Goal: Task Accomplishment & Management: Manage account settings

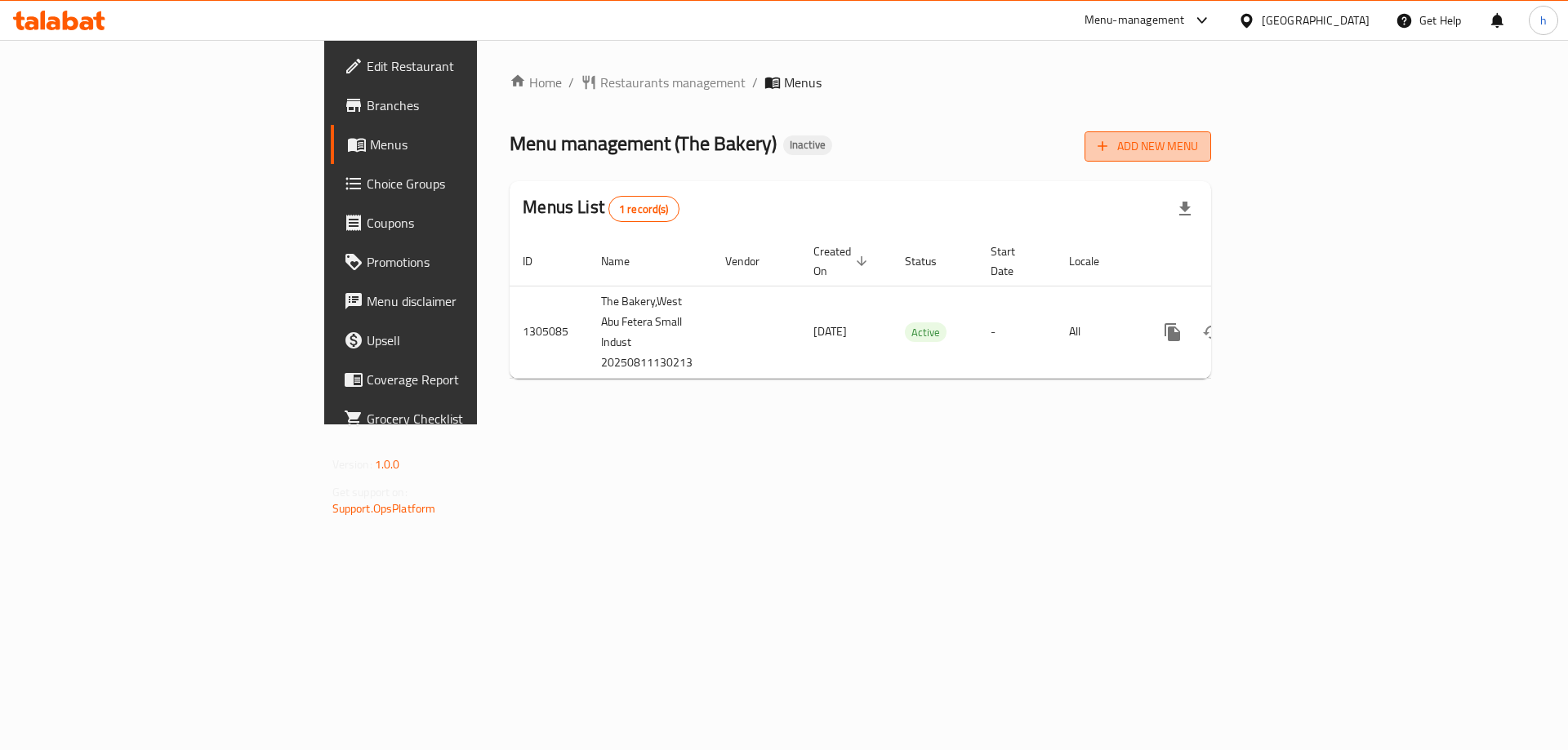
click at [1198, 148] on span "Add New Menu" at bounding box center [1148, 146] width 101 height 20
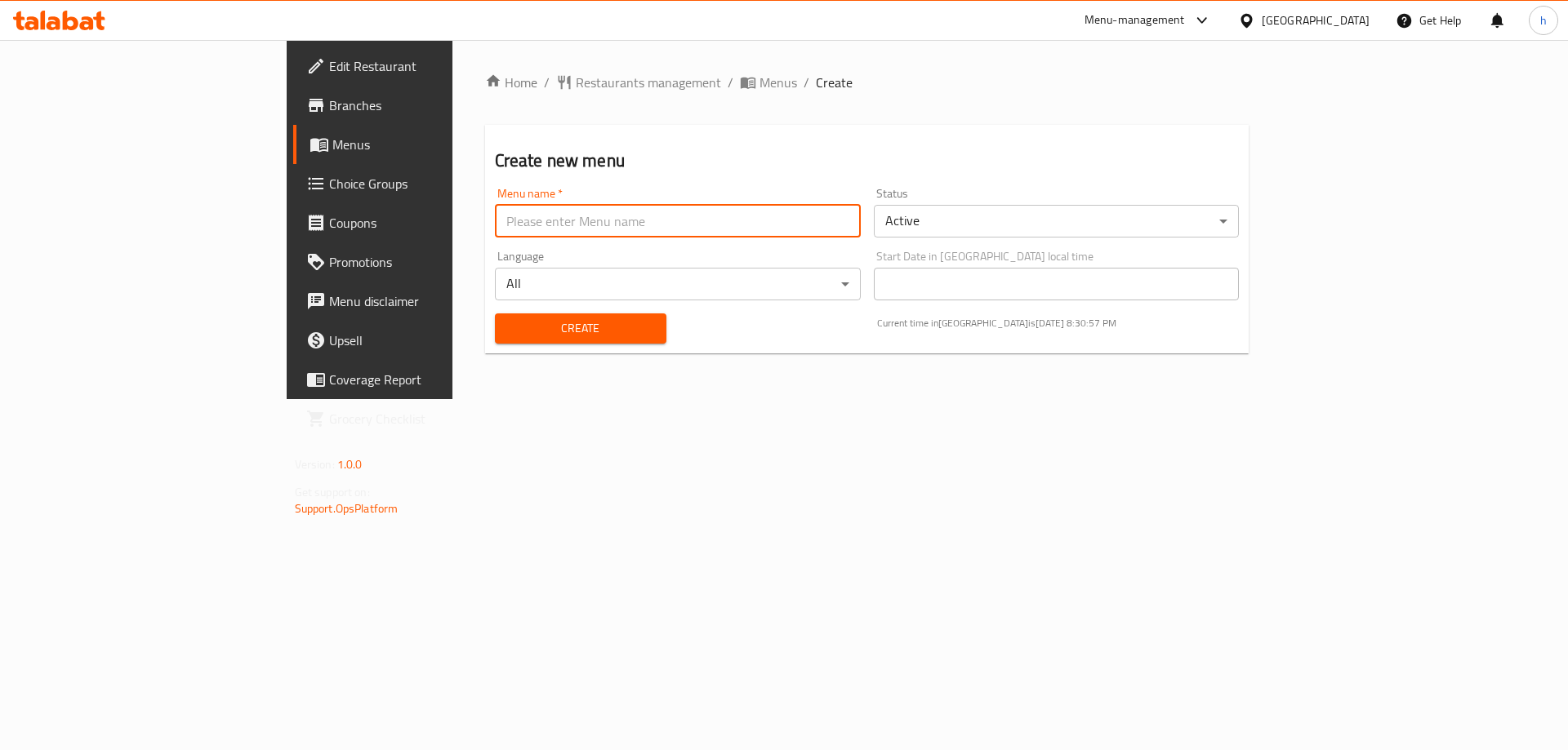
click at [625, 221] on input "text" at bounding box center [678, 221] width 365 height 33
type input "[DATE]"
click at [543, 320] on span "Create" at bounding box center [581, 329] width 145 height 20
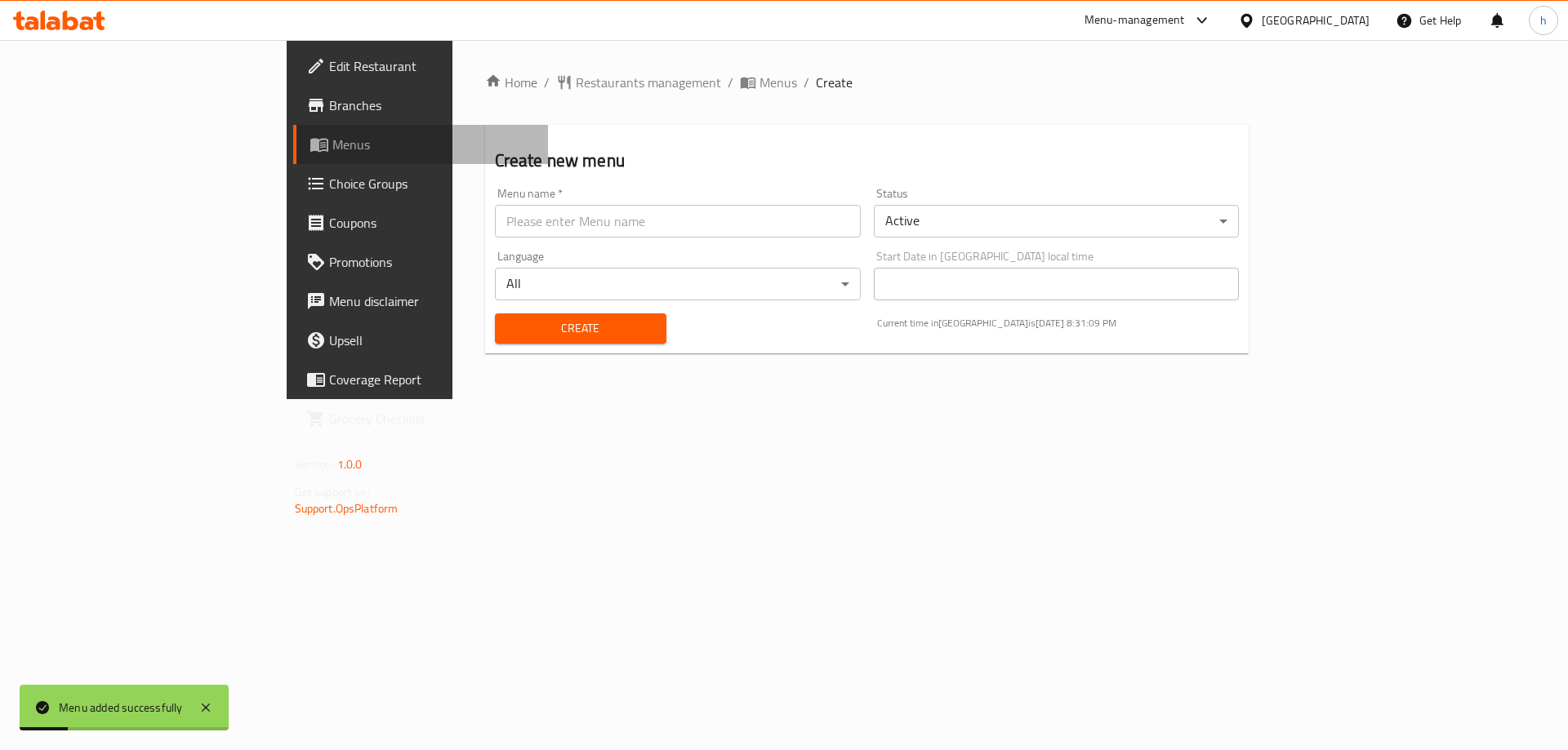
click at [333, 149] on span "Menus" at bounding box center [434, 144] width 203 height 20
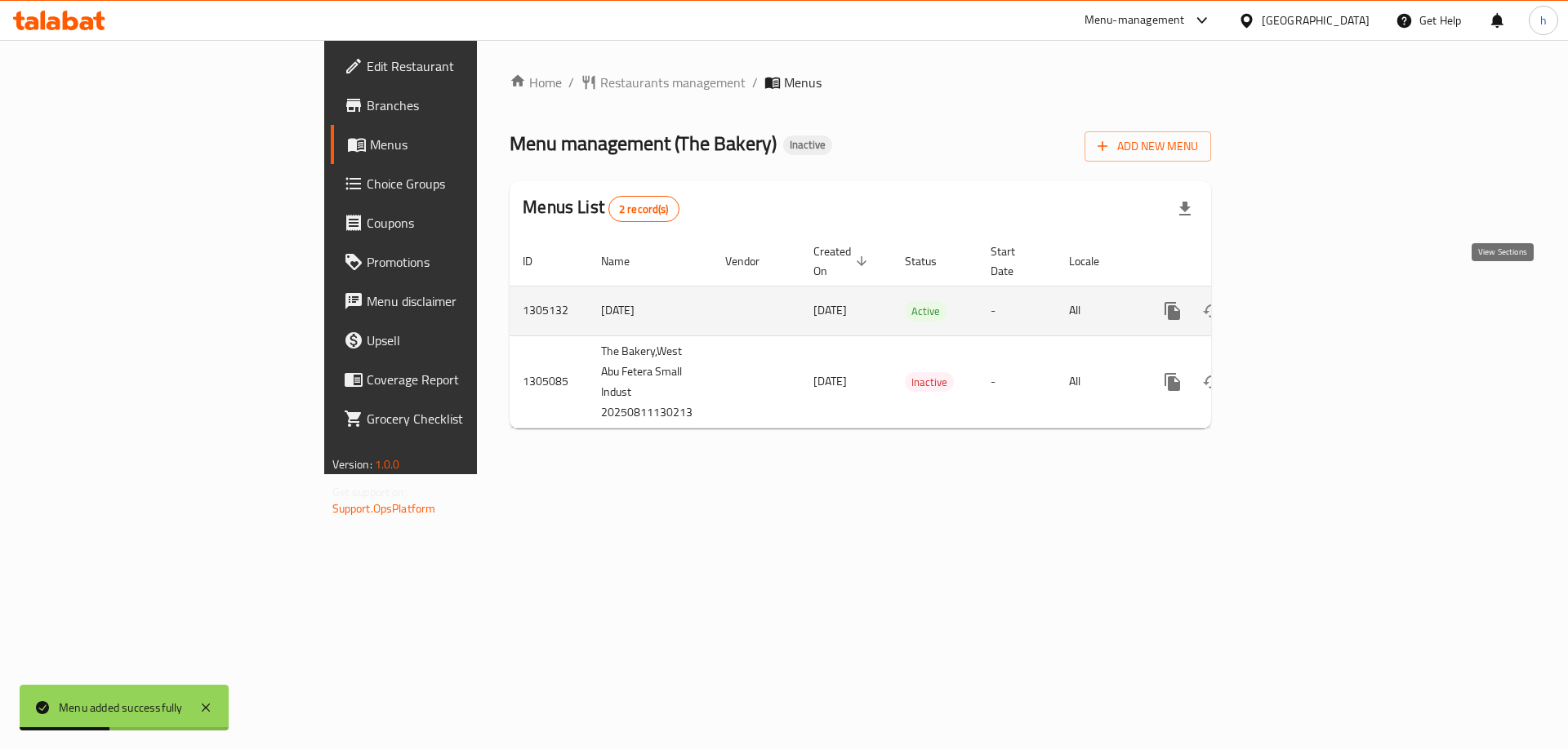
click at [1298, 304] on icon "enhanced table" at bounding box center [1290, 311] width 15 height 15
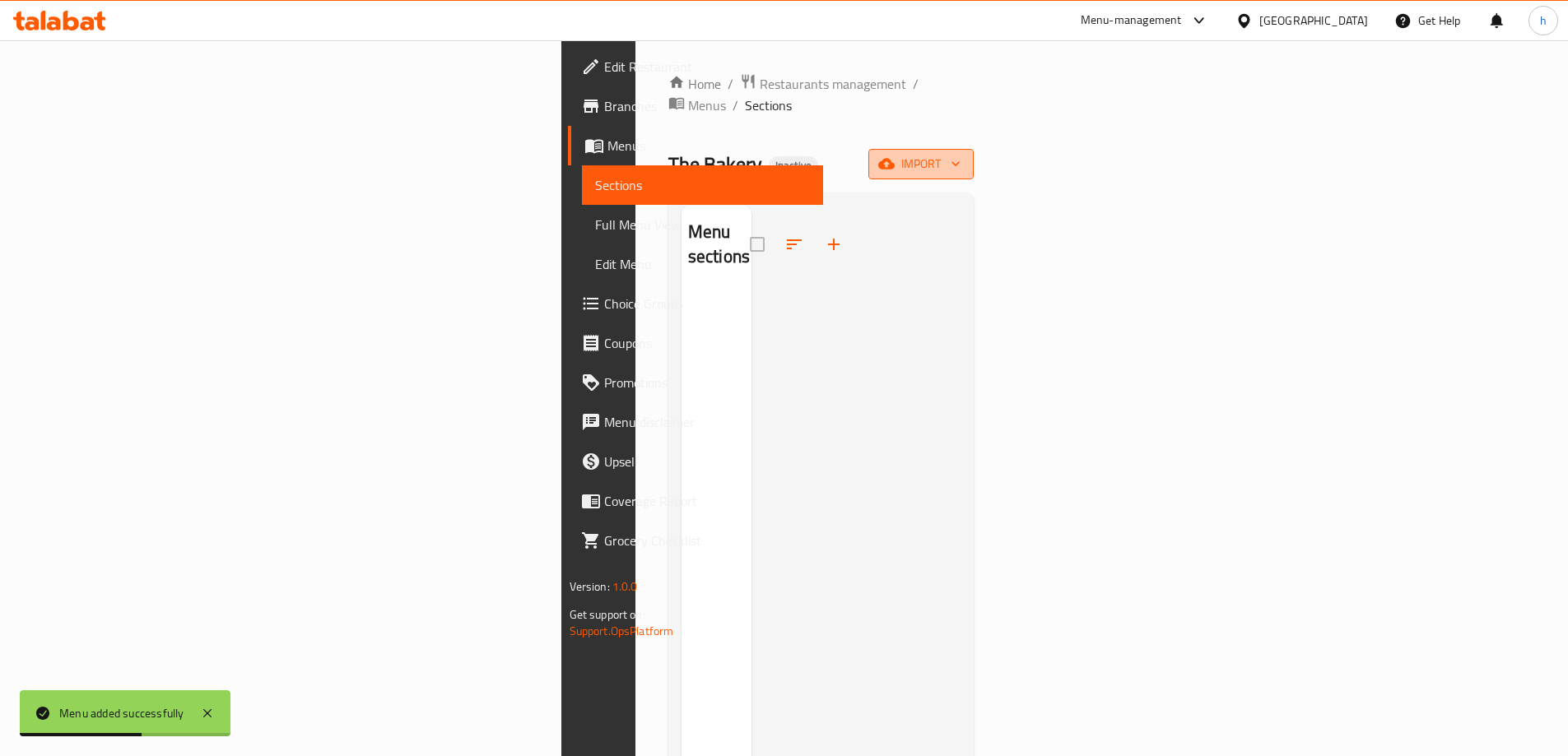
click at [960, 154] on span "import" at bounding box center [921, 164] width 79 height 21
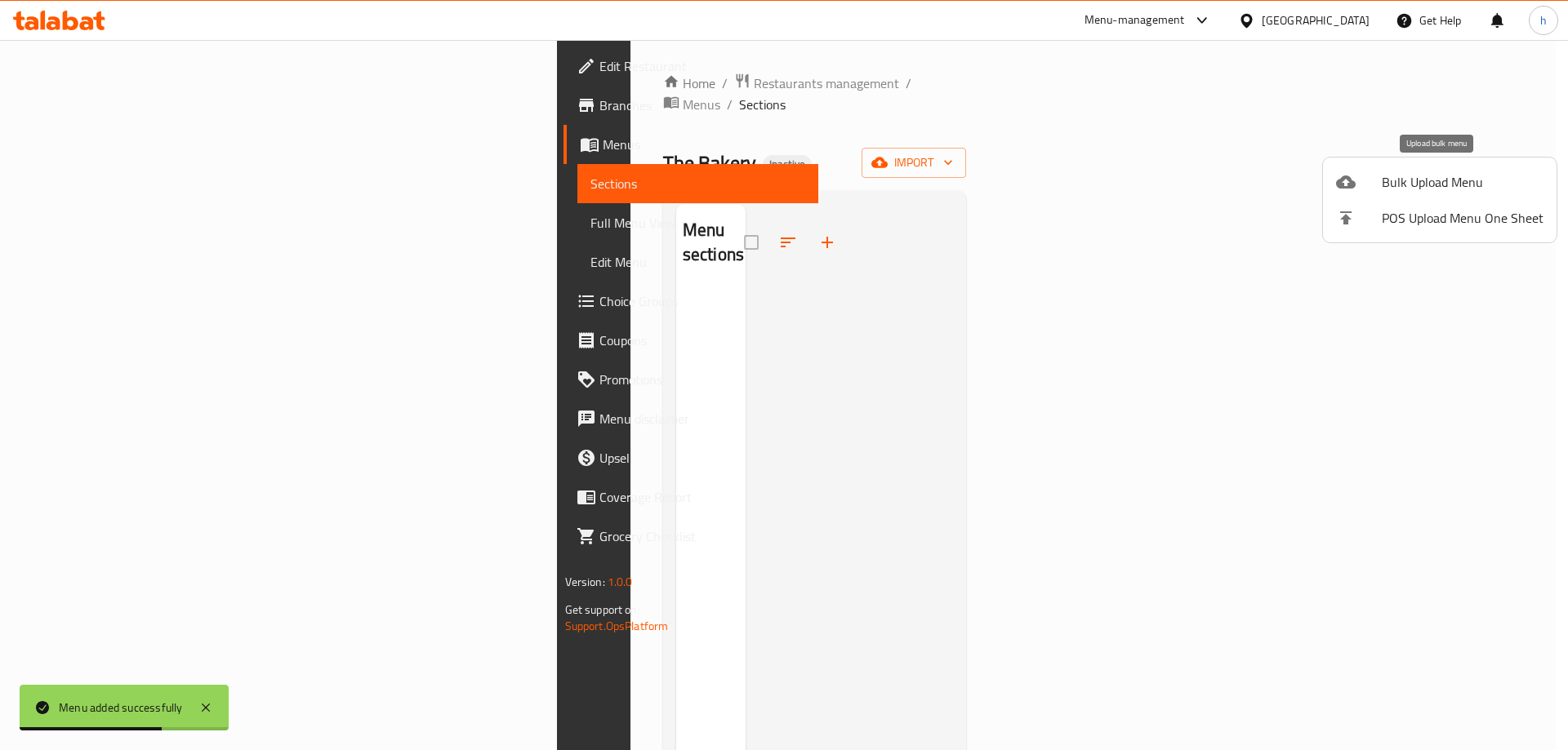
click at [1381, 187] on div at bounding box center [1358, 182] width 46 height 20
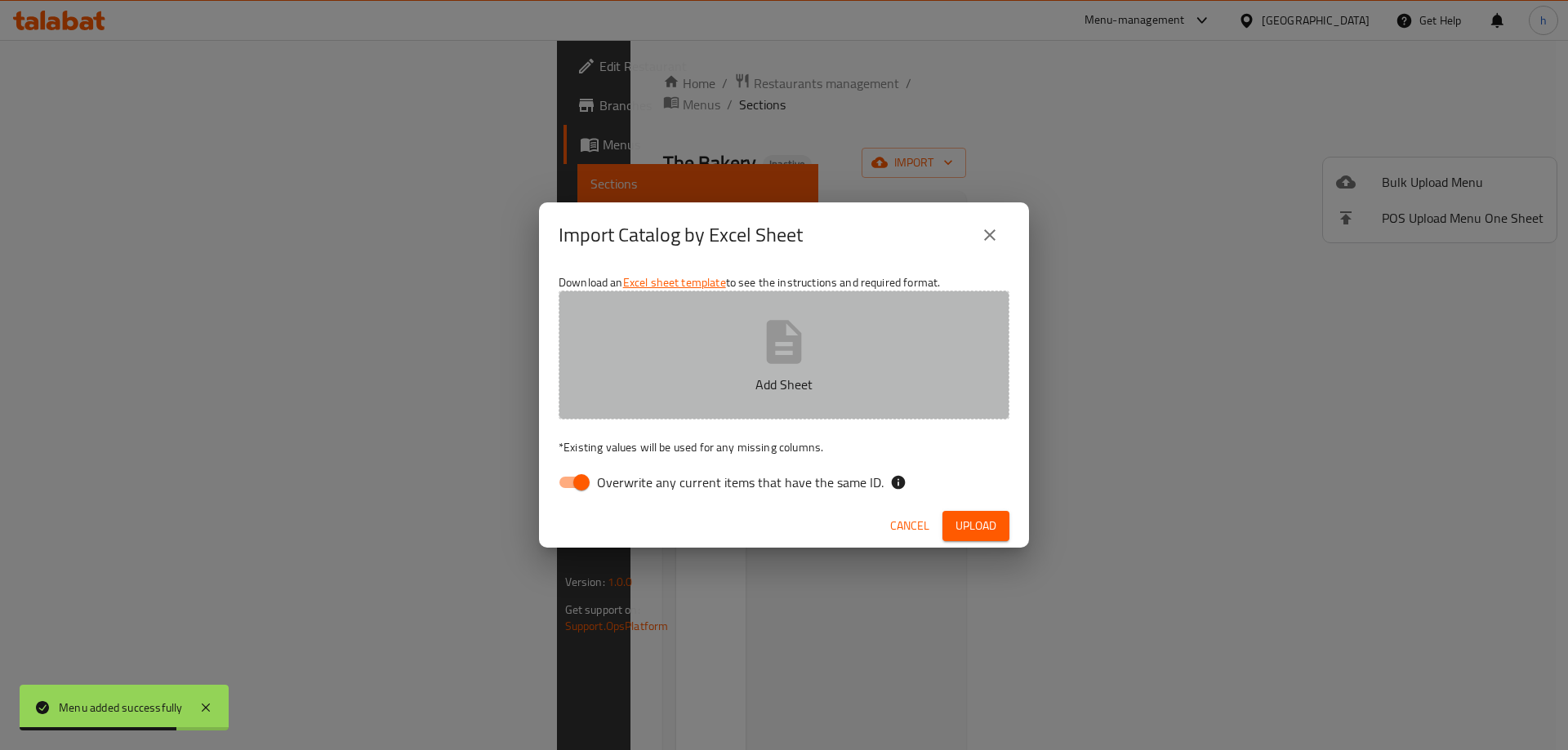
click at [738, 342] on button "Add Sheet" at bounding box center [784, 355] width 451 height 129
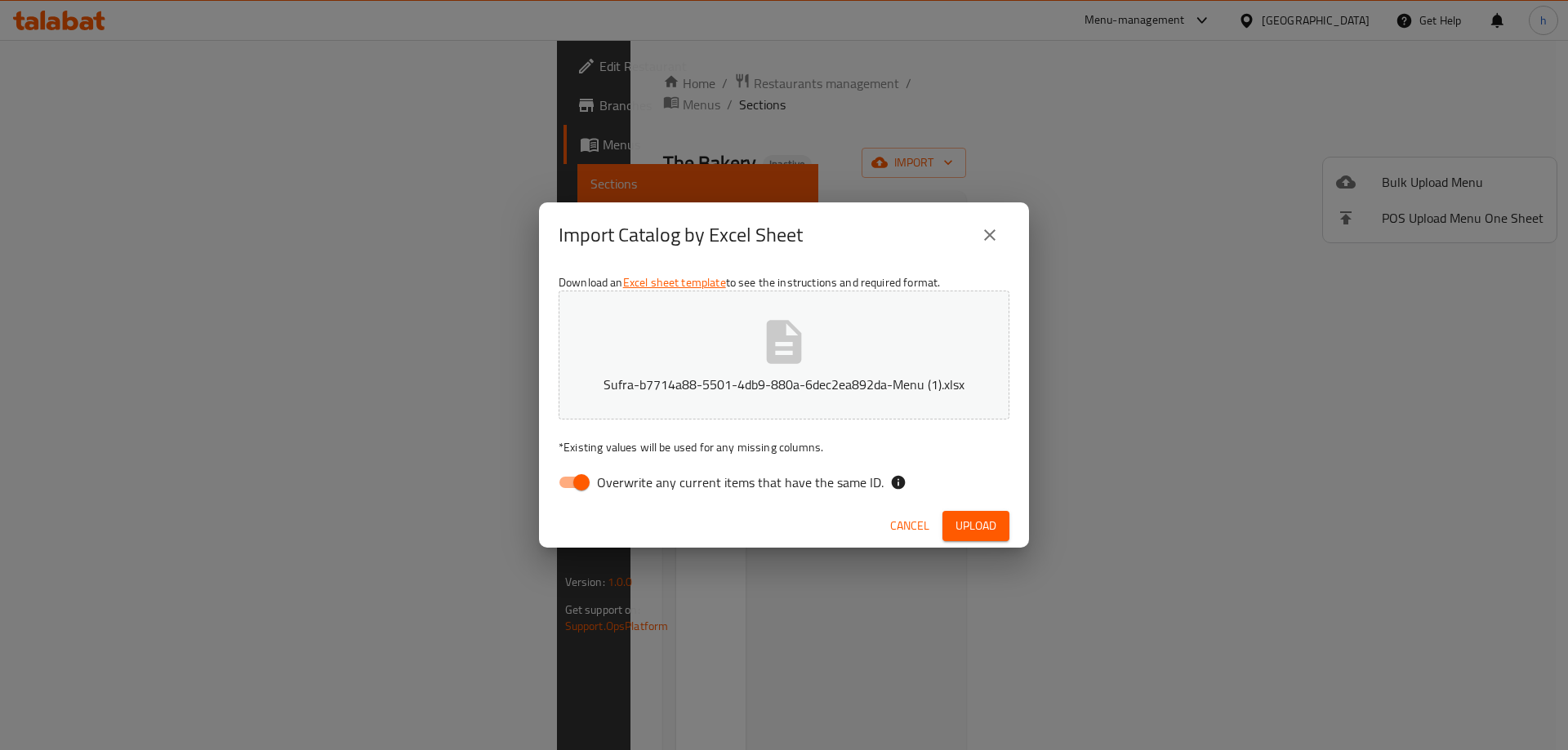
click at [582, 479] on input "Overwrite any current items that have the same ID." at bounding box center [582, 482] width 93 height 31
checkbox input "false"
click at [985, 524] on span "Upload" at bounding box center [976, 526] width 41 height 20
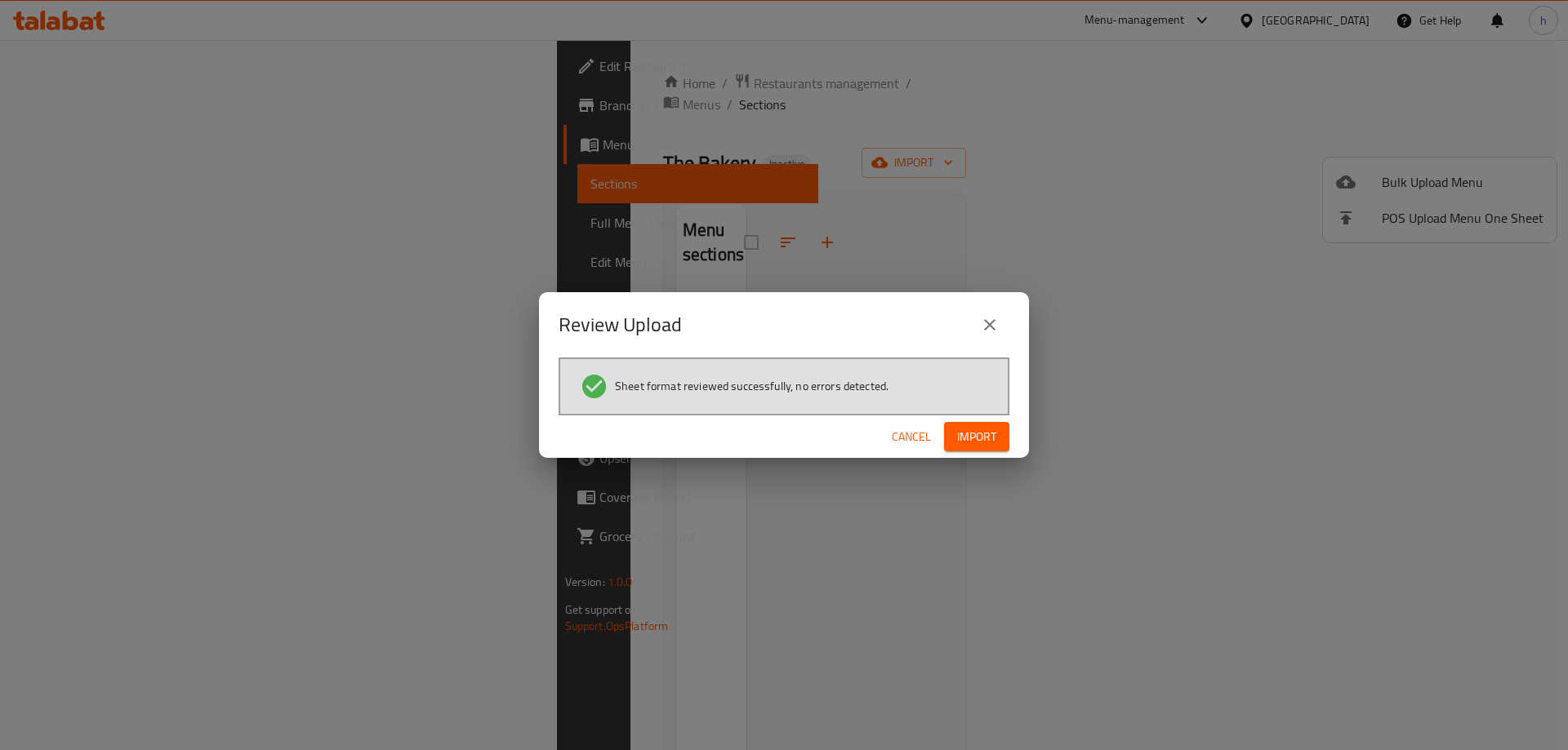
click at [968, 441] on span "Import" at bounding box center [977, 437] width 39 height 20
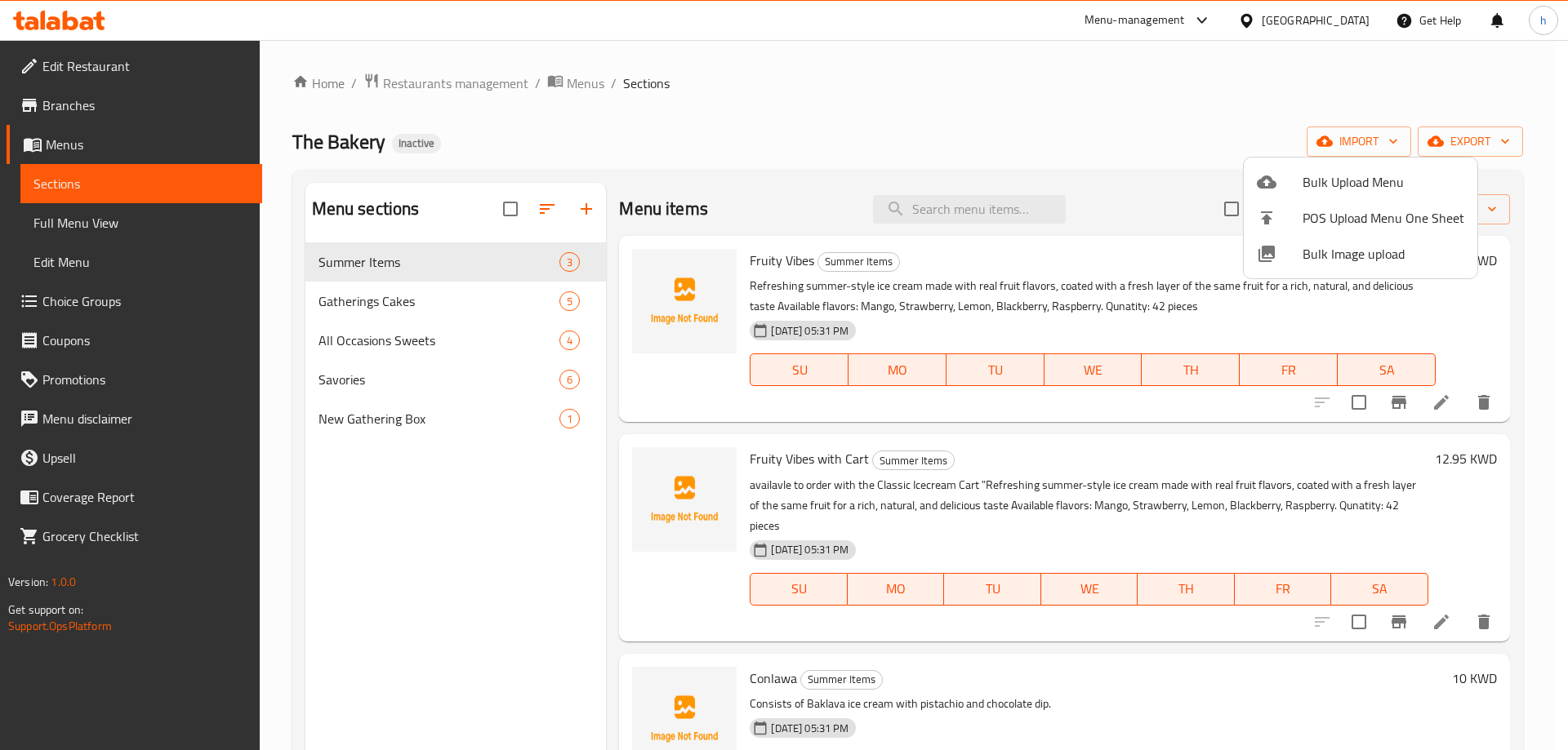
click at [102, 300] on div at bounding box center [784, 375] width 1568 height 750
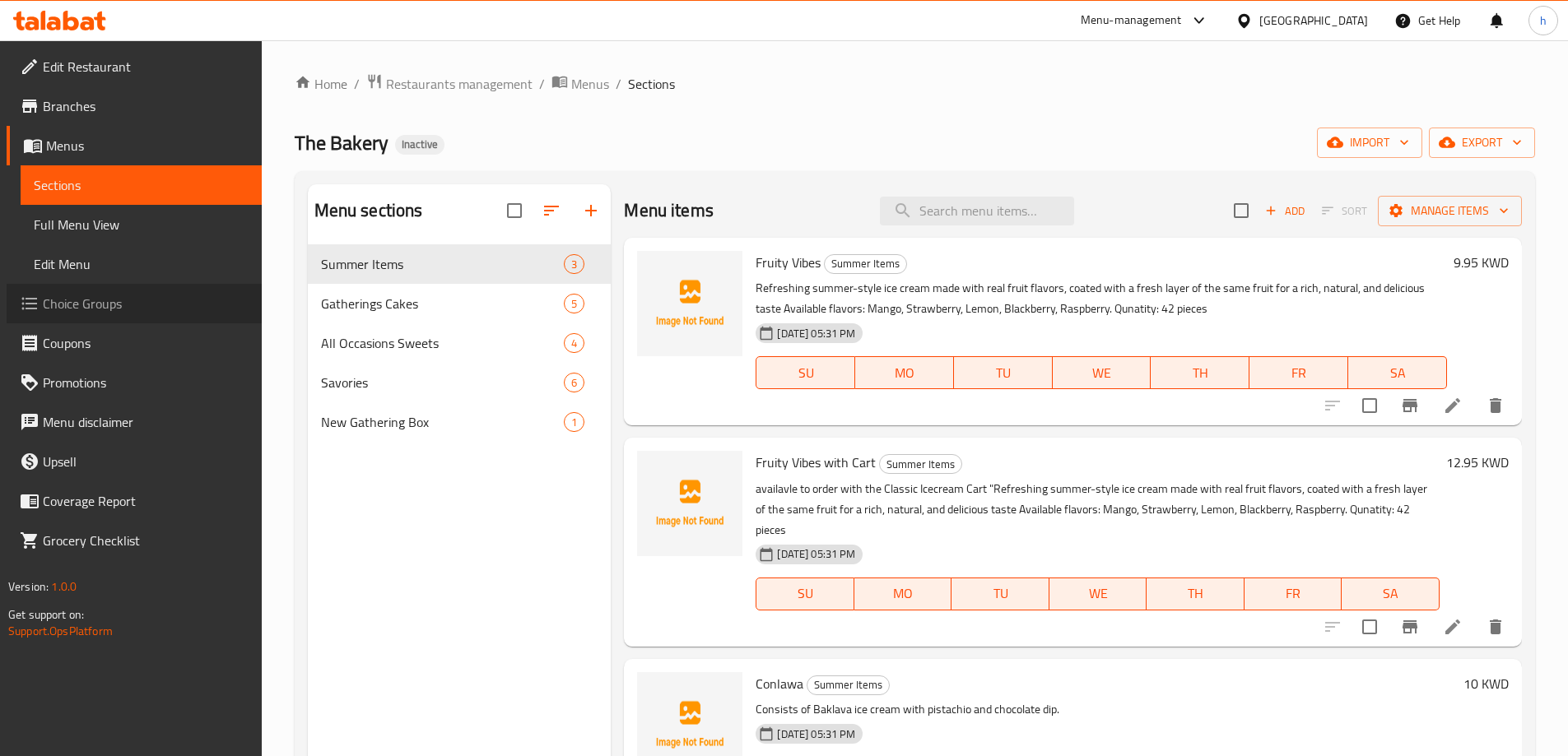
click at [102, 302] on span "Choice Groups" at bounding box center [146, 303] width 206 height 20
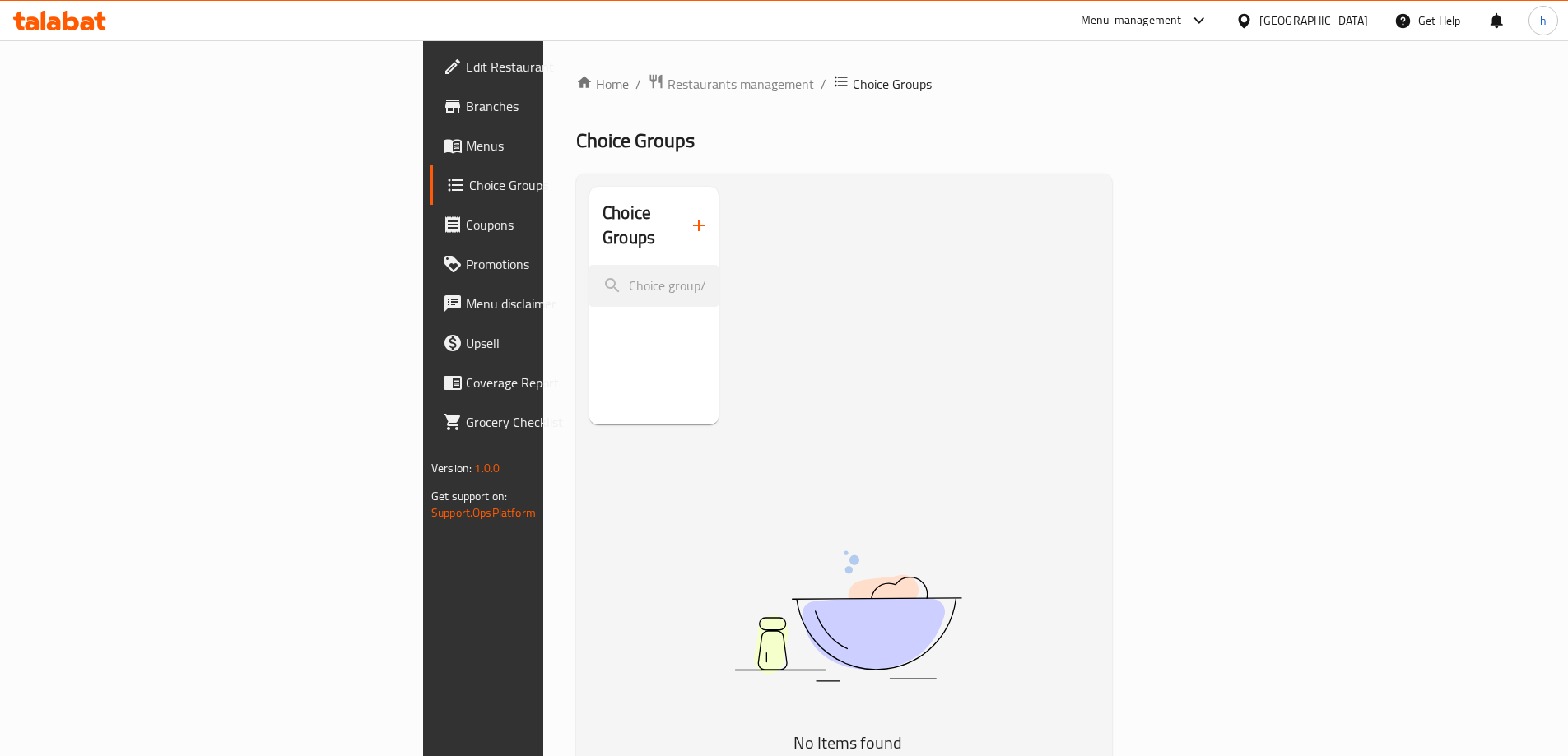
click at [689, 216] on icon "button" at bounding box center [698, 225] width 20 height 20
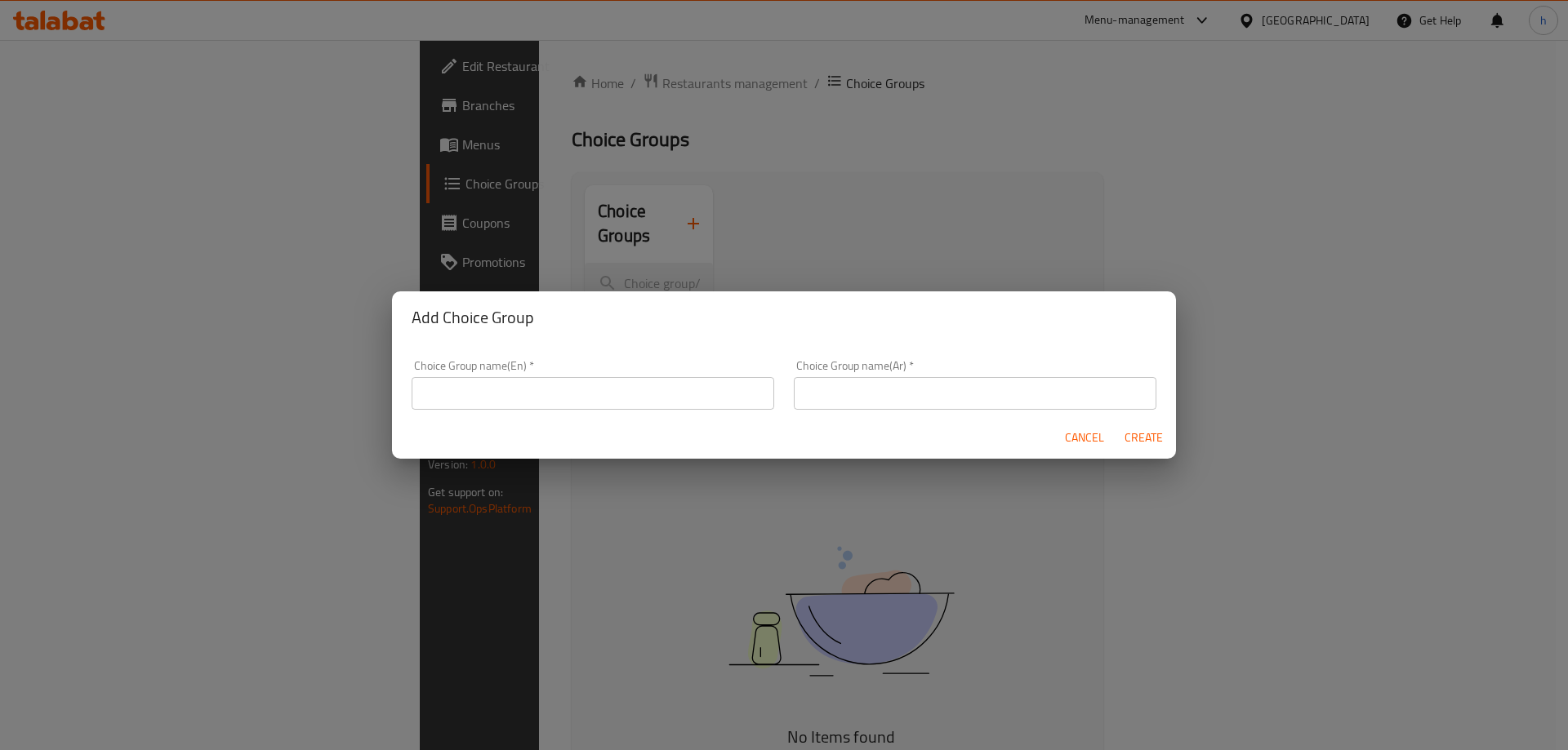
click at [587, 381] on input "text" at bounding box center [592, 393] width 363 height 33
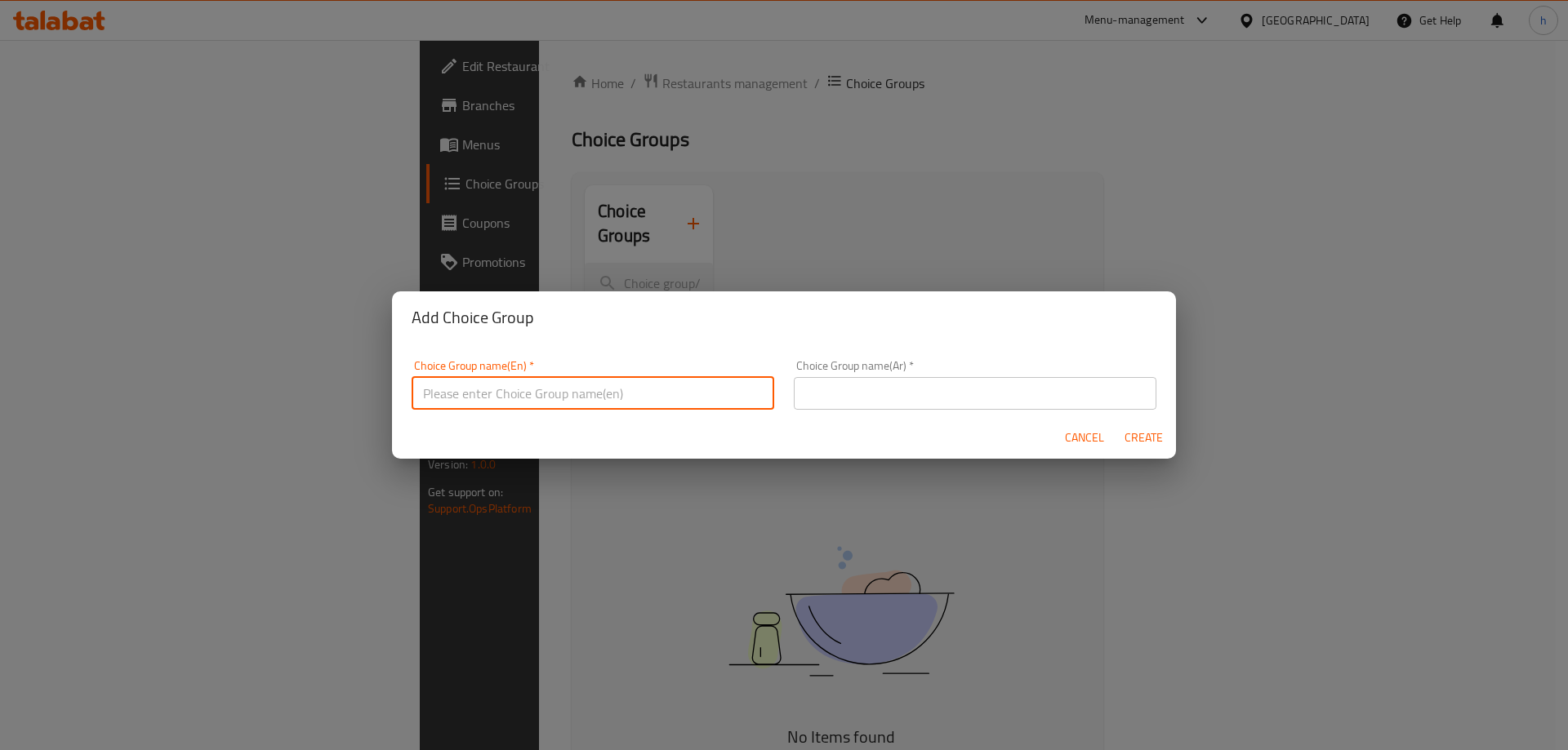
paste input "Mini Sandwich (Total Pieces:30)"
type input "Mini Sandwich (Total Pieces:30)"
click at [898, 392] on input "text" at bounding box center [974, 393] width 363 height 33
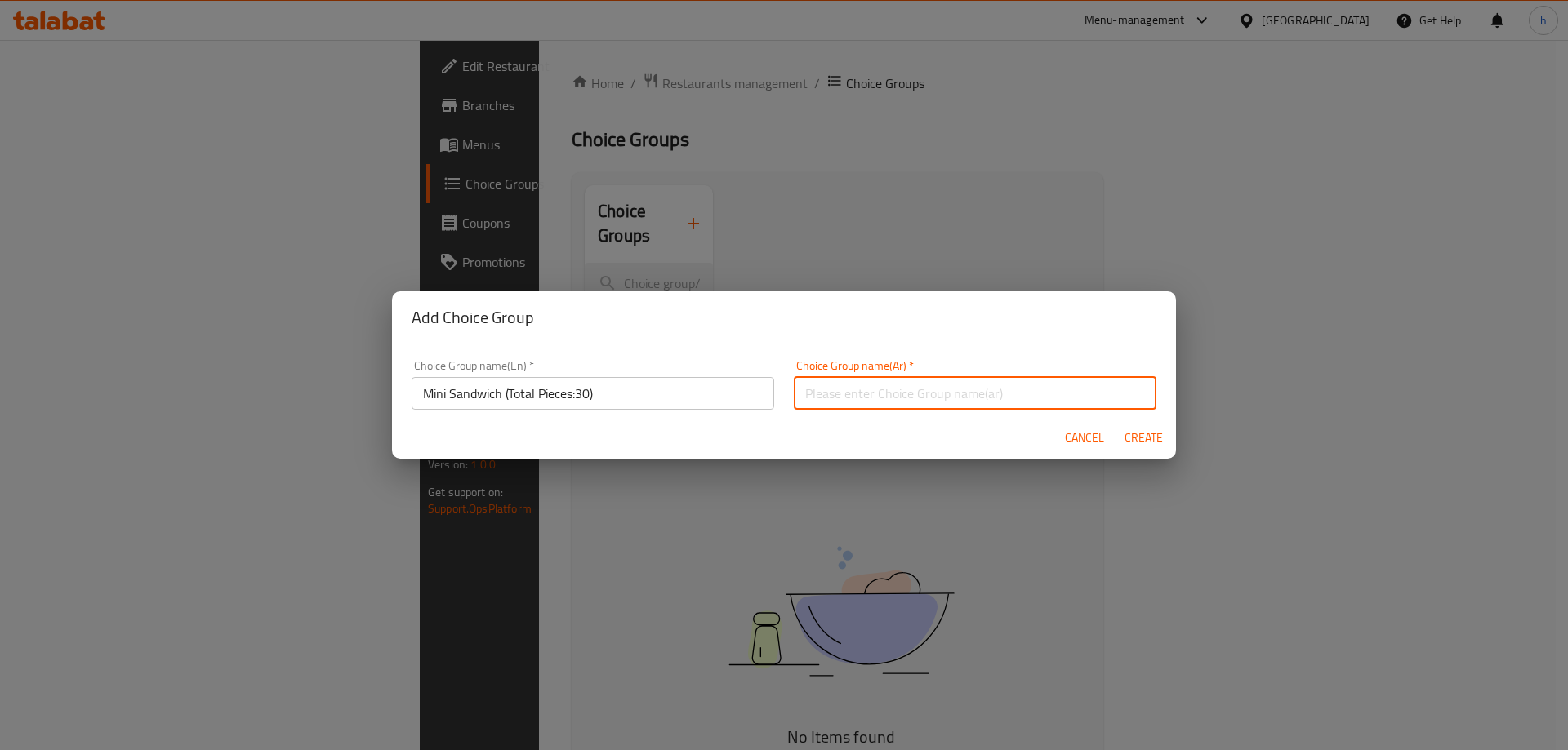
paste input "ميني ساندوتش( مجموع عدد الحبات 30)"
click at [923, 394] on input "ميني ساندوتش( مجموع عدد الحبات 30)" at bounding box center [974, 393] width 363 height 33
click at [846, 394] on input "ميني ساندوتش ( مجموع عدد الحبات 30)" at bounding box center [974, 393] width 363 height 33
click at [866, 398] on input "ميني ساندوتش ( مجموع عدد القطع 30)" at bounding box center [974, 393] width 363 height 33
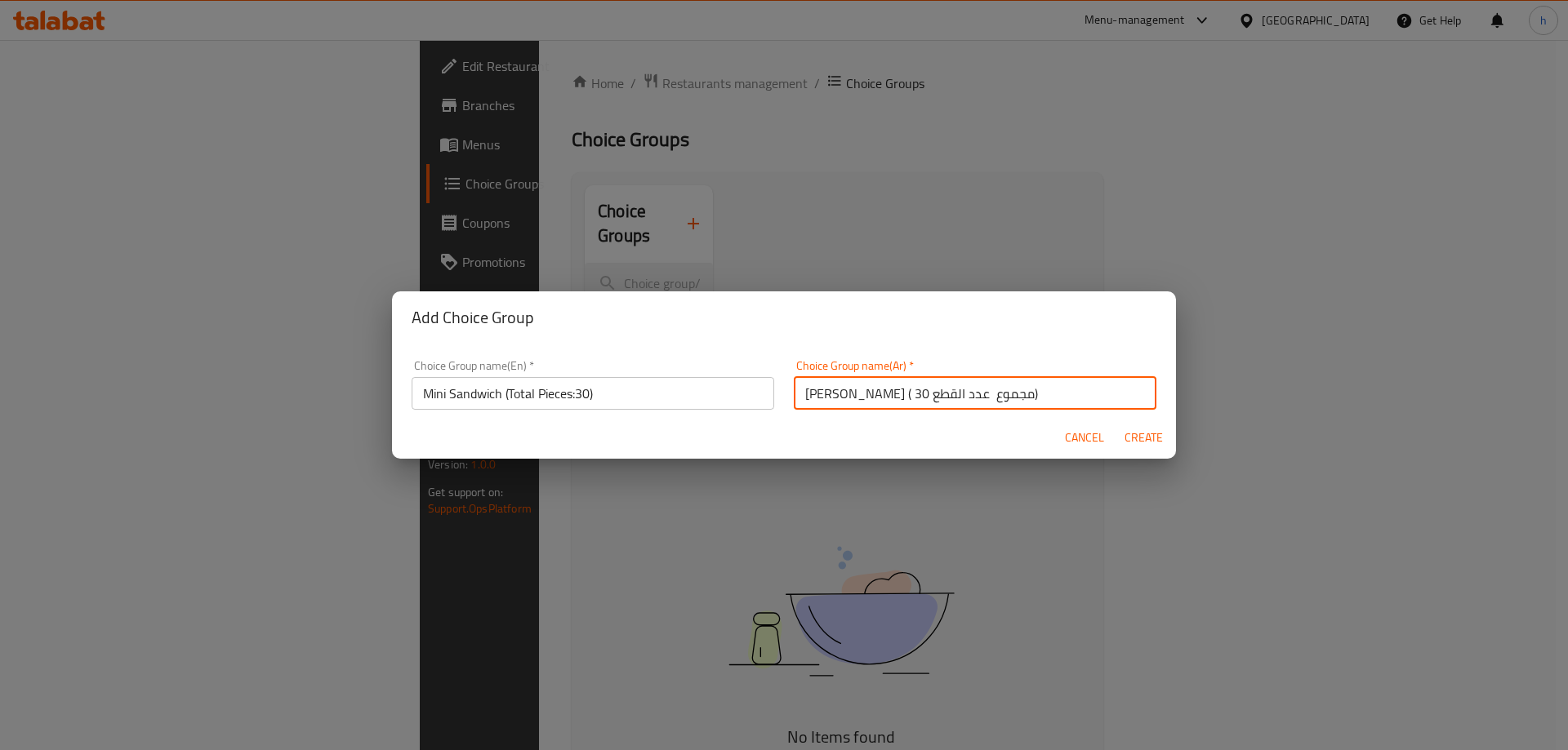
click at [866, 398] on input "ميني ساندوتش ( مجموع عدد القطع 30)" at bounding box center [974, 393] width 363 height 33
type input "ميني ساندوتش ( مجموع القطع 30)"
click at [1142, 437] on span "Create" at bounding box center [1143, 438] width 39 height 20
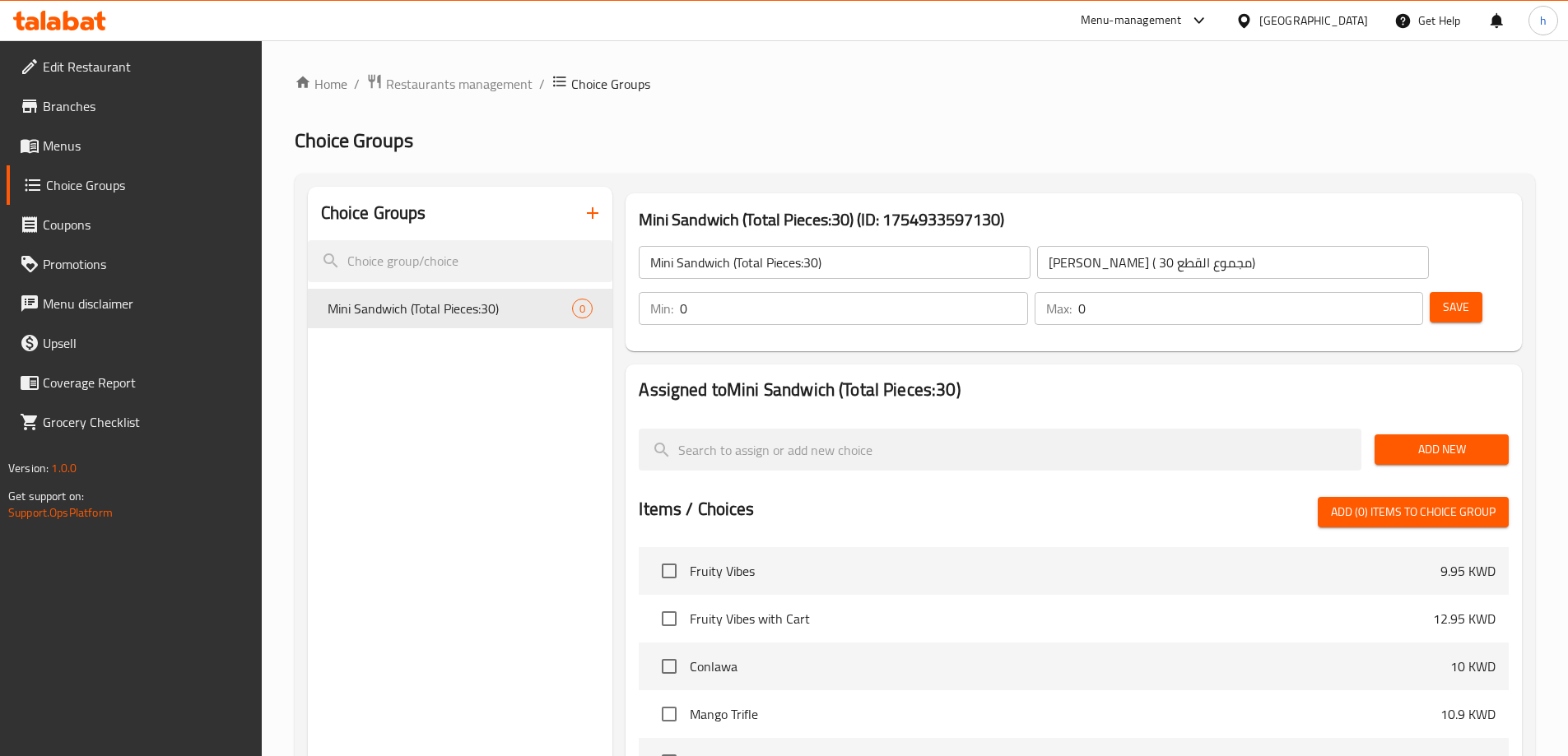
click at [1450, 440] on span "Add New" at bounding box center [1441, 450] width 108 height 21
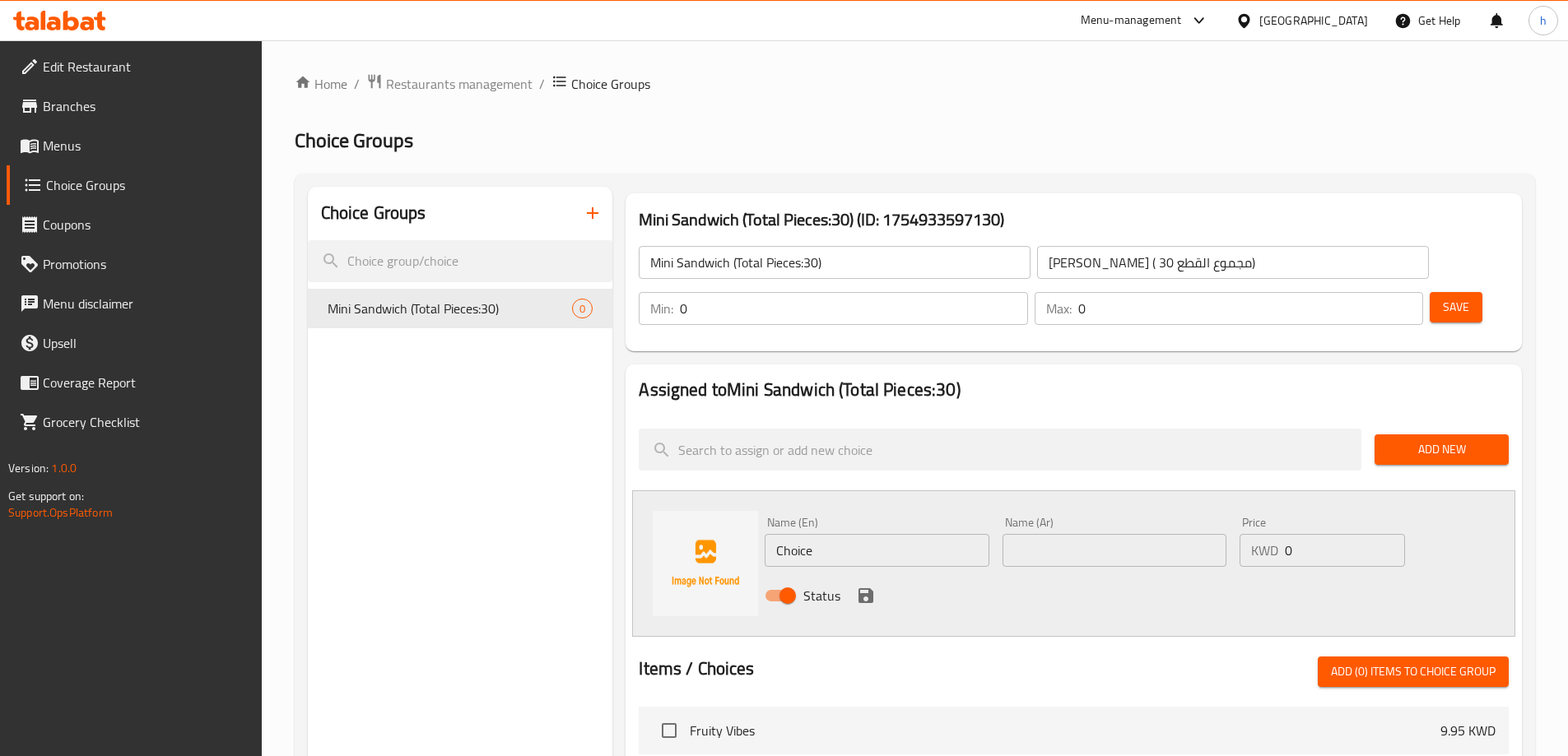
click at [804, 533] on input "Choice" at bounding box center [877, 549] width 224 height 33
paste input "icken mix"
type input "Chicken mix"
click at [1080, 533] on input "text" at bounding box center [1114, 549] width 224 height 33
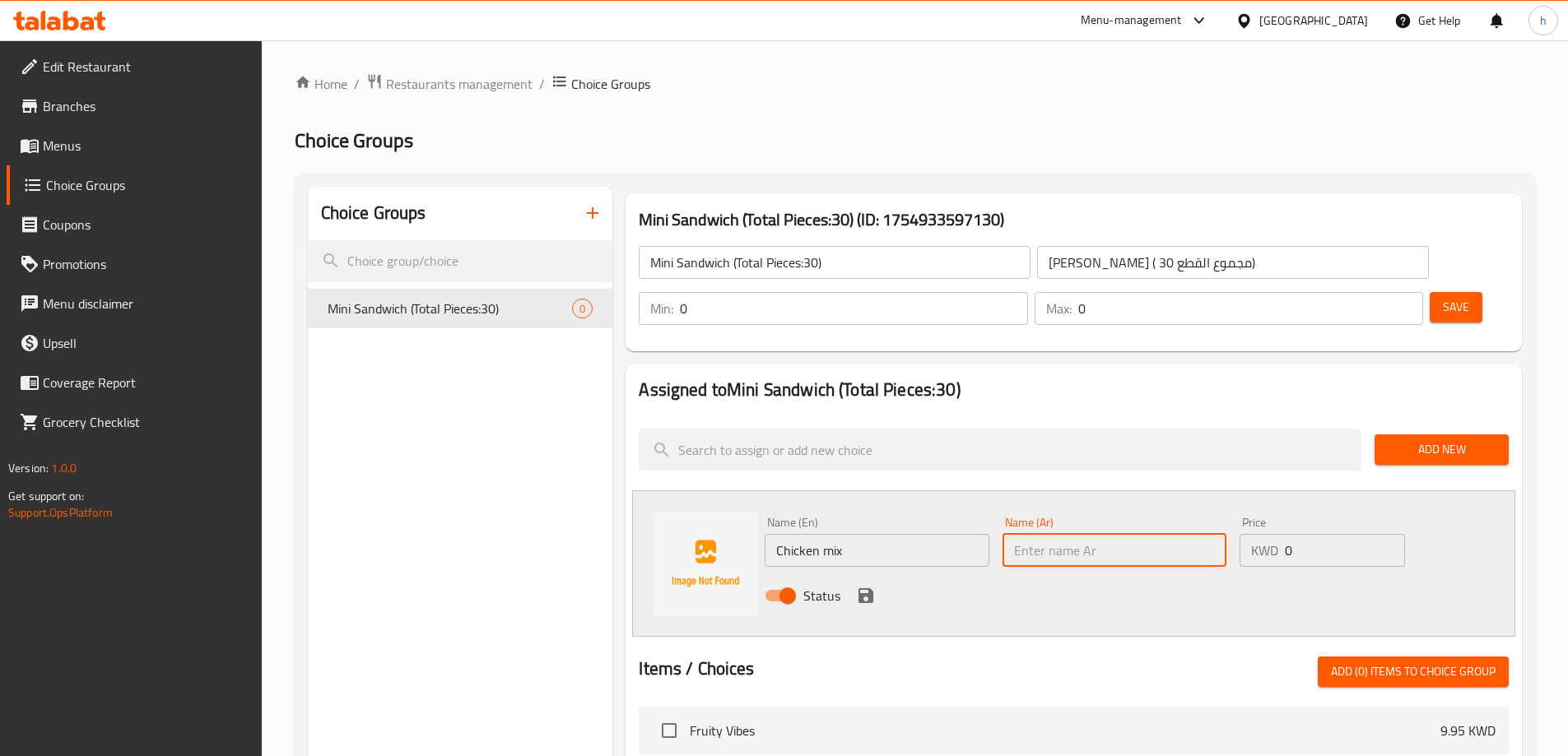
paste input "خلطة دجاج"
type input "خلطة دجاج"
click at [868, 588] on icon "save" at bounding box center [866, 595] width 15 height 15
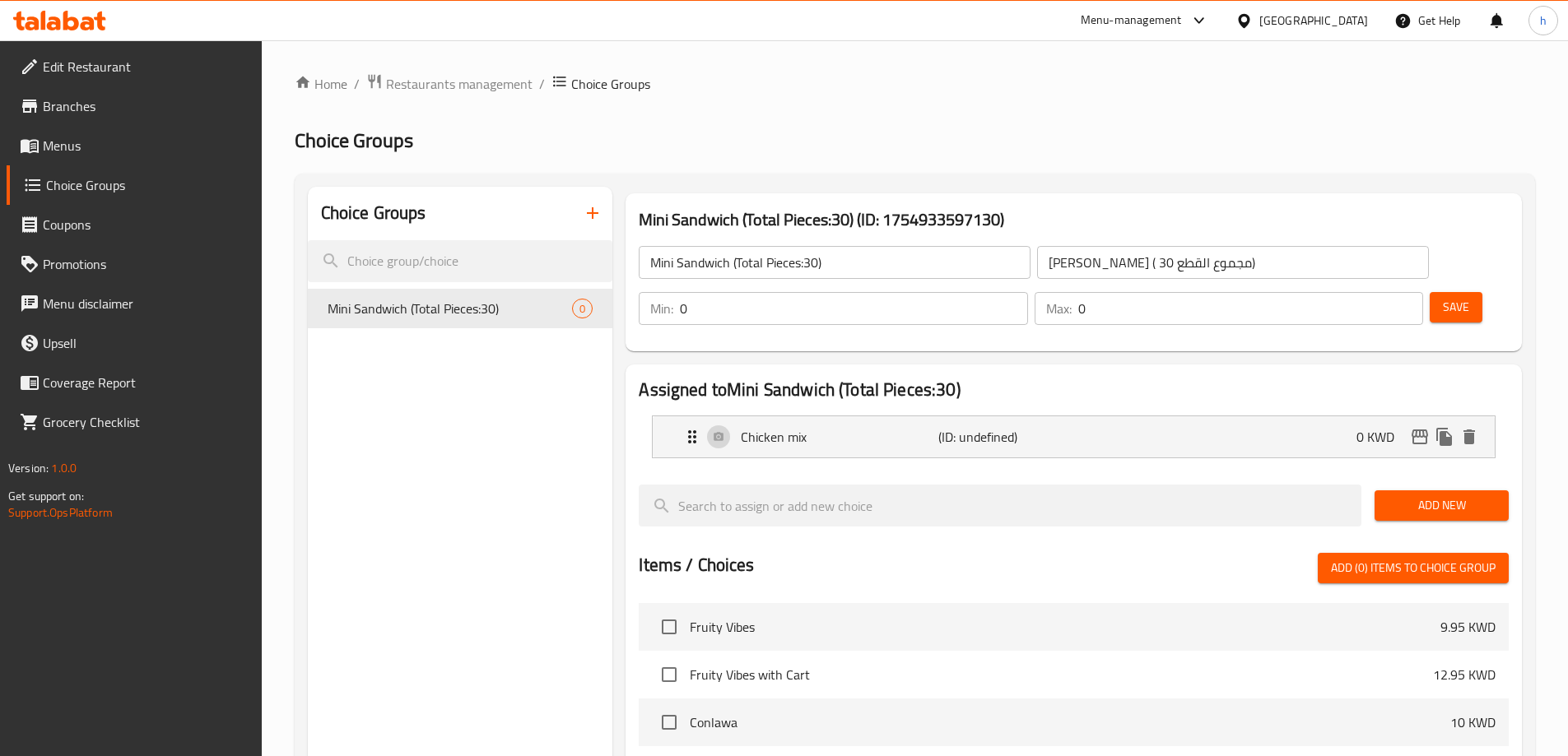
click at [1390, 495] on span "Add New" at bounding box center [1441, 505] width 108 height 21
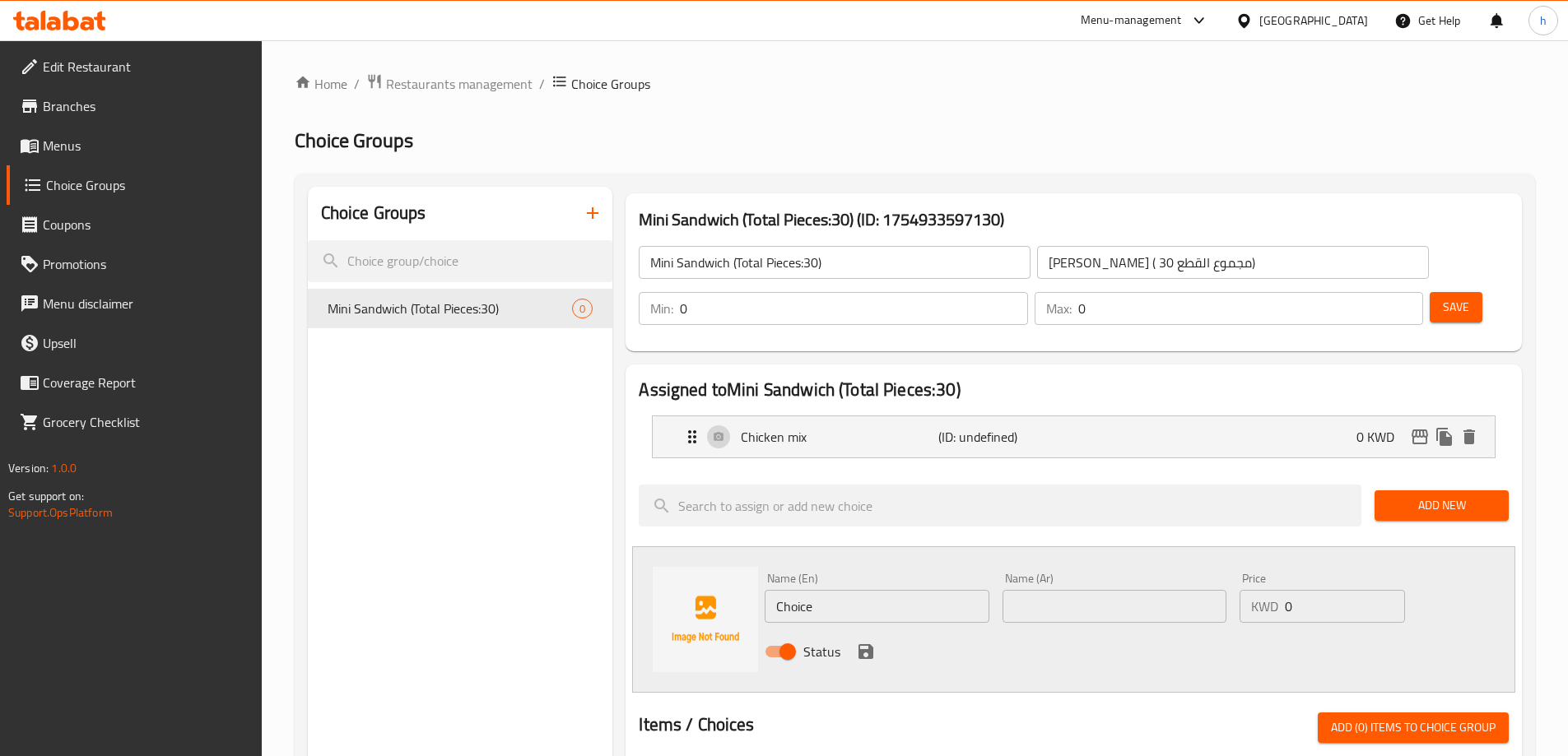
click at [789, 590] on input "Choice" at bounding box center [877, 606] width 224 height 33
paste input "Labneh and makdous"
type input "Labneh and makdous"
click at [1087, 590] on input "text" at bounding box center [1114, 606] width 224 height 33
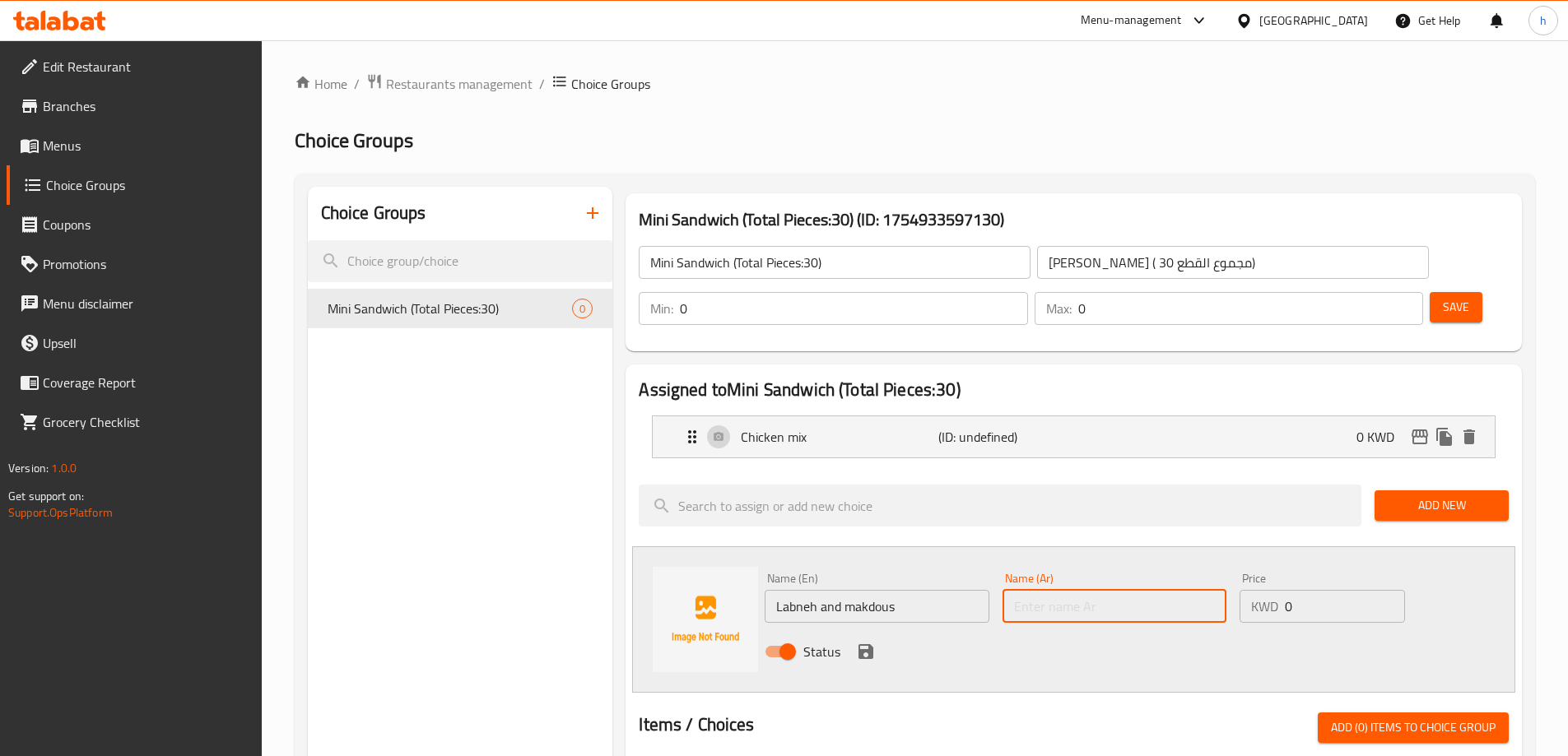
paste input "لبنة ومكدوس"
type input "لبنة ومكدوس"
click at [867, 644] on icon "save" at bounding box center [866, 652] width 15 height 15
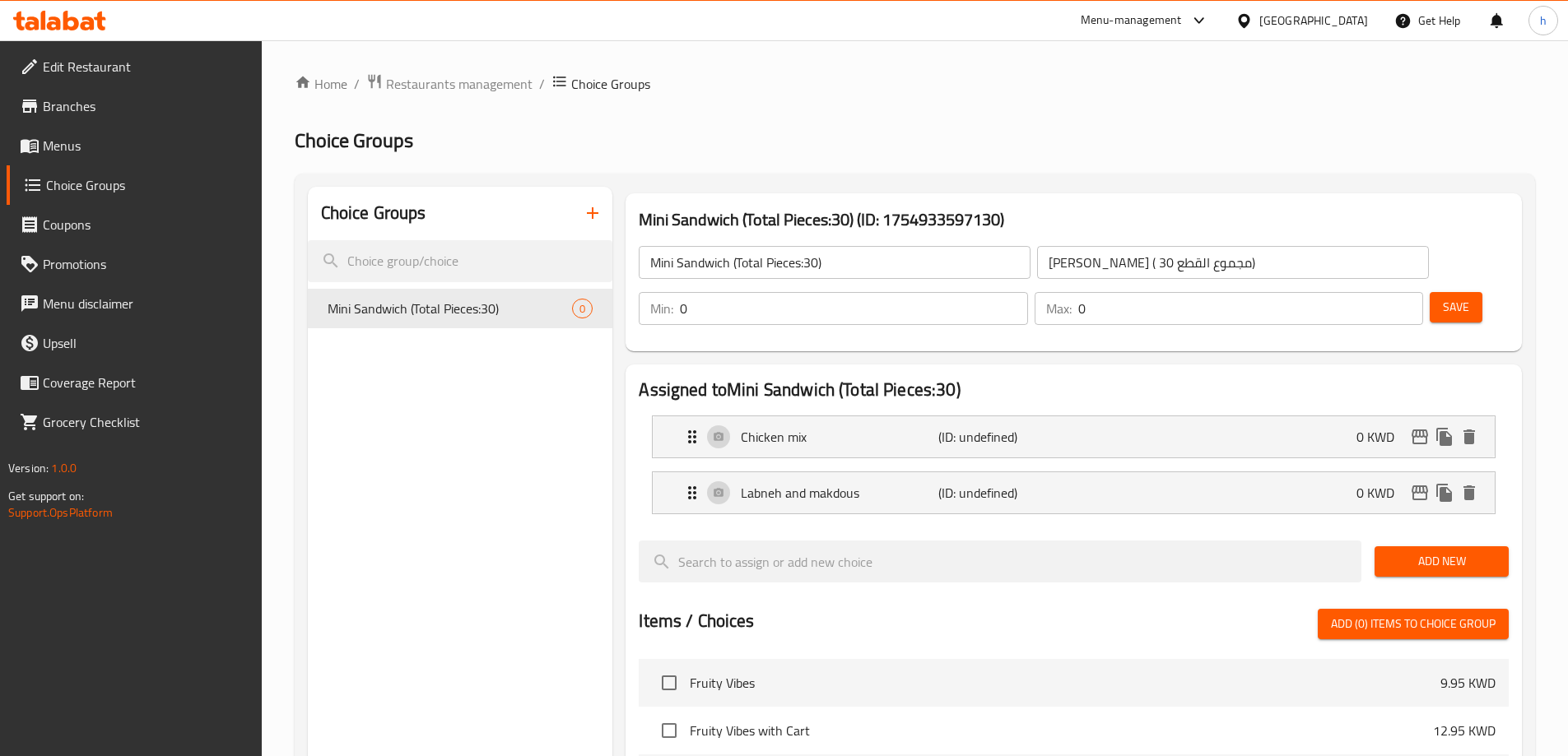
click at [1409, 551] on span "Add New" at bounding box center [1441, 562] width 108 height 21
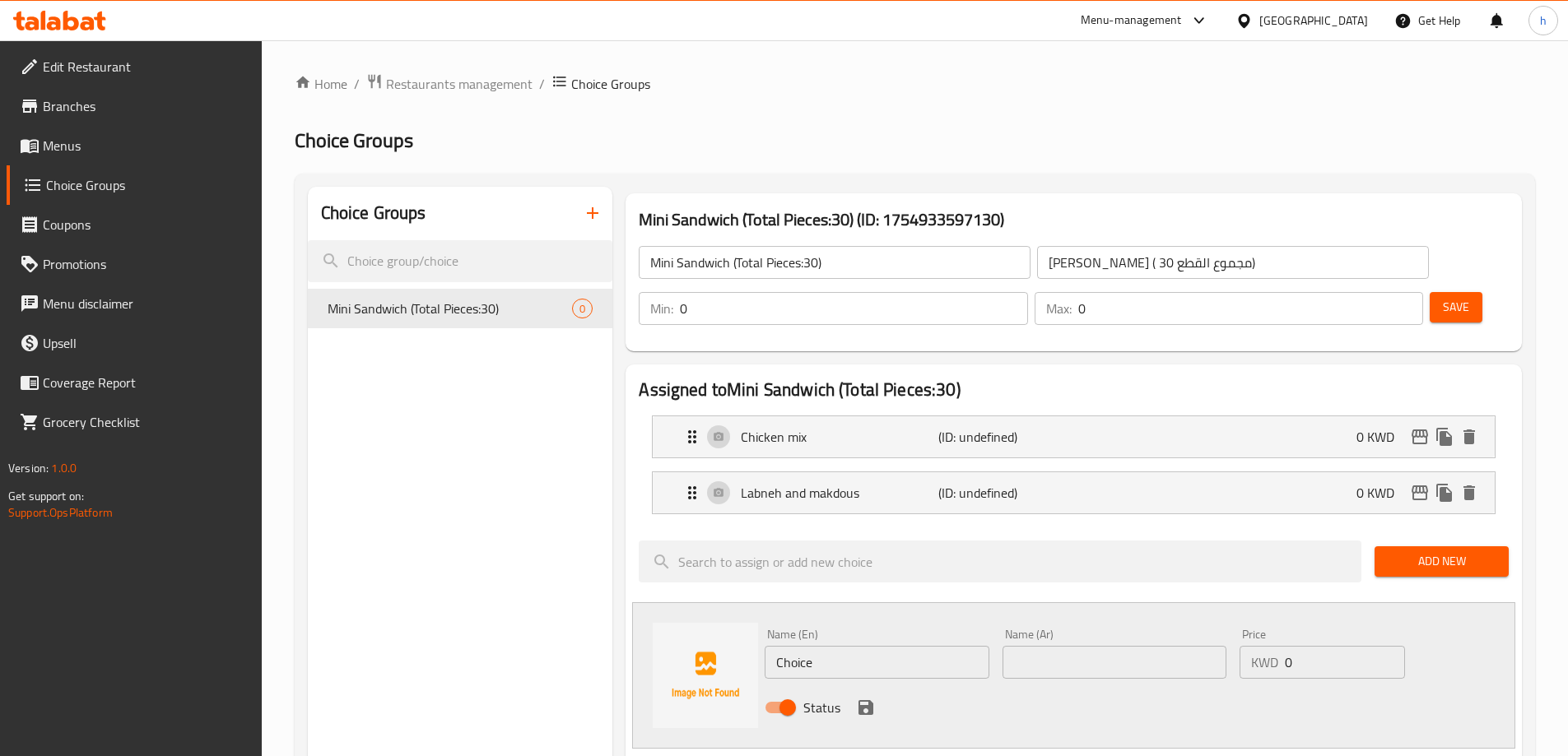
click at [800, 646] on input "Choice" at bounding box center [877, 662] width 224 height 33
paste input "Falafel and tahini"
type input "Falafel and tahini"
click at [1076, 646] on input "text" at bounding box center [1114, 662] width 224 height 33
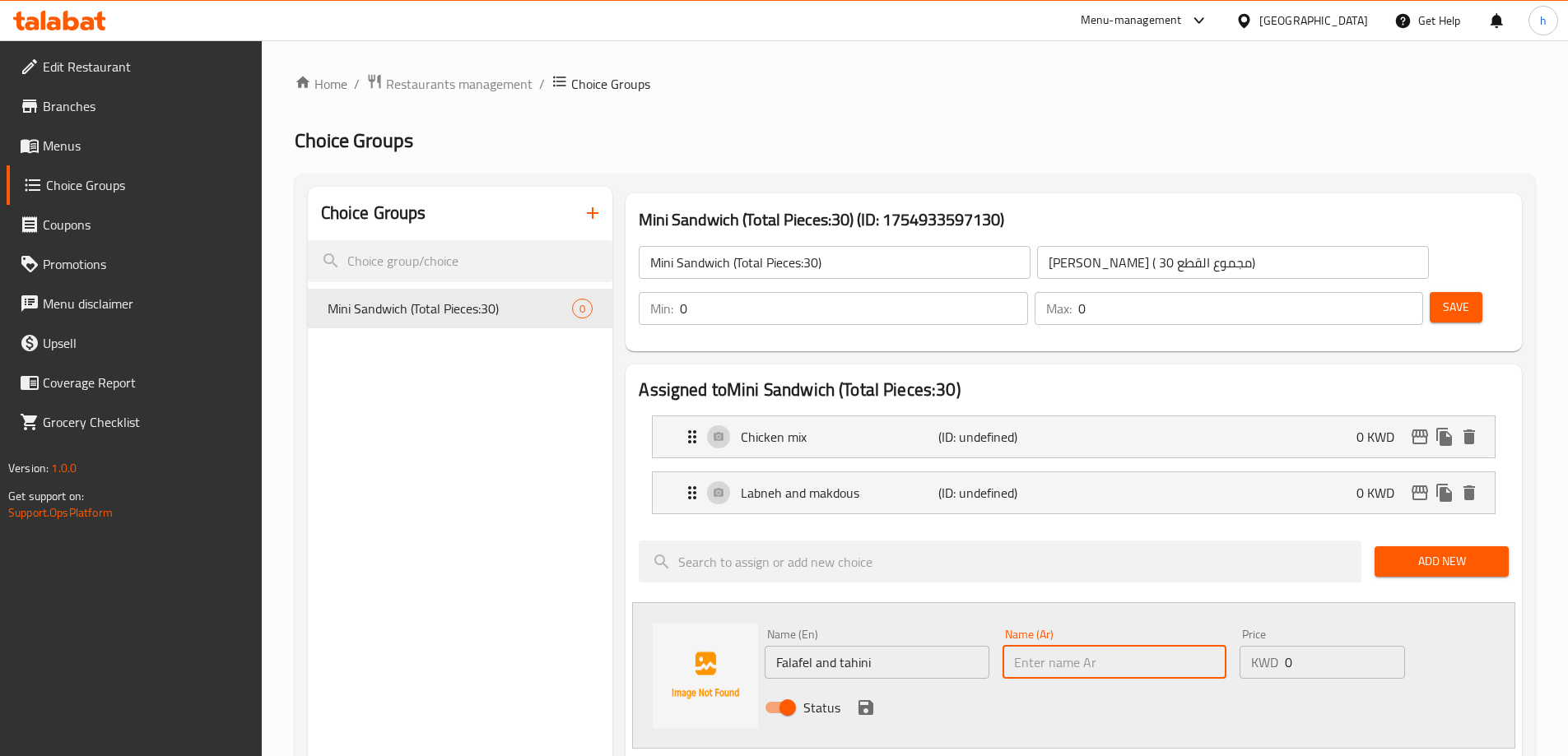
paste input "فلافل وطحينة"
type input "فلافل وطحينة"
click at [865, 698] on icon "save" at bounding box center [865, 707] width 20 height 20
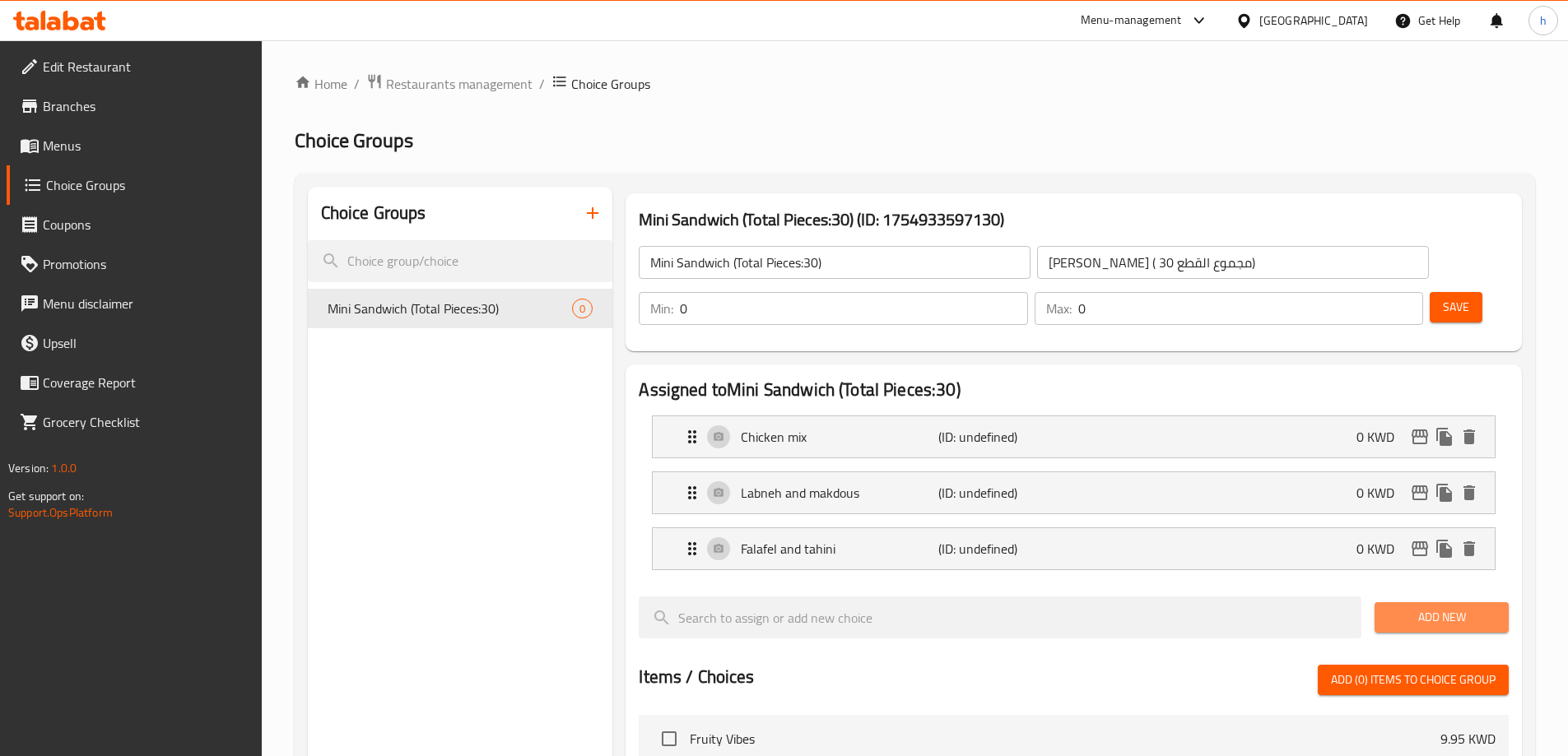
click at [1476, 607] on span "Add New" at bounding box center [1441, 617] width 108 height 21
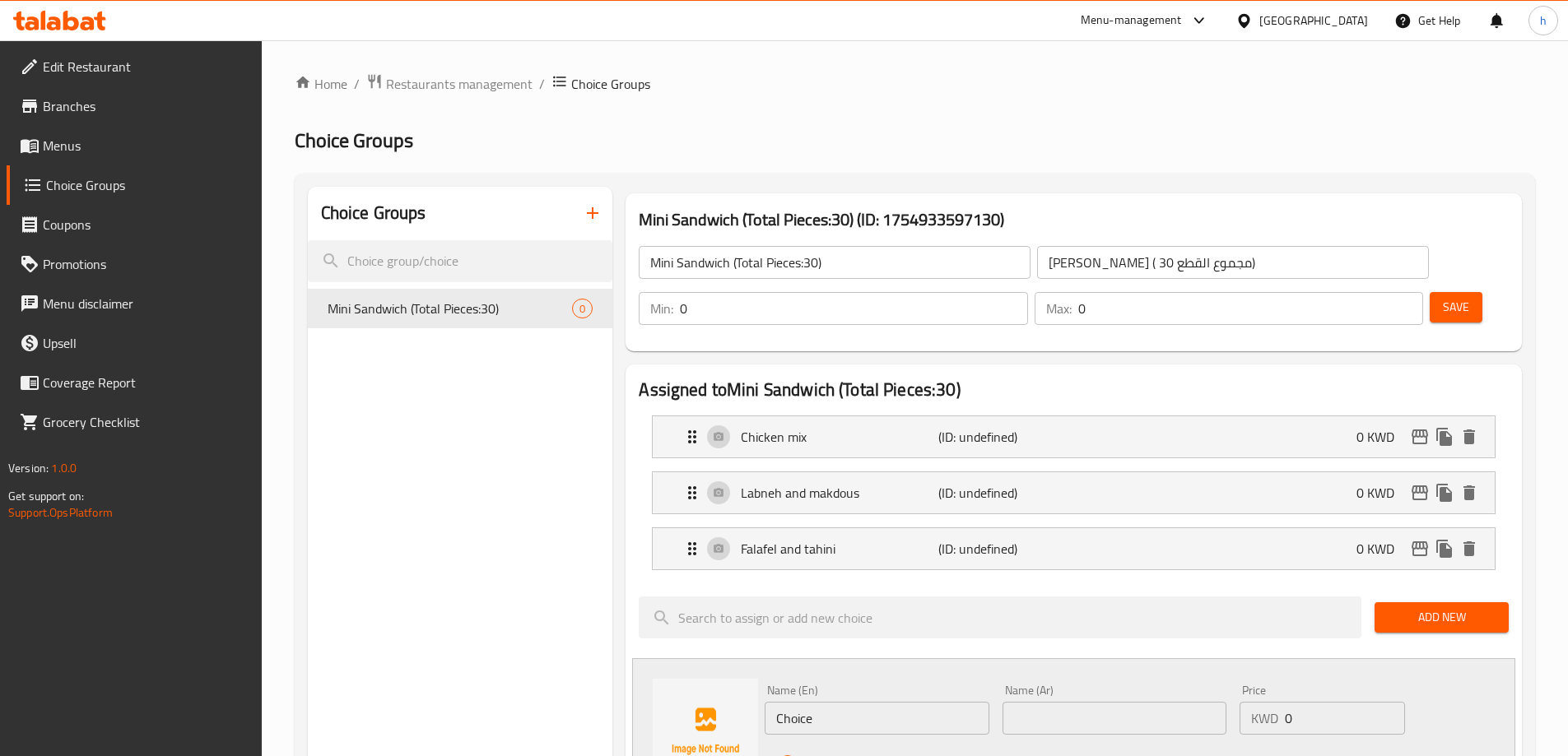
click at [821, 702] on input "Choice" at bounding box center [877, 717] width 224 height 33
paste input "Turkey and chees"
type input "Turkey and cheese"
click at [1105, 702] on input "text" at bounding box center [1114, 717] width 224 height 33
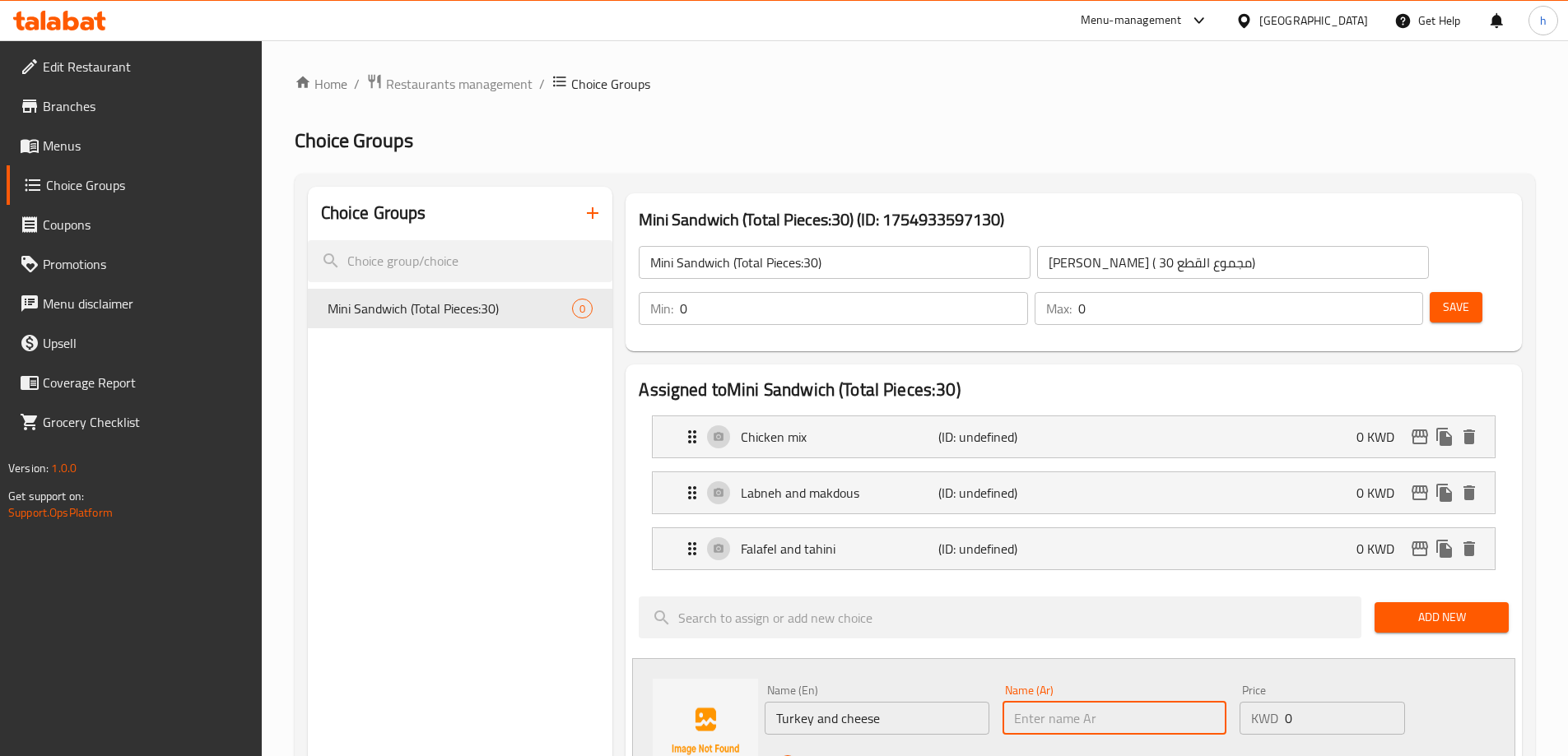
paste input "تركي وجبن"
type input "تركي وجبن"
drag, startPoint x: 1297, startPoint y: 674, endPoint x: 1268, endPoint y: 673, distance: 29.0
click at [1268, 702] on div "KWD 0 Price" at bounding box center [1321, 717] width 164 height 33
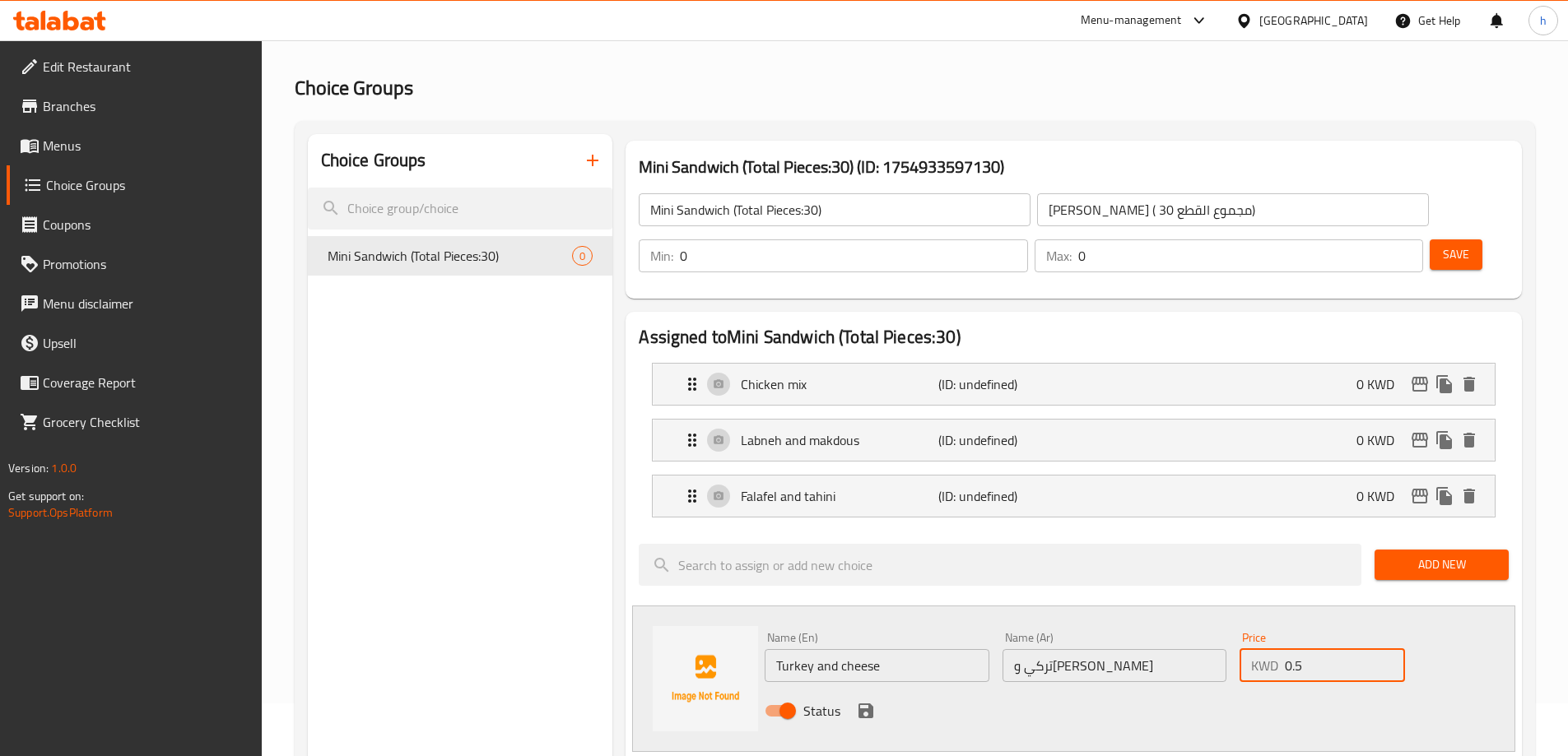
scroll to position [83, 0]
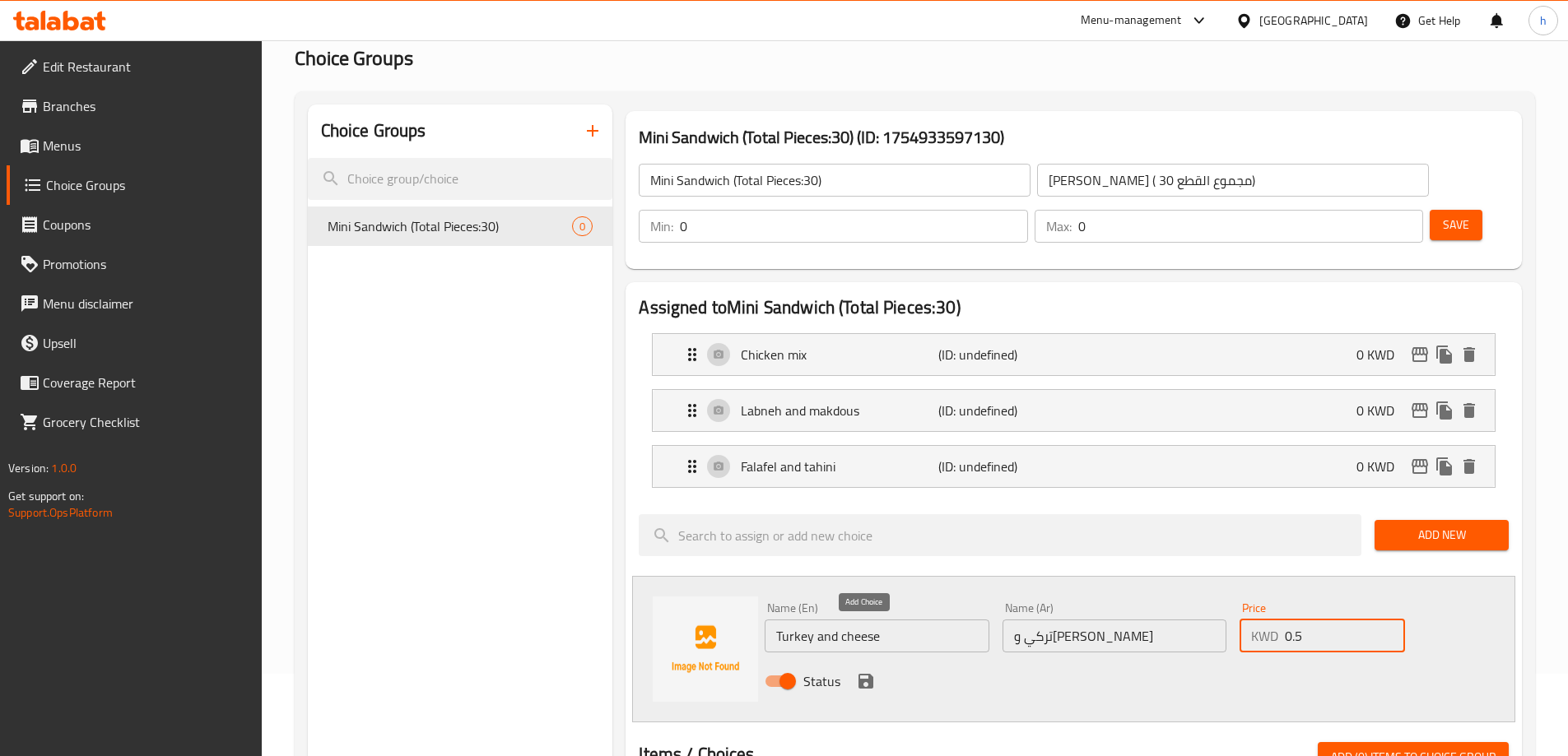
type input "0.5"
click at [865, 671] on icon "save" at bounding box center [865, 681] width 20 height 20
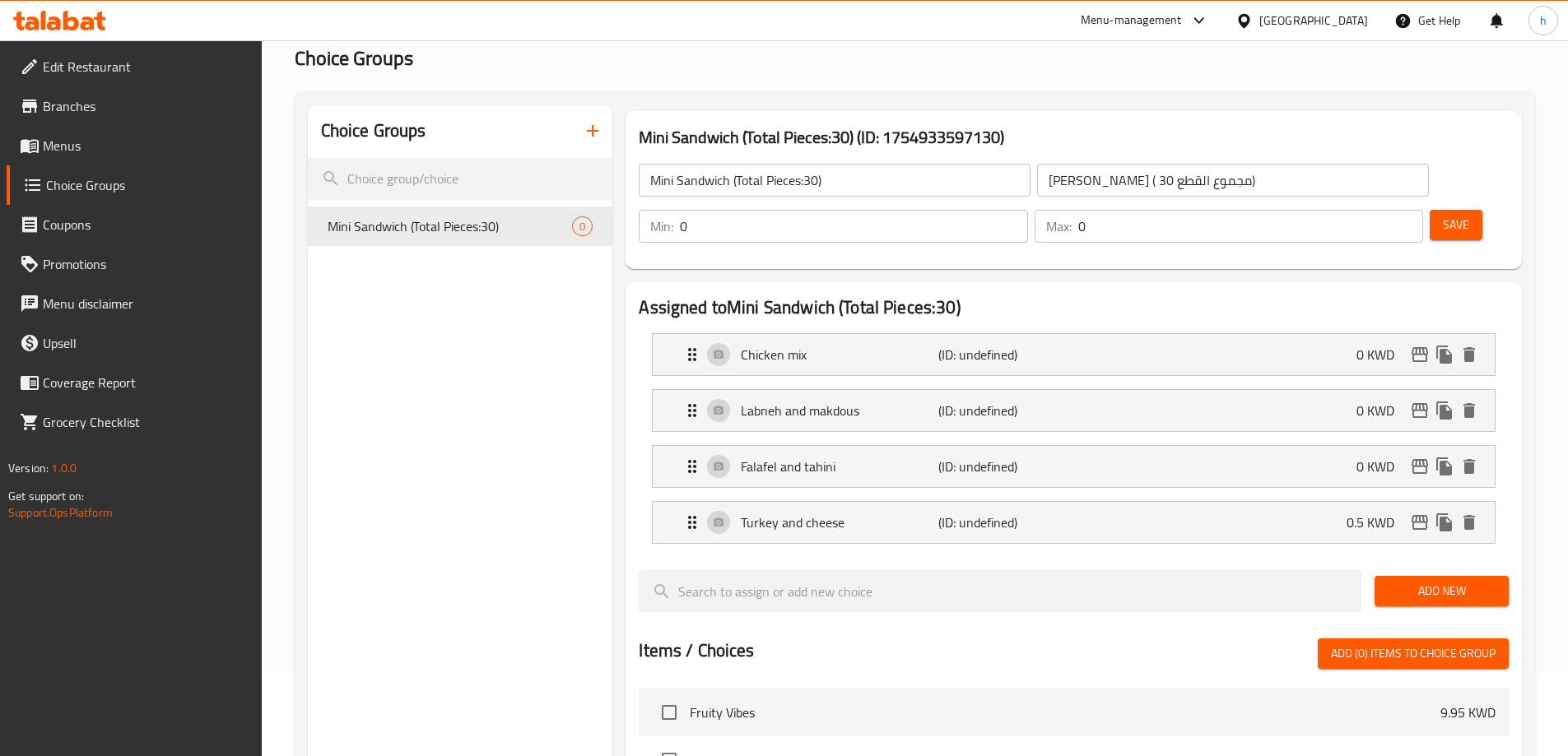
click at [1404, 580] on span "Add New" at bounding box center [1441, 591] width 108 height 21
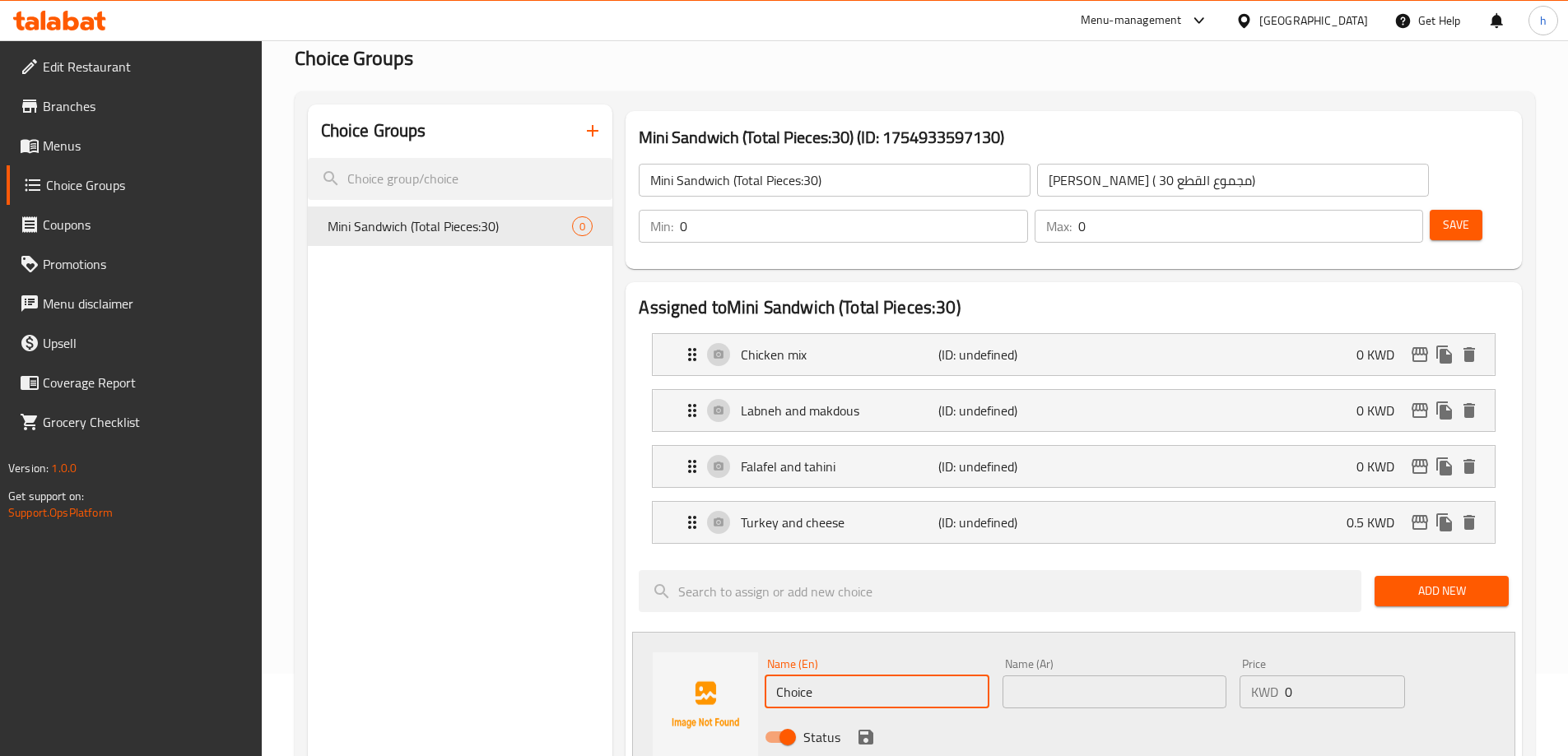
click at [800, 675] on input "Choice" at bounding box center [877, 691] width 224 height 33
paste input "auliflower and Eggplant"
type input "Cauliflower and Eggplant"
click at [1097, 675] on input "text" at bounding box center [1114, 691] width 224 height 33
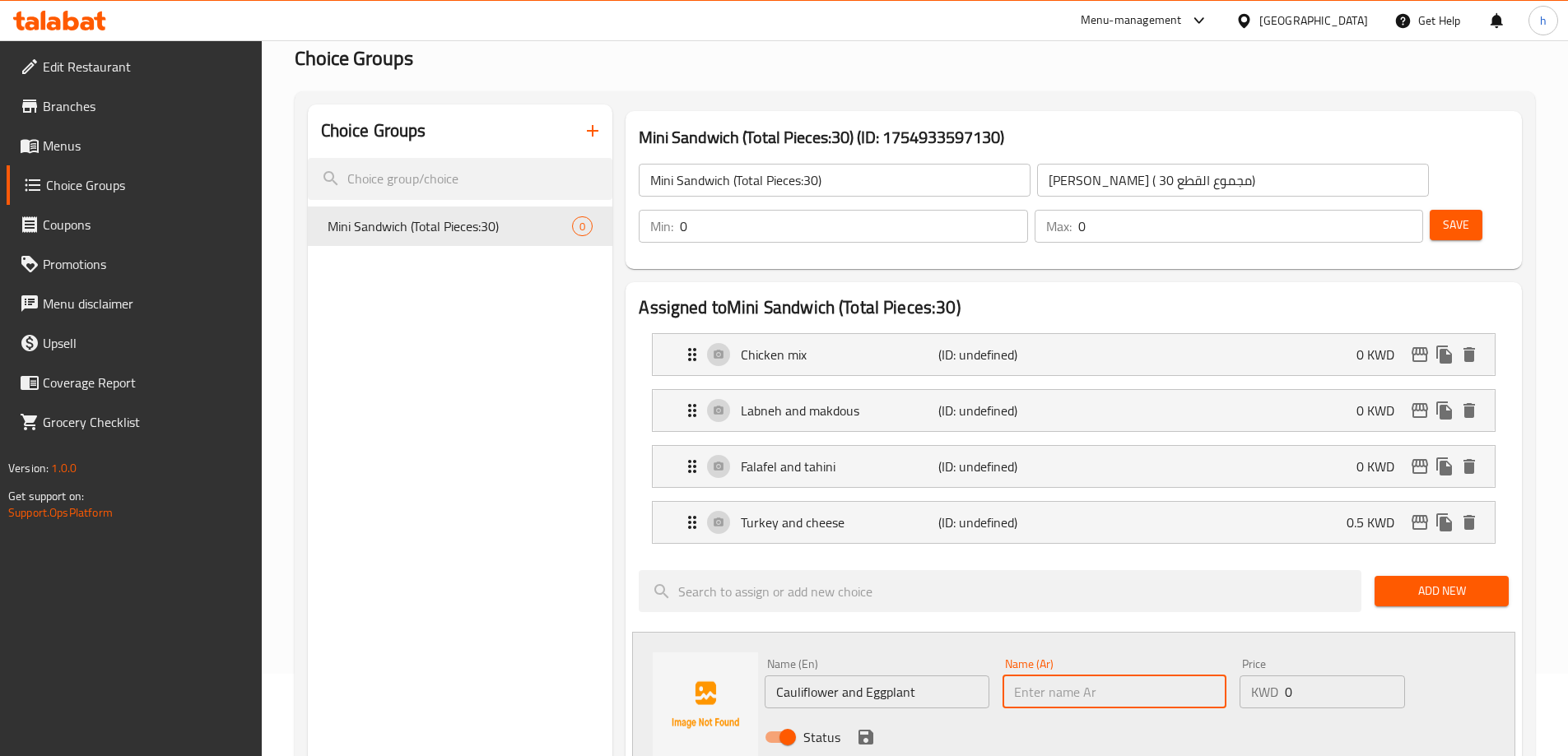
paste input "زهرة وباذنجان"
type input "زهرة وباذنجان"
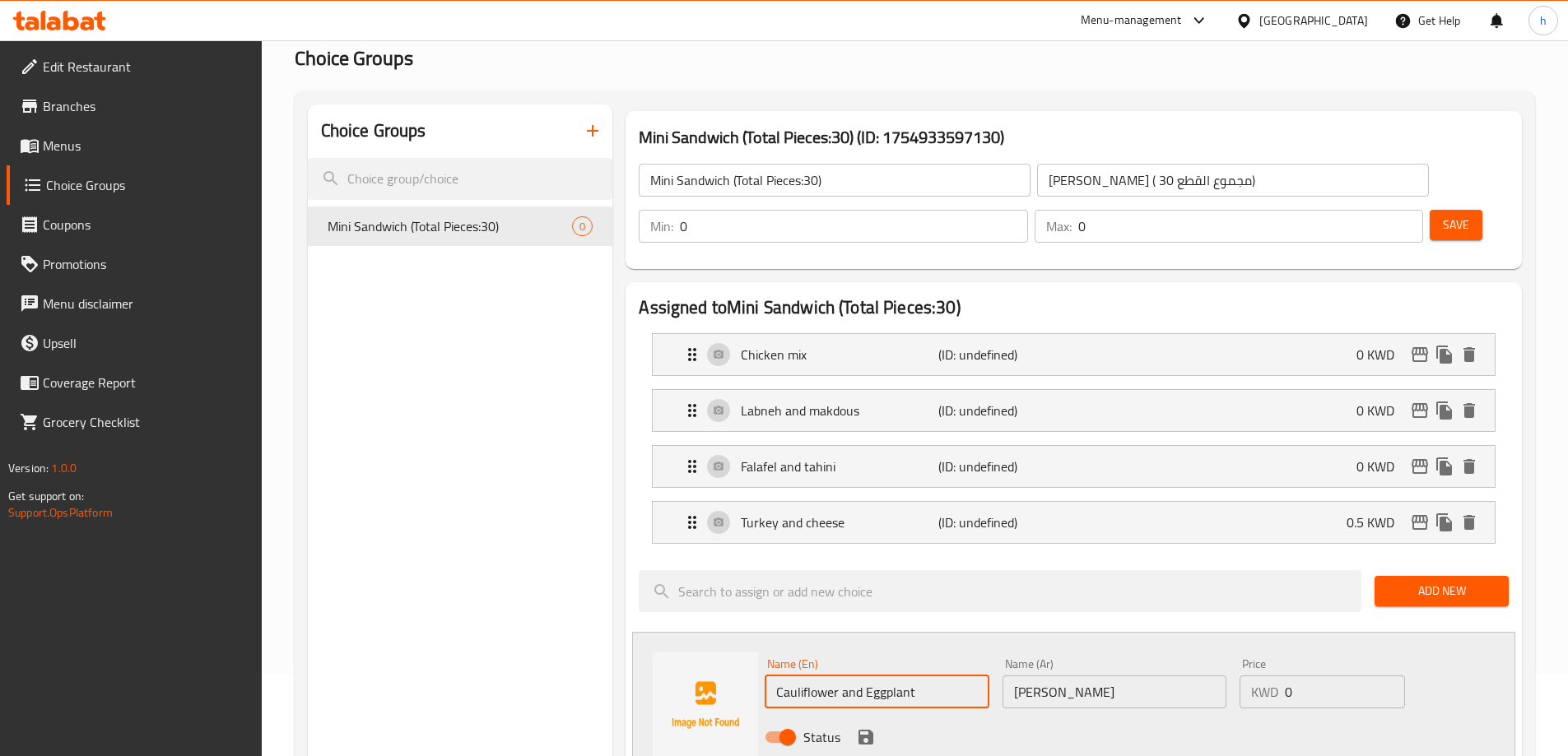
click at [828, 675] on input "Cauliflower and Eggplant" at bounding box center [877, 691] width 224 height 33
click at [864, 727] on icon "save" at bounding box center [865, 736] width 20 height 20
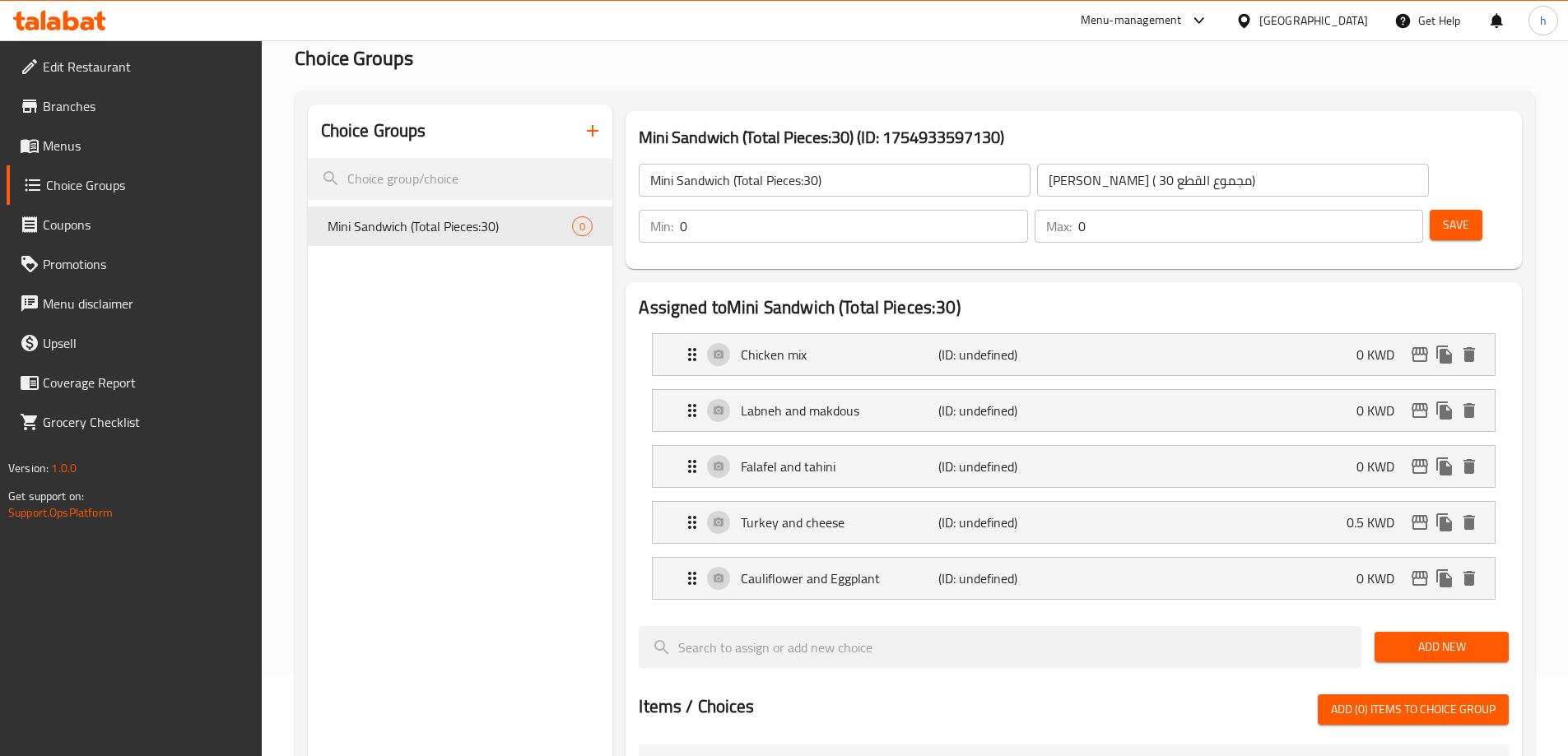
click at [1027, 209] on input "0" at bounding box center [854, 225] width 348 height 33
drag, startPoint x: 1270, startPoint y: 183, endPoint x: 1257, endPoint y: 182, distance: 13.0
click at [1027, 209] on div "Min: 0 ​" at bounding box center [832, 225] width 388 height 33
type input "3"
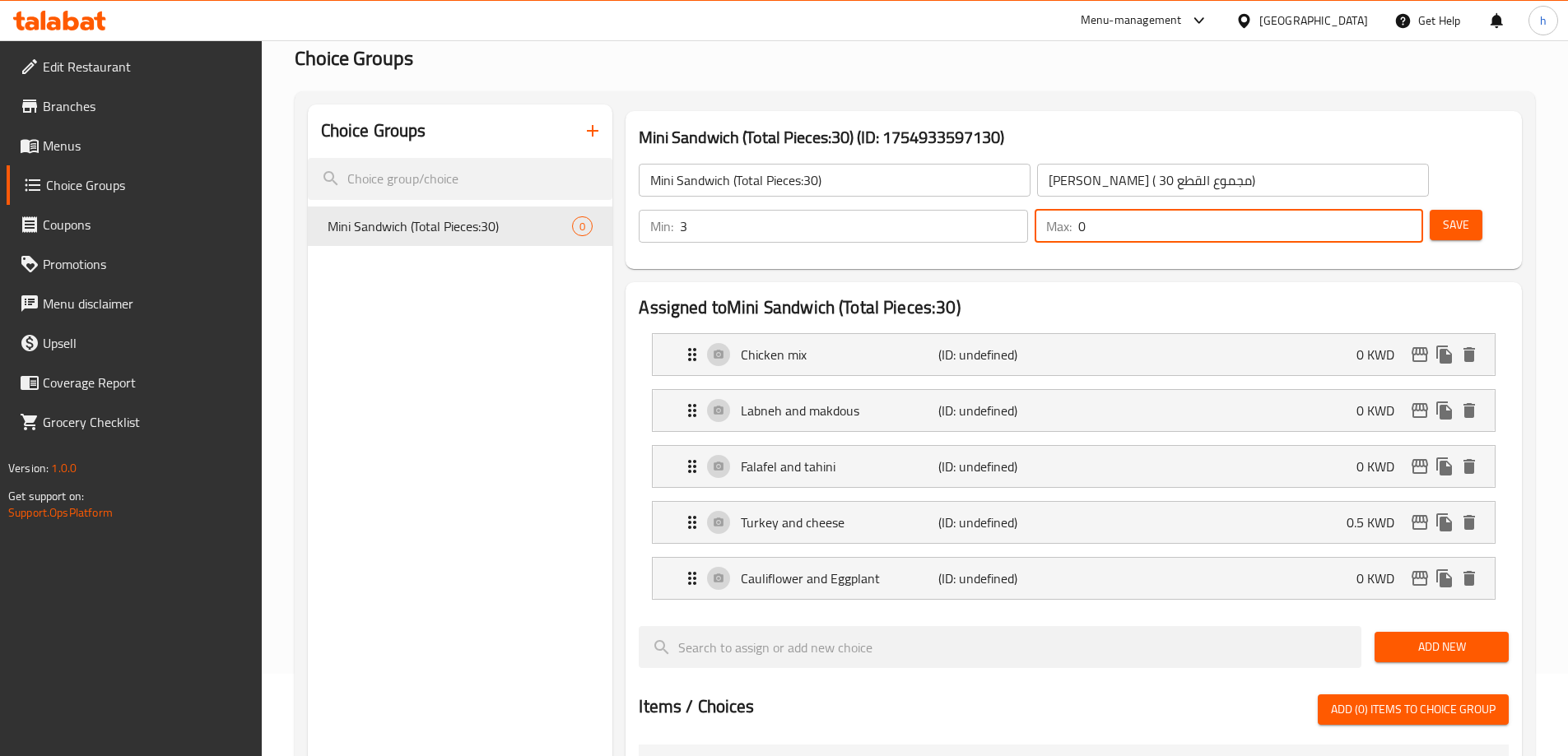
drag, startPoint x: 1365, startPoint y: 181, endPoint x: 1343, endPoint y: 189, distance: 23.4
click at [1343, 209] on div "Max: 0 ​" at bounding box center [1228, 225] width 388 height 33
type input "3"
click at [1443, 215] on span "Save" at bounding box center [1456, 225] width 26 height 21
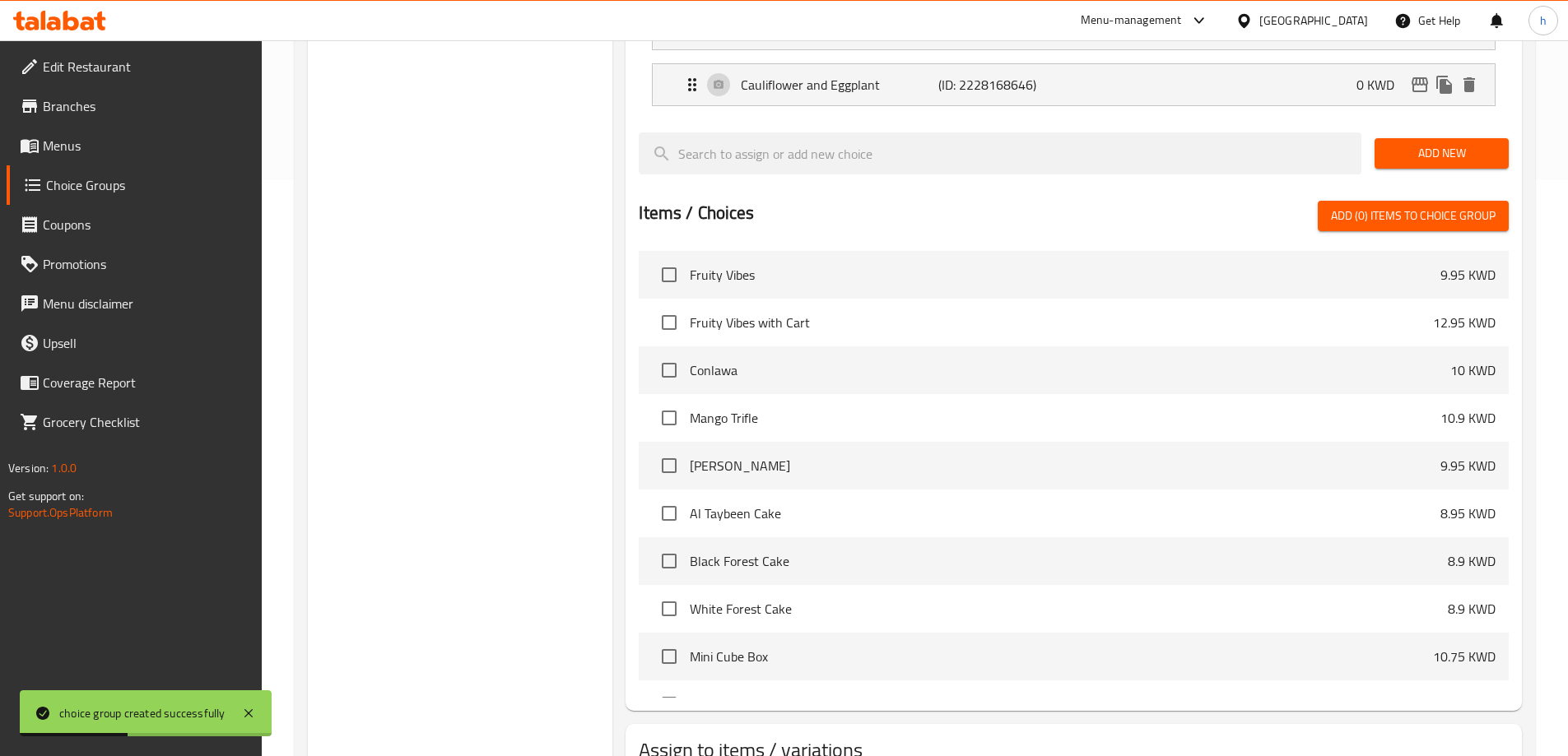
scroll to position [653, 0]
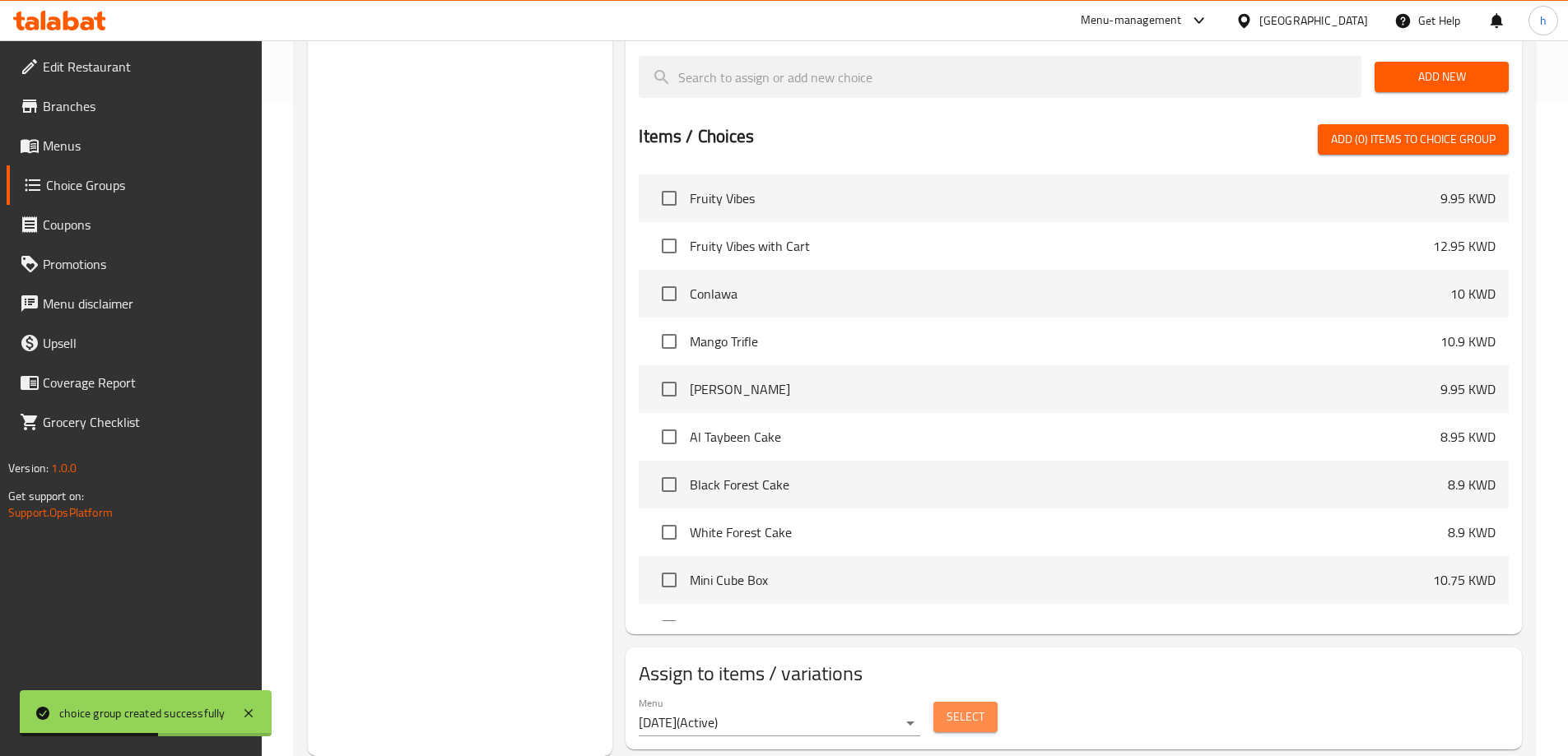
click at [969, 706] on span "Select" at bounding box center [965, 717] width 38 height 21
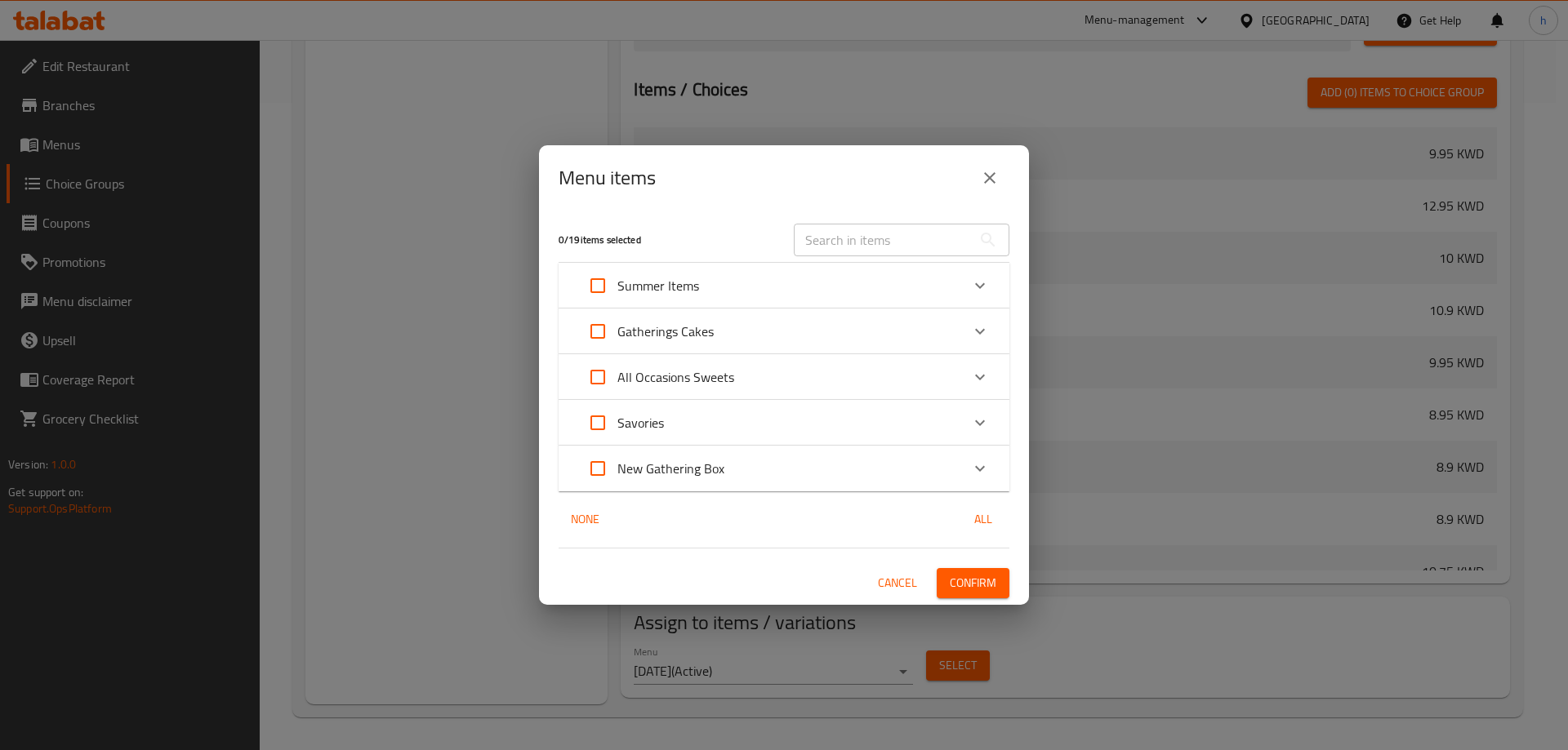
click at [767, 461] on div "New Gathering Box" at bounding box center [769, 469] width 382 height 39
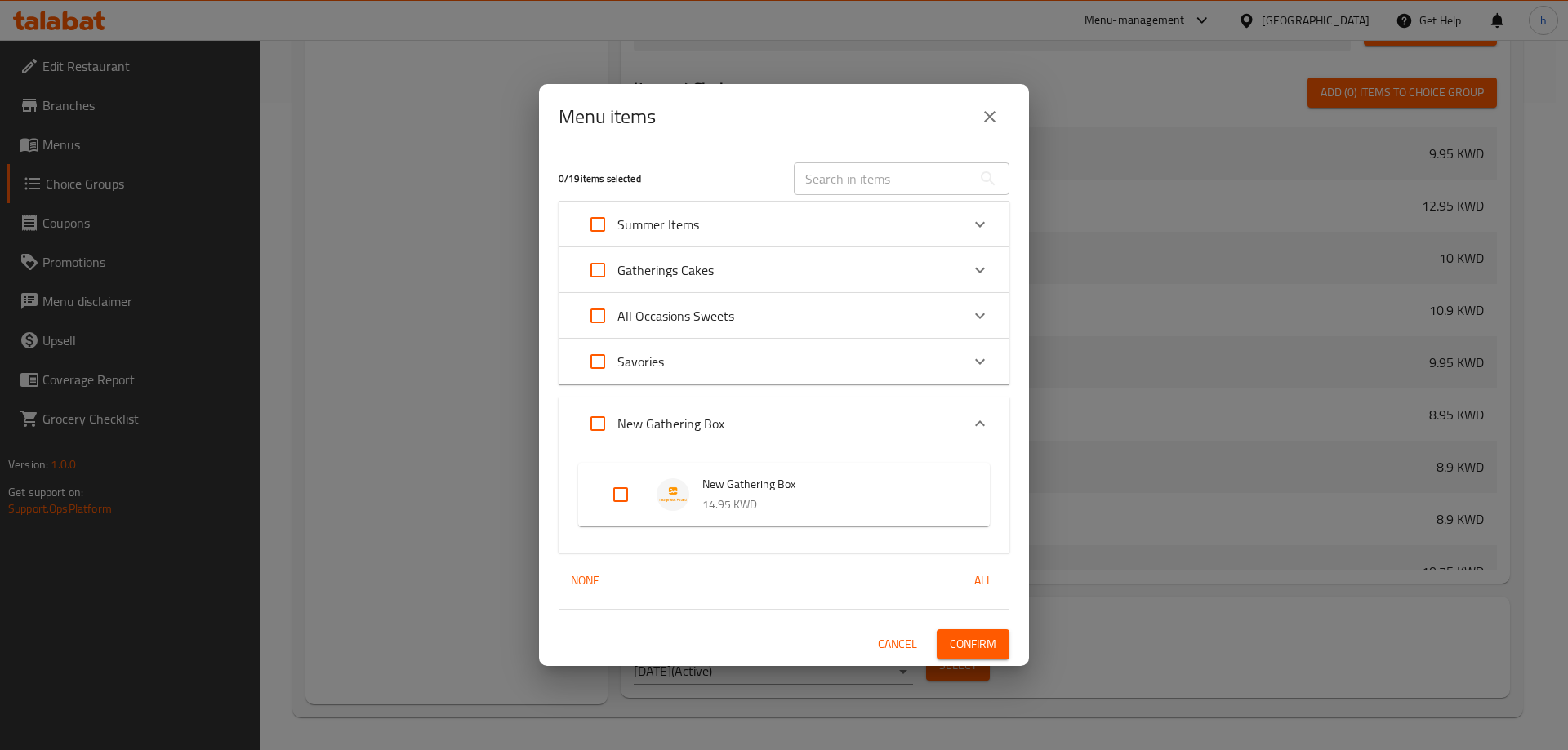
click at [615, 498] on input "Expand" at bounding box center [621, 495] width 39 height 39
checkbox input "true"
click at [982, 642] on span "Confirm" at bounding box center [973, 645] width 47 height 20
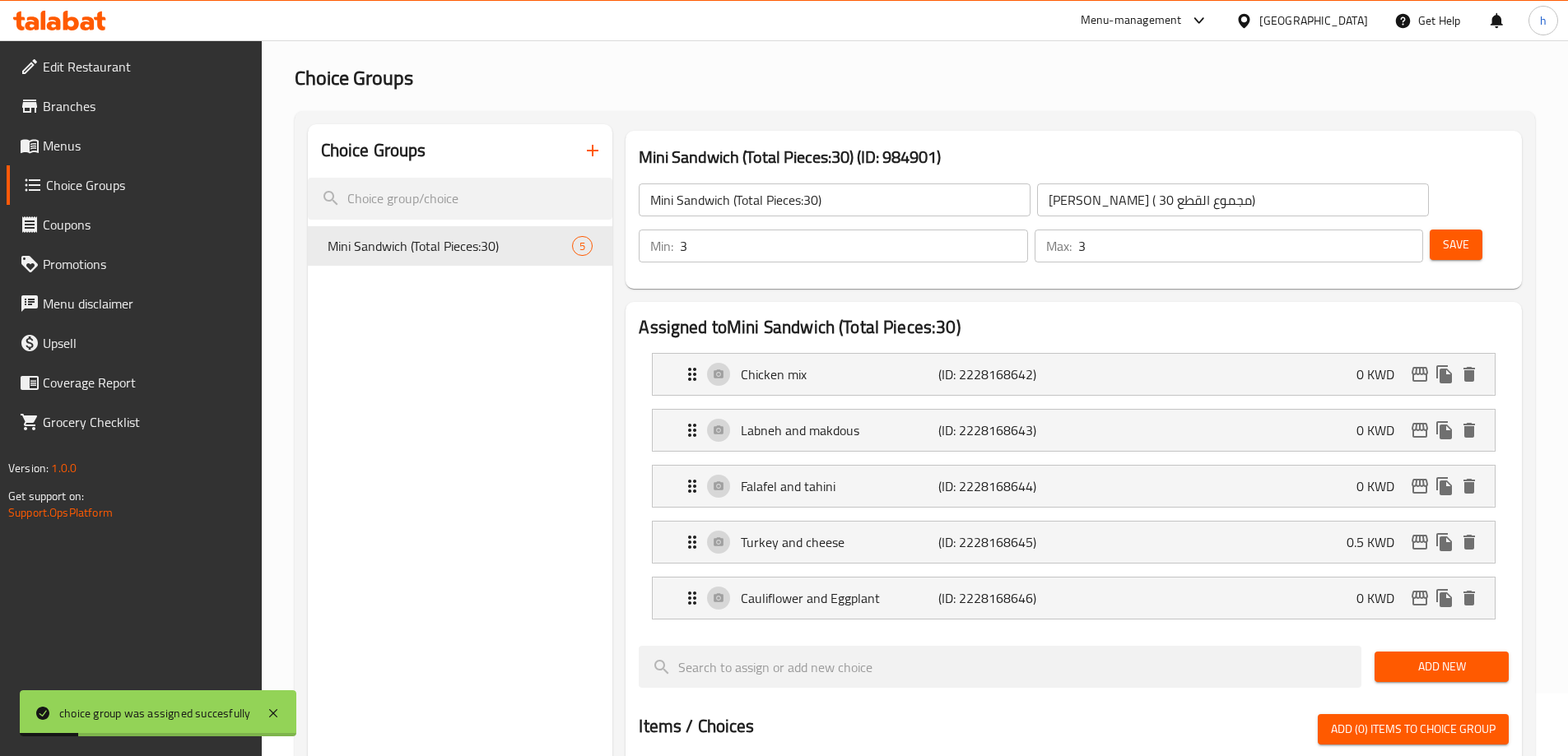
scroll to position [0, 0]
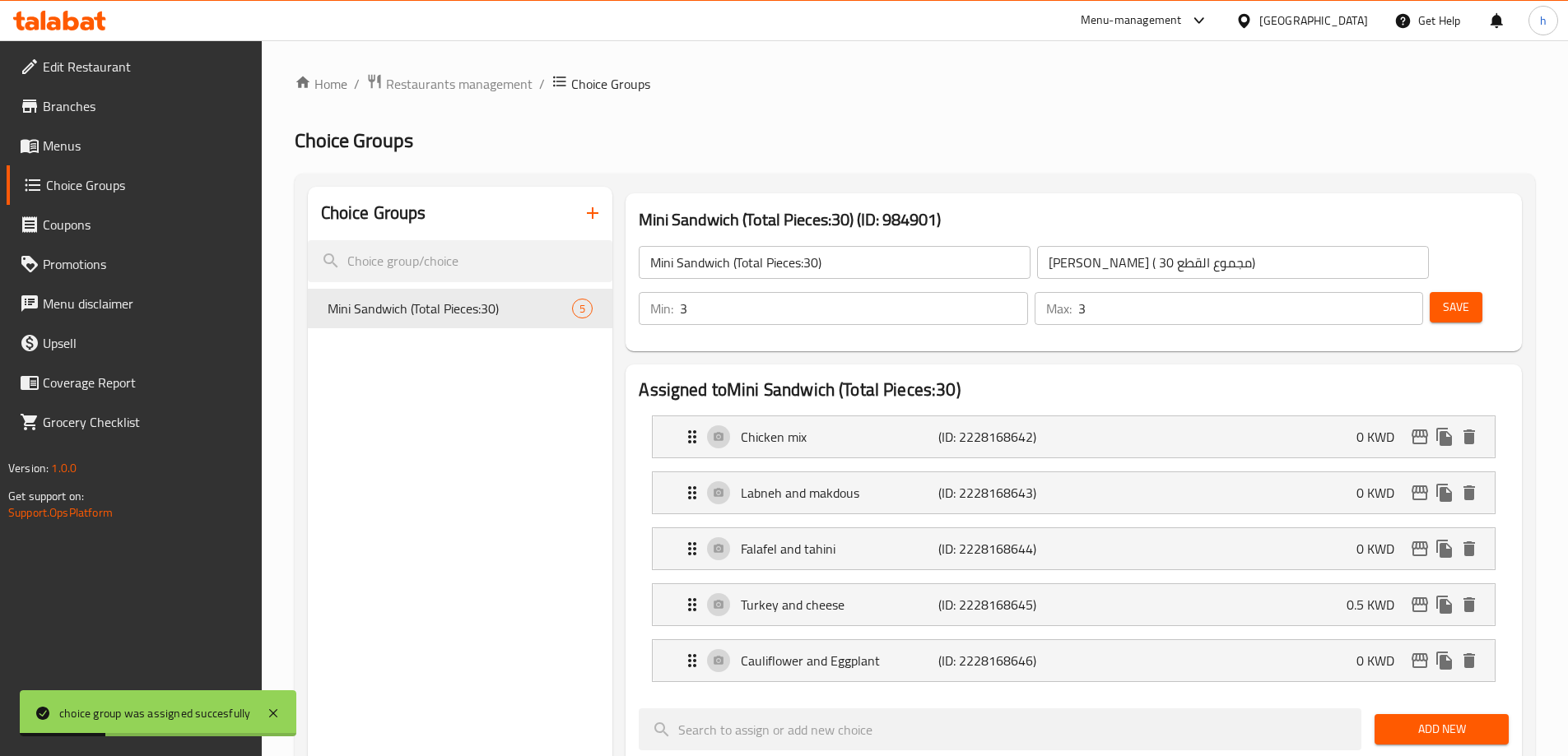
click at [592, 212] on icon "button" at bounding box center [592, 212] width 20 height 20
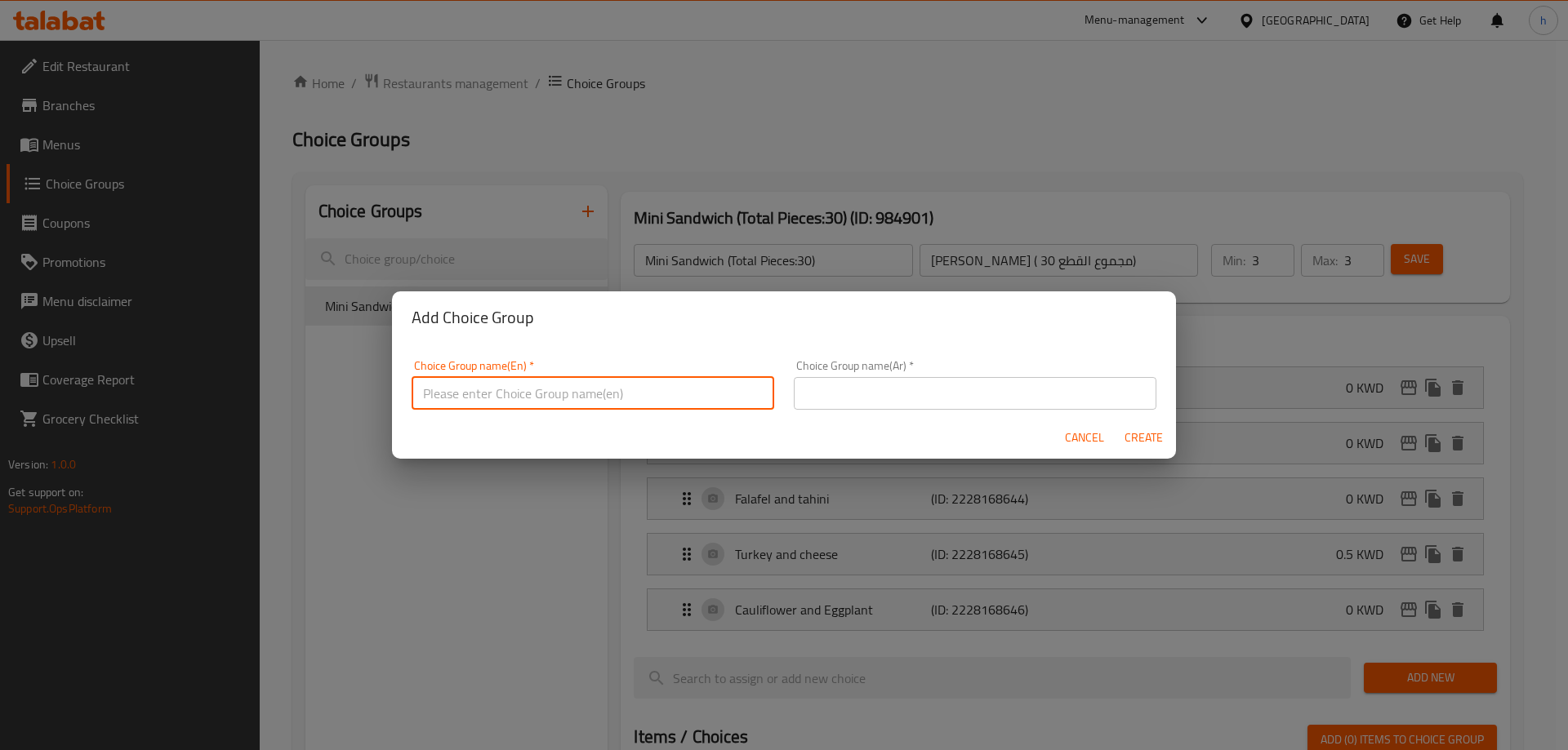
click at [463, 381] on input "text" at bounding box center [592, 393] width 363 height 33
paste input "Savory (Total Pieces:30)"
type input "Savory (Total Pieces:30)"
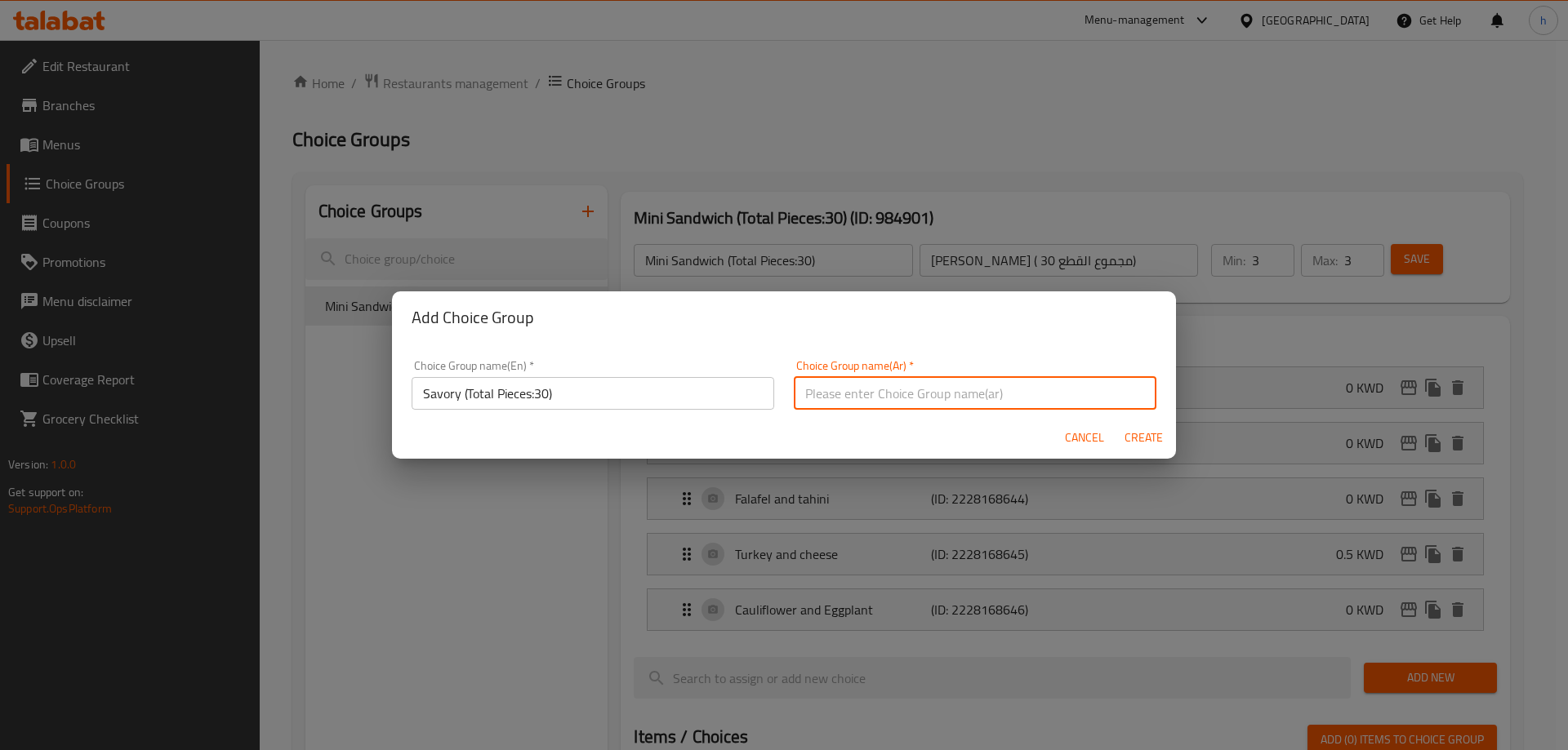
drag, startPoint x: 816, startPoint y: 391, endPoint x: 824, endPoint y: 393, distance: 8.2
click at [816, 391] on input "text" at bounding box center [974, 393] width 363 height 33
click at [1028, 403] on input "text" at bounding box center [974, 393] width 363 height 33
paste input "موالح ( مجموع عدد الحبات 30)"
click at [861, 397] on input "موالح ( مجموع عدد الحبات 30)" at bounding box center [974, 393] width 363 height 33
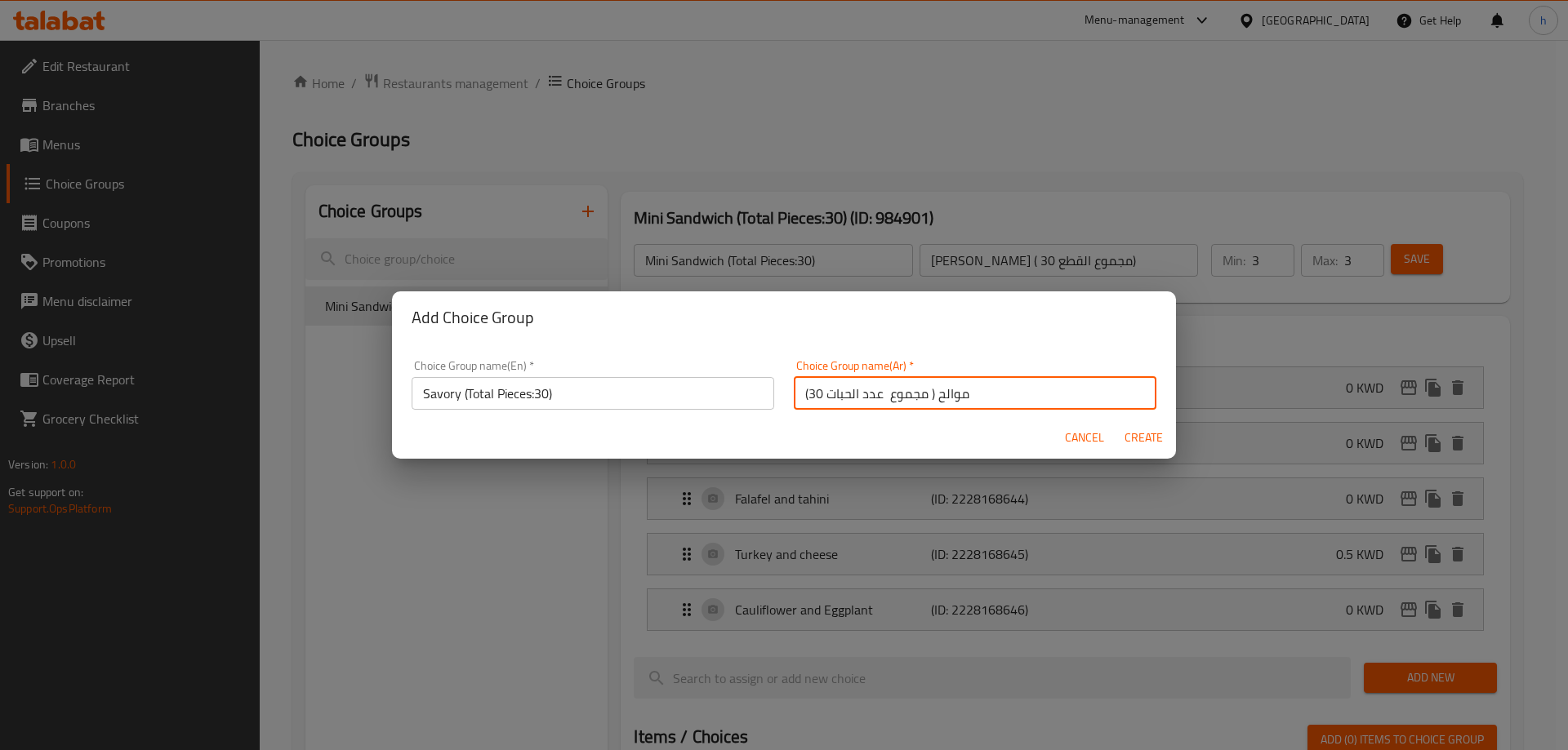
click at [861, 397] on input "موالح ( مجموع عدد الحبات 30)" at bounding box center [974, 393] width 363 height 33
click at [831, 397] on input "موالح ( مجموع الحبات 30)" at bounding box center [974, 393] width 363 height 33
click at [899, 398] on input "موالح ( مجموع القطع 30)" at bounding box center [974, 393] width 363 height 33
type input "موالح (مجموع القطع 30)"
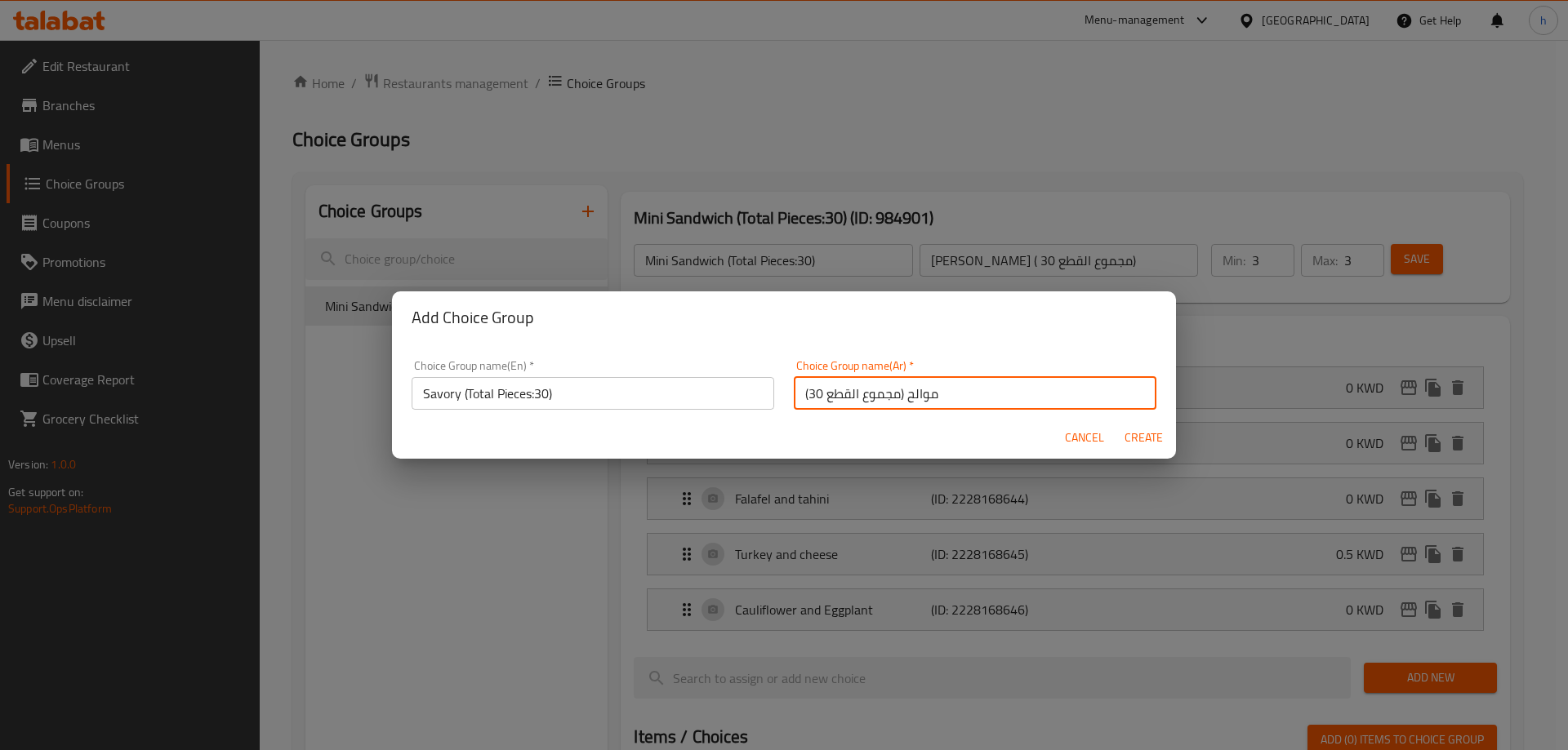
click at [1131, 434] on span "Create" at bounding box center [1143, 438] width 39 height 20
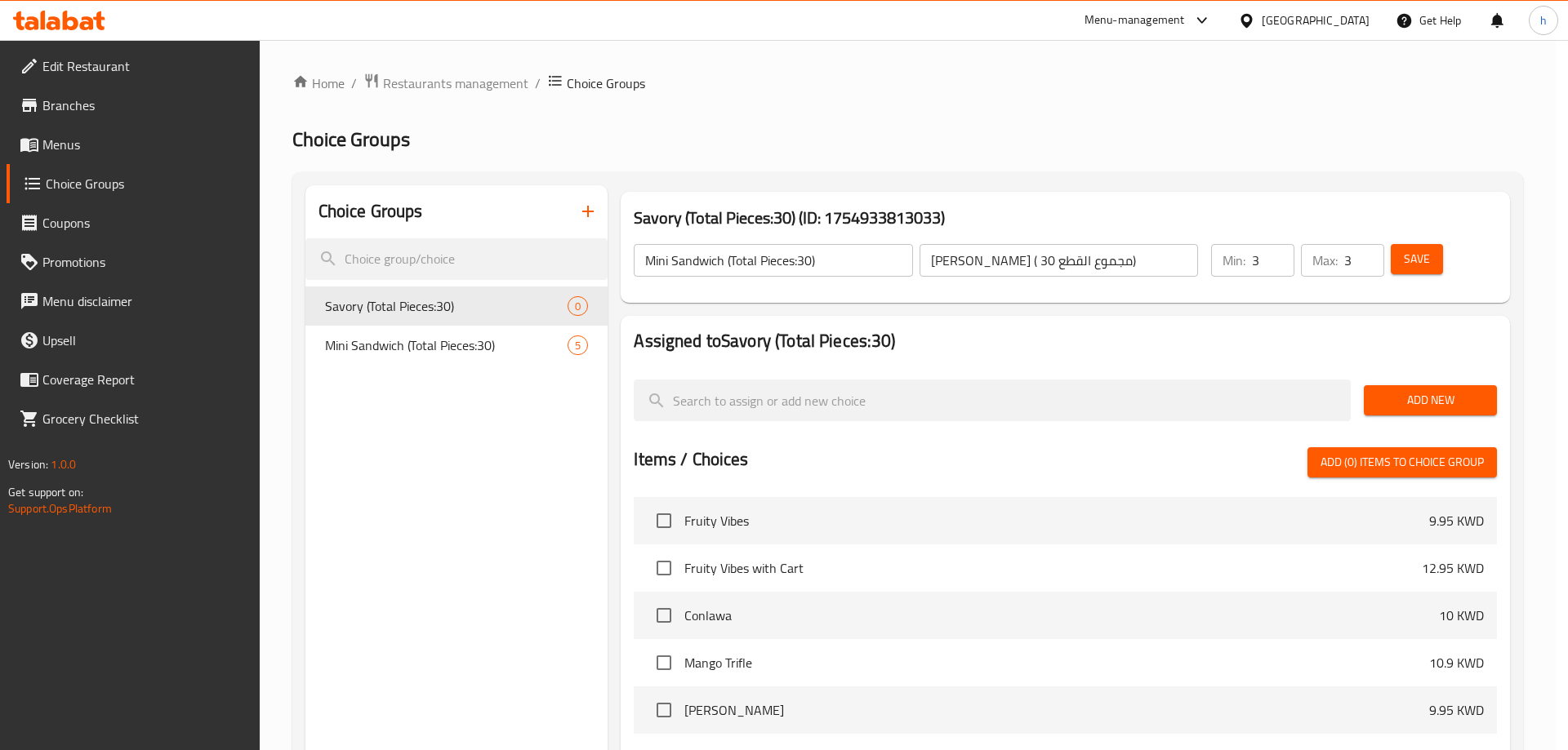
type input "Savory (Total Pieces:30)"
type input "موالح (مجموع القطع 30)"
type input "0"
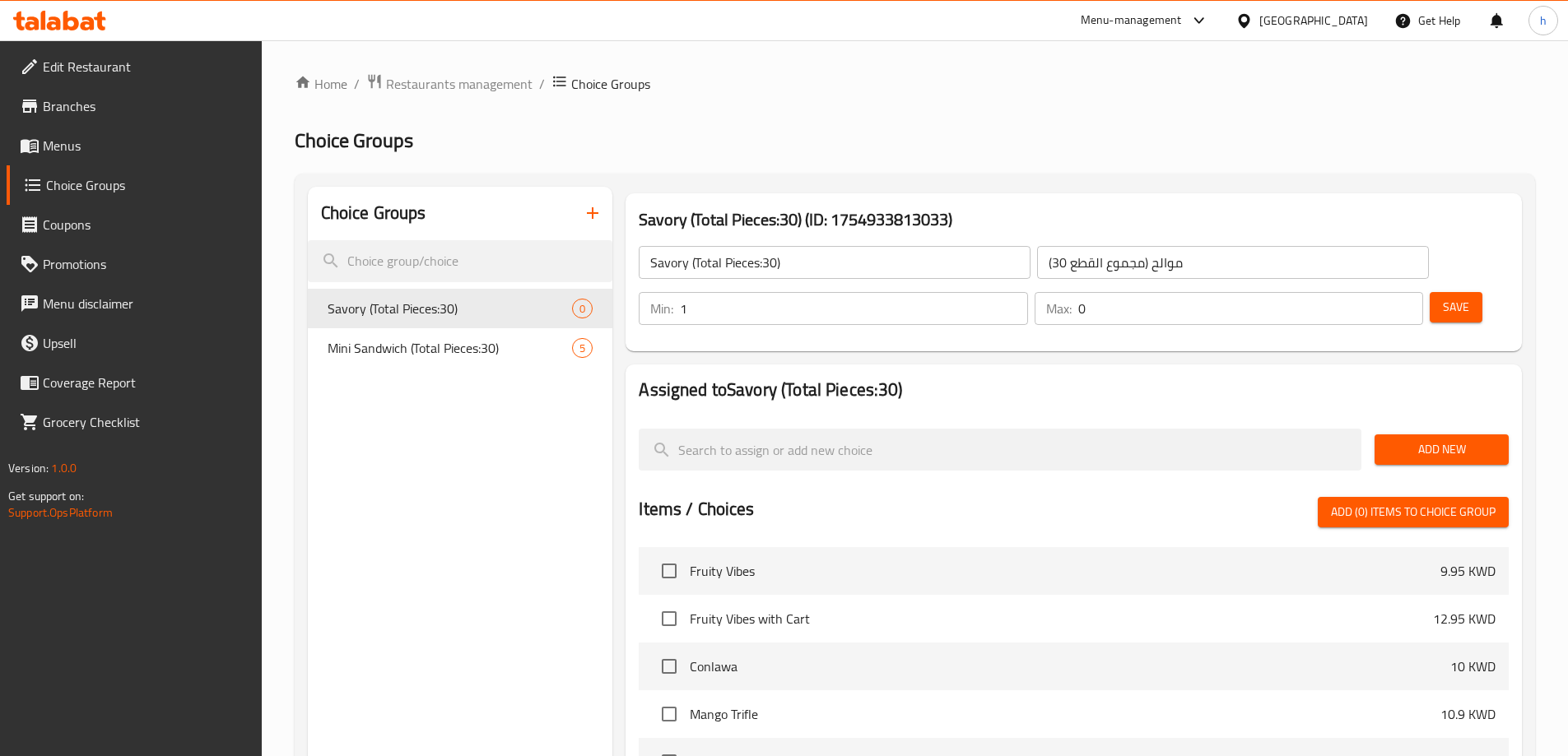
click at [1027, 292] on input "1" at bounding box center [854, 308] width 348 height 33
click at [1027, 292] on input "2" at bounding box center [854, 308] width 348 height 33
type input "3"
click at [1027, 292] on input "3" at bounding box center [854, 308] width 348 height 33
click at [1377, 292] on input "1" at bounding box center [1250, 308] width 345 height 33
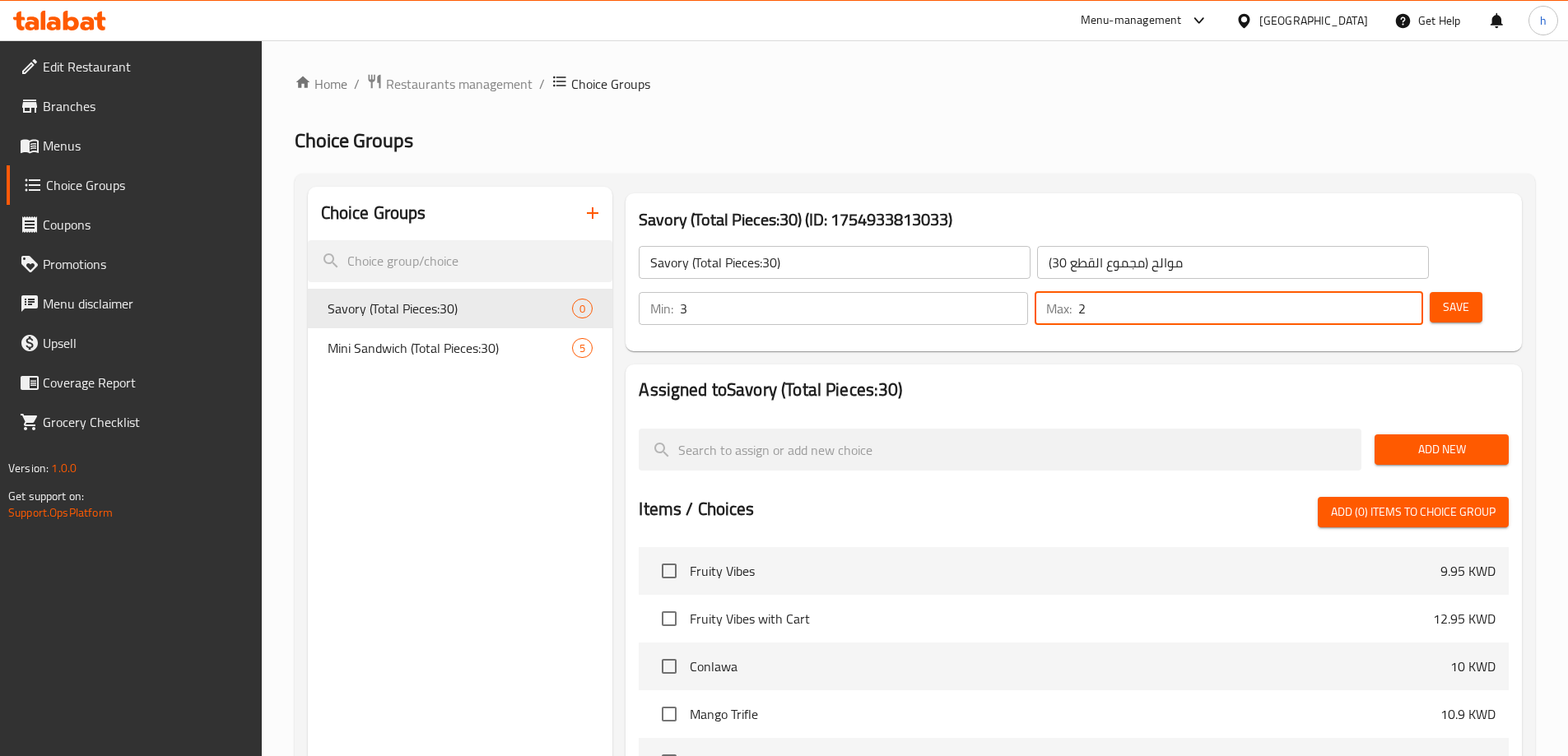
click at [1377, 292] on input "2" at bounding box center [1250, 308] width 345 height 33
type input "3"
click at [1377, 292] on input "3" at bounding box center [1250, 308] width 345 height 33
click at [1393, 440] on span "Add New" at bounding box center [1441, 450] width 108 height 21
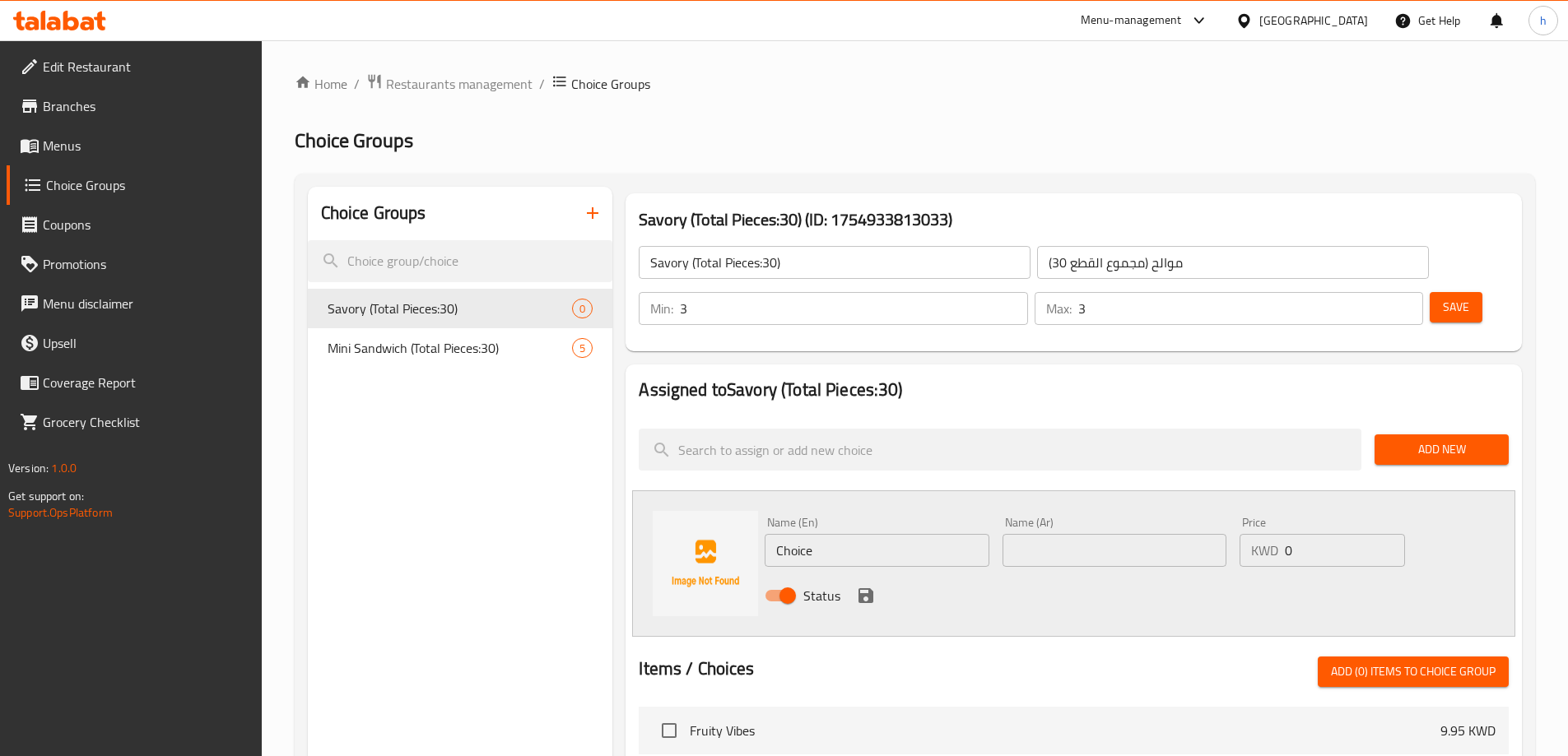
click at [789, 533] on input "Choice" at bounding box center [877, 549] width 224 height 33
paste input "Muskan"
type input "Muskan"
click at [1095, 533] on input "text" at bounding box center [1114, 549] width 224 height 33
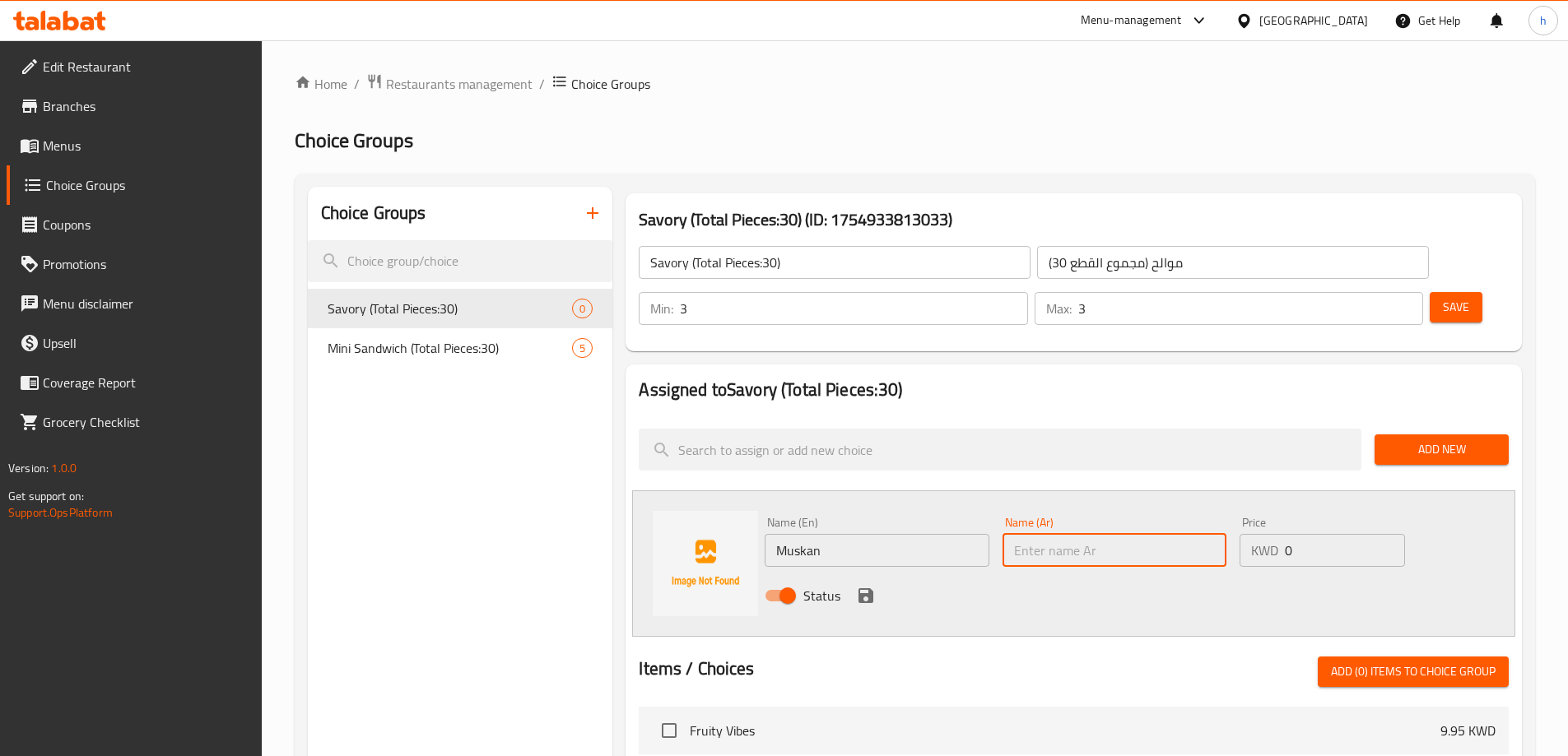
paste input "مسخن"
type input "مسخن"
drag, startPoint x: 1293, startPoint y: 507, endPoint x: 1264, endPoint y: 508, distance: 29.0
click at [1266, 533] on div "KWD 0 Price" at bounding box center [1321, 549] width 164 height 33
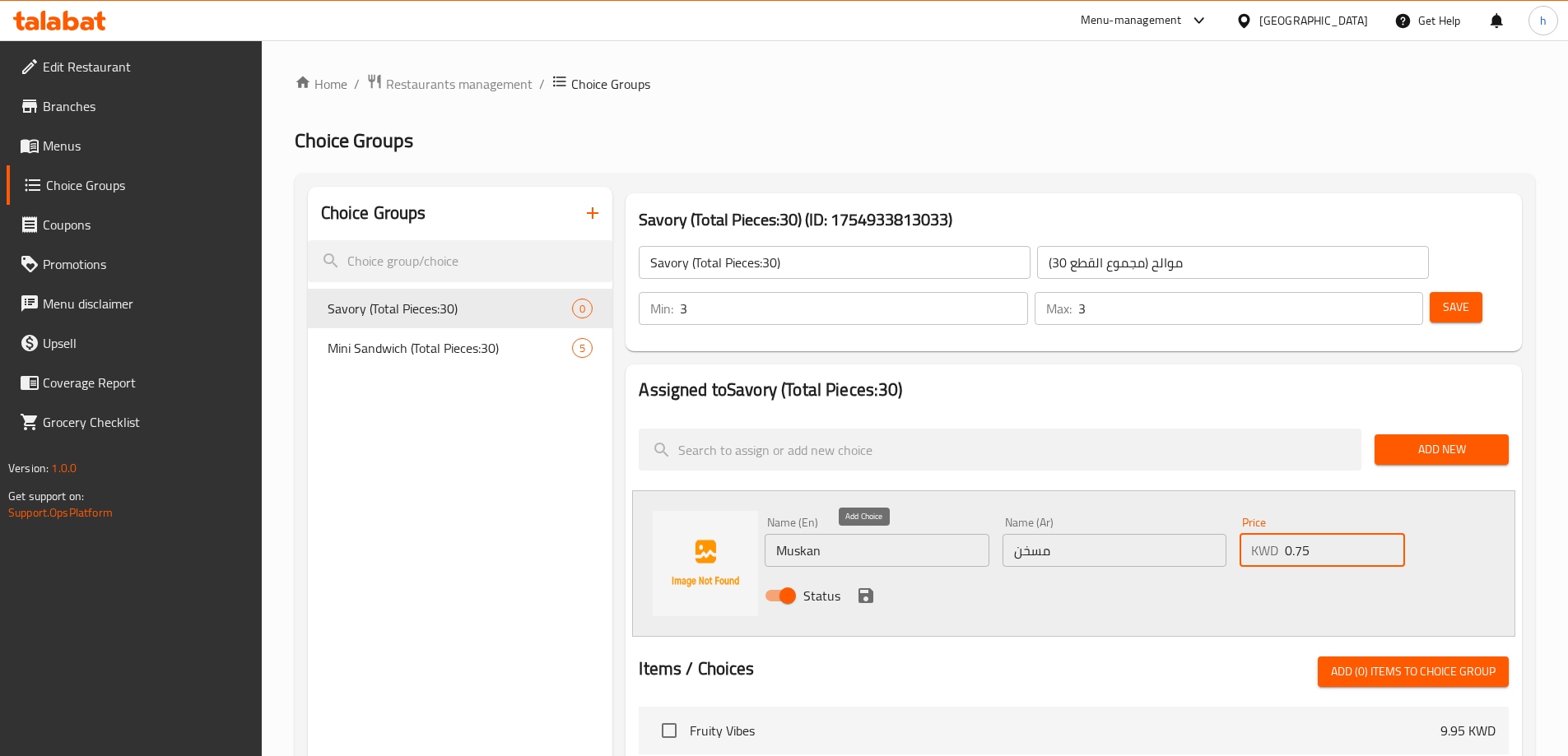
type input "0.75"
click at [864, 586] on icon "save" at bounding box center [865, 595] width 20 height 20
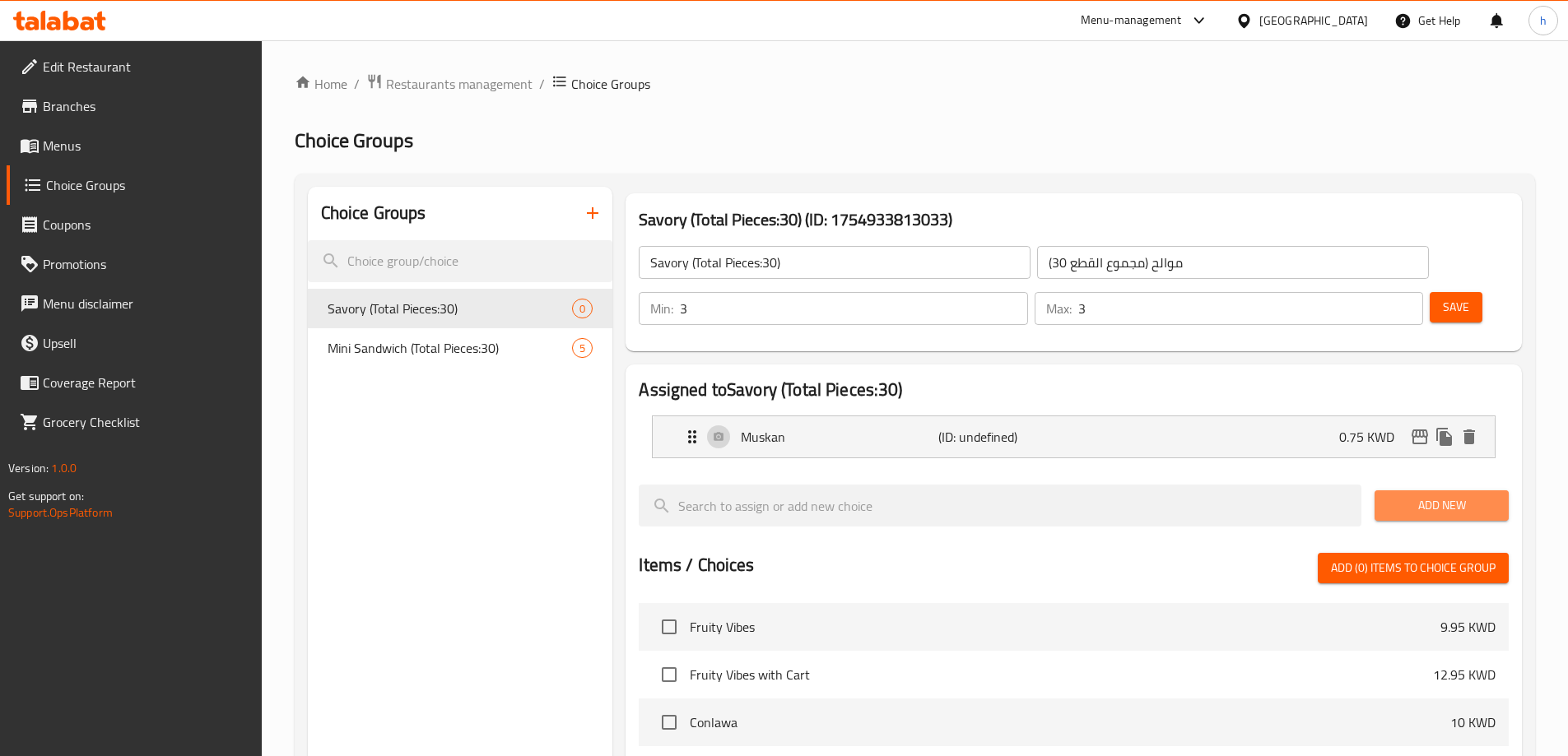
click at [1460, 495] on span "Add New" at bounding box center [1441, 505] width 108 height 21
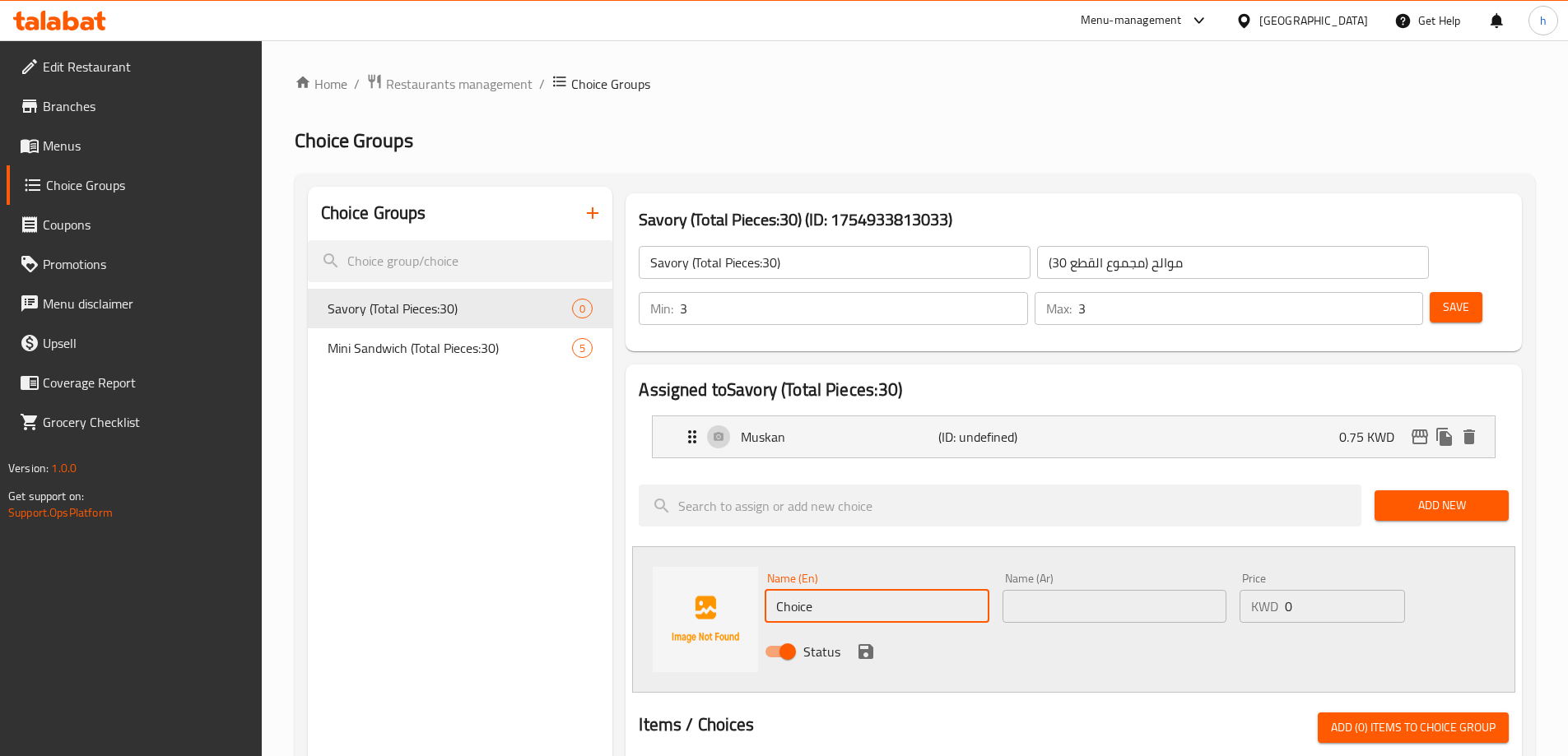
click at [800, 590] on input "Choice" at bounding box center [877, 606] width 224 height 33
paste input "Lemon grape leaves"
type input "Lemon grape leaves"
click at [1048, 590] on input "text" at bounding box center [1114, 606] width 224 height 33
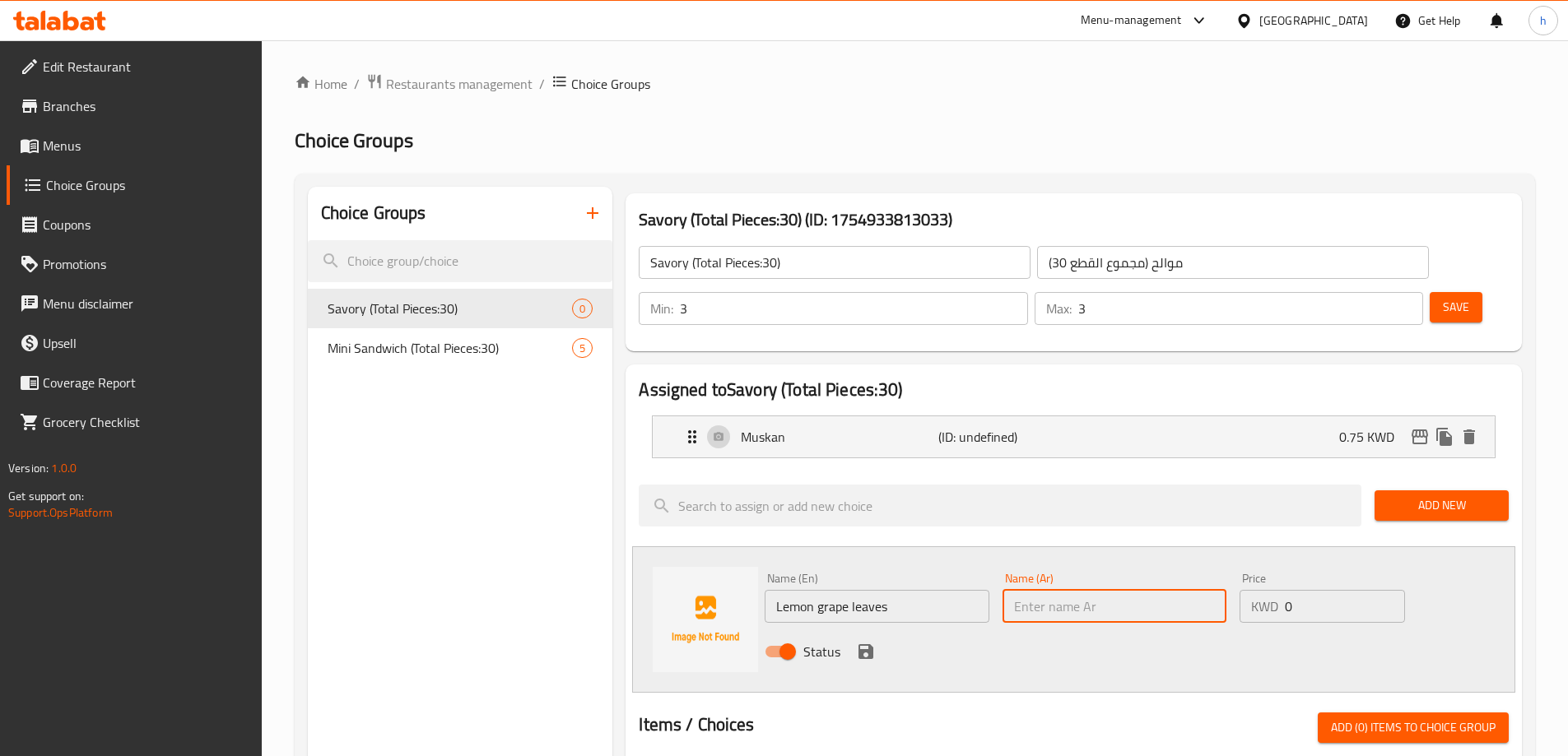
paste input "ورق عنب ليمون"
type input "ورق عنب ليمون"
click at [869, 644] on icon "save" at bounding box center [866, 652] width 15 height 15
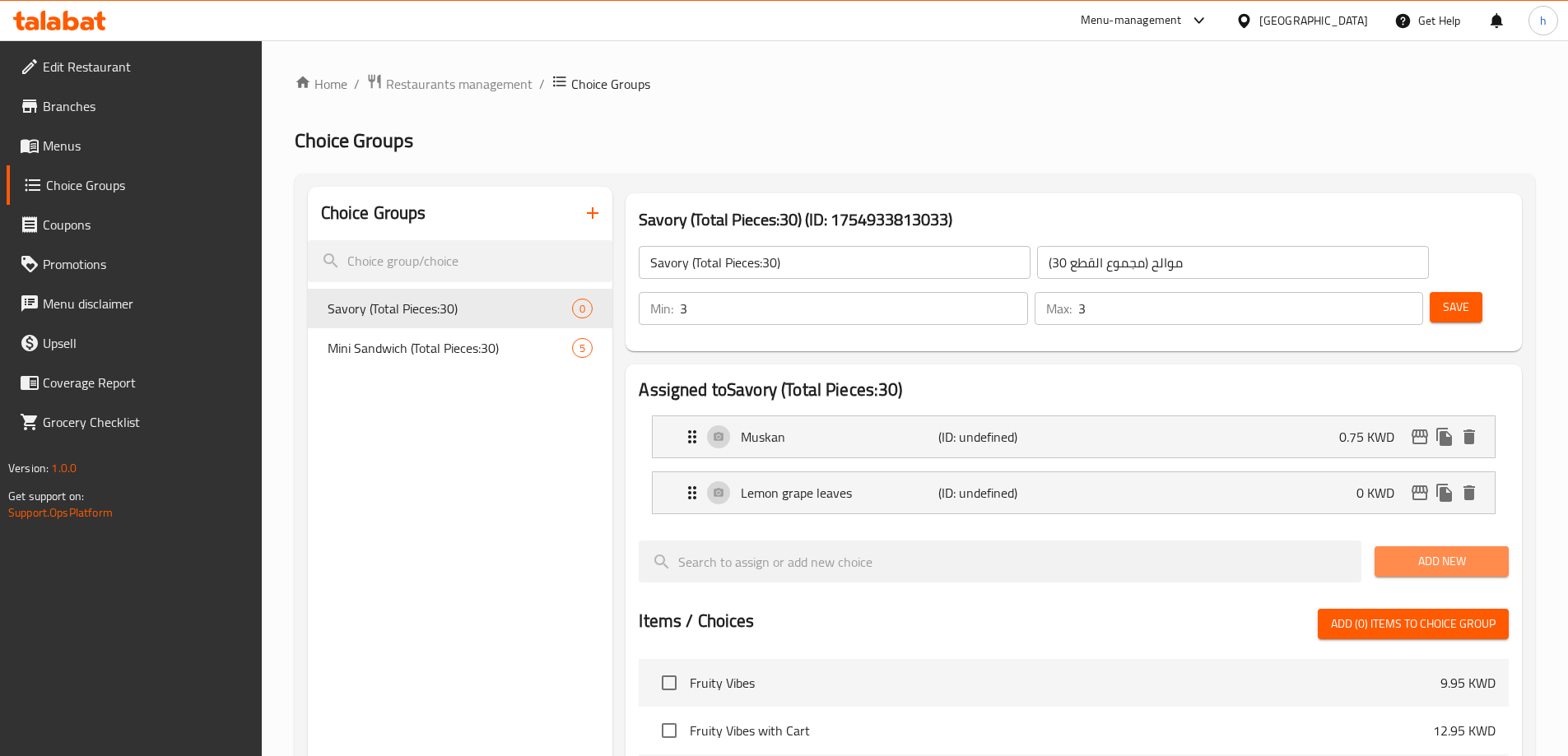
click at [1430, 551] on span "Add New" at bounding box center [1441, 562] width 108 height 21
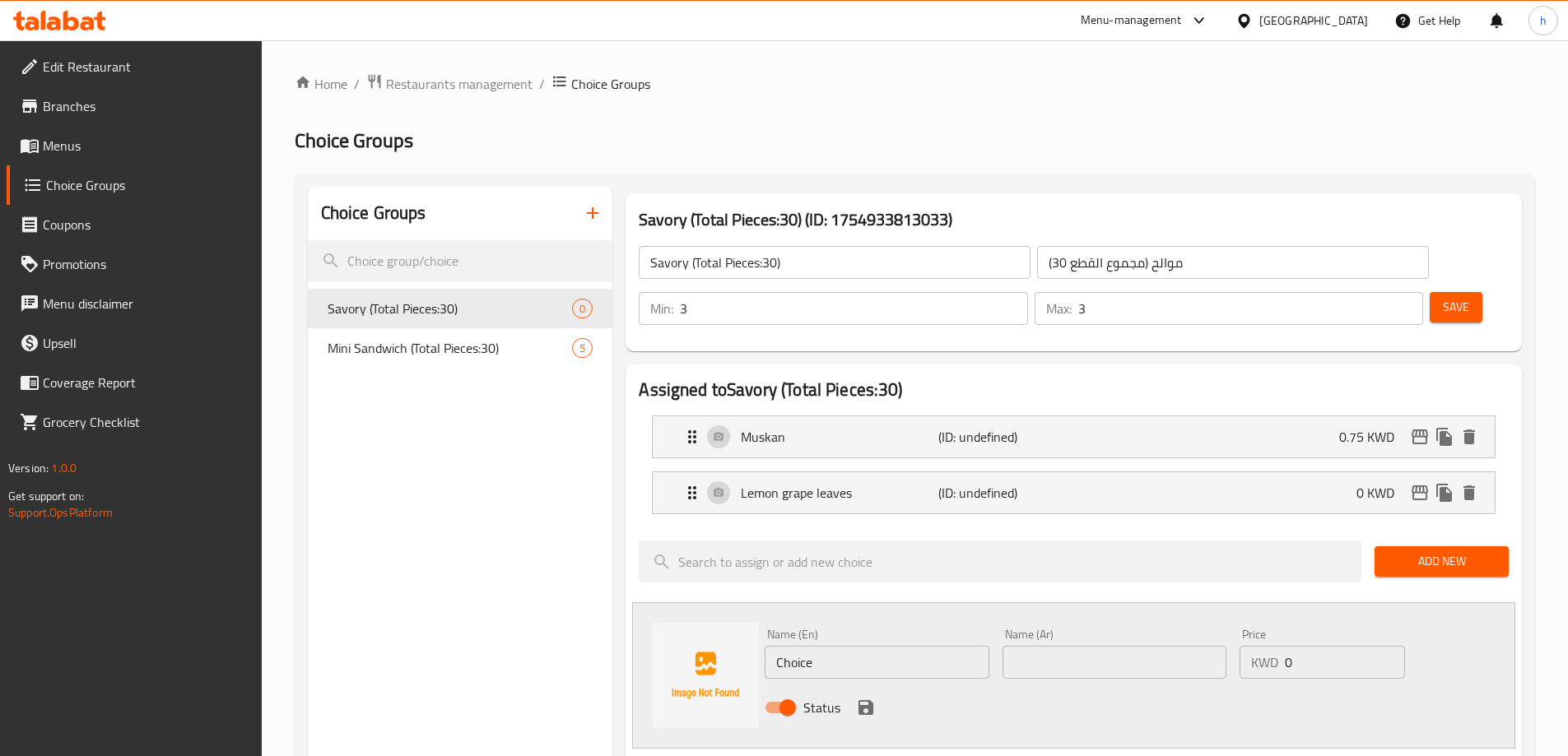
click at [796, 646] on input "Choice" at bounding box center [877, 662] width 224 height 33
paste input "Grape leaves with pomegranate Molasses"
type input "Grape leaves with pomegranate Molasses"
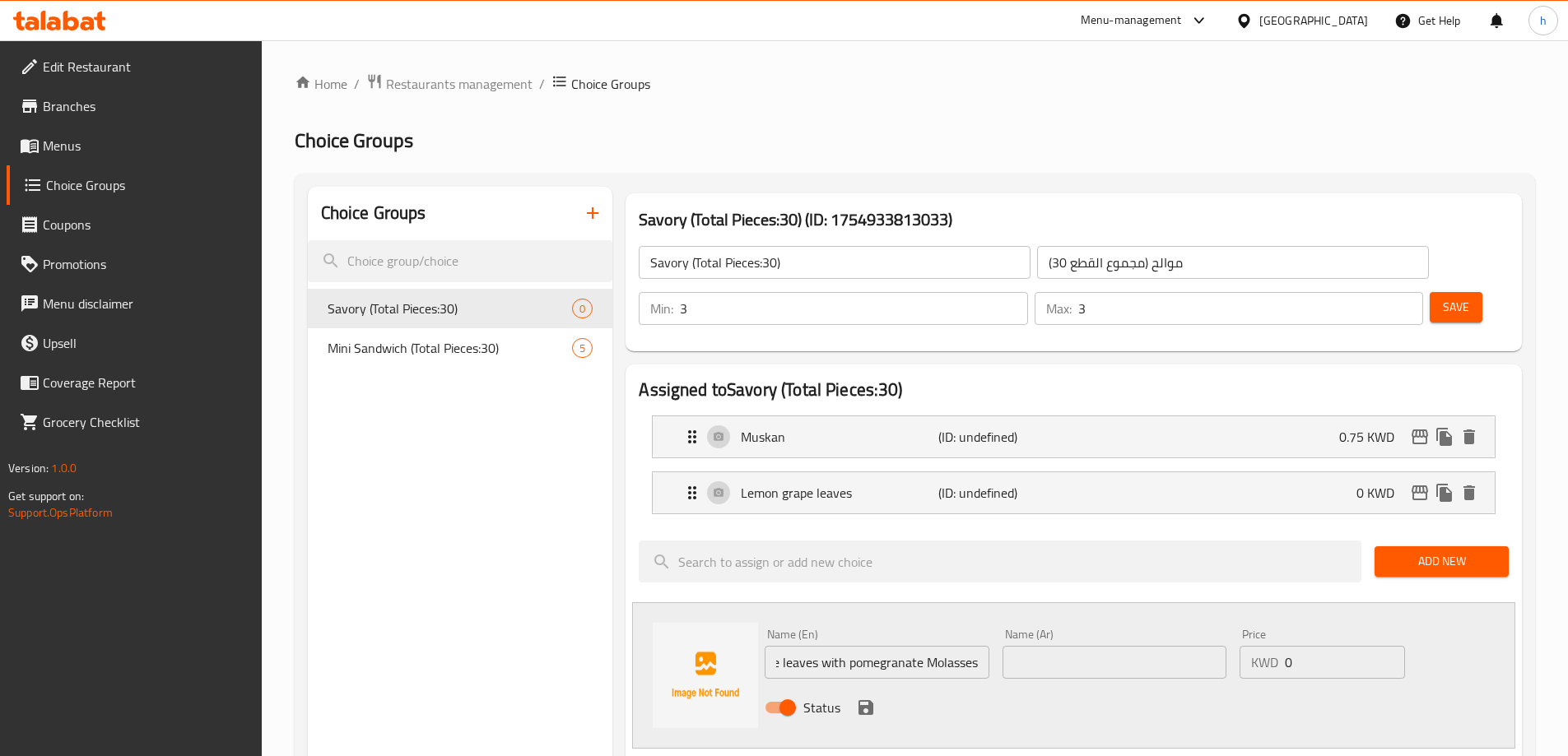
scroll to position [0, 0]
click at [1044, 646] on input "text" at bounding box center [1114, 662] width 224 height 33
paste input "ورق عنب دبس رمان"
type input "ورق عنب دبس رمان"
click at [868, 700] on icon "save" at bounding box center [866, 707] width 15 height 15
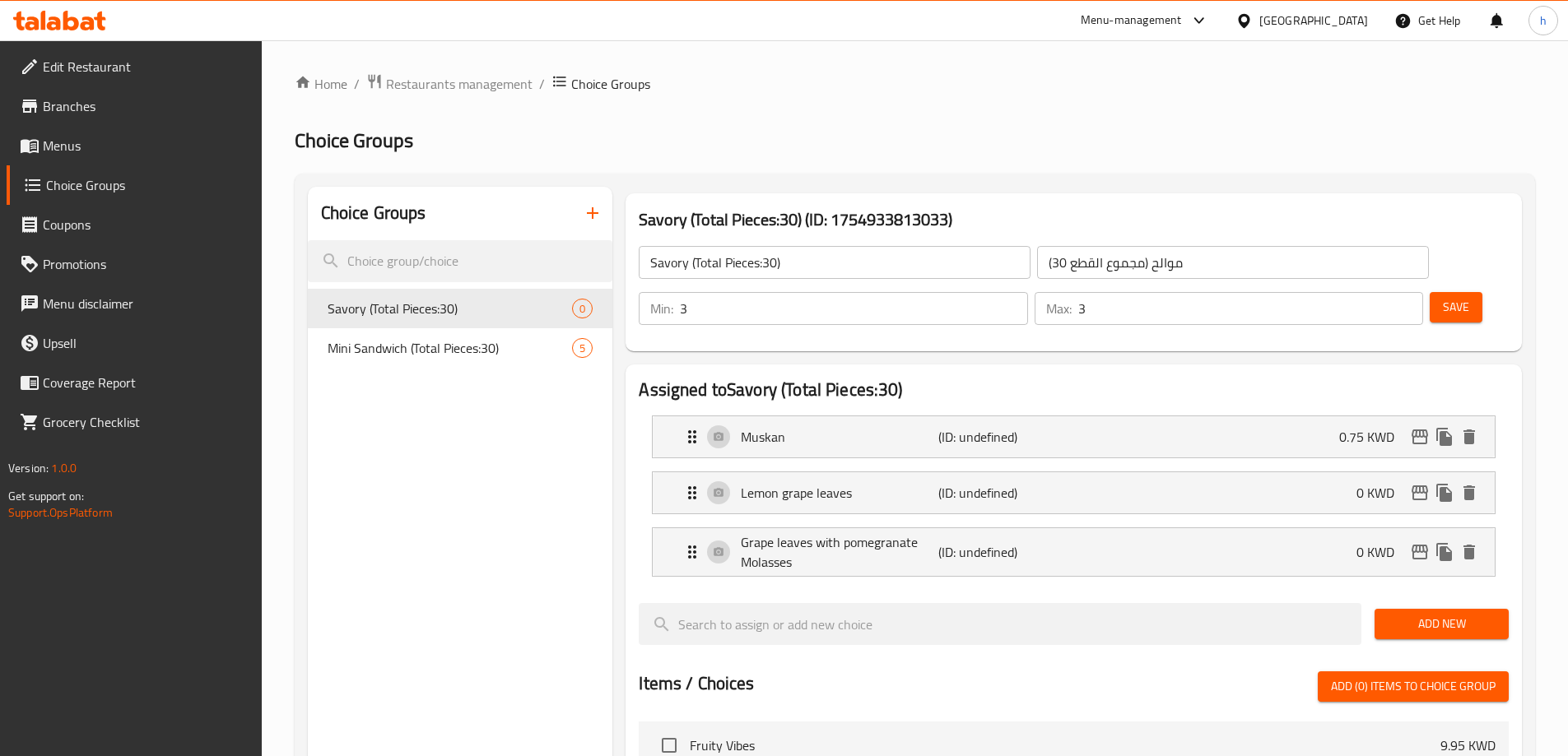
click at [1424, 613] on span "Add New" at bounding box center [1441, 624] width 108 height 21
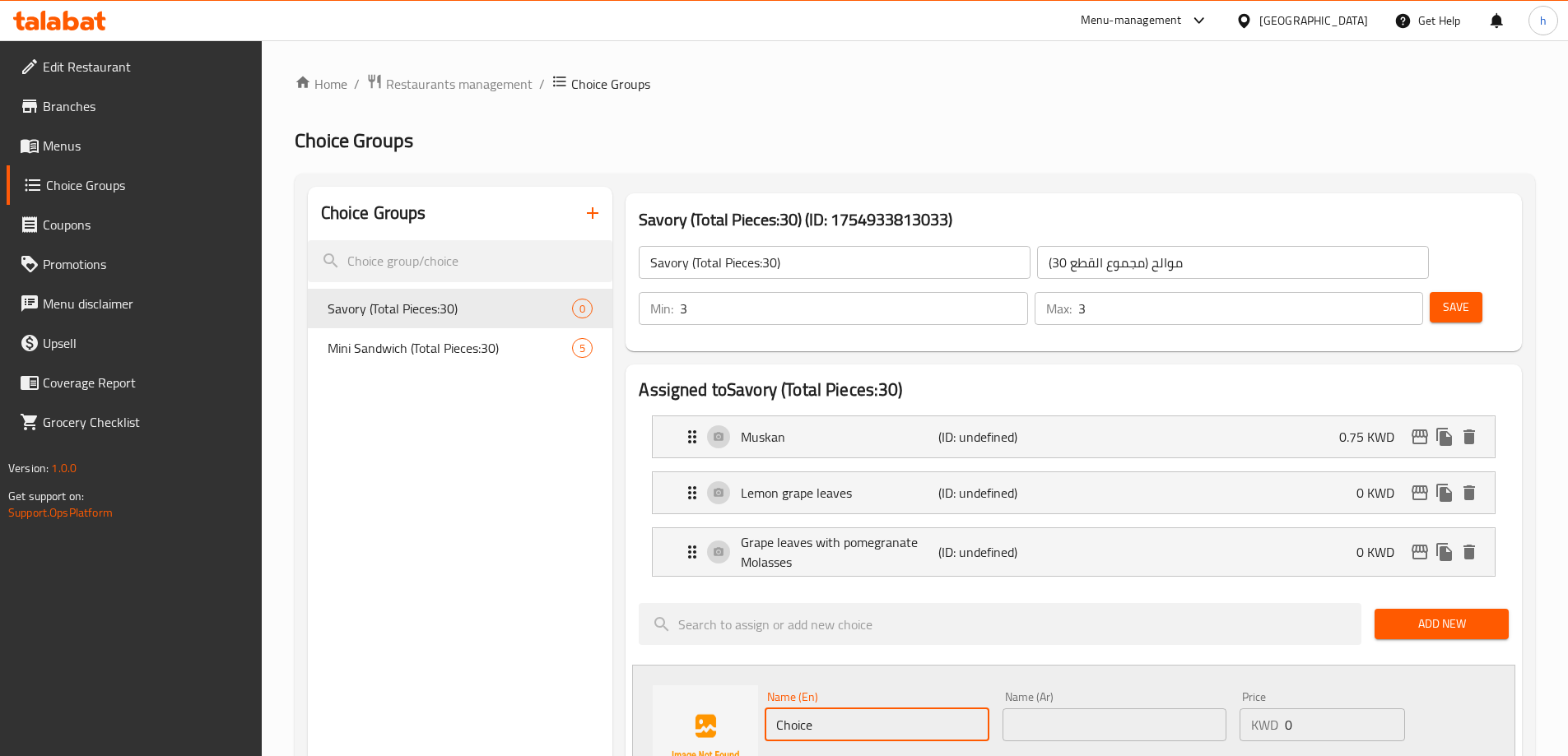
click at [784, 708] on input "Choice" at bounding box center [877, 724] width 224 height 33
paste input "Spicy Grape leaves"
type input "Spicy Grape leaves"
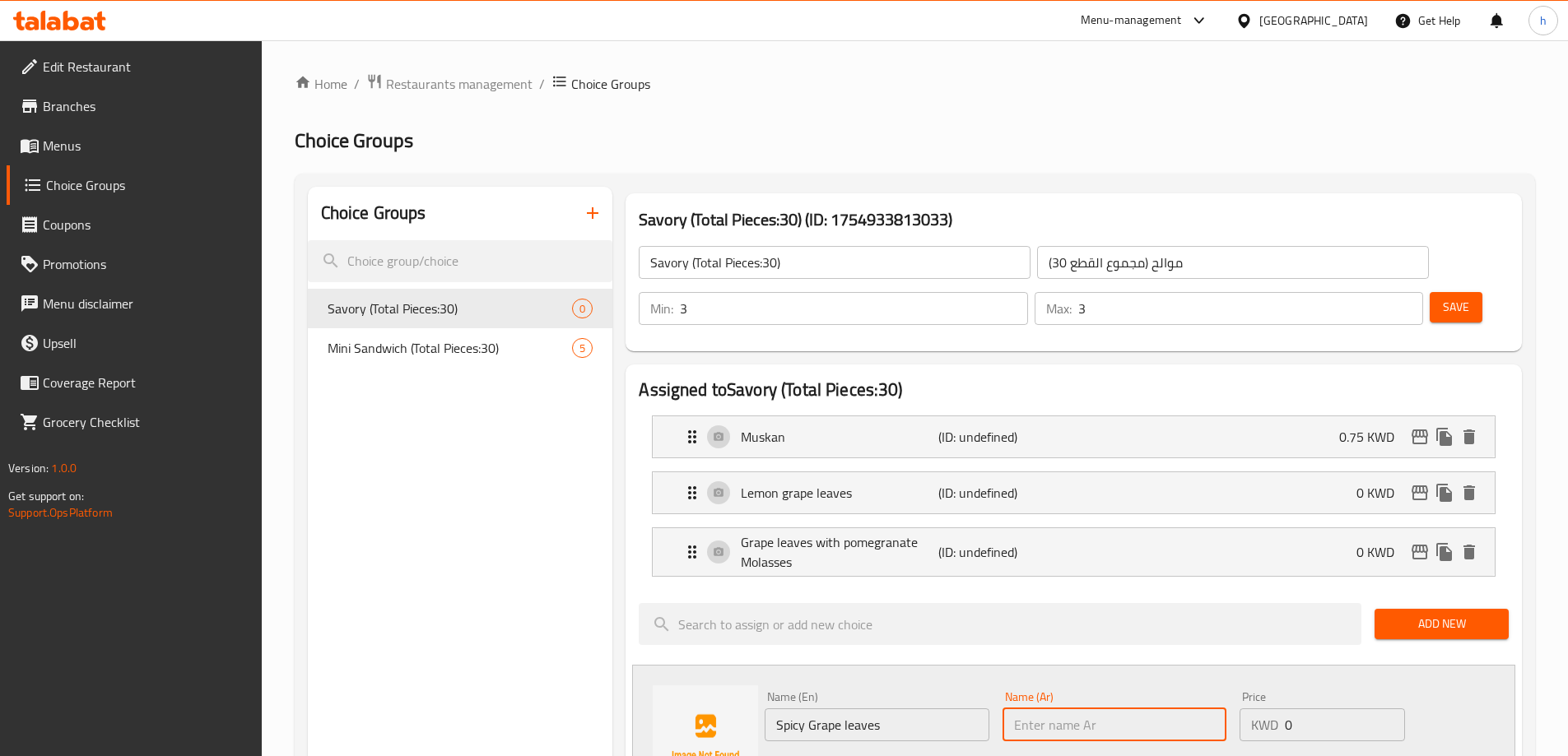
click at [1090, 708] on input "text" at bounding box center [1114, 724] width 224 height 33
paste input "ورق عنب سبايسي"
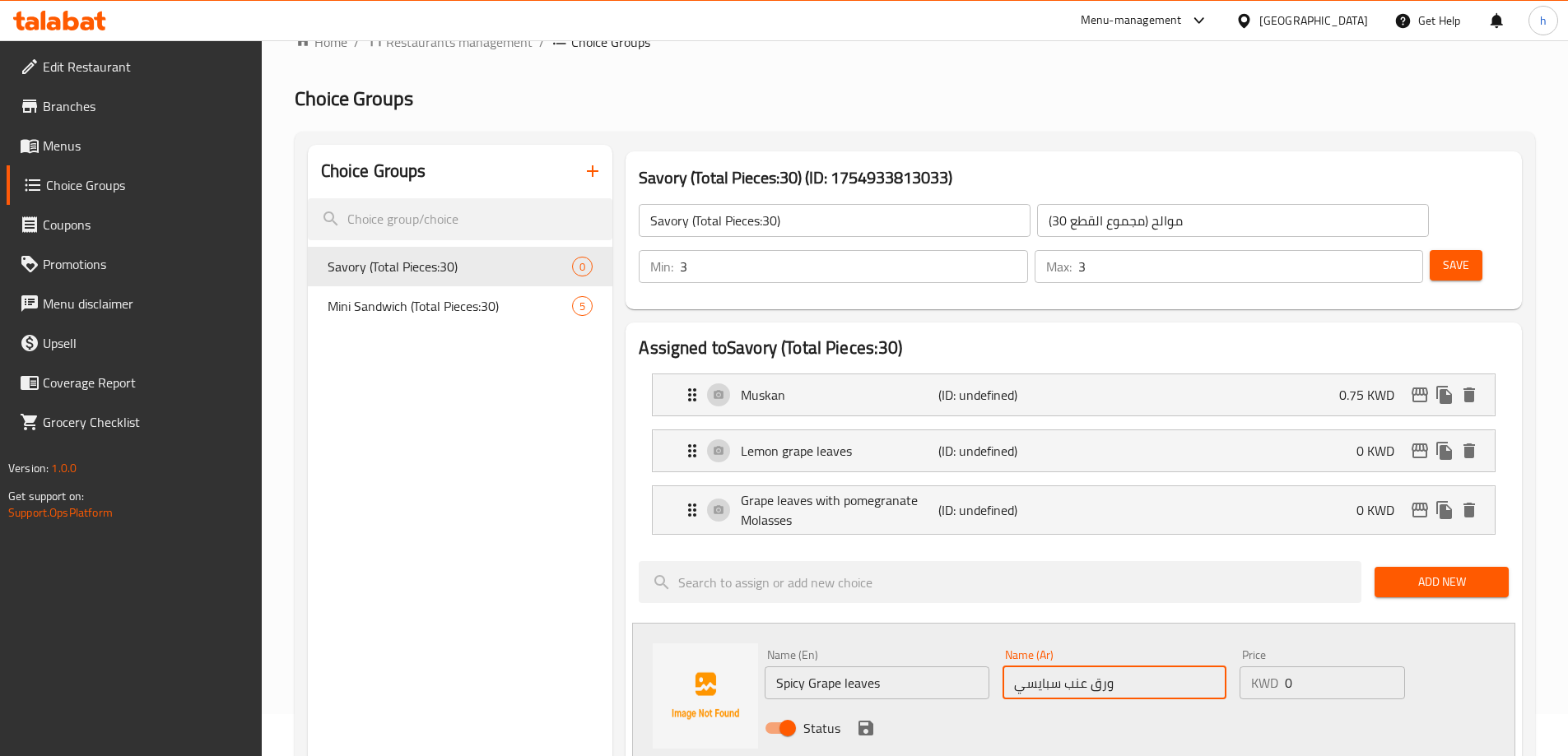
scroll to position [83, 0]
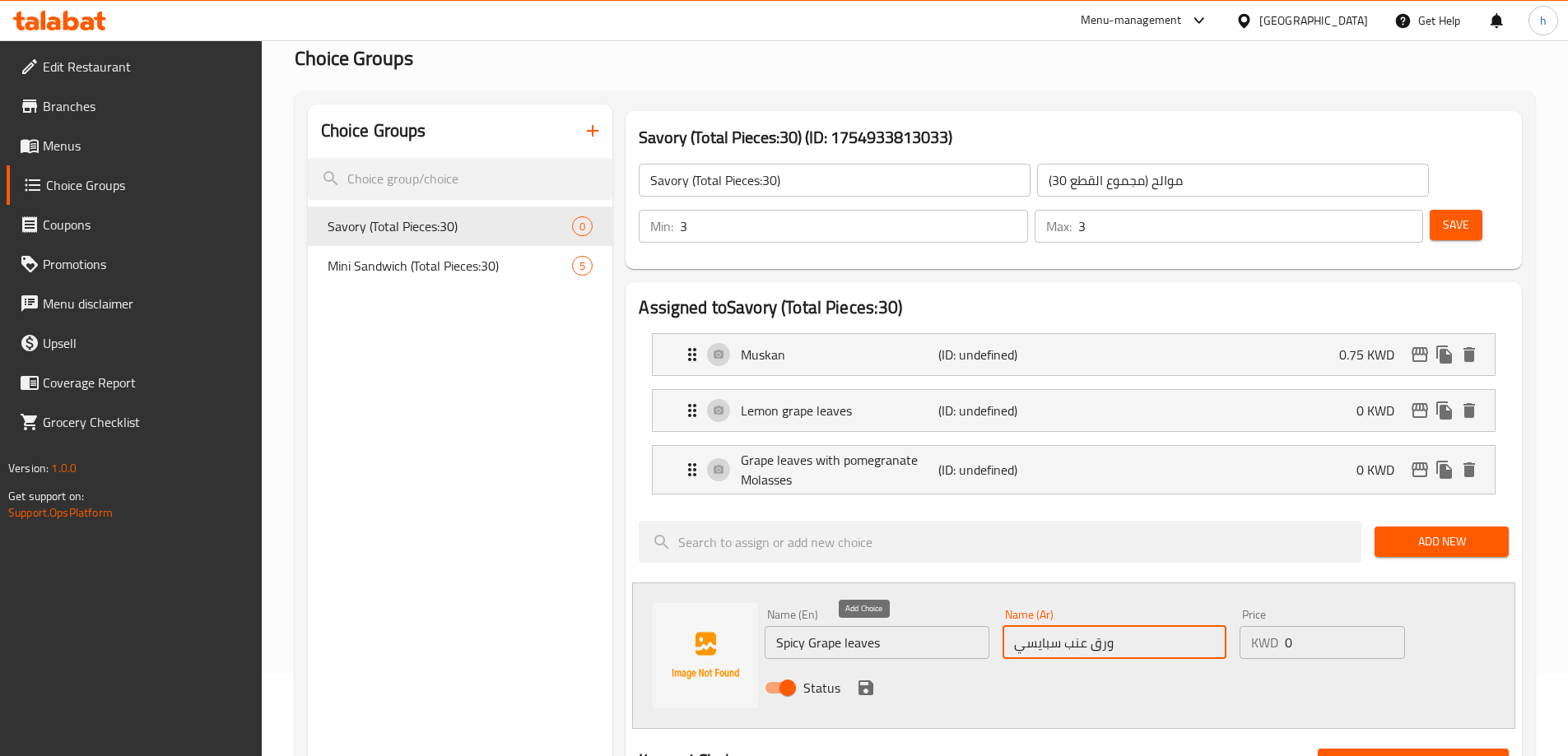
type input "ورق عنب سبايسي"
click at [867, 680] on icon "save" at bounding box center [866, 687] width 15 height 15
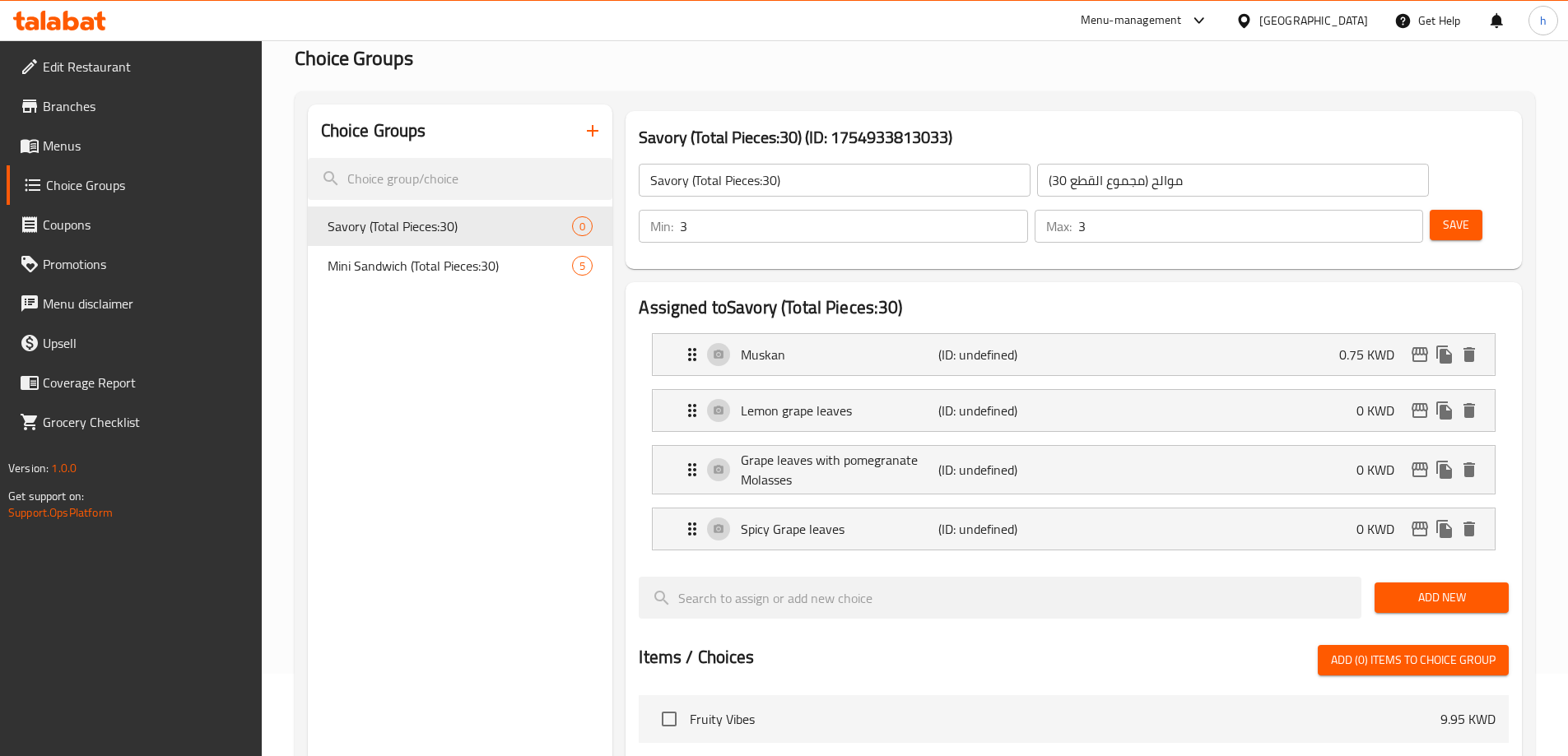
click at [1450, 587] on span "Add New" at bounding box center [1441, 597] width 108 height 21
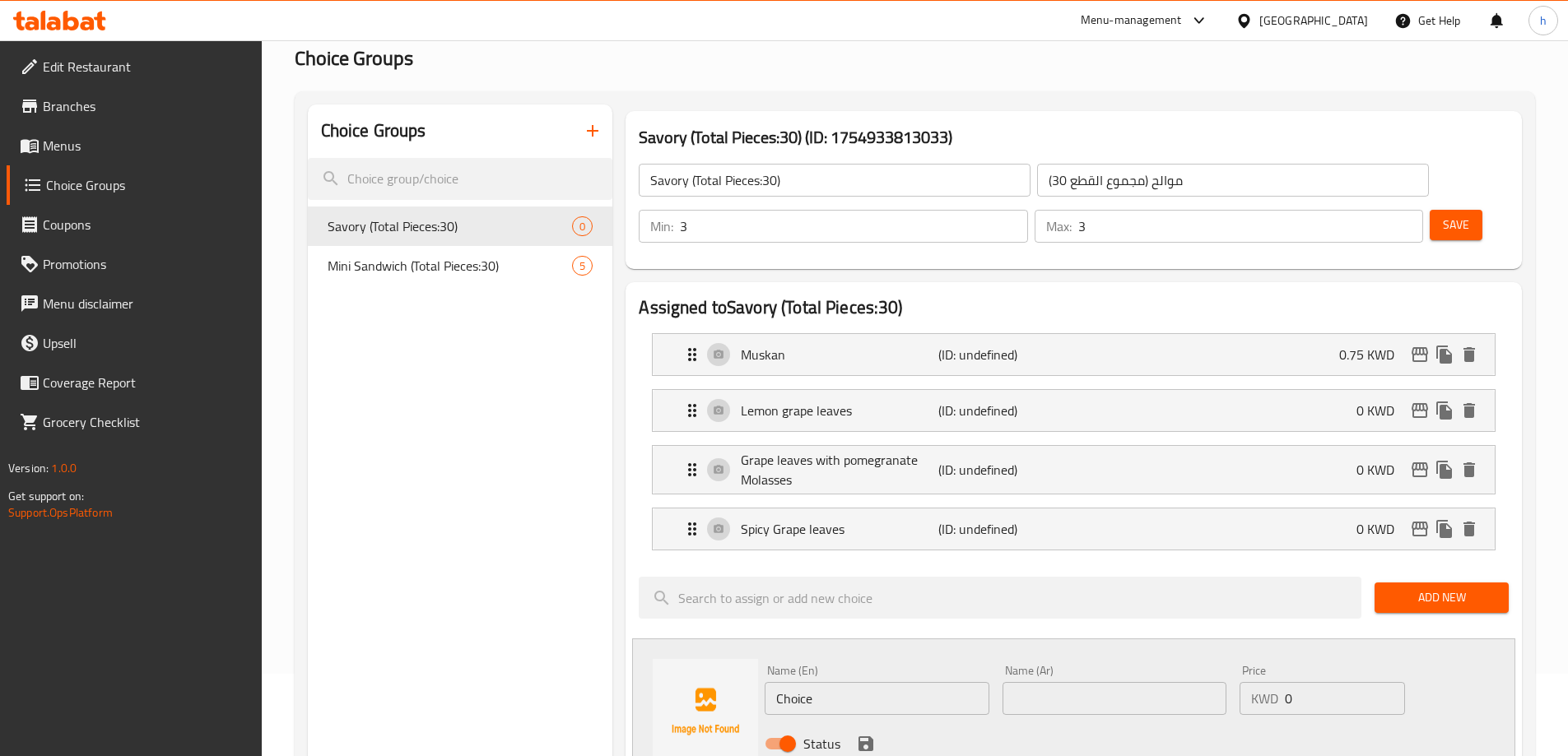
click at [793, 682] on input "Choice" at bounding box center [877, 698] width 224 height 33
paste input "abbage"
type input "Cabbage"
click at [1055, 682] on input "text" at bounding box center [1114, 698] width 224 height 33
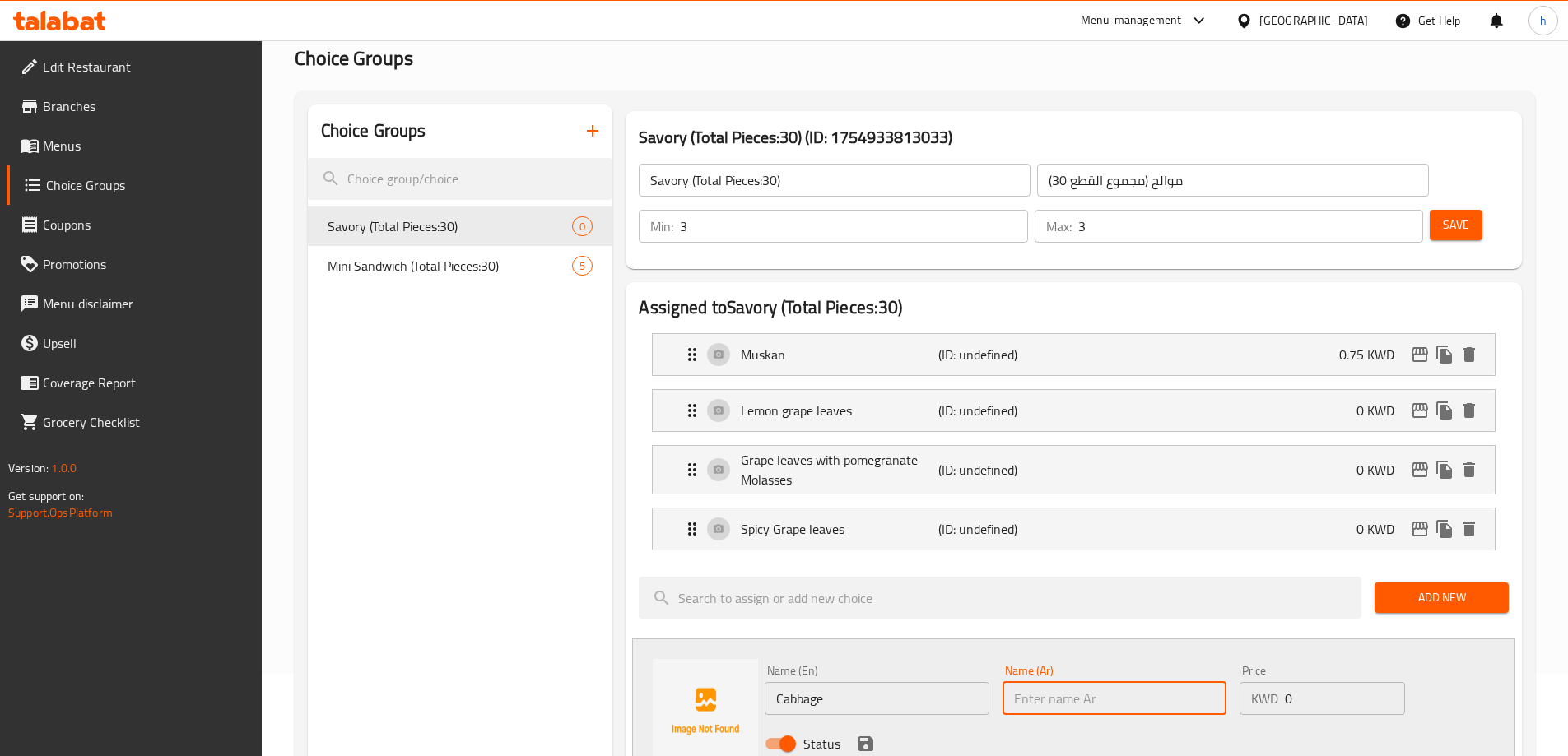
paste input "ملفوف"
type input "ملفوف"
drag, startPoint x: 1310, startPoint y: 648, endPoint x: 1281, endPoint y: 654, distance: 29.6
click at [1282, 682] on div "KWD 0 Price" at bounding box center [1321, 698] width 164 height 33
type input "0.5"
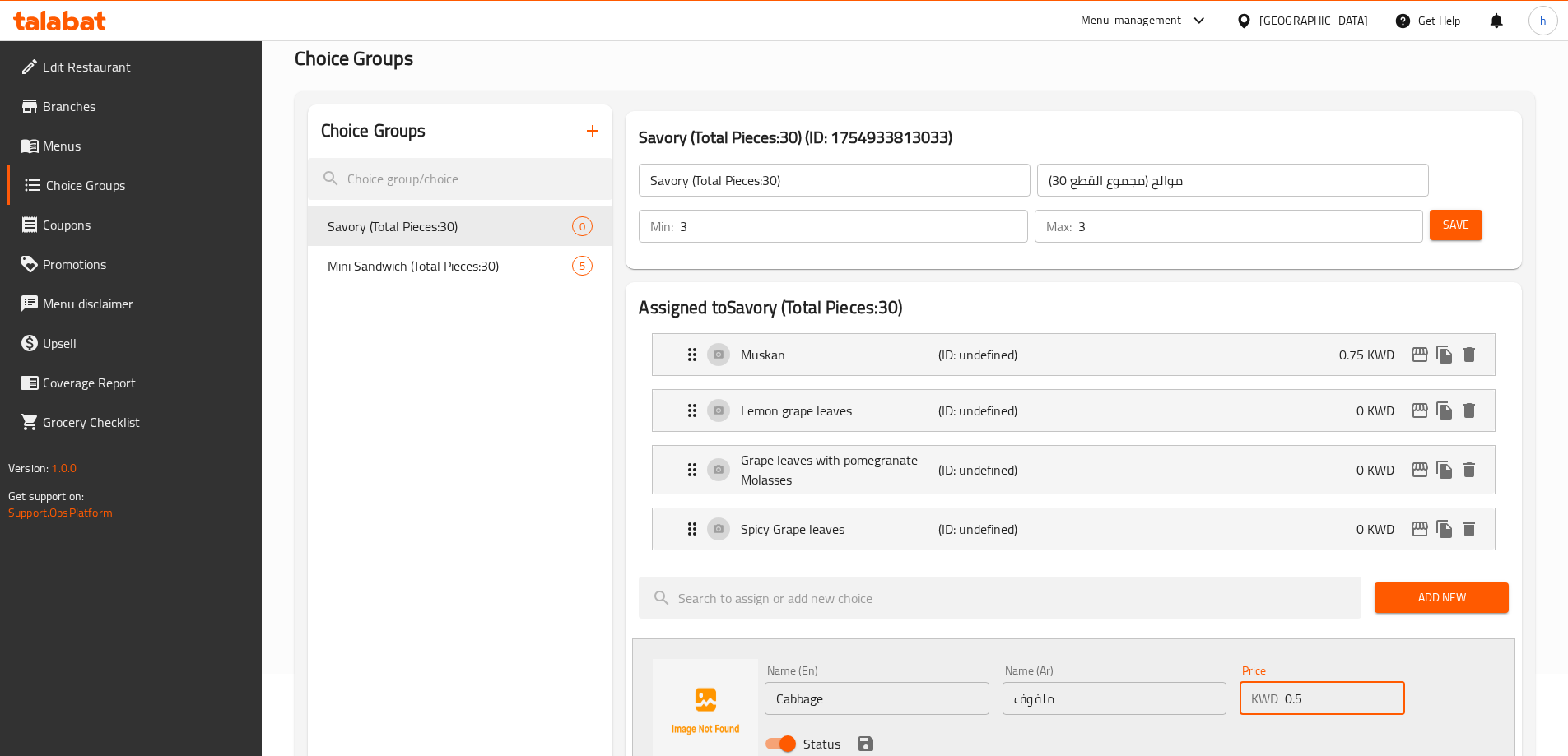
click at [1396, 587] on span "Add New" at bounding box center [1441, 597] width 108 height 21
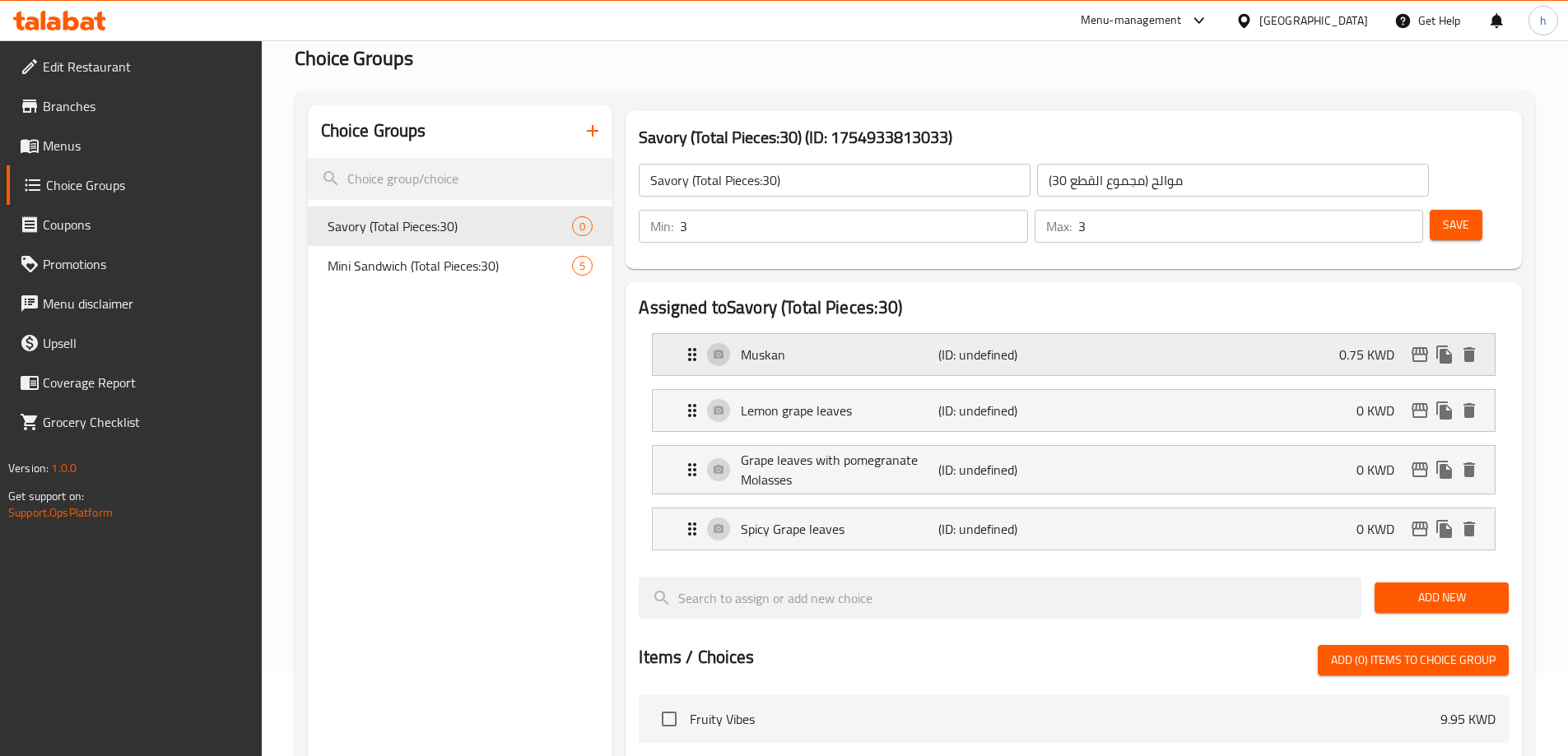
click at [1070, 334] on div "Muskan (ID: undefined) 0.75 KWD" at bounding box center [1079, 355] width 793 height 41
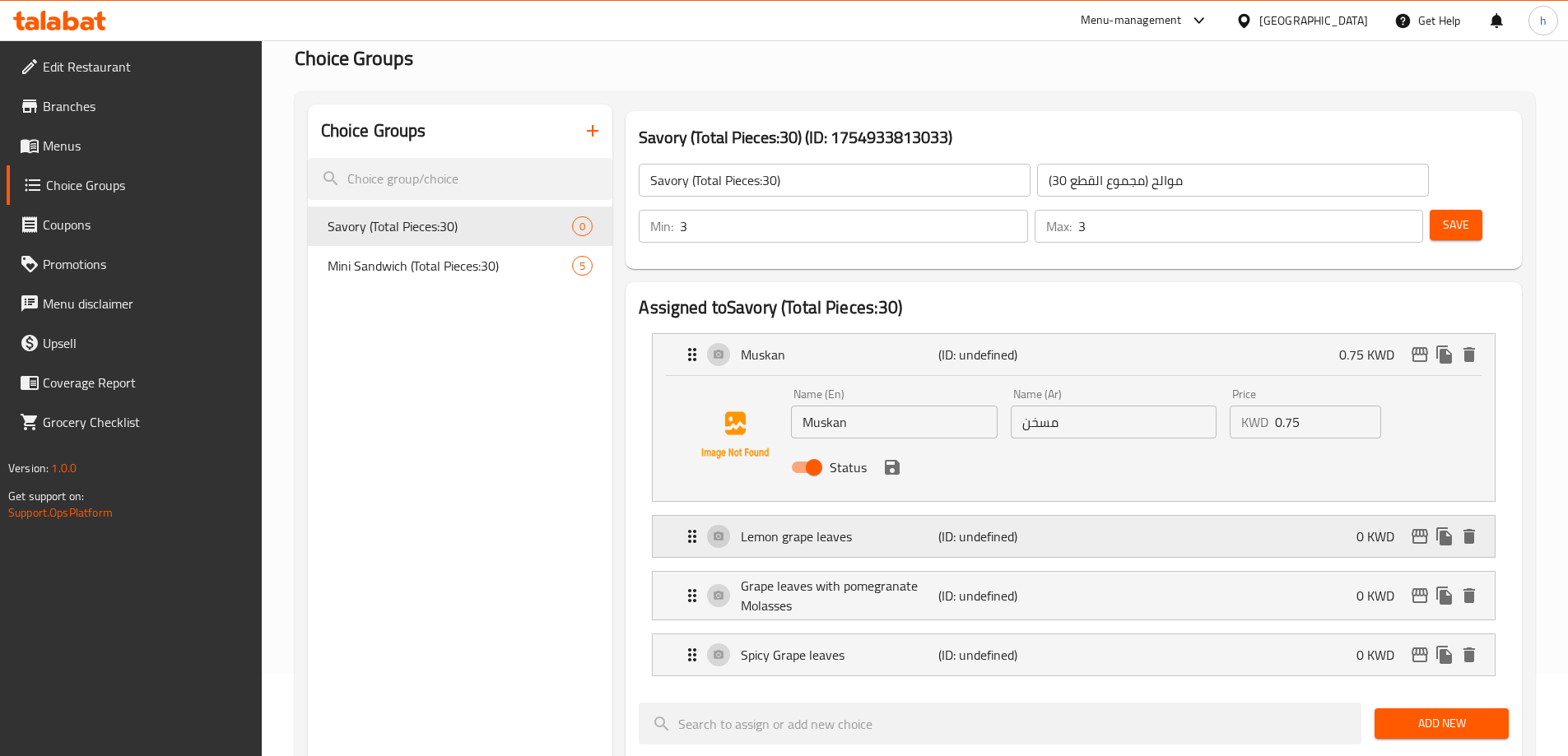
click at [1072, 516] on div "Lemon grape leaves (ID: undefined) 0 KWD" at bounding box center [1079, 536] width 793 height 41
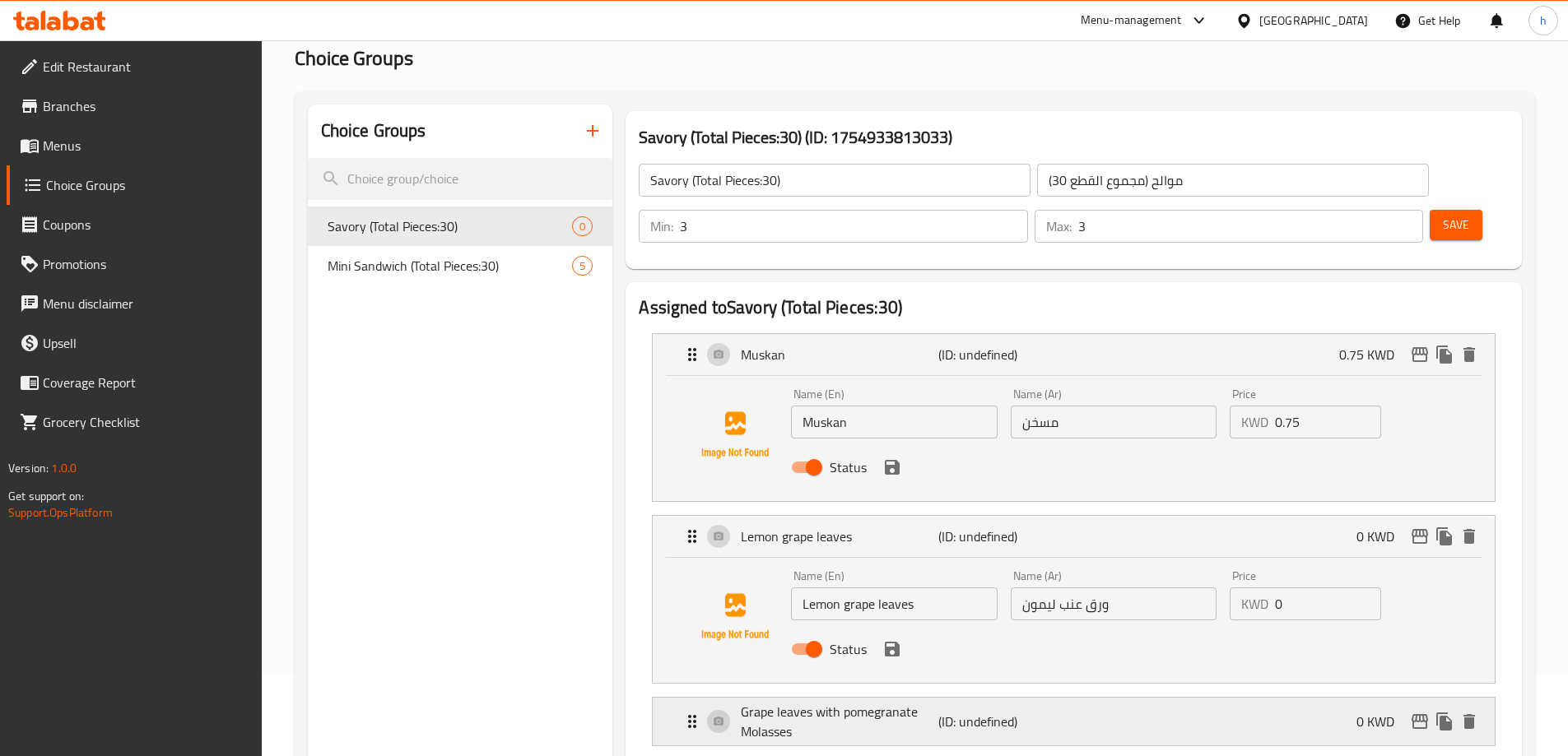
click at [1102, 698] on div "Grape leaves with pomegranate Molasses (ID: undefined) 0 KWD" at bounding box center [1079, 721] width 793 height 48
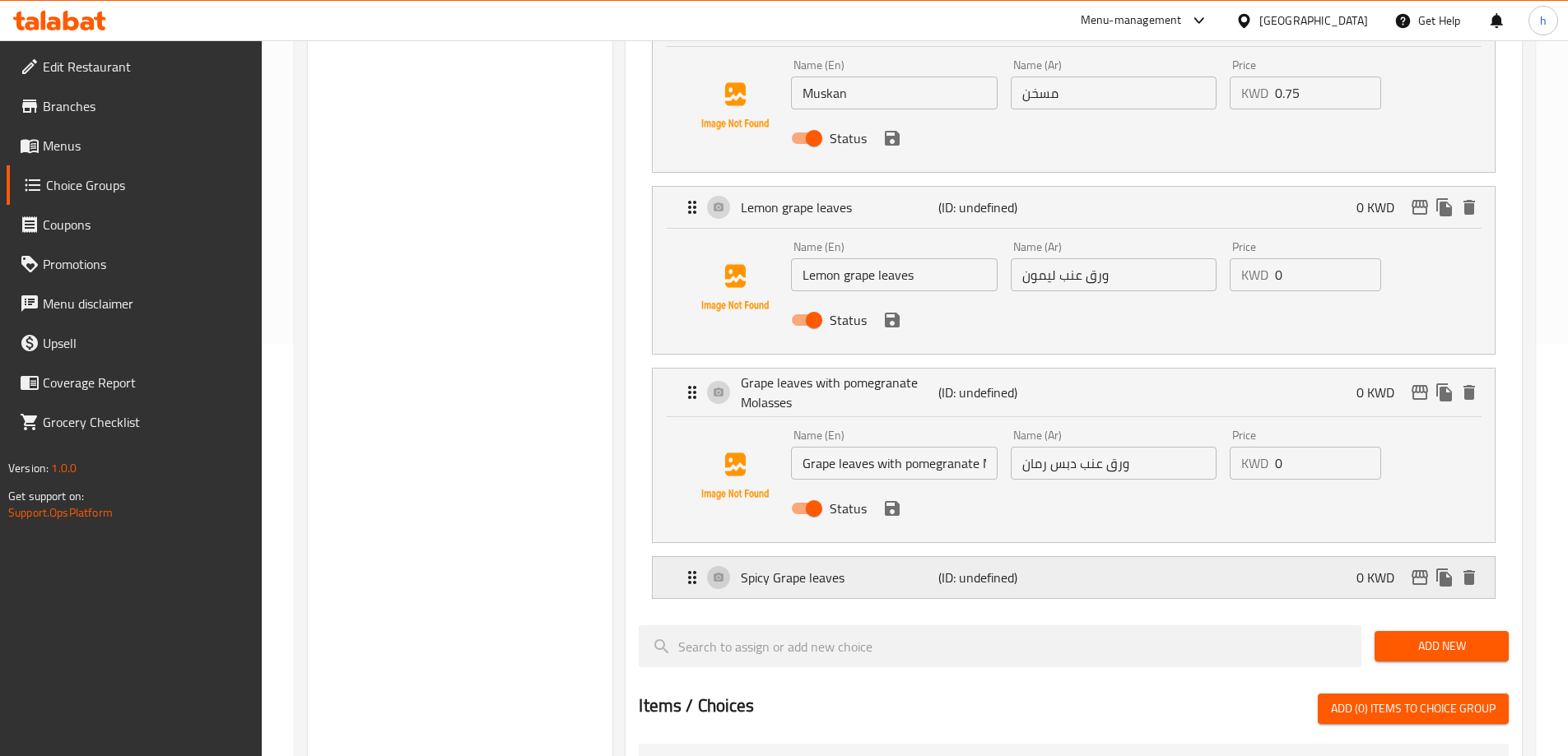
click at [1097, 557] on div "Spicy Grape leaves (ID: undefined) 0 KWD" at bounding box center [1079, 578] width 793 height 41
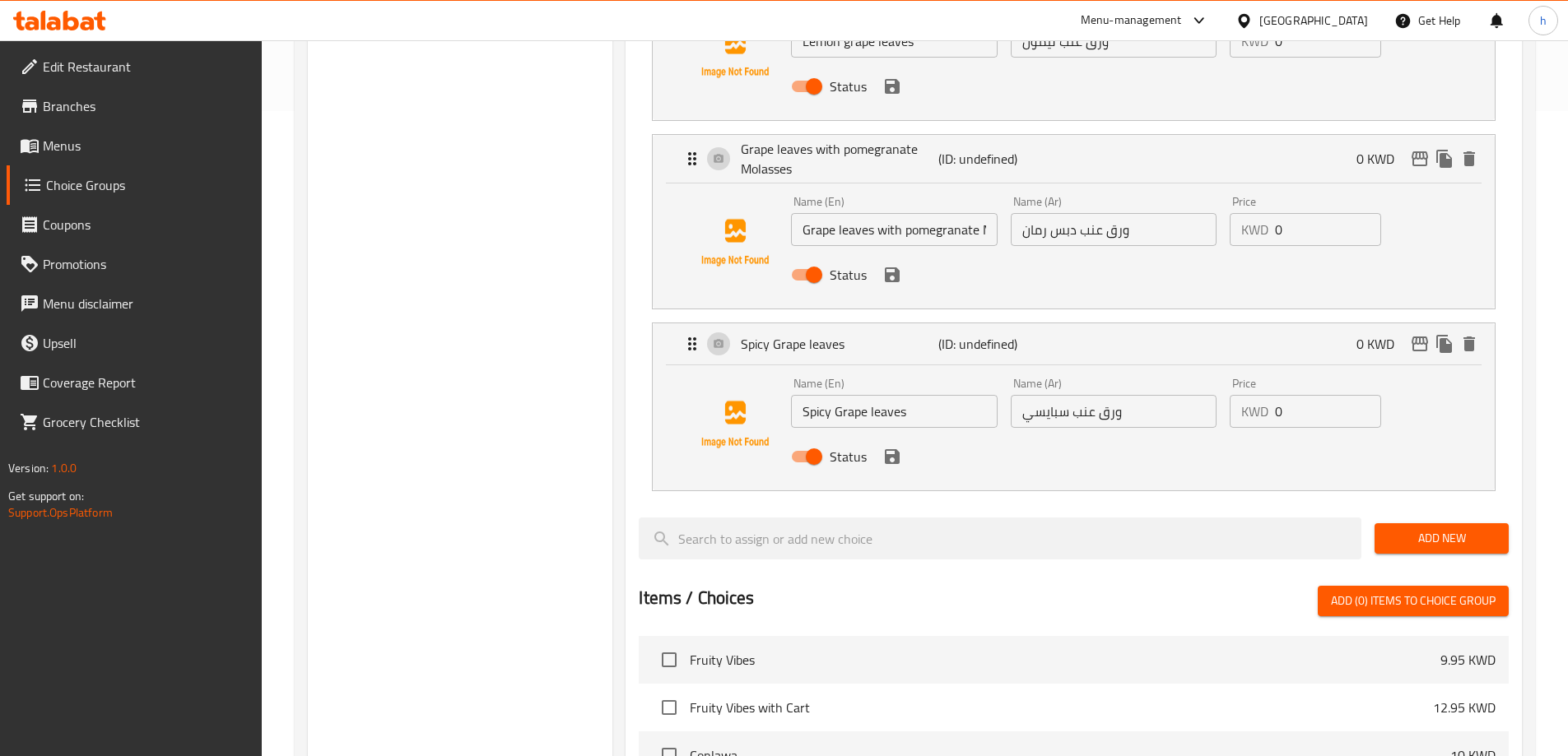
scroll to position [740, 0]
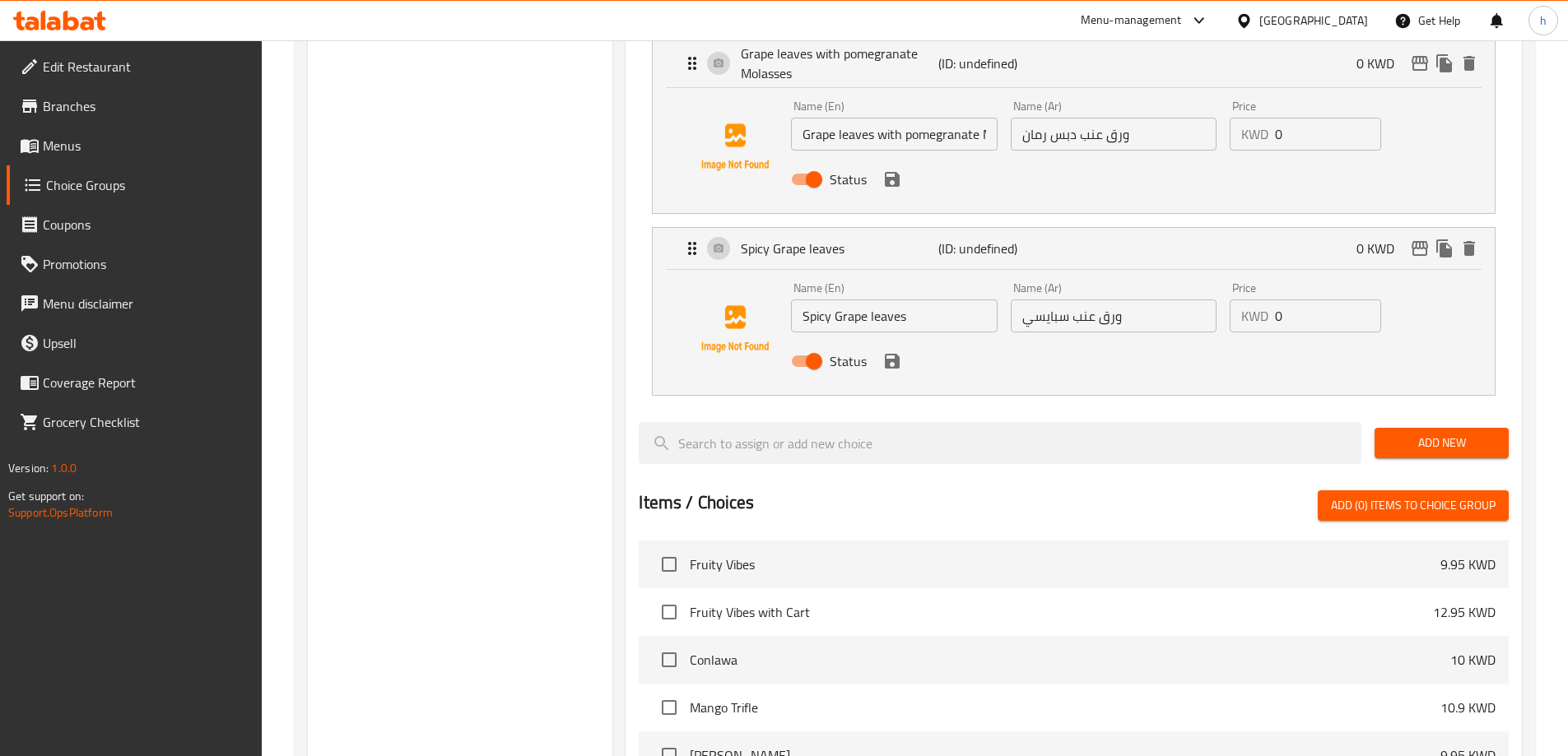
click at [1452, 433] on span "Add New" at bounding box center [1441, 443] width 108 height 21
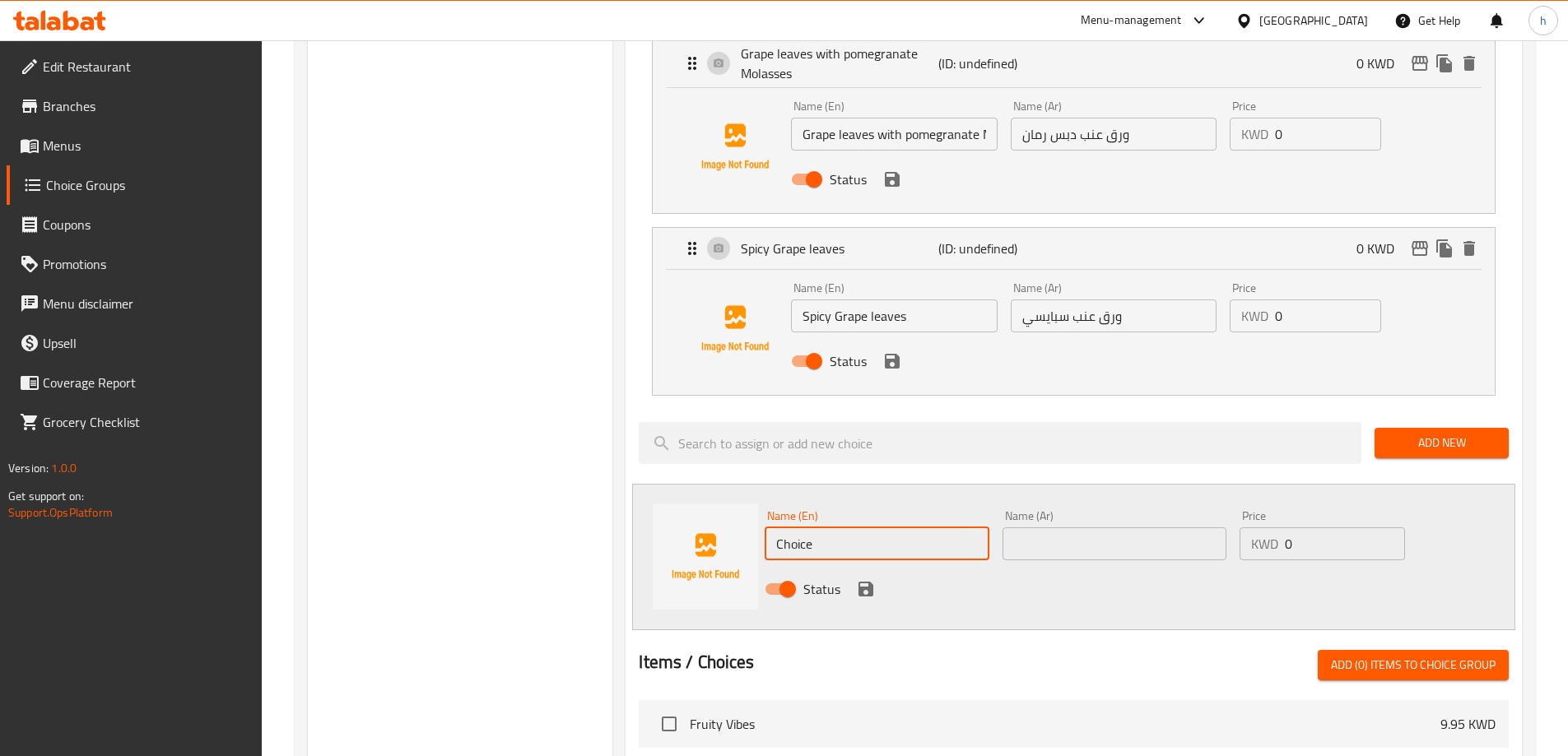
click at [795, 527] on input "Choice" at bounding box center [877, 543] width 224 height 33
paste input "abbage"
type input "Cabbage"
click at [1107, 527] on input "text" at bounding box center [1114, 543] width 224 height 33
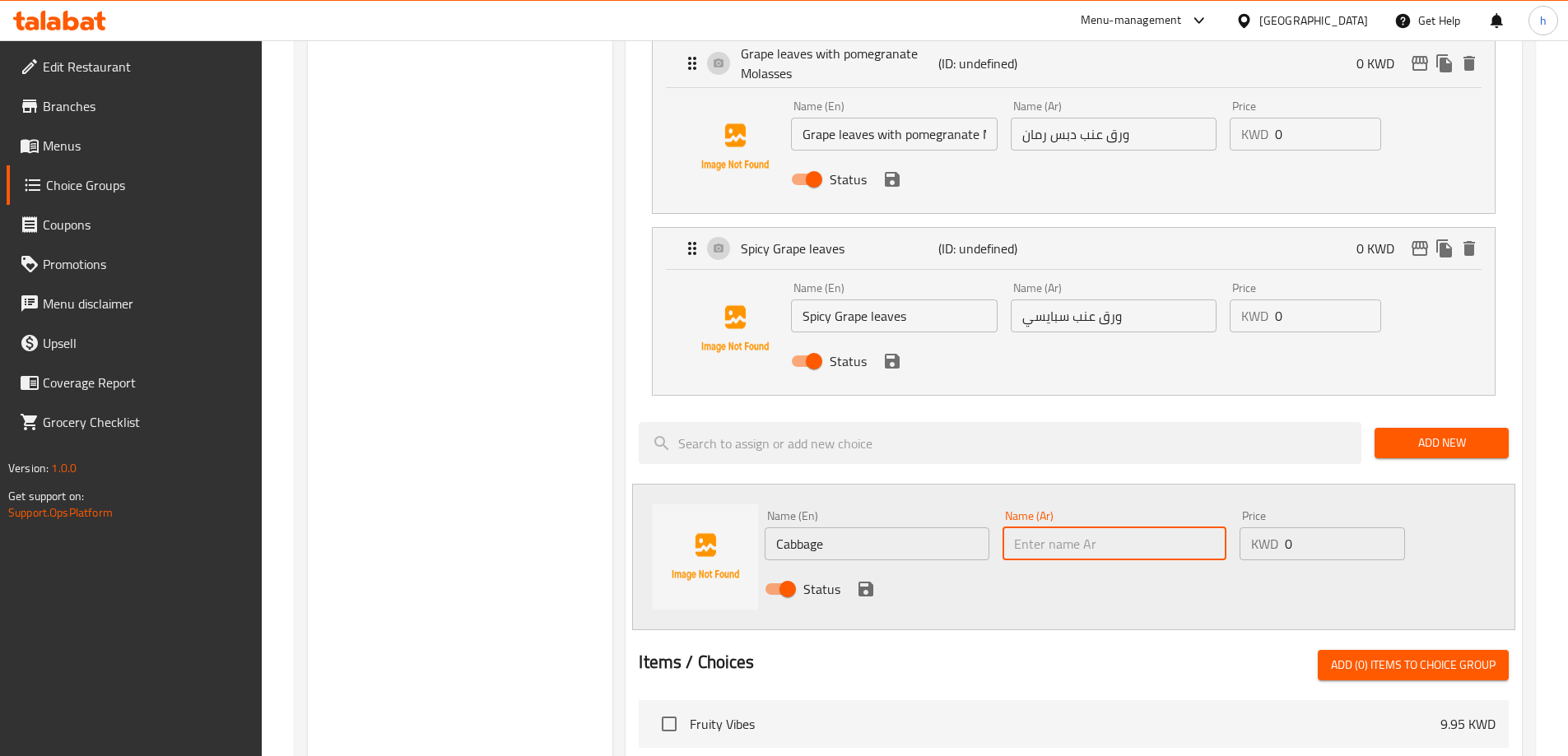
paste input "ملفوف"
type input "ملفوف"
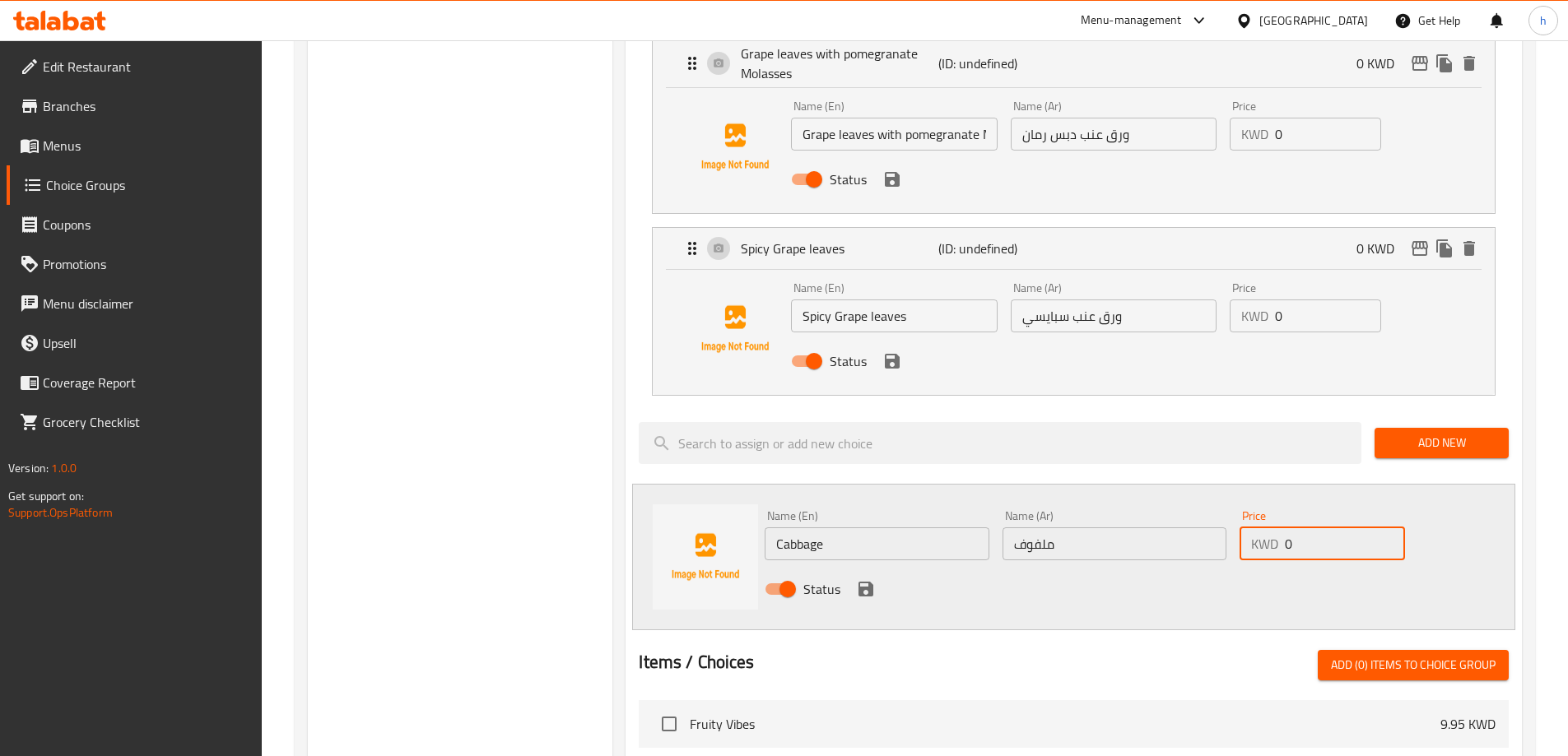
drag, startPoint x: 1304, startPoint y: 498, endPoint x: 1255, endPoint y: 500, distance: 49.0
click at [1256, 527] on div "KWD 0 Price" at bounding box center [1321, 543] width 164 height 33
type input "0.5"
click at [860, 581] on icon "save" at bounding box center [866, 589] width 15 height 15
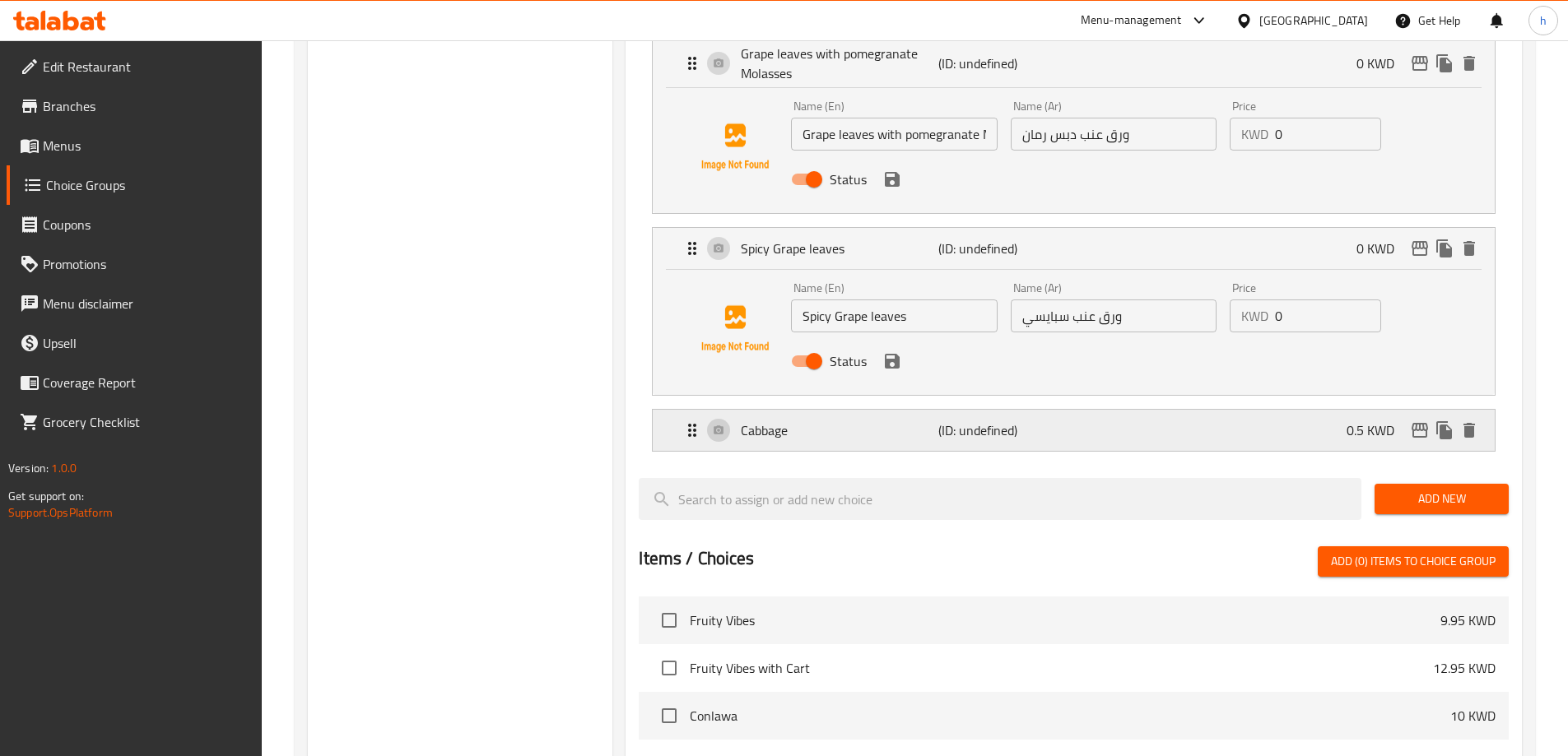
click at [1085, 409] on div "Cabbage (ID: undefined) 0.5 KWD" at bounding box center [1079, 430] width 793 height 41
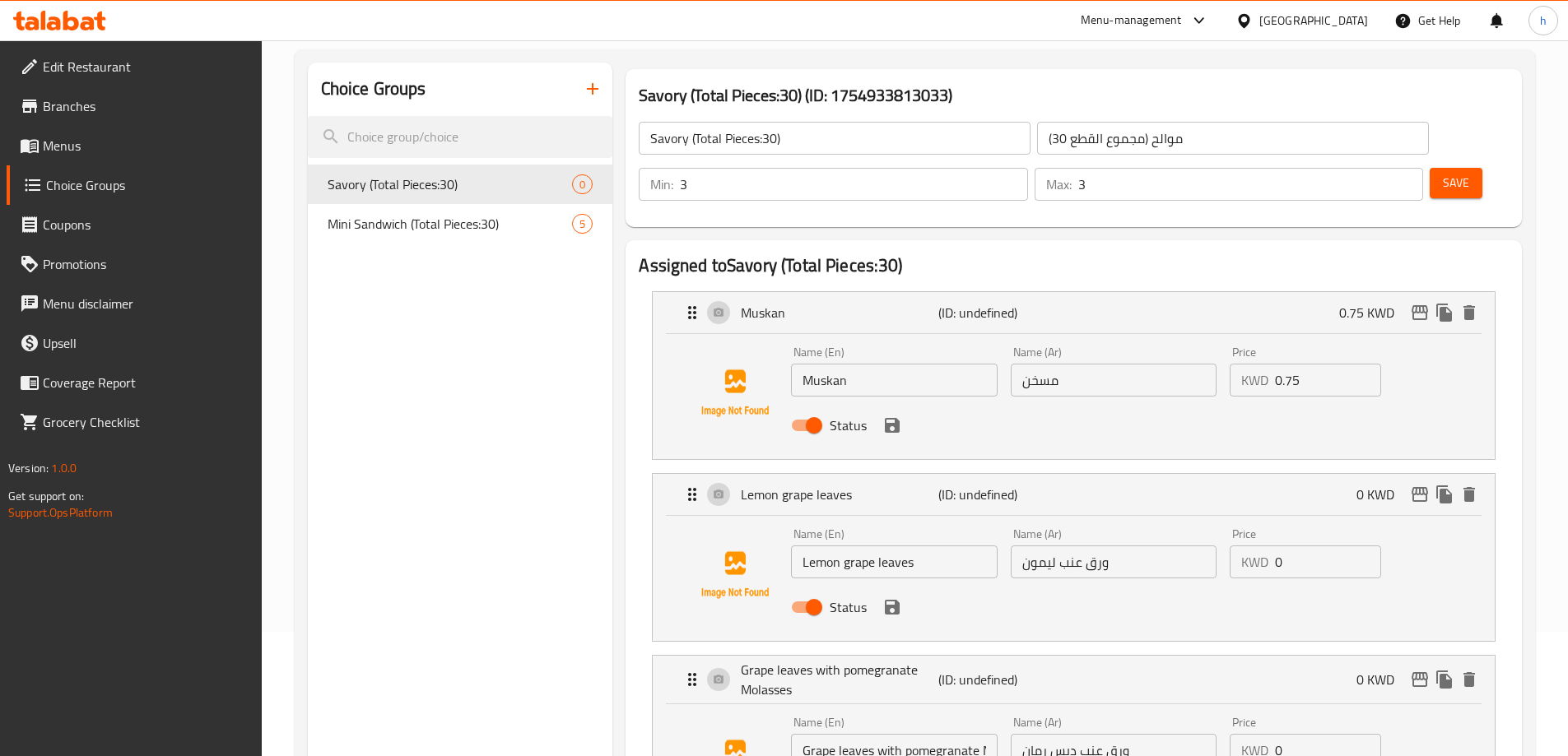
scroll to position [0, 0]
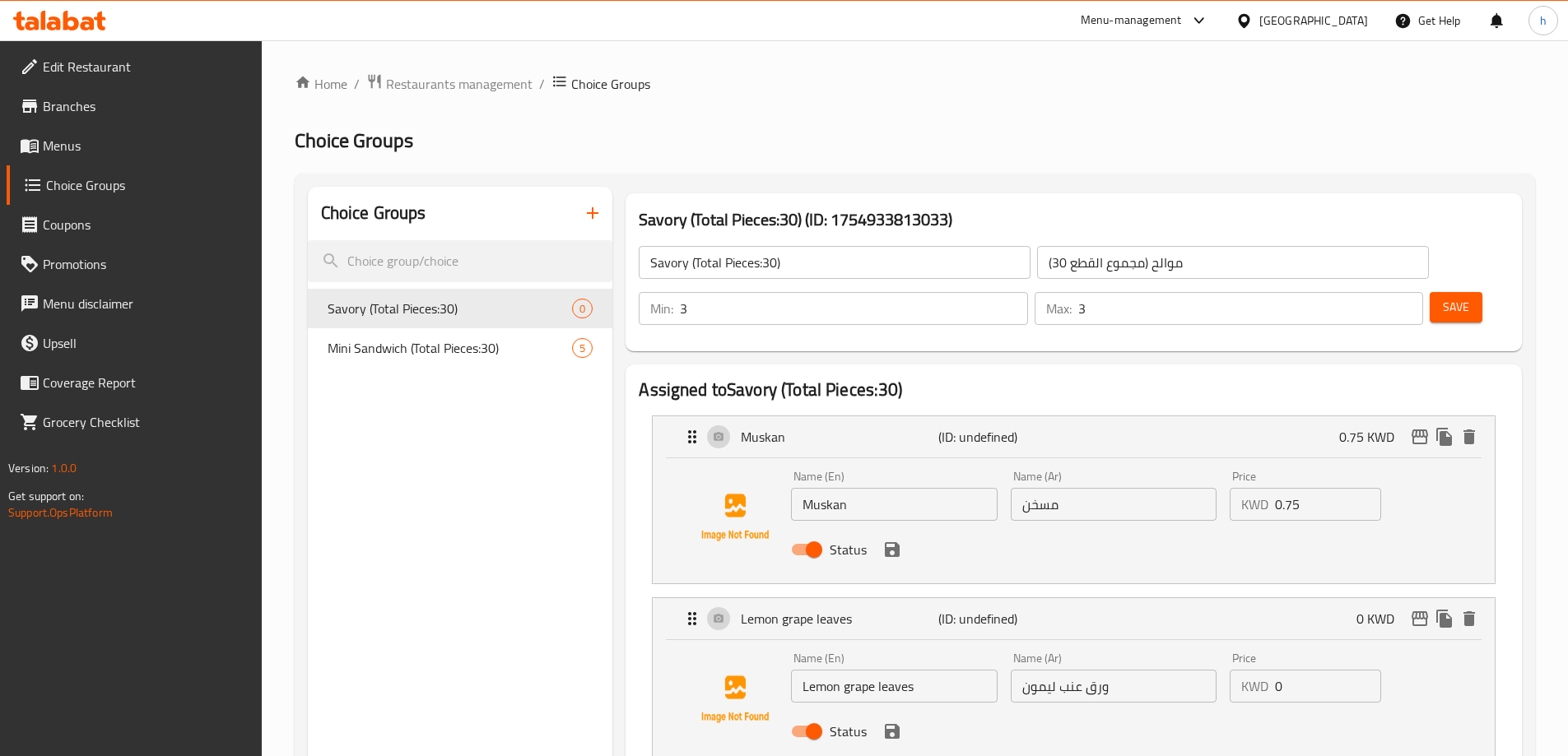
click at [1443, 297] on span "Save" at bounding box center [1456, 307] width 26 height 21
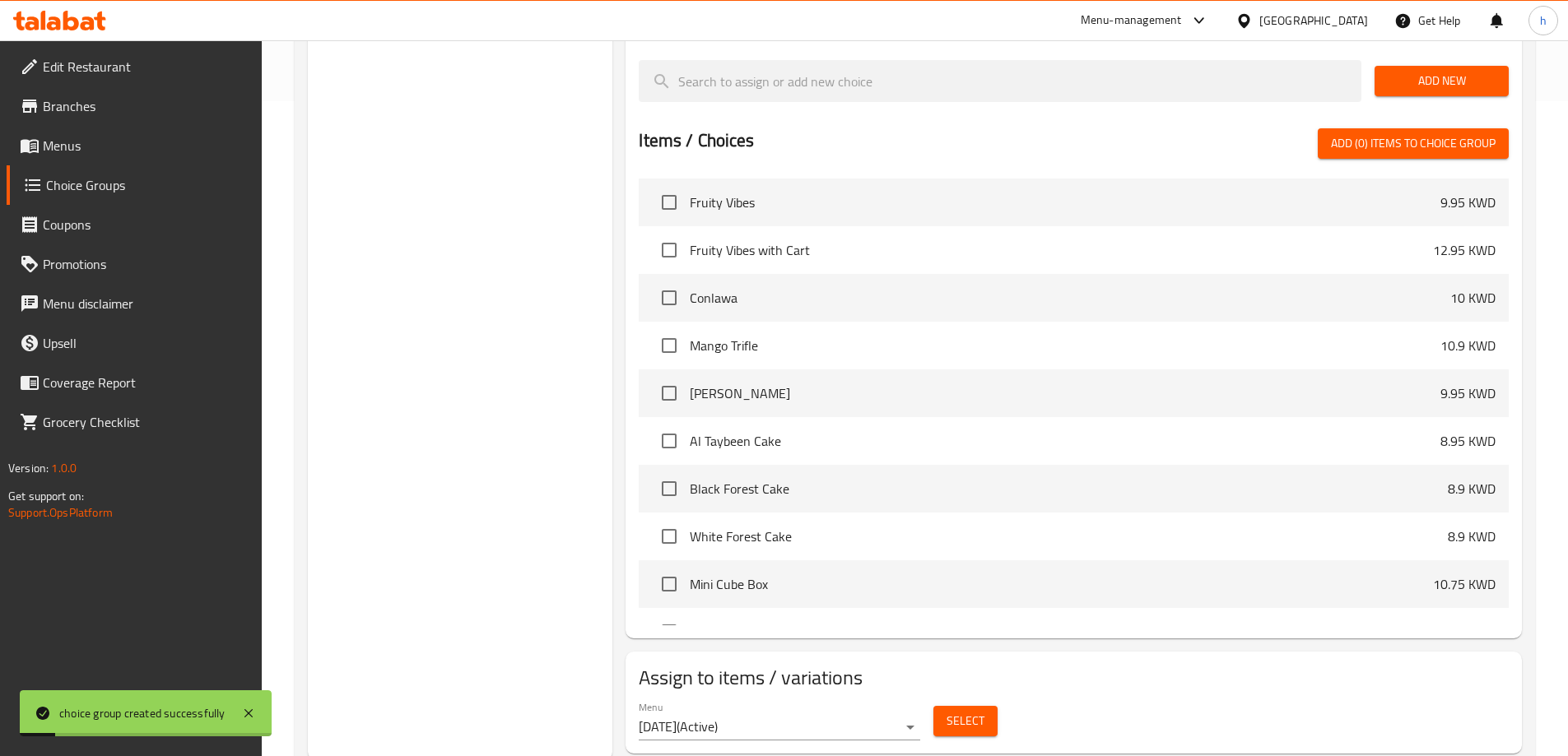
scroll to position [659, 0]
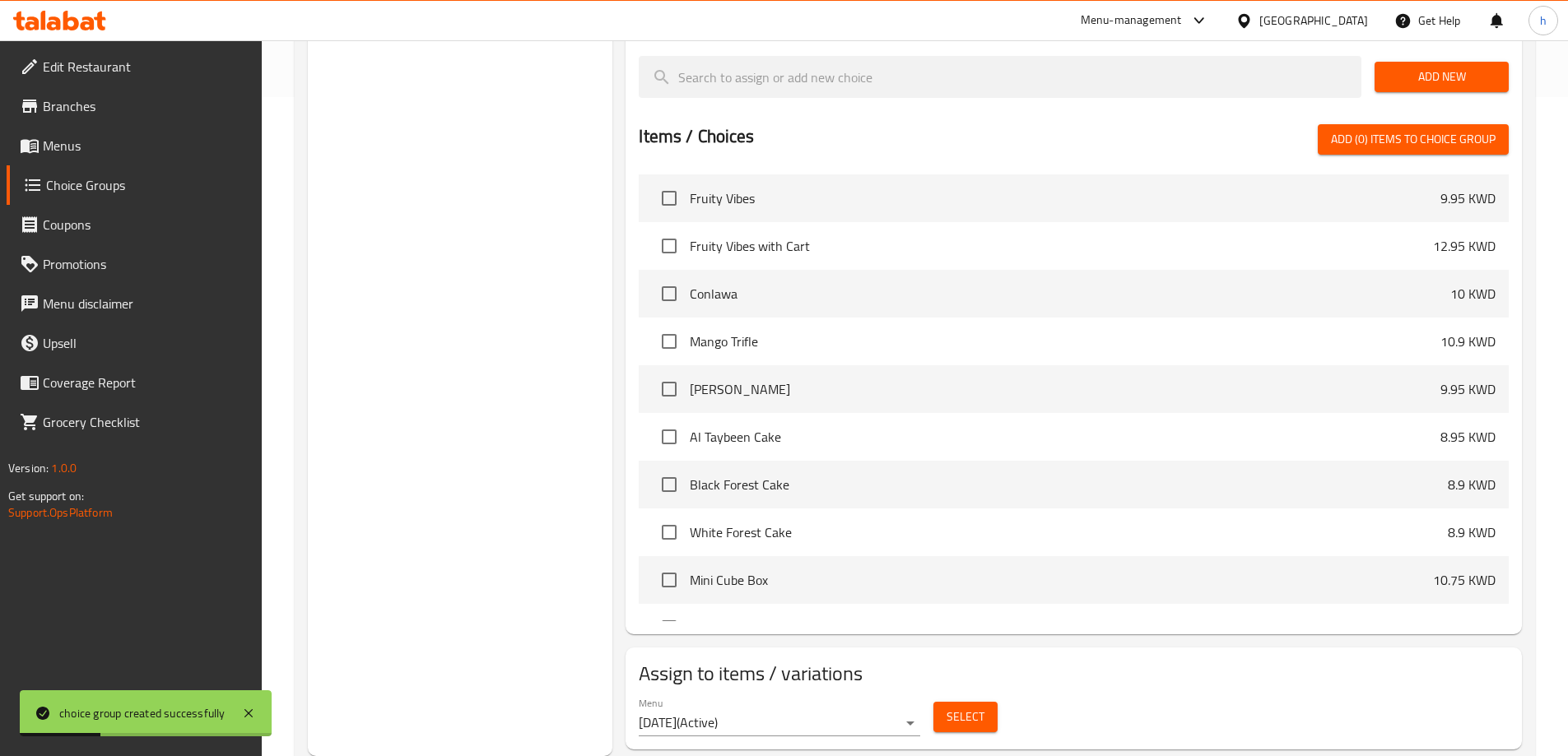
click at [965, 706] on span "Select" at bounding box center [965, 717] width 38 height 21
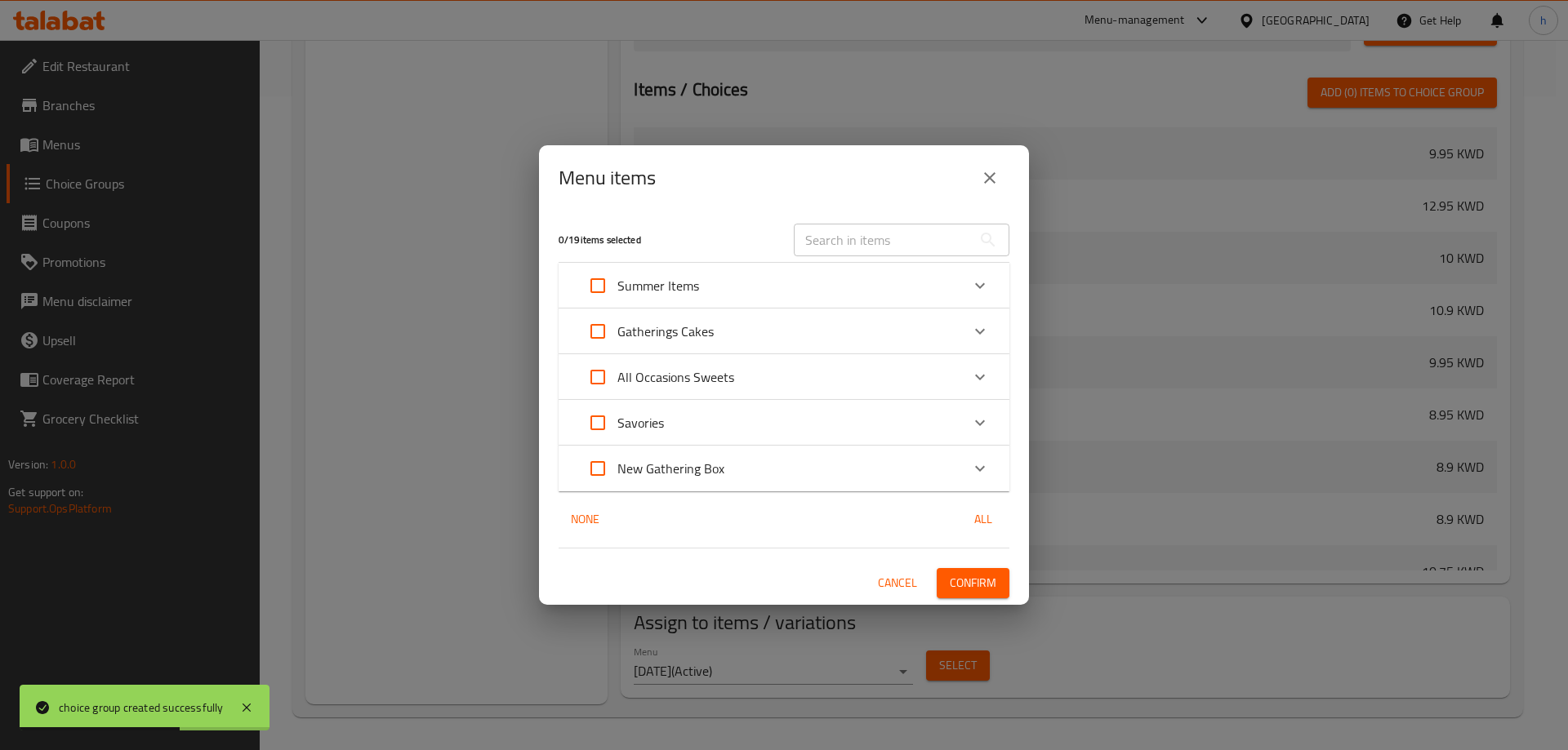
click at [768, 475] on div "New Gathering Box" at bounding box center [769, 469] width 382 height 39
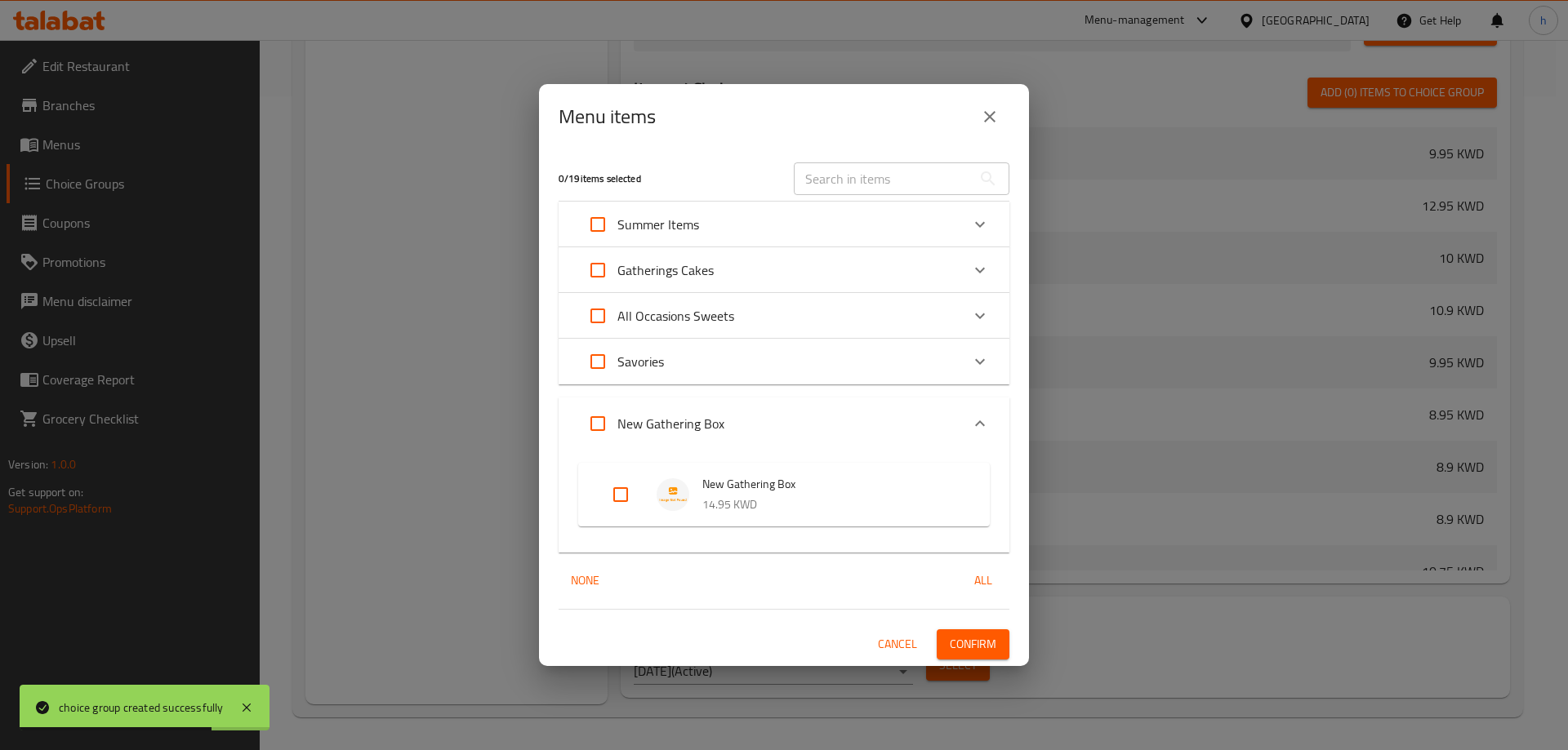
click at [630, 494] on input "Expand" at bounding box center [621, 495] width 39 height 39
checkbox input "true"
click at [967, 638] on span "Confirm" at bounding box center [973, 645] width 47 height 20
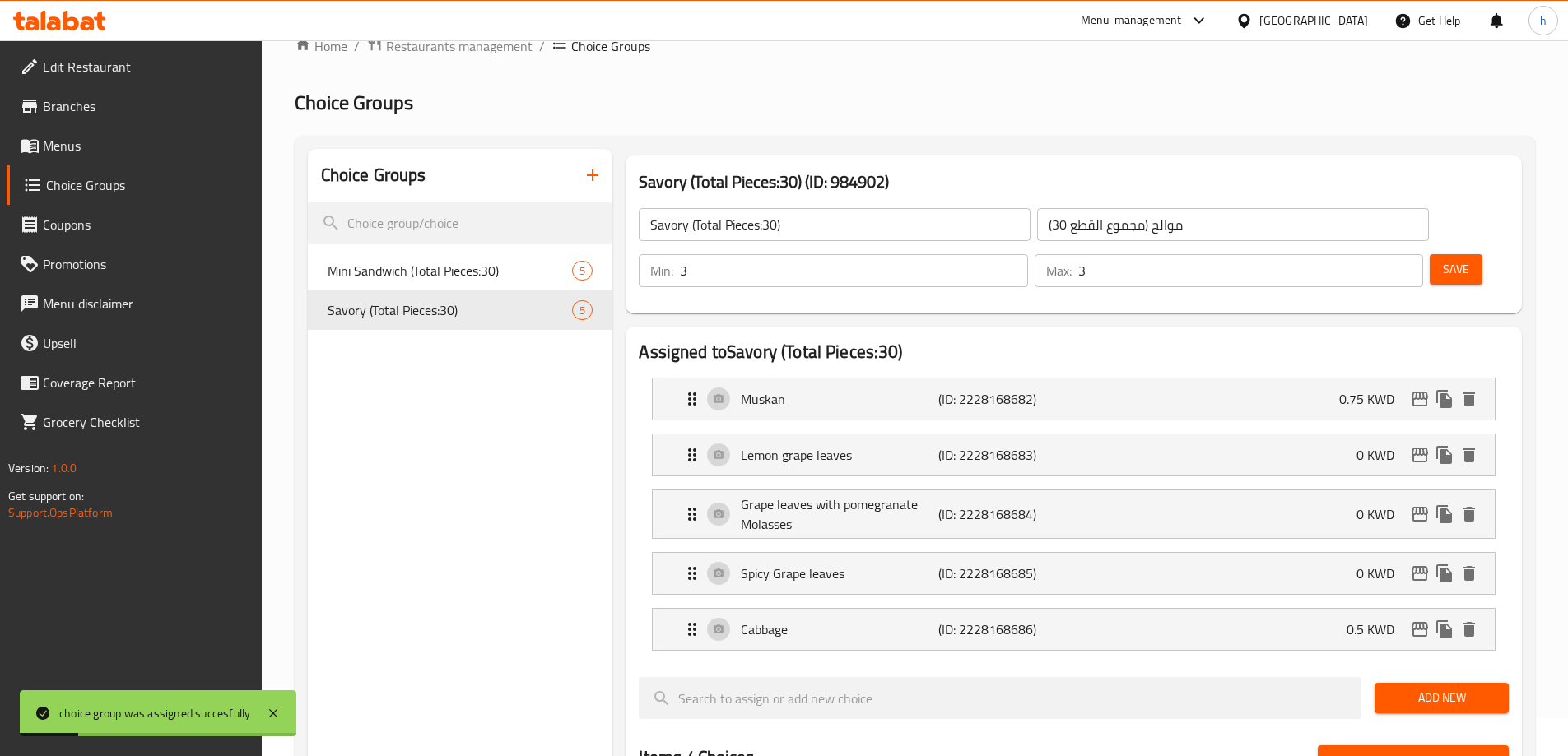
scroll to position [0, 0]
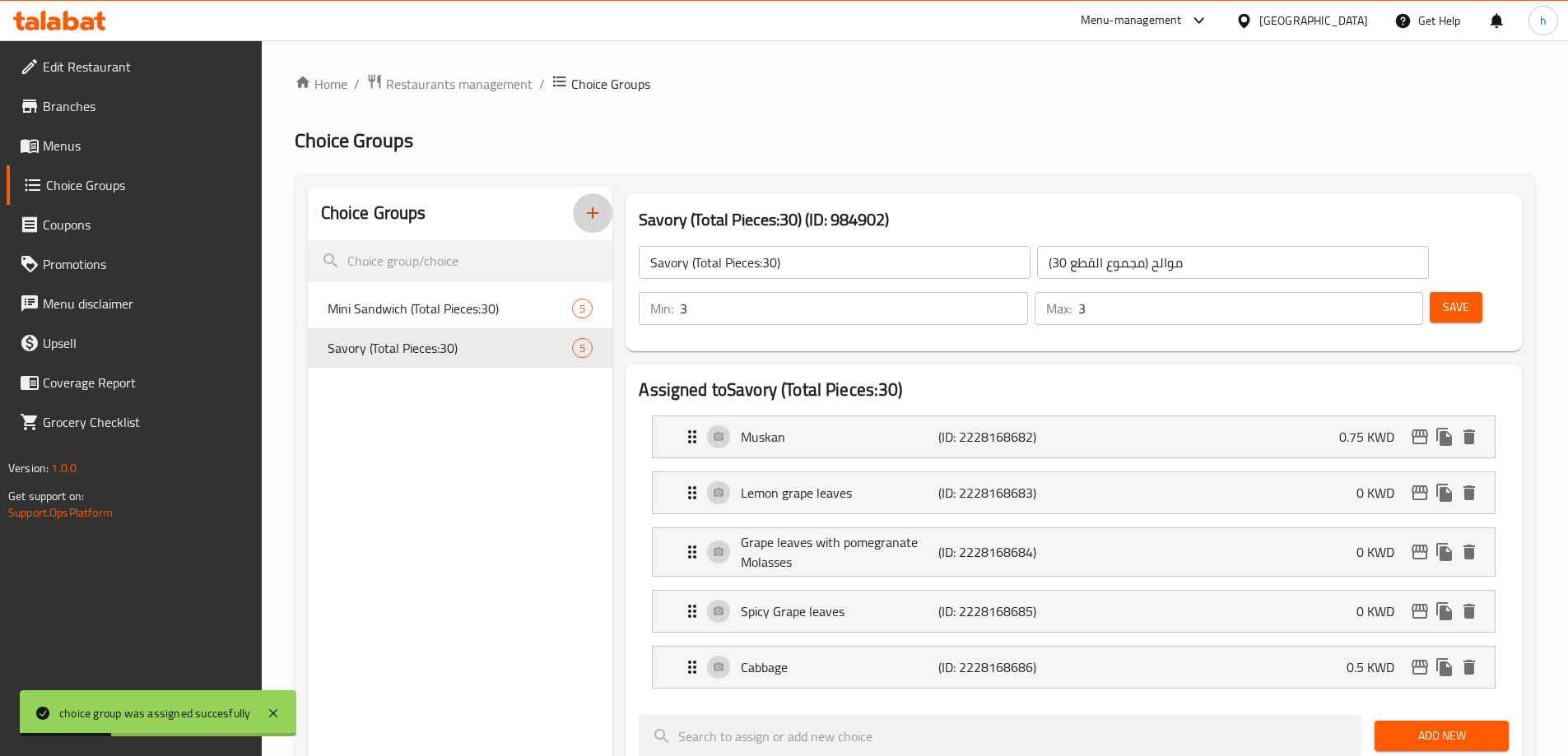
click at [597, 215] on icon "button" at bounding box center [592, 212] width 20 height 20
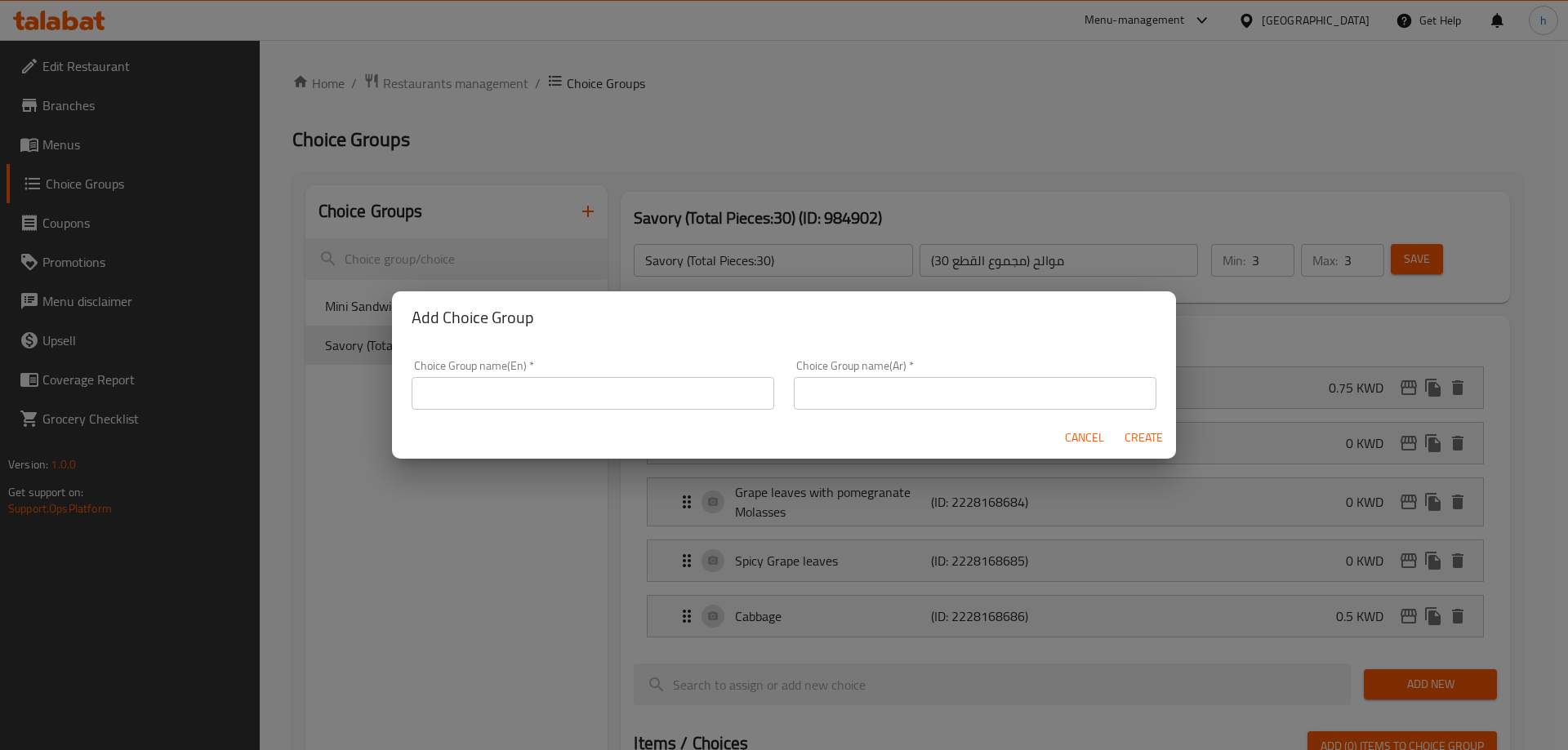
click at [492, 391] on input "text" at bounding box center [592, 393] width 363 height 33
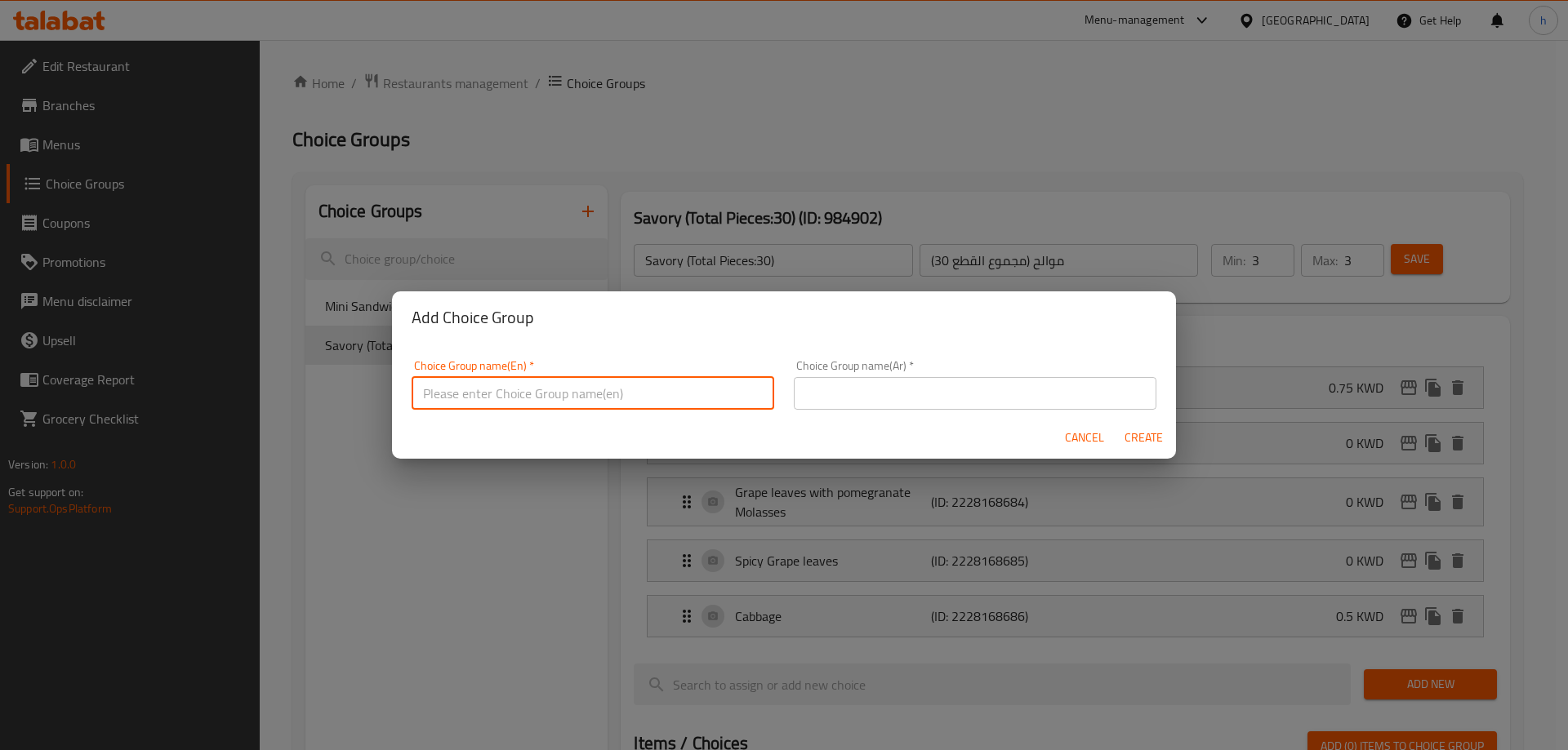
paste input "Sweet (Total Pieces:90)"
type input "Sweet (Total Pieces:90)"
click at [1004, 409] on input "text" at bounding box center [974, 393] width 363 height 33
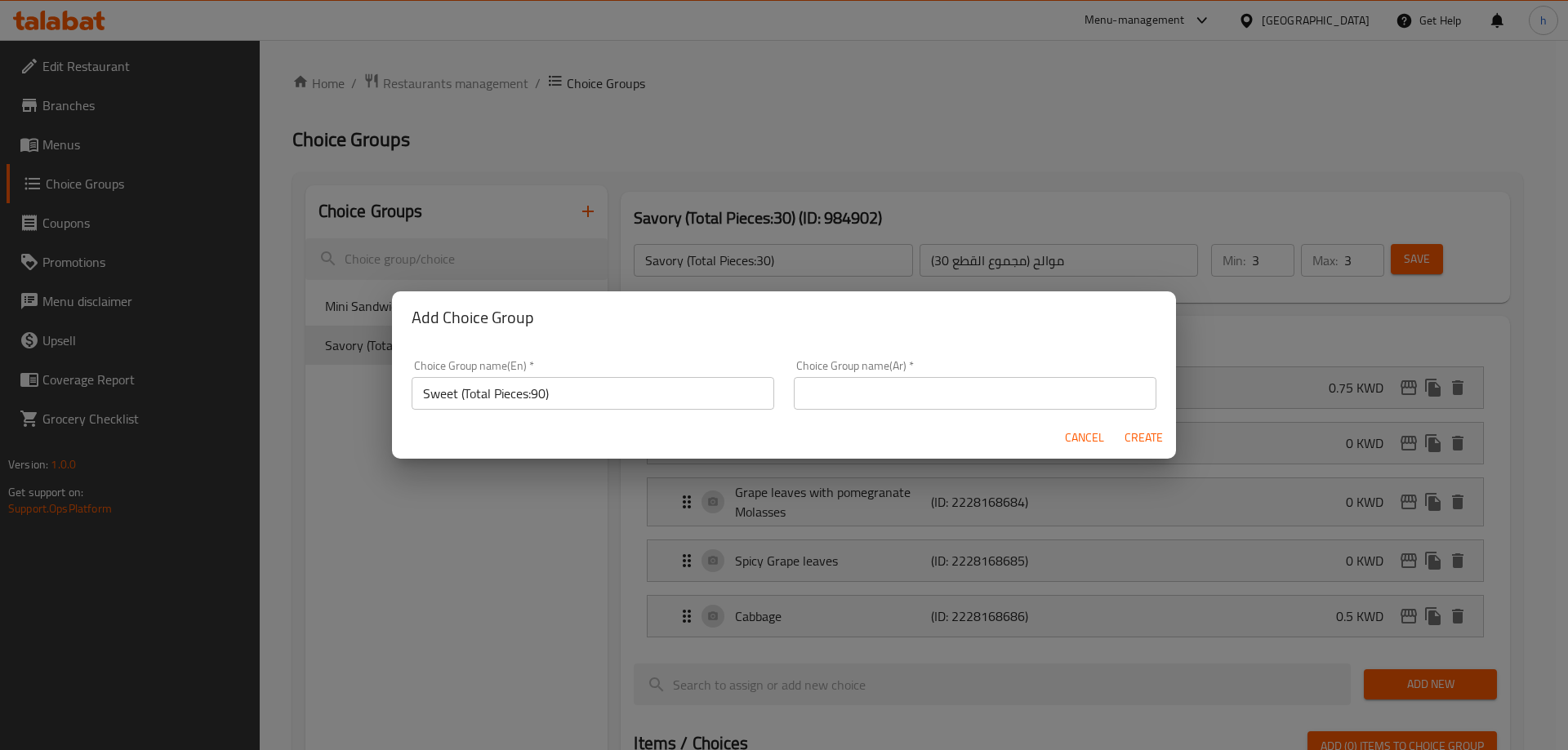
click at [963, 396] on input "text" at bounding box center [974, 393] width 363 height 33
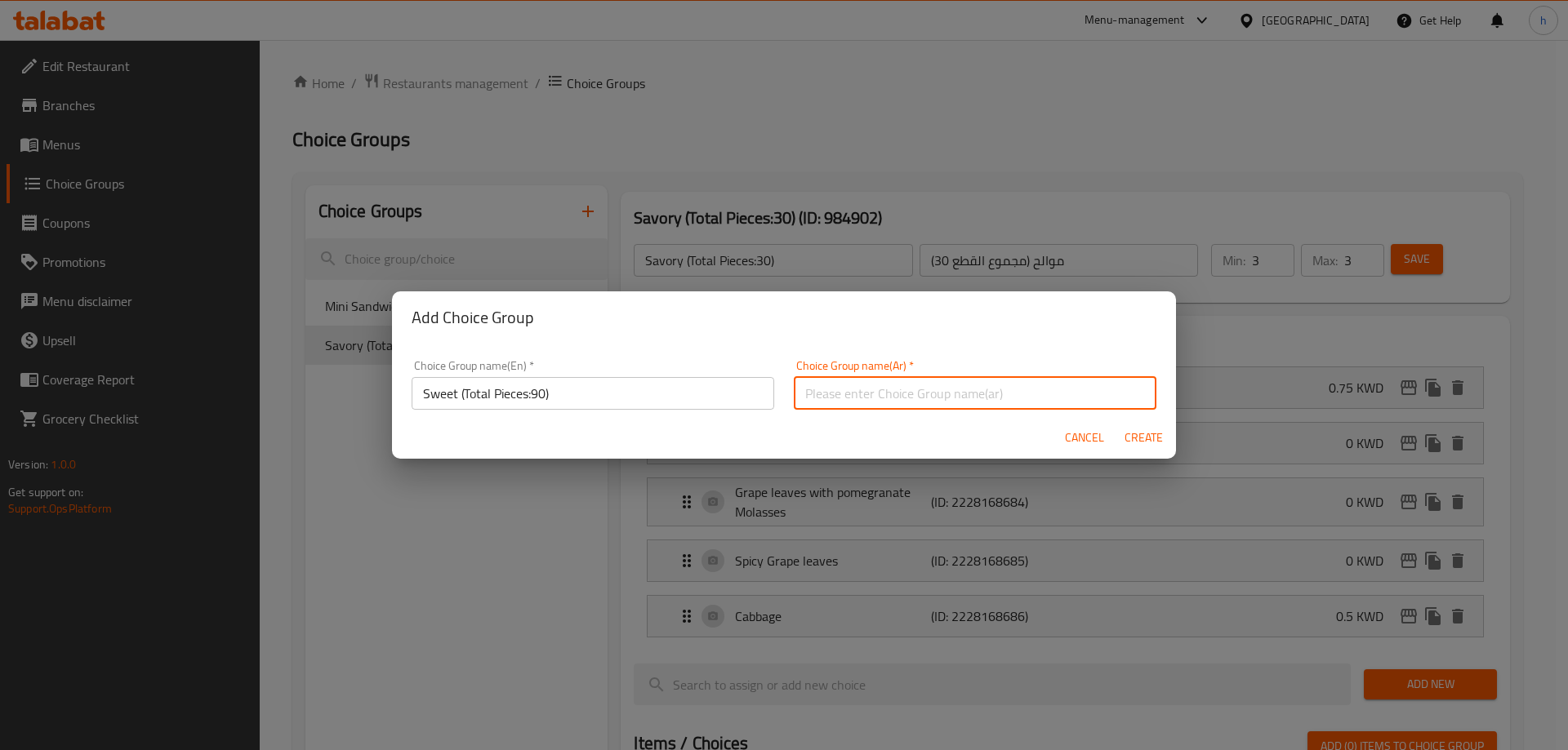
paste input "سويت ( مجموع عدد الحبات 90)"
click at [934, 398] on input "سويت ( مجموع عدد الحبات 90)" at bounding box center [974, 393] width 363 height 33
click at [869, 398] on input "سويت (مجموع عدد الحبات 90)" at bounding box center [974, 393] width 363 height 33
click at [833, 398] on input "سويت (مجموع الحبات 90)" at bounding box center [974, 393] width 363 height 33
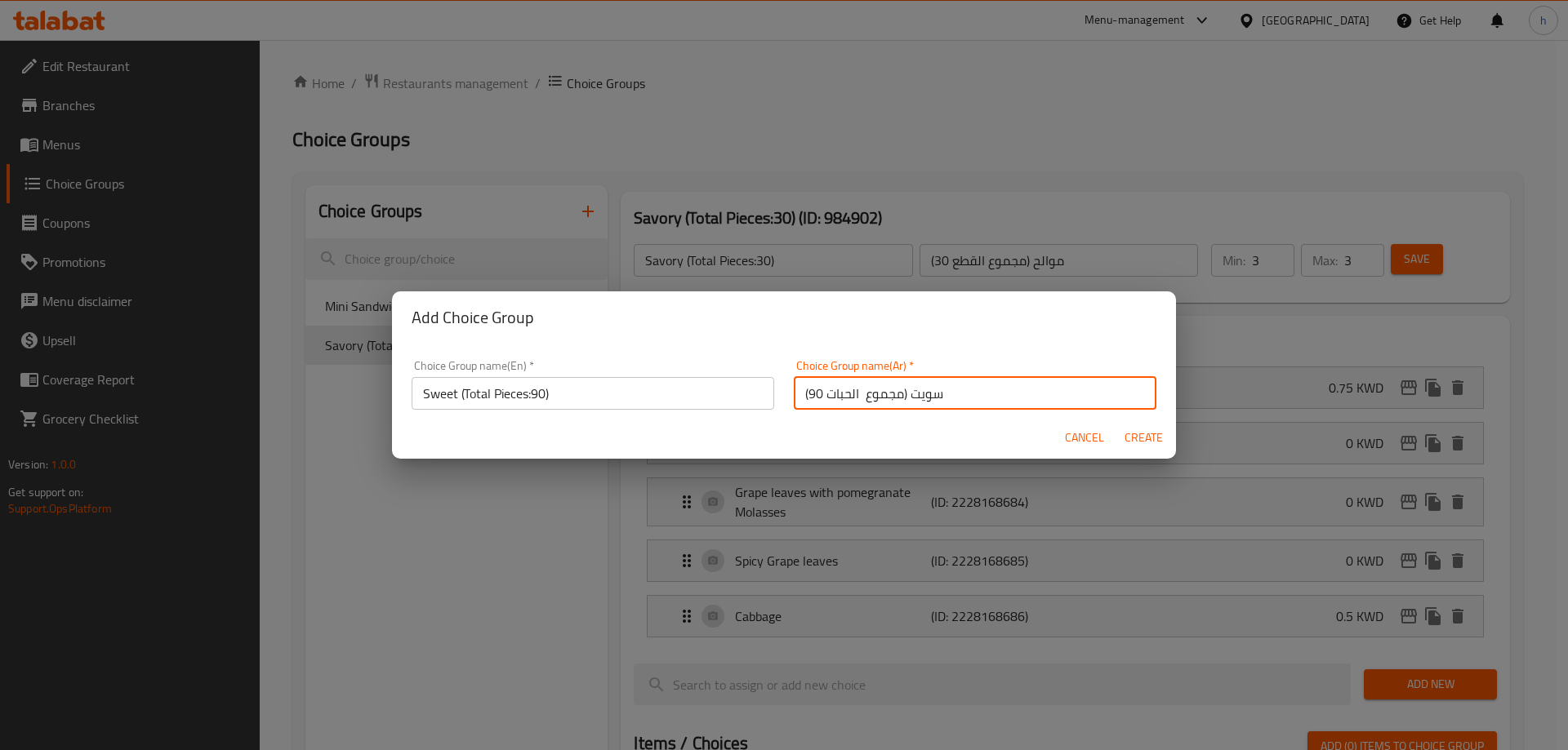
click at [833, 398] on input "سويت (مجموع الحبات 90)" at bounding box center [974, 393] width 363 height 33
type input "سويت (مجموع القطع 90)"
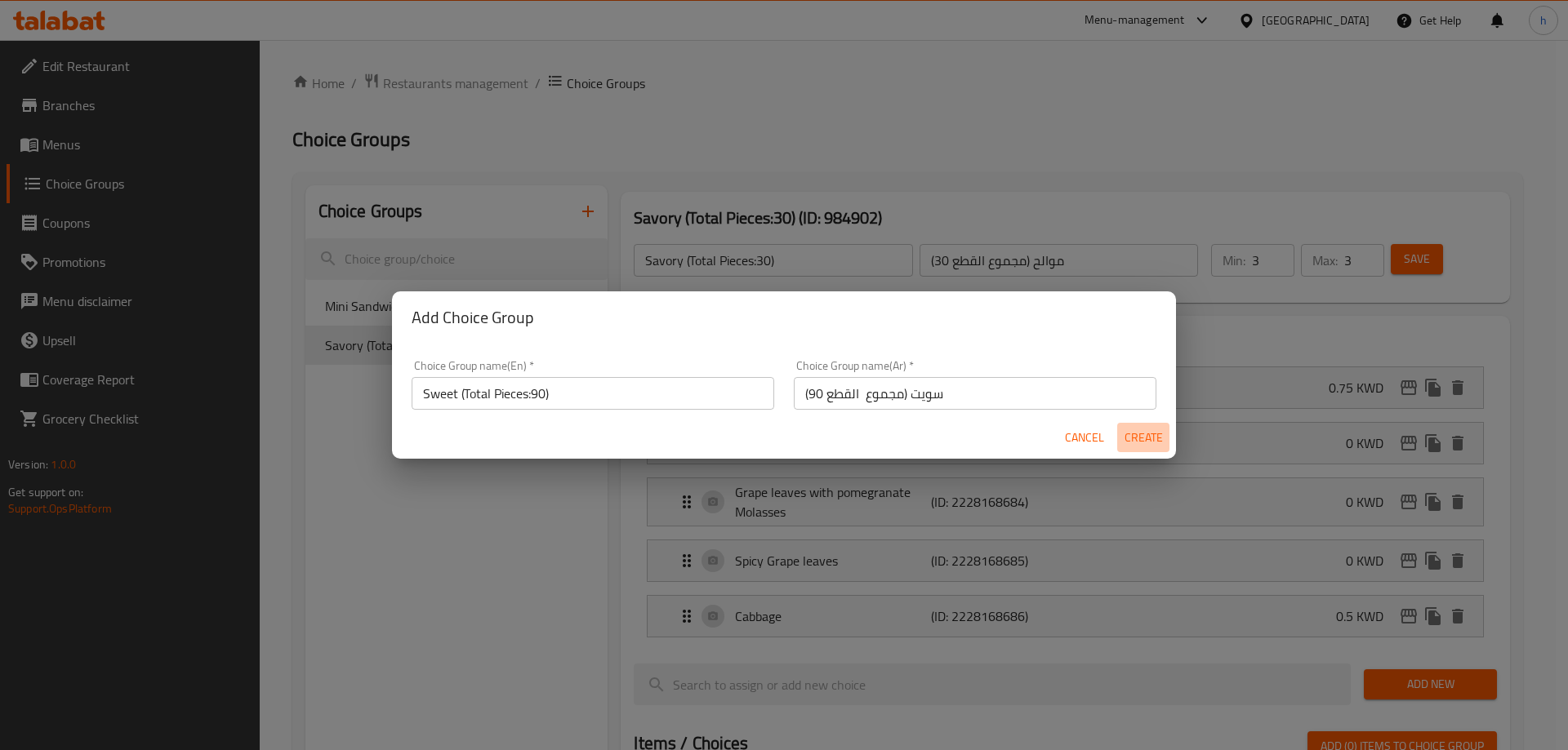
click at [1145, 436] on span "Create" at bounding box center [1143, 438] width 39 height 20
type input "Sweet (Total Pieces:90)"
type input "سويت (مجموع القطع 90)"
type input "0"
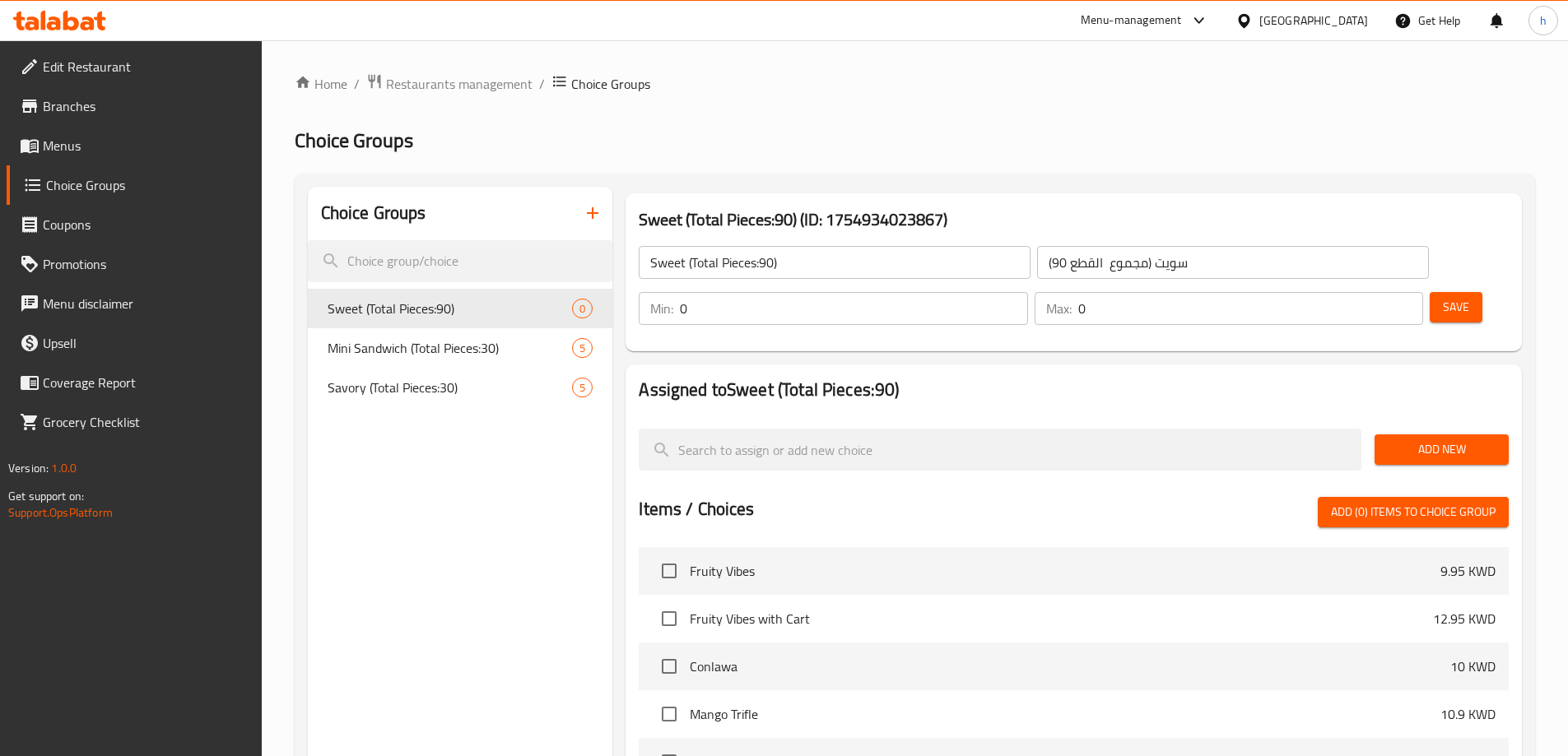
click at [1423, 440] on span "Add New" at bounding box center [1441, 450] width 108 height 21
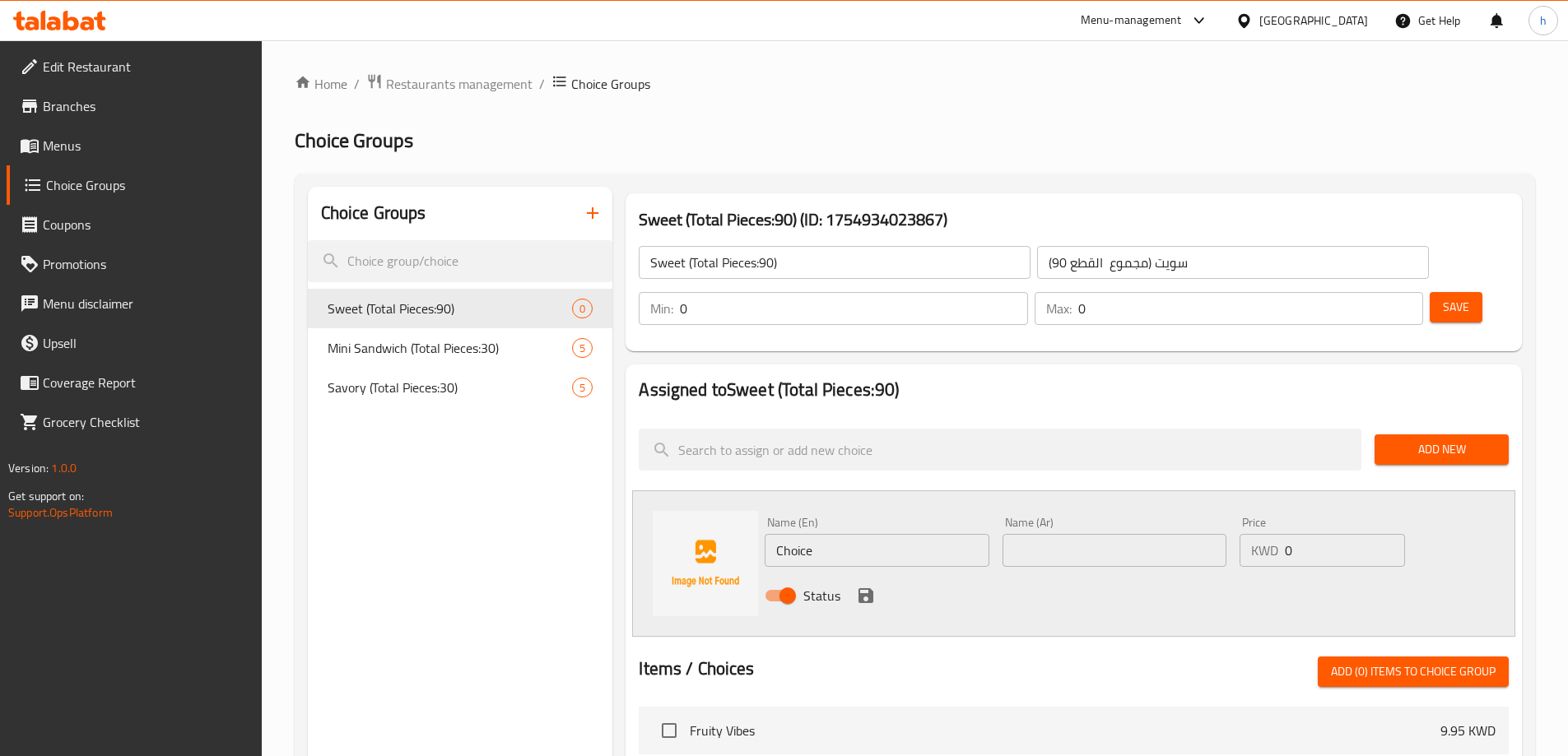
click at [806, 533] on input "Choice" at bounding box center [877, 549] width 224 height 33
paste input "co Berry"
type input "Choco Berry"
click at [1138, 533] on input "text" at bounding box center [1114, 549] width 224 height 33
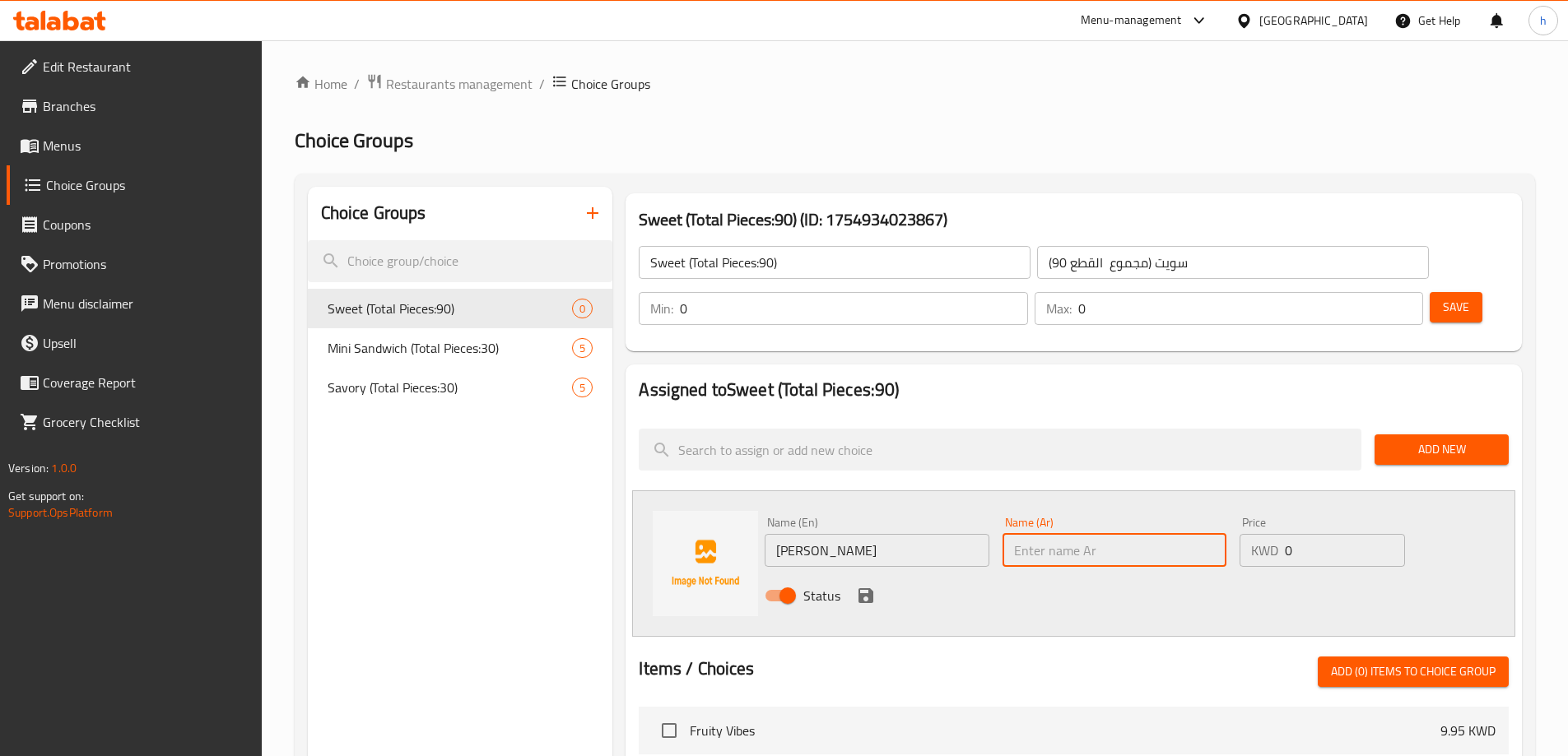
paste input "شوكو بيري"
type input "شوكو بيري"
click at [868, 588] on icon "save" at bounding box center [866, 595] width 15 height 15
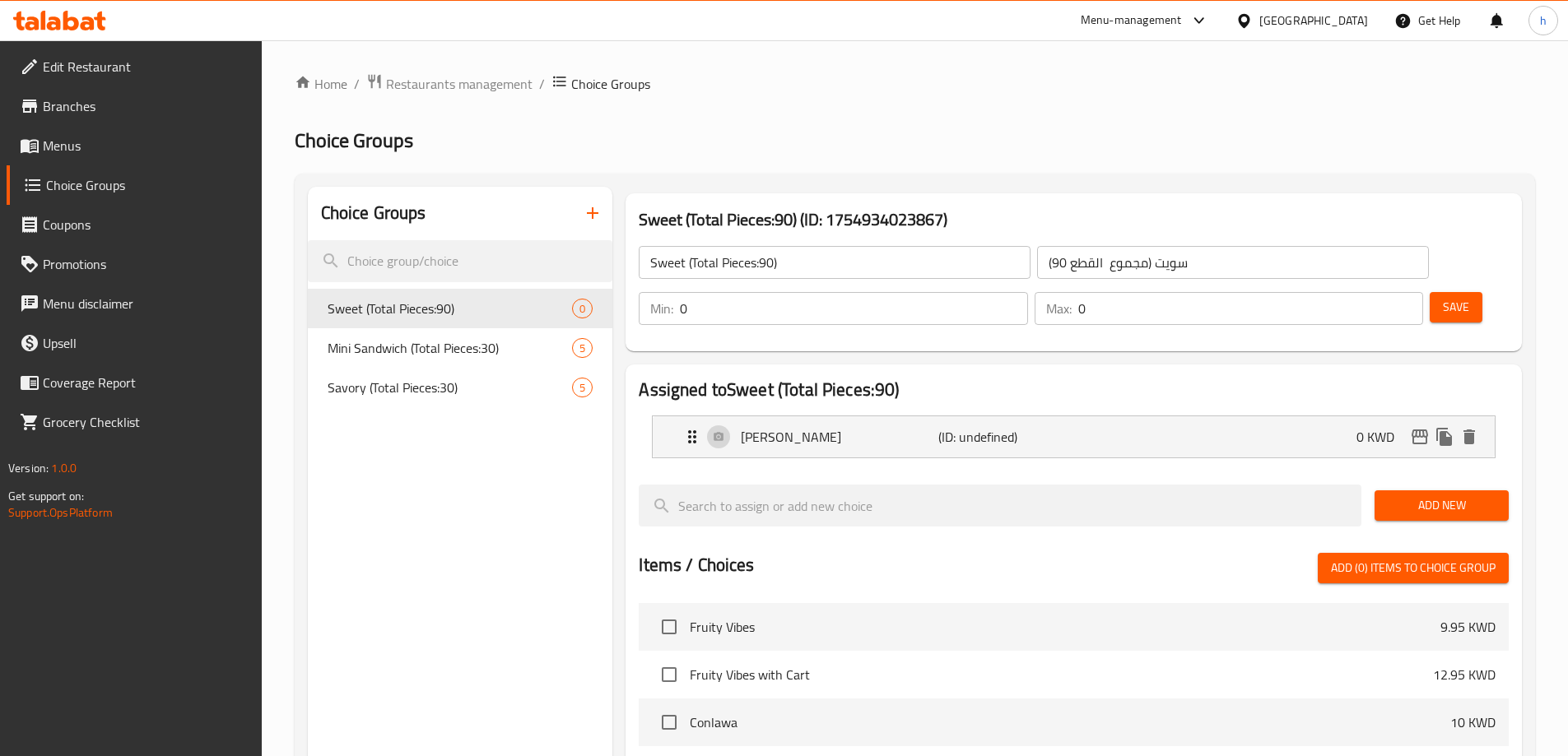
click at [1435, 495] on span "Add New" at bounding box center [1441, 505] width 108 height 21
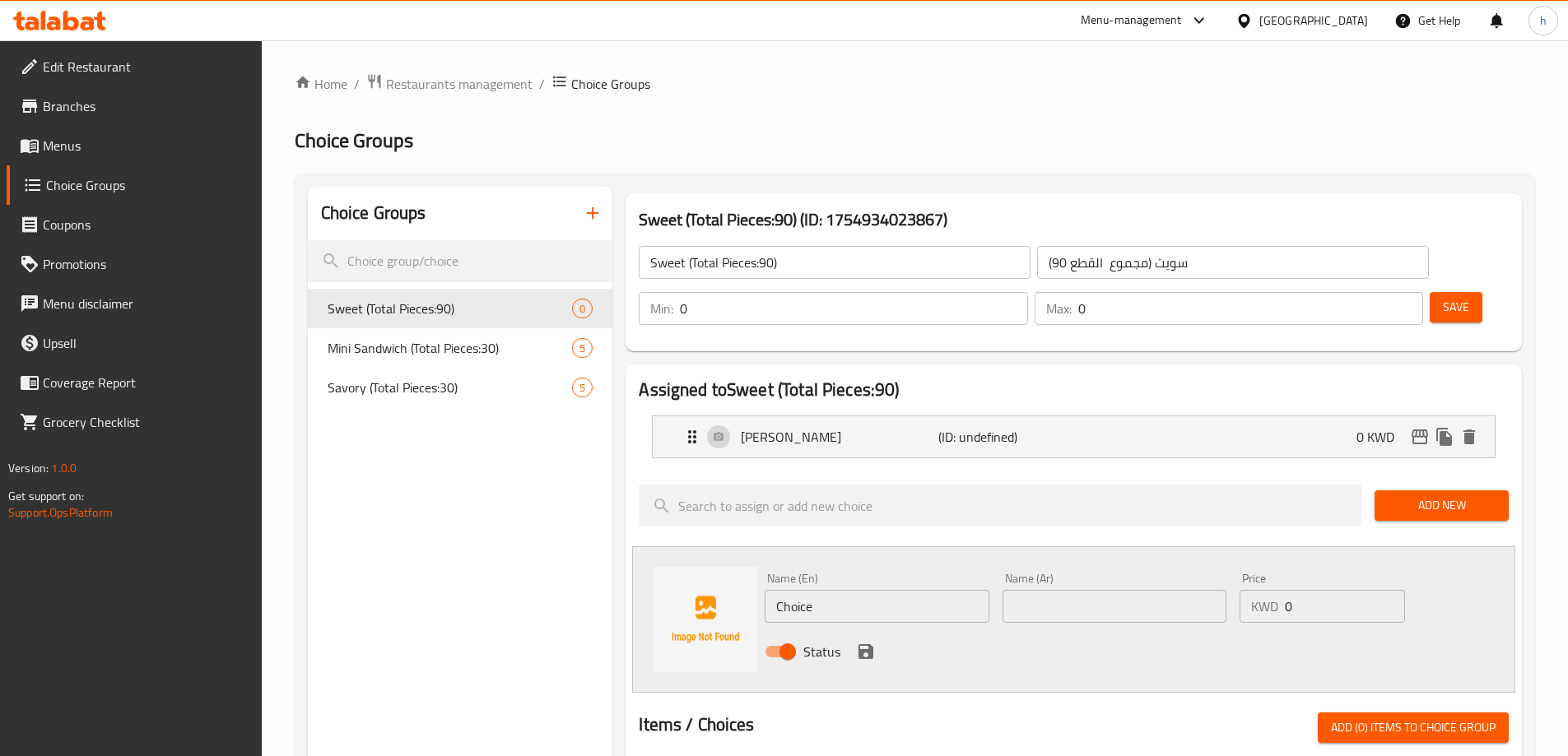
click at [806, 590] on input "Choice" at bounding box center [877, 606] width 224 height 33
paste input "Rise Crispy"
type input "Rise Crispy"
click at [1063, 590] on input "text" at bounding box center [1114, 606] width 224 height 33
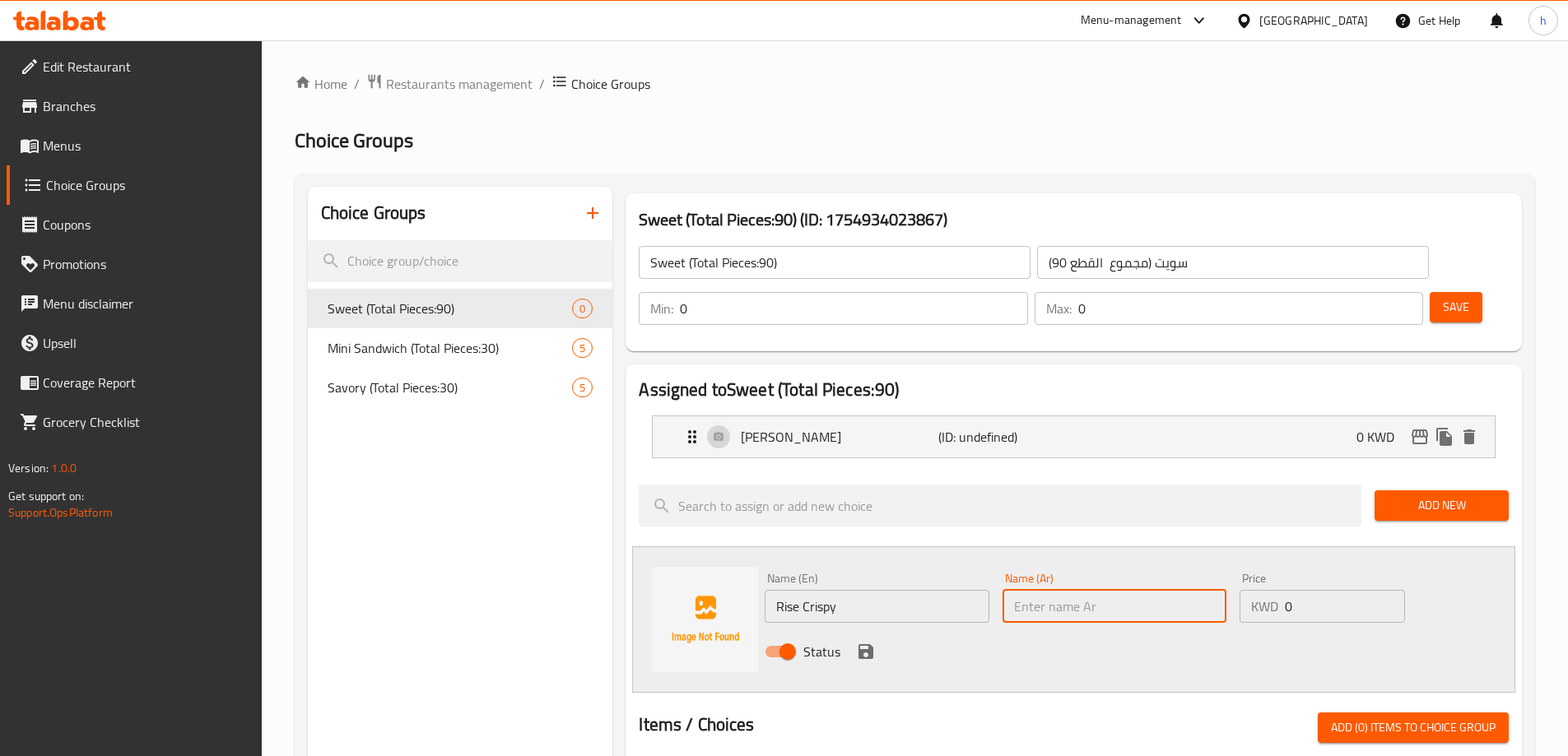
paste input "رايس كيرسبي"
type input "رايس كيرسبي"
click at [867, 644] on icon "save" at bounding box center [866, 652] width 15 height 15
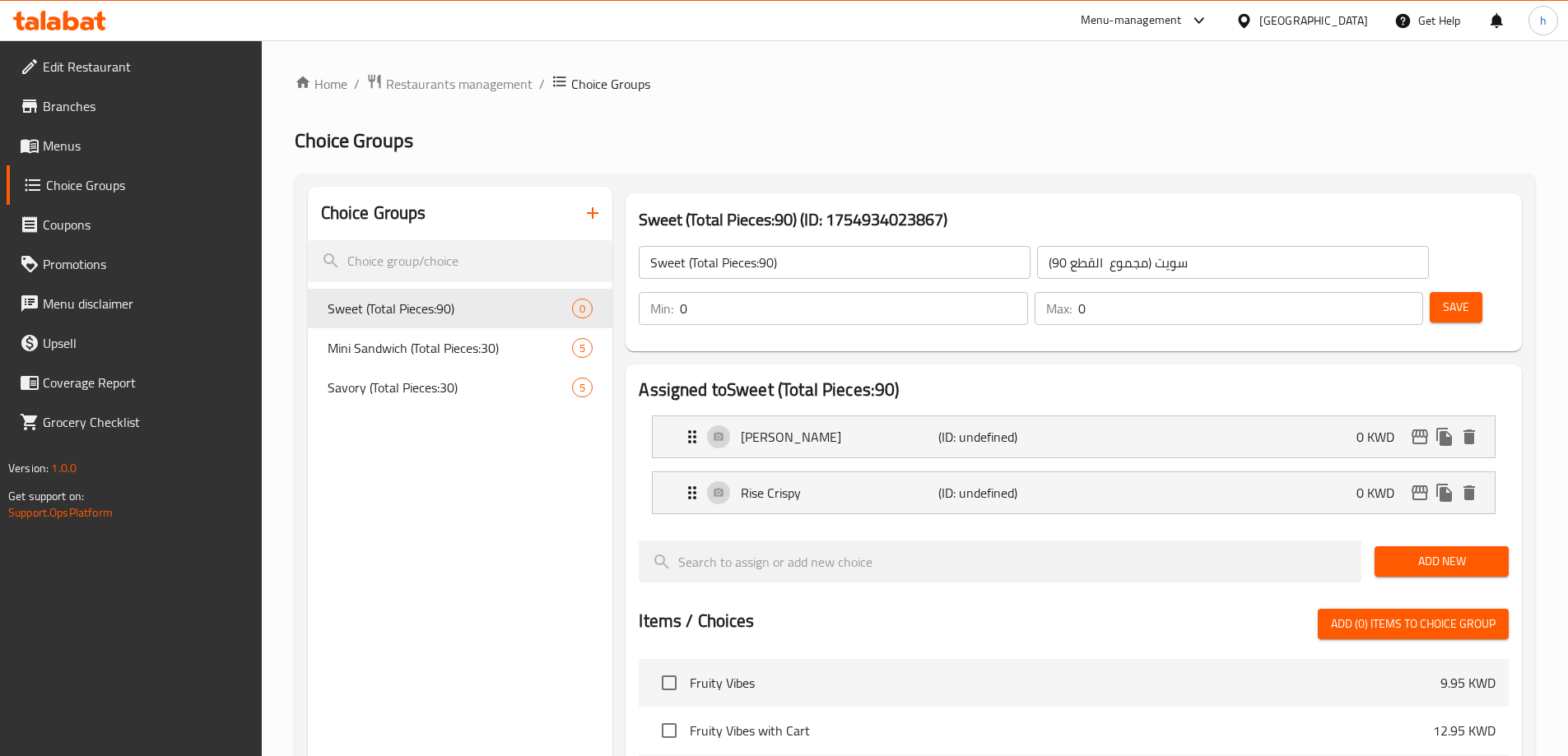
click at [1417, 551] on span "Add New" at bounding box center [1441, 562] width 108 height 21
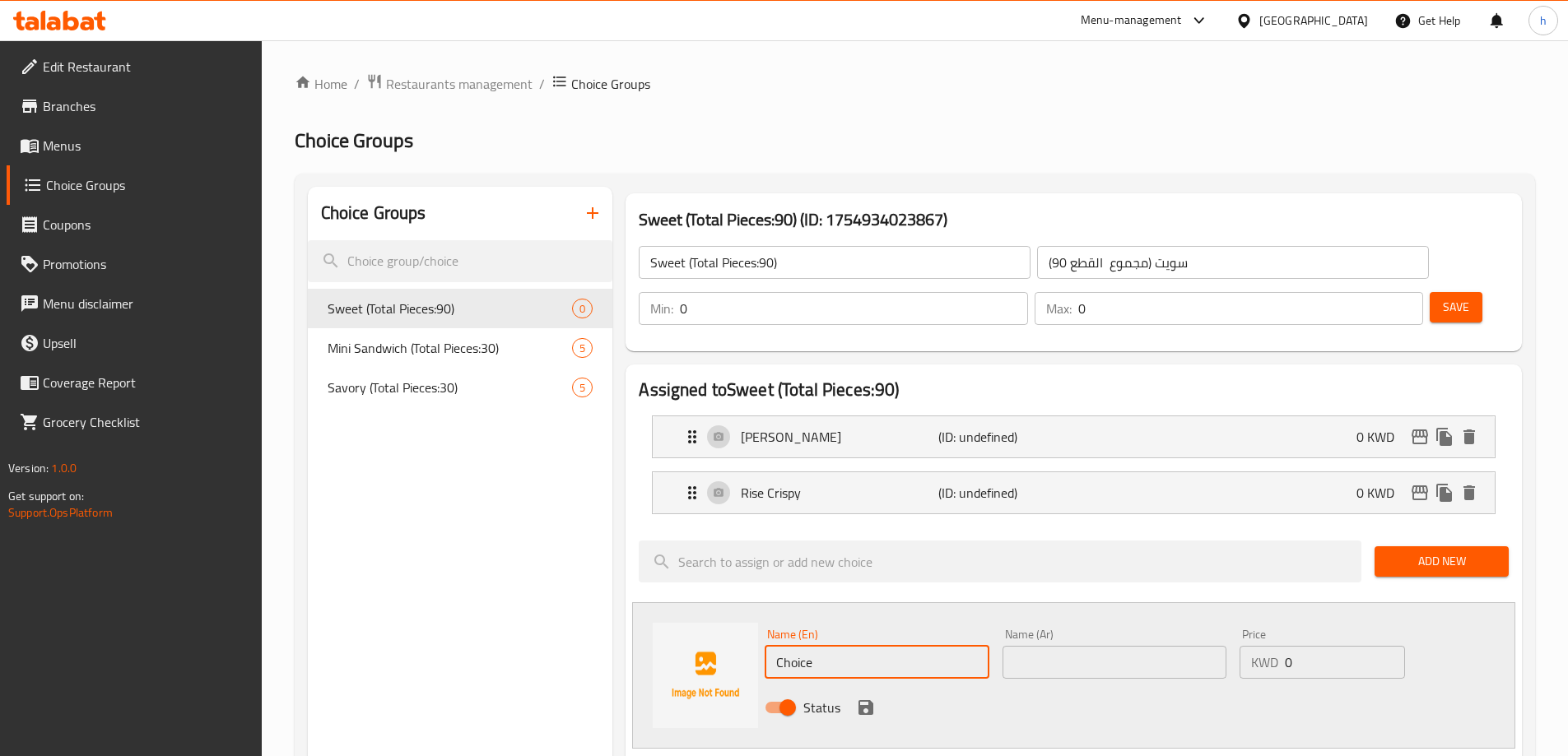
click at [796, 646] on input "Choice" at bounding box center [877, 662] width 224 height 33
paste input "eese Cake"
type input "Cheese Cake"
click at [1049, 646] on input "text" at bounding box center [1114, 662] width 224 height 33
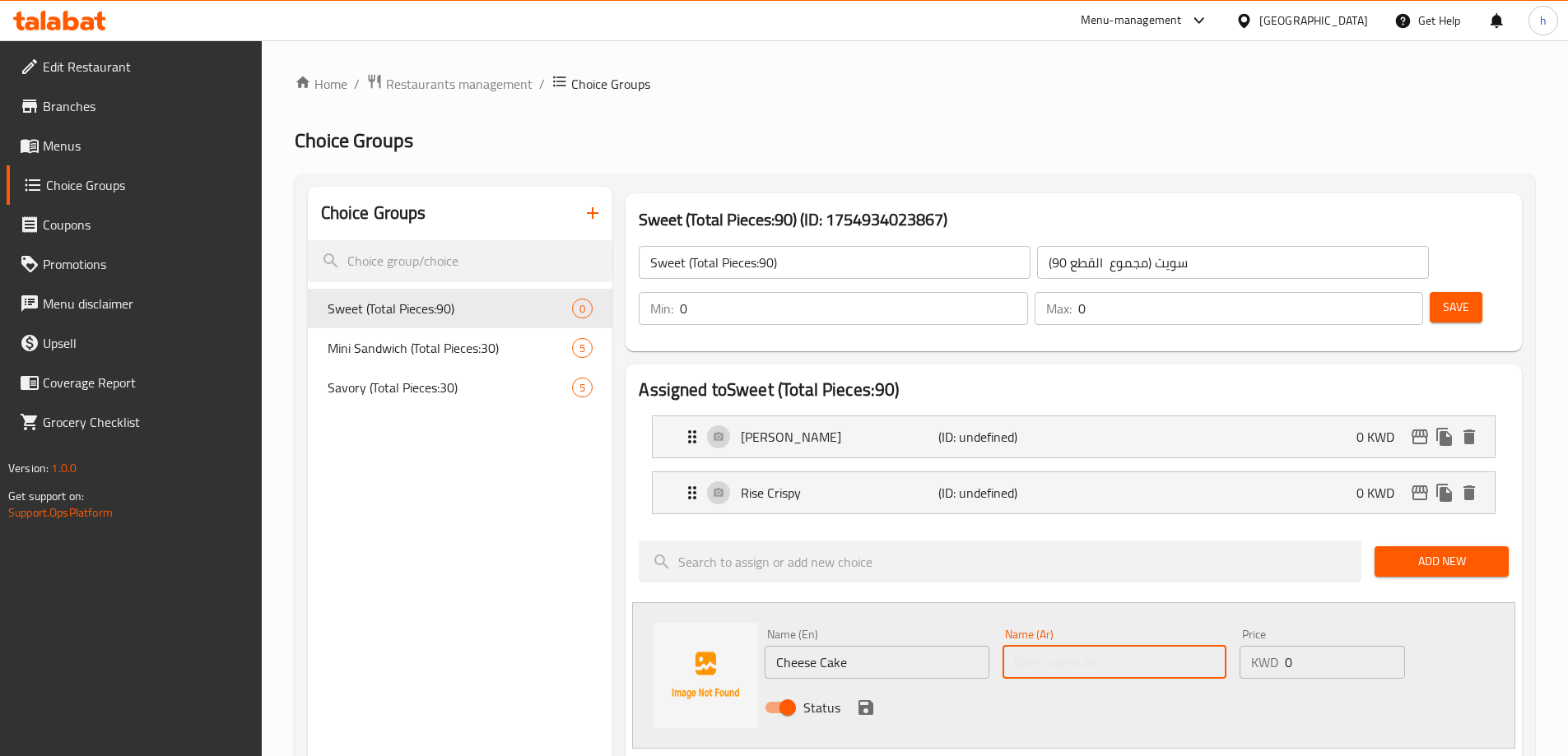
paste input "تشيز كيك"
type input "تشيز كيك"
click at [863, 700] on icon "save" at bounding box center [866, 707] width 15 height 15
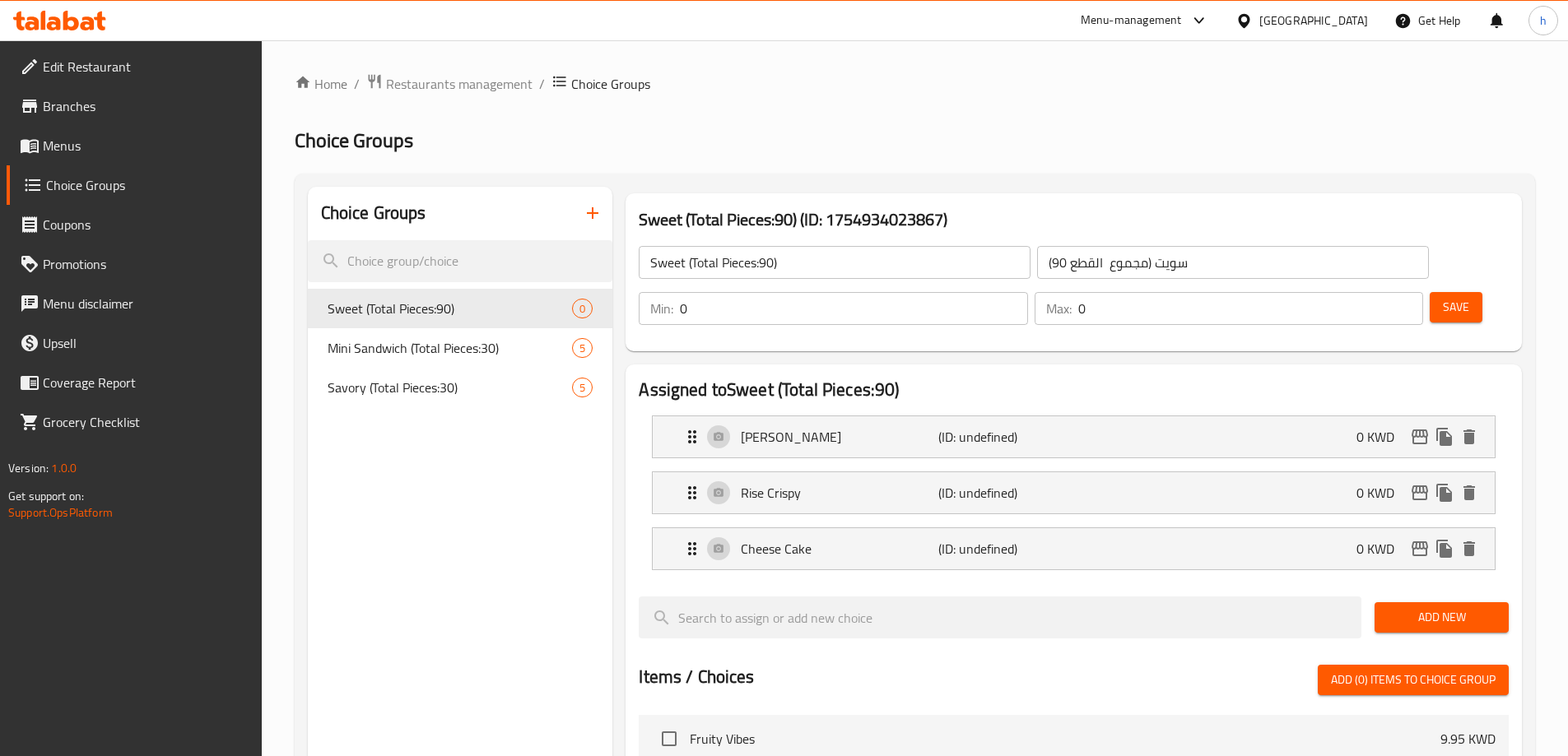
click at [1452, 607] on span "Add New" at bounding box center [1441, 617] width 108 height 21
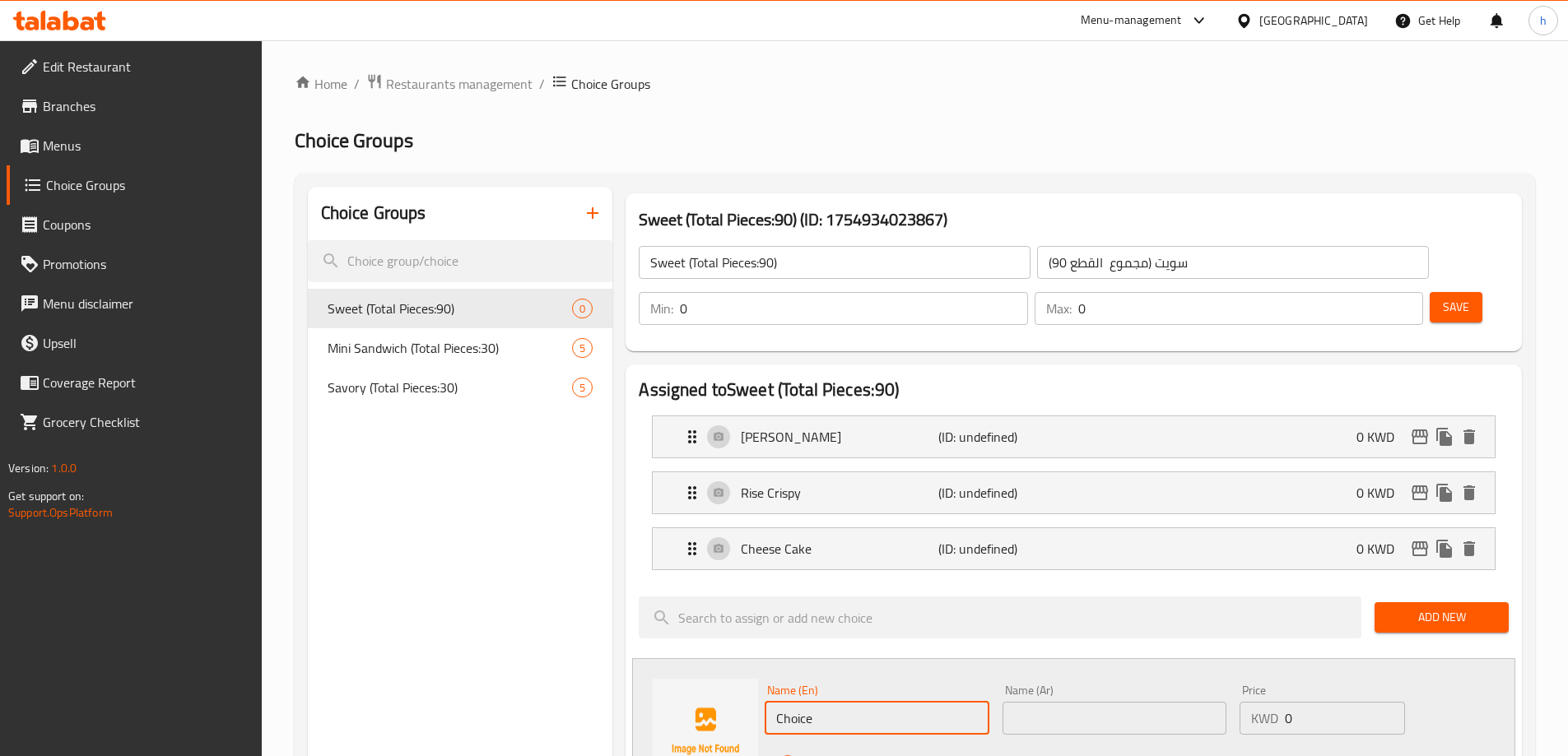
click at [793, 702] on input "Choice" at bounding box center [877, 717] width 224 height 33
paste input "Pistachio"
type input "Pistachio"
click at [1112, 702] on input "text" at bounding box center [1114, 717] width 224 height 33
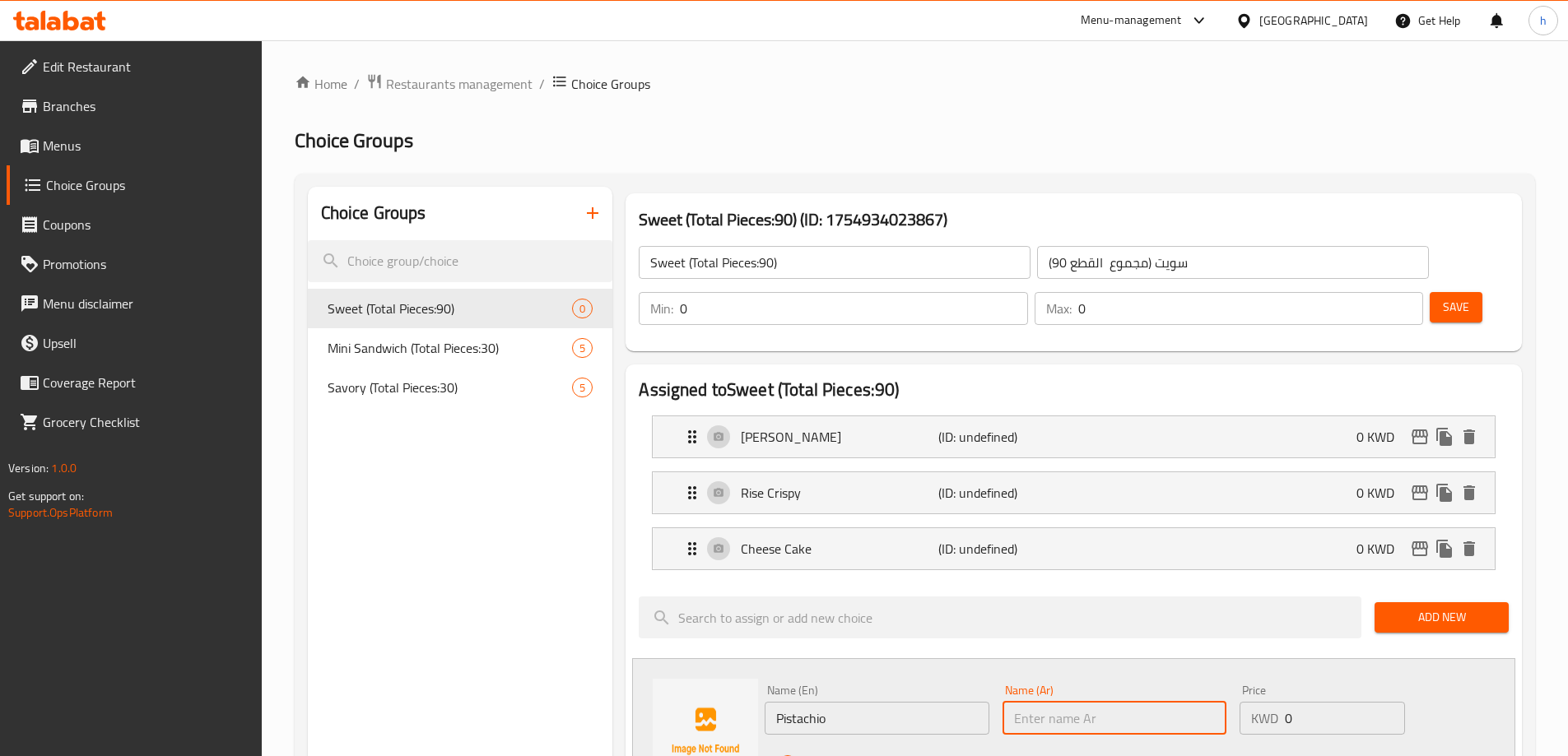
paste input "بستاشيو"
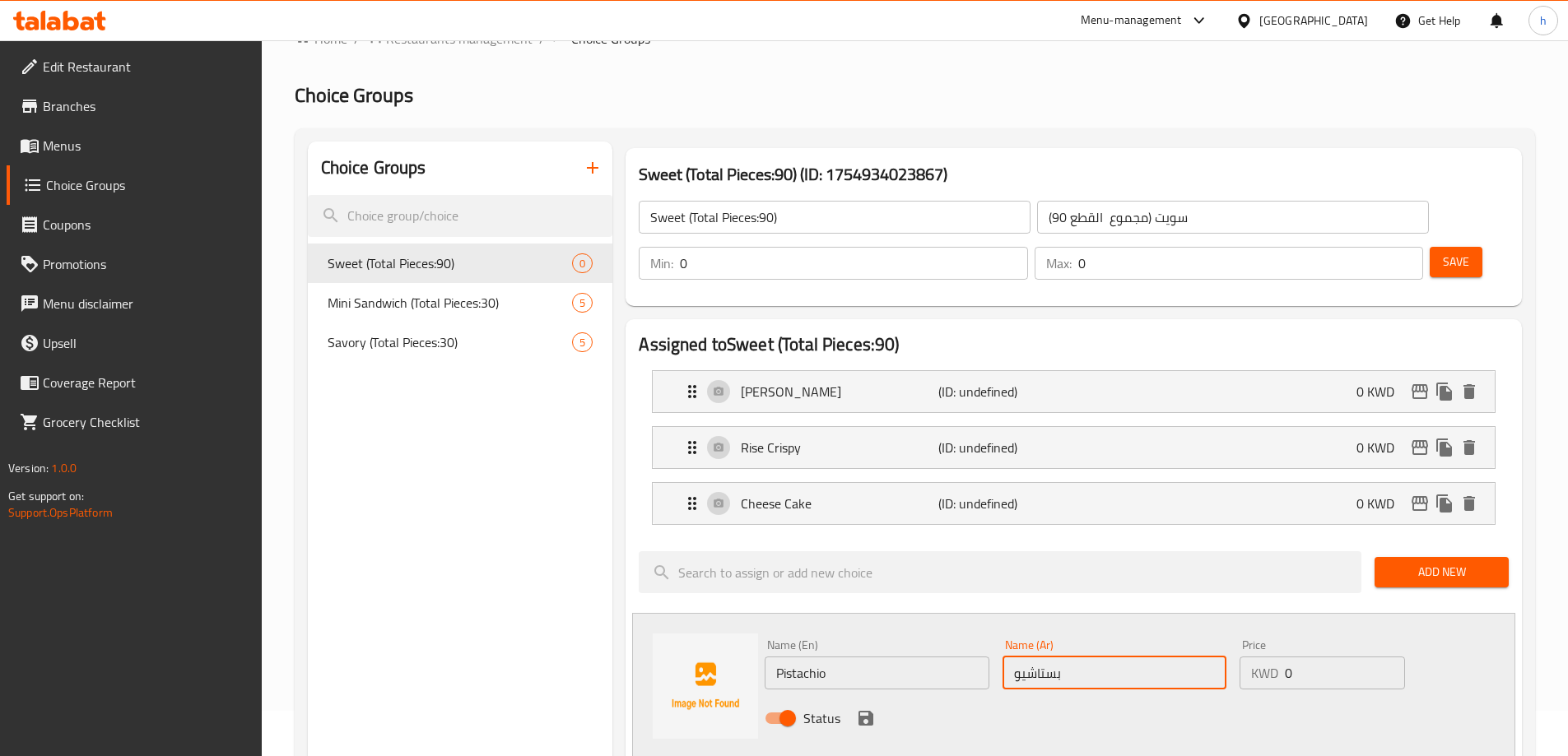
scroll to position [83, 0]
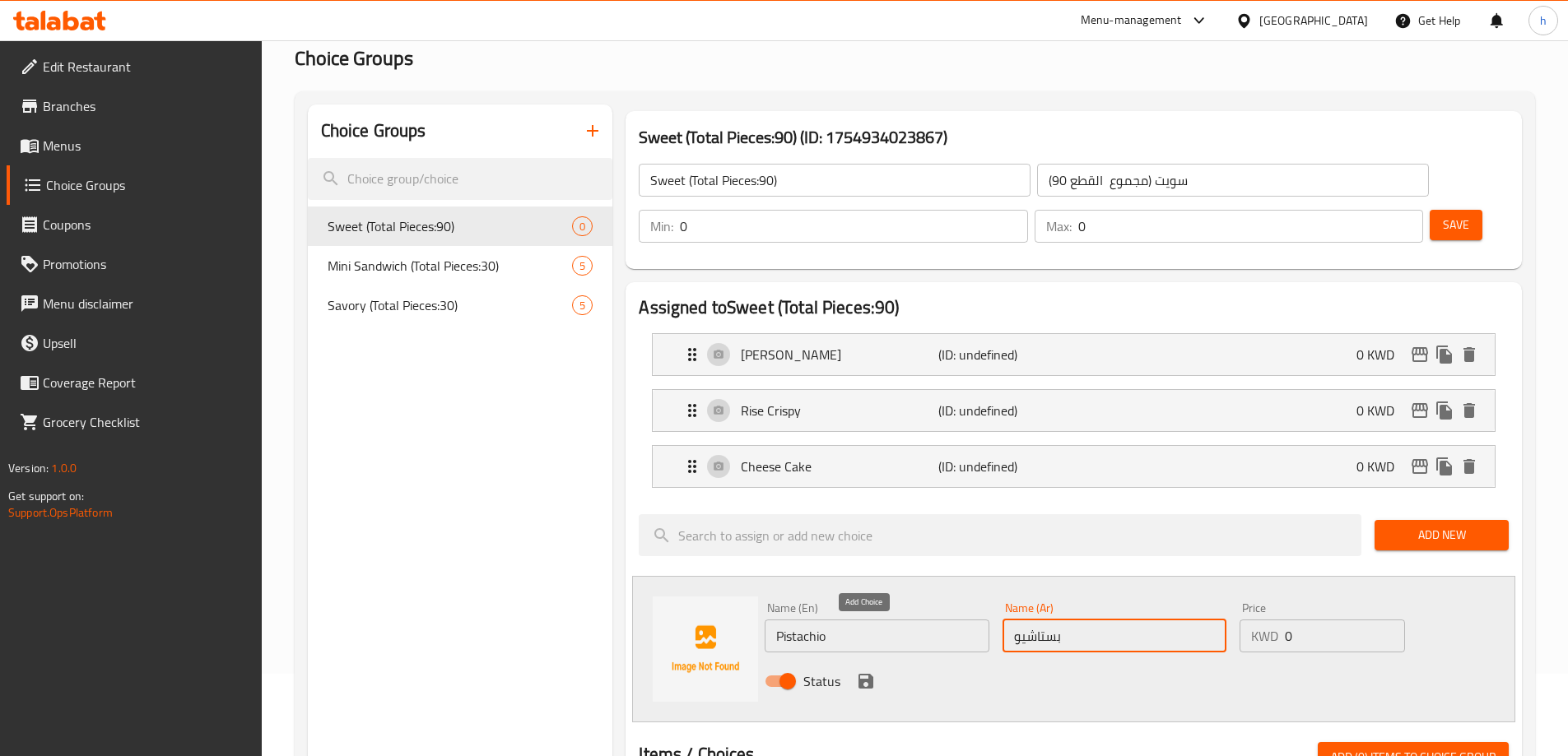
type input "بستاشيو"
click at [862, 671] on icon "save" at bounding box center [865, 681] width 20 height 20
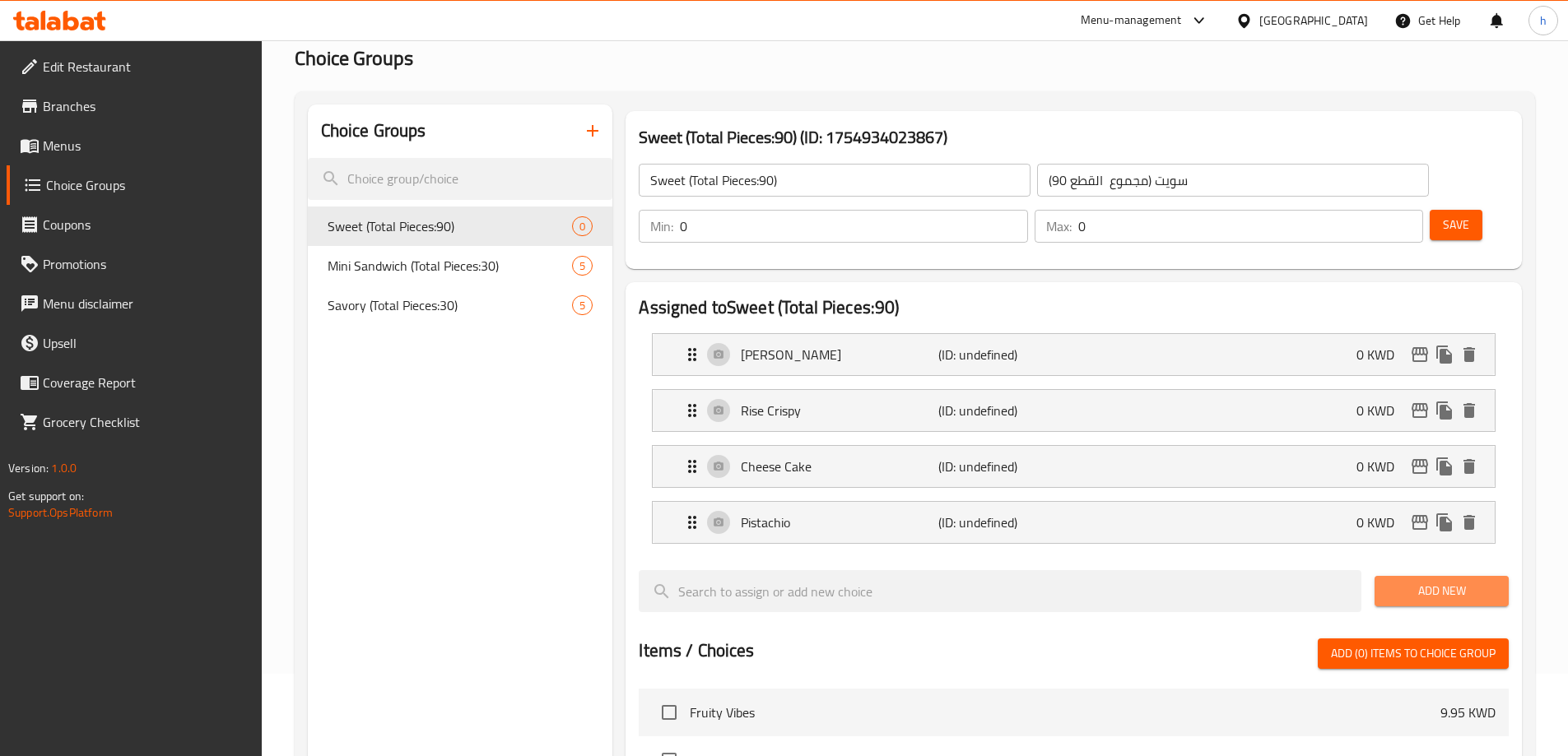
click at [1408, 580] on span "Add New" at bounding box center [1441, 591] width 108 height 21
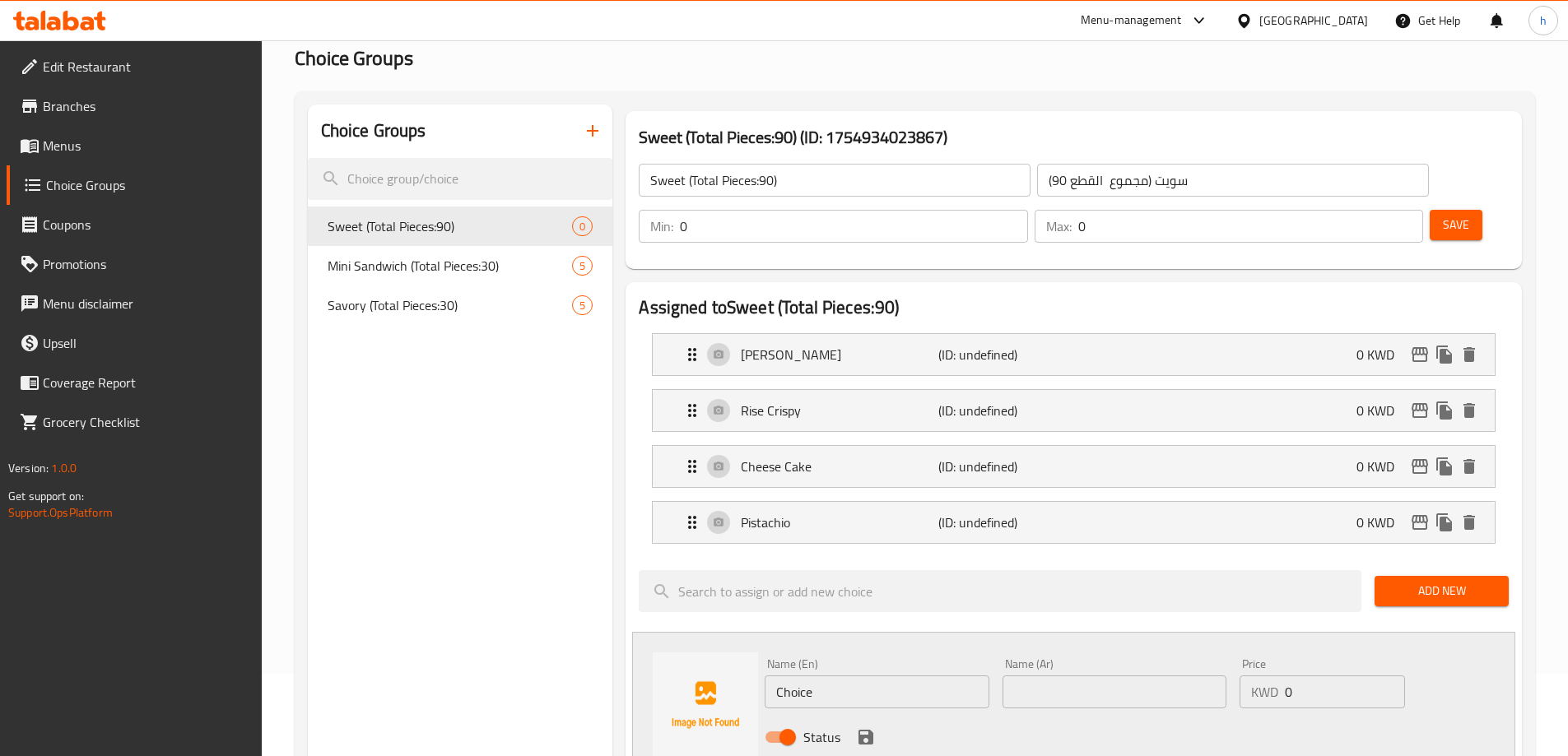
click at [805, 675] on input "Choice" at bounding box center [877, 691] width 224 height 33
paste input "Hazel Nut and Chocolate"
type input "Hazel Nut and Chocolate"
click at [1040, 675] on input "text" at bounding box center [1114, 691] width 224 height 33
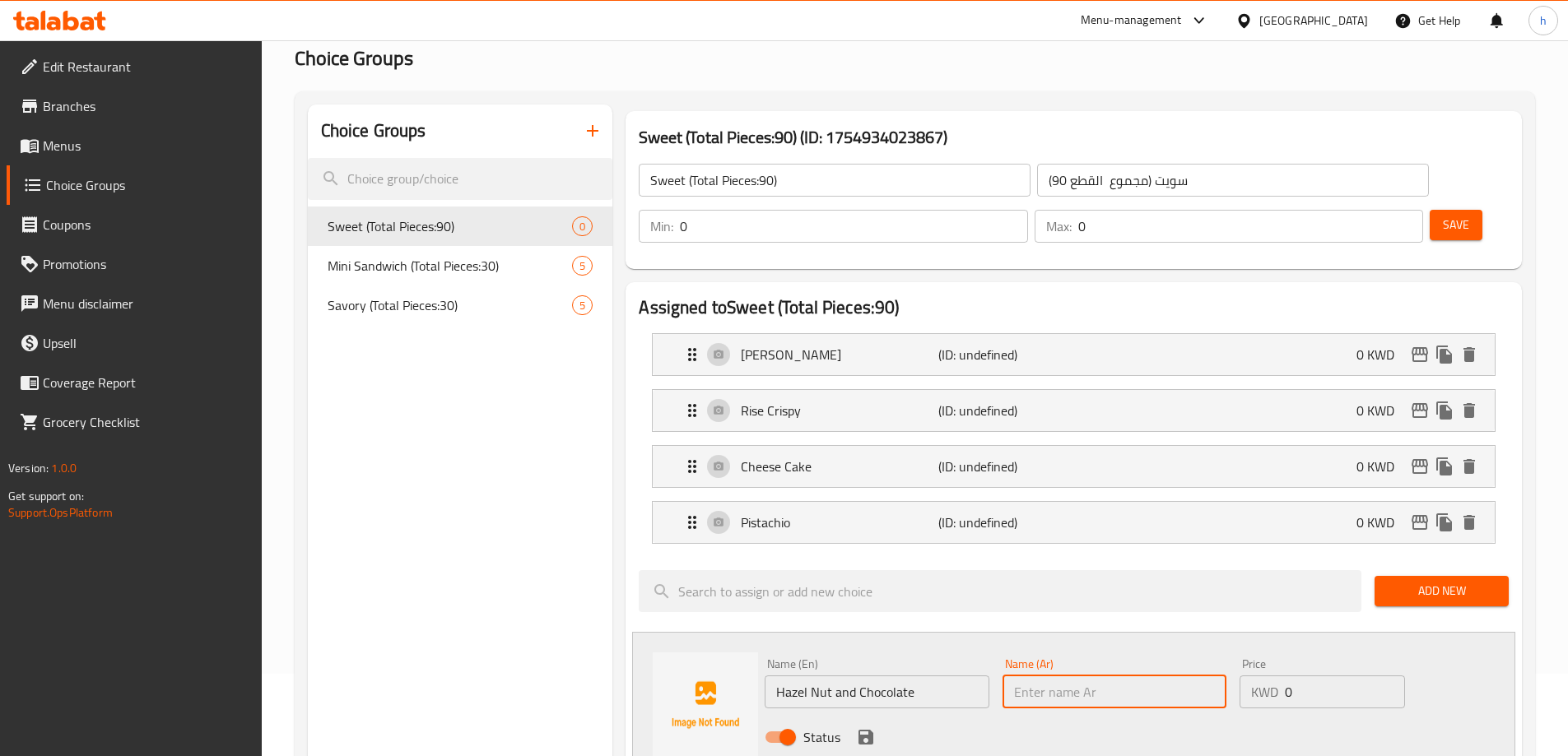
paste input "بندق وجوكليت"
type input "بندق وجوكليت"
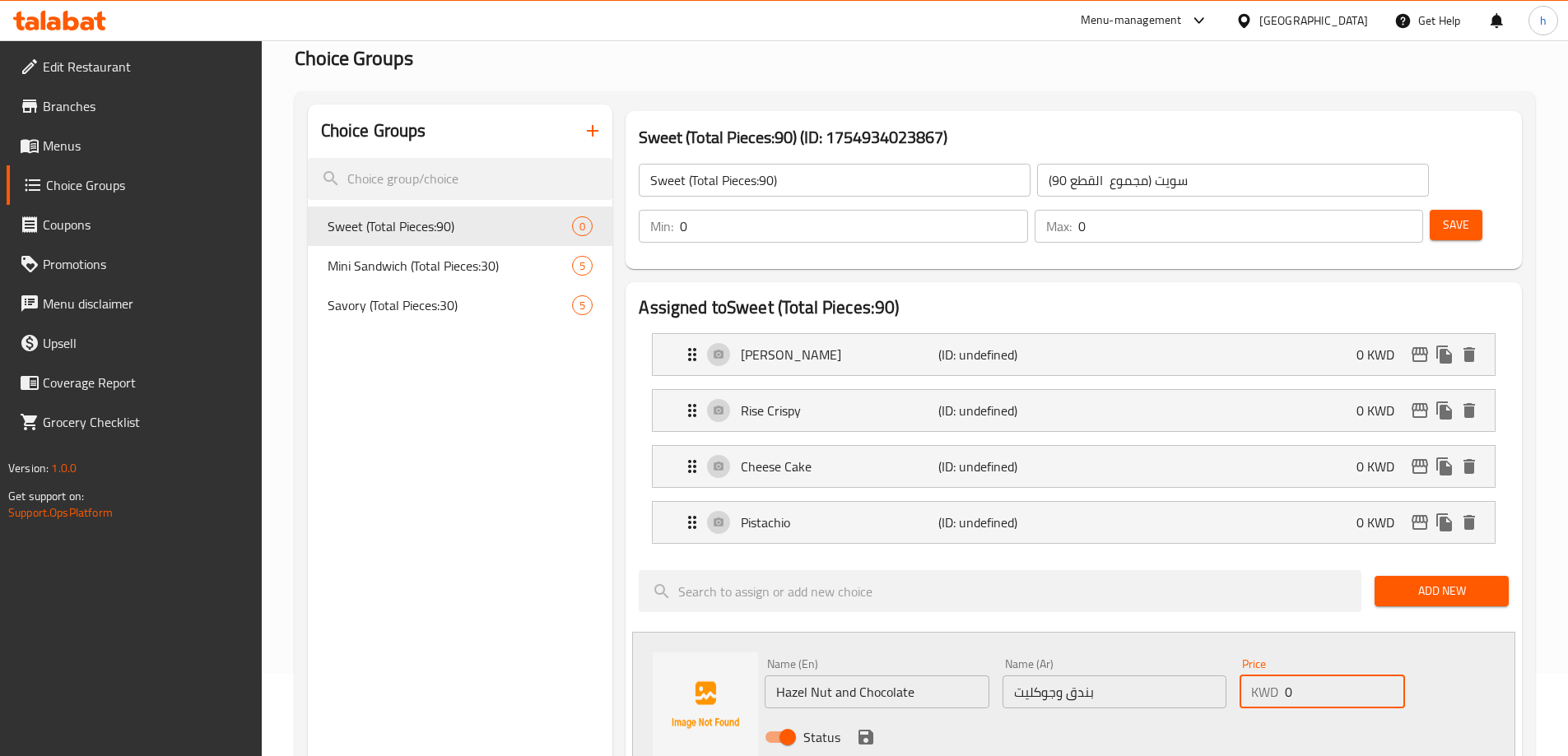
drag, startPoint x: 1299, startPoint y: 647, endPoint x: 1244, endPoint y: 647, distance: 55.0
click at [1244, 675] on div "KWD 0 Price" at bounding box center [1321, 691] width 164 height 33
type input "0.5"
click at [859, 730] on icon "save" at bounding box center [866, 737] width 15 height 15
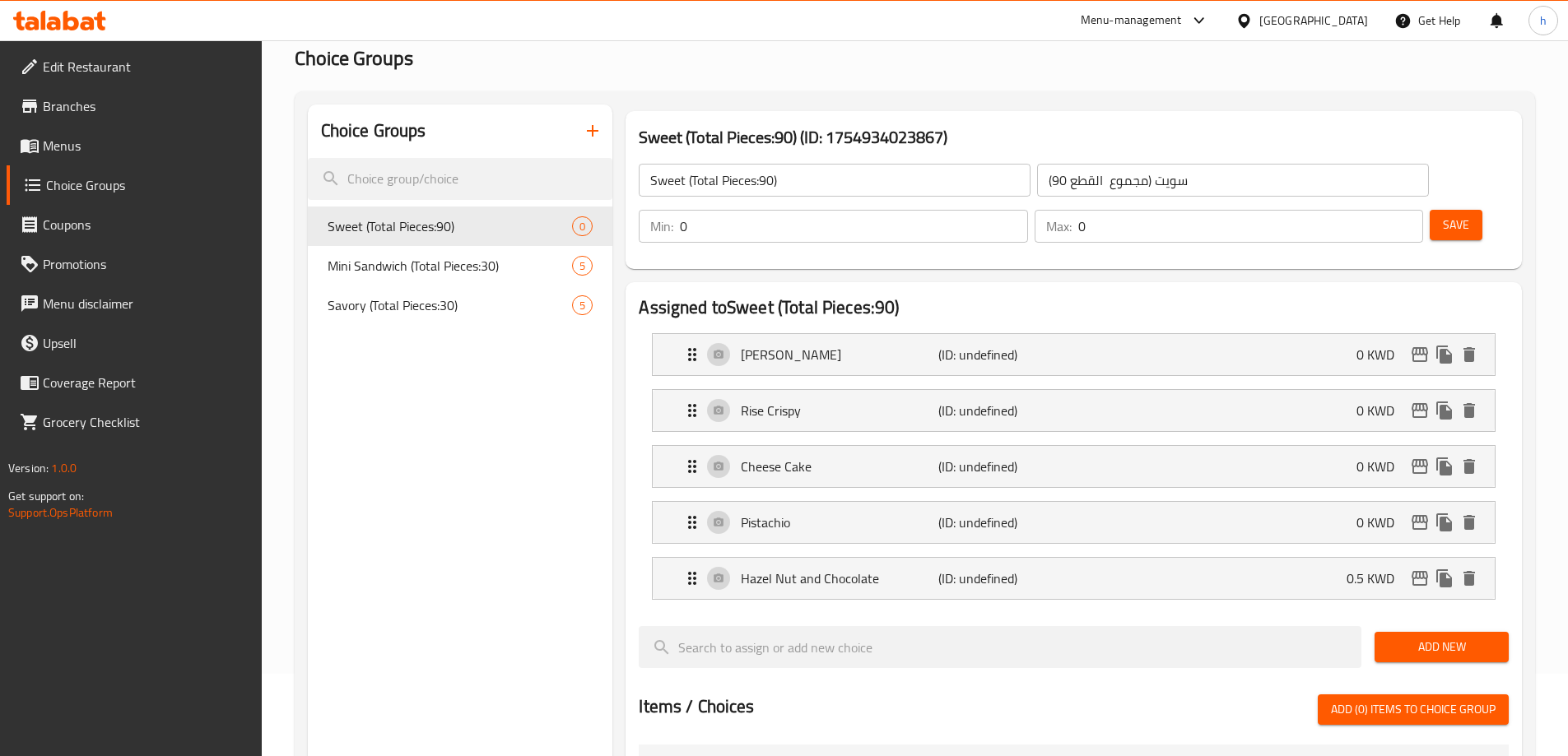
click at [1396, 632] on button "Add New" at bounding box center [1441, 647] width 134 height 30
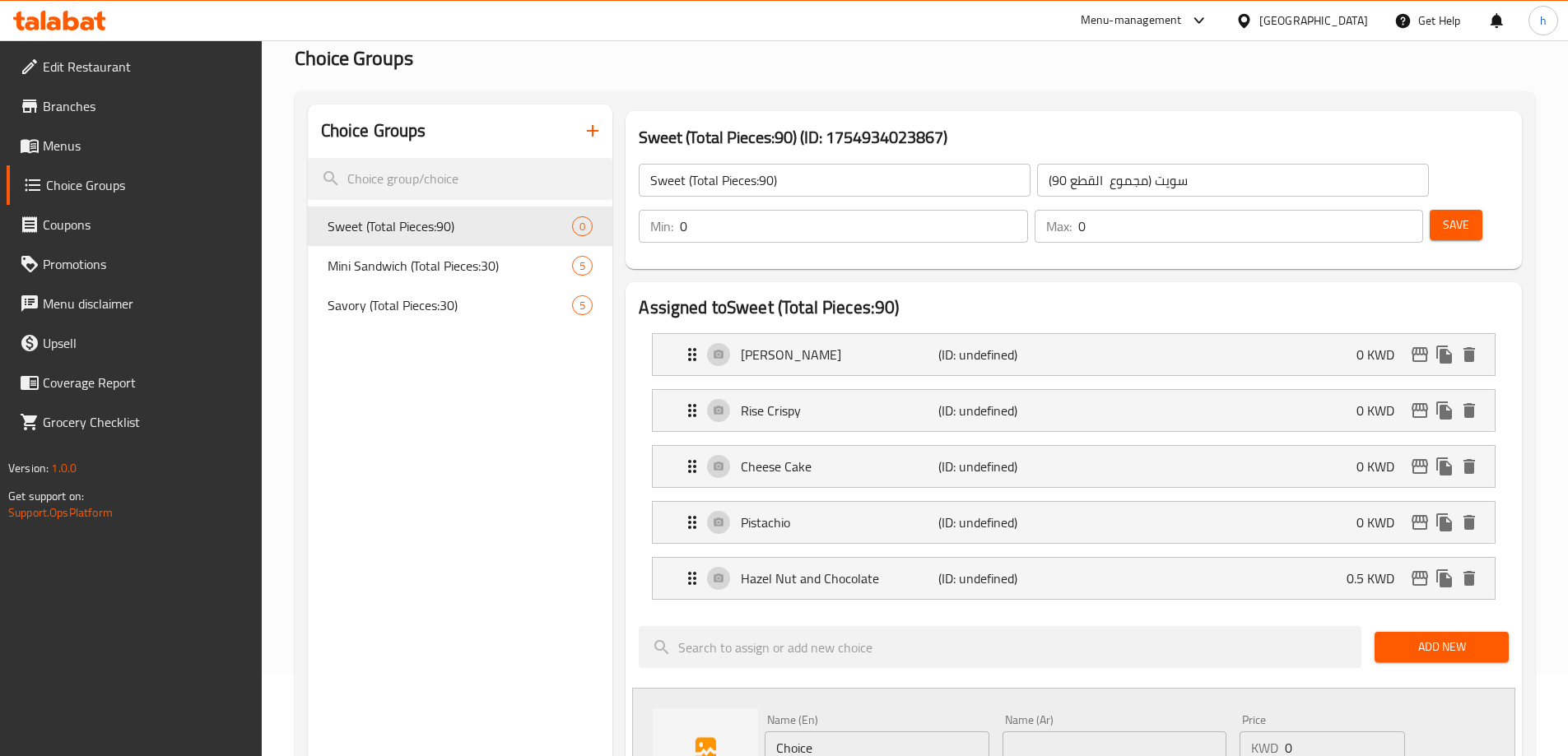
click at [788, 732] on input "Choice" at bounding box center [877, 748] width 224 height 33
paste input "Brownie"
type input "Brownie"
click at [1105, 732] on input "text" at bounding box center [1114, 748] width 224 height 33
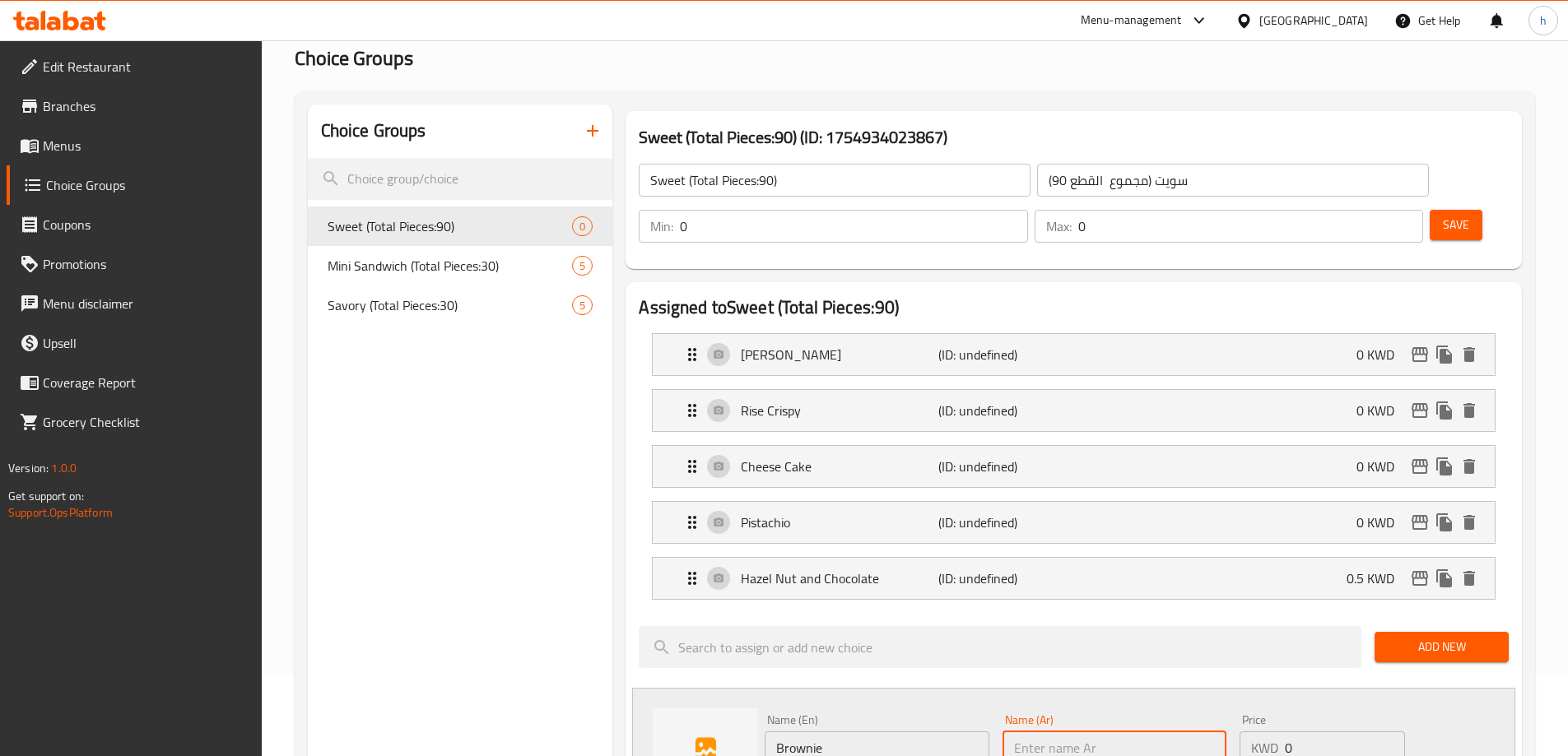
paste input "براوني"
type input "براوني"
drag, startPoint x: 1302, startPoint y: 696, endPoint x: 1248, endPoint y: 707, distance: 55.1
click at [1248, 732] on div "KWD 0 Price" at bounding box center [1321, 748] width 164 height 33
type input "0.5"
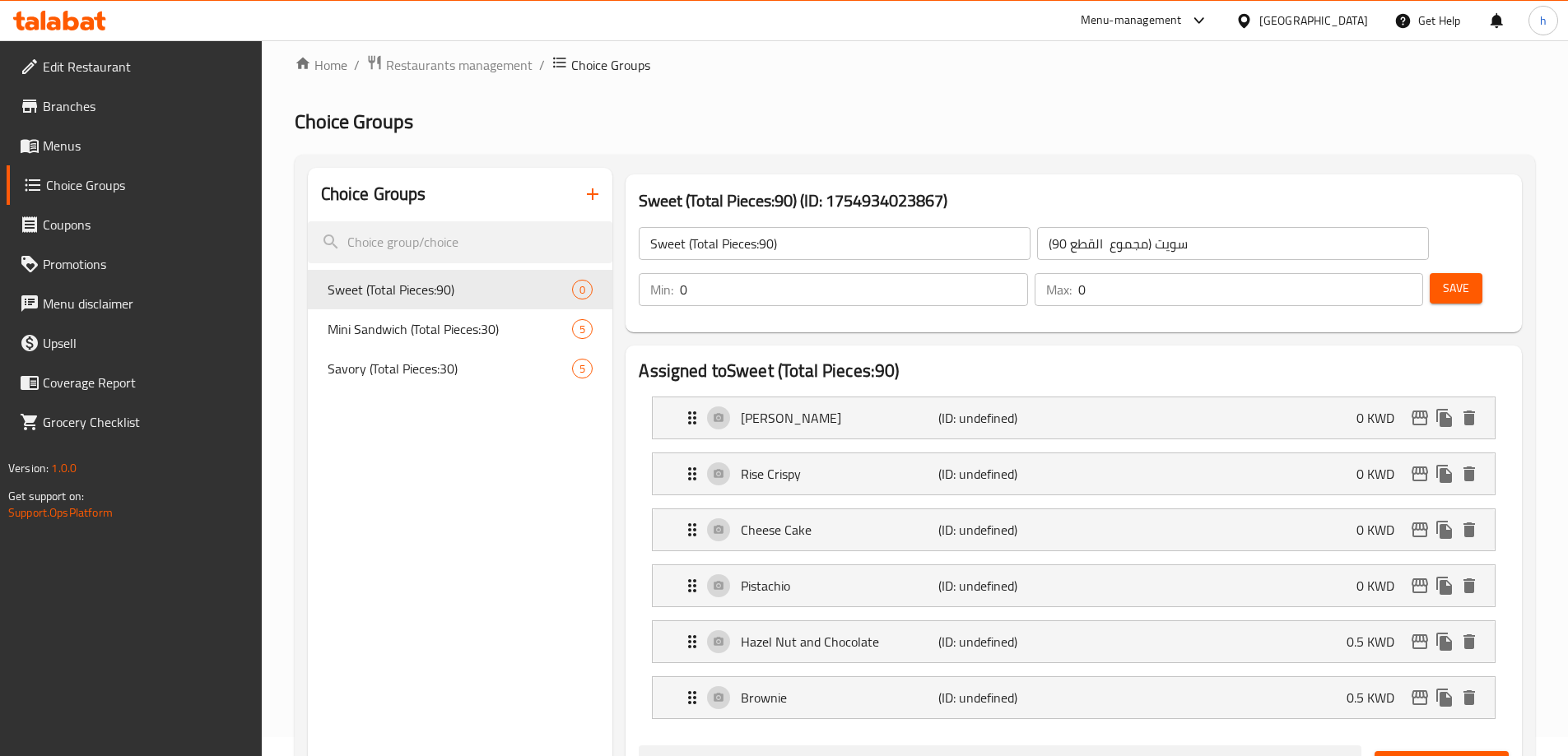
scroll to position [0, 0]
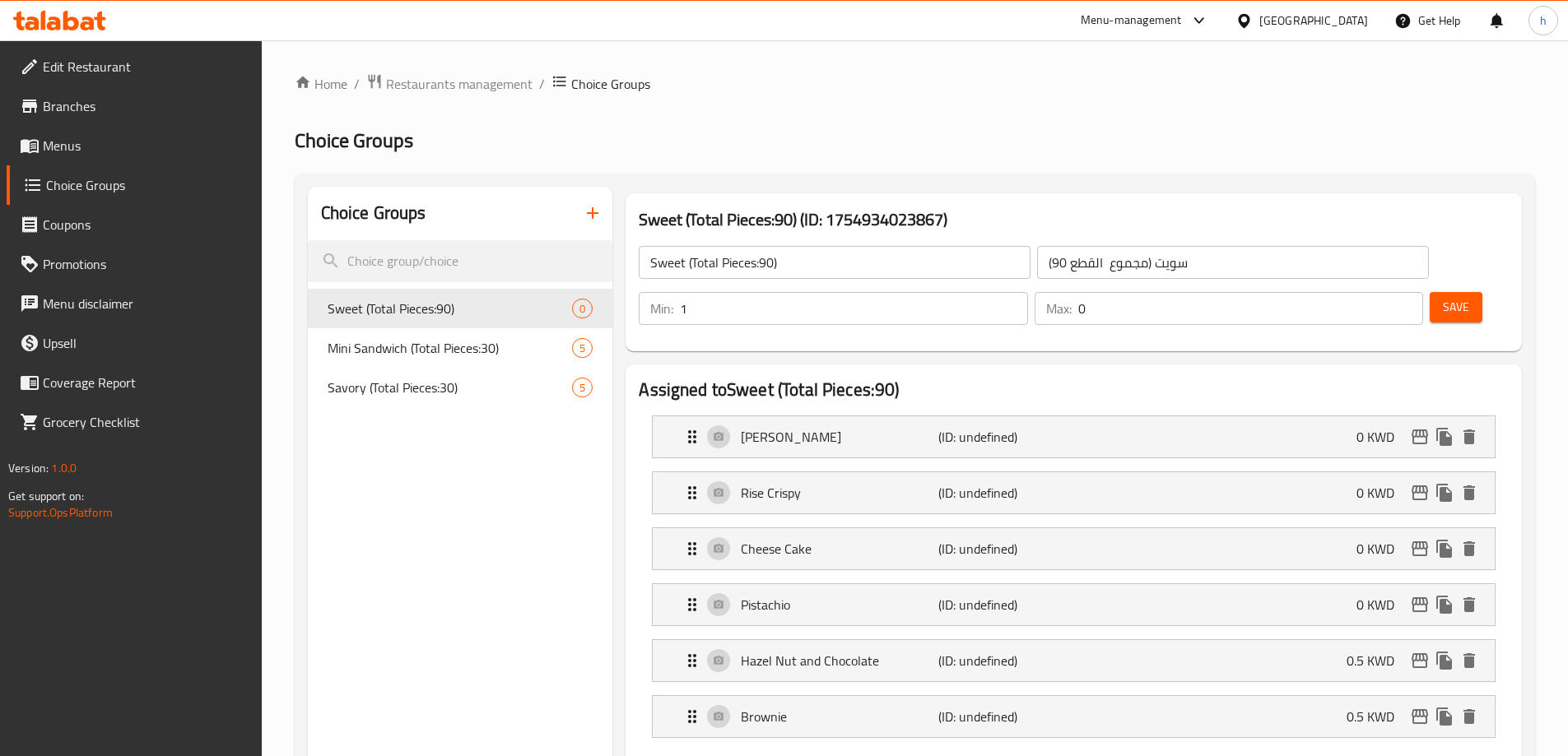
click at [1027, 292] on input "1" at bounding box center [854, 308] width 348 height 33
click at [1027, 292] on input "2" at bounding box center [854, 308] width 348 height 33
type input "3"
click at [1027, 292] on input "3" at bounding box center [854, 308] width 348 height 33
click at [1377, 292] on input "1" at bounding box center [1250, 308] width 345 height 33
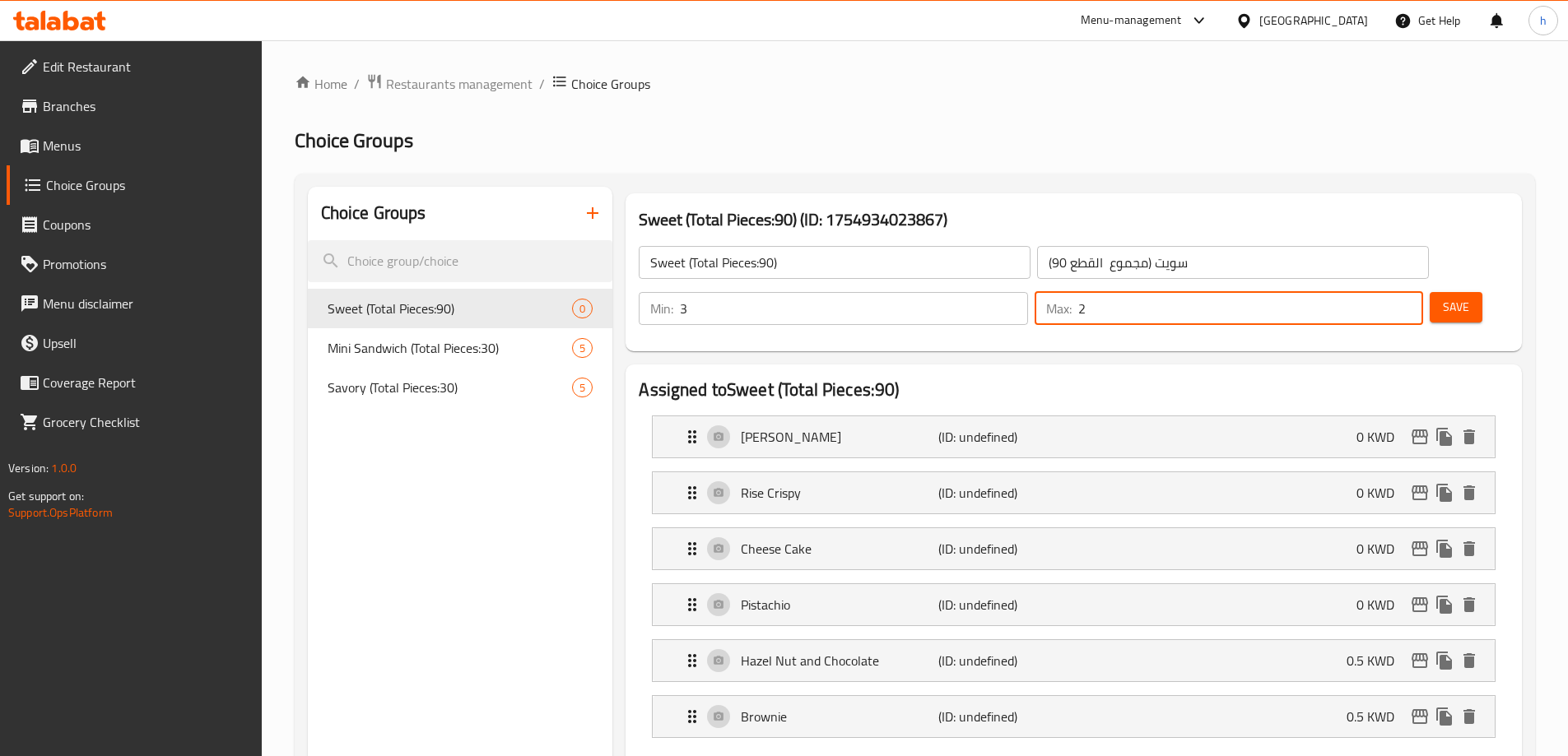
click at [1377, 292] on input "2" at bounding box center [1250, 308] width 345 height 33
type input "3"
click at [1377, 292] on input "3" at bounding box center [1250, 308] width 345 height 33
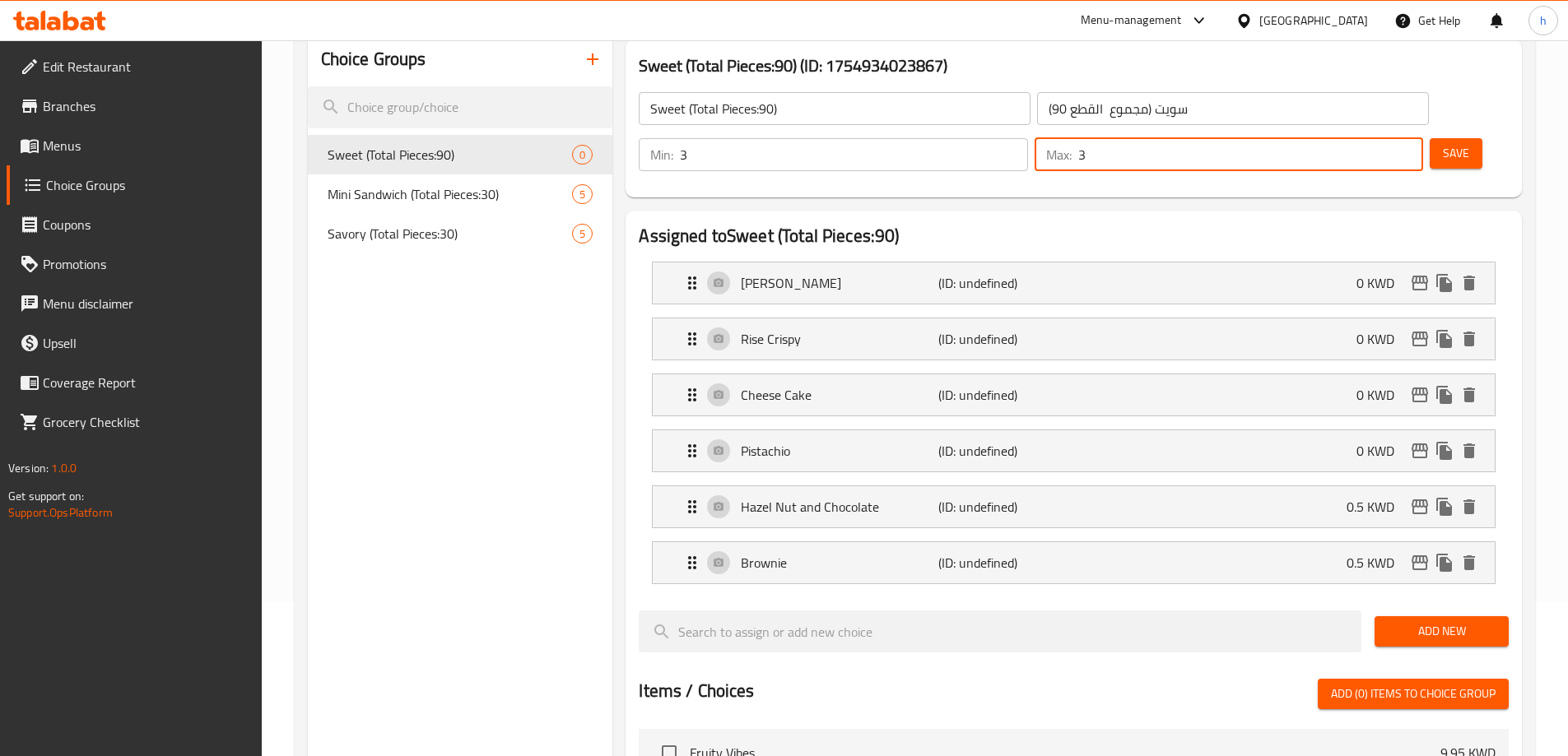
scroll to position [164, 0]
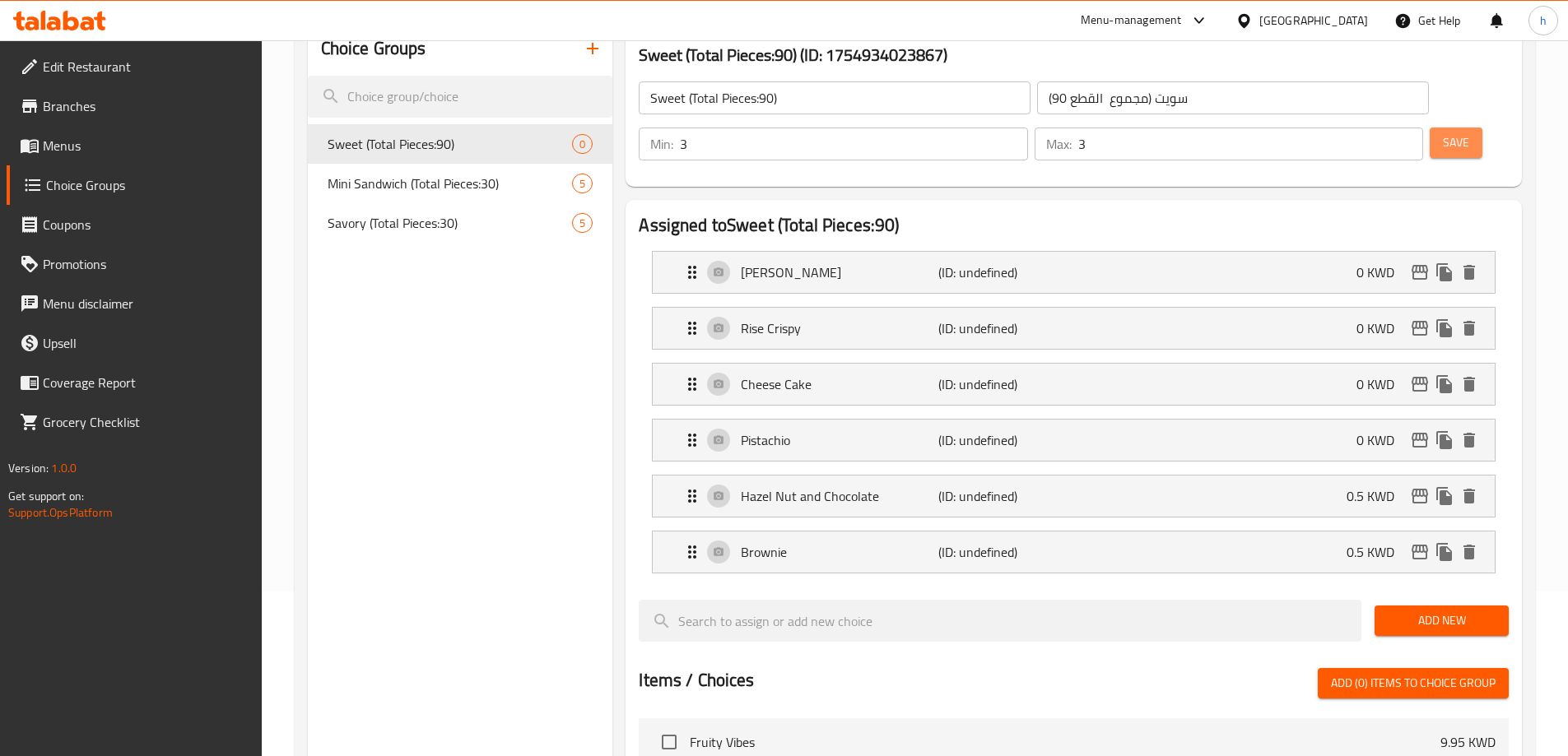
click at [1443, 128] on button "Save" at bounding box center [1456, 143] width 53 height 30
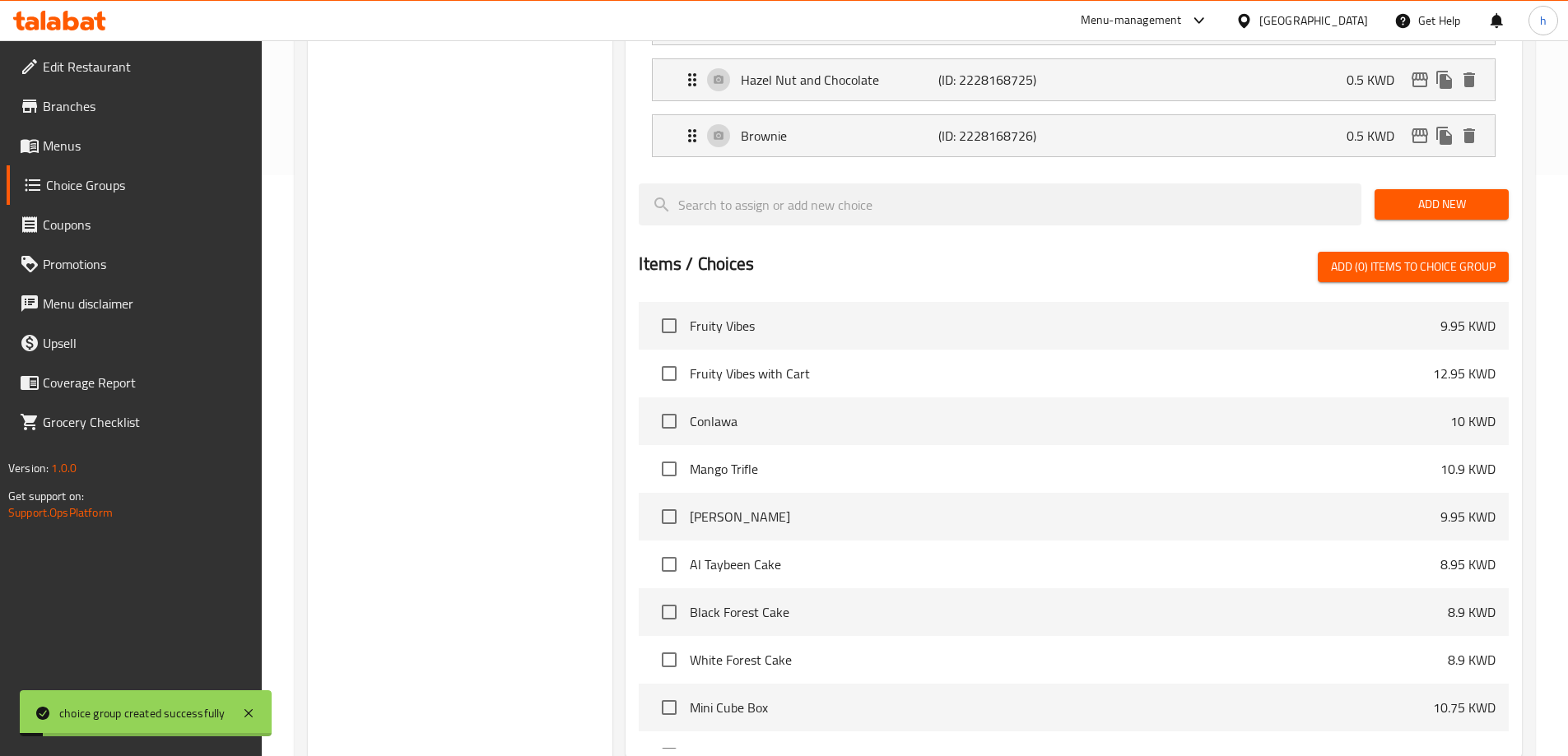
scroll to position [708, 0]
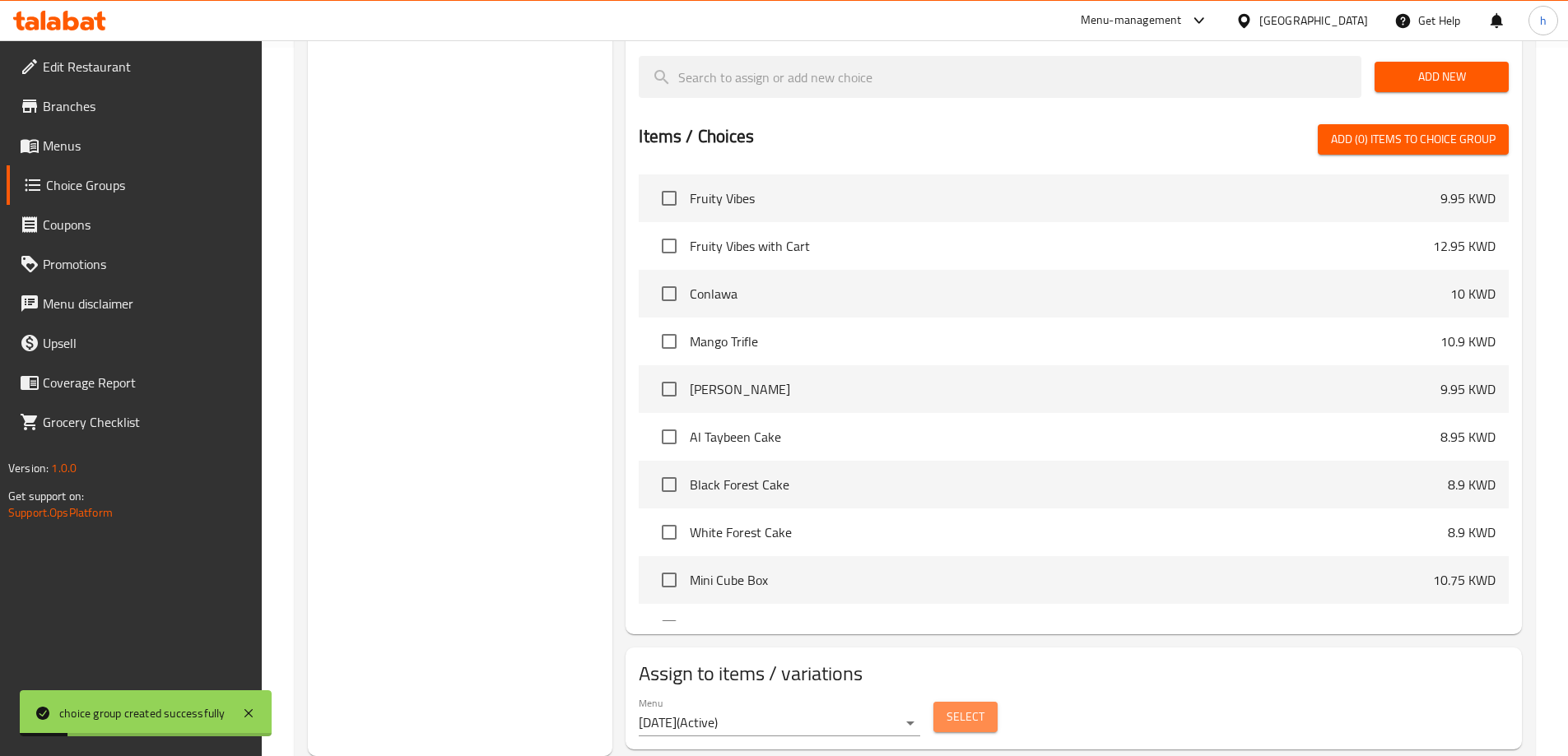
click at [961, 706] on span "Select" at bounding box center [965, 717] width 38 height 21
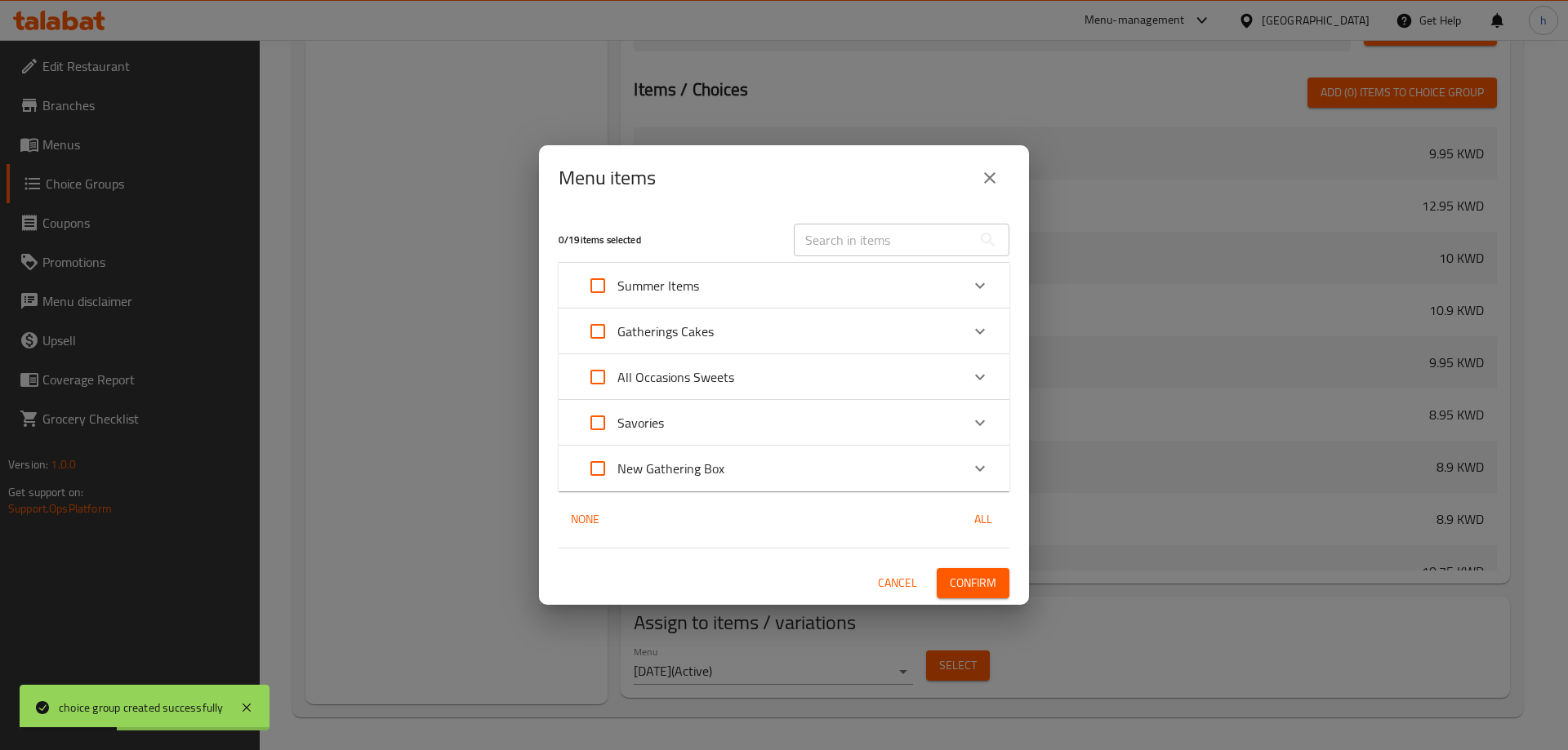
click at [777, 479] on div "New Gathering Box" at bounding box center [769, 469] width 382 height 39
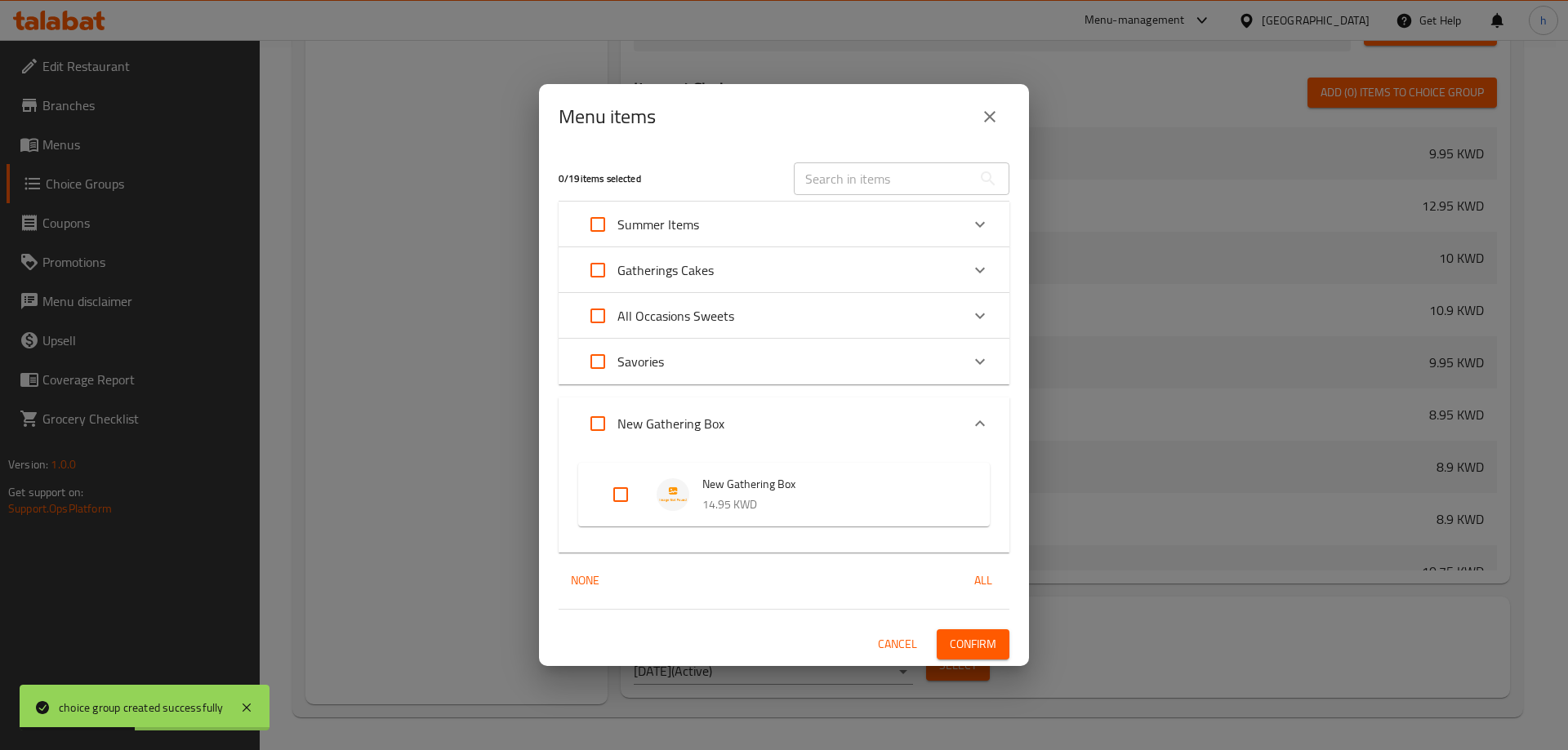
click at [626, 497] on input "Expand" at bounding box center [621, 495] width 39 height 39
checkbox input "true"
click at [978, 645] on span "Confirm" at bounding box center [973, 645] width 47 height 20
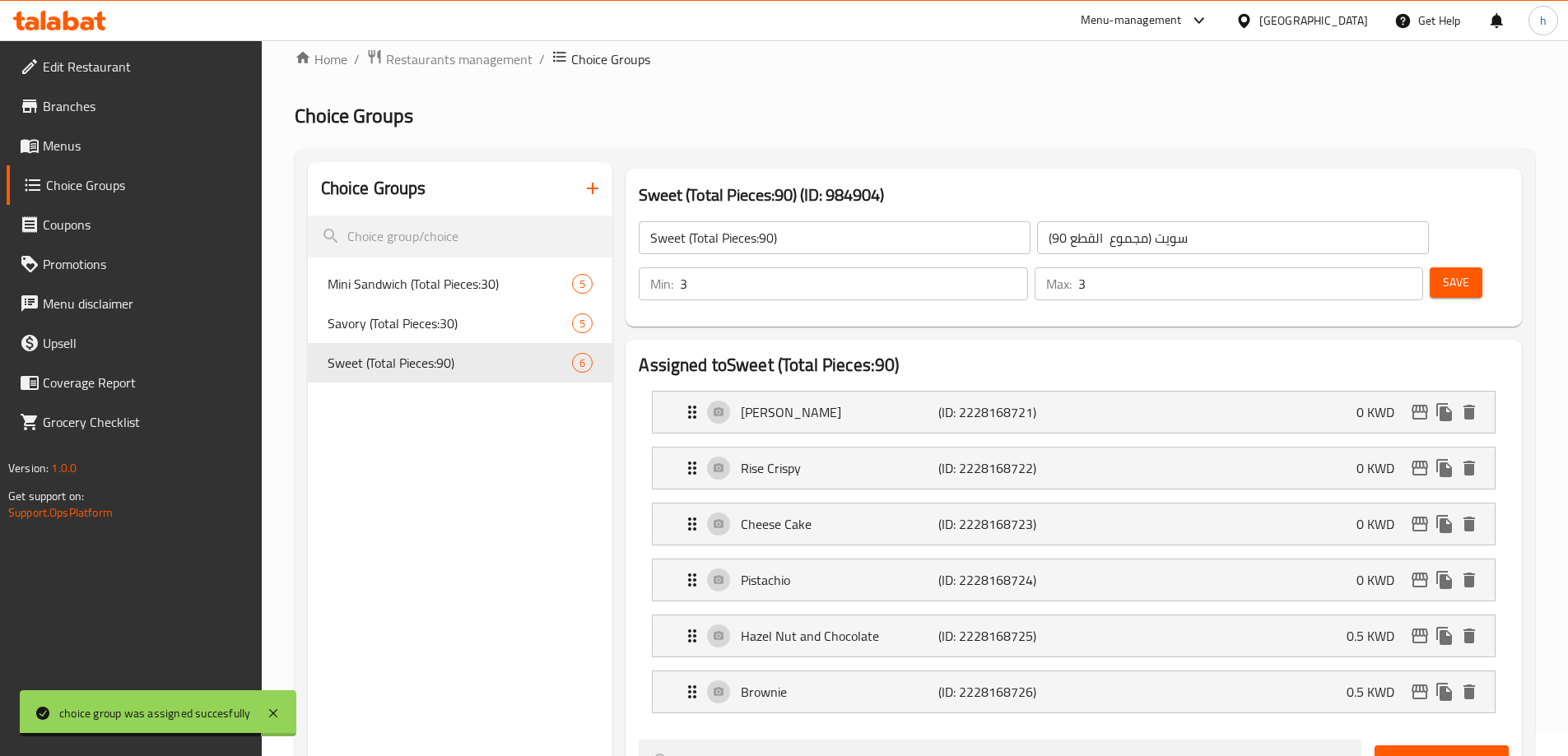
scroll to position [0, 0]
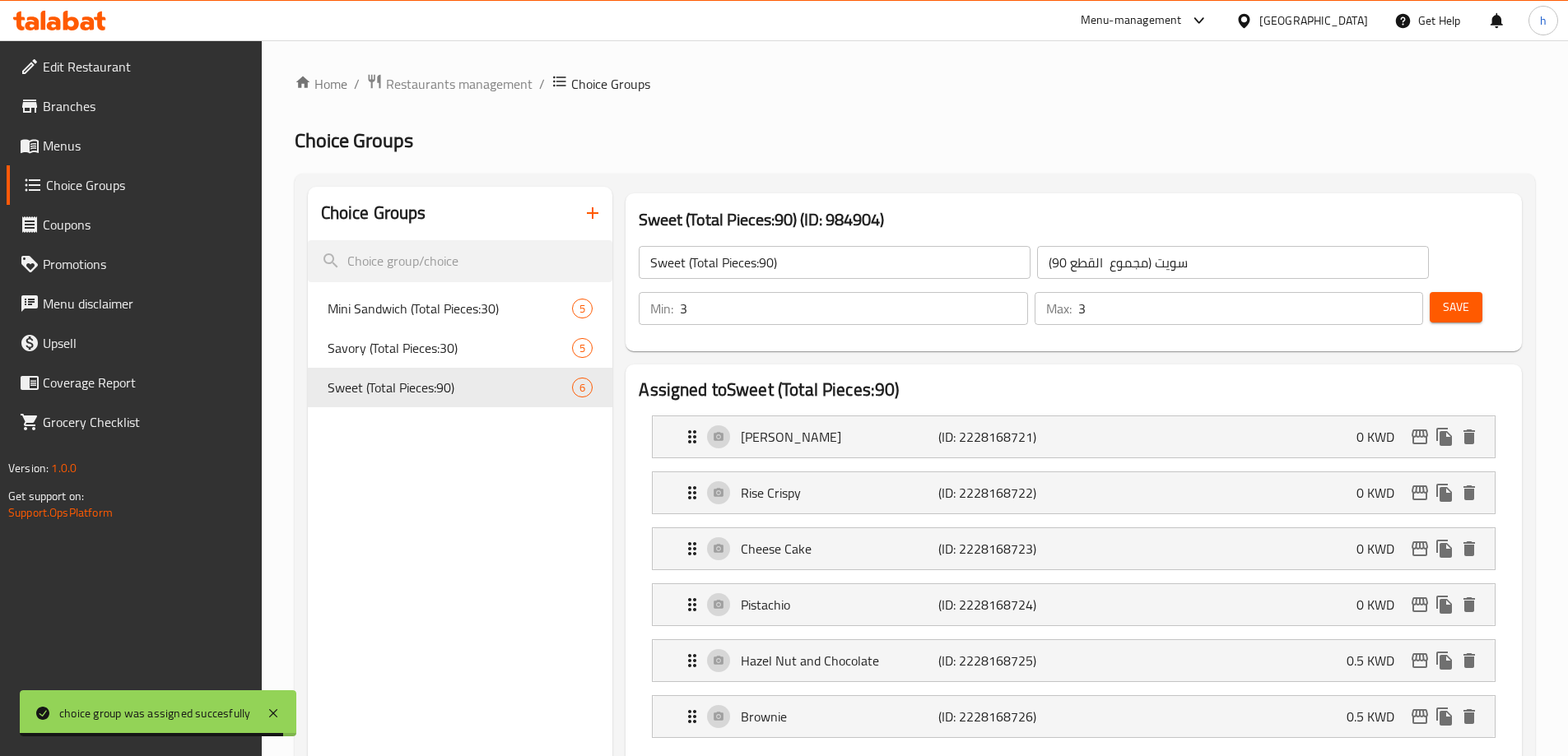
click at [103, 149] on span "Menus" at bounding box center [146, 146] width 206 height 20
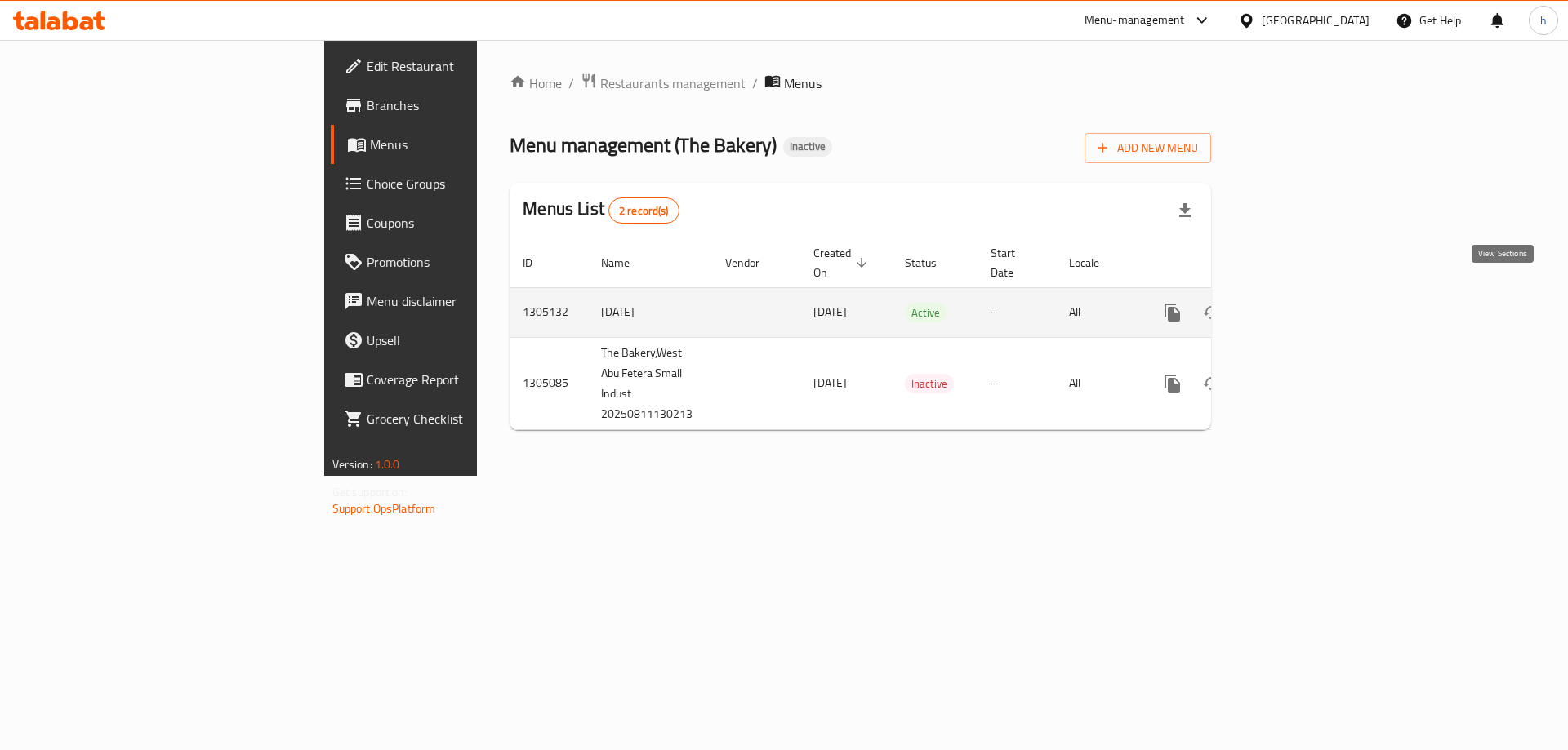
click at [1310, 293] on link "enhanced table" at bounding box center [1290, 312] width 39 height 39
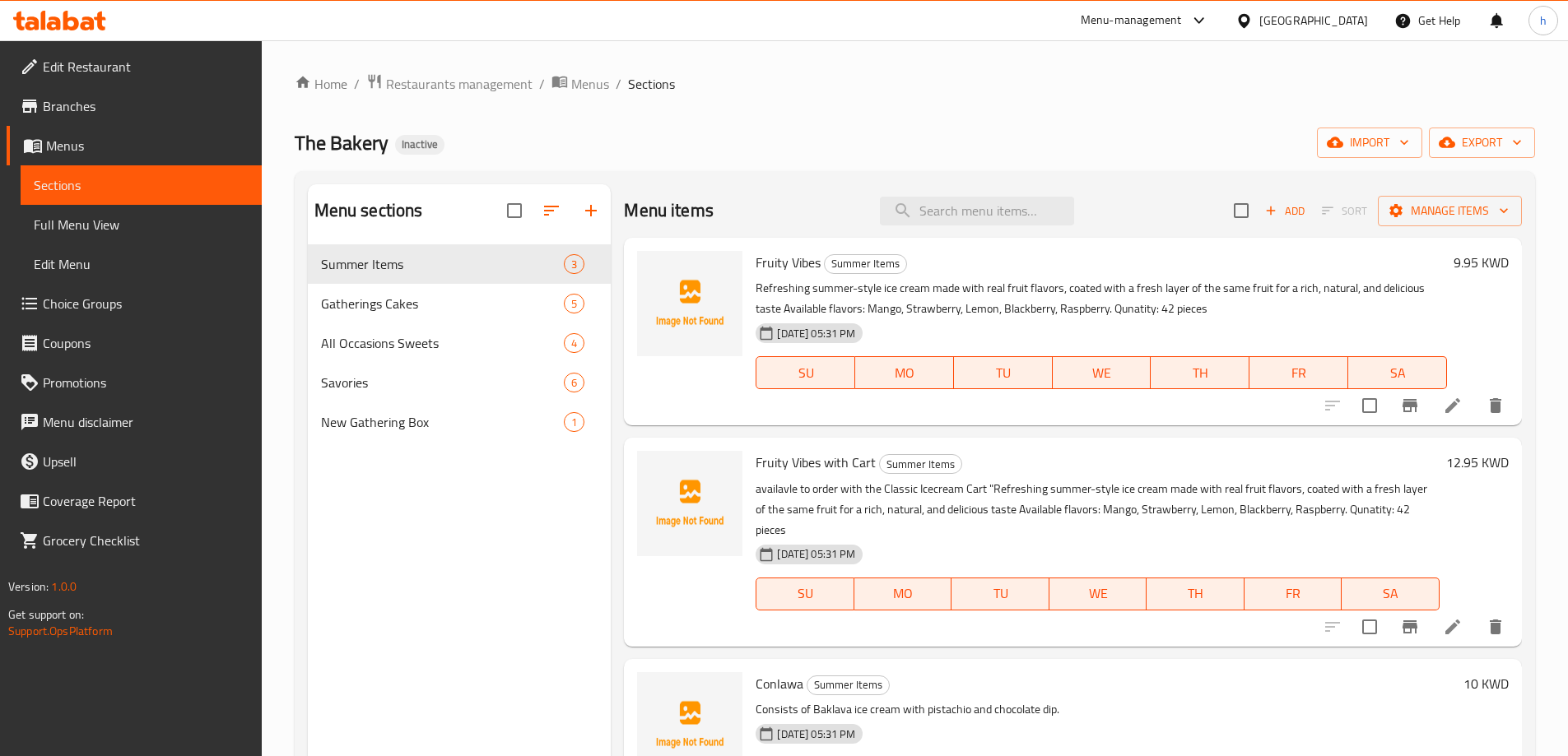
click at [1452, 612] on li at bounding box center [1452, 627] width 46 height 30
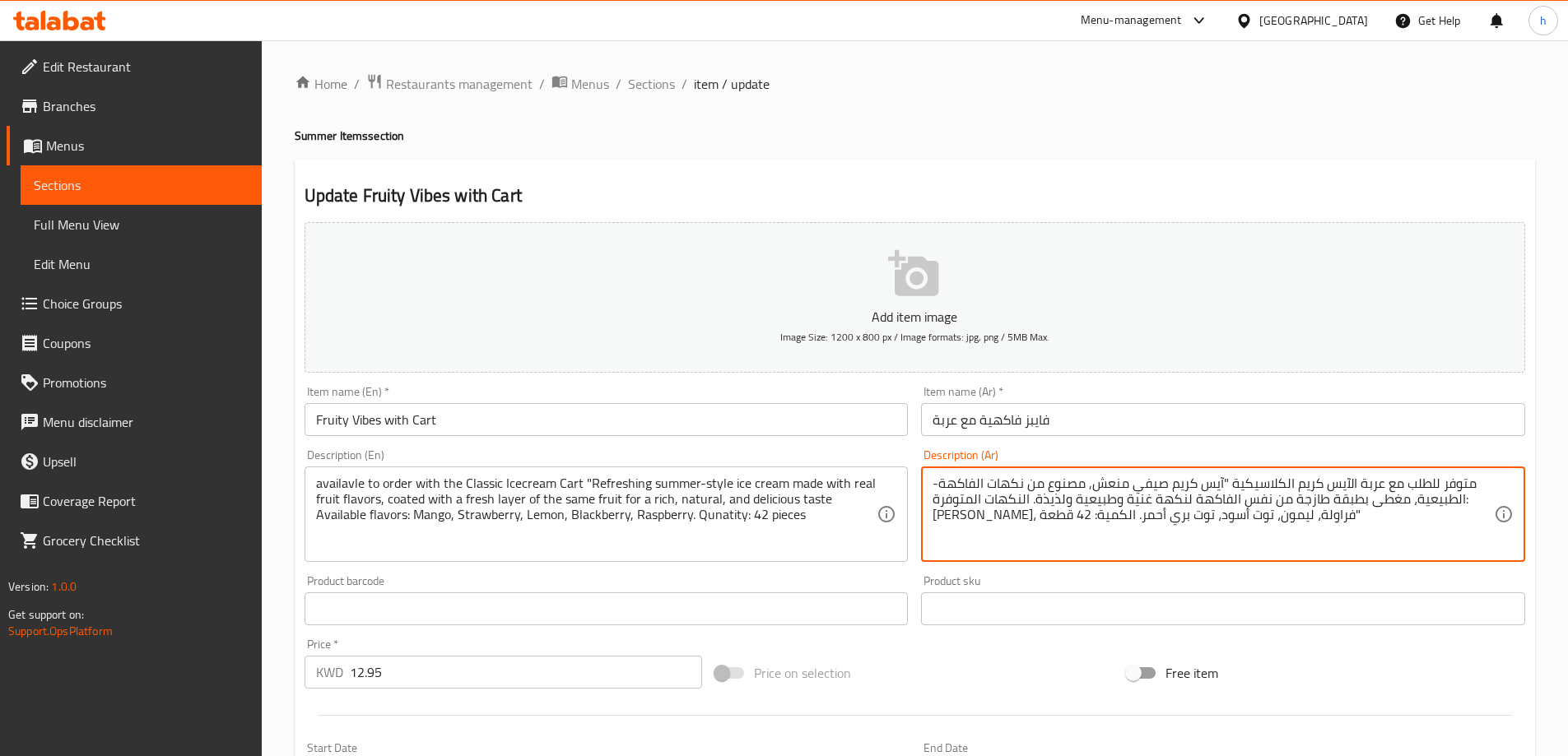
drag, startPoint x: 937, startPoint y: 487, endPoint x: 927, endPoint y: 486, distance: 10.0
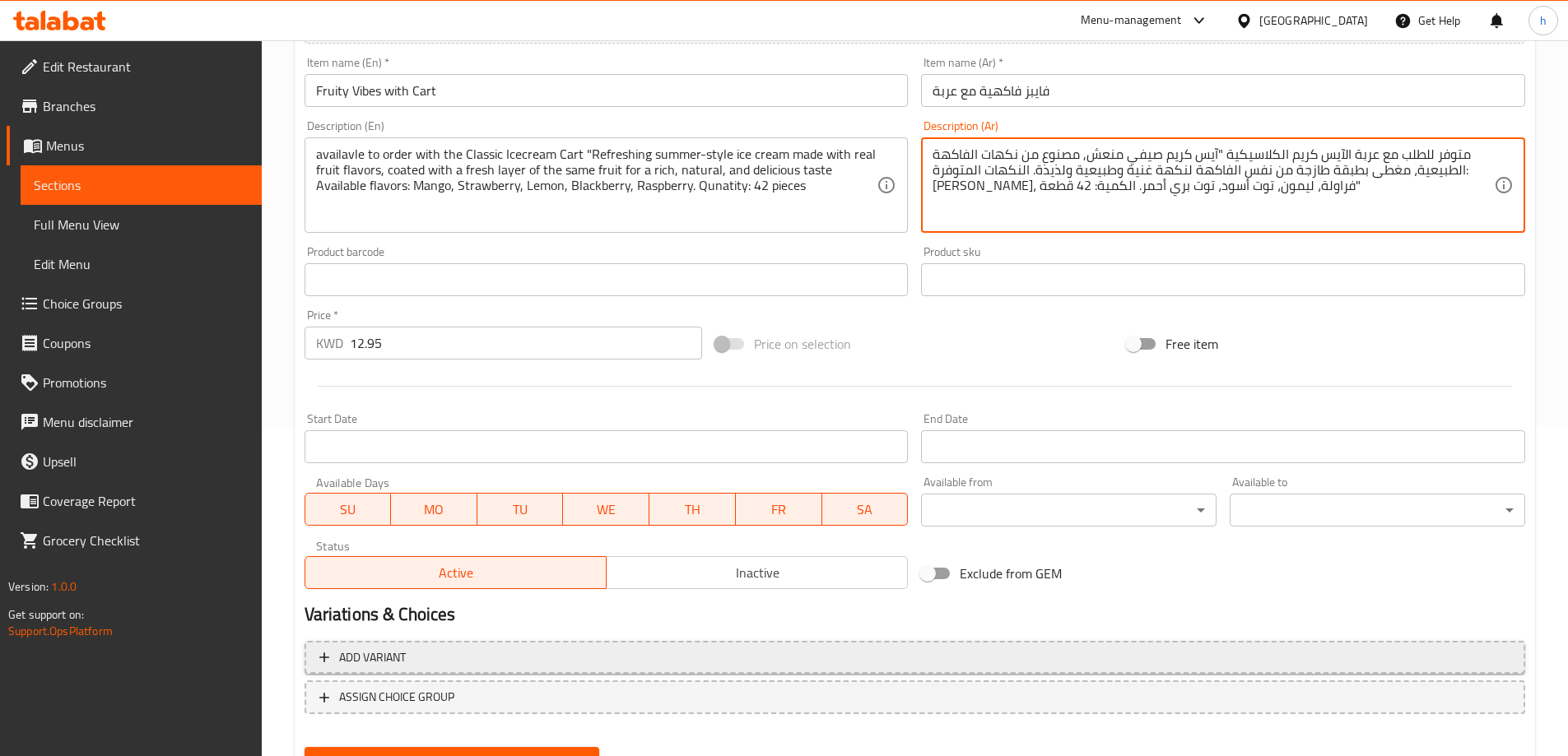
scroll to position [407, 0]
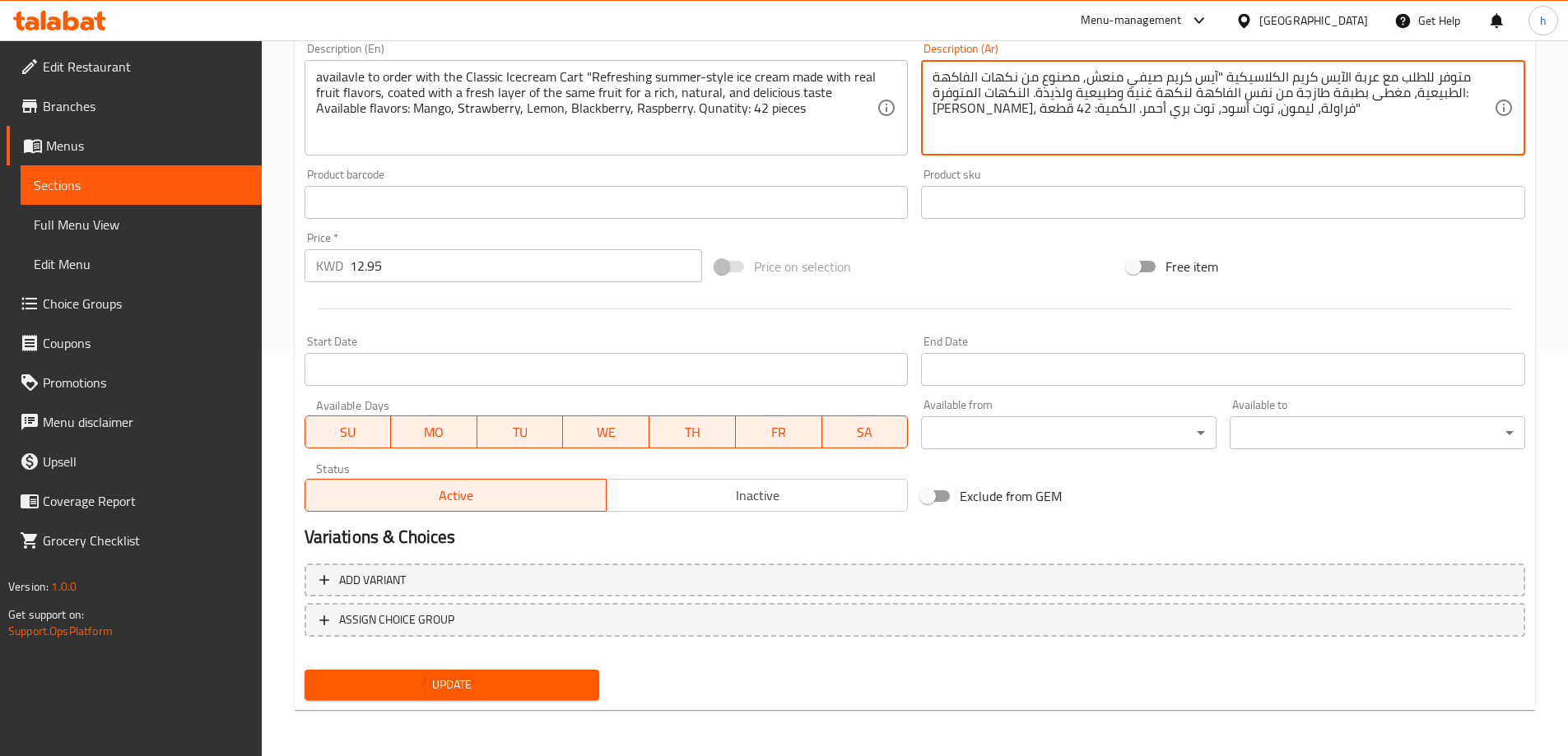
type textarea "متوفر للطلب مع عربة الآيس كريم الكلاسيكية "آيس كريم صيفي منعش, مصنوع من نكهات ا…"
click at [509, 687] on span "Update" at bounding box center [452, 685] width 269 height 21
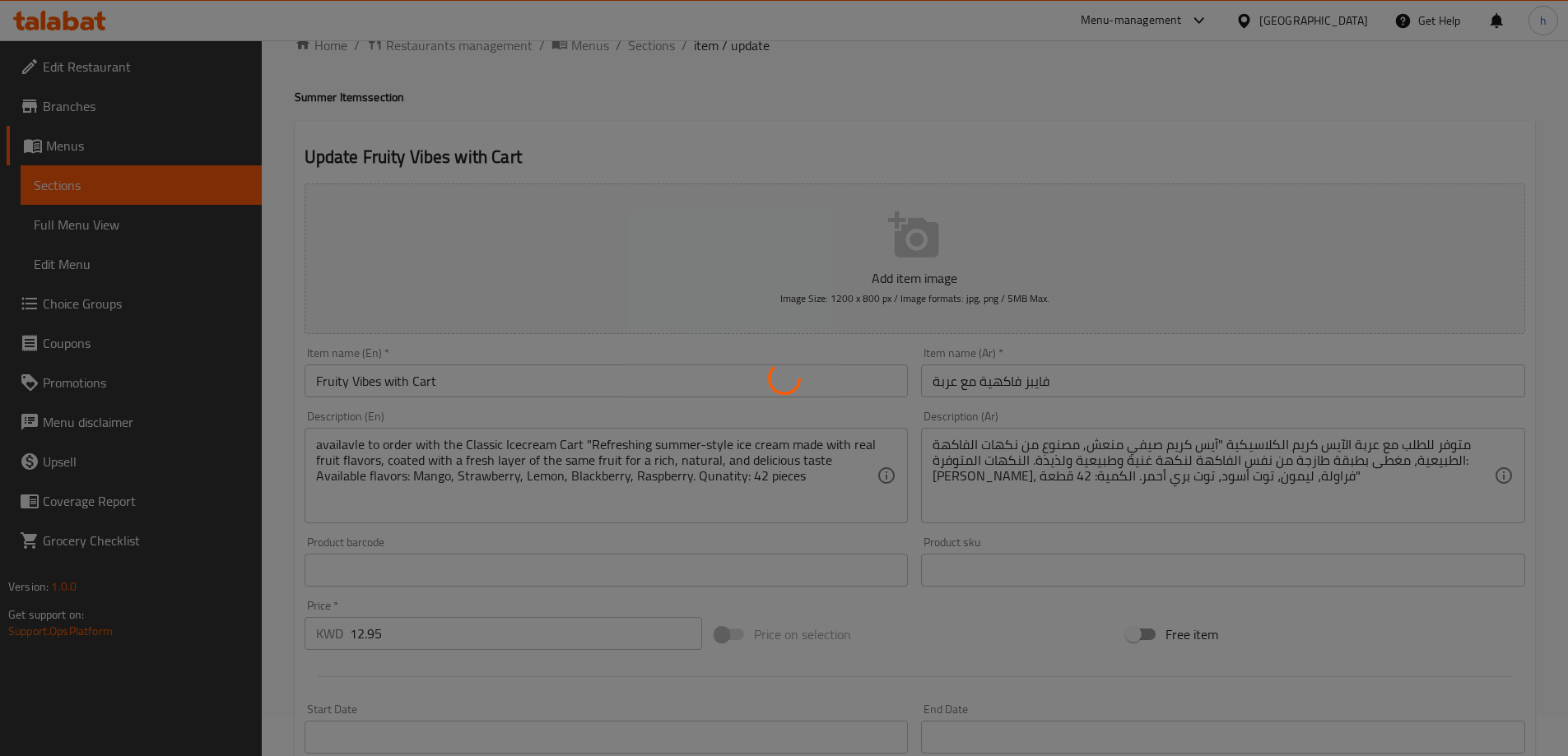
scroll to position [0, 0]
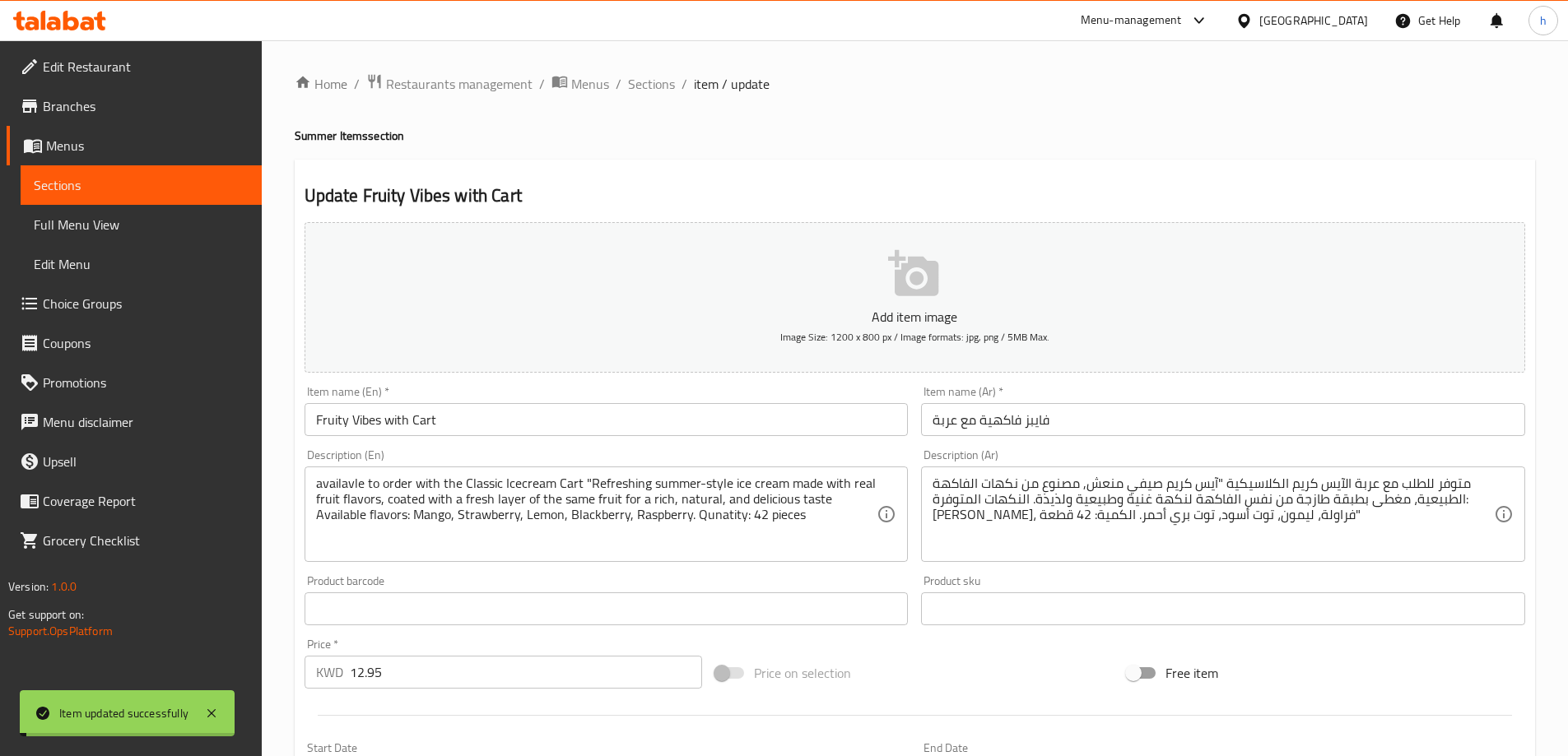
click at [157, 189] on span "Sections" at bounding box center [141, 185] width 215 height 20
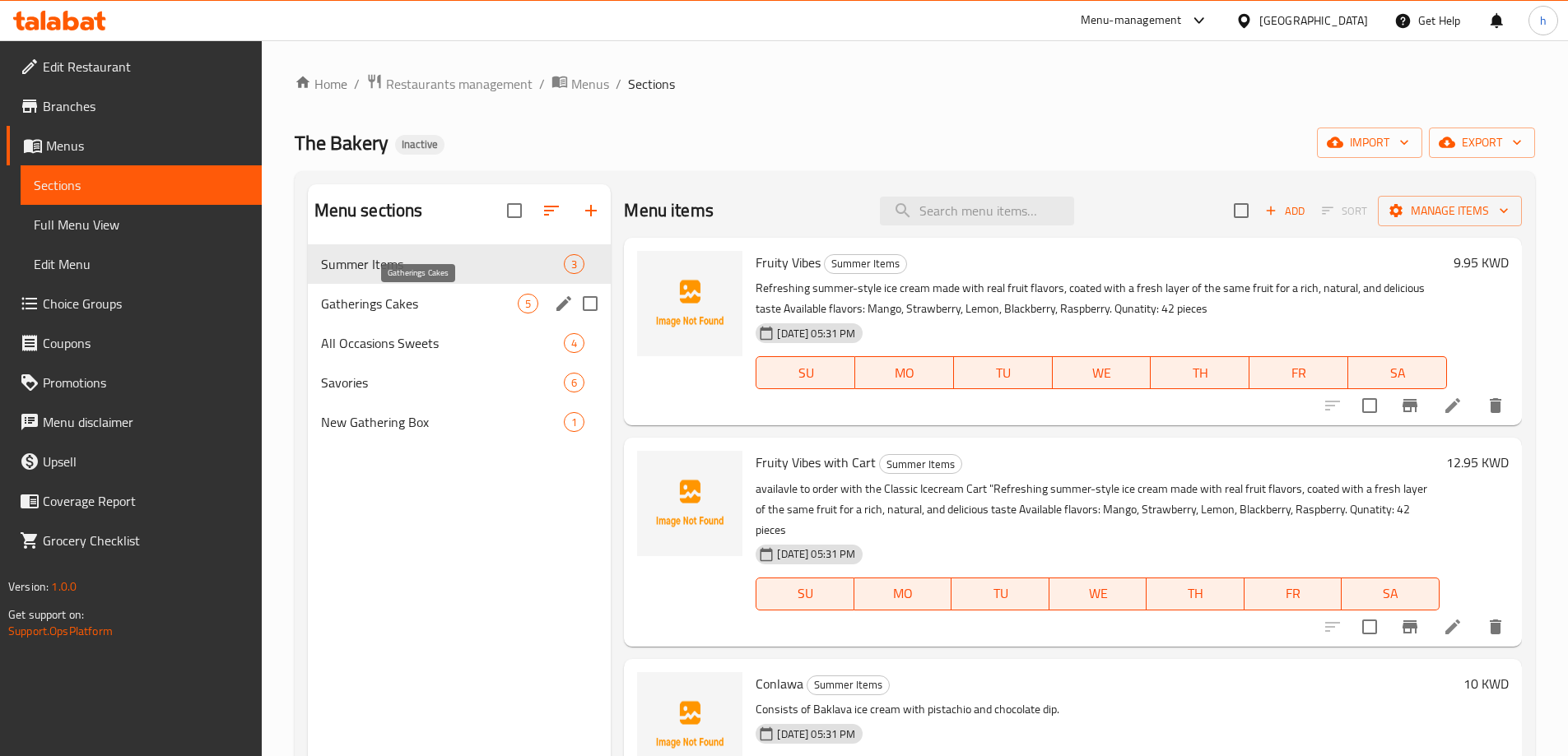
click at [401, 296] on span "Gatherings Cakes" at bounding box center [420, 303] width 197 height 20
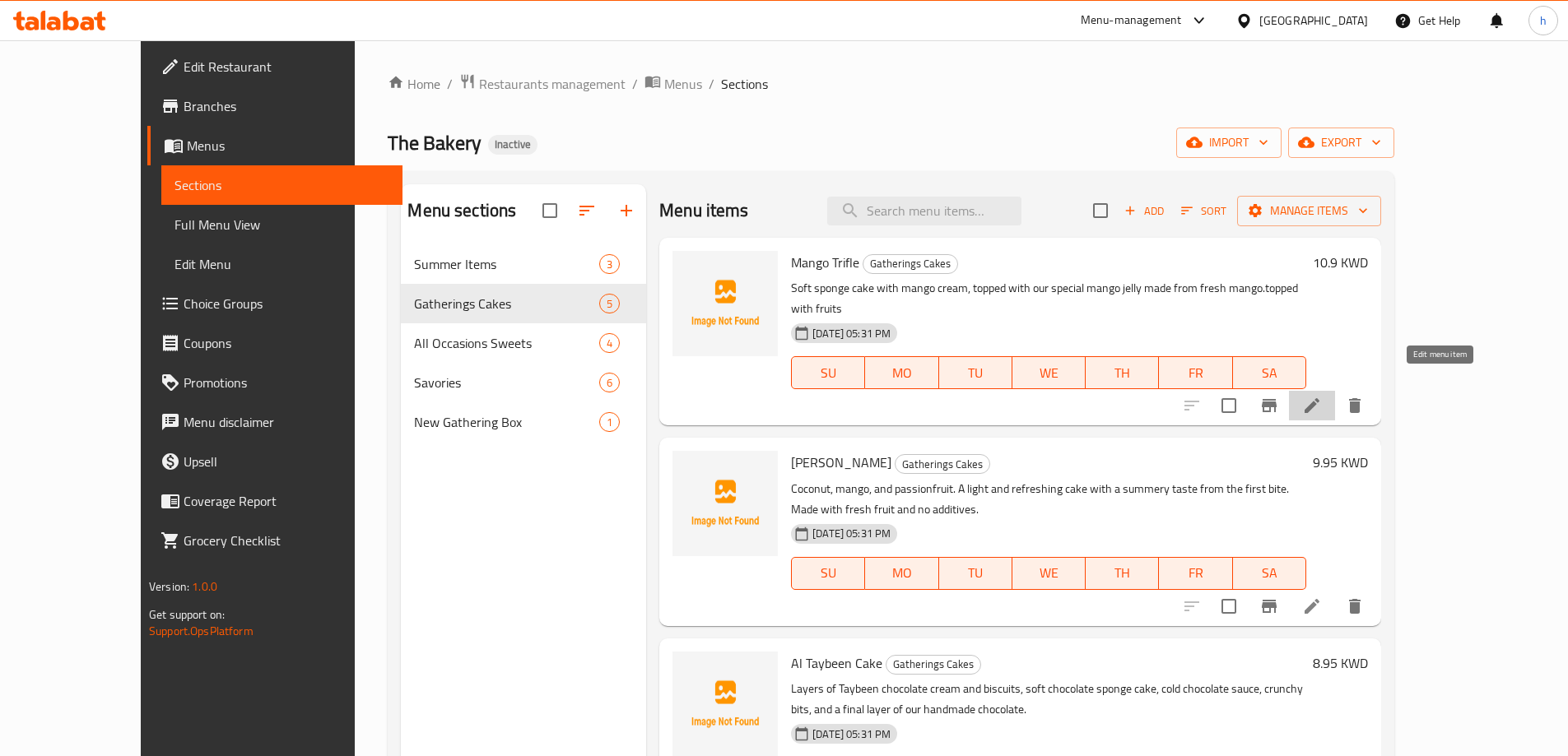
click at [1322, 395] on icon at bounding box center [1312, 405] width 20 height 20
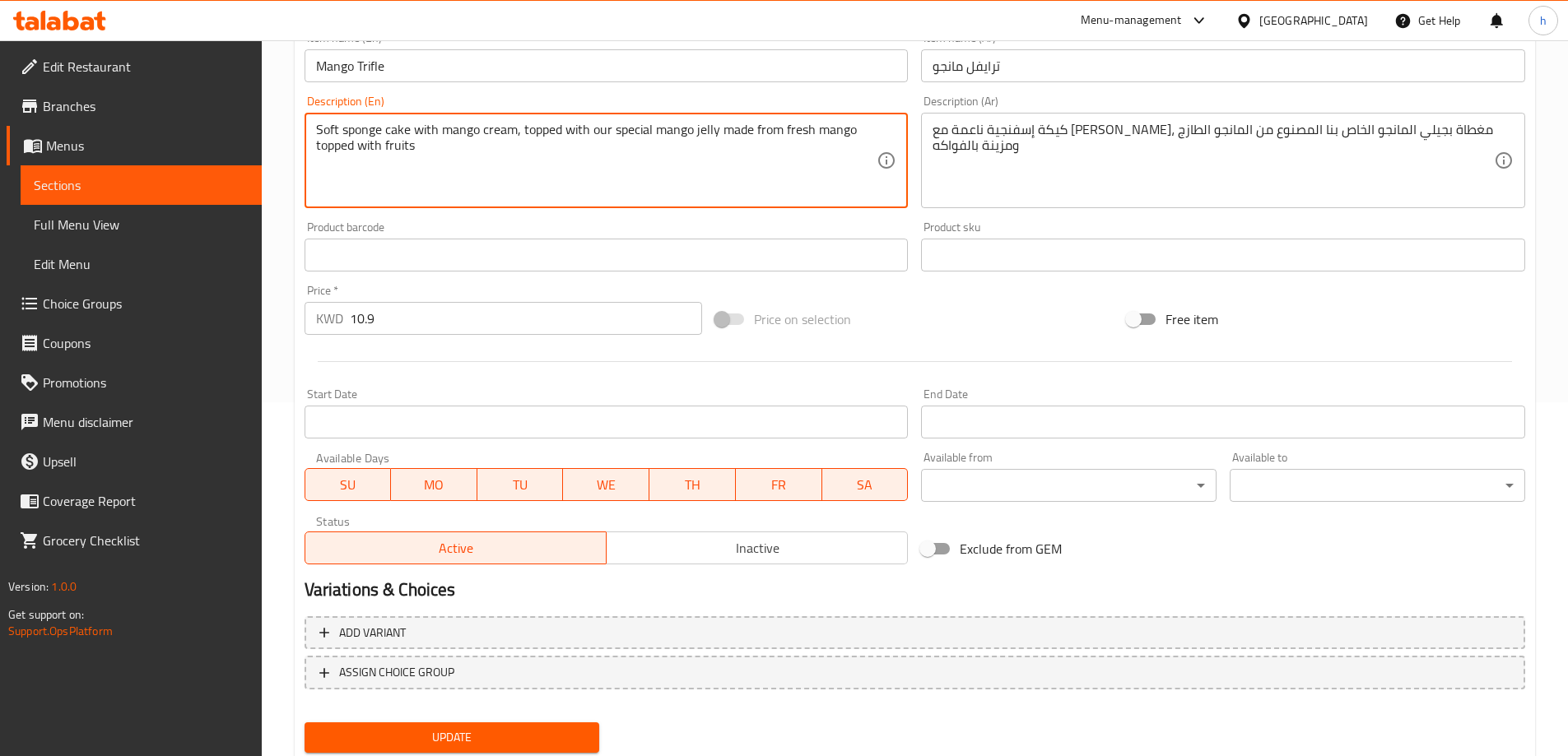
scroll to position [324, 0]
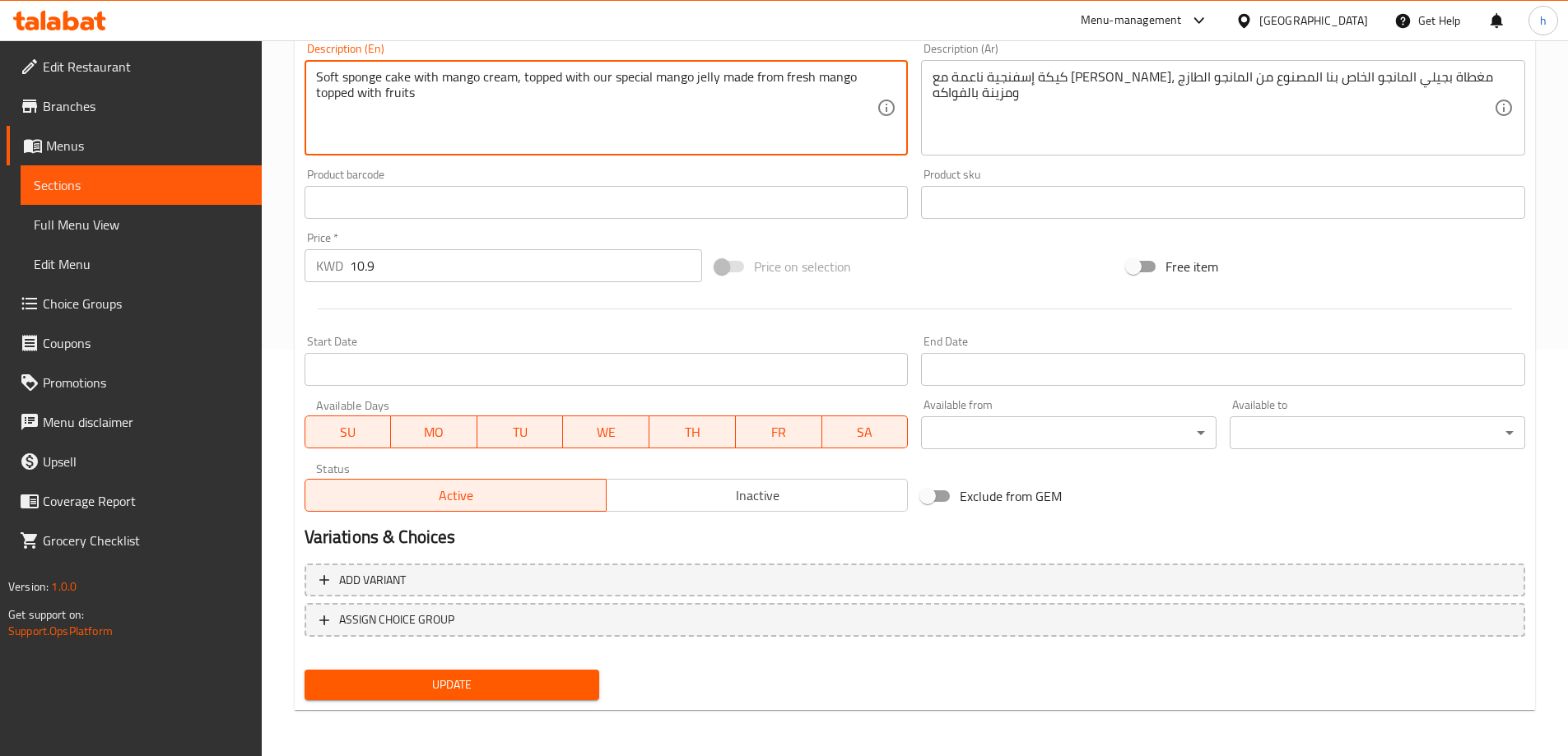
type textarea "Soft sponge cake with mango cream, topped with our special mango jelly made fro…"
click at [499, 671] on button "Update" at bounding box center [452, 685] width 295 height 30
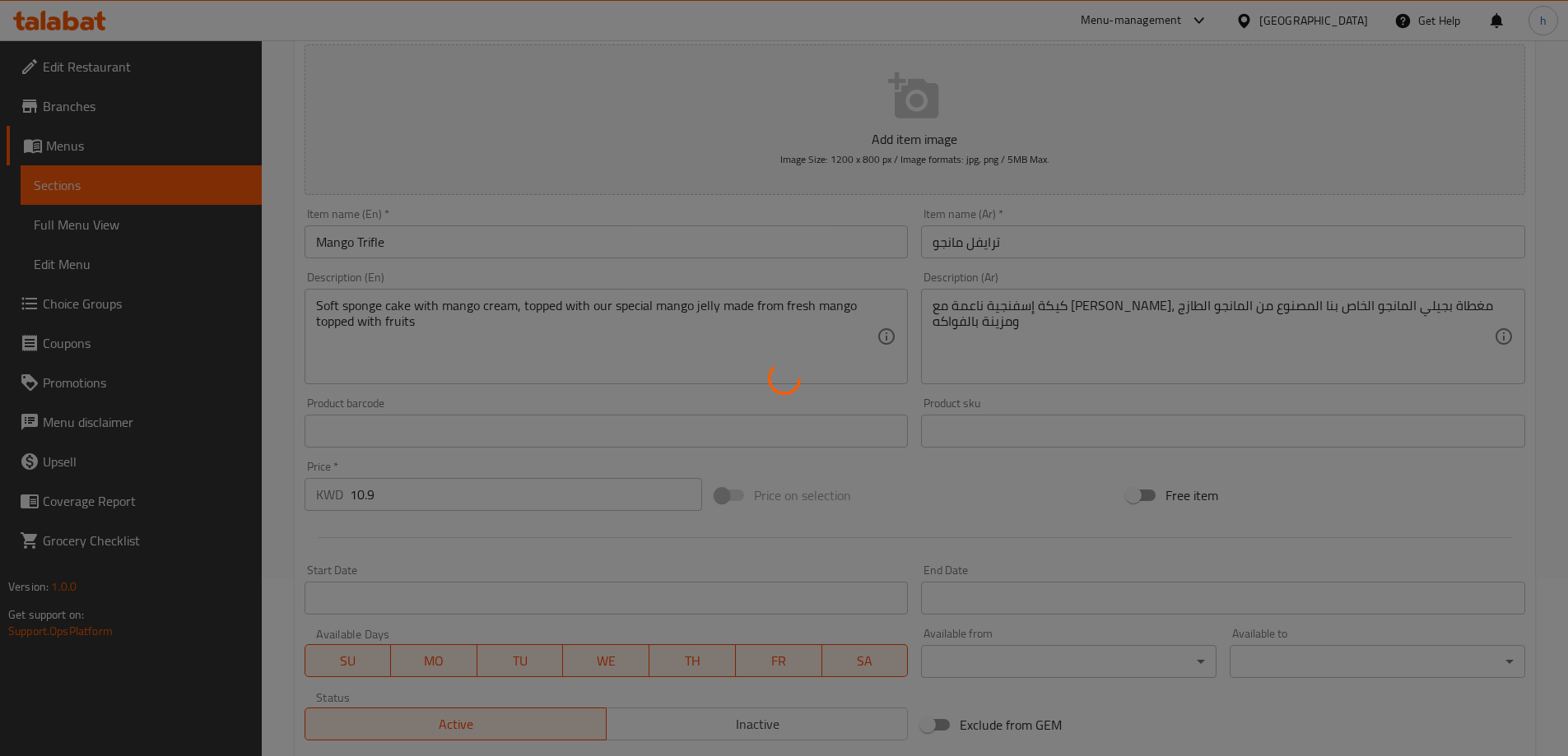
scroll to position [0, 0]
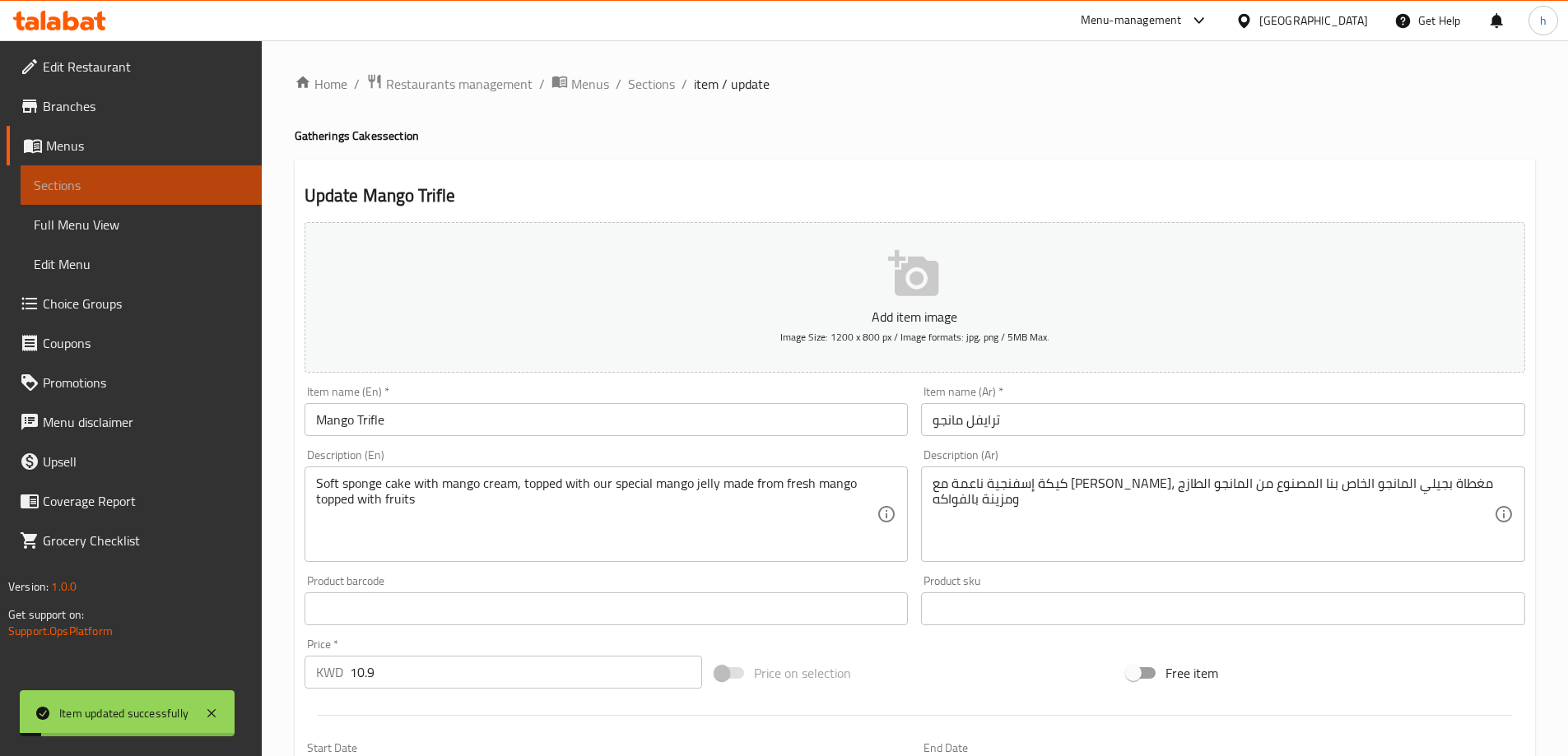
click at [210, 183] on span "Sections" at bounding box center [141, 185] width 215 height 20
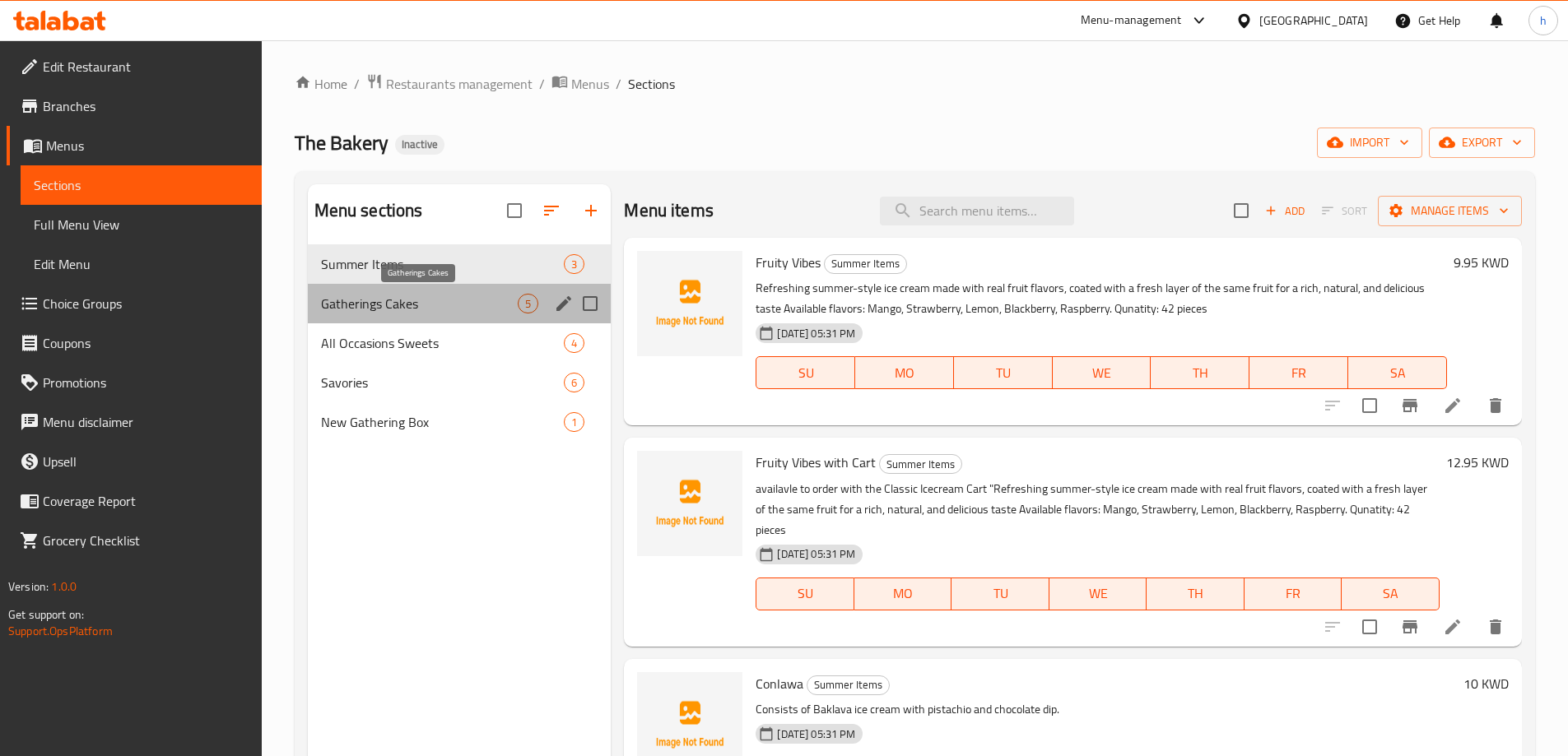
click at [400, 312] on span "Gatherings Cakes" at bounding box center [420, 303] width 197 height 20
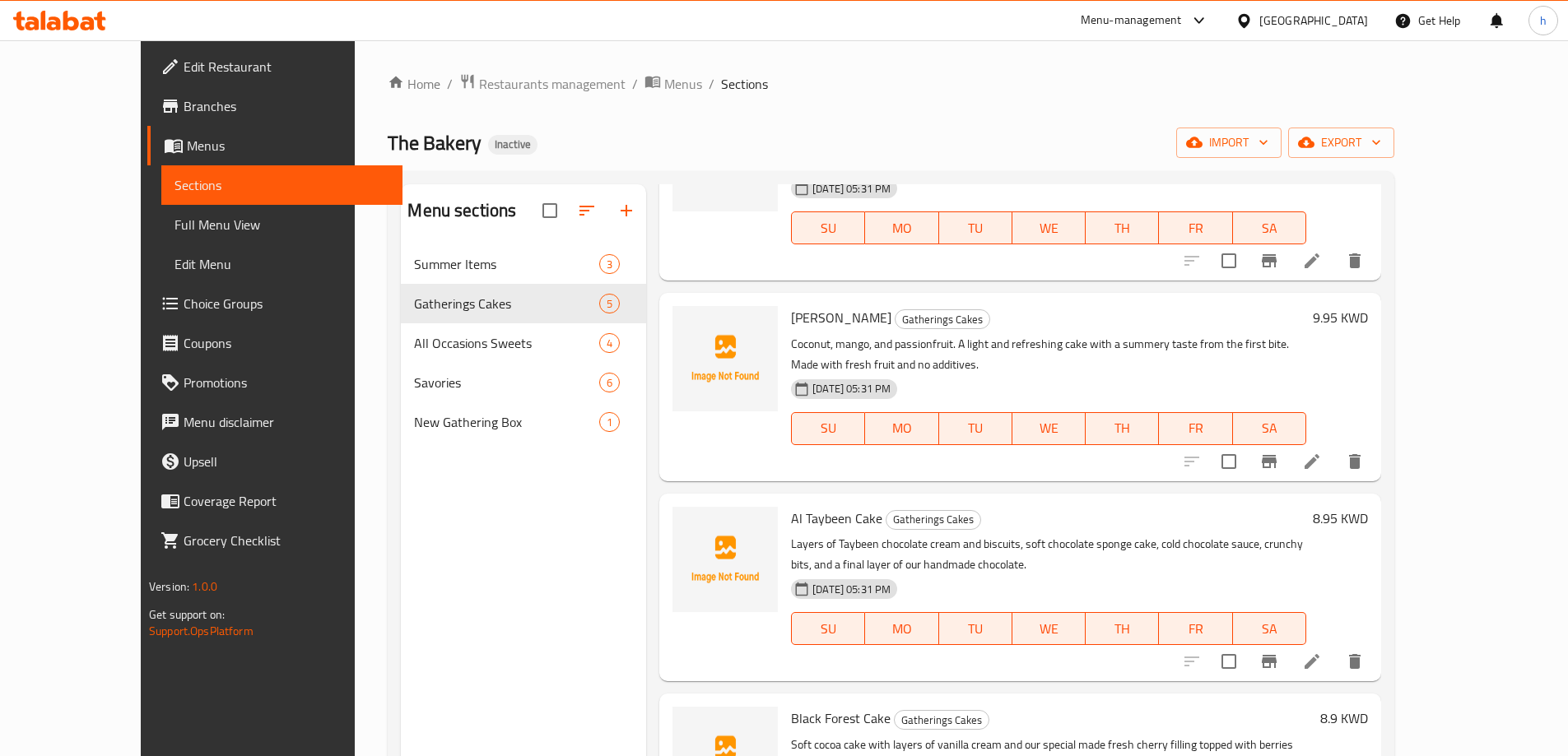
scroll to position [164, 0]
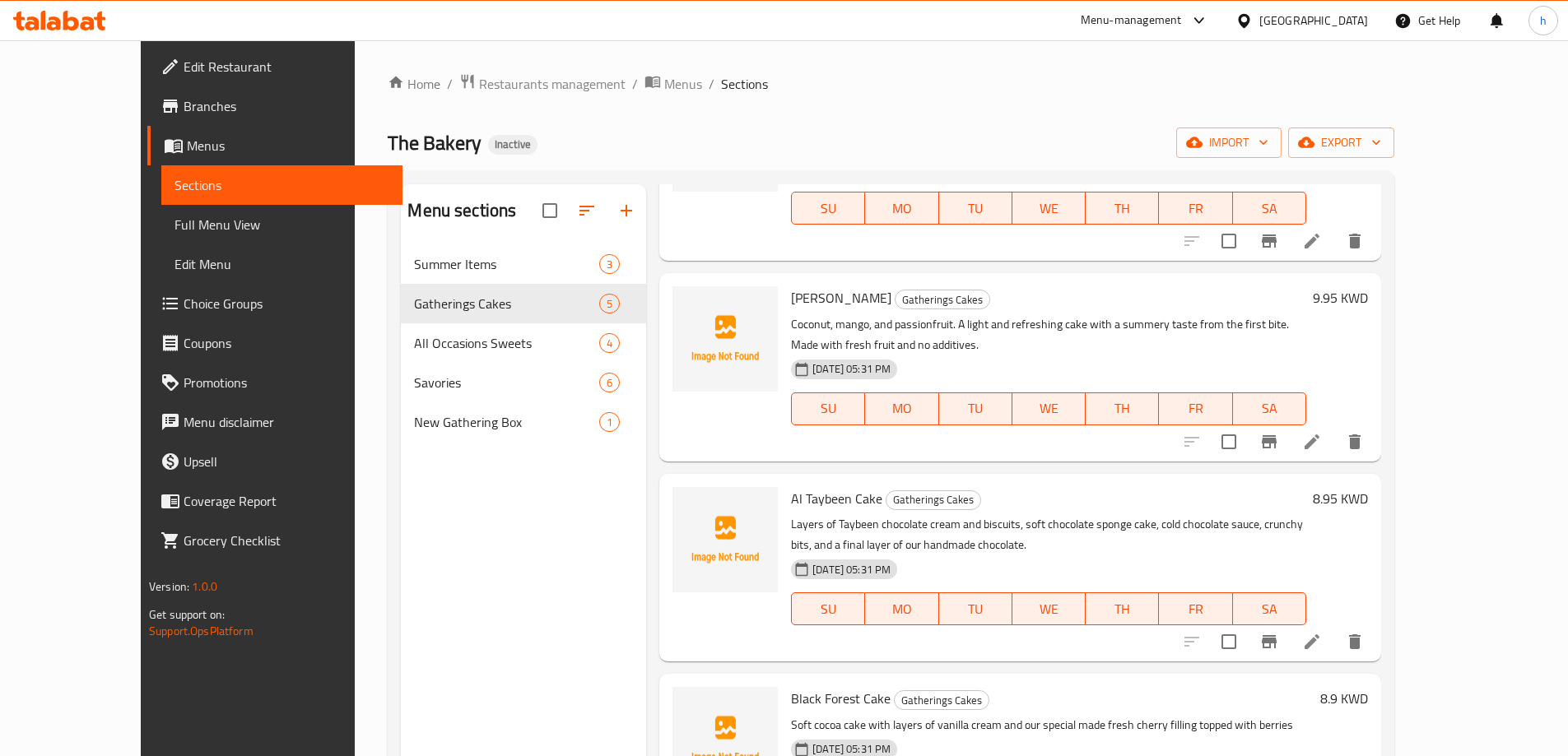
click at [1319, 435] on icon at bounding box center [1312, 442] width 15 height 15
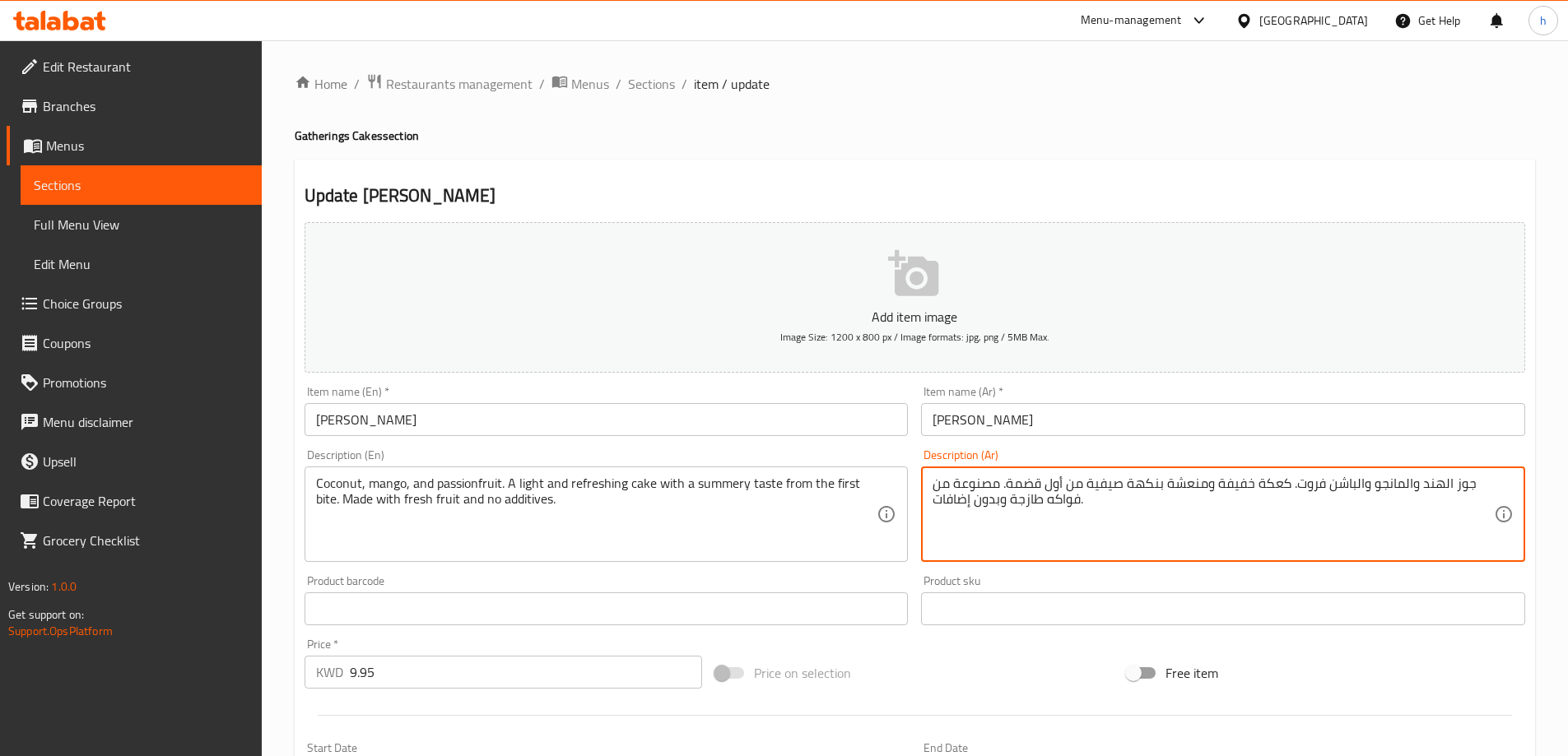
click at [1270, 482] on textarea "جوز الهند والمانجو والباشن فروت. كعكة خفيفة ومنعشة بنكهة صيفية من أول قضمة. مصن…" at bounding box center [1212, 514] width 561 height 78
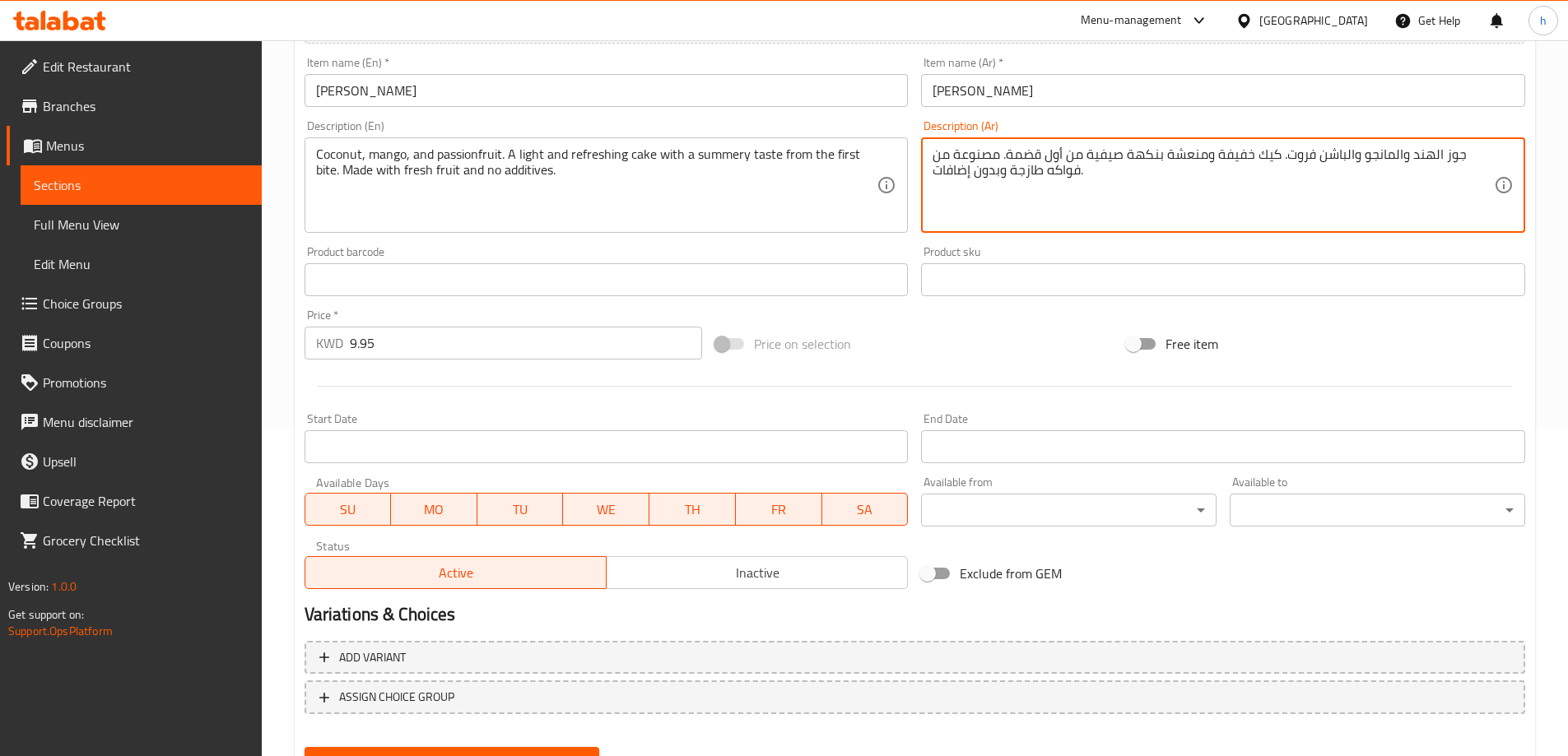
scroll to position [407, 0]
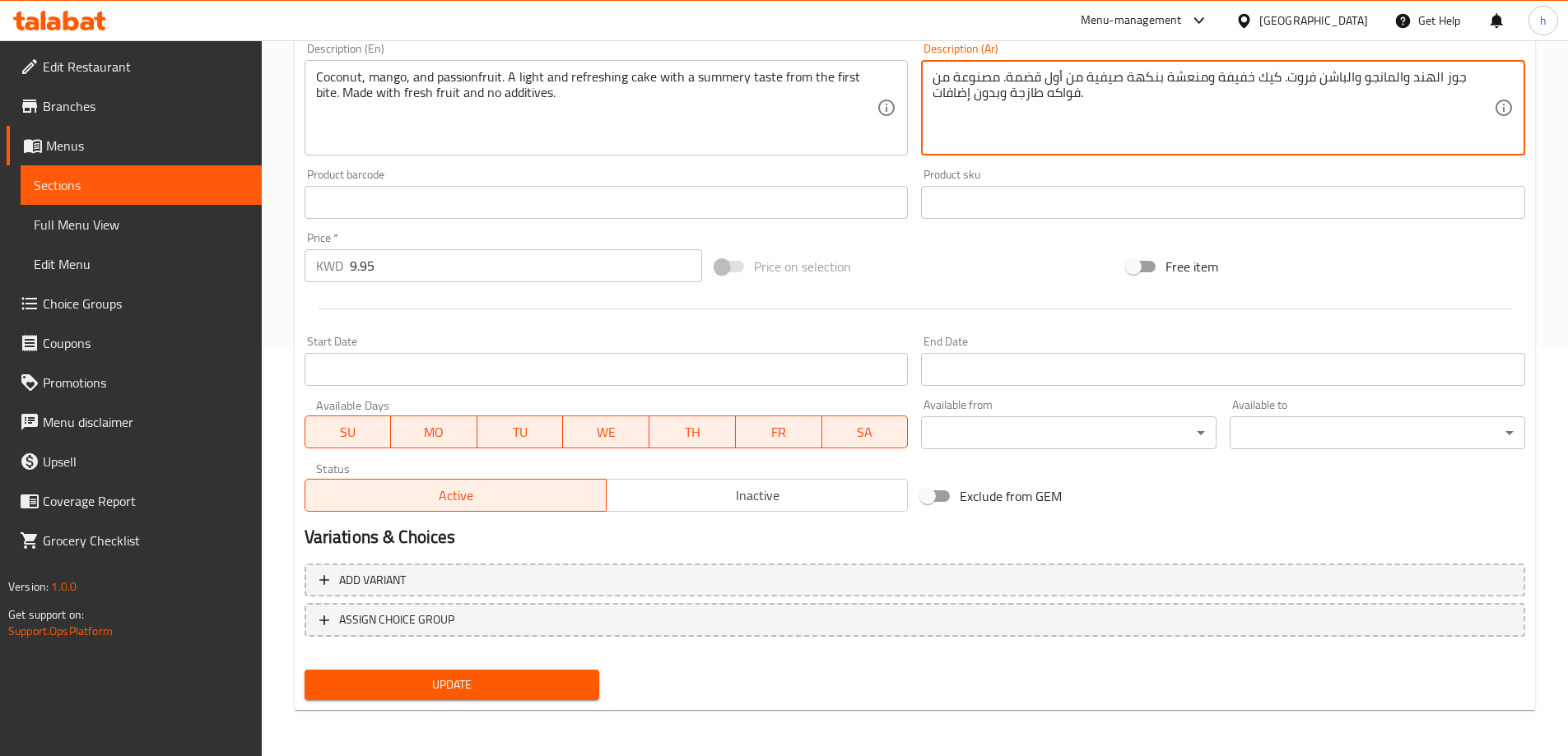
type textarea "جوز الهند والمانجو والباشن فروت. كيك خفيفة ومنعشة بنكهة صيفية من أول قضمة. مصنو…"
click at [535, 687] on span "Update" at bounding box center [452, 685] width 269 height 21
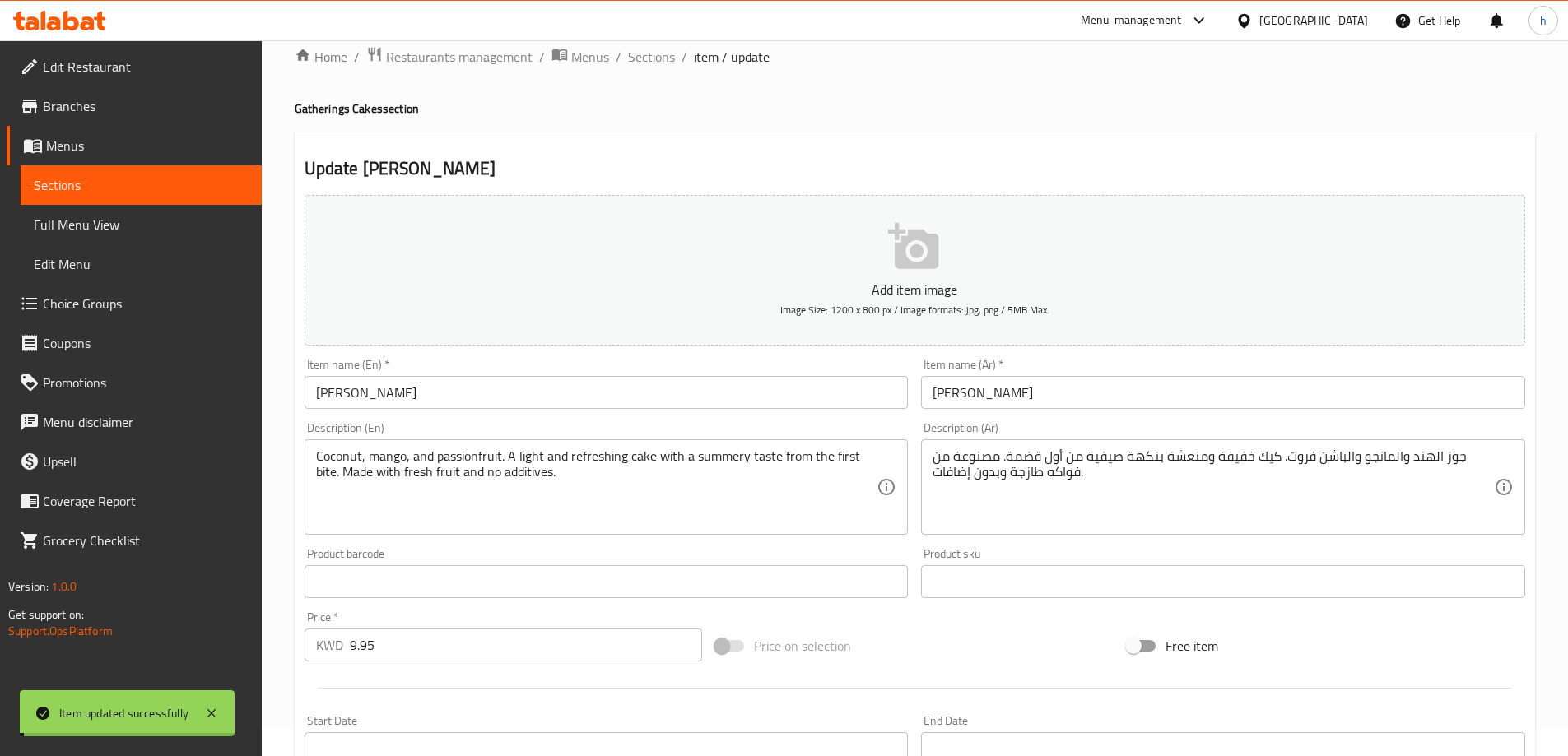
scroll to position [0, 0]
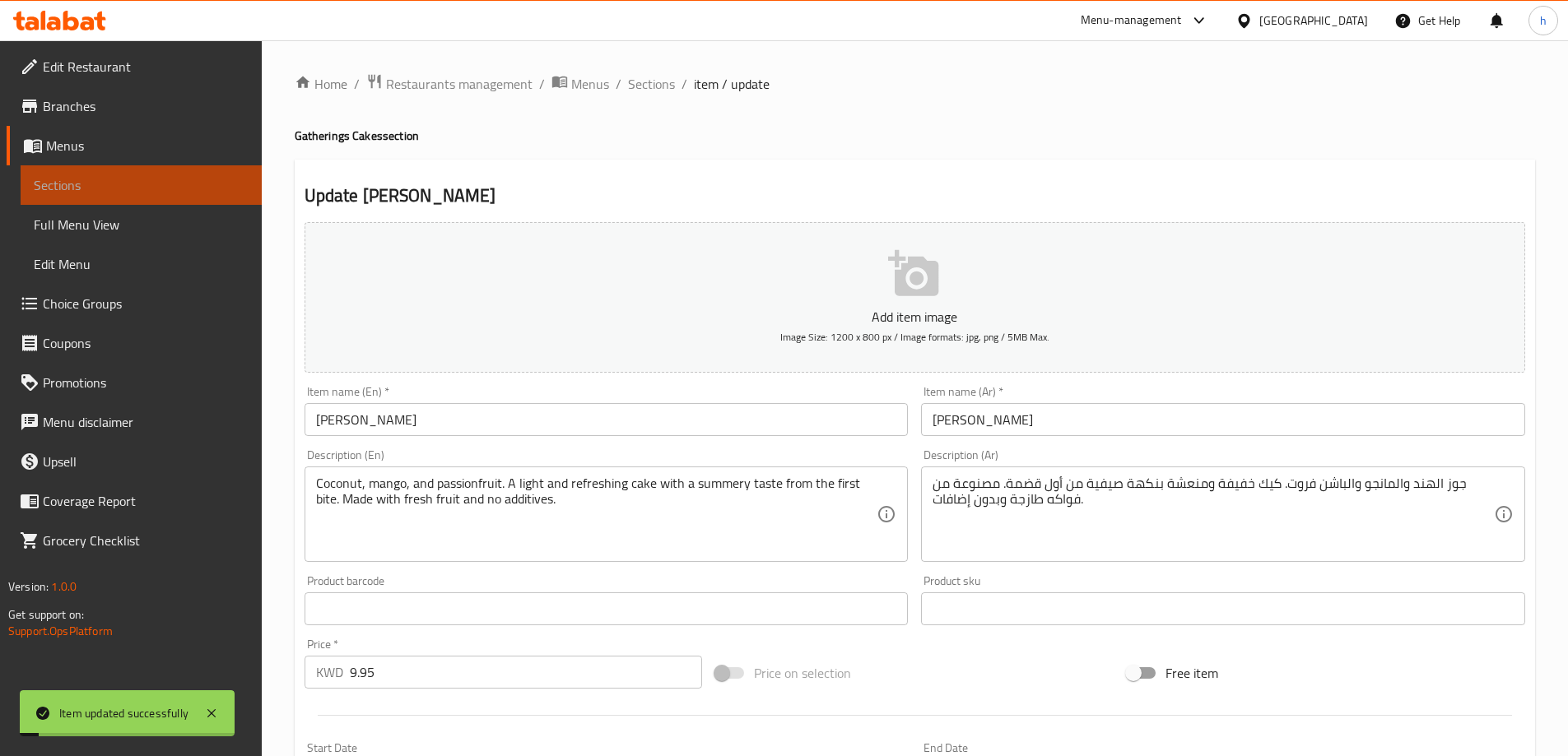
click at [58, 177] on span "Sections" at bounding box center [141, 185] width 215 height 20
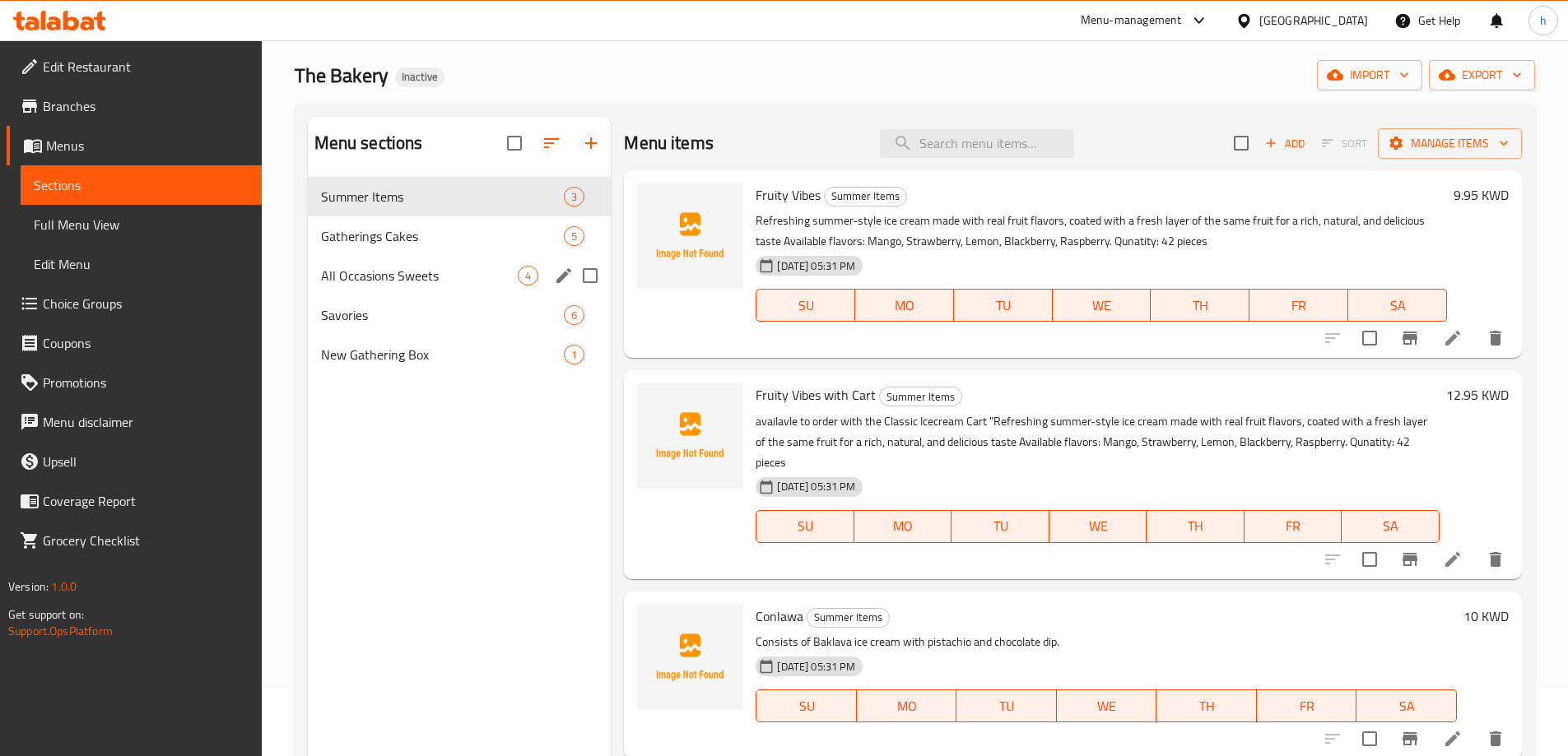
scroll to position [66, 0]
drag, startPoint x: 381, startPoint y: 244, endPoint x: 589, endPoint y: 278, distance: 210.8
click at [382, 244] on span "Gatherings Cakes" at bounding box center [420, 238] width 197 height 20
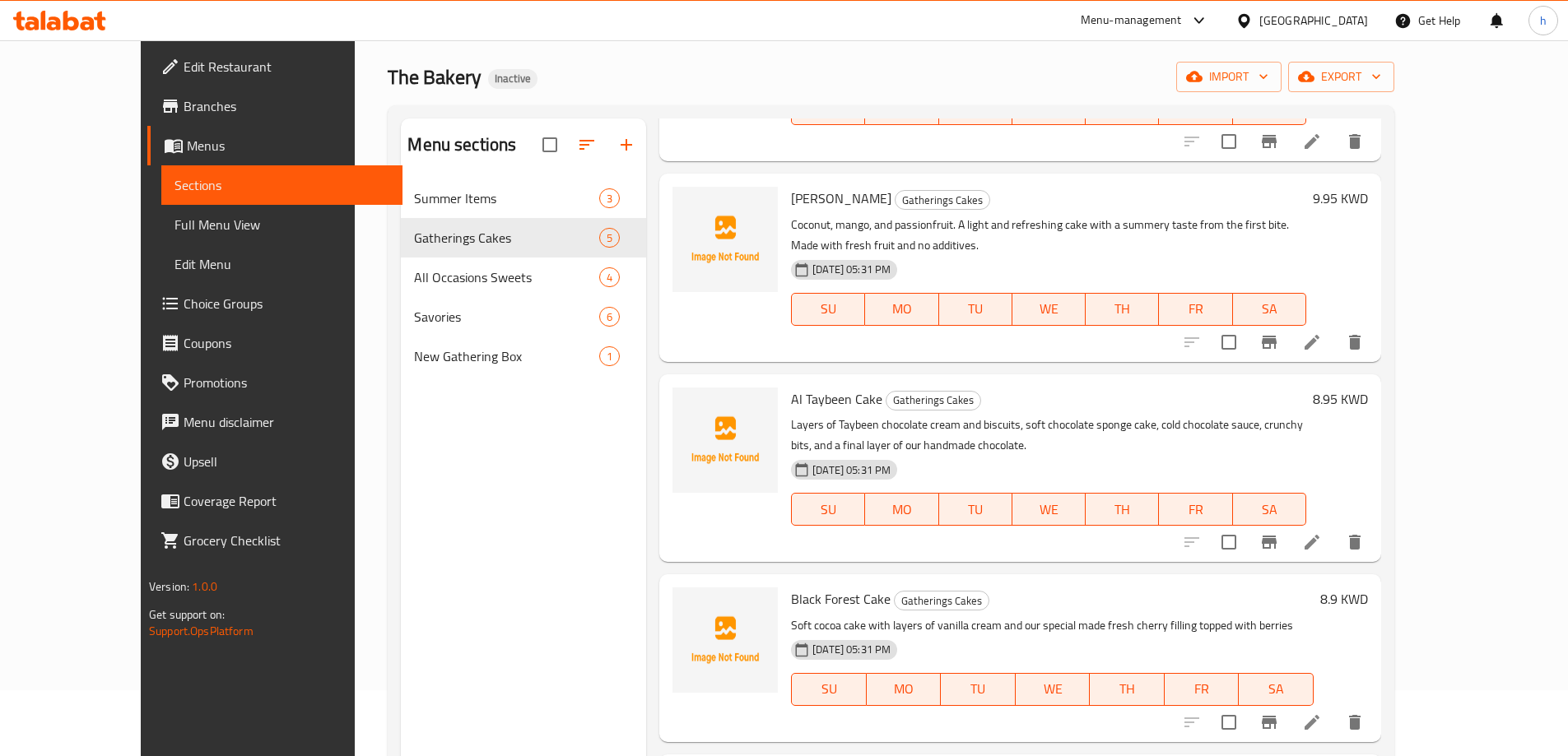
scroll to position [224, 0]
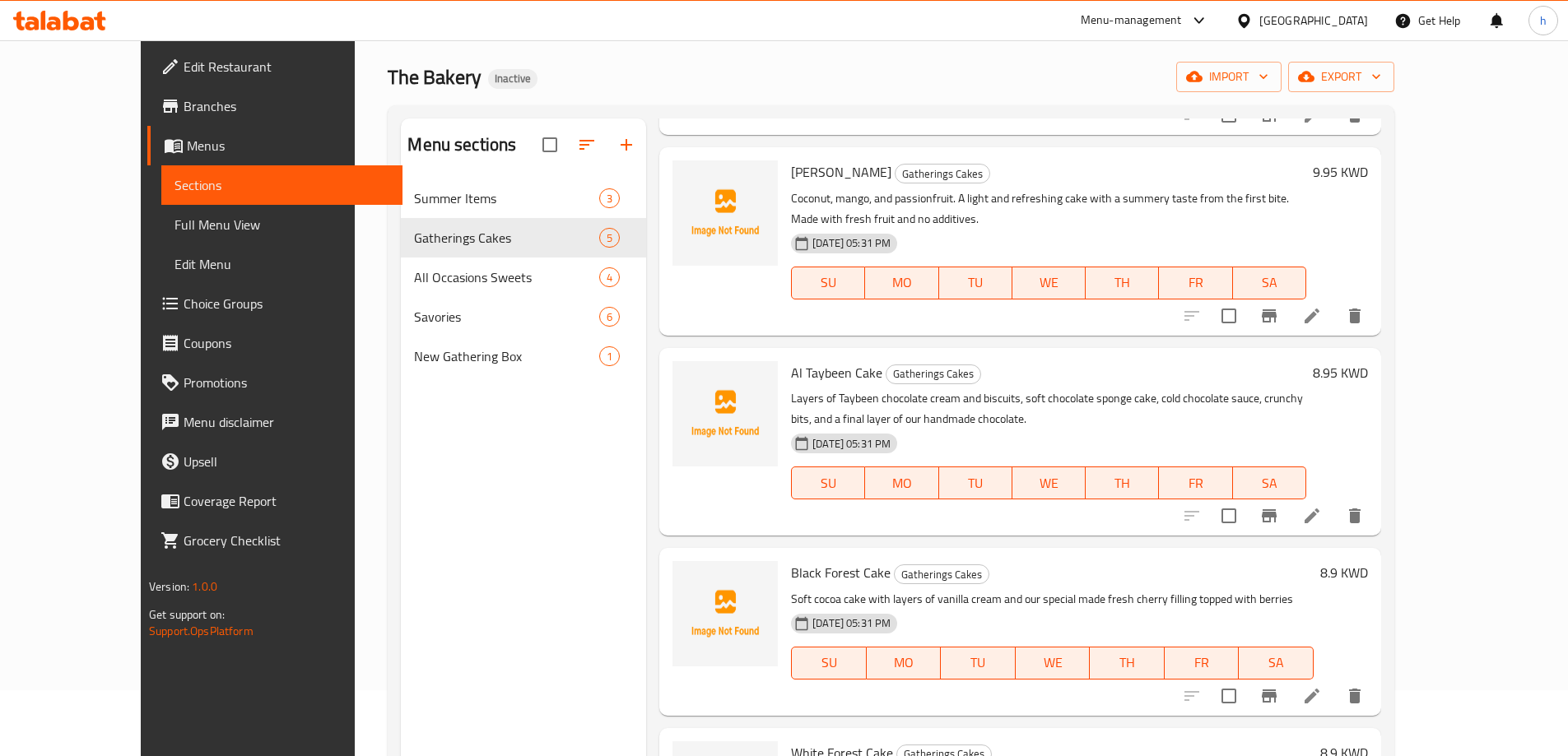
click at [1322, 506] on icon at bounding box center [1312, 516] width 20 height 20
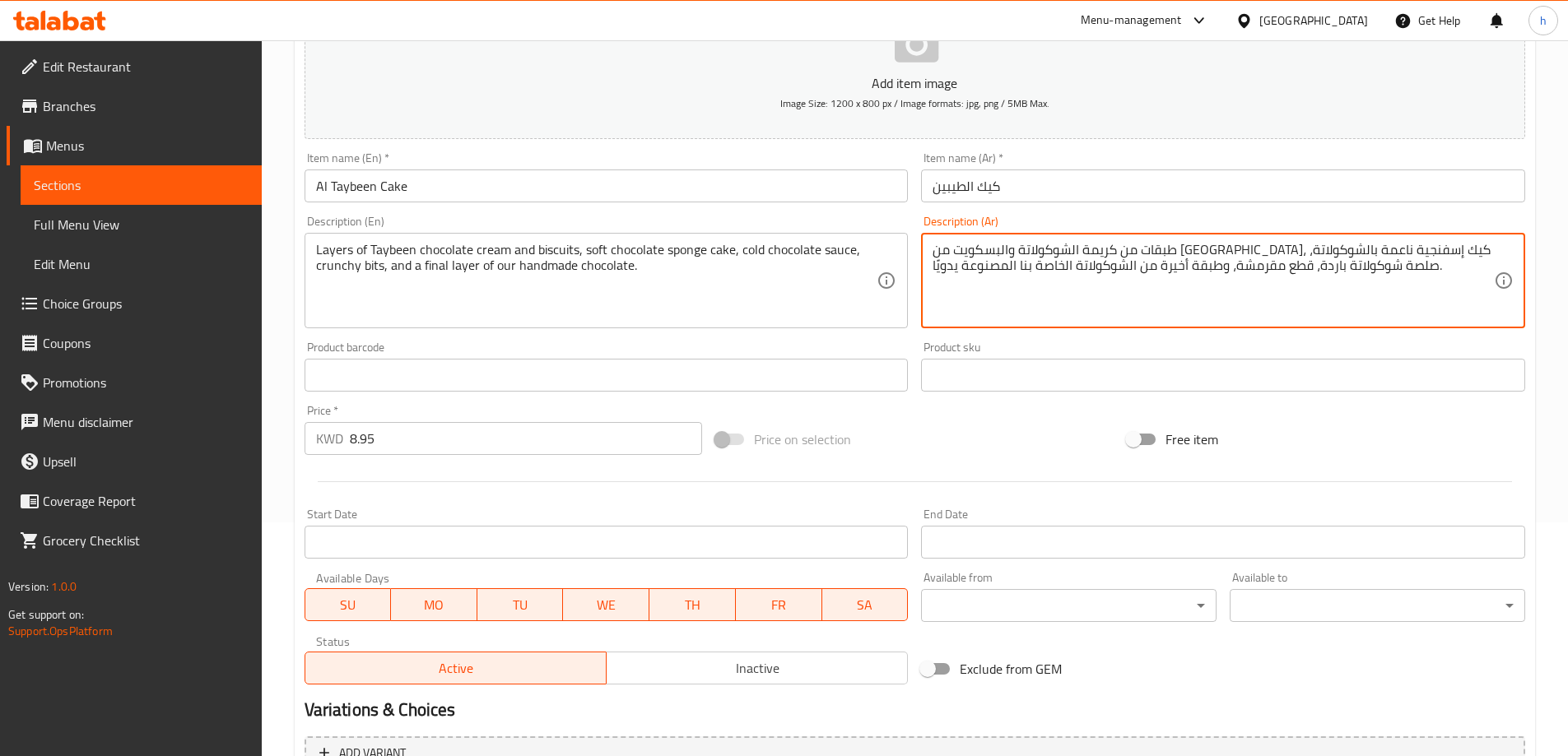
scroll to position [407, 0]
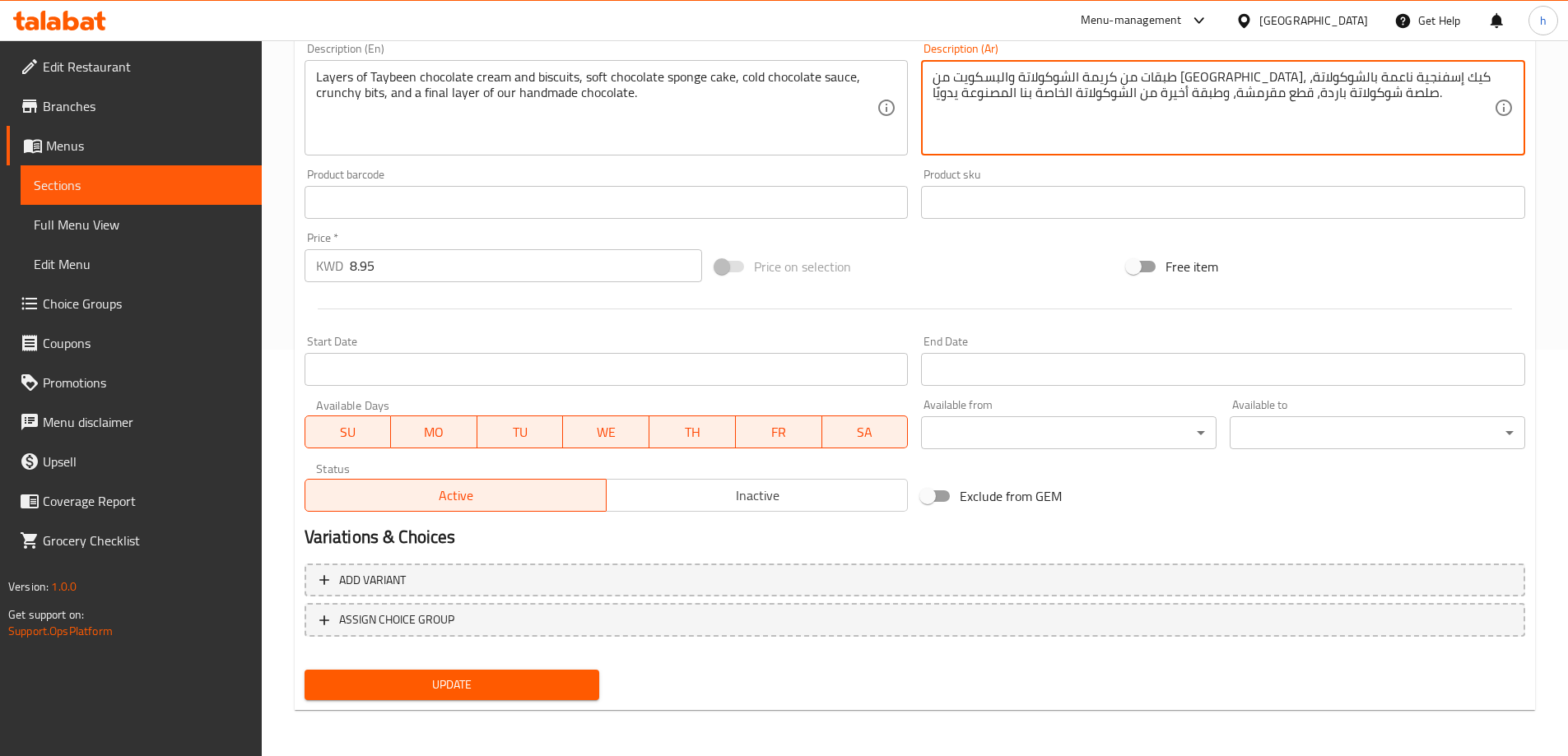
type textarea "طبقات من كريمة الشوكولاتة والبسكويت من طيبين، كيك إسفنجية ناعمة بالشوكولاتة، صل…"
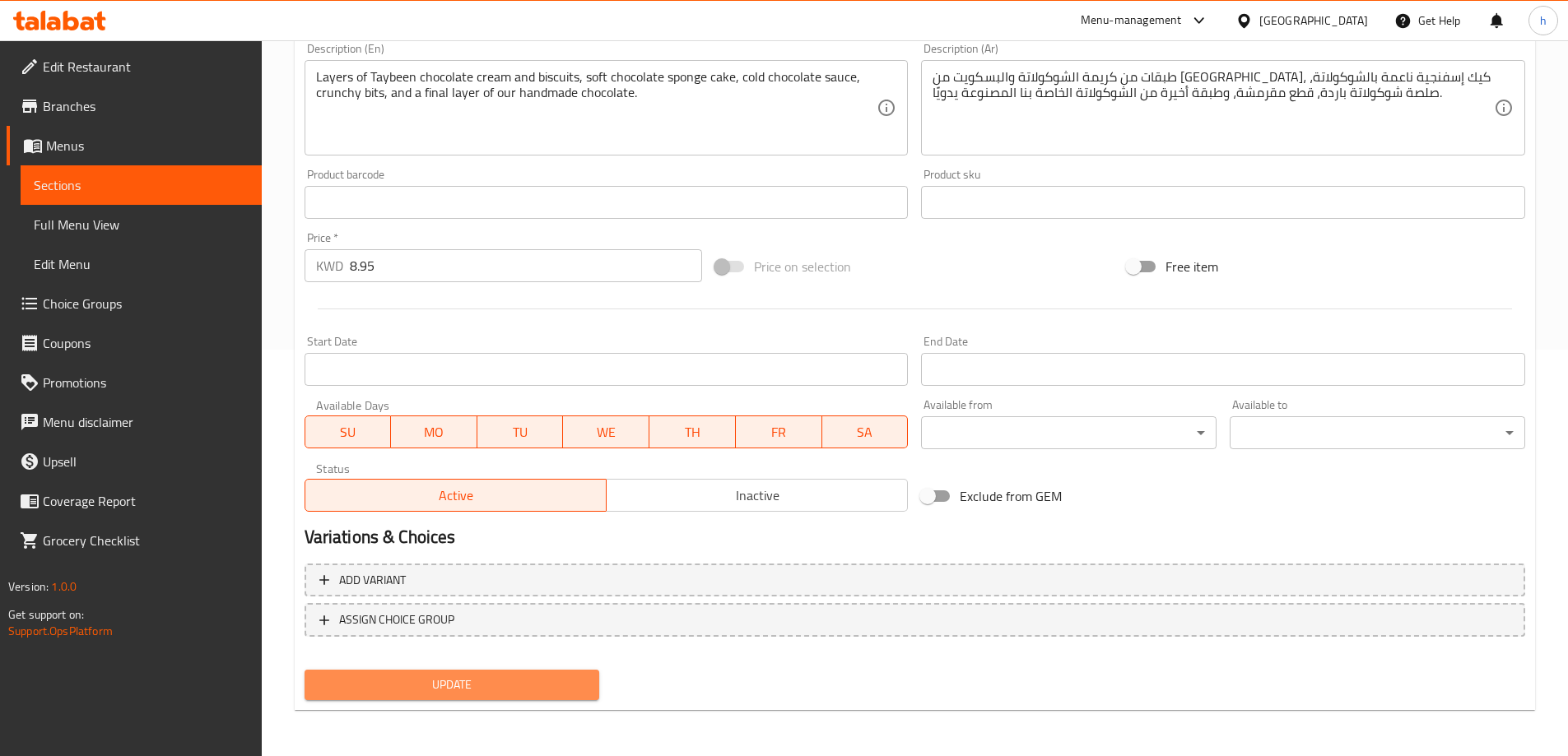
click at [520, 674] on span "Update" at bounding box center [452, 685] width 269 height 21
click at [179, 181] on span "Sections" at bounding box center [141, 185] width 215 height 20
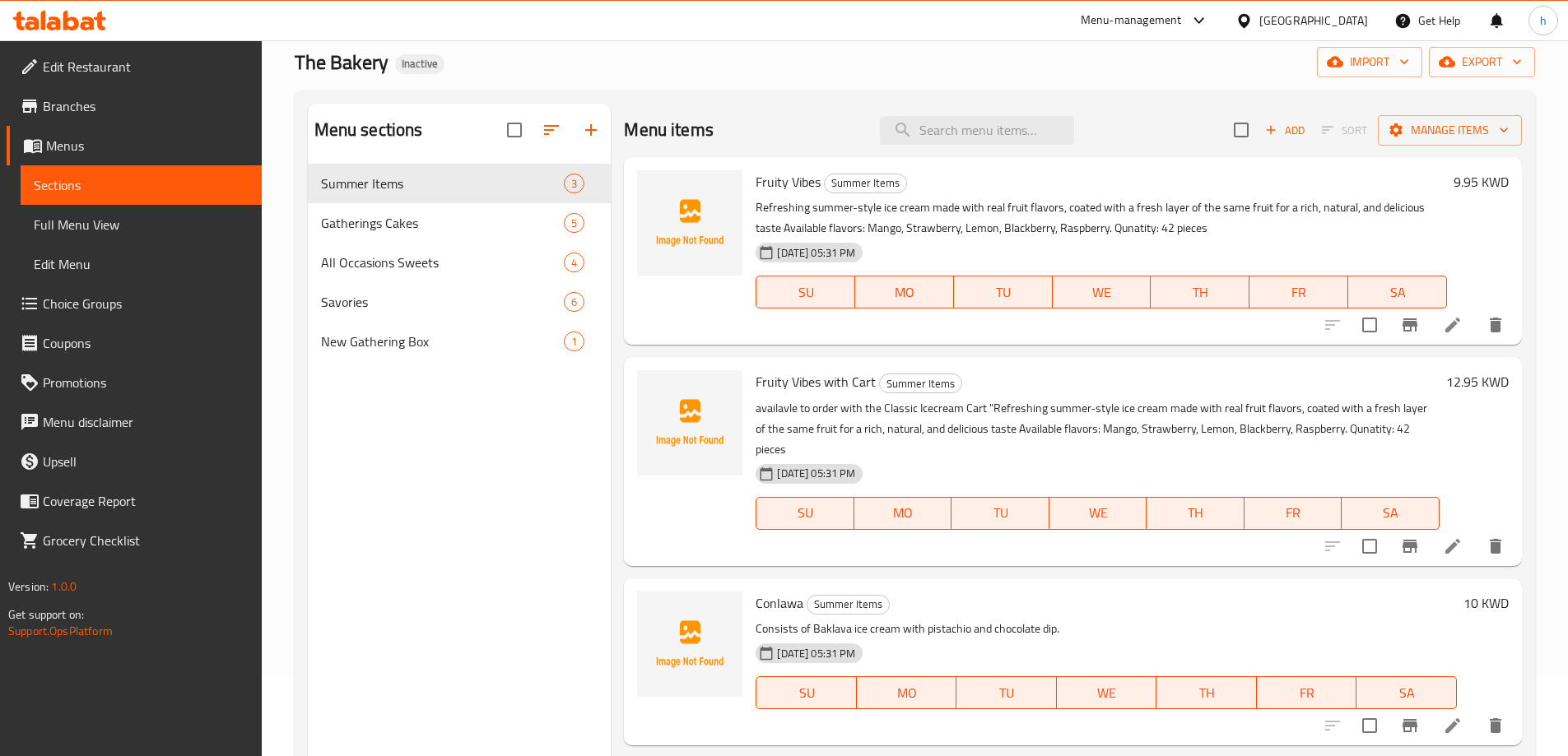
scroll to position [66, 0]
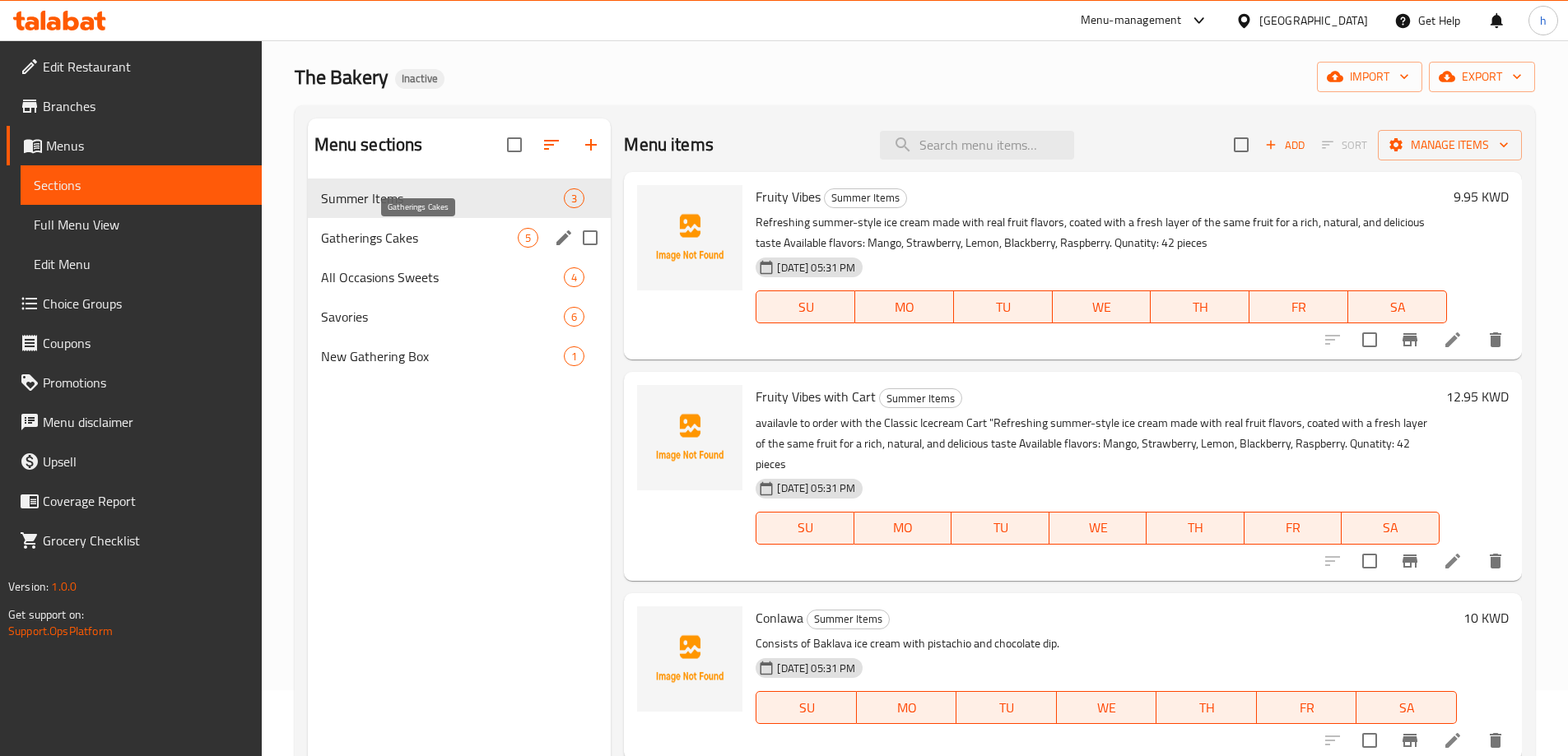
click at [419, 241] on span "Gatherings Cakes" at bounding box center [420, 238] width 197 height 20
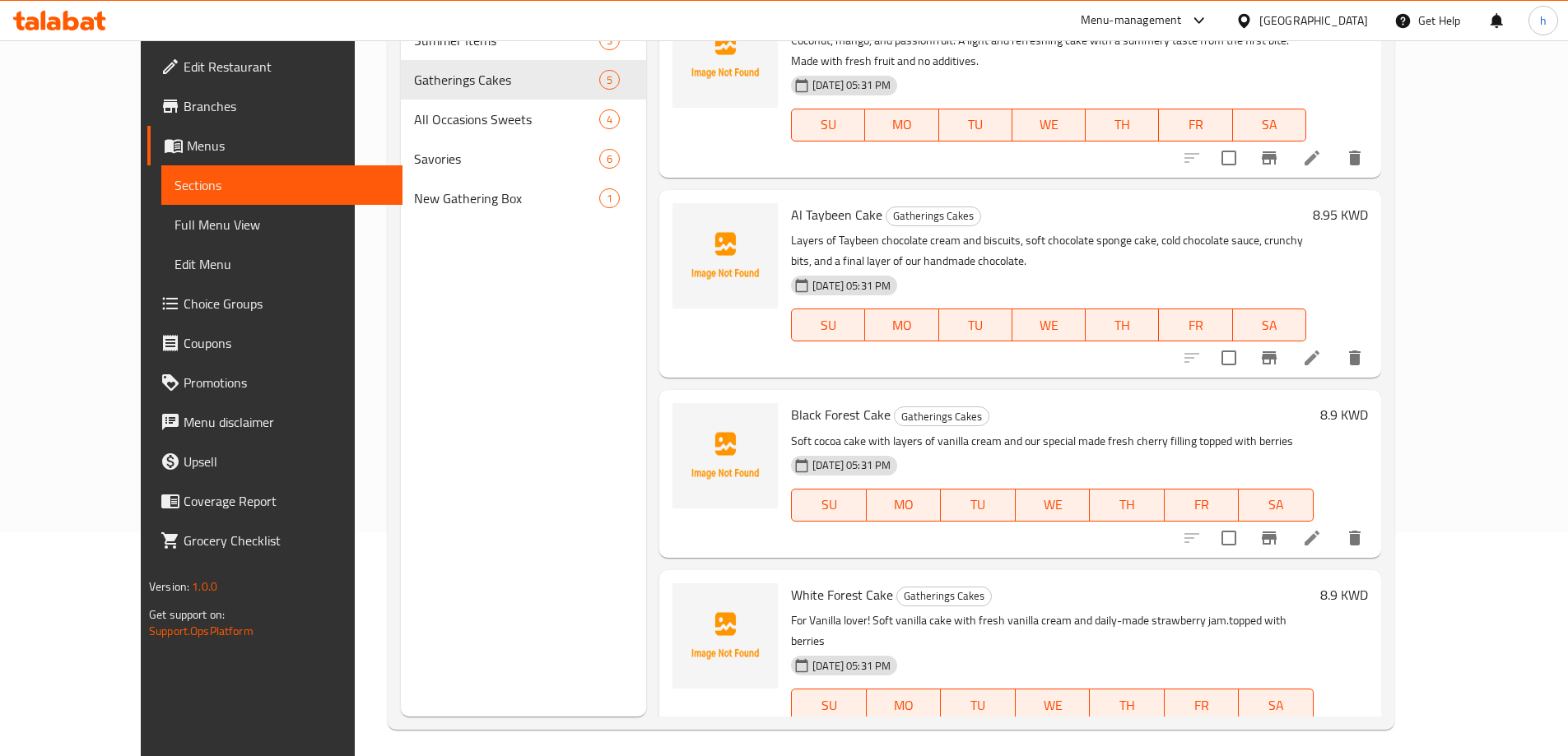
scroll to position [230, 0]
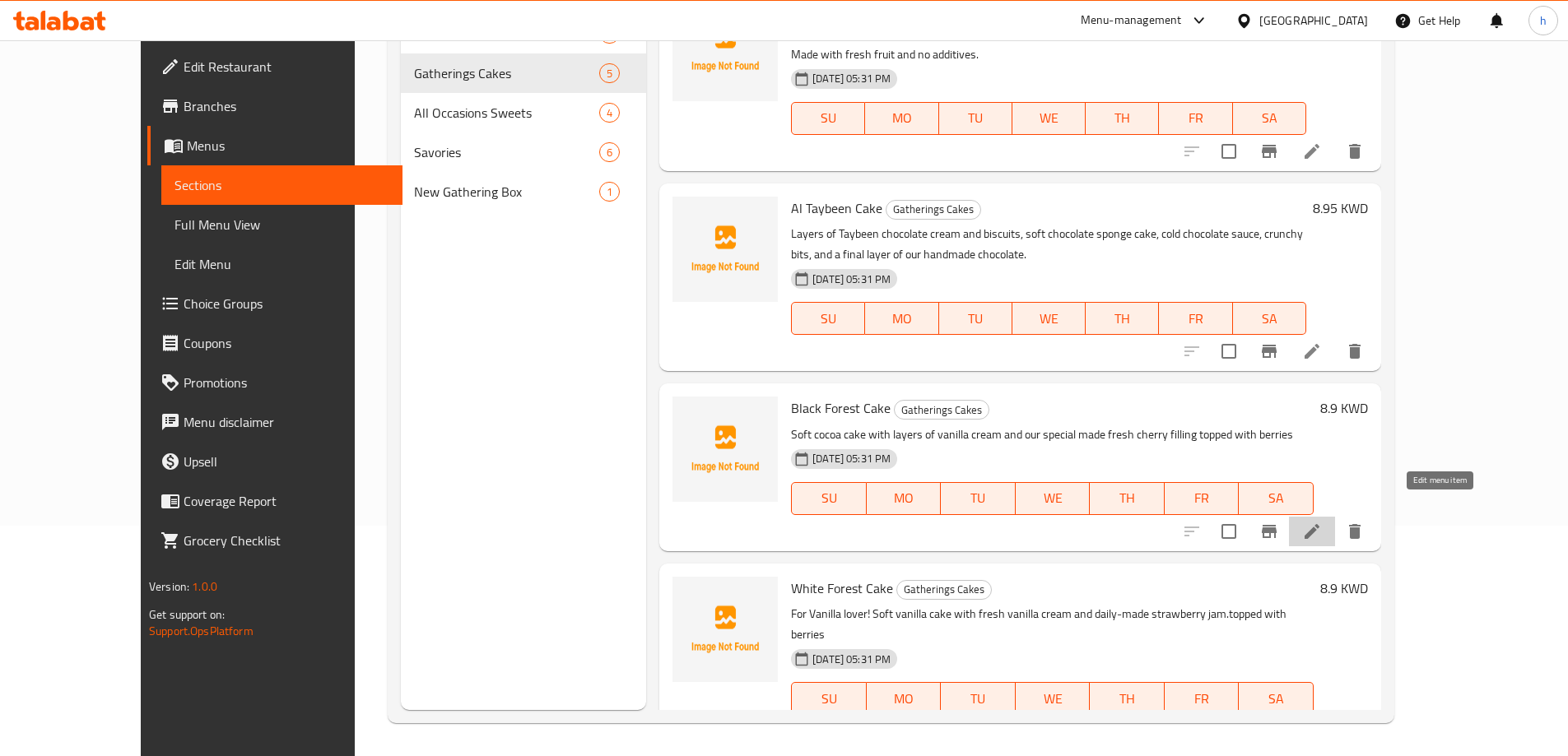
click at [1319, 524] on icon at bounding box center [1312, 532] width 15 height 15
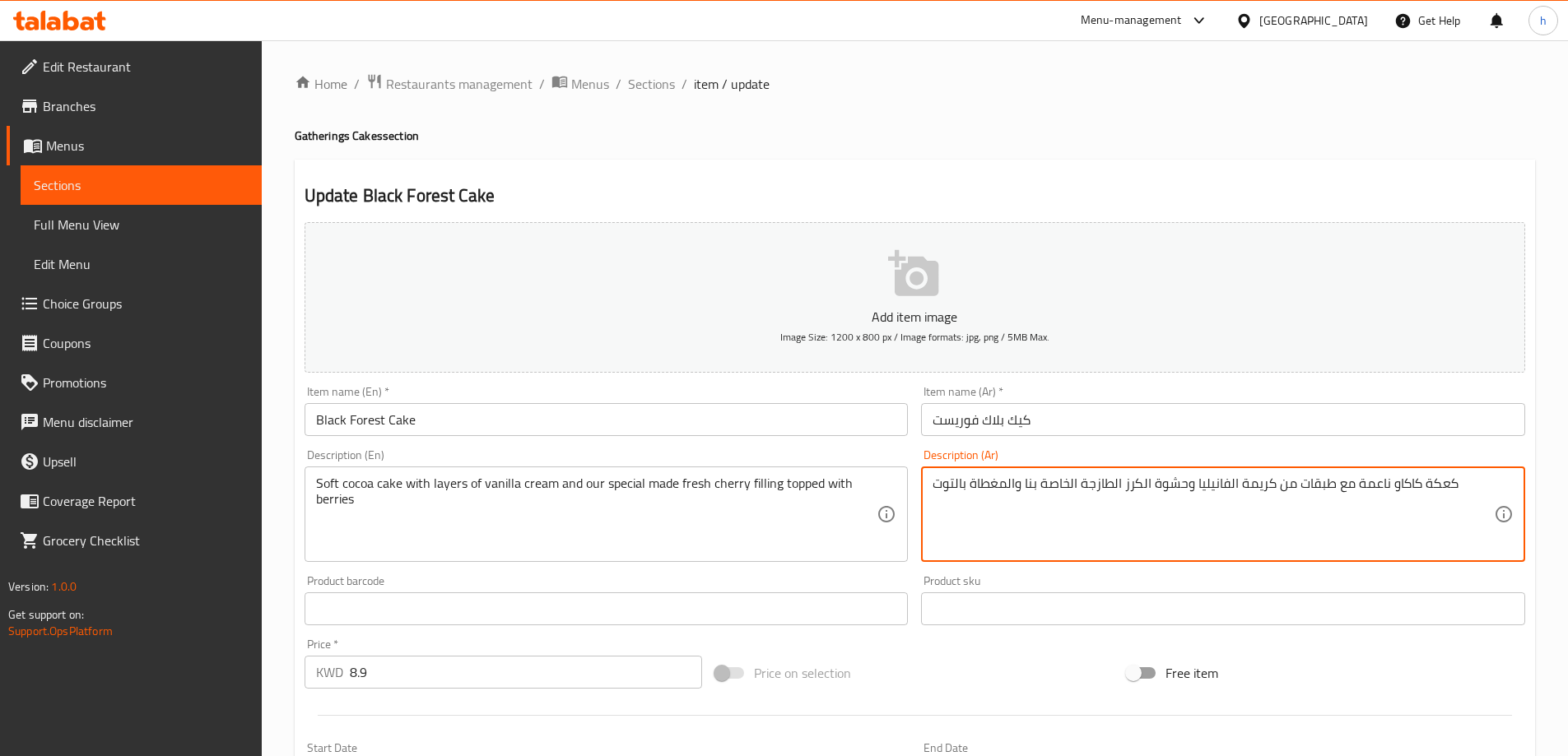
click at [1439, 484] on textarea "كعكة كاكاو ناعمة مع طبقات من كريمة الفانيليا وحشوة الكرز الطازجة الخاصة بنا وال…" at bounding box center [1212, 514] width 561 height 78
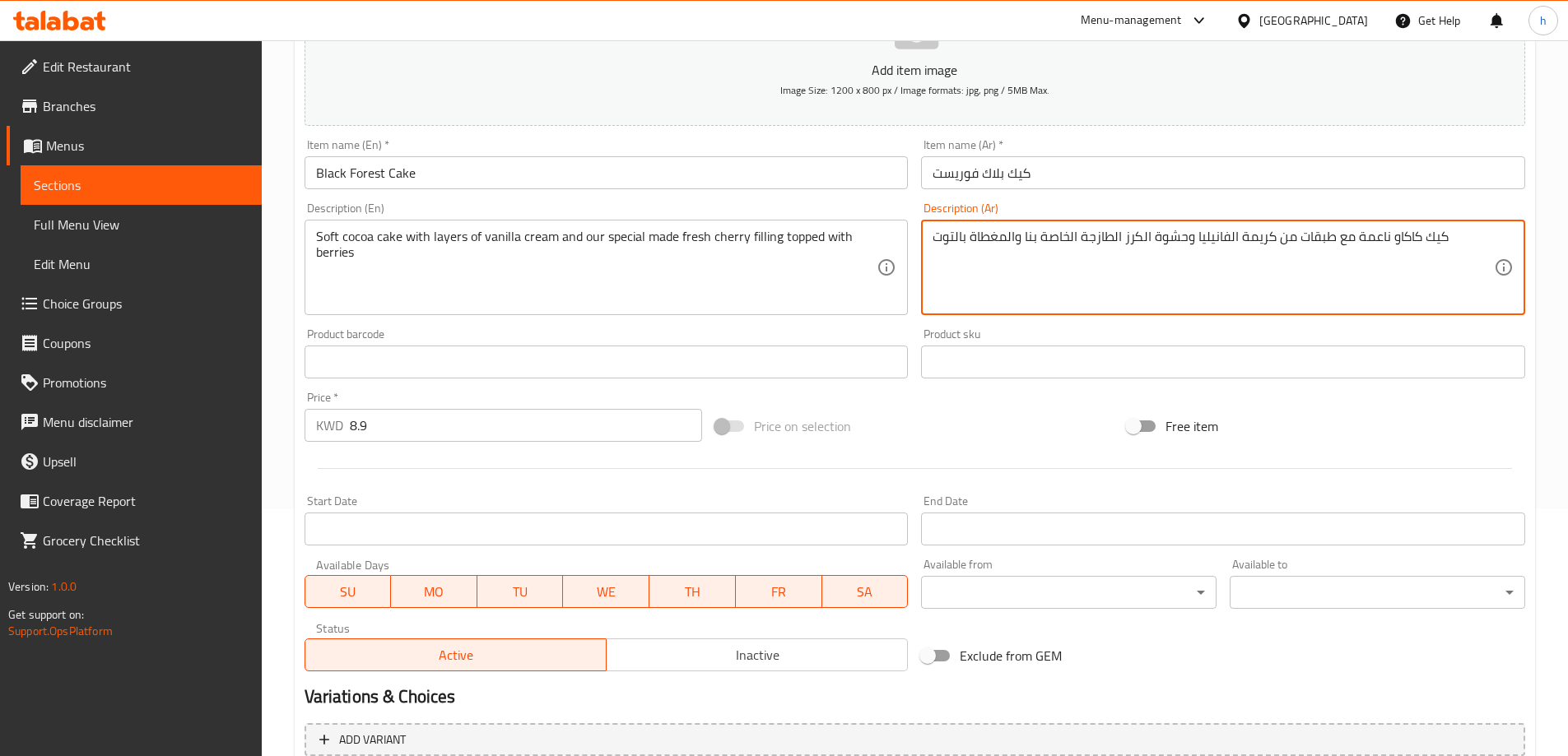
scroll to position [407, 0]
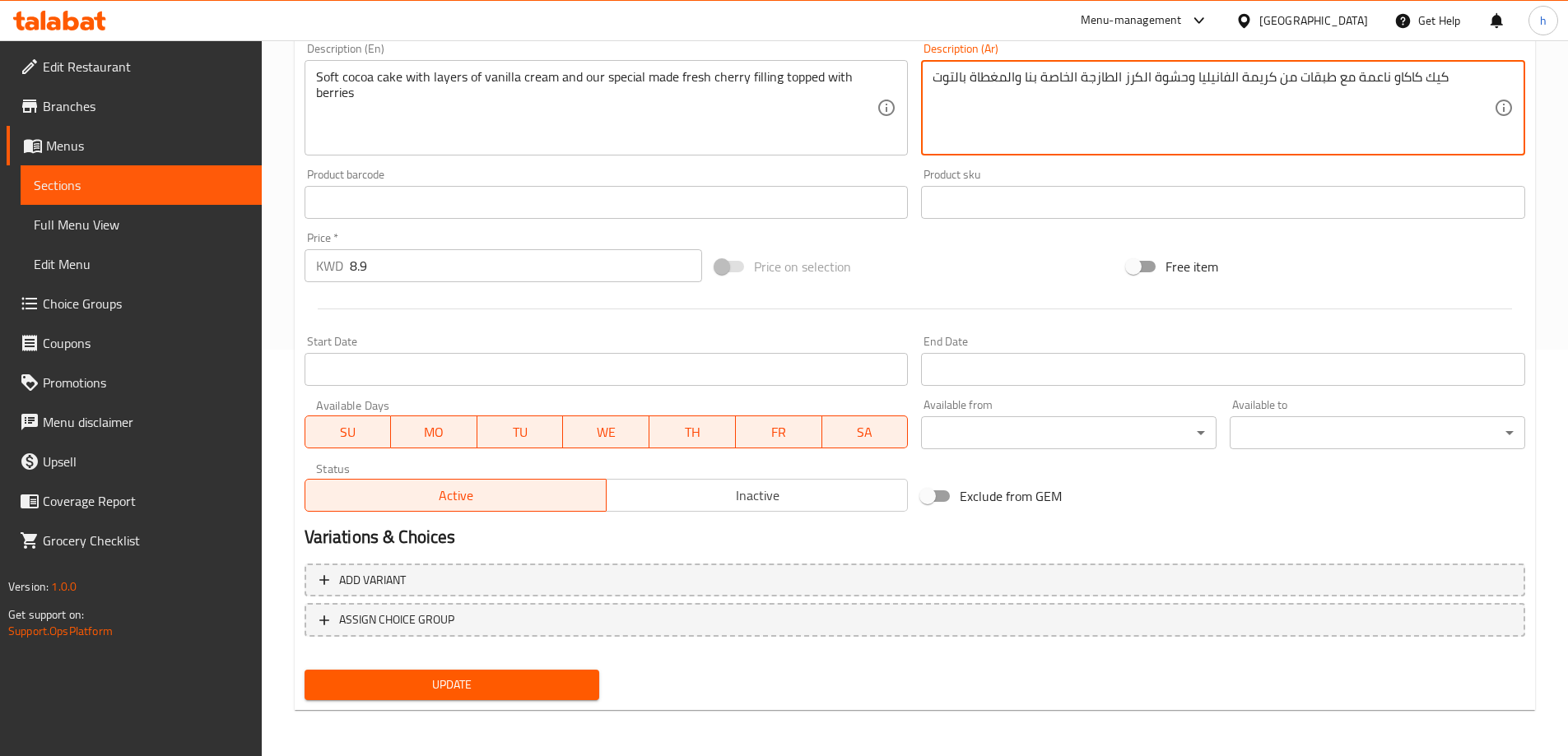
type textarea "كيك كاكاو ناعمة مع طبقات من كريمة الفانيليا وحشوة الكرز الطازجة الخاصة بنا والم…"
click at [489, 684] on span "Update" at bounding box center [452, 685] width 269 height 21
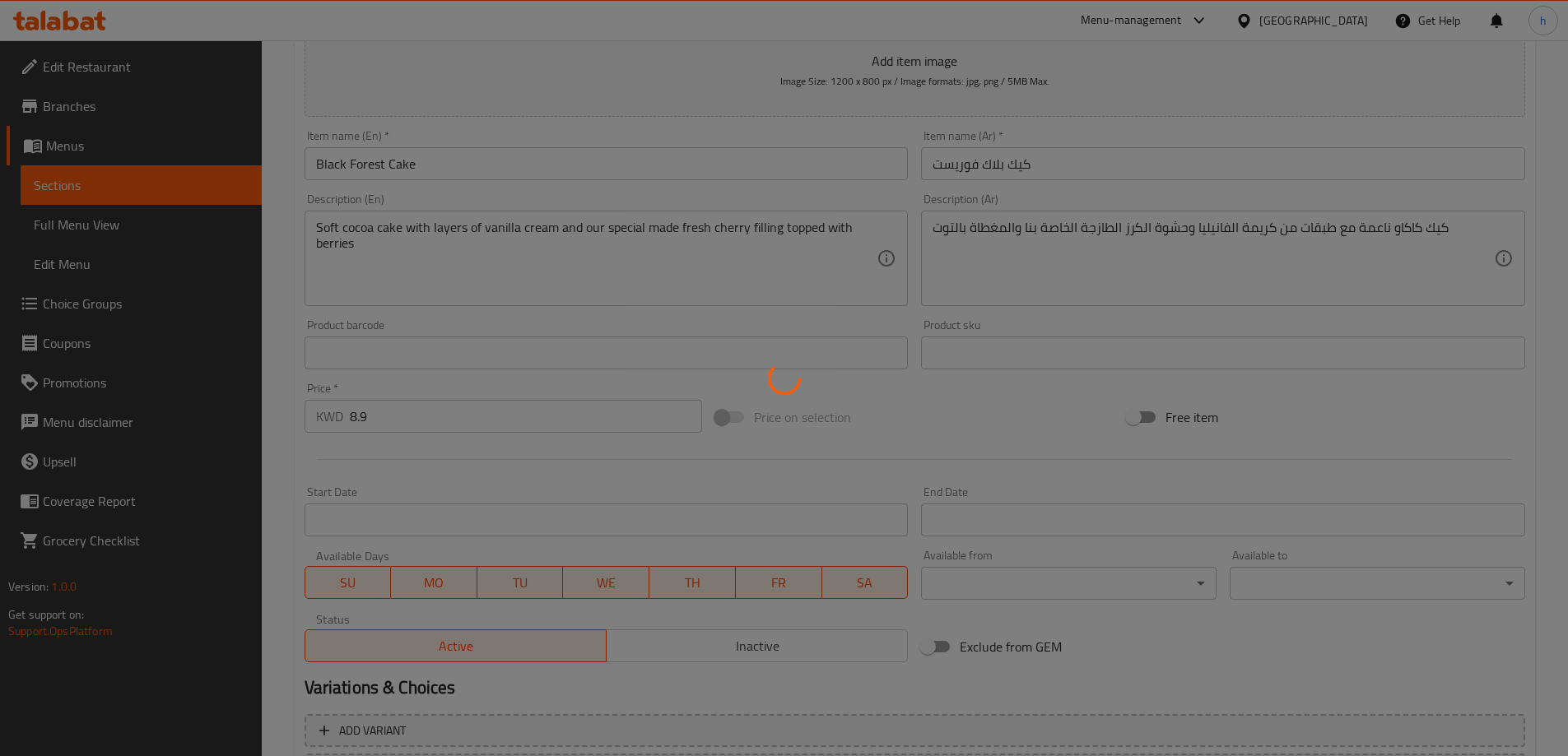
scroll to position [0, 0]
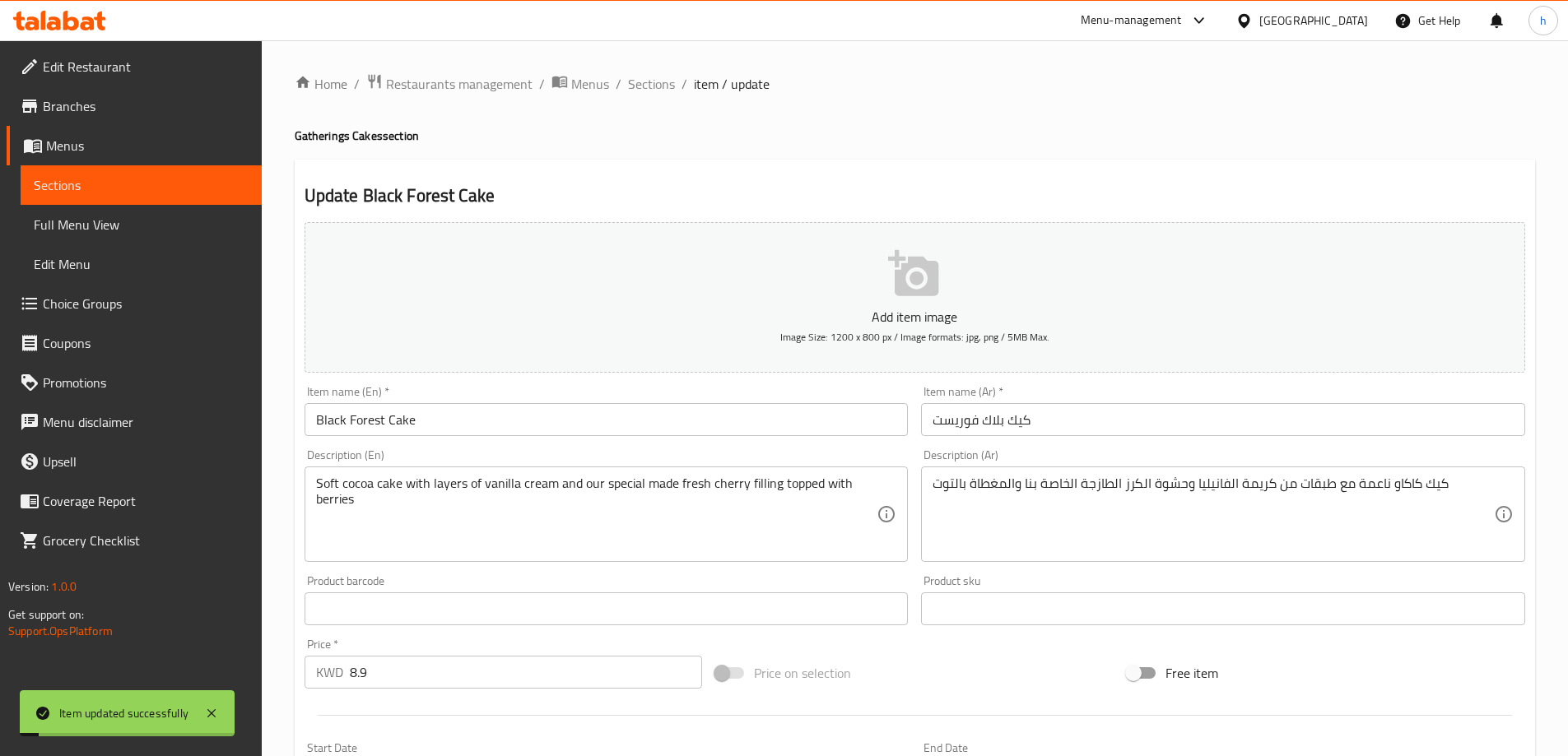
click at [89, 190] on span "Sections" at bounding box center [141, 185] width 215 height 20
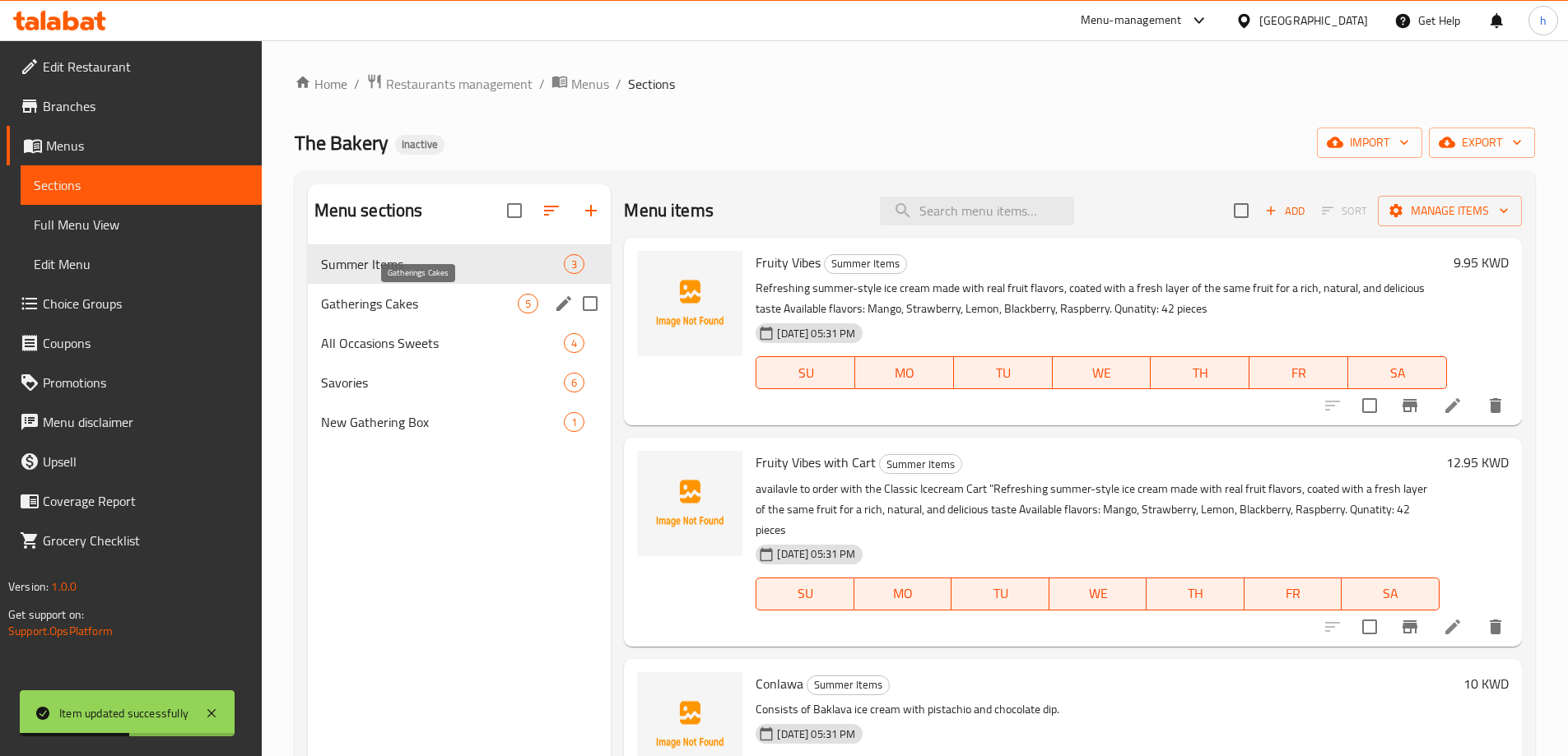
click at [470, 303] on span "Gatherings Cakes" at bounding box center [420, 303] width 197 height 20
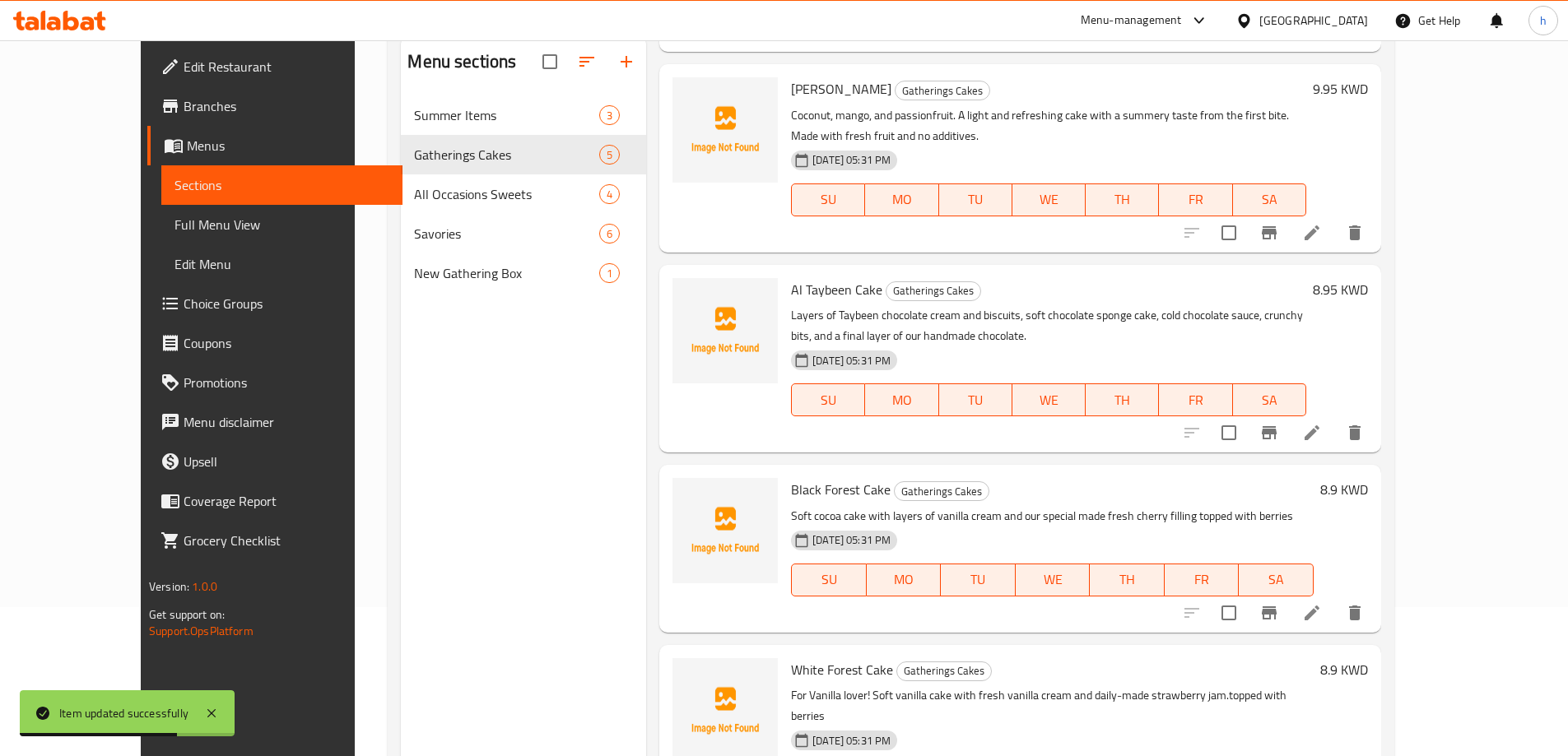
scroll to position [230, 0]
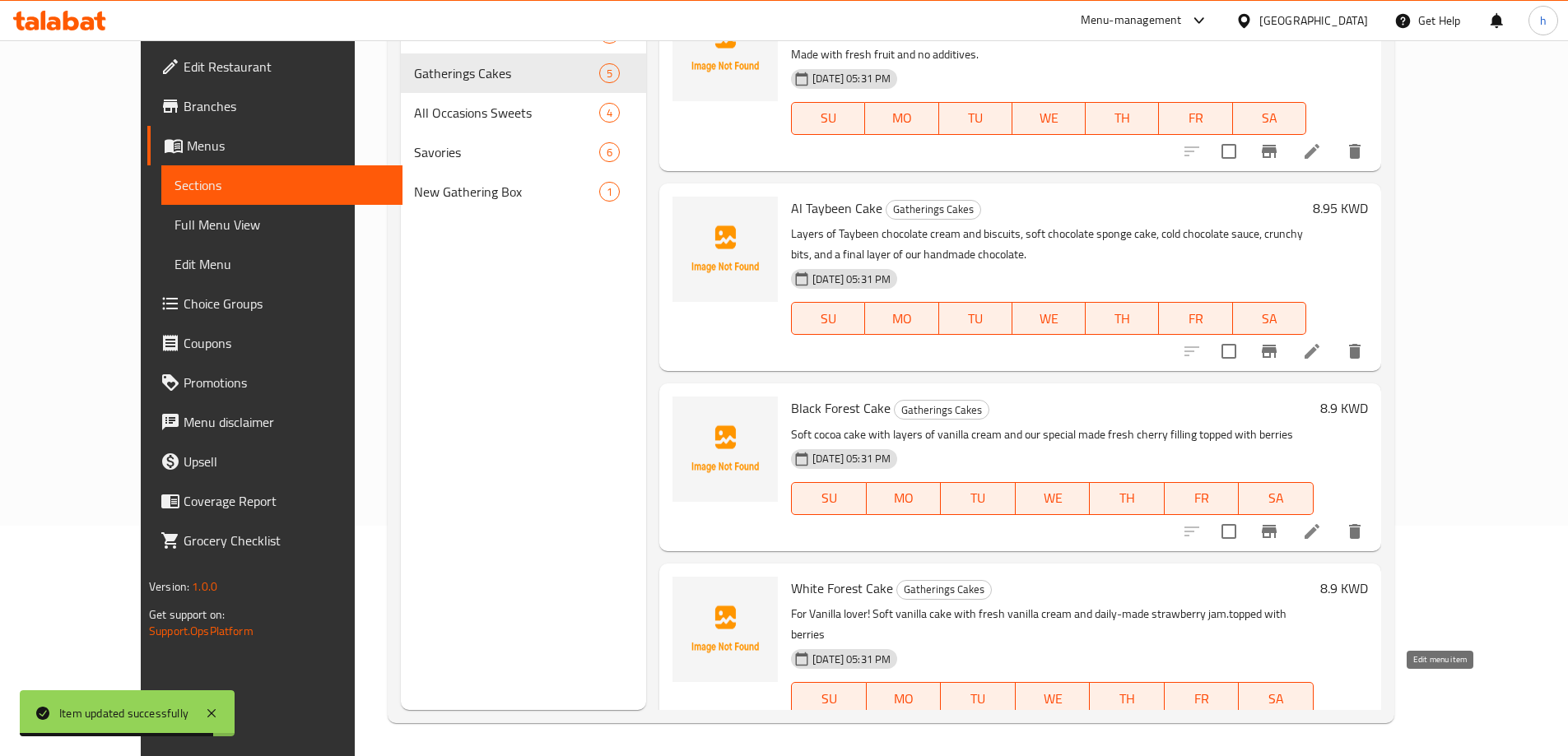
click at [1322, 721] on icon at bounding box center [1312, 731] width 20 height 20
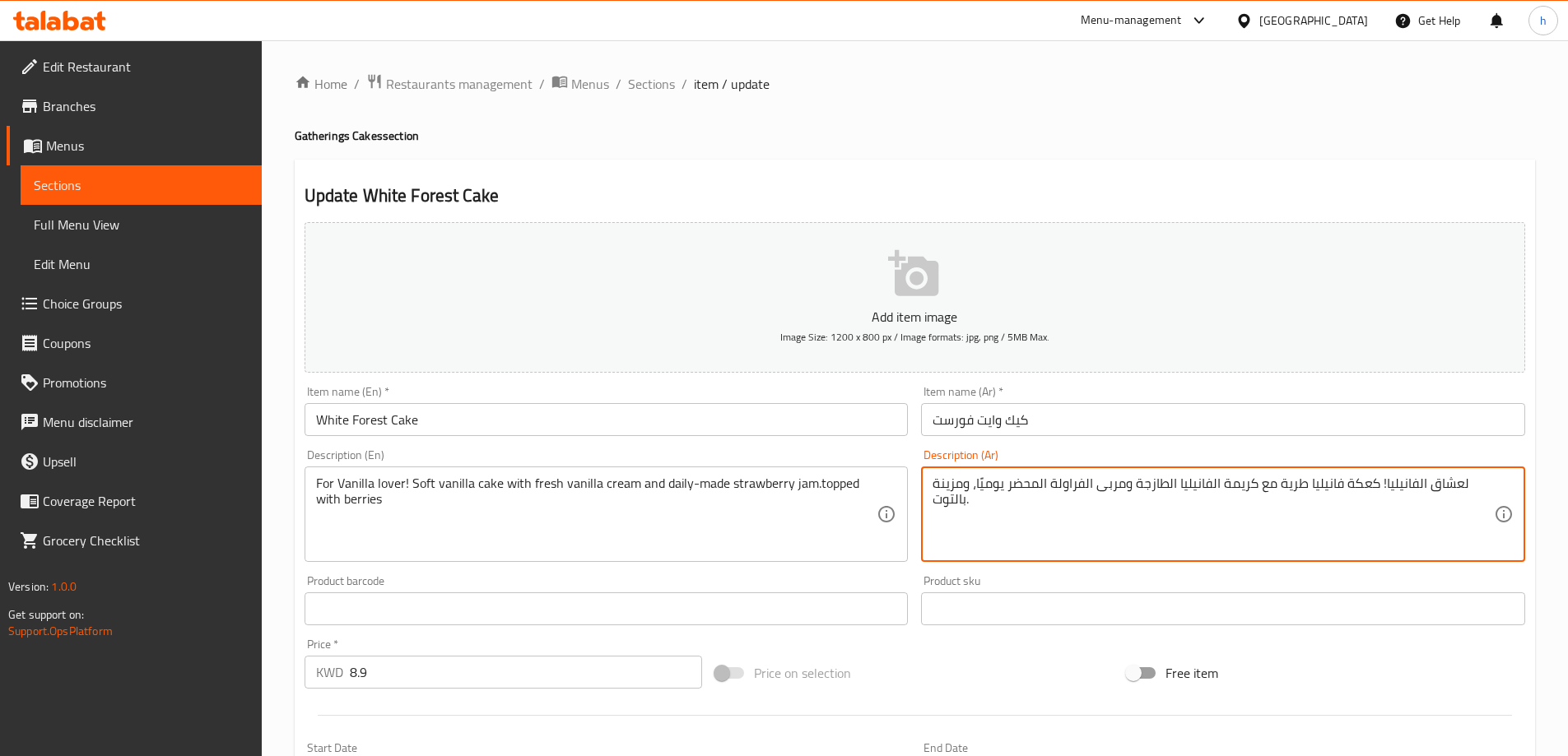
click at [1358, 487] on textarea "لعشاق الفانيليا! كعكة فانيليا طرية مع كريمة الفانيليا الطازجة ومربى الفراولة ال…" at bounding box center [1212, 514] width 561 height 78
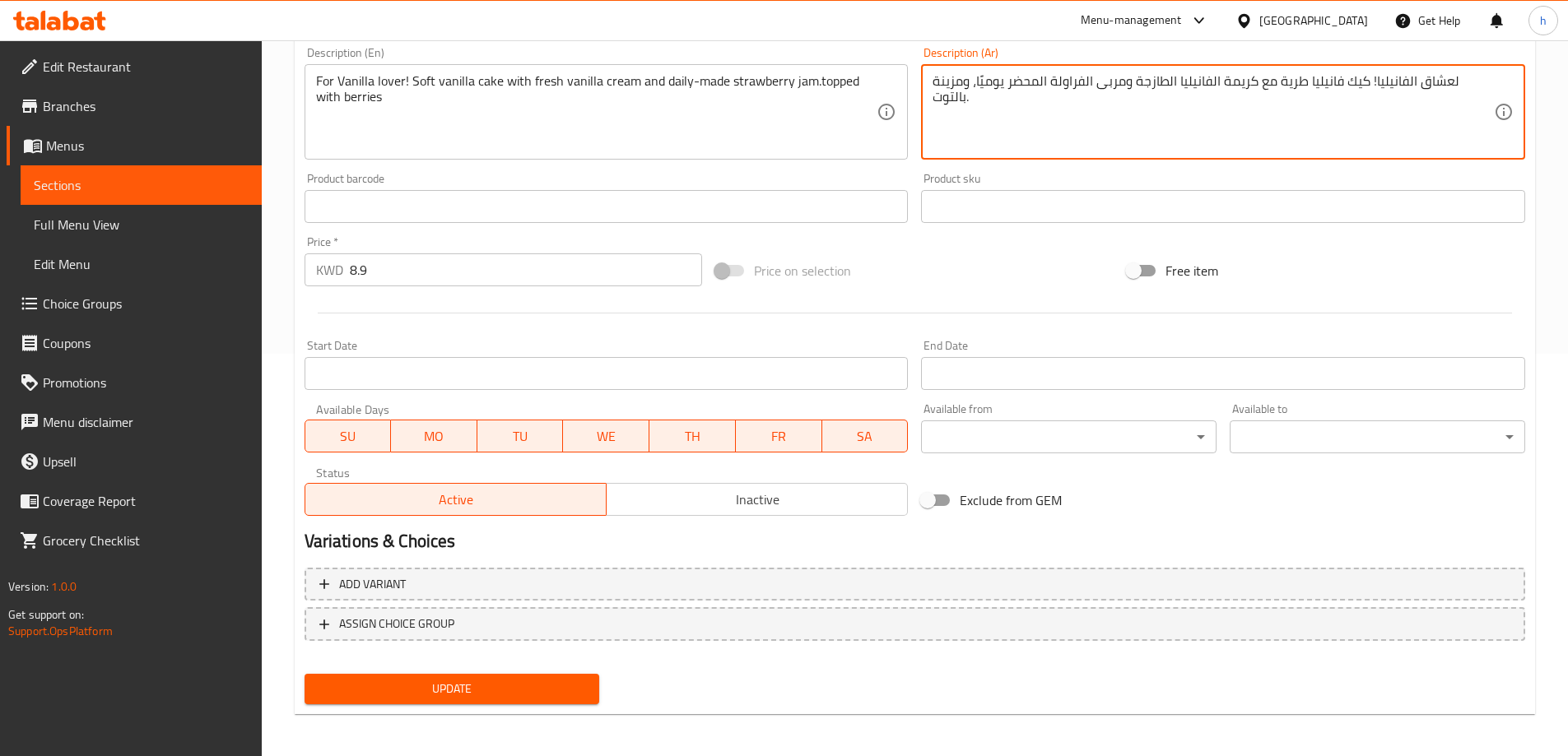
scroll to position [407, 0]
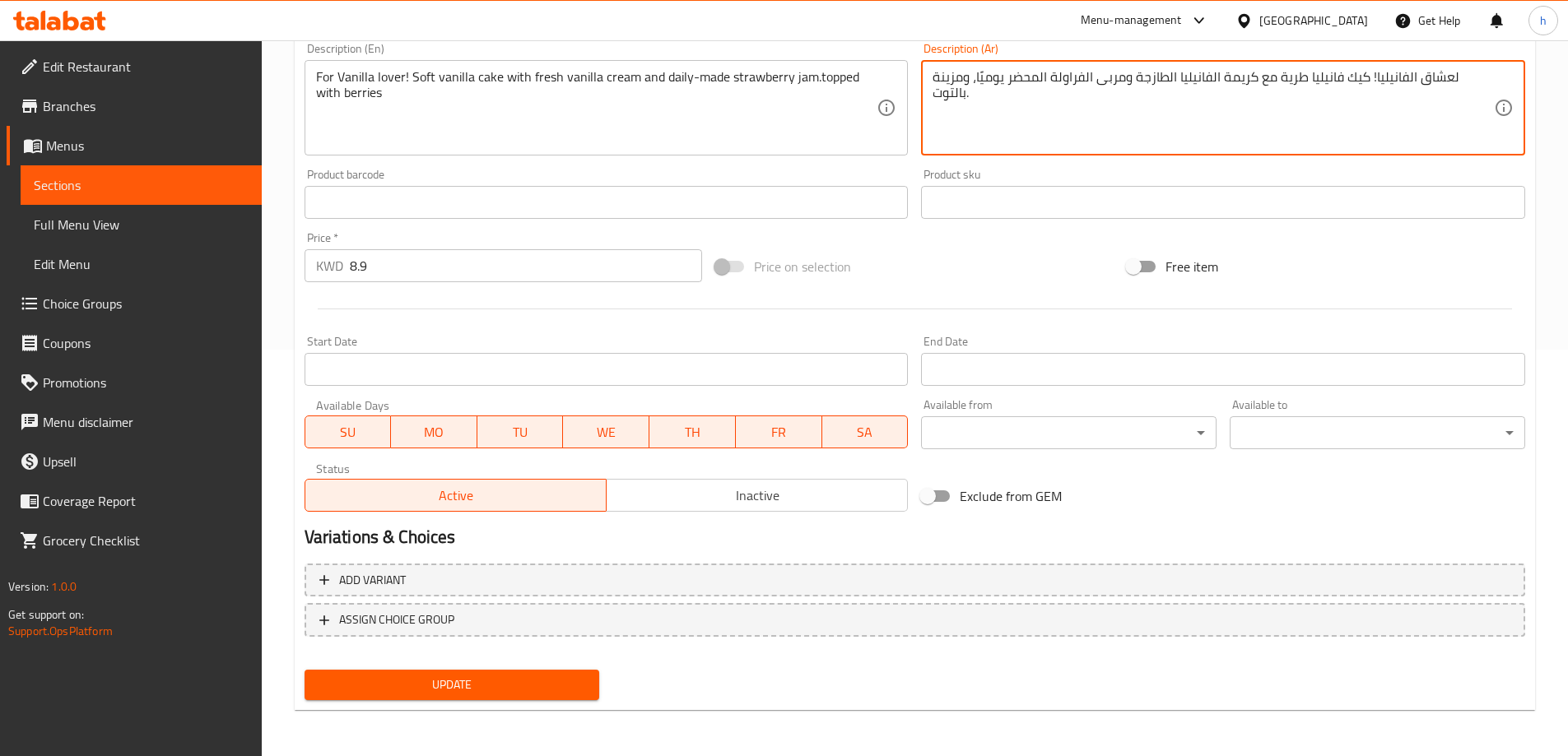
type textarea "لعشاق الفانيليا! كيك فانيليا طرية مع كريمة الفانيليا الطازجة ومربى الفراولة الم…"
click at [510, 681] on span "Update" at bounding box center [452, 685] width 269 height 21
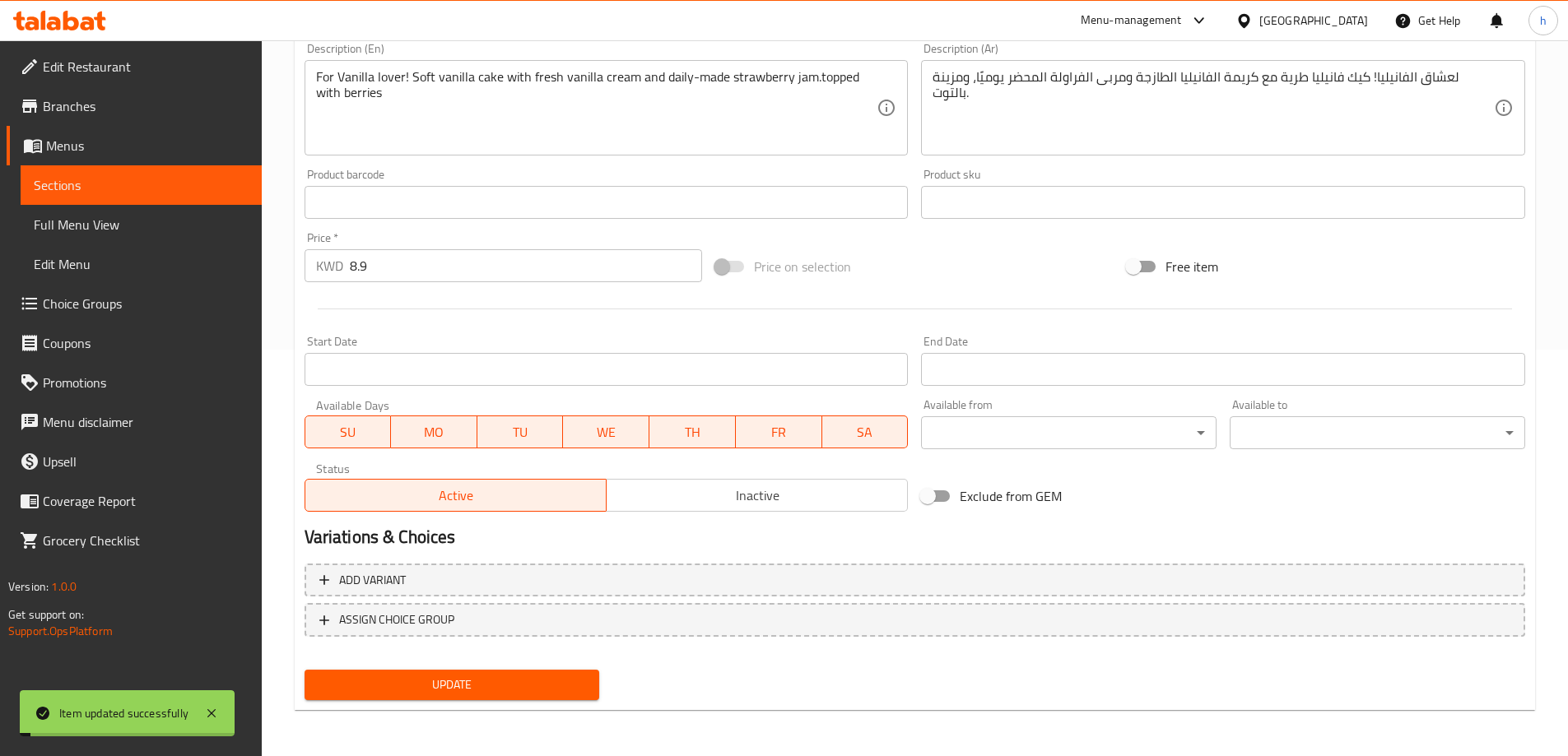
click at [152, 189] on span "Sections" at bounding box center [141, 185] width 215 height 20
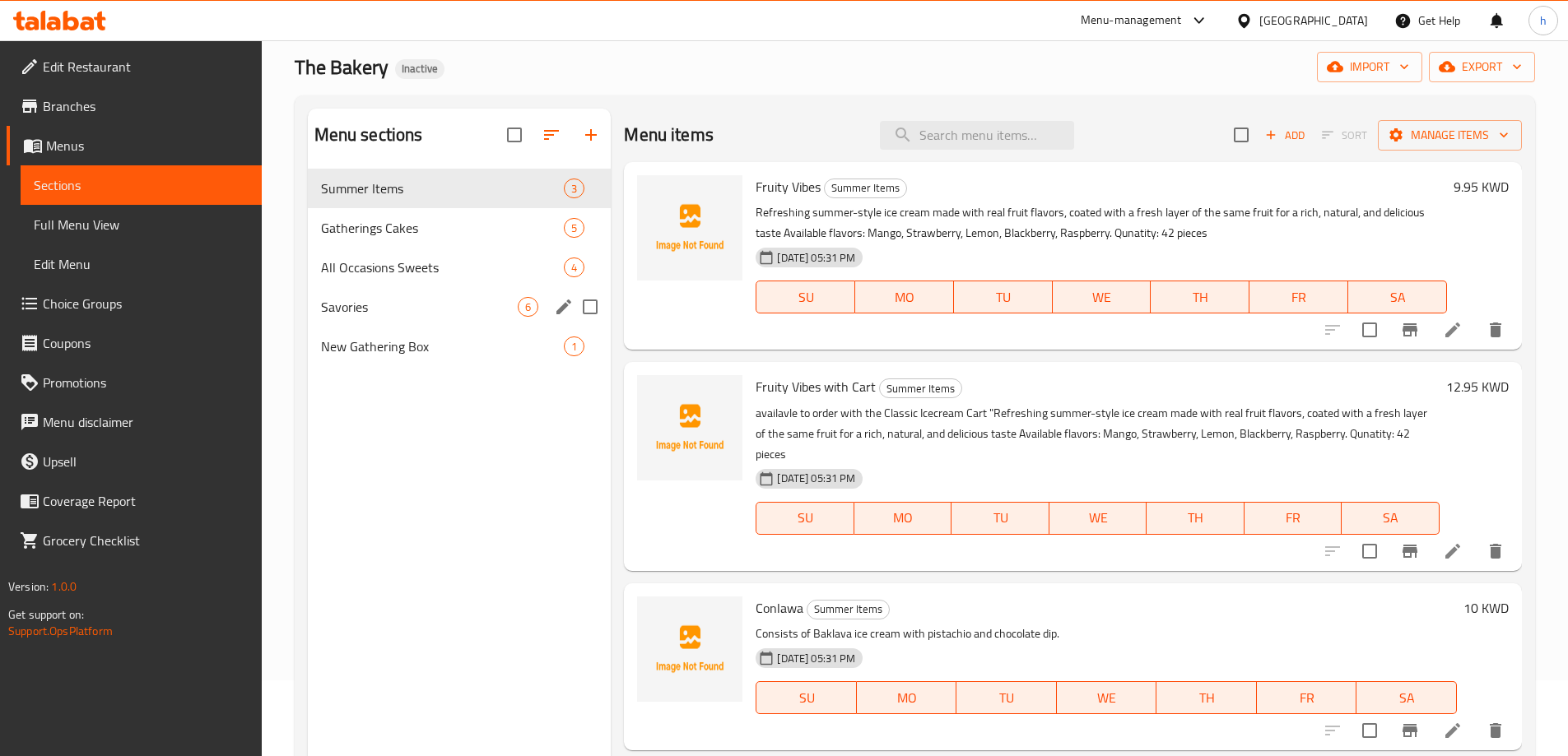
scroll to position [66, 0]
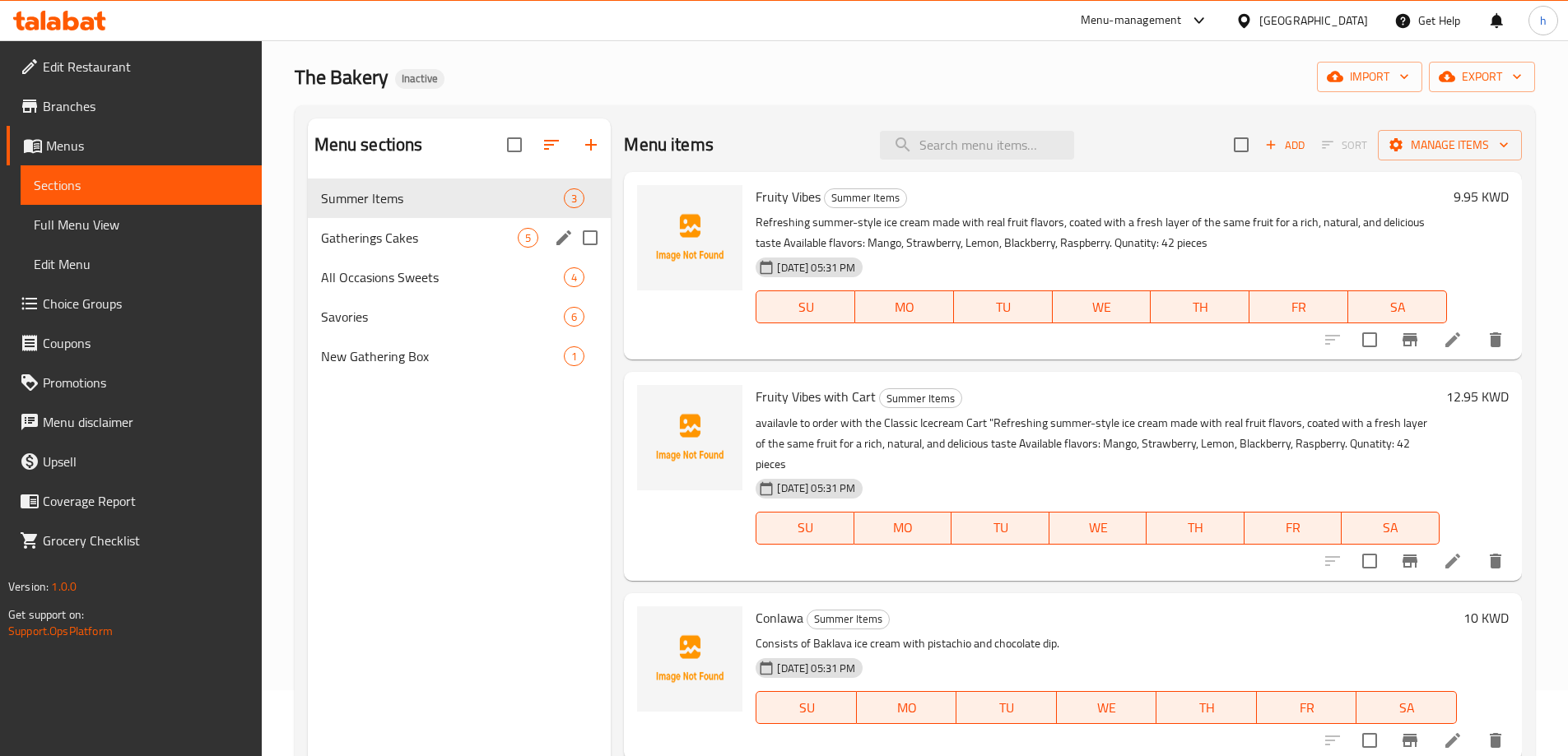
click at [382, 241] on span "Gatherings Cakes" at bounding box center [420, 238] width 197 height 20
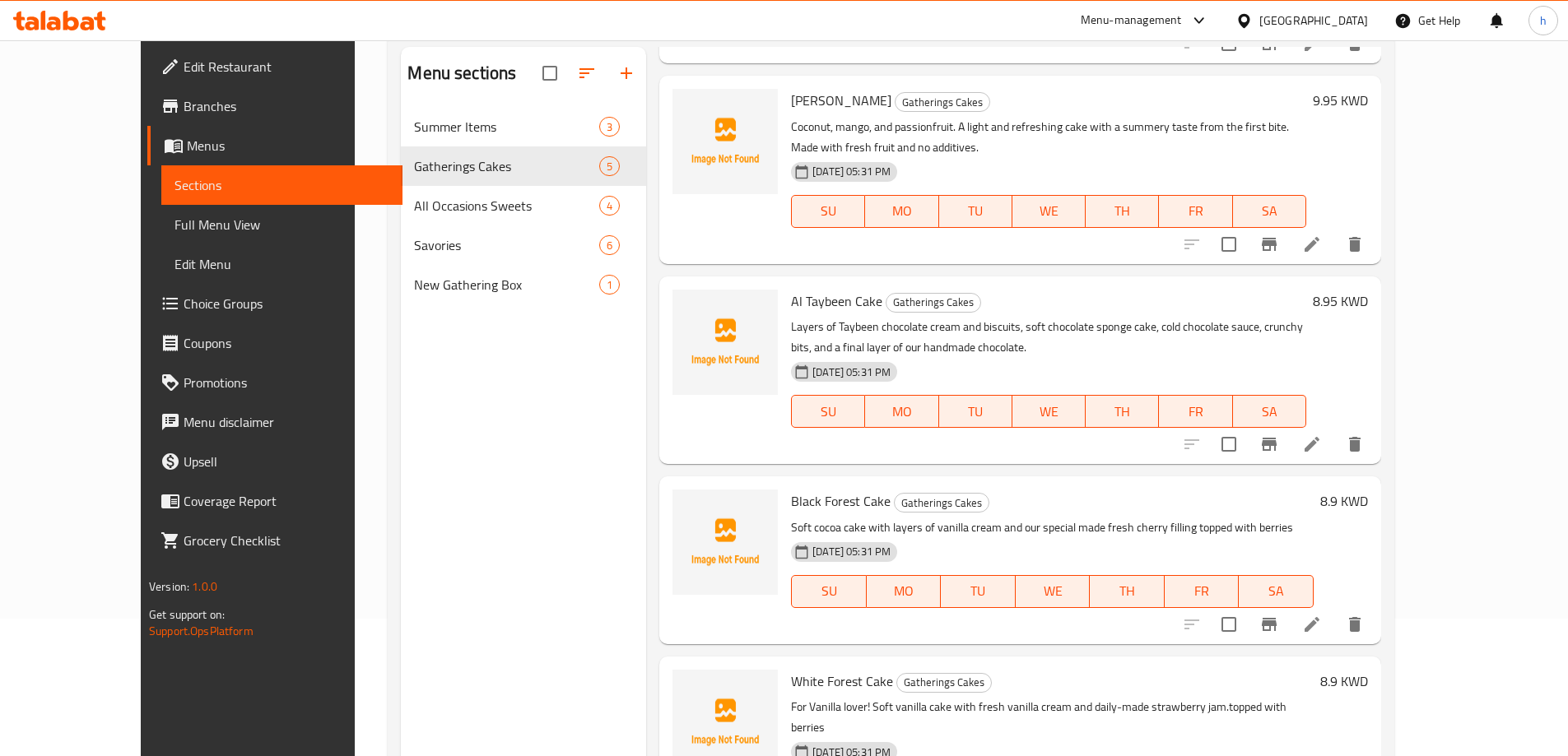
scroll to position [230, 0]
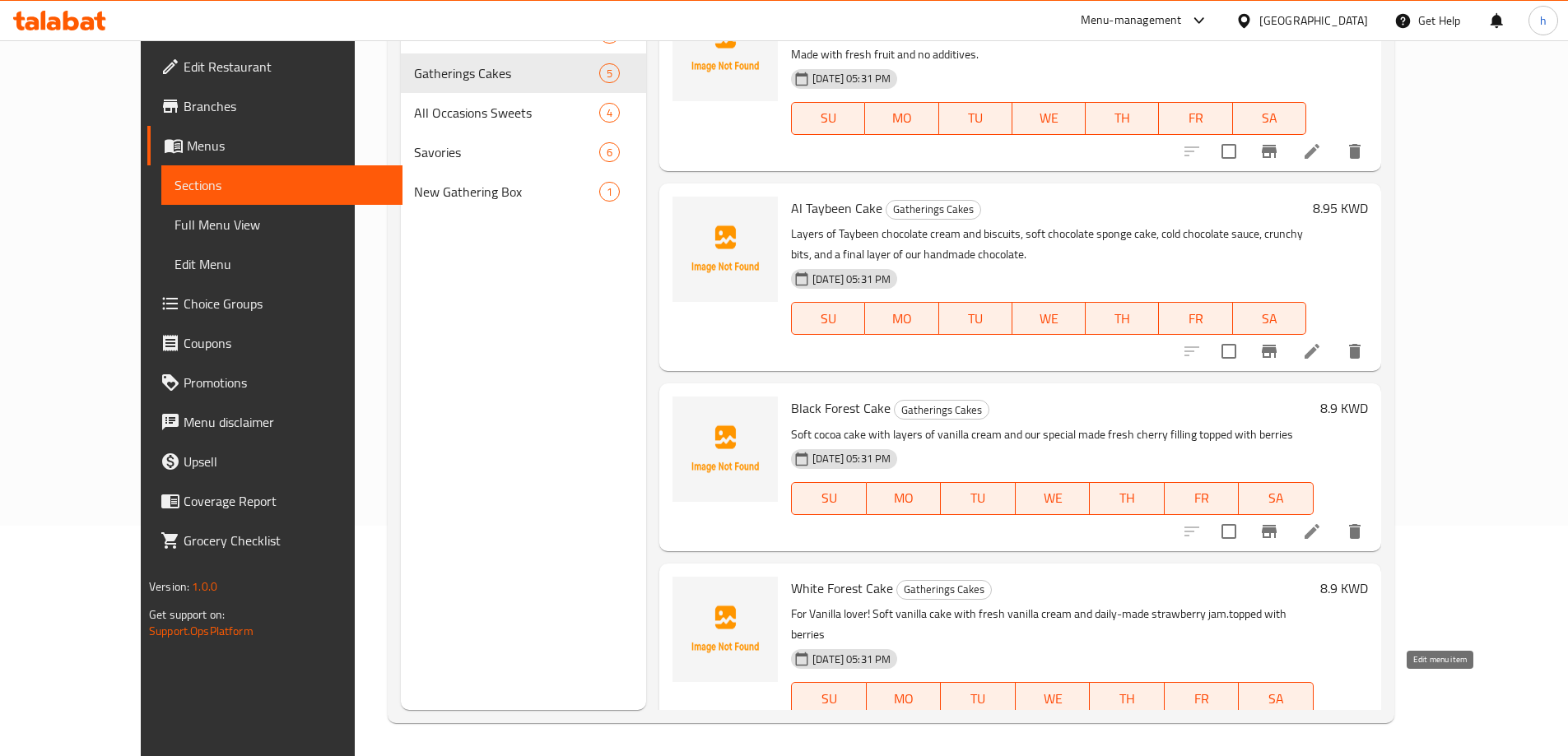
click at [1322, 721] on icon at bounding box center [1312, 731] width 20 height 20
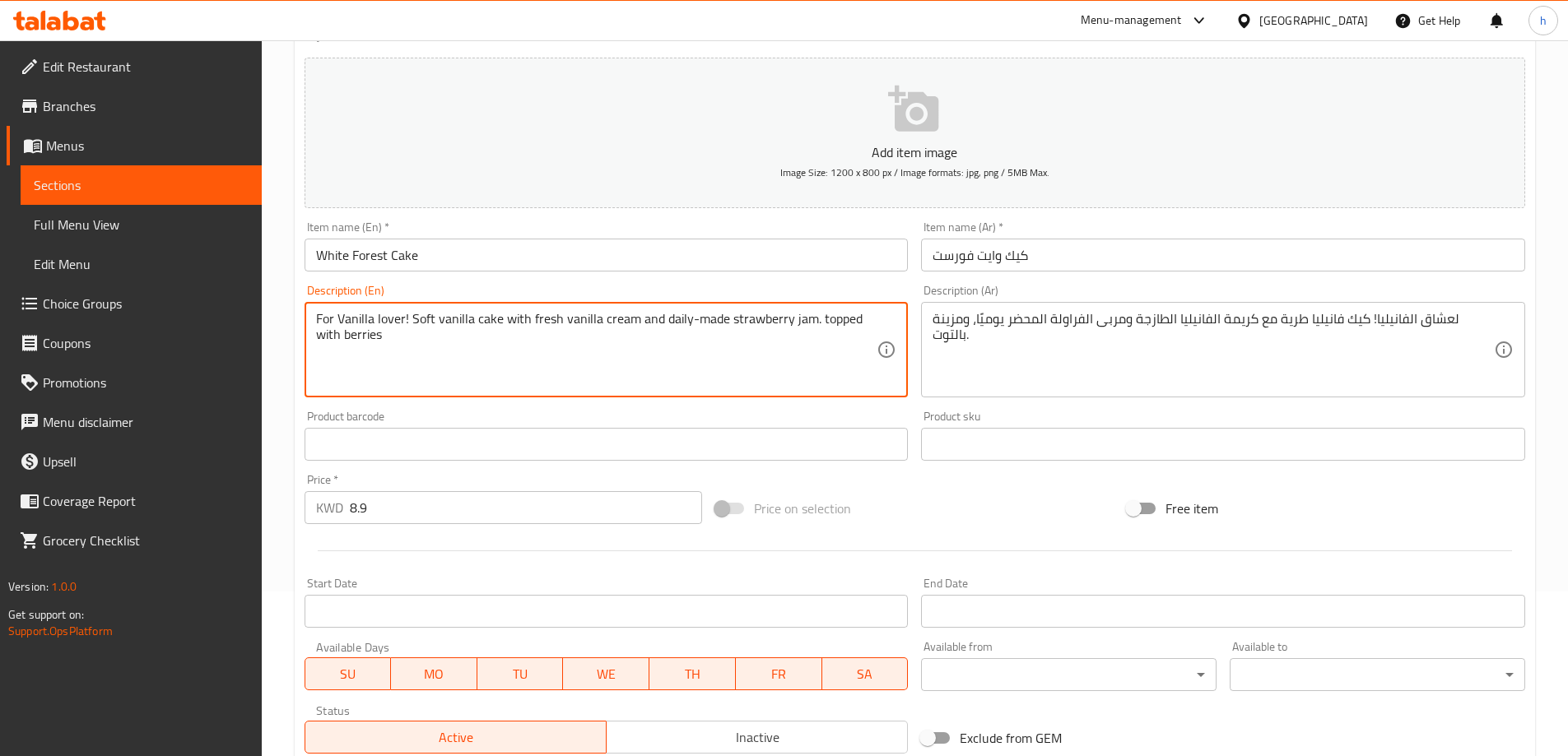
scroll to position [407, 0]
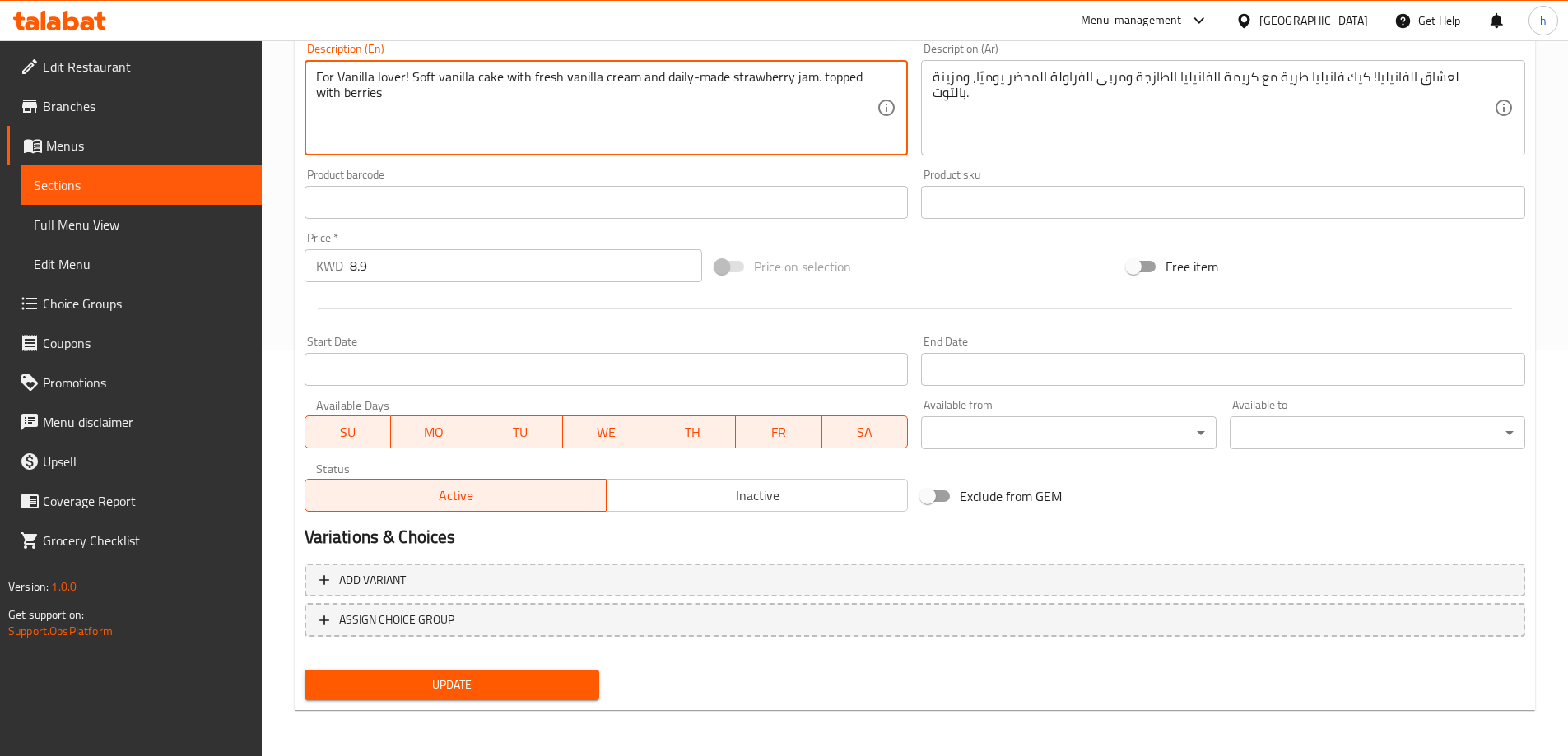
type textarea "For Vanilla lover! Soft vanilla cake with fresh vanilla cream and daily-made st…"
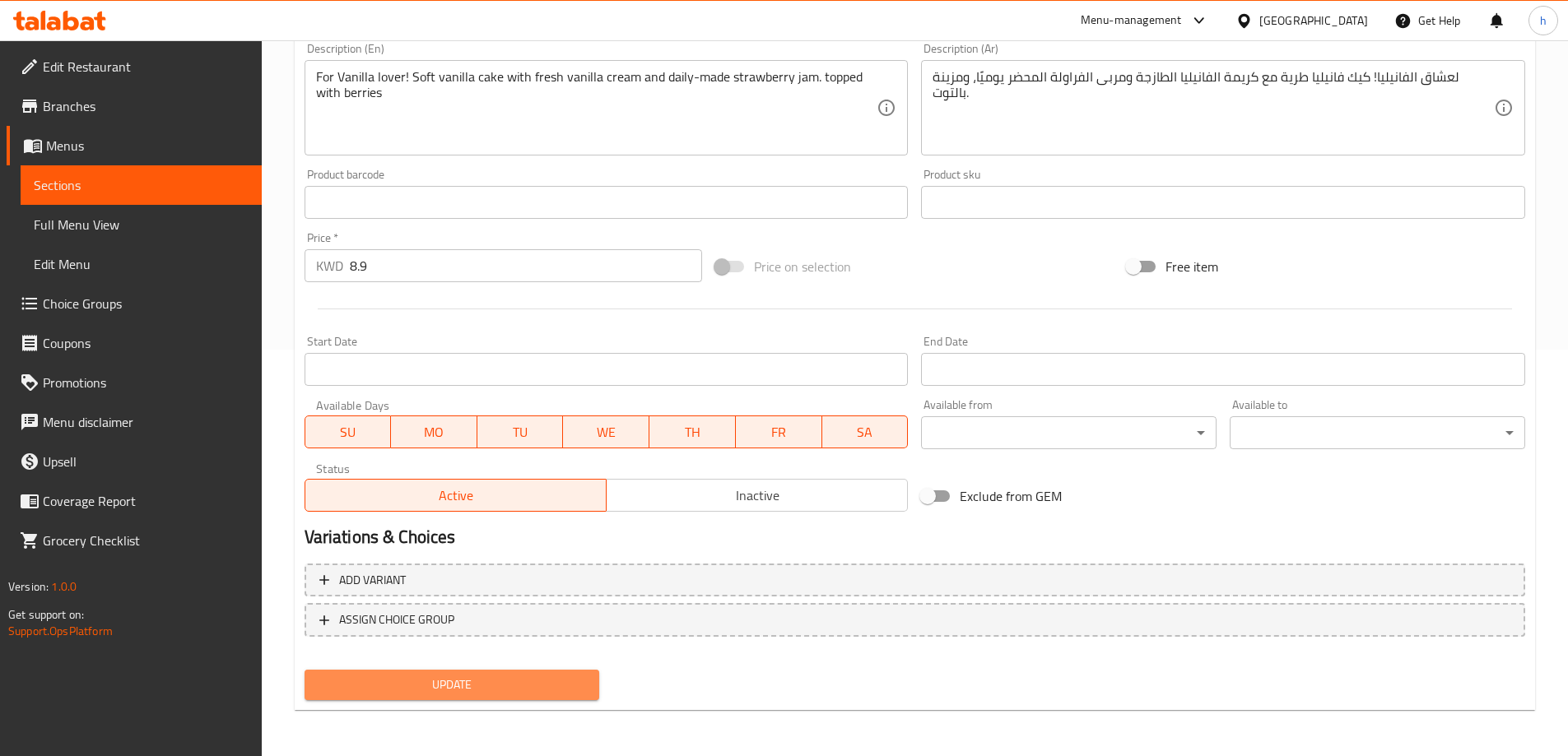
click at [460, 679] on span "Update" at bounding box center [452, 685] width 269 height 21
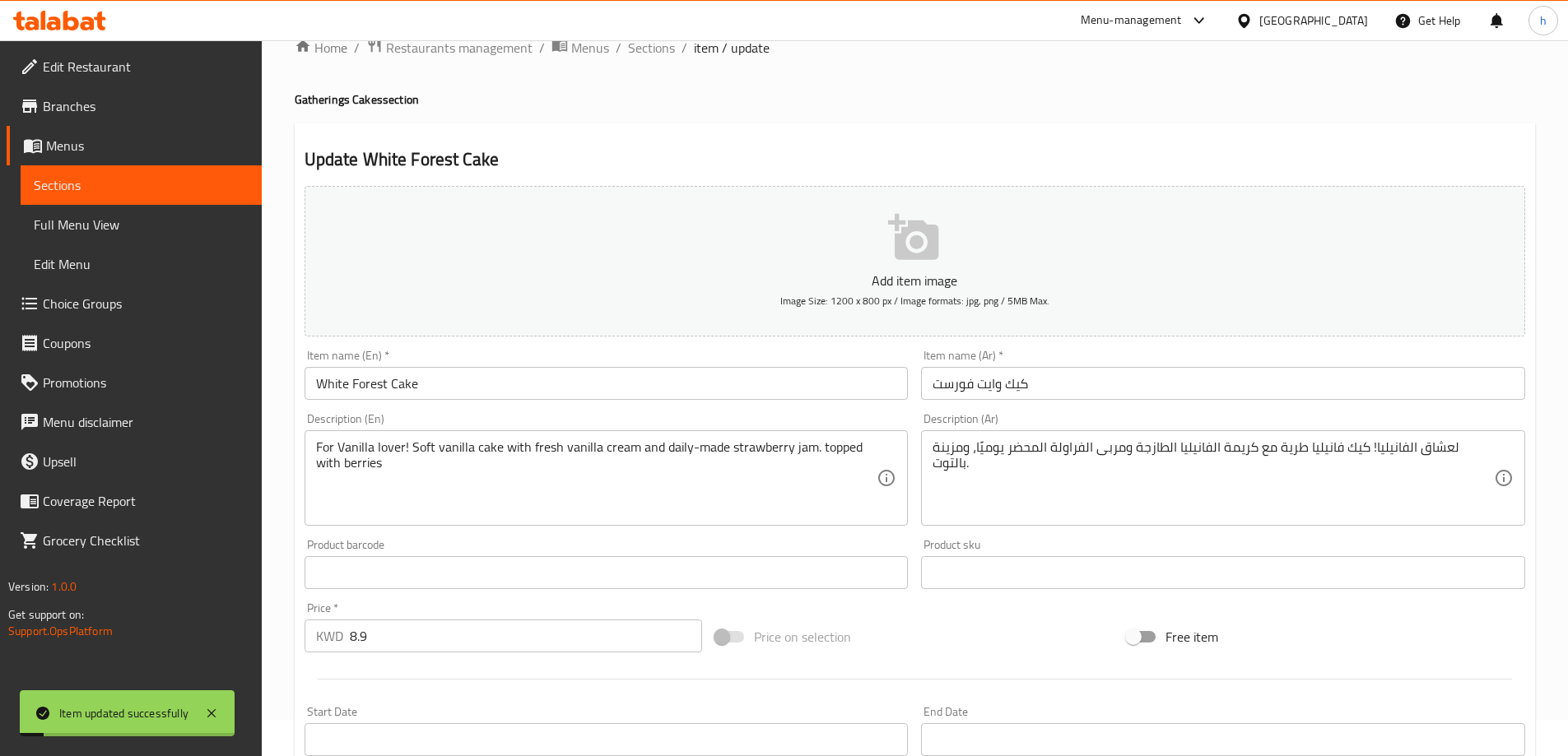
scroll to position [0, 0]
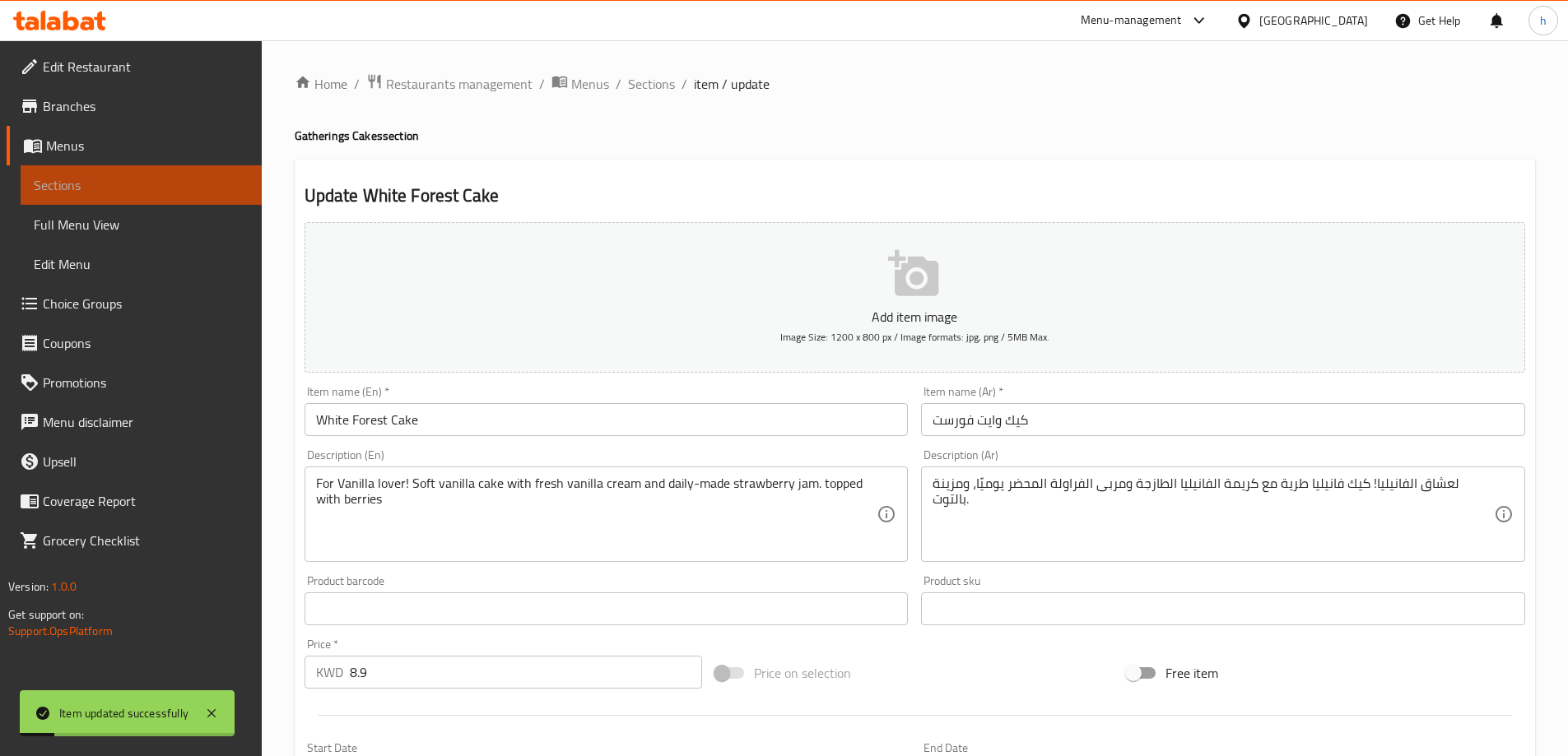
click at [155, 190] on span "Sections" at bounding box center [141, 185] width 215 height 20
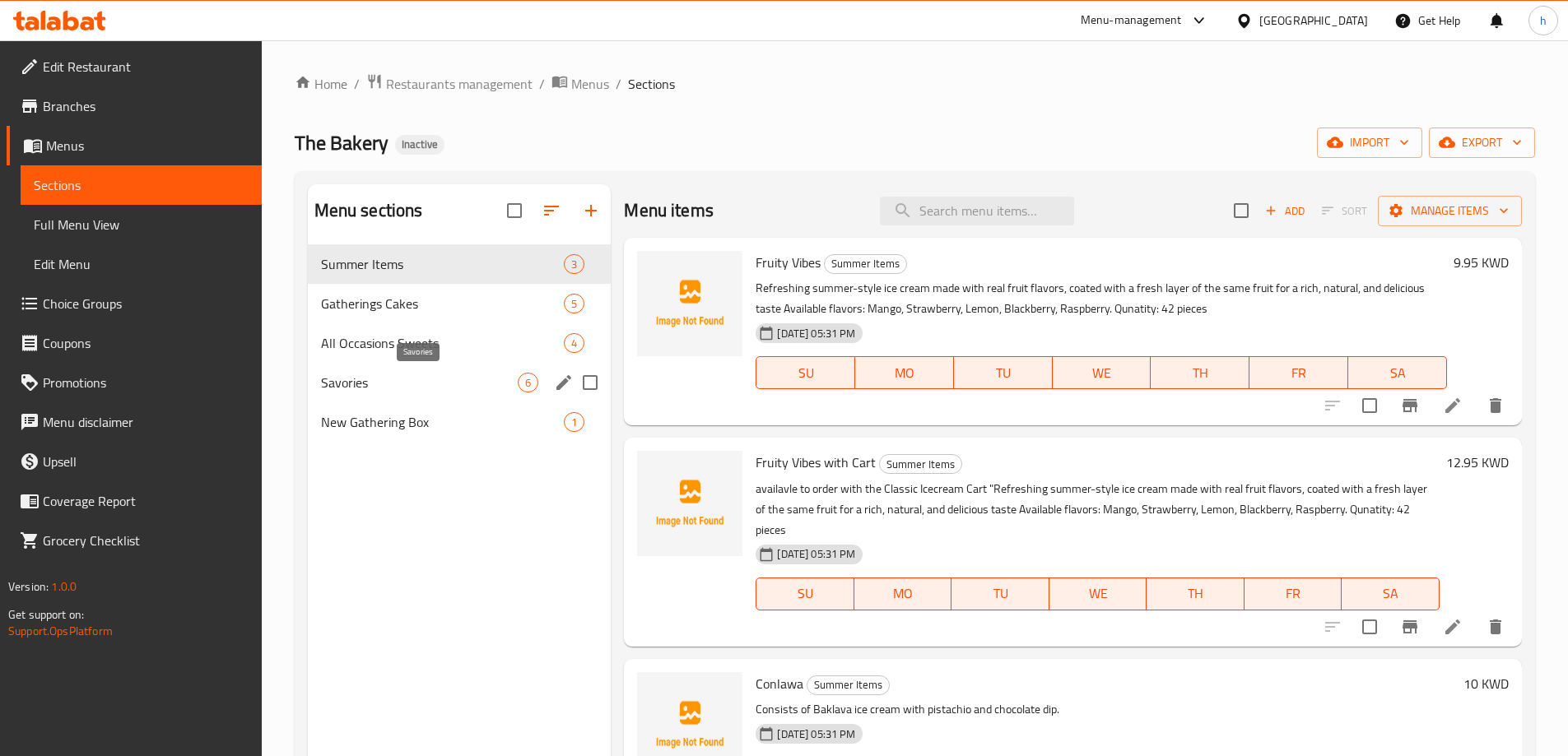
click at [411, 382] on span "Savories" at bounding box center [420, 382] width 197 height 20
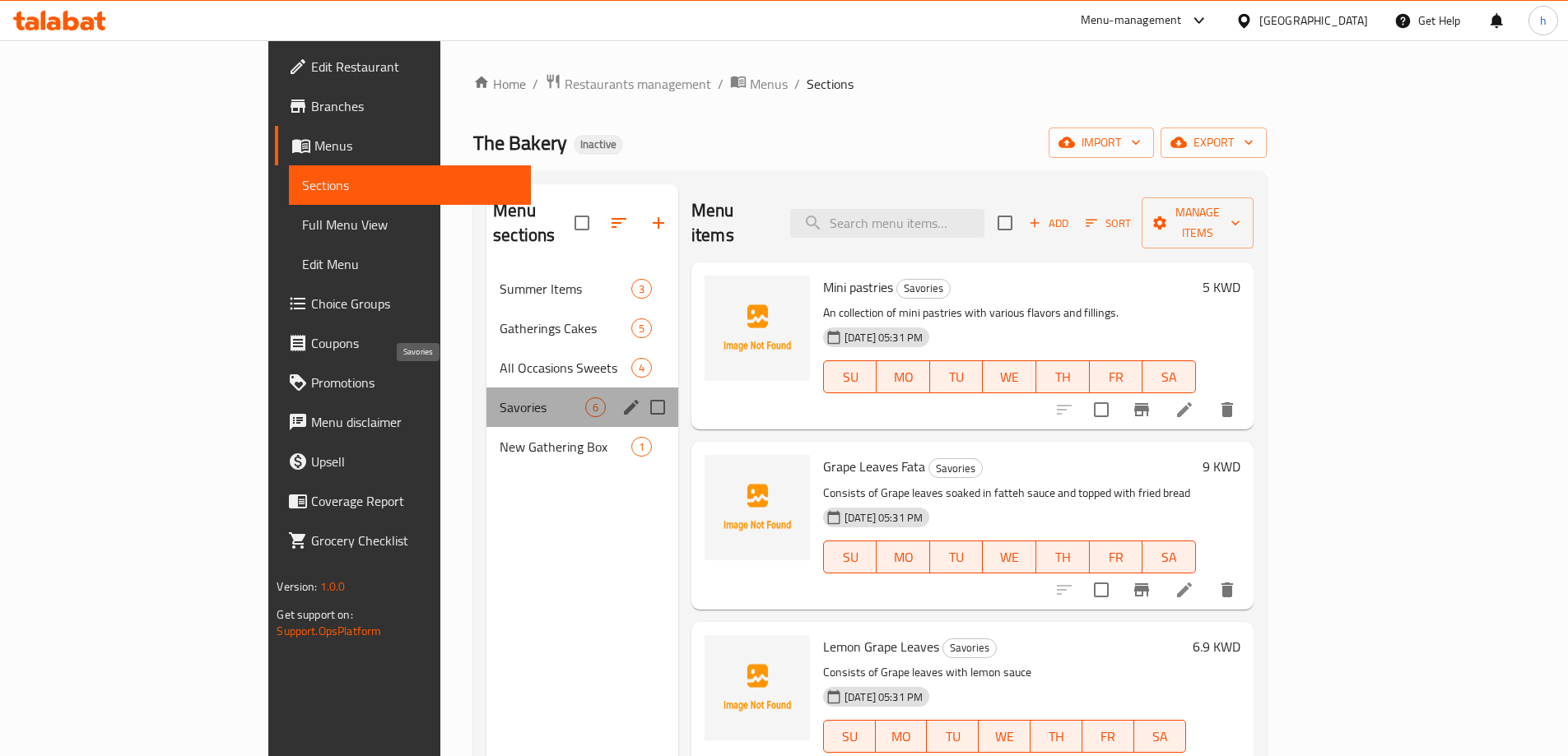
click at [500, 397] on span "Savories" at bounding box center [542, 407] width 85 height 20
click at [621, 397] on icon "edit" at bounding box center [630, 407] width 20 height 20
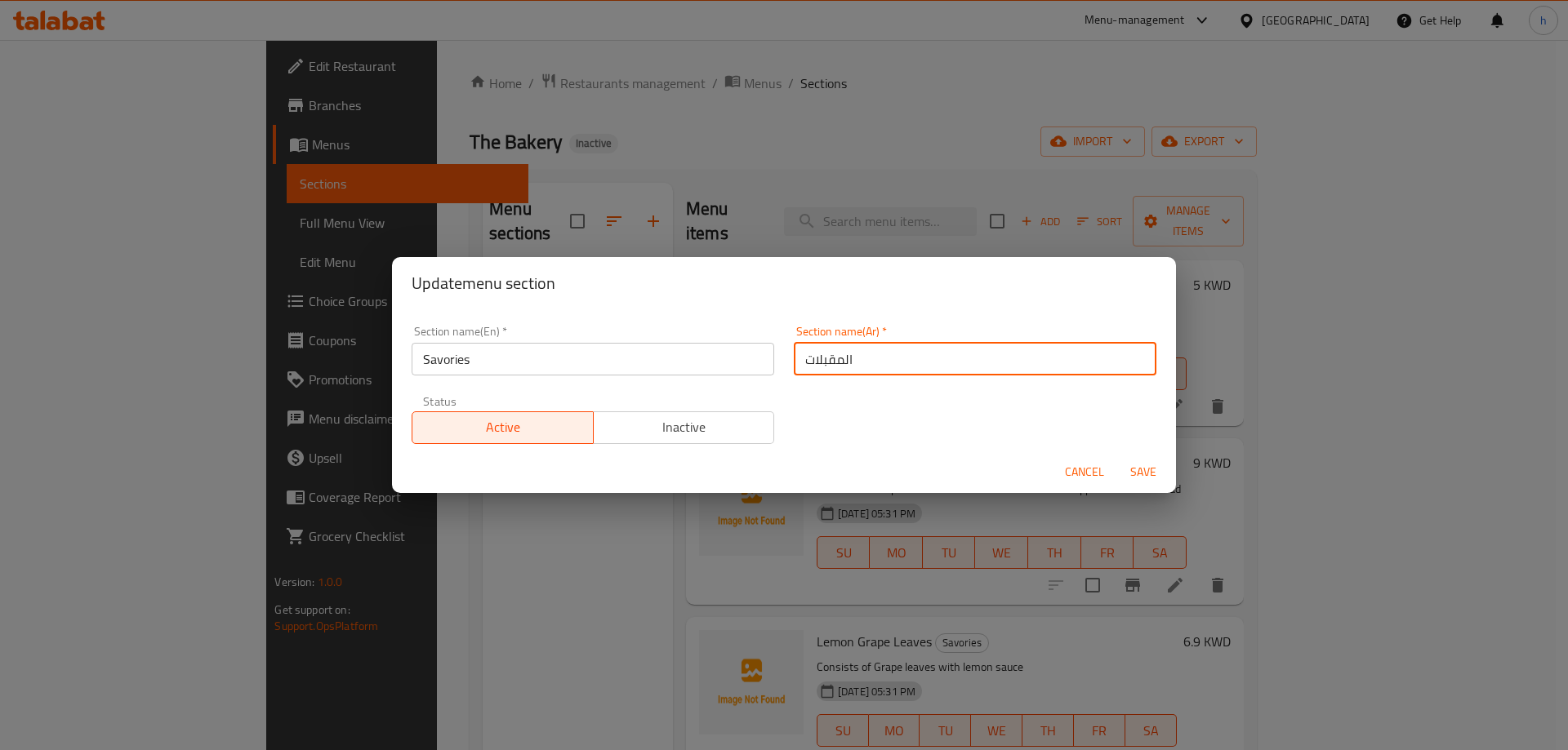
click at [854, 361] on input "المقبلات" at bounding box center [974, 359] width 363 height 33
type input "الموالح"
click at [1141, 470] on span "Save" at bounding box center [1143, 472] width 39 height 20
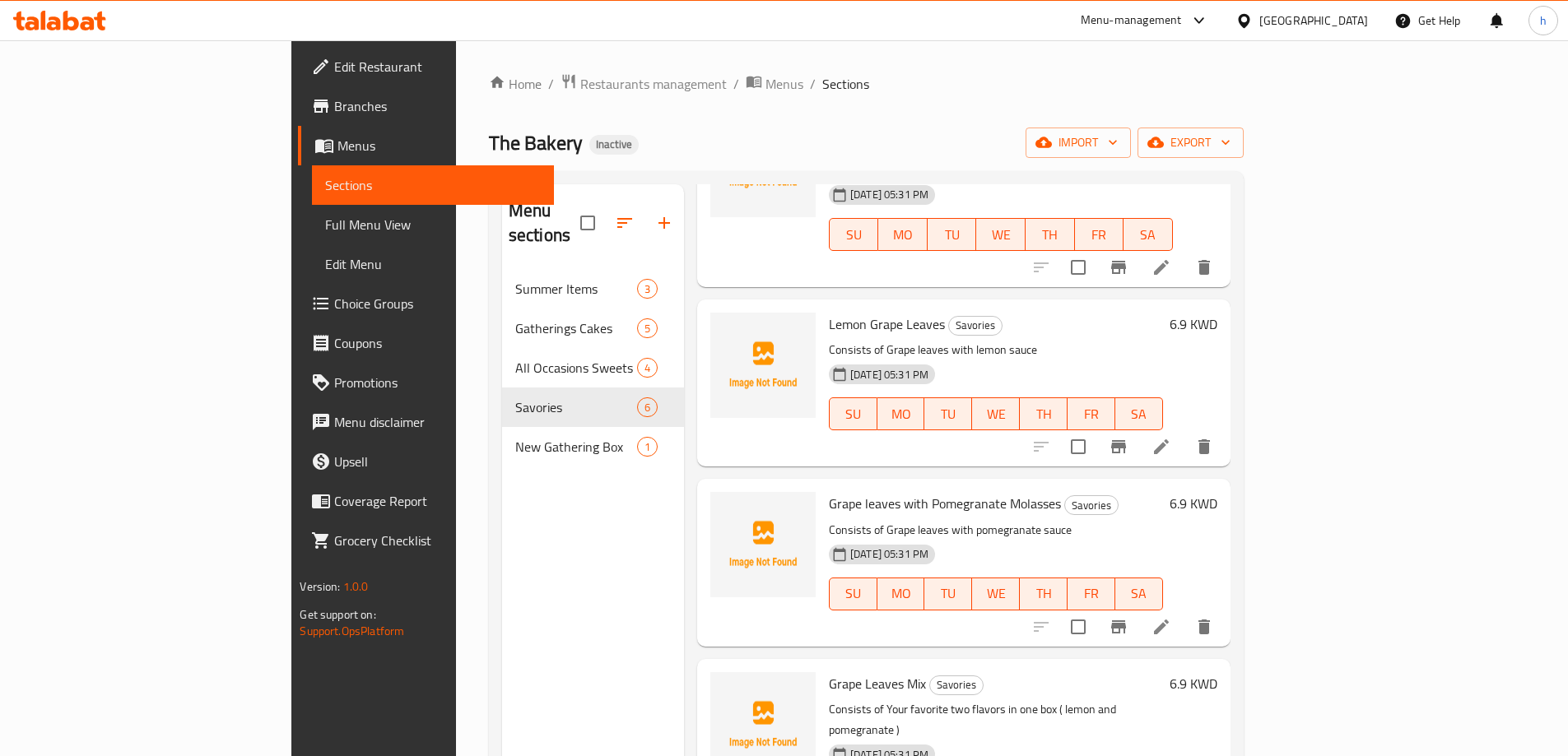
scroll to position [363, 0]
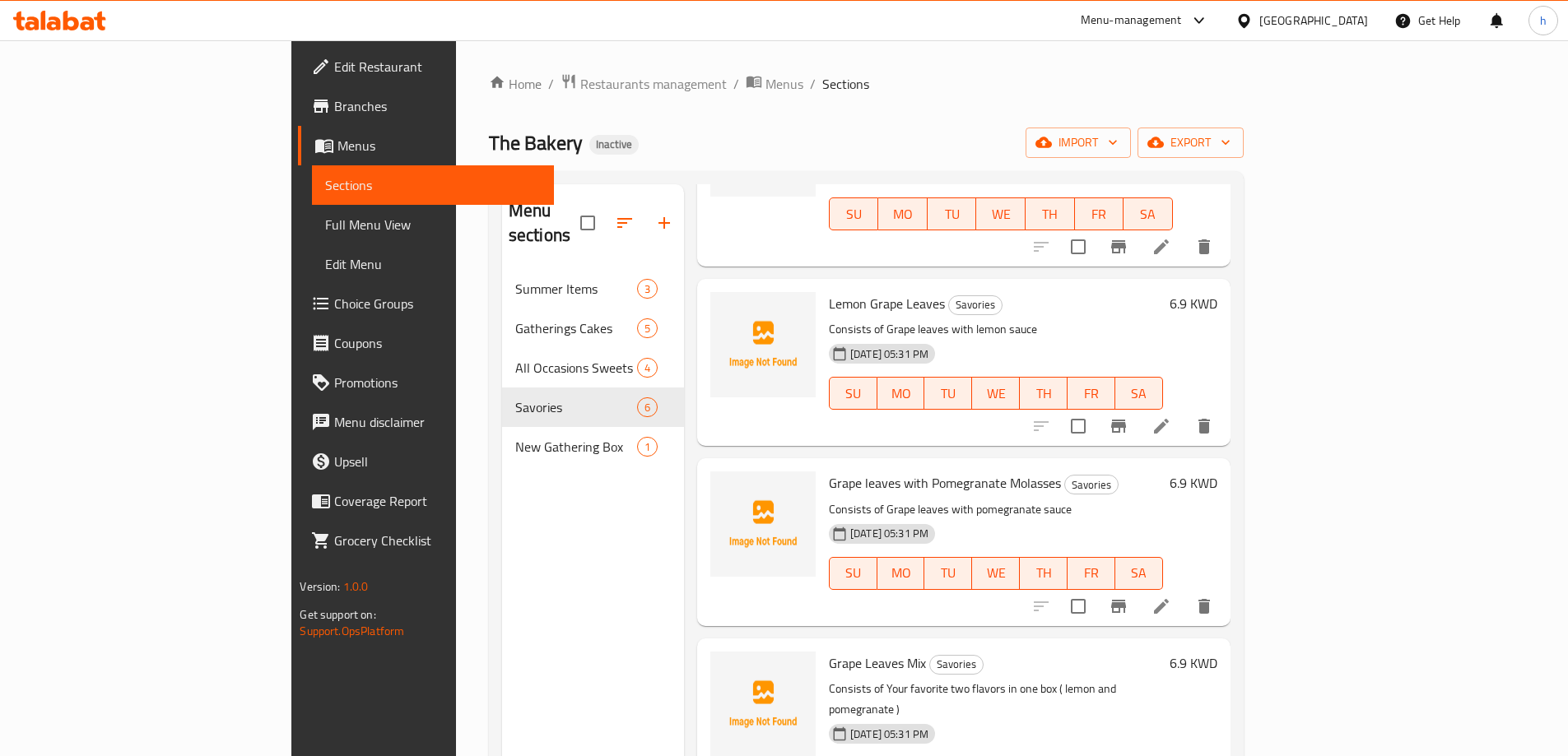
click at [1171, 596] on icon at bounding box center [1160, 606] width 20 height 20
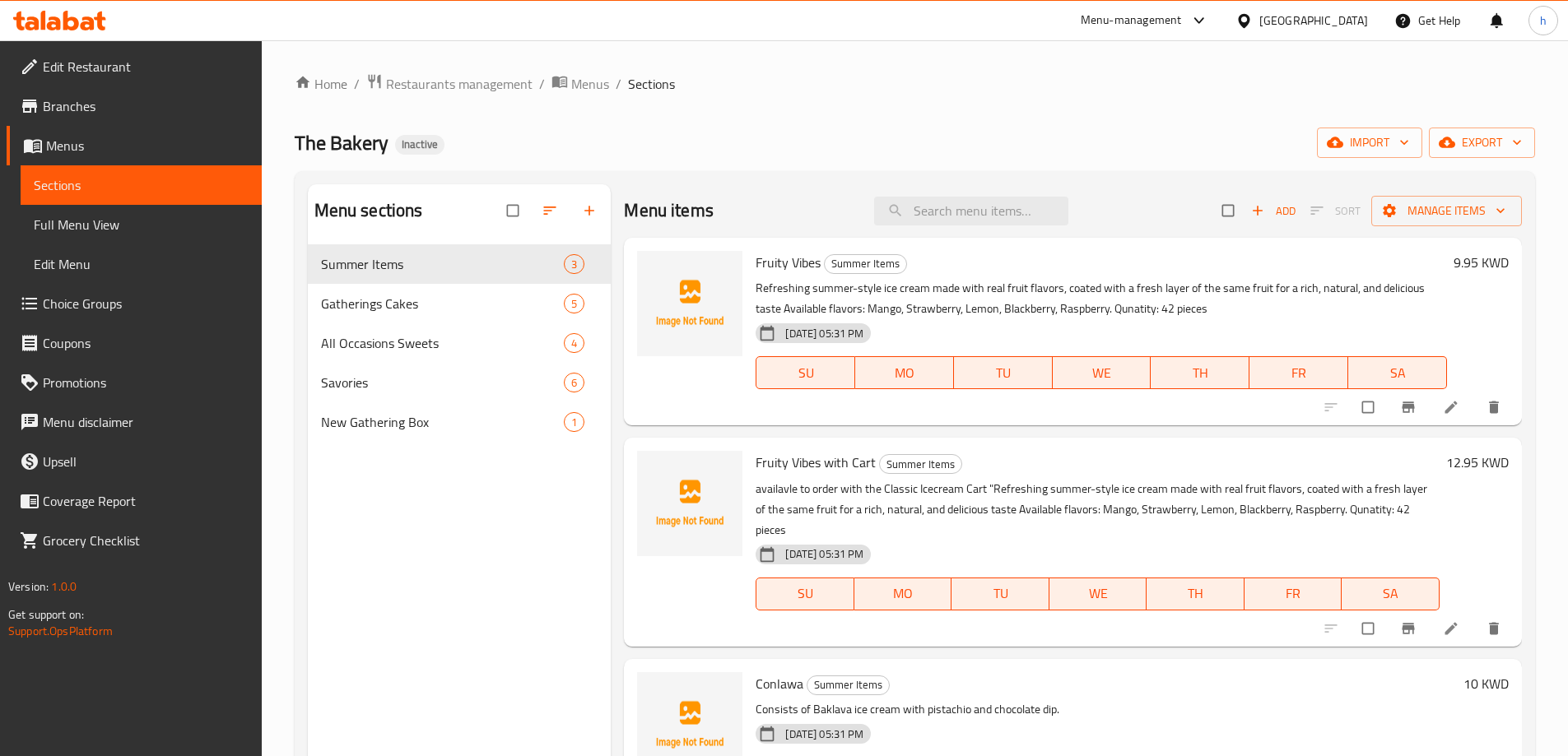
click at [91, 226] on span "Full Menu View" at bounding box center [141, 224] width 215 height 20
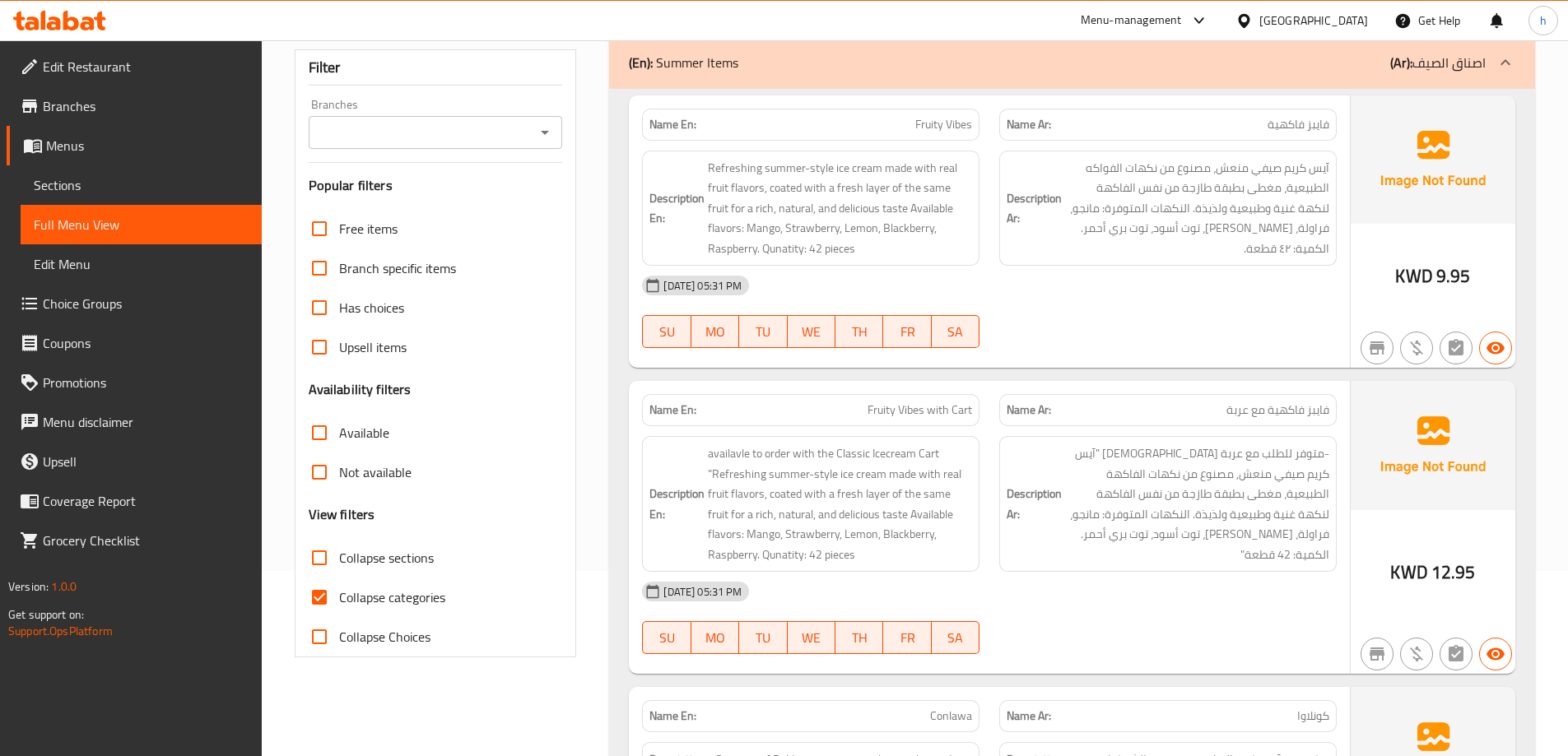
scroll to position [247, 0]
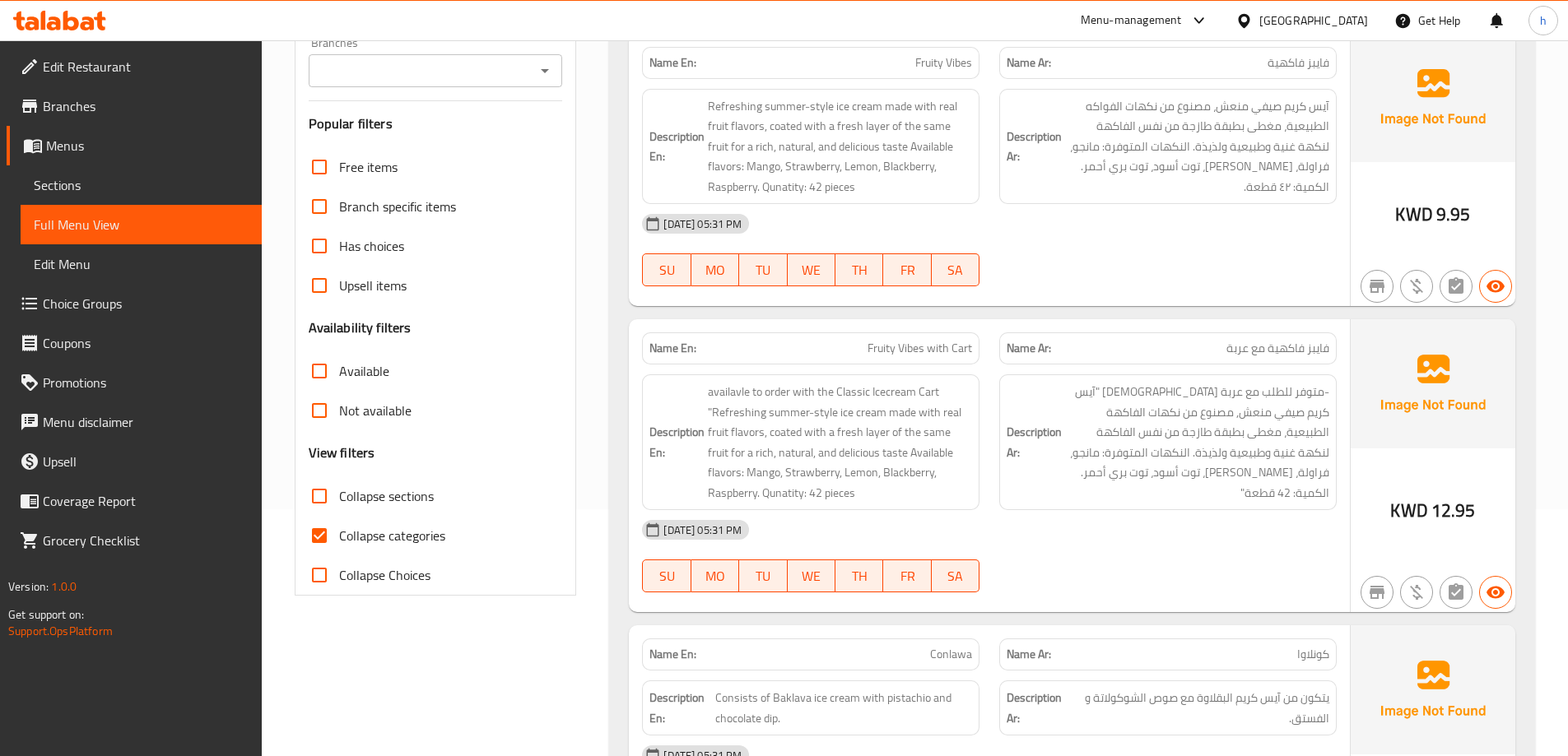
click at [326, 529] on input "Collapse categories" at bounding box center [319, 535] width 39 height 39
checkbox input "false"
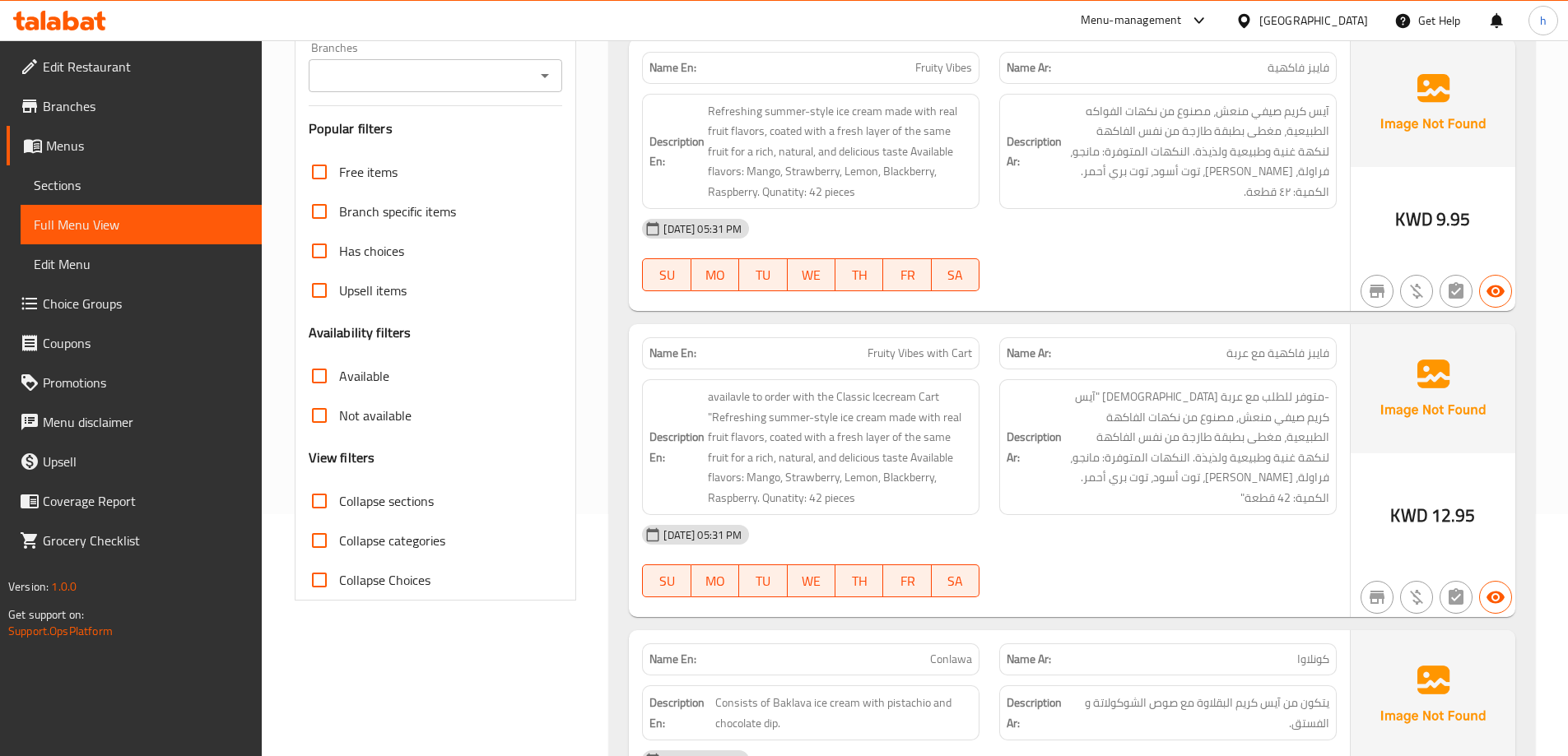
scroll to position [0, 0]
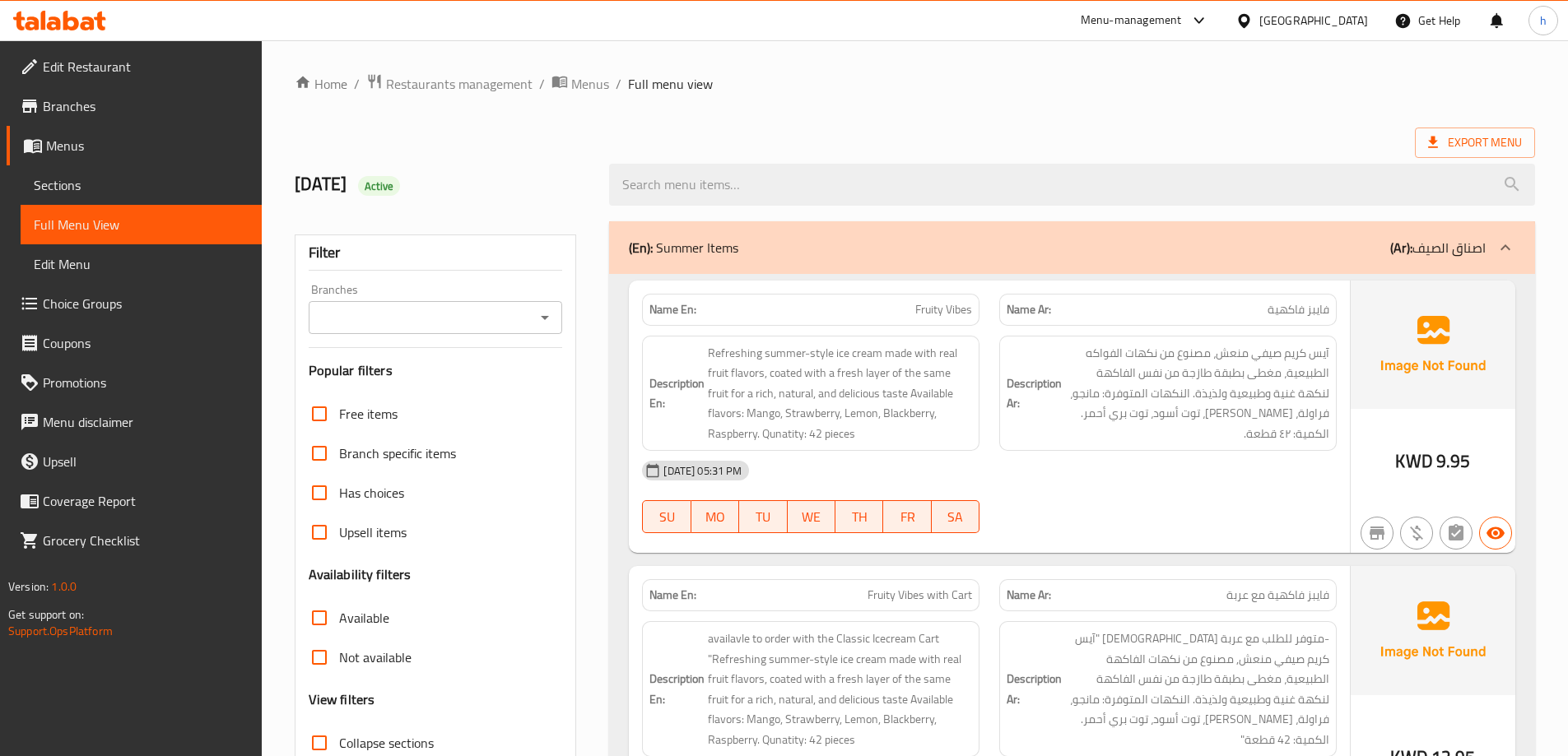
click at [526, 143] on div "Export Menu" at bounding box center [915, 143] width 1240 height 30
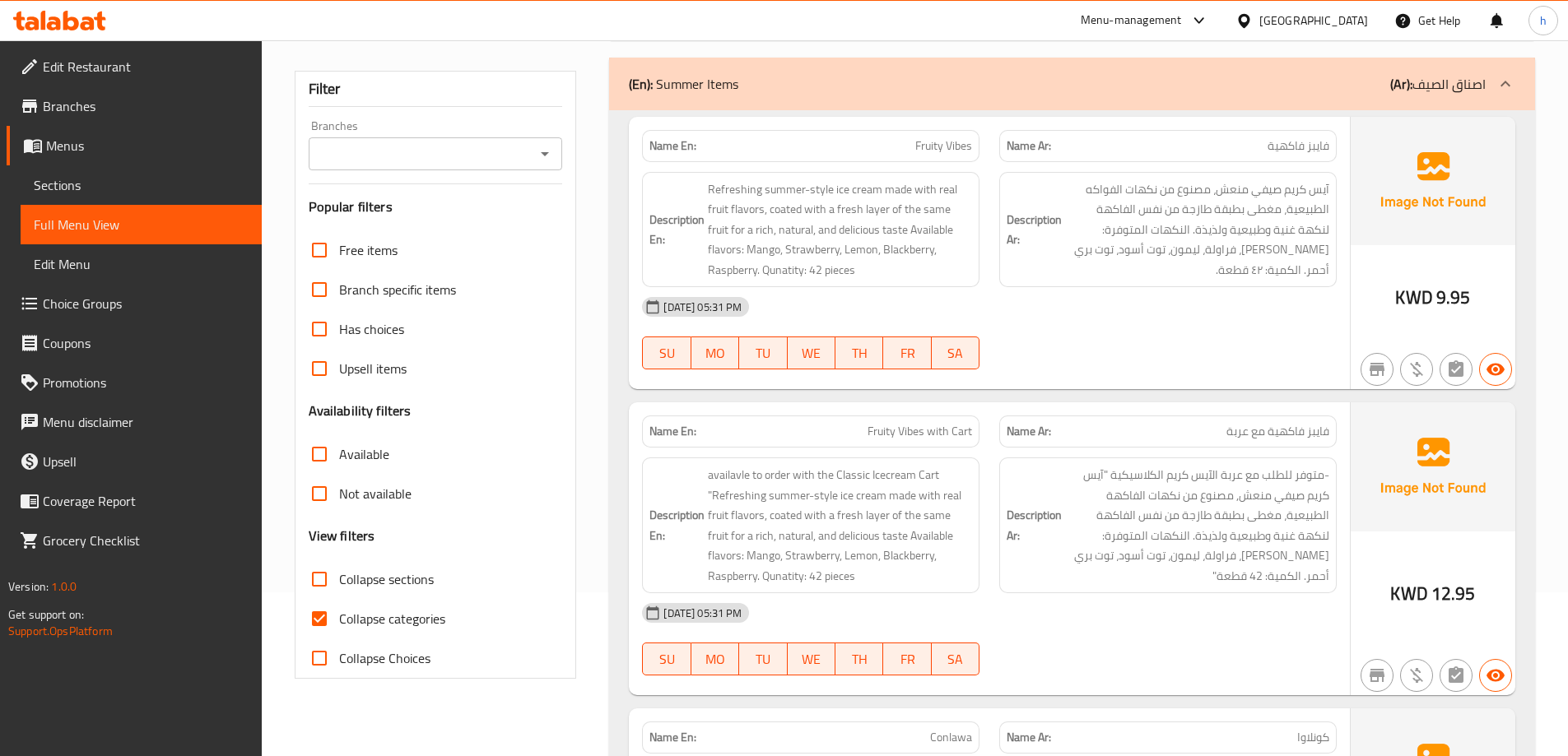
scroll to position [164, 0]
drag, startPoint x: 322, startPoint y: 611, endPoint x: 333, endPoint y: 610, distance: 11.0
click at [321, 612] on input "Collapse categories" at bounding box center [319, 618] width 39 height 39
checkbox input "false"
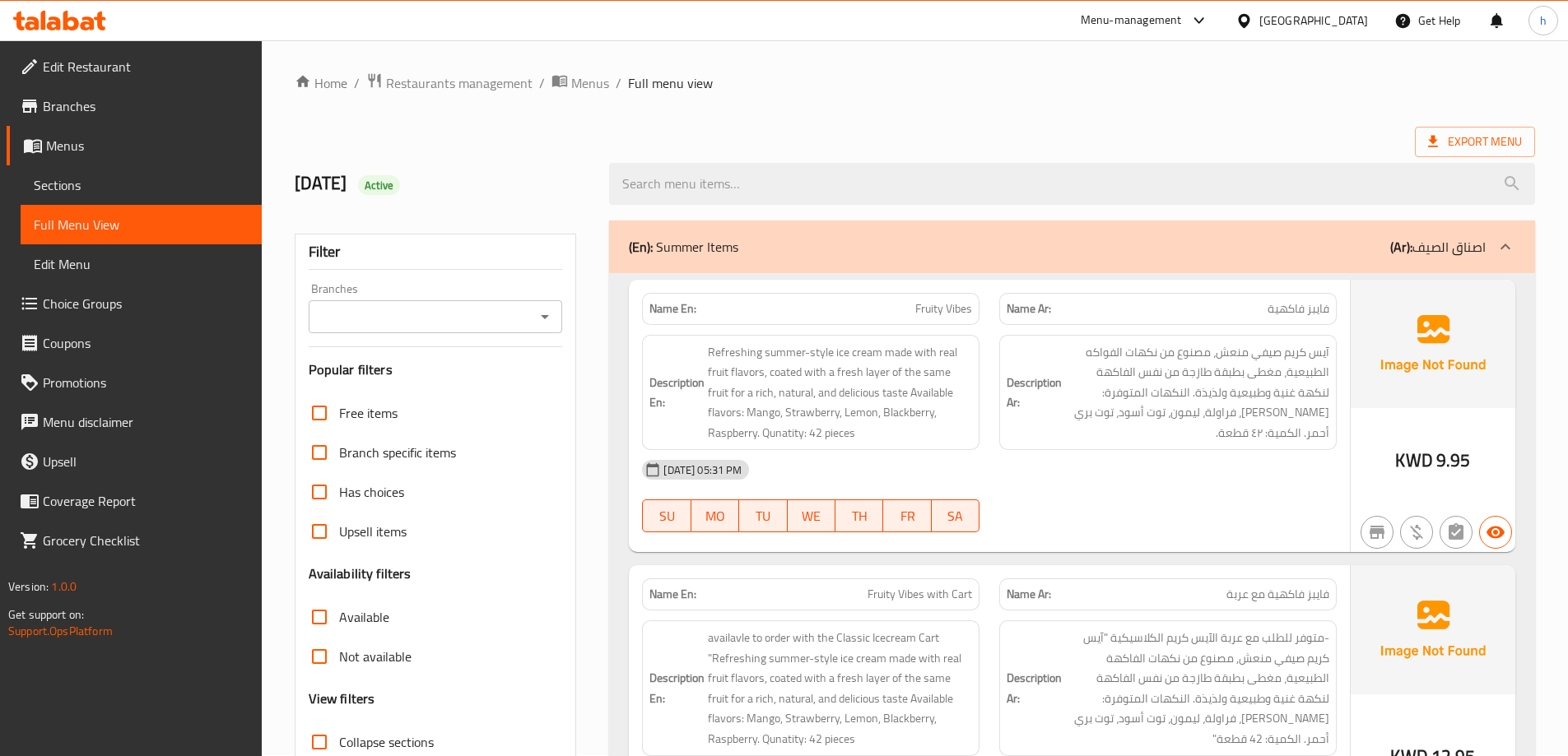
scroll to position [0, 0]
click at [987, 275] on div "Name En: Fruity Vibes Name Ar: فايبز فاكهية Description En: Refreshing summer-s…" at bounding box center [1071, 696] width 925 height 844
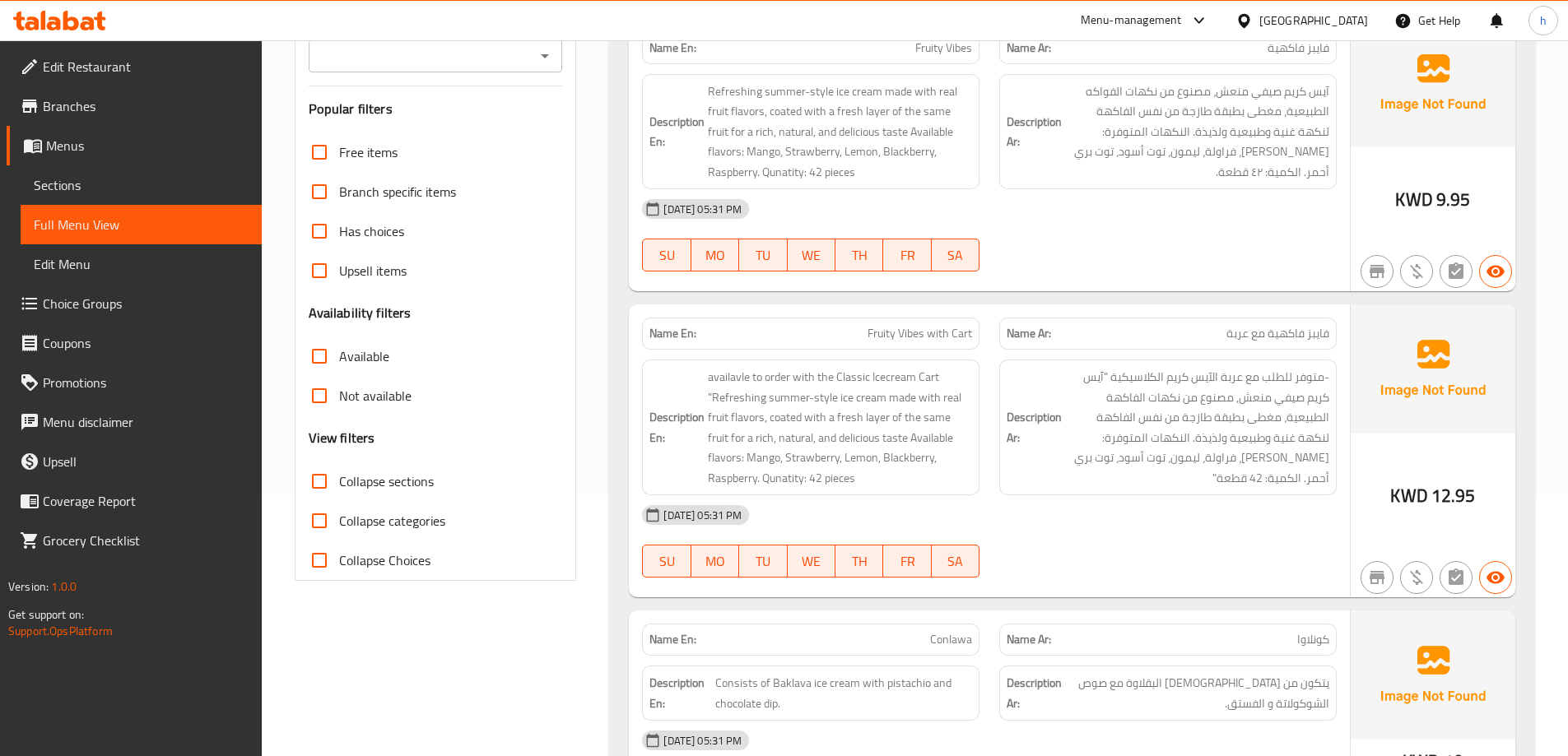
scroll to position [263, 0]
click at [1264, 231] on div "11-08-2025 05:31 PM SU MO TU WE TH FR SA" at bounding box center [989, 234] width 714 height 92
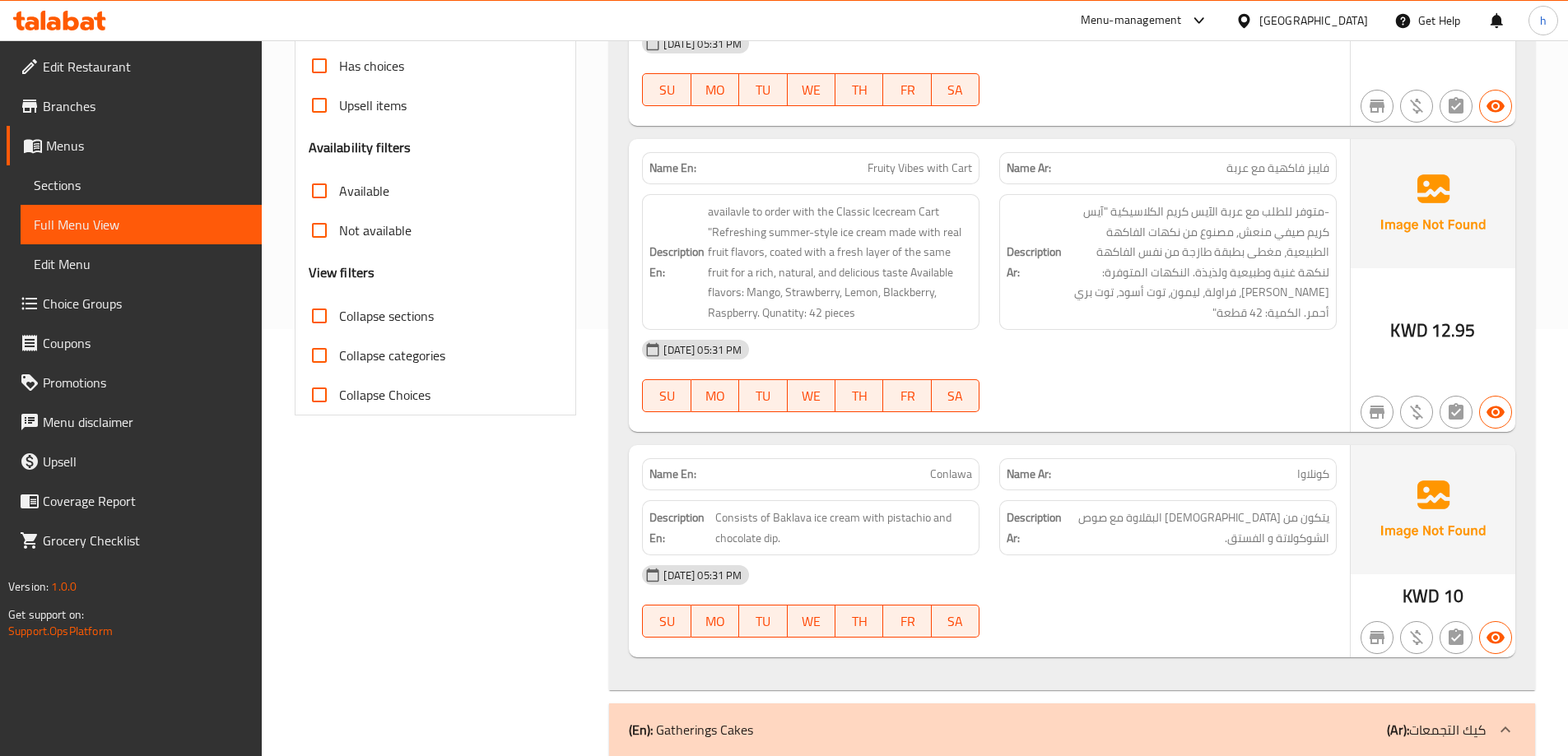
scroll to position [427, 0]
click at [1297, 162] on span "فايبز فاكهية مع عربة" at bounding box center [1277, 167] width 102 height 17
click at [613, 246] on div "Name En: Fruity Vibes Name Ar: فايبز فاكهية Description En: Refreshing summer-s…" at bounding box center [1071, 268] width 925 height 844
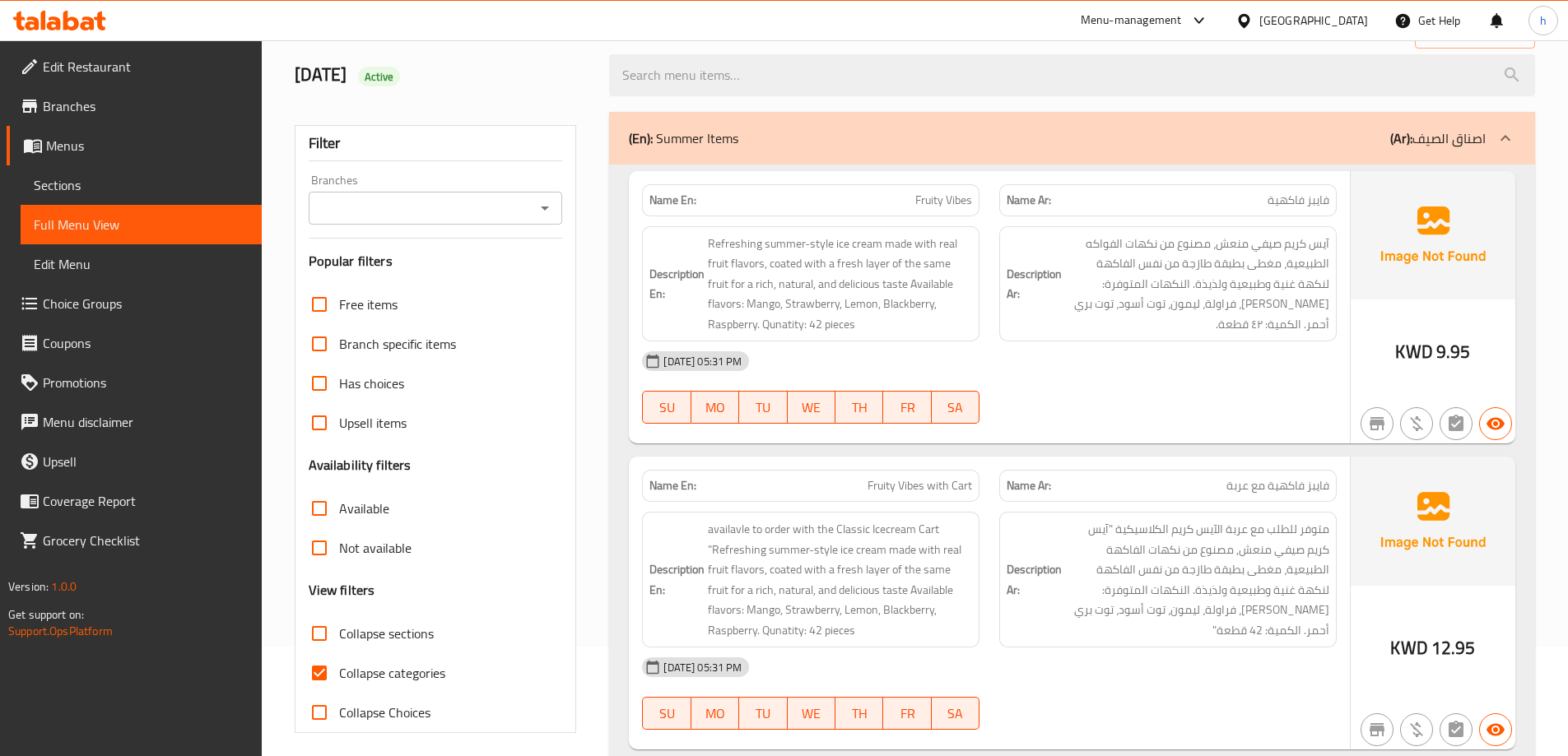
scroll to position [247, 0]
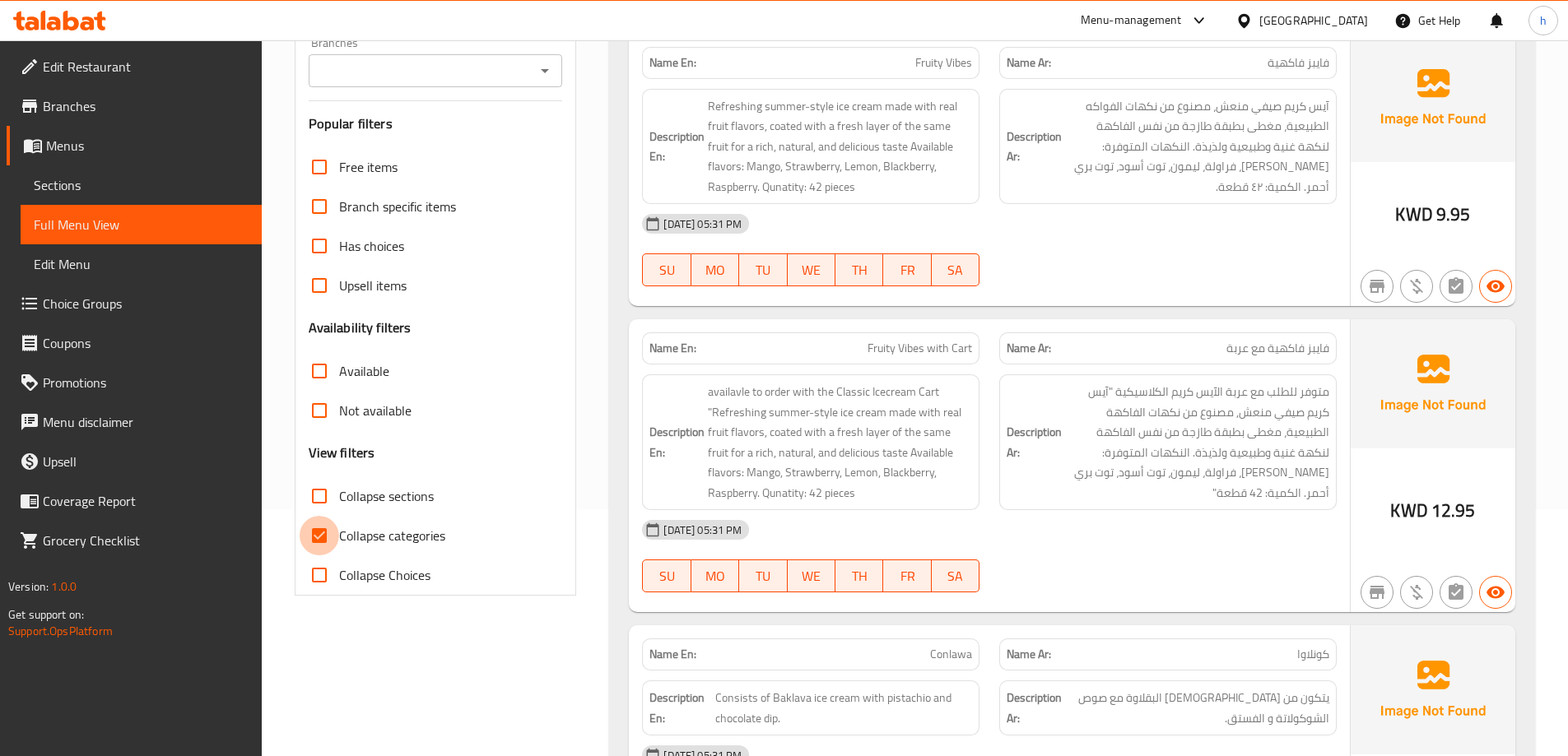
click at [321, 525] on input "Collapse categories" at bounding box center [319, 535] width 39 height 39
checkbox input "false"
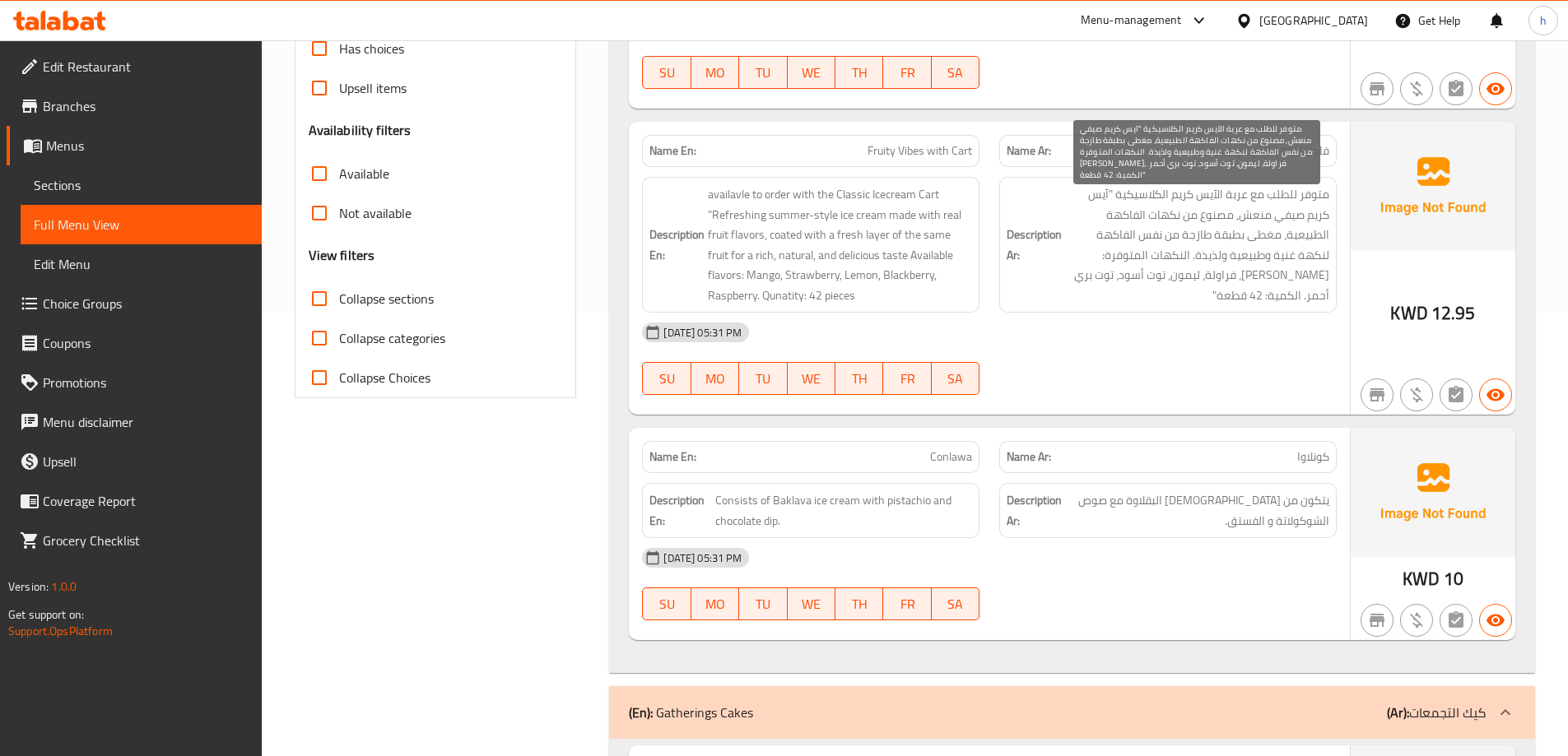
scroll to position [477, 0]
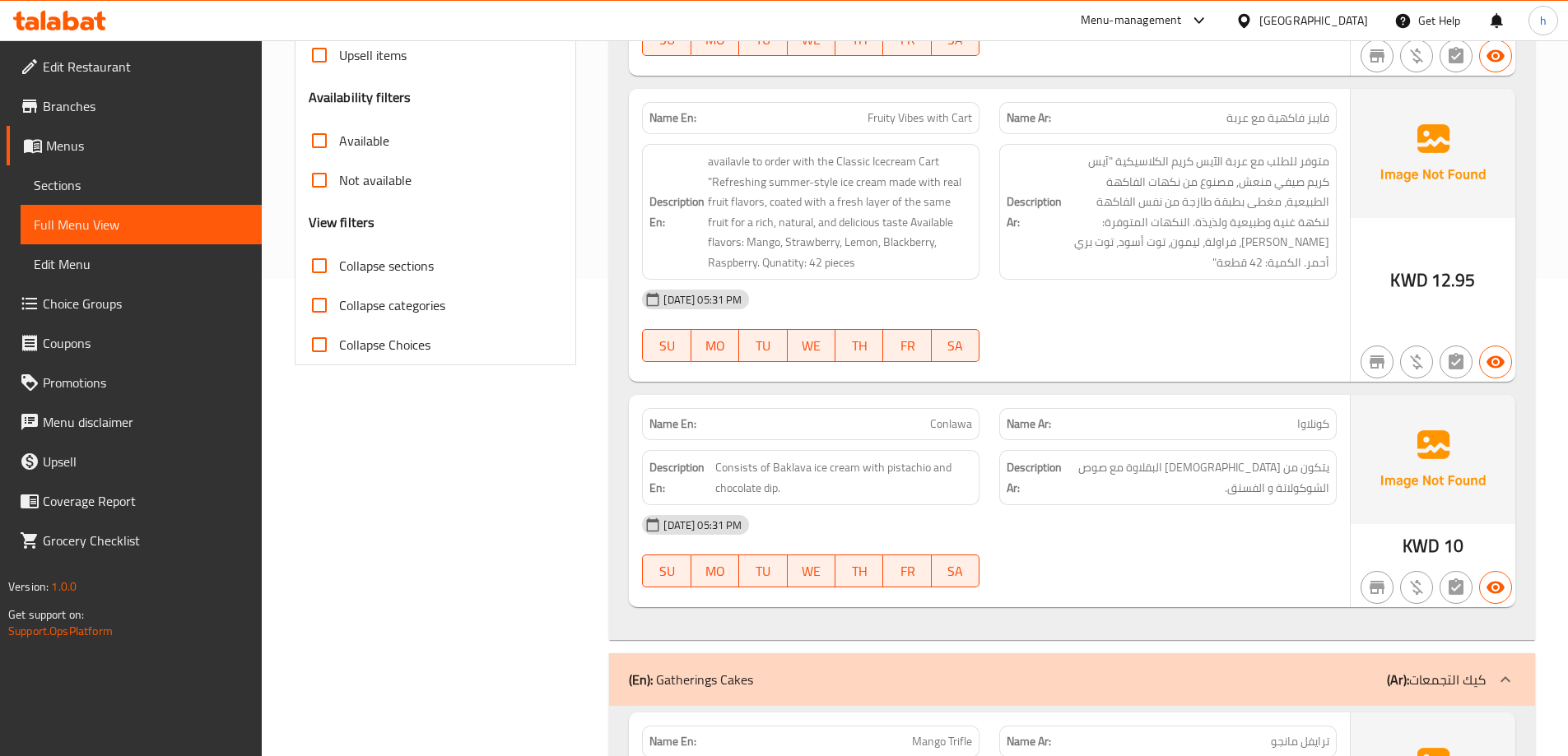
click at [1158, 315] on div "[DATE] 05:31 PM" at bounding box center [989, 300] width 714 height 39
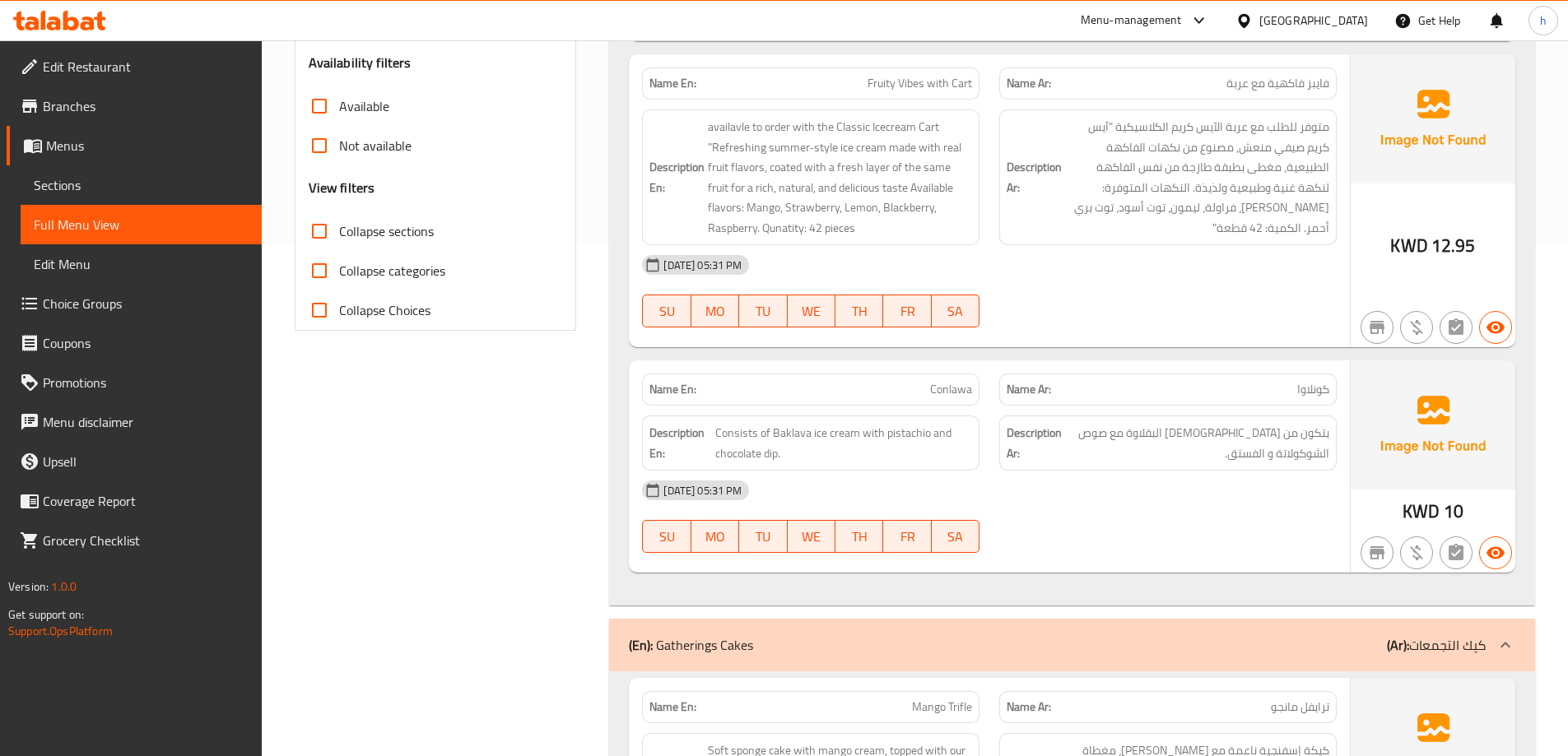
scroll to position [543, 0]
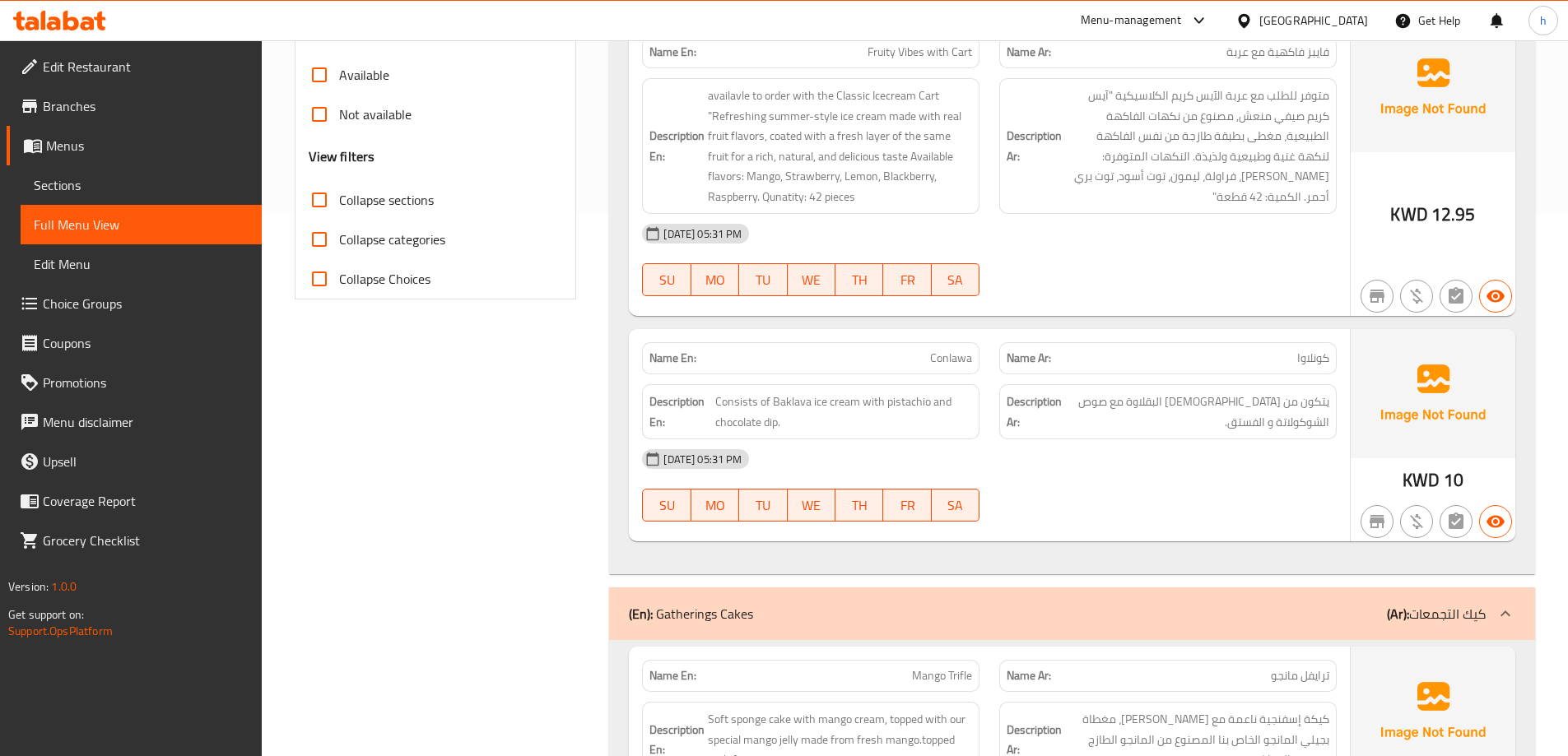
click at [955, 355] on span "Conlawa" at bounding box center [951, 358] width 42 height 17
copy span "Conlawa"
click at [817, 404] on span "Consists of Baklava ice cream with pistachio and chocolate dip." at bounding box center [843, 411] width 256 height 40
drag, startPoint x: 817, startPoint y: 404, endPoint x: 839, endPoint y: 404, distance: 22.0
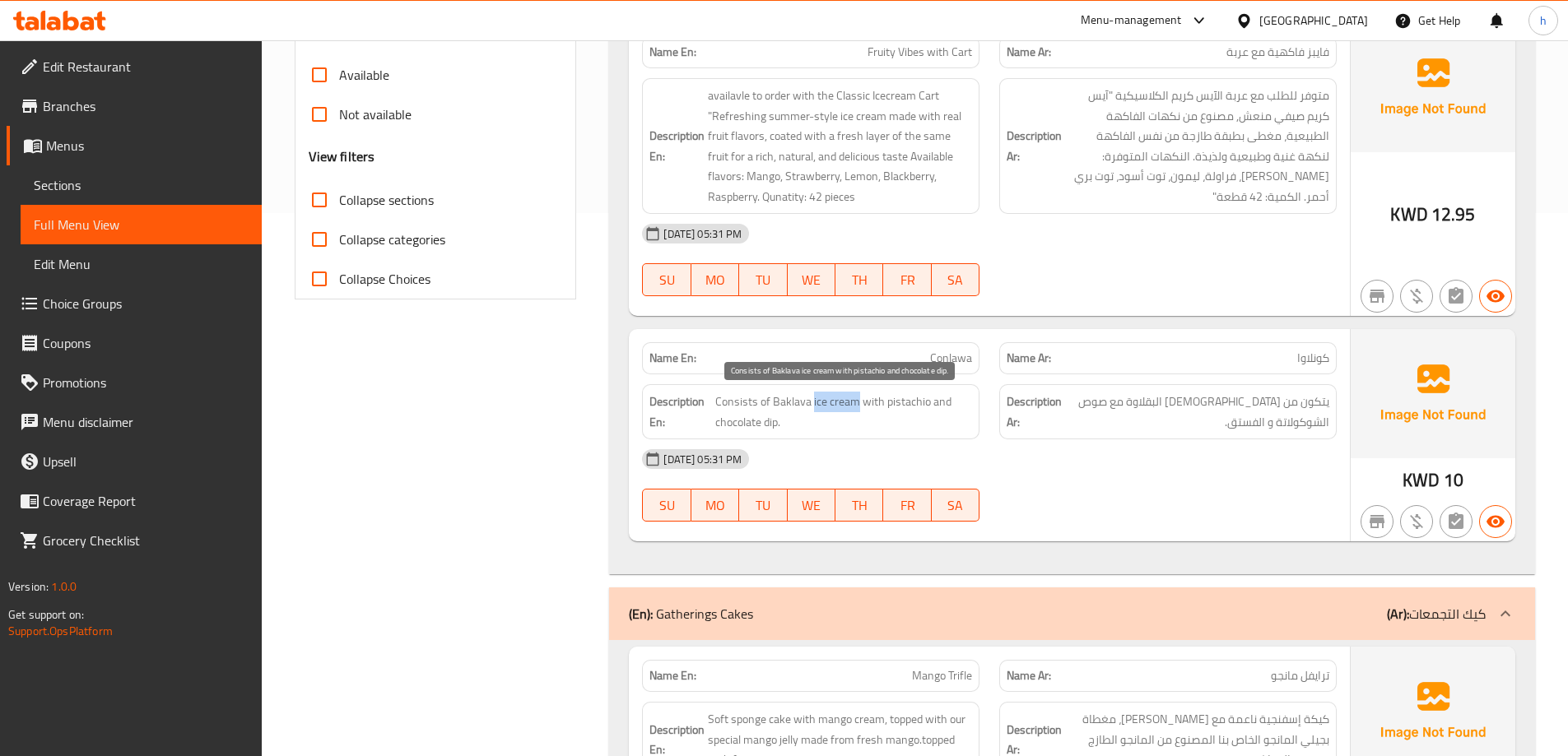
click at [839, 404] on span "Consists of Baklava ice cream with pistachio and chocolate dip." at bounding box center [843, 411] width 256 height 40
click at [778, 401] on span "Consists of Baklava ice cream with pistachio and chocolate dip." at bounding box center [843, 411] width 256 height 40
drag, startPoint x: 778, startPoint y: 401, endPoint x: 833, endPoint y: 403, distance: 55.0
click at [833, 403] on span "Consists of Baklava ice cream with pistachio and chocolate dip." at bounding box center [843, 411] width 256 height 40
copy span "Baklava ice cream"
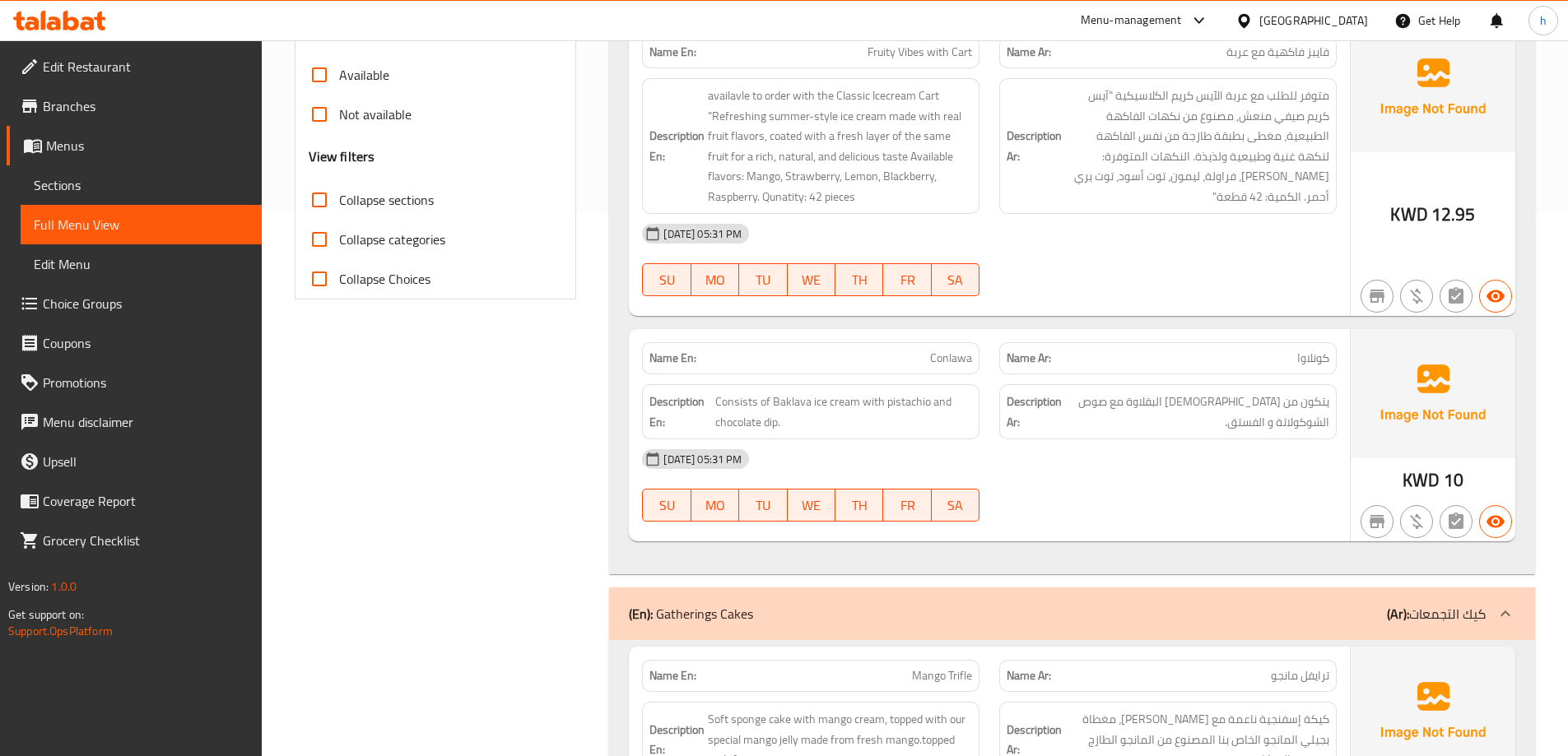
click at [1263, 447] on div "[DATE] 05:31 PM" at bounding box center [989, 459] width 714 height 39
click at [1093, 462] on div "[DATE] 05:31 PM" at bounding box center [989, 459] width 714 height 39
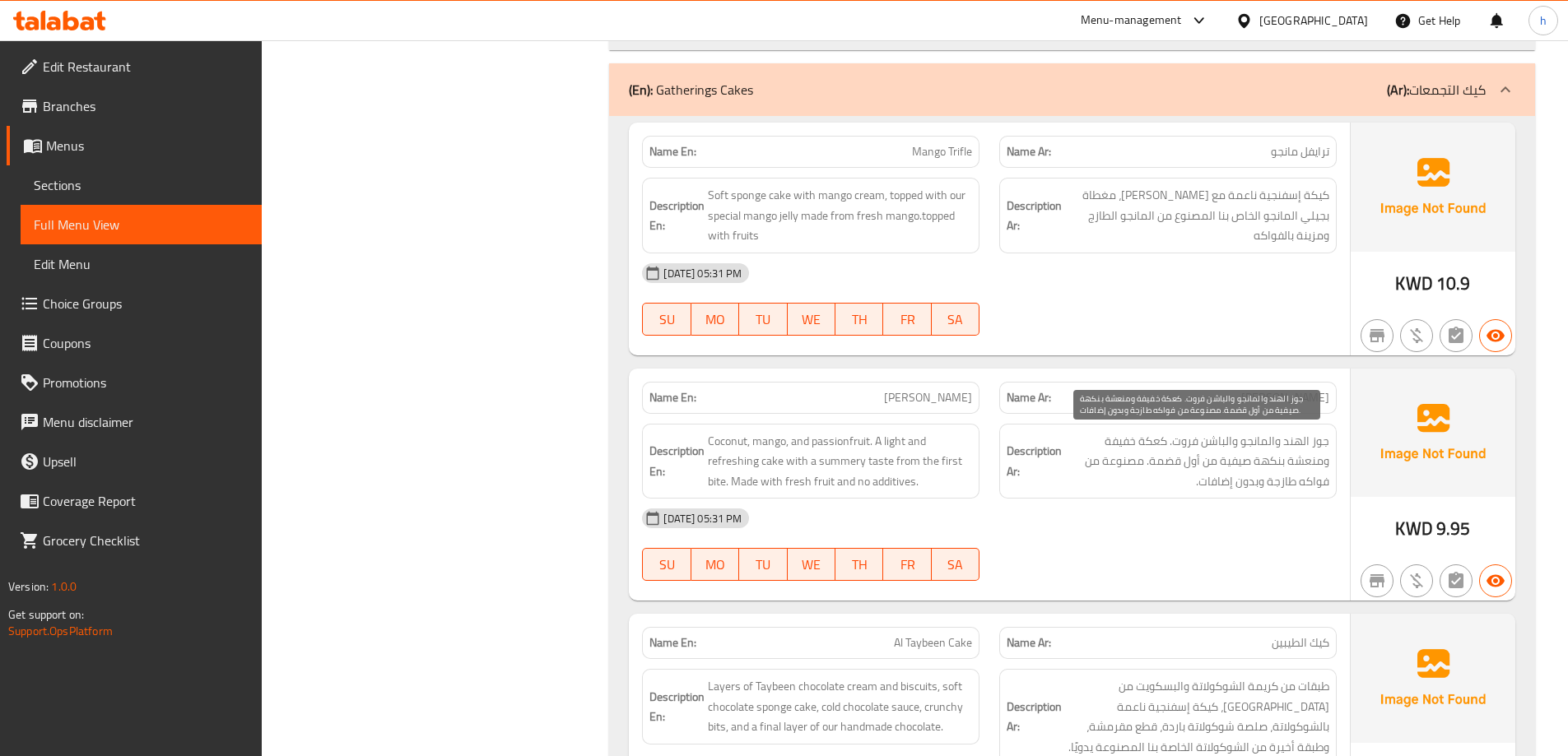
scroll to position [1070, 0]
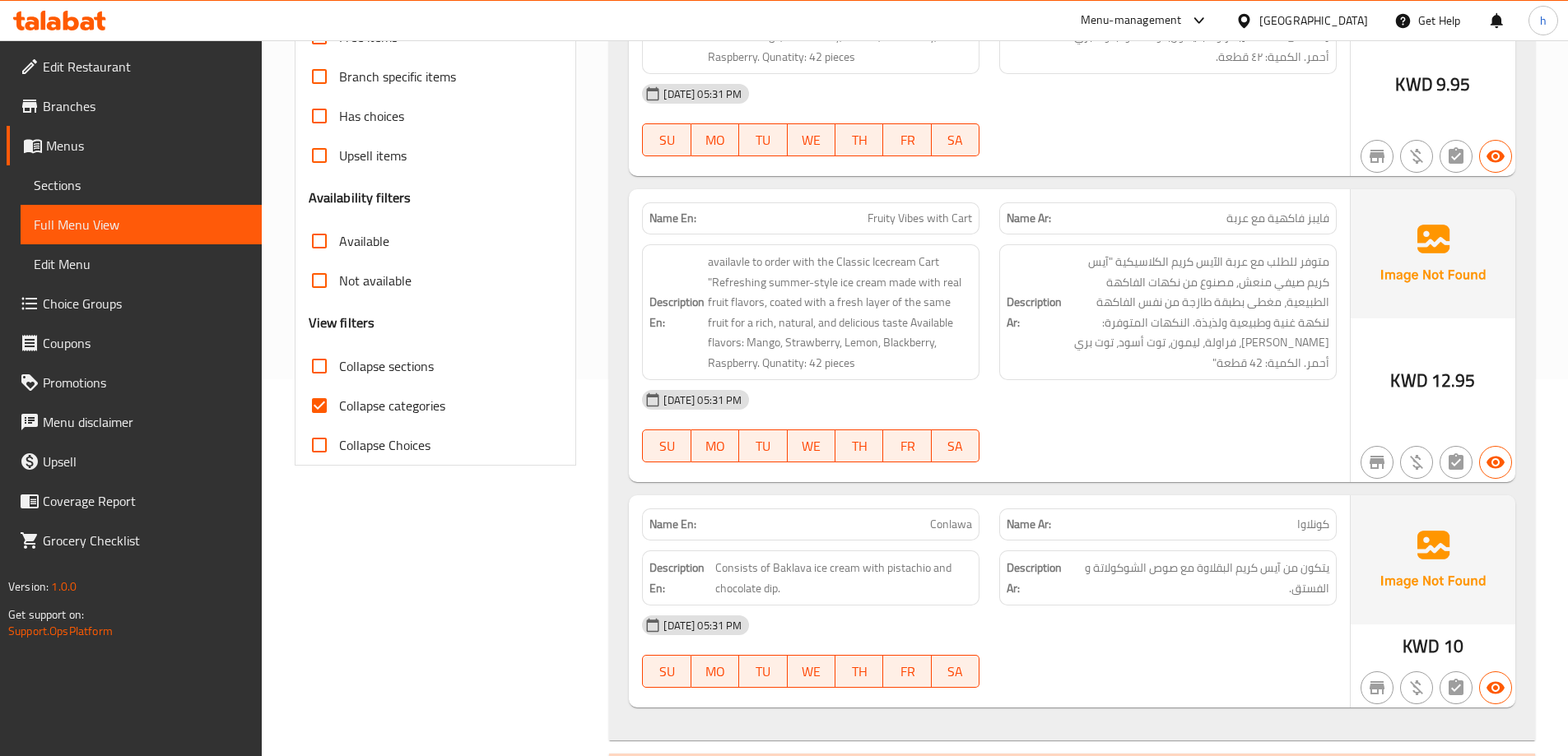
scroll to position [494, 0]
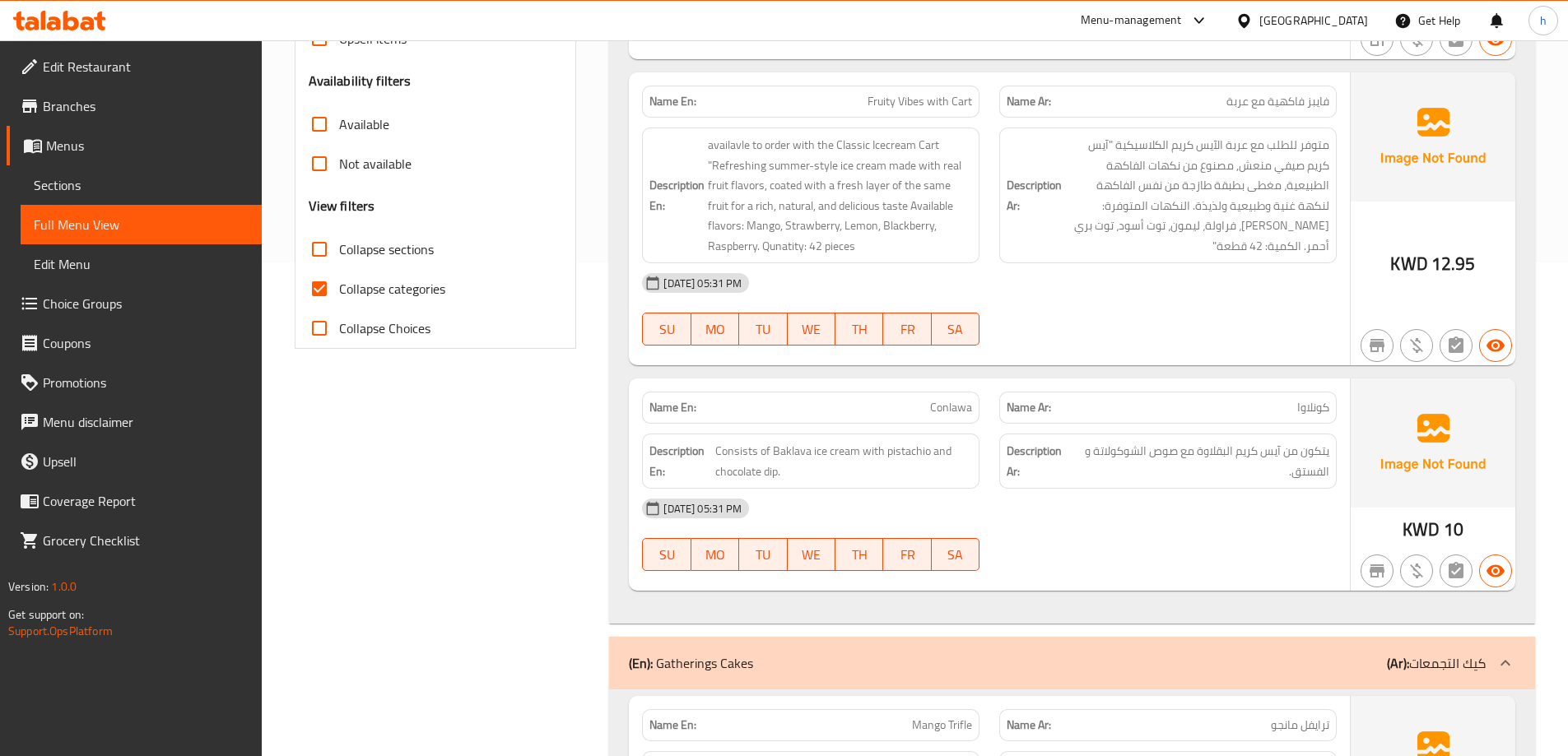
click at [327, 288] on input "Collapse categories" at bounding box center [319, 288] width 39 height 39
checkbox input "false"
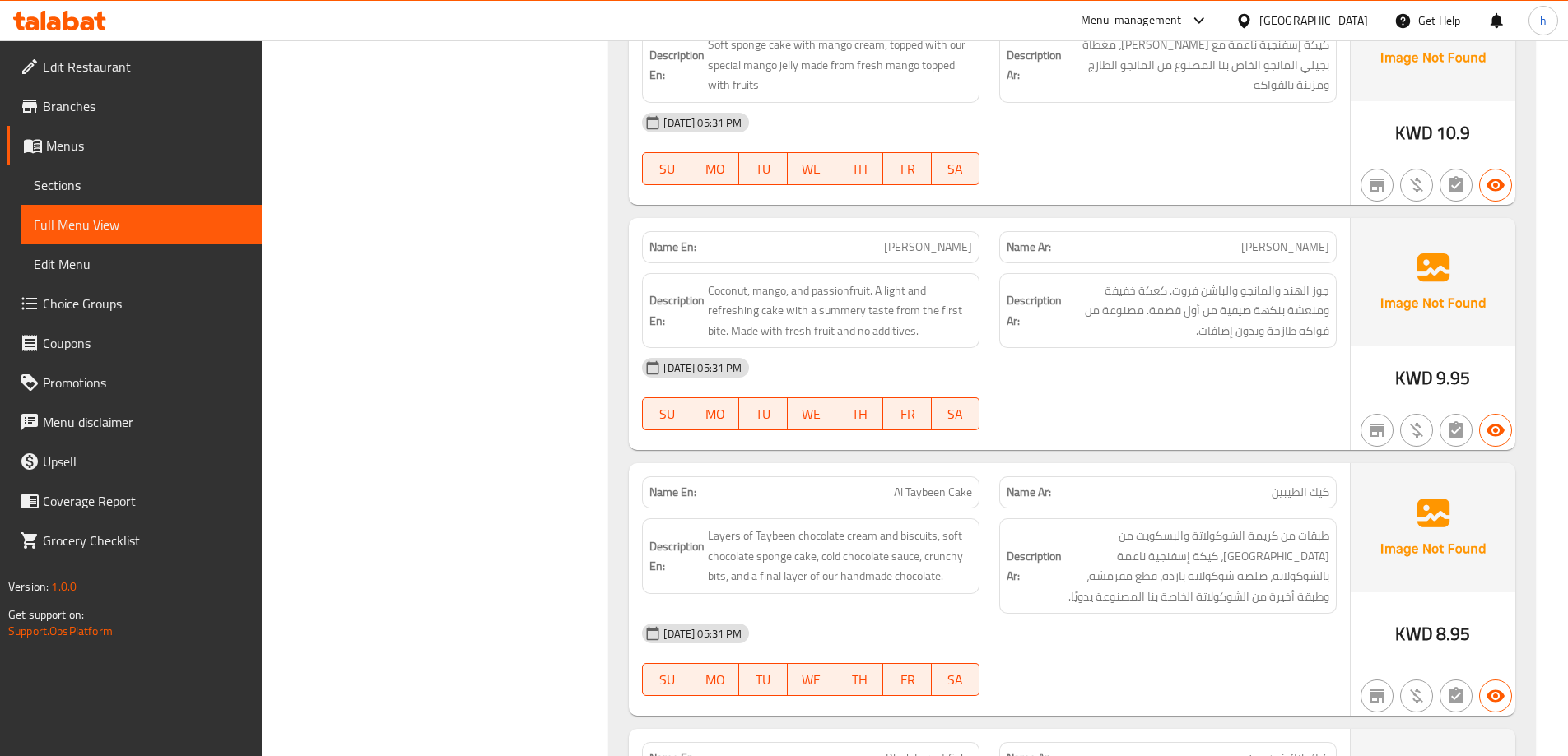
scroll to position [1250, 0]
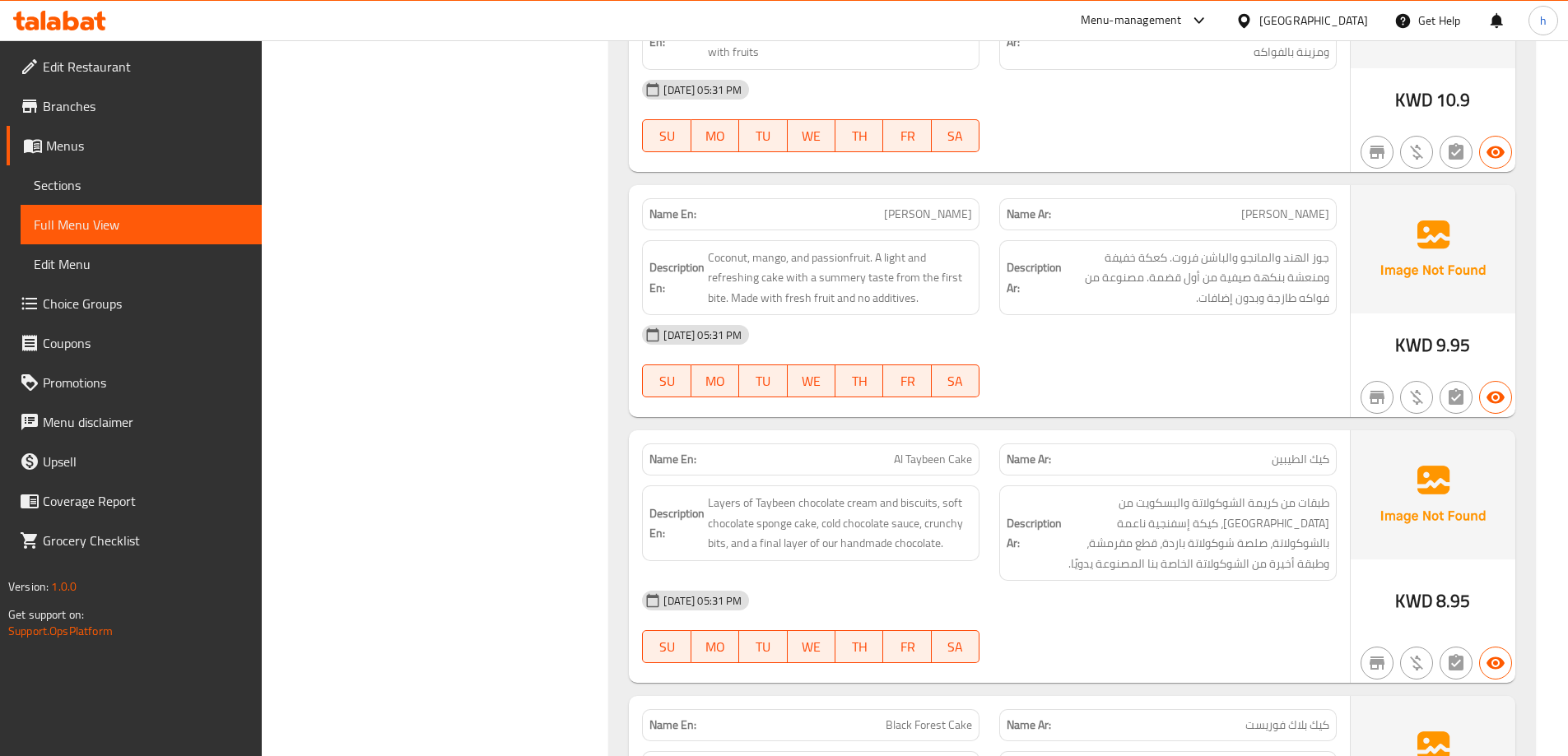
copy span "[PERSON_NAME]"
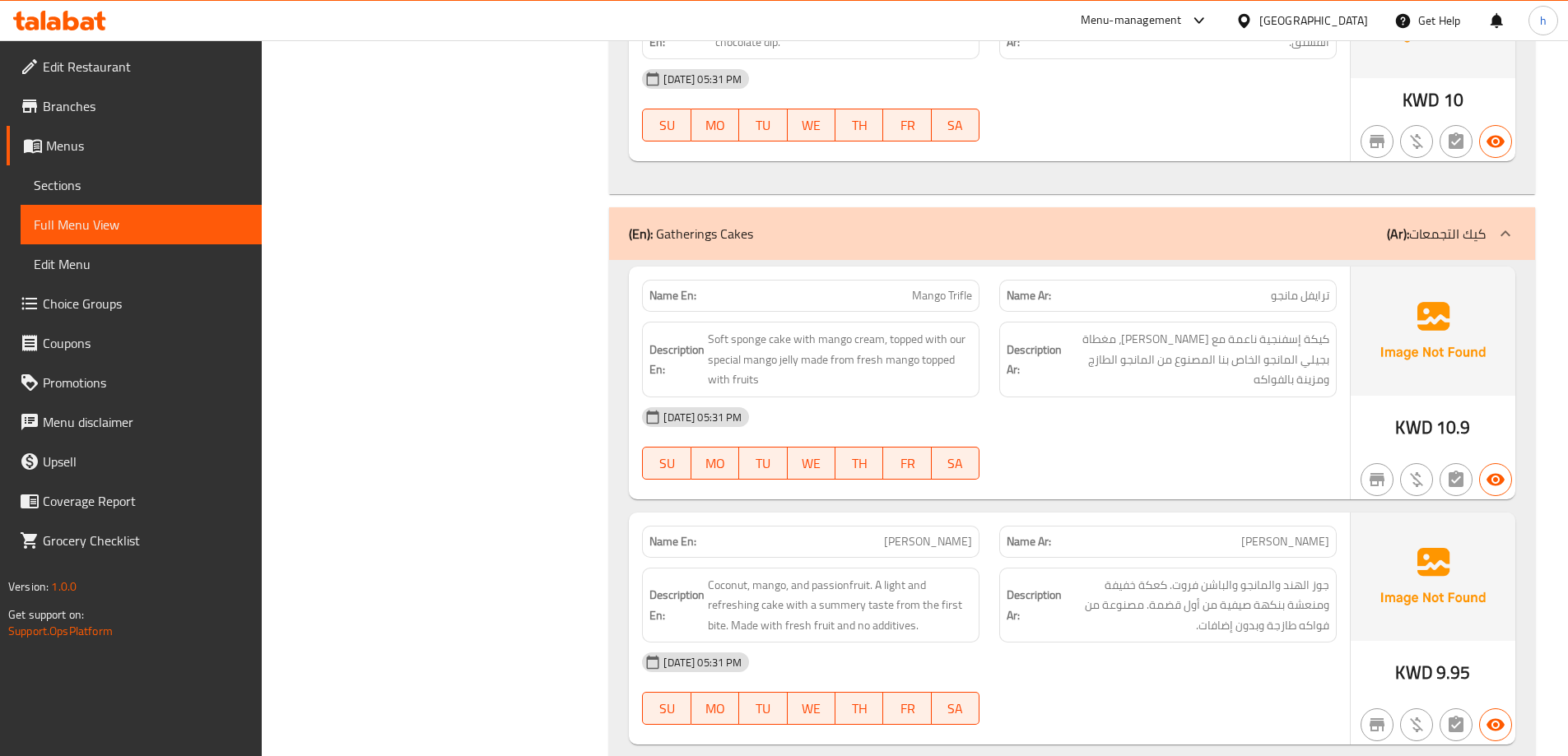
scroll to position [921, 0]
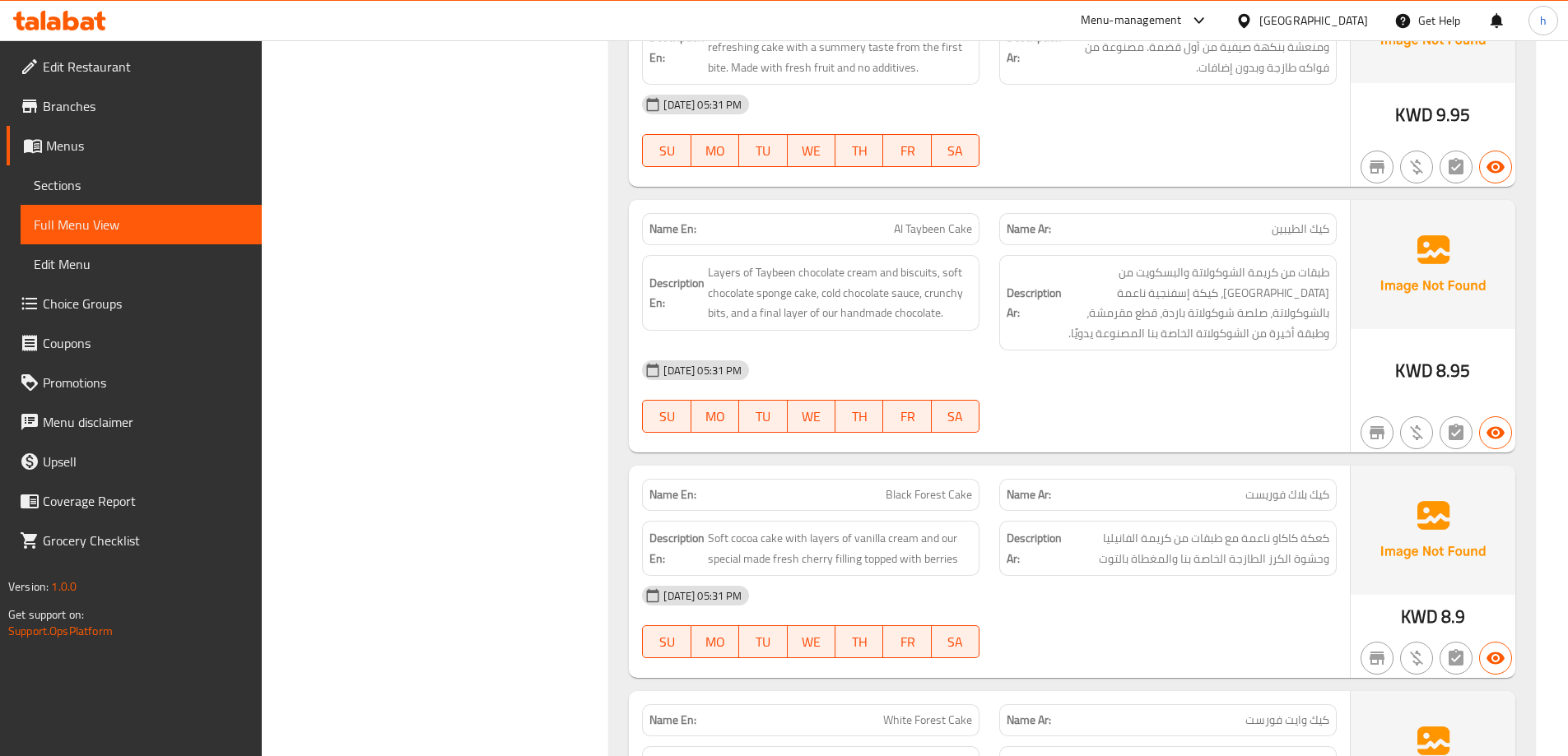
scroll to position [1580, 0]
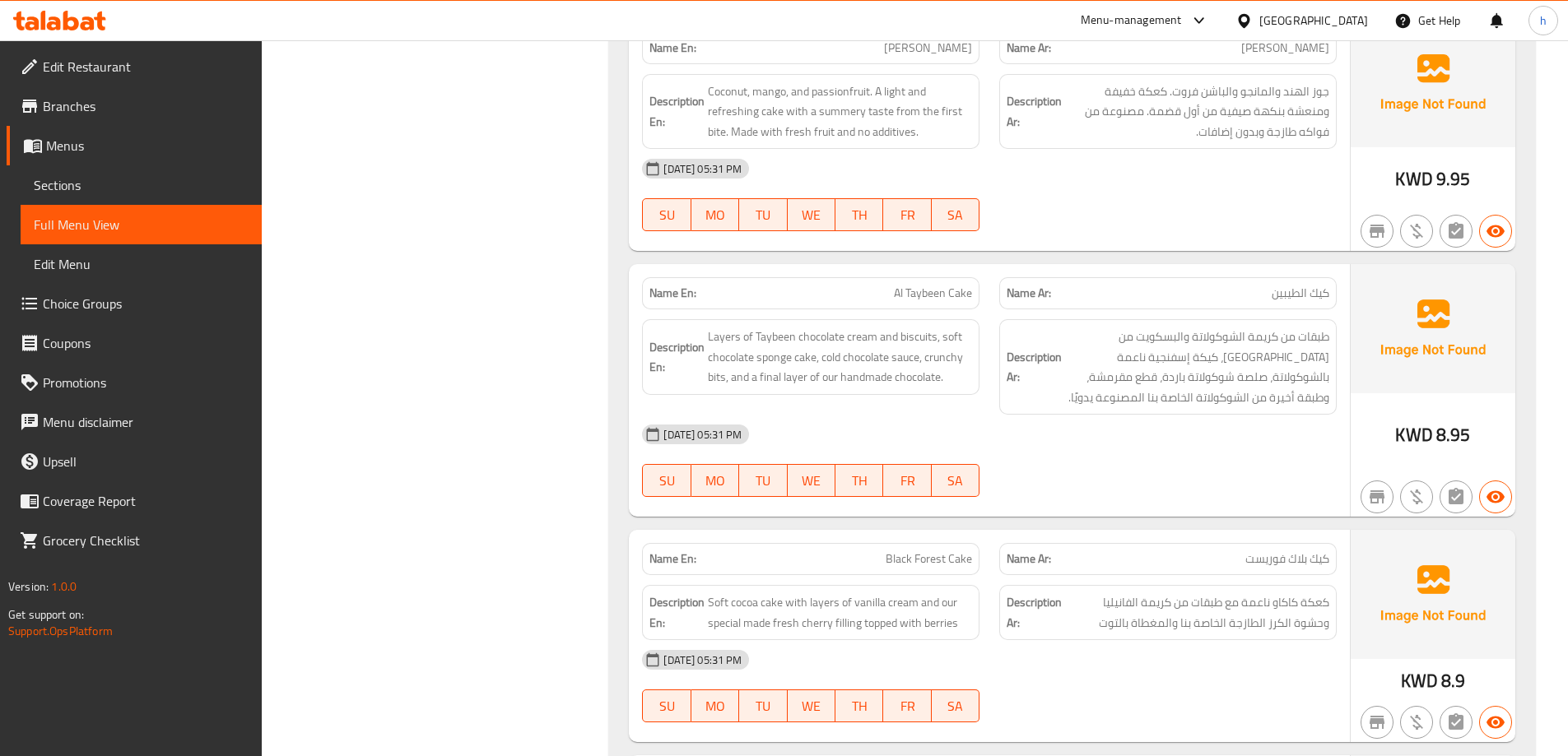
scroll to position [1514, 0]
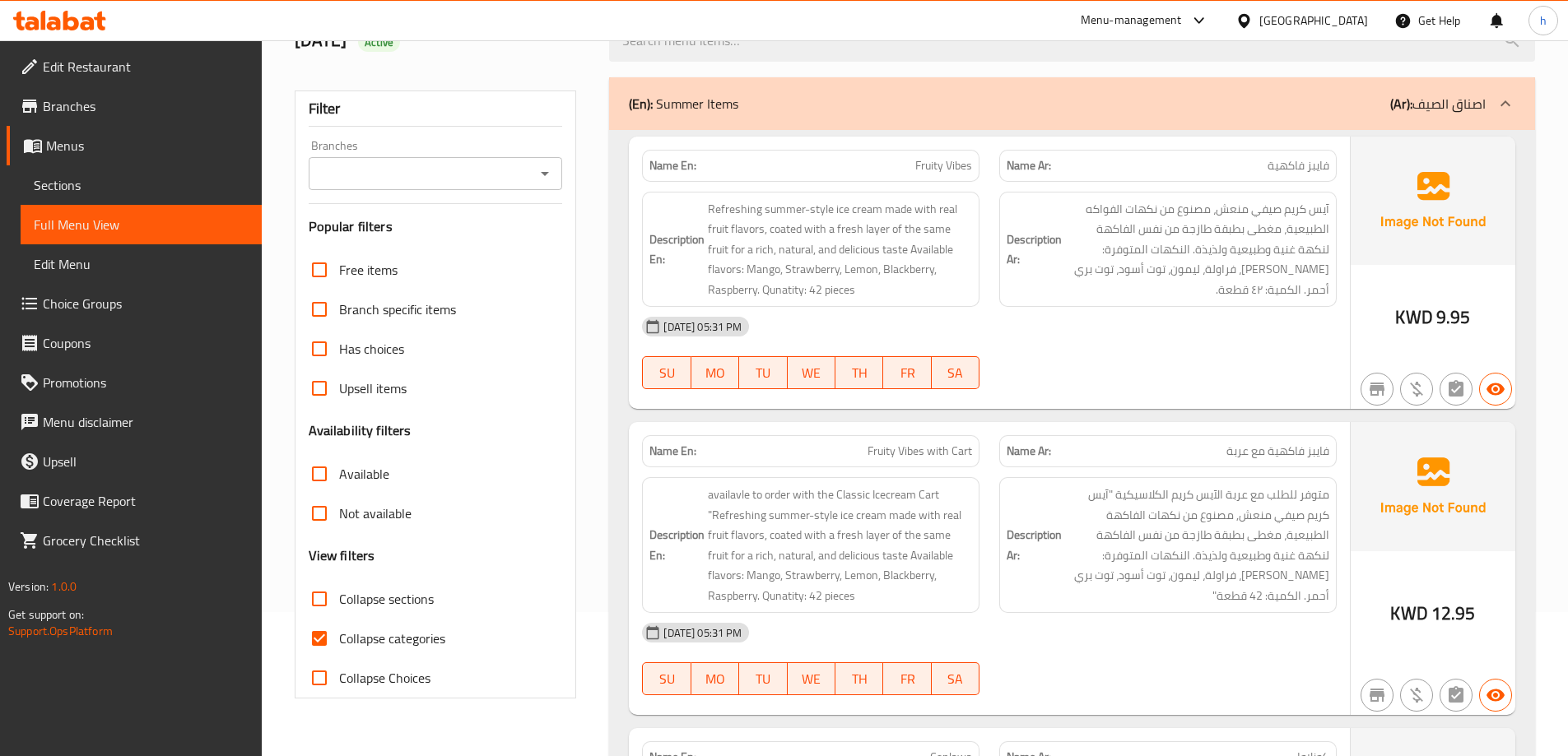
scroll to position [411, 0]
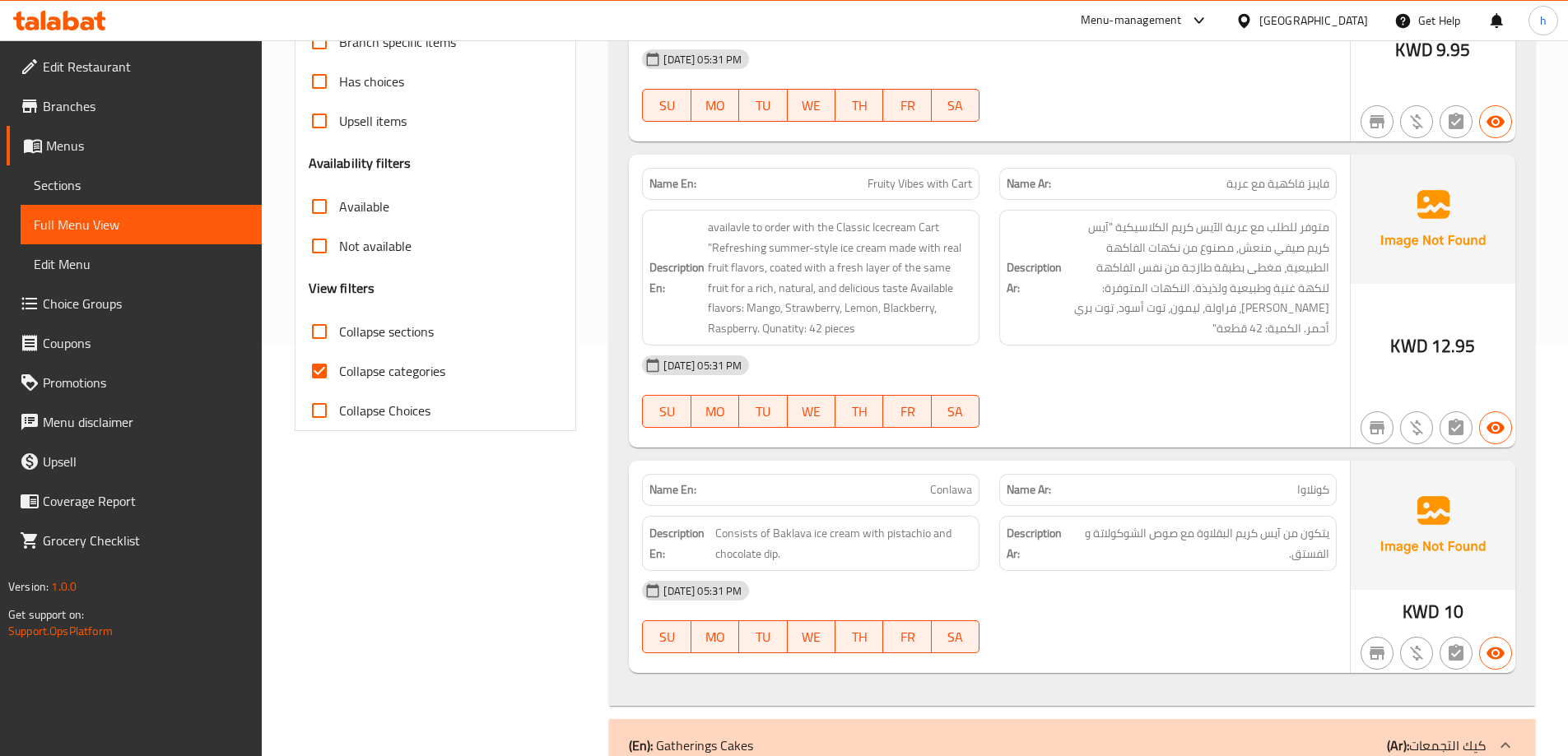
click at [308, 374] on input "Collapse categories" at bounding box center [319, 371] width 39 height 39
checkbox input "false"
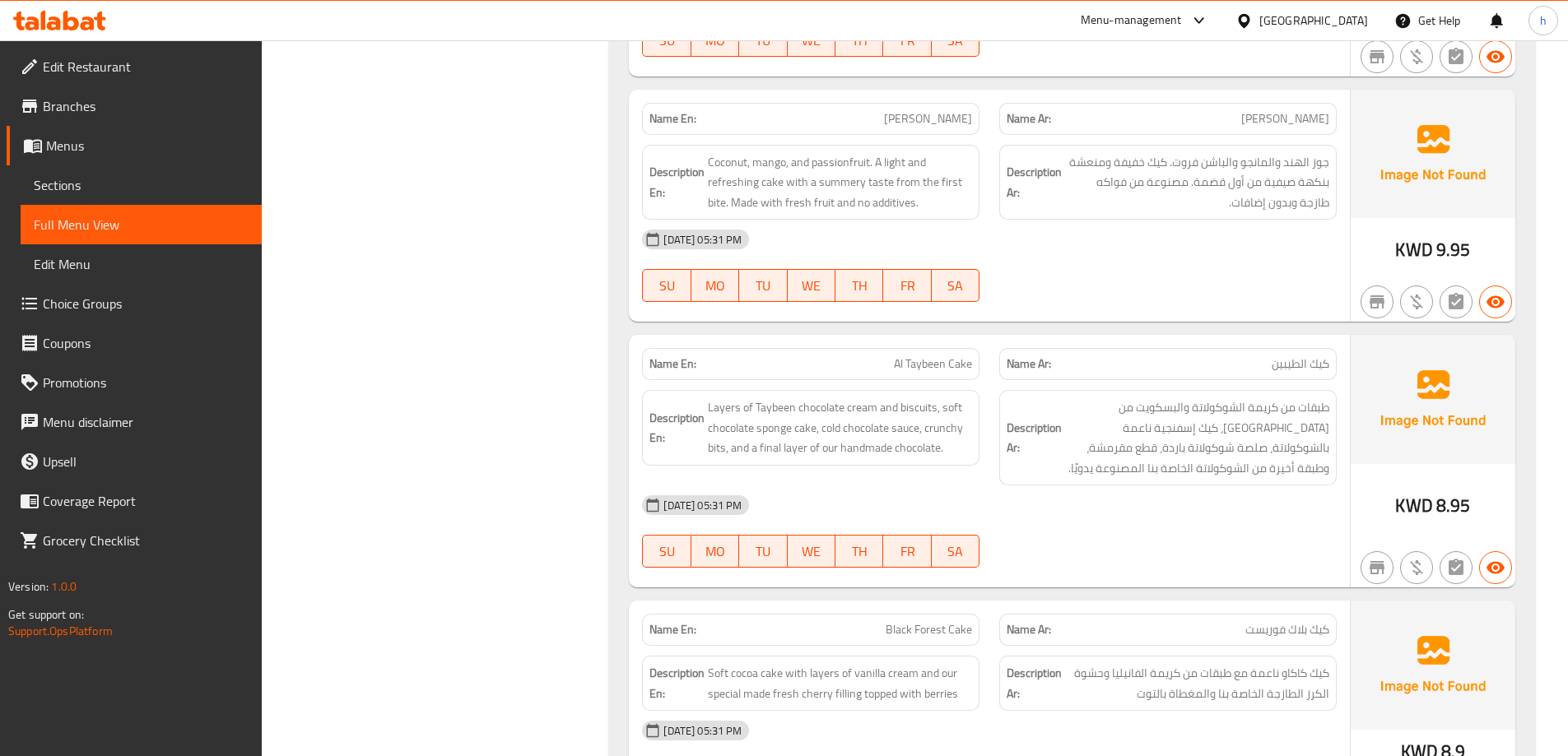
scroll to position [1350, 0]
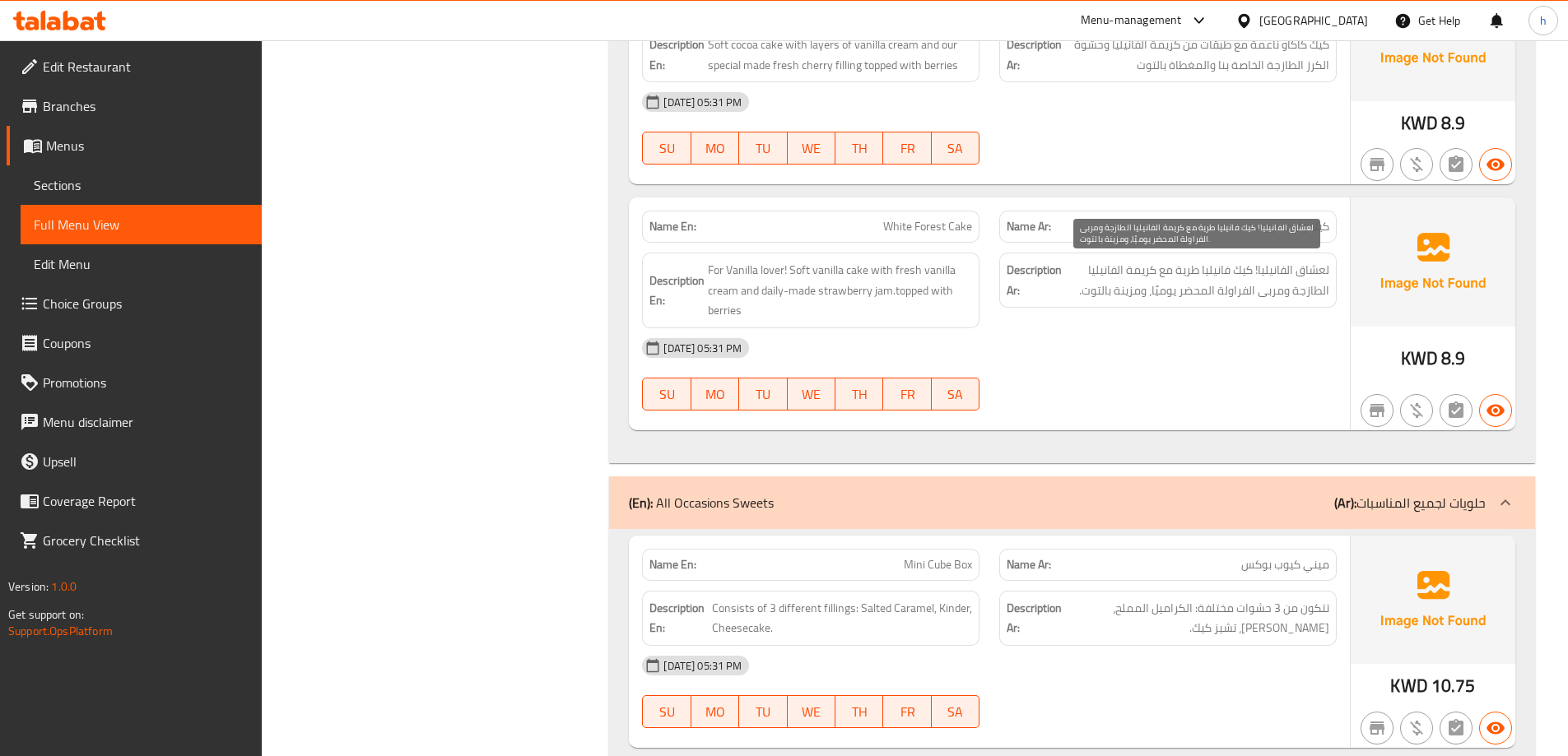
scroll to position [2007, 0]
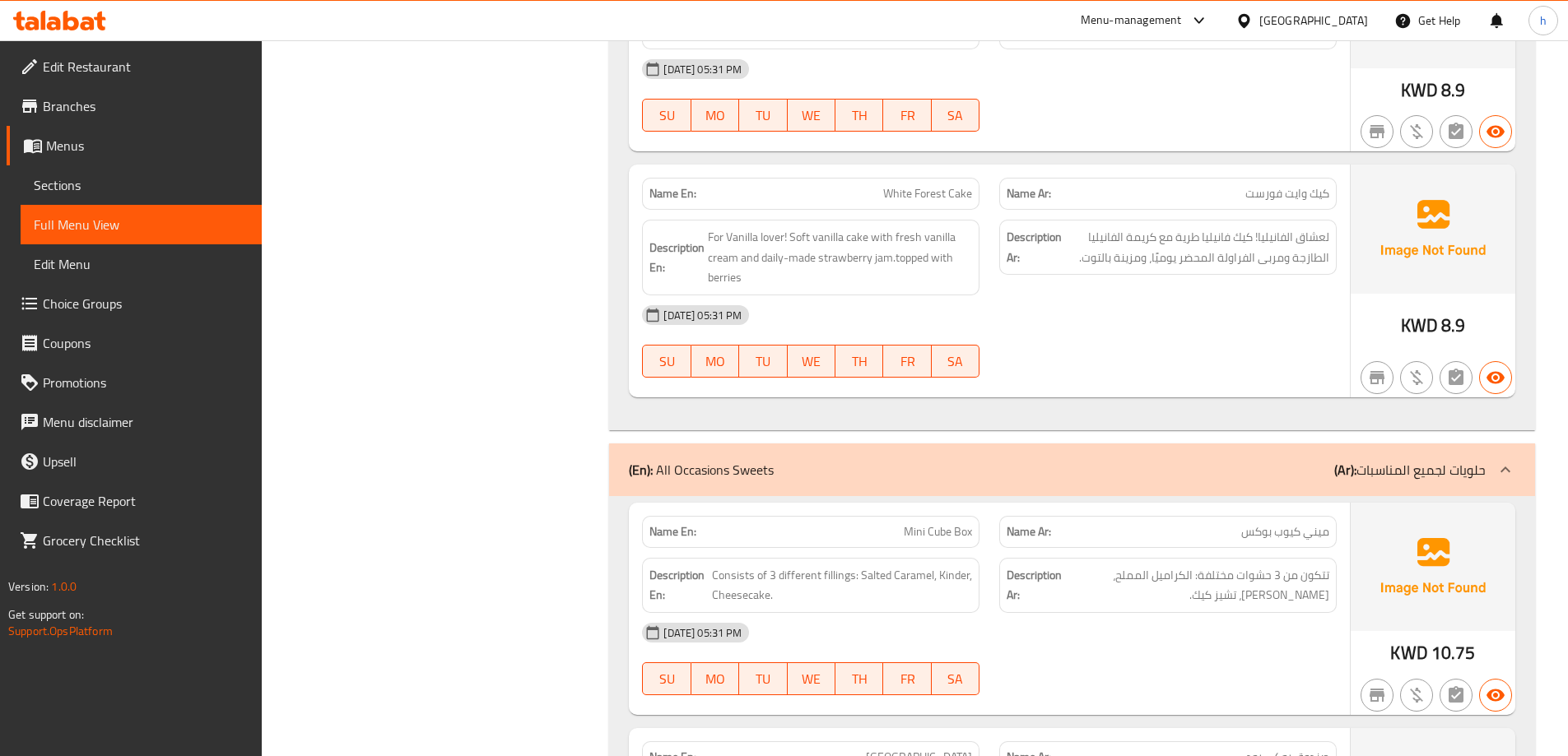
click at [1242, 321] on div "[DATE] 05:31 PM" at bounding box center [989, 315] width 714 height 39
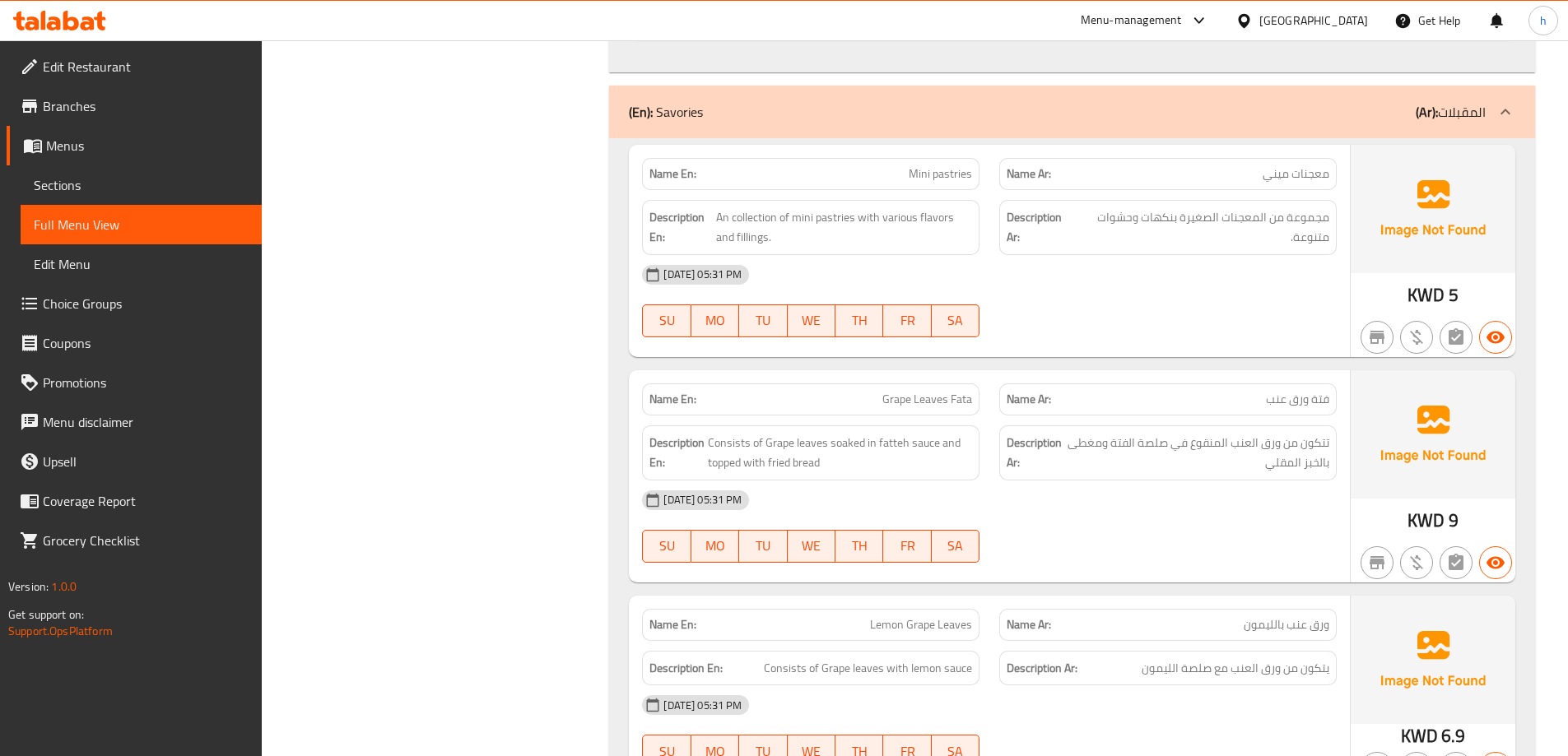
scroll to position [3324, 0]
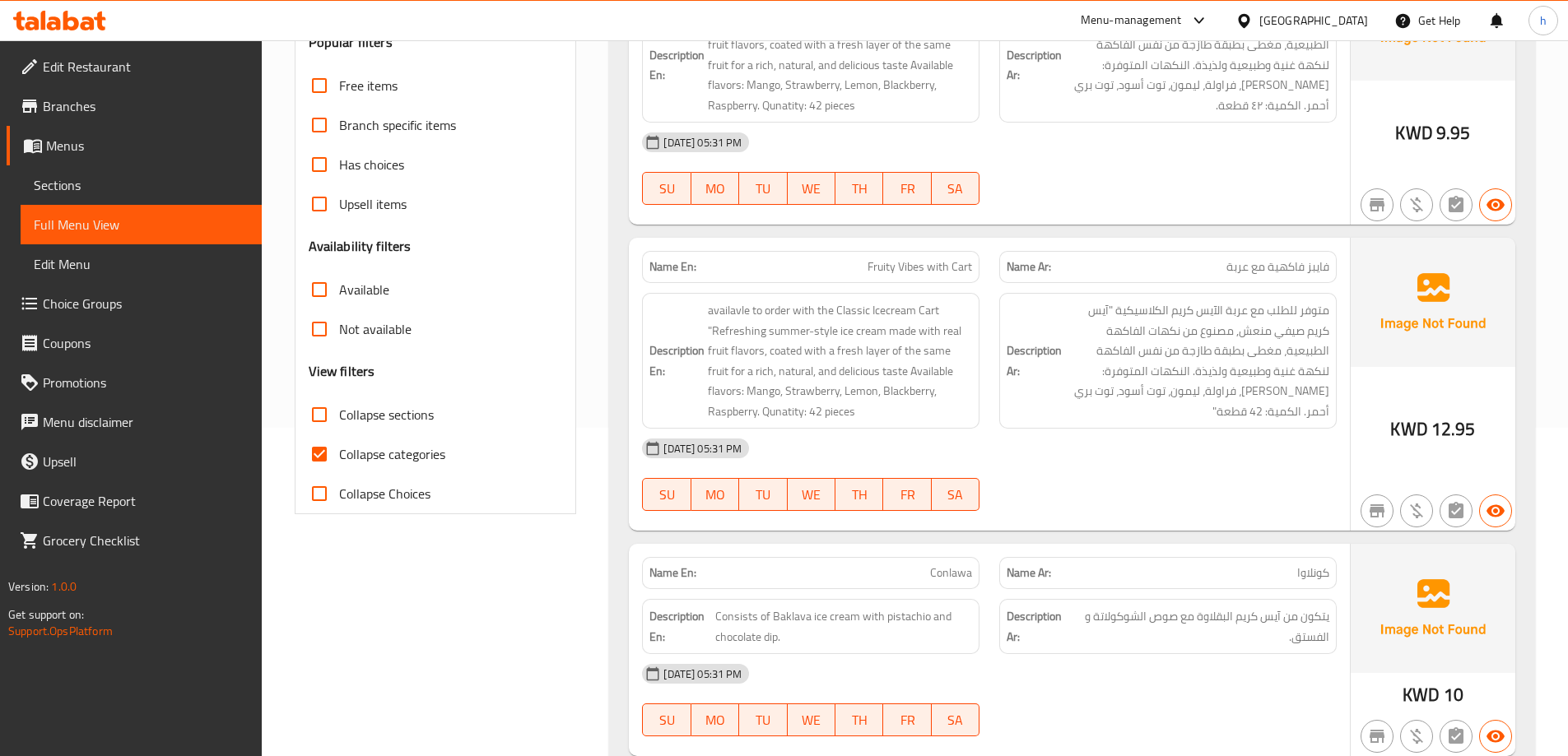
scroll to position [329, 0]
click at [328, 462] on input "Collapse categories" at bounding box center [319, 454] width 39 height 39
checkbox input "false"
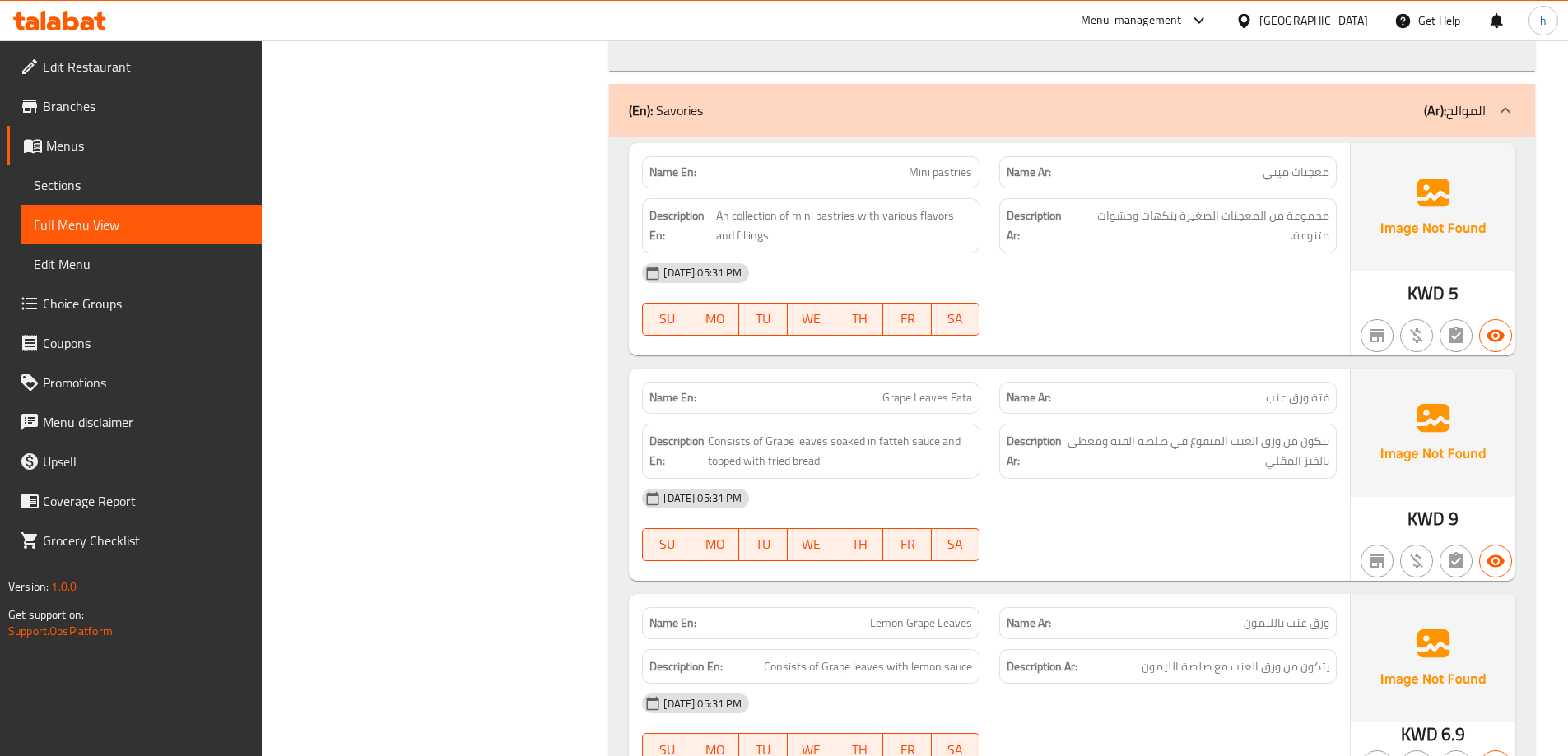
scroll to position [3324, 0]
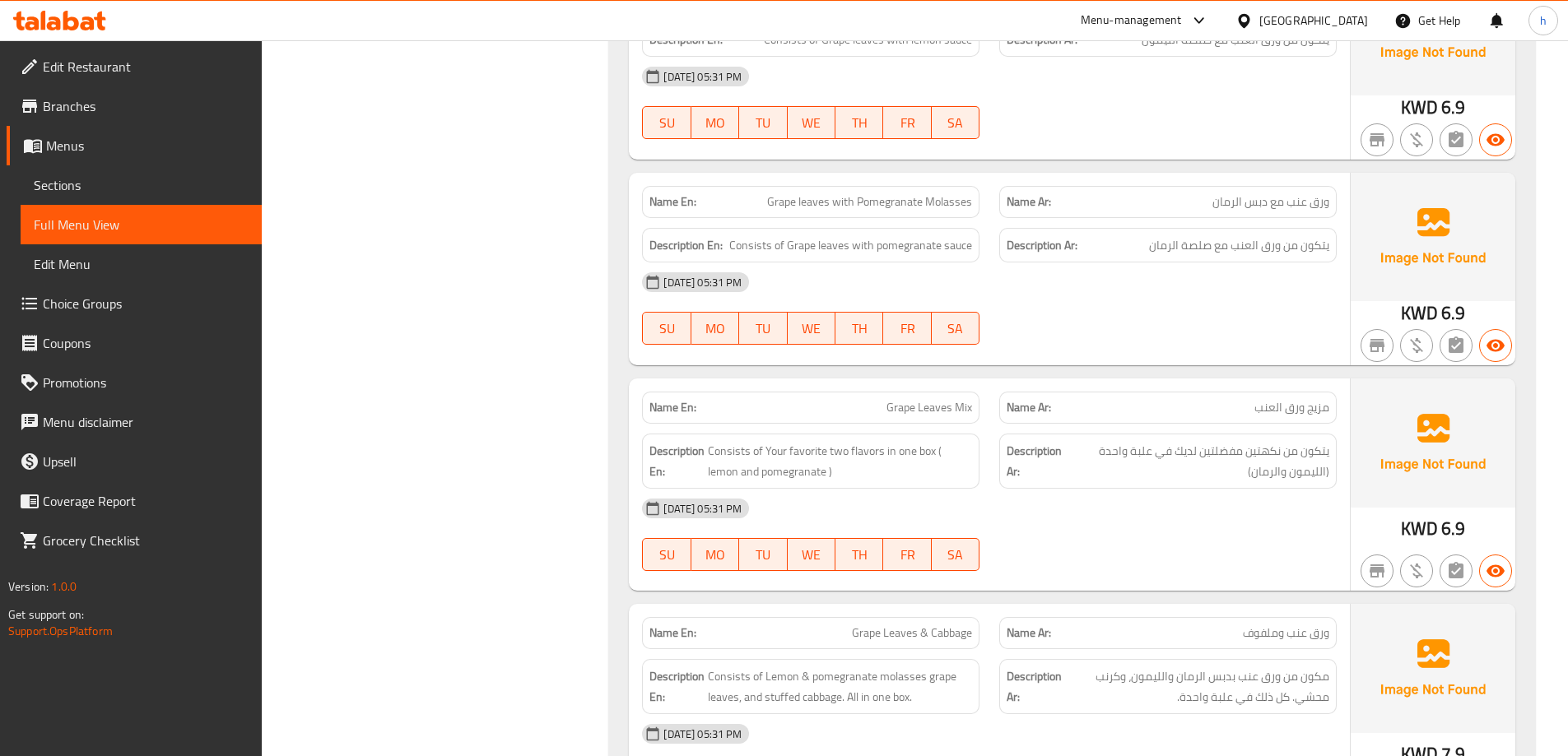
scroll to position [3982, 0]
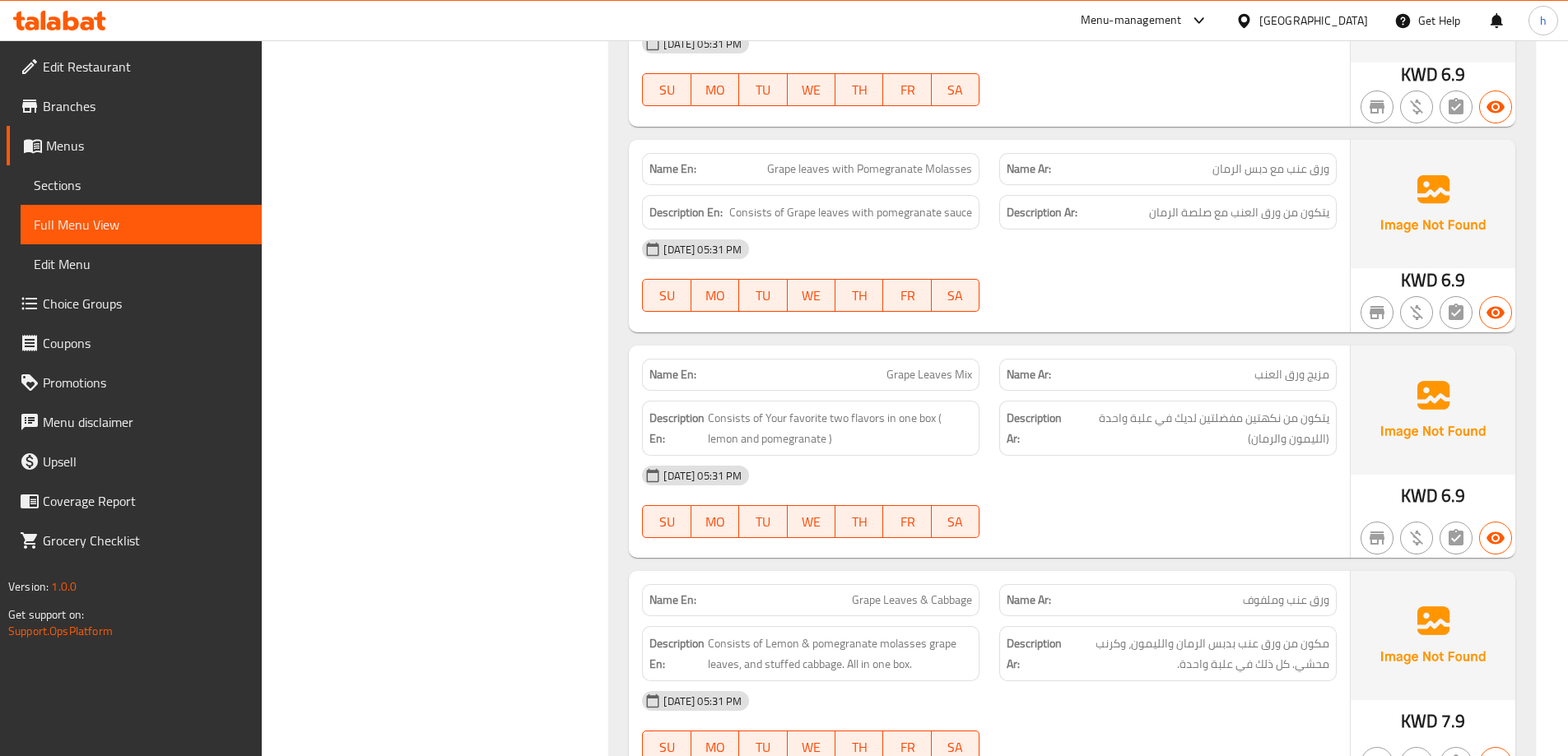
copy span "Grape leaves with Pomegranate Molasses"
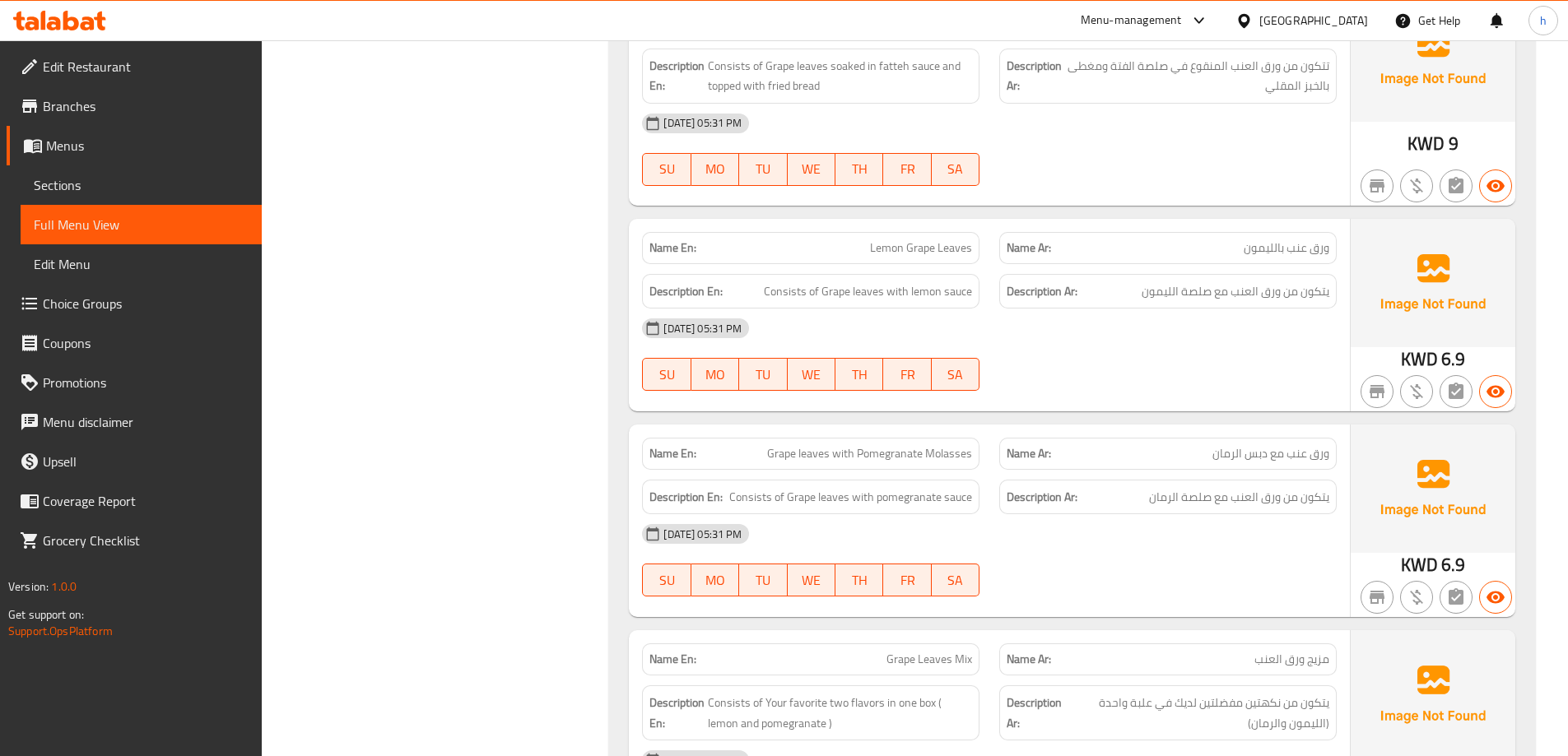
scroll to position [3735, 0]
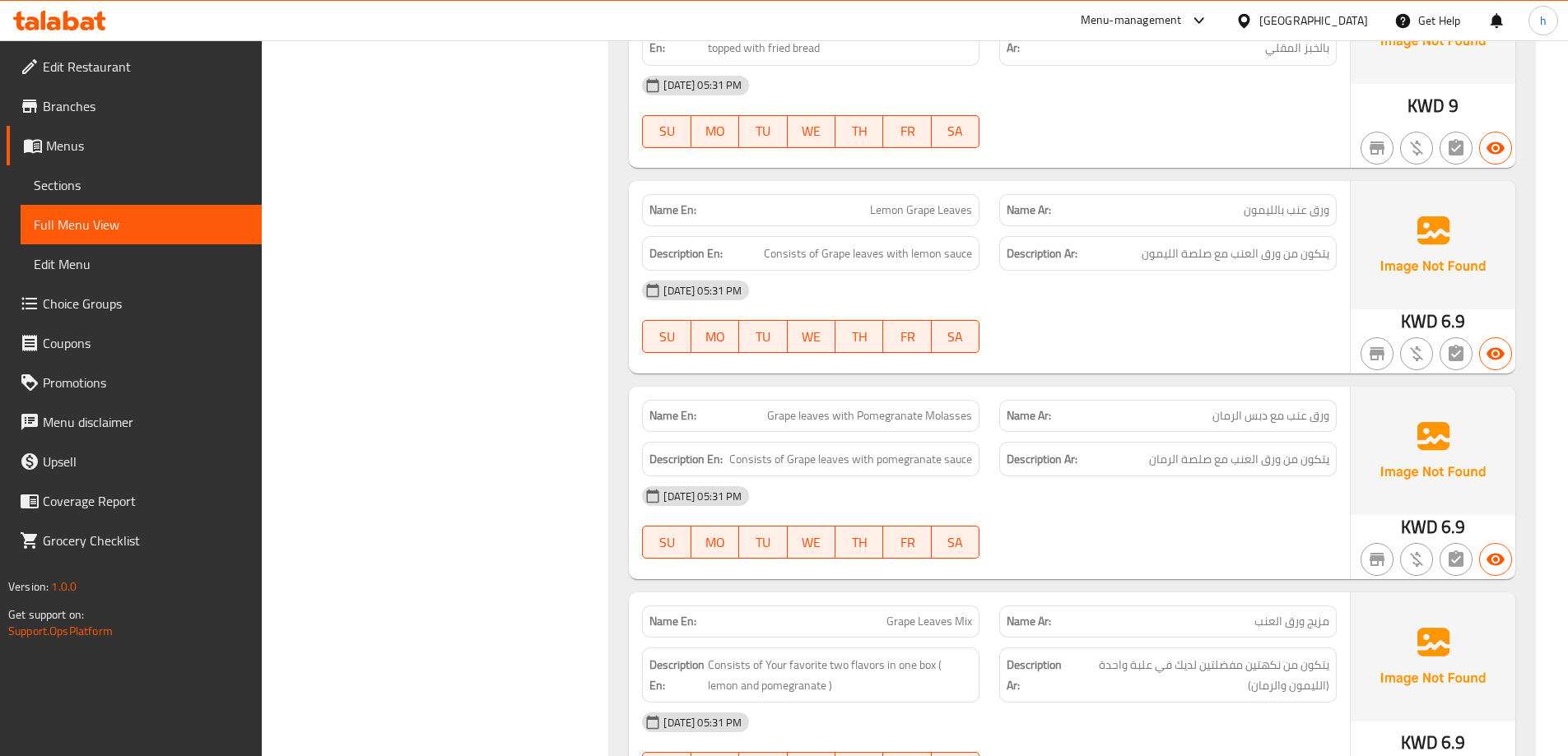
drag, startPoint x: 794, startPoint y: 413, endPoint x: 974, endPoint y: 415, distance: 180.0
copy span "Grape leaves with Pomegranate Molasses"
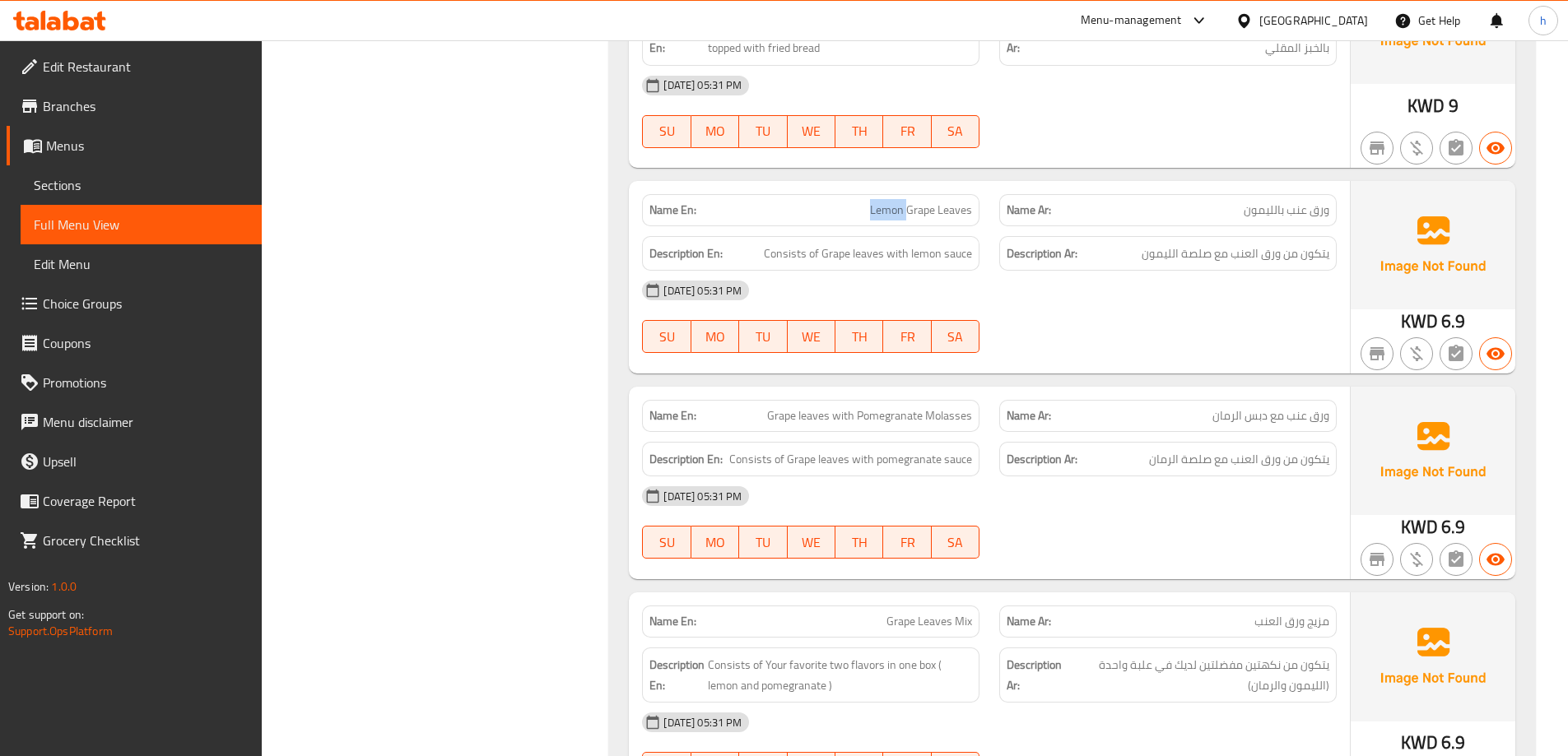
copy span "Lemon Grape Leaves"
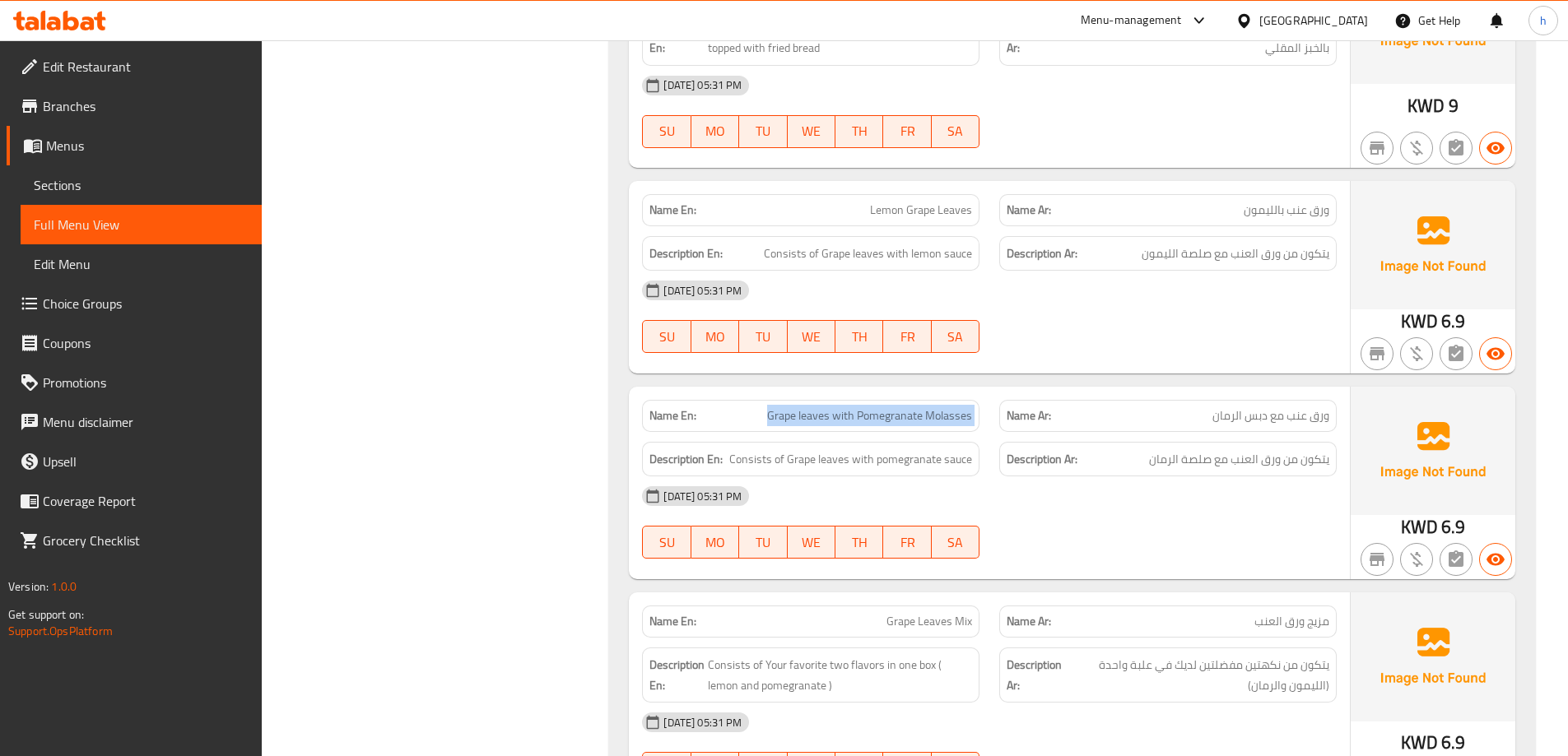
copy span "Grape leaves with Pomegranate Molasses"
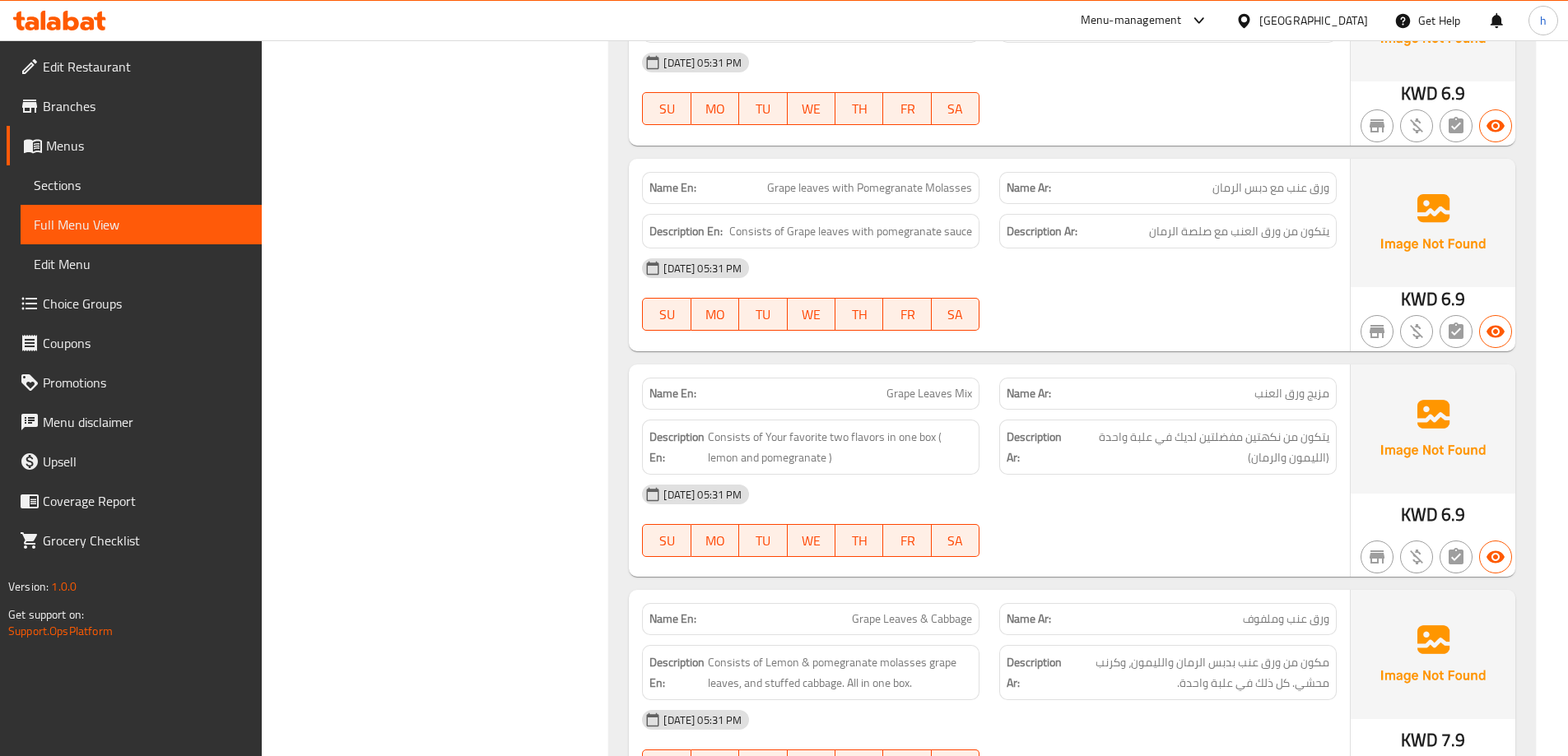
scroll to position [3965, 0]
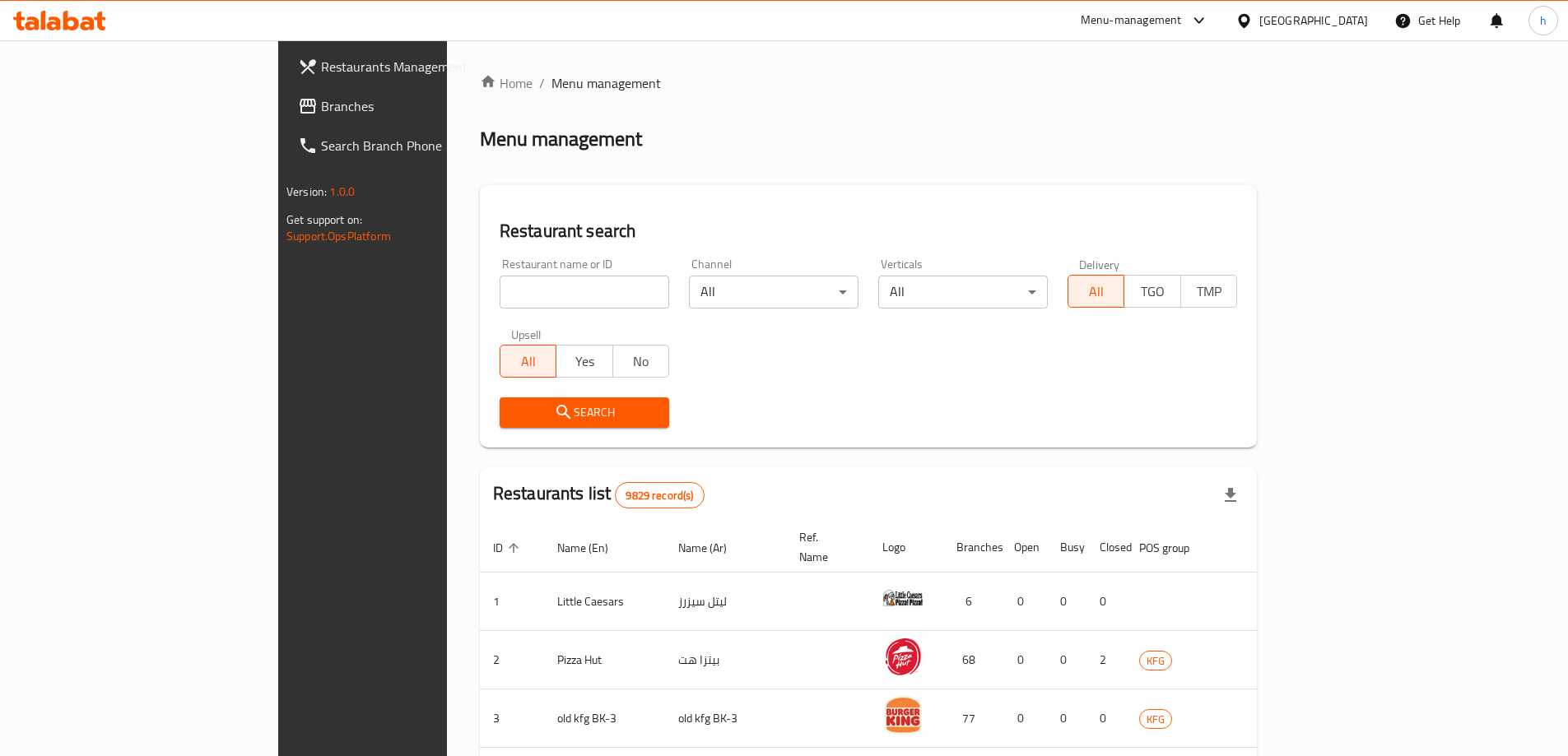
drag, startPoint x: 768, startPoint y: 69, endPoint x: 759, endPoint y: 131, distance: 62.6
click at [766, 109] on div "Home / Menu management Menu management Restaurant search Restaurant name or ID …" at bounding box center [868, 629] width 843 height 1179
click at [500, 297] on input "search" at bounding box center [584, 291] width 169 height 33
paste input "773697"
type input "773697"
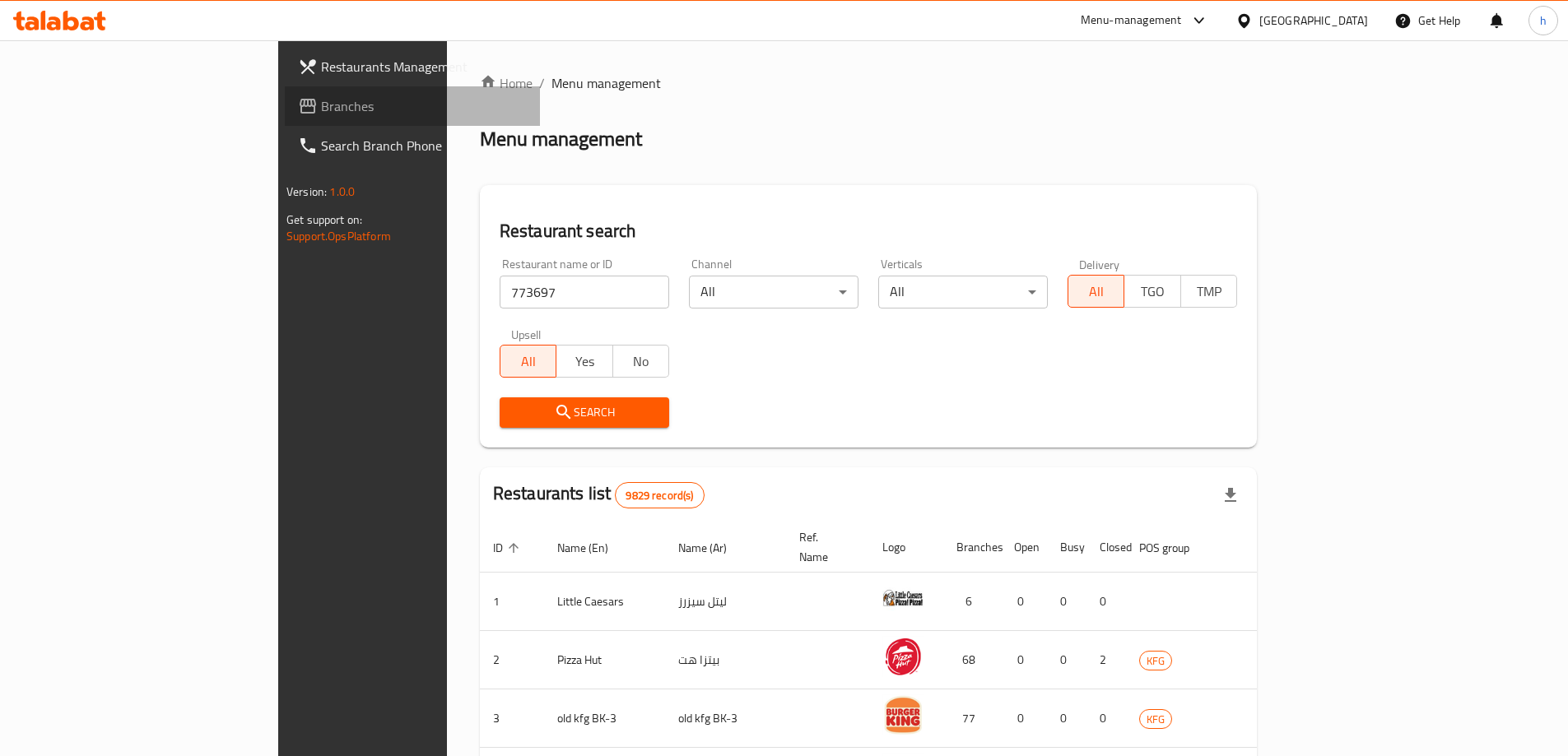
click at [321, 101] on span "Branches" at bounding box center [424, 105] width 206 height 20
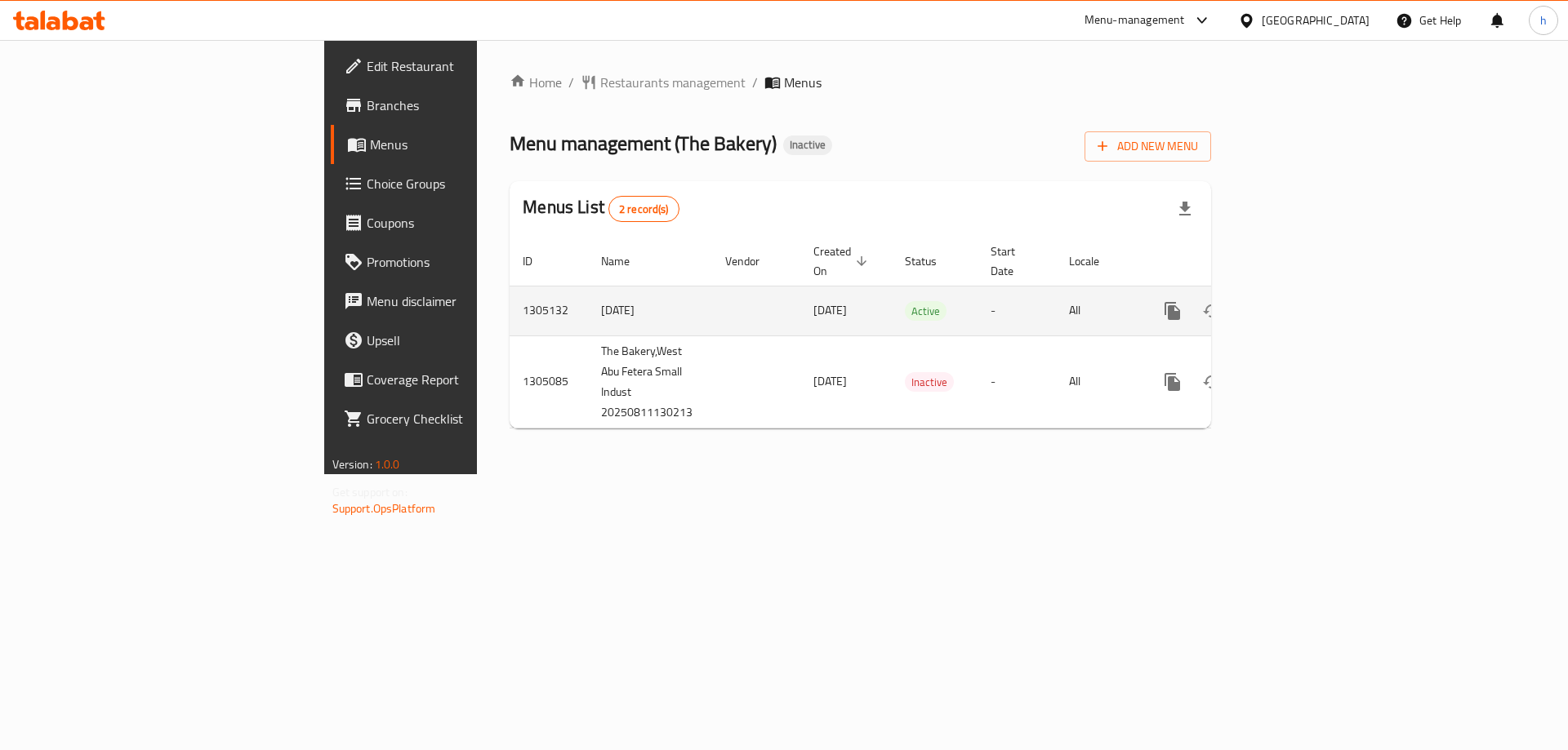
click at [1300, 301] on icon "enhanced table" at bounding box center [1290, 310] width 20 height 20
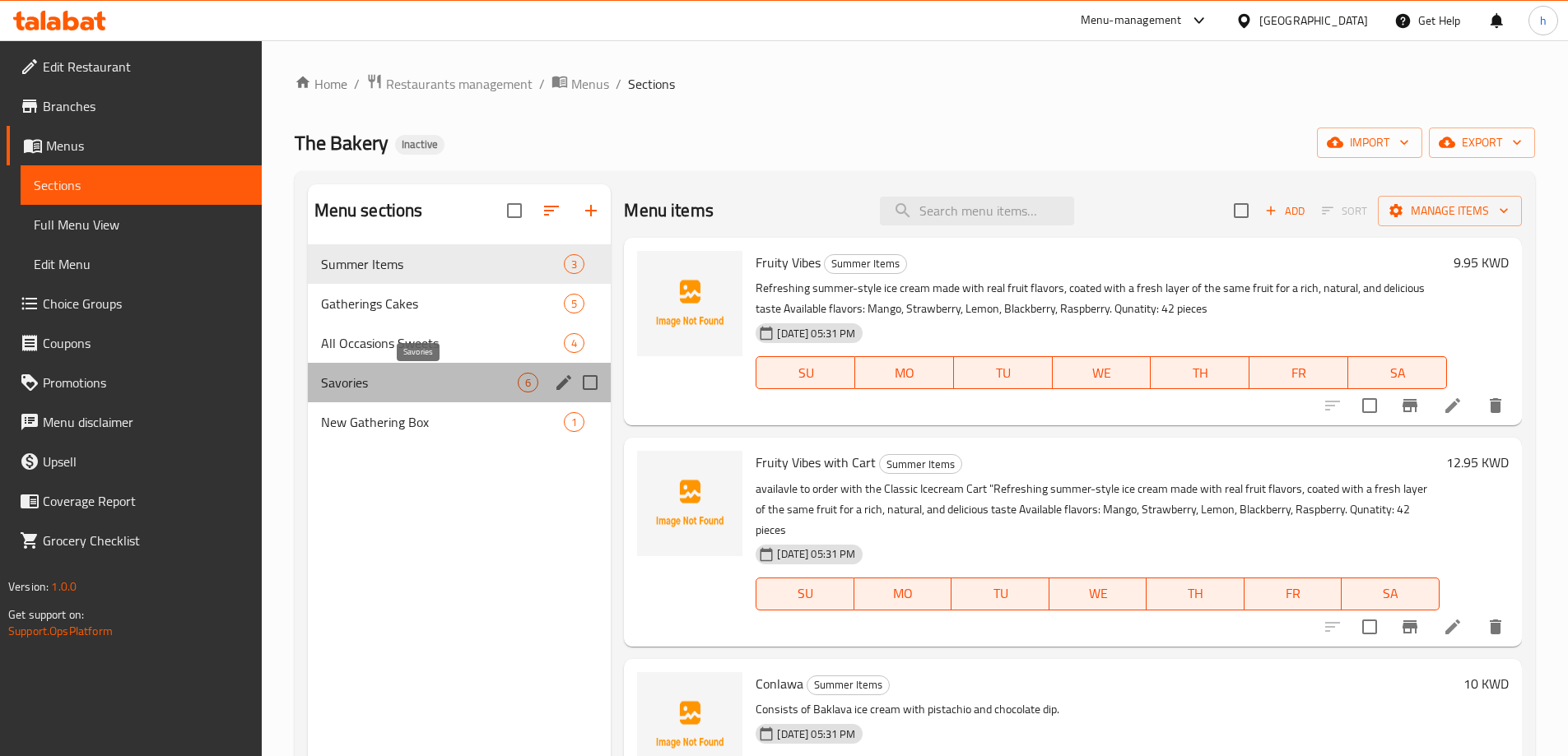
click at [438, 388] on span "Savories" at bounding box center [420, 382] width 197 height 20
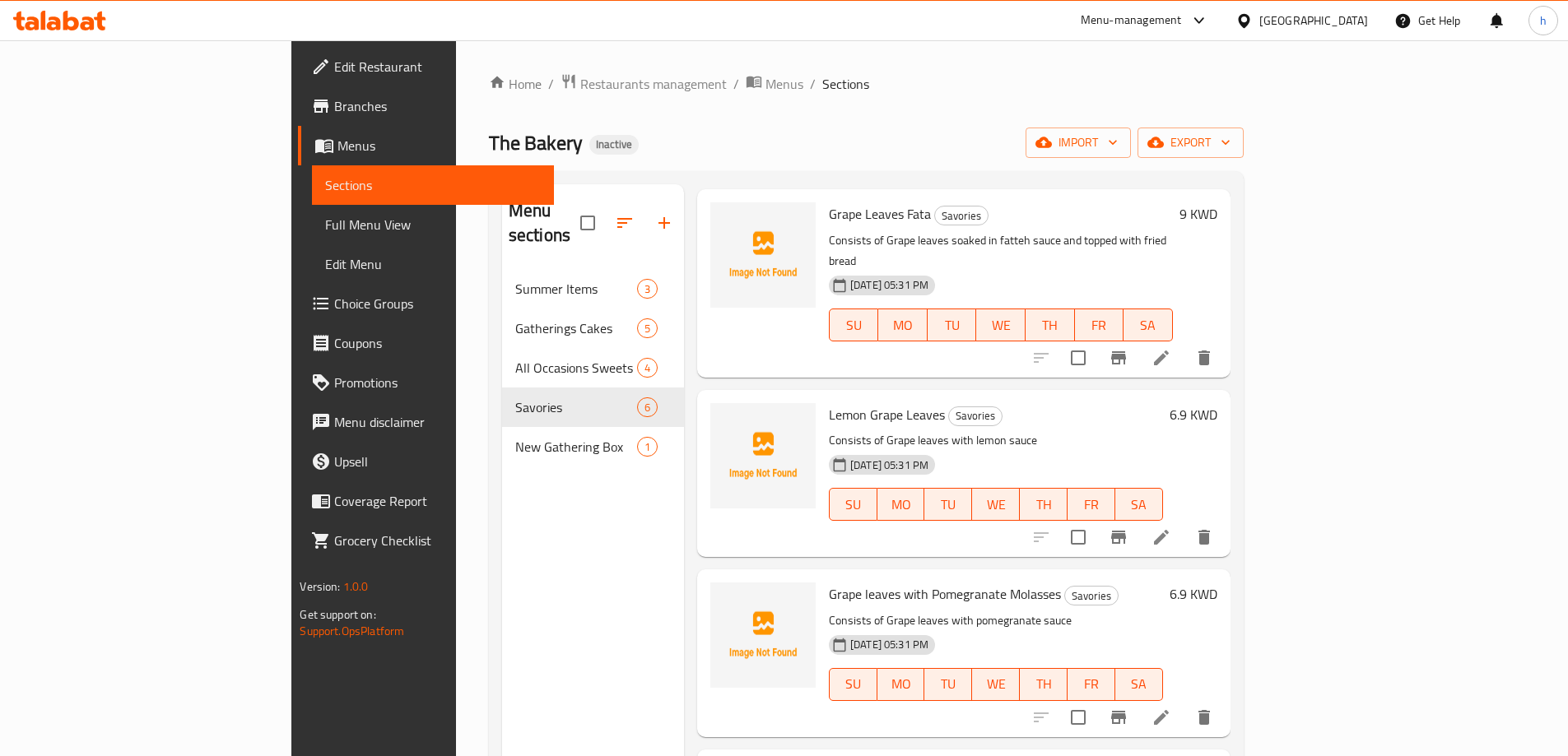
scroll to position [329, 0]
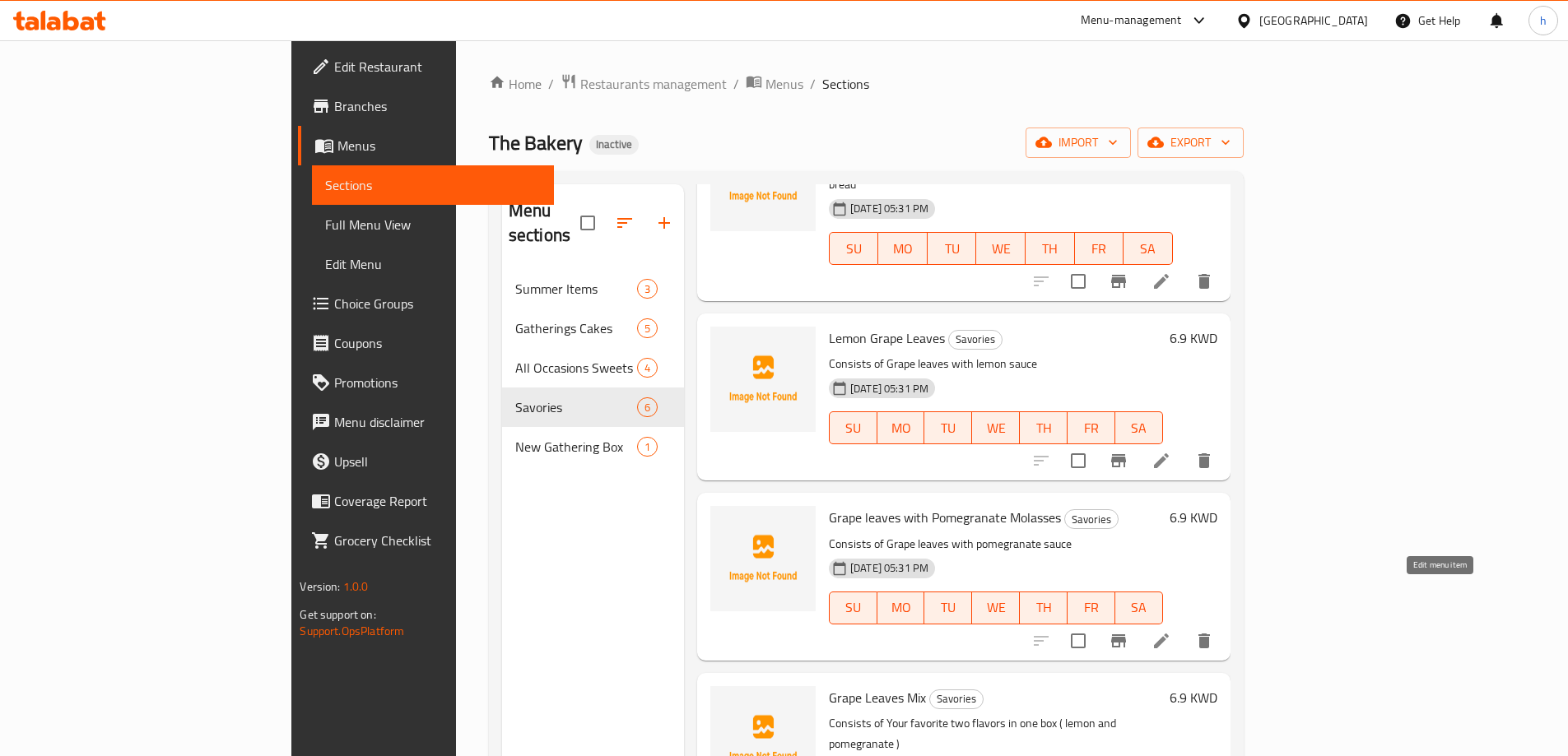
click at [1169, 633] on icon at bounding box center [1161, 640] width 15 height 15
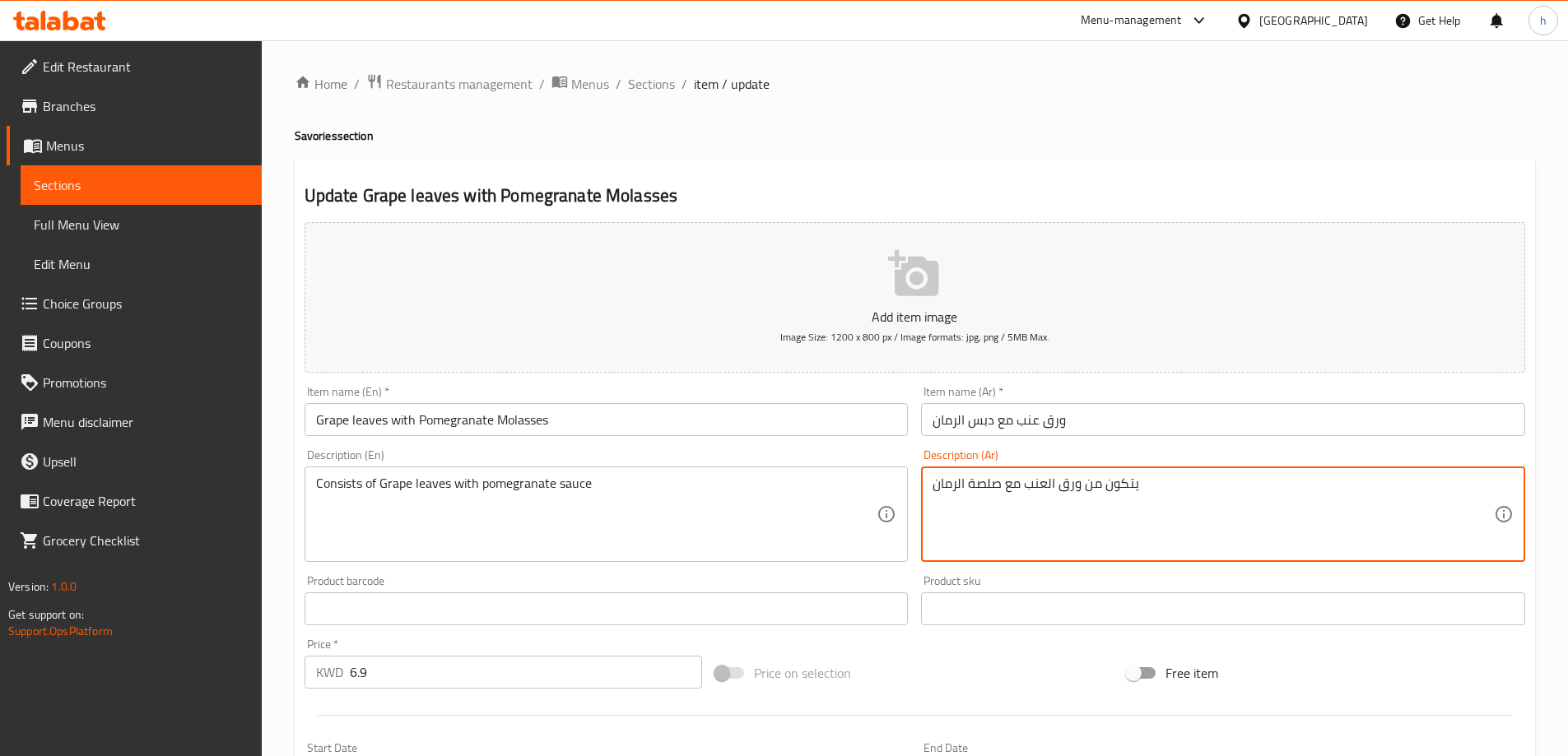
click at [1079, 488] on textarea "يتكون من ورق العنب مع صلصة الرمان" at bounding box center [1212, 514] width 561 height 78
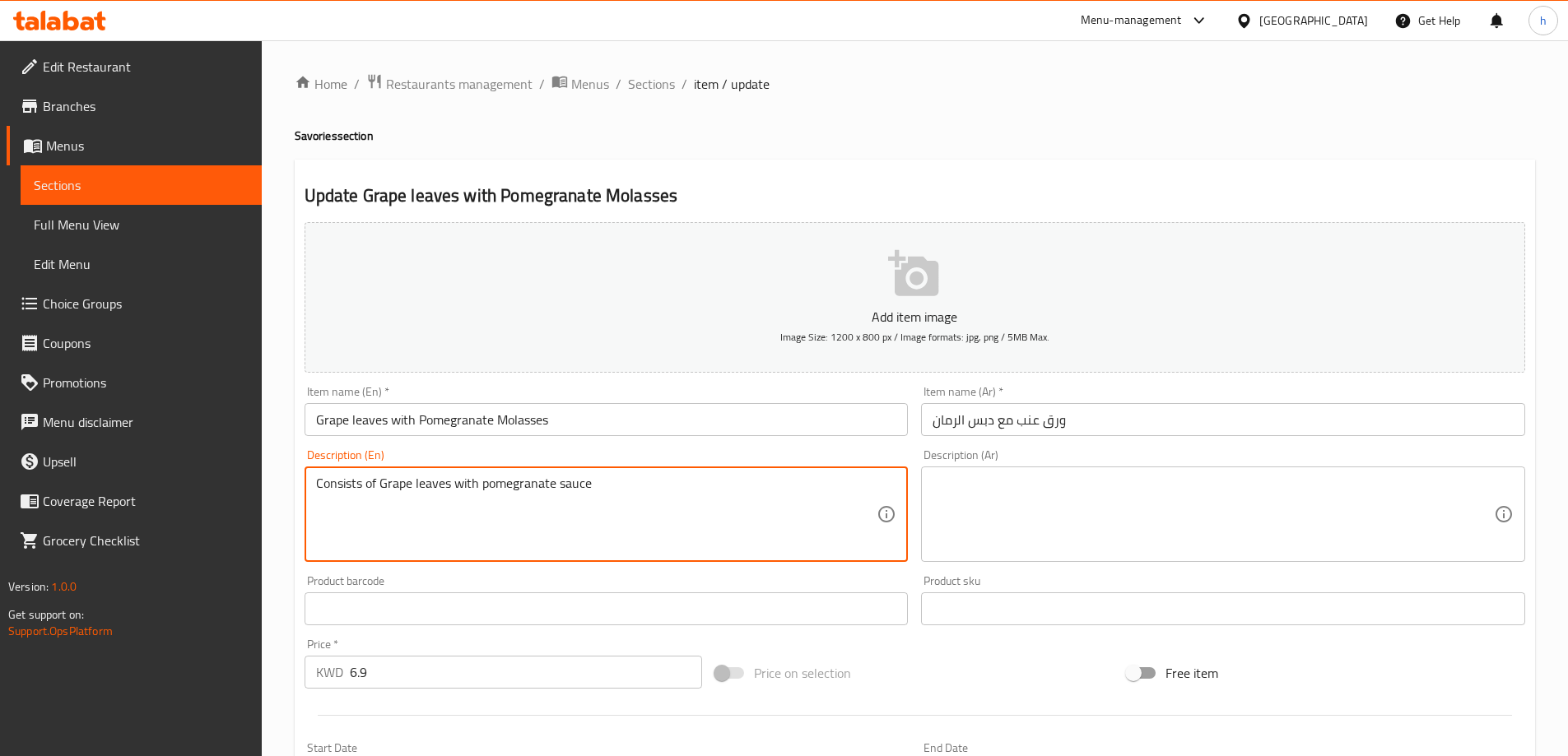
click at [546, 488] on textarea "Consists of Grape leaves with pomegranate sauce" at bounding box center [596, 514] width 561 height 78
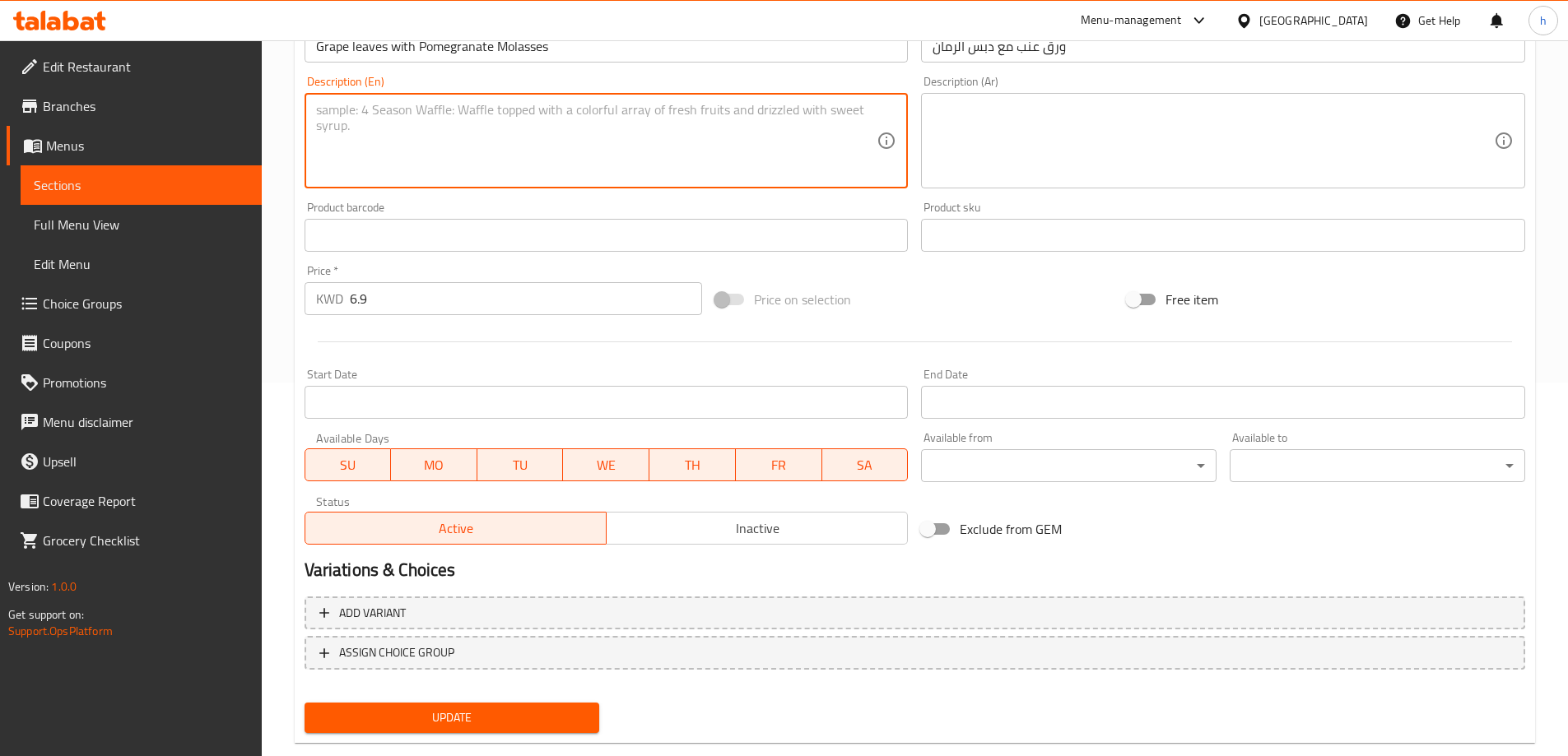
scroll to position [407, 0]
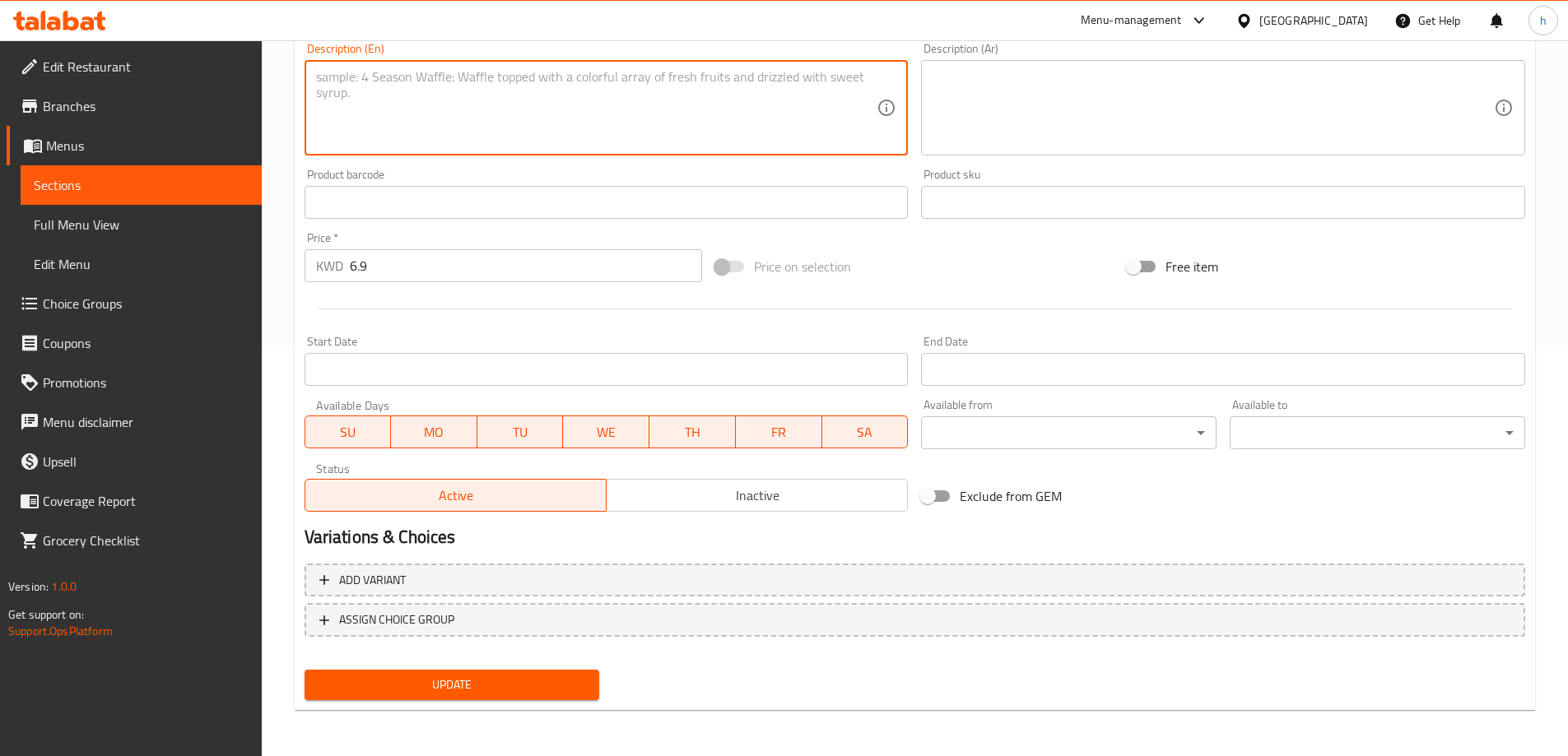
click at [486, 691] on span "Update" at bounding box center [452, 685] width 269 height 21
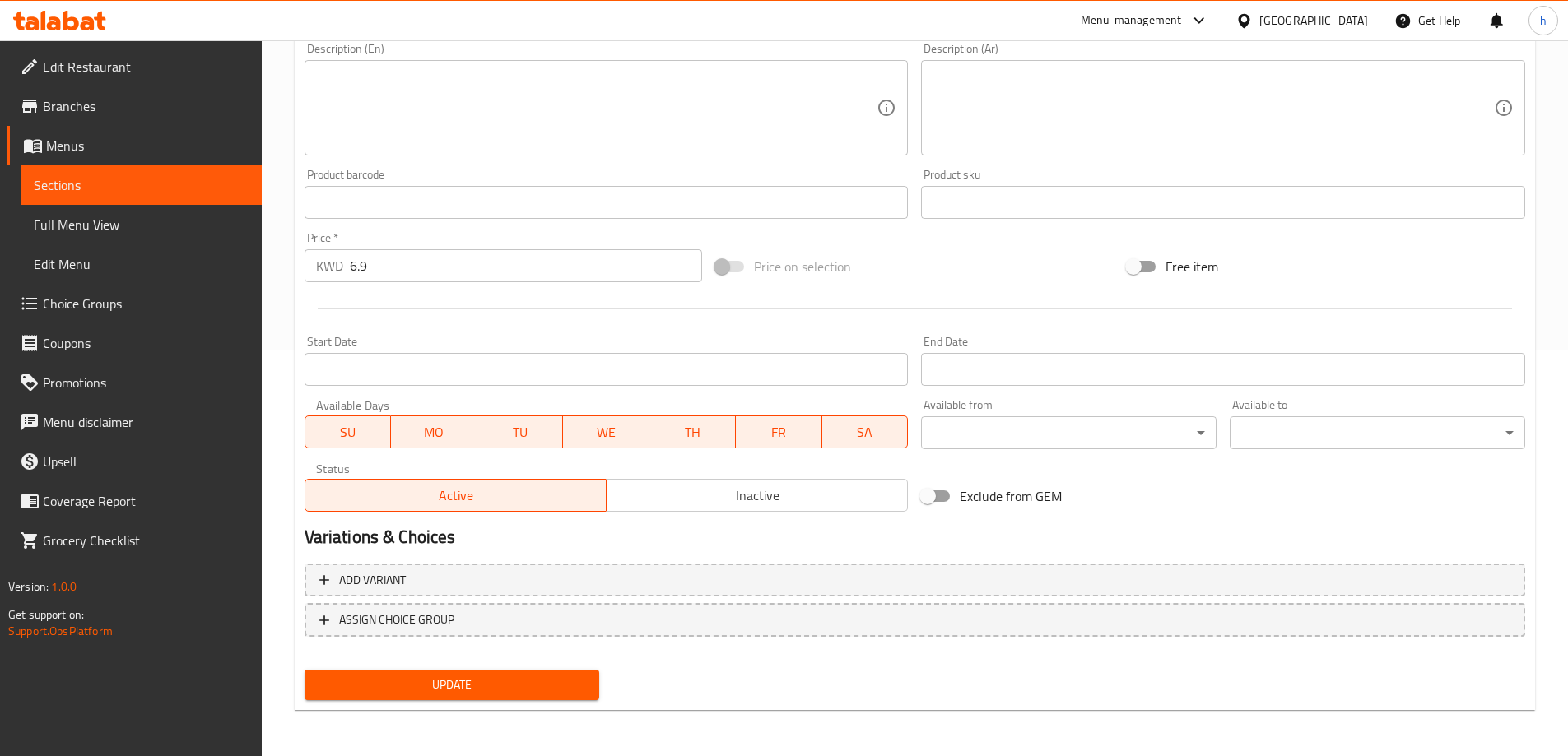
click at [112, 187] on span "Sections" at bounding box center [141, 185] width 215 height 20
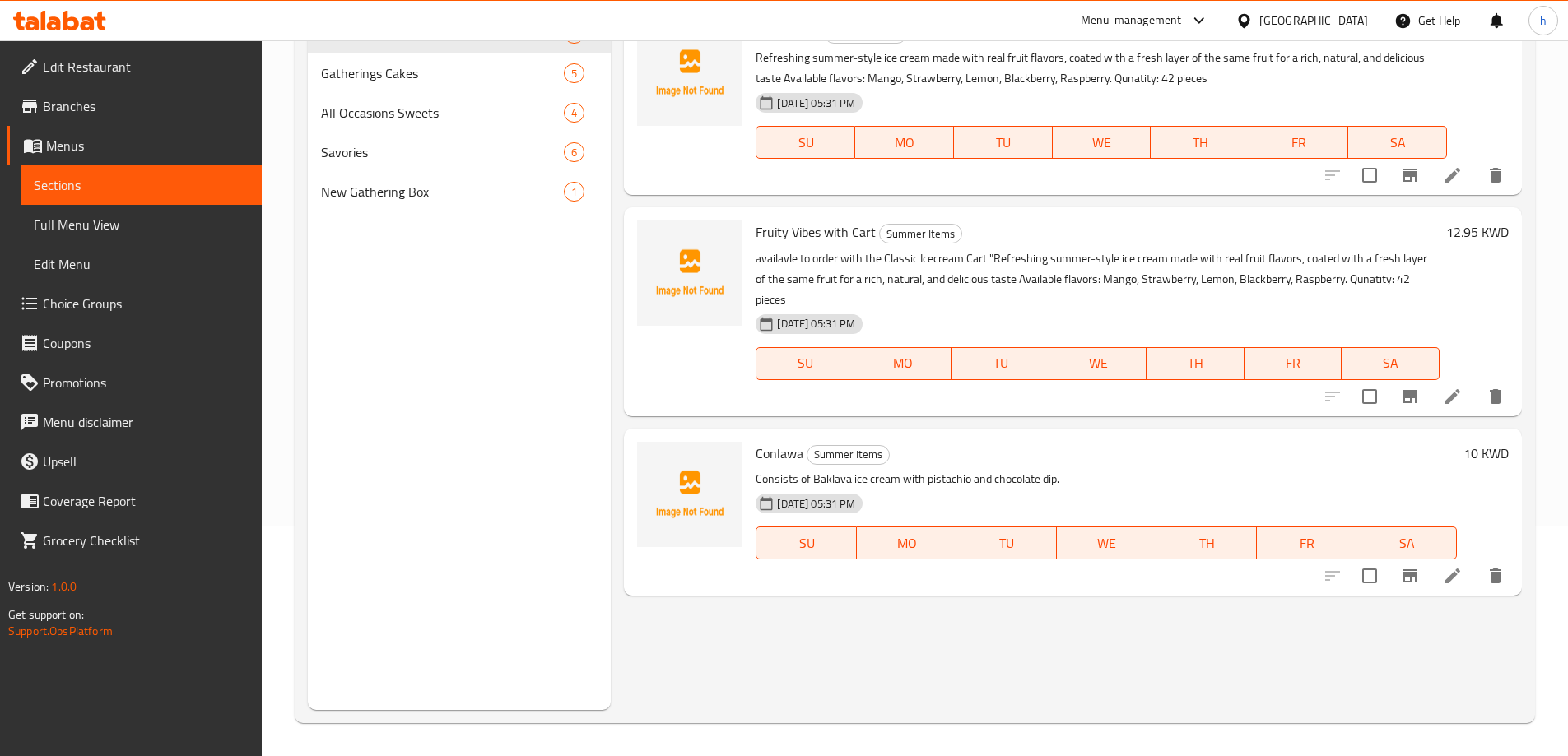
scroll to position [230, 0]
click at [422, 203] on div "New Gathering Box 1" at bounding box center [459, 192] width 303 height 39
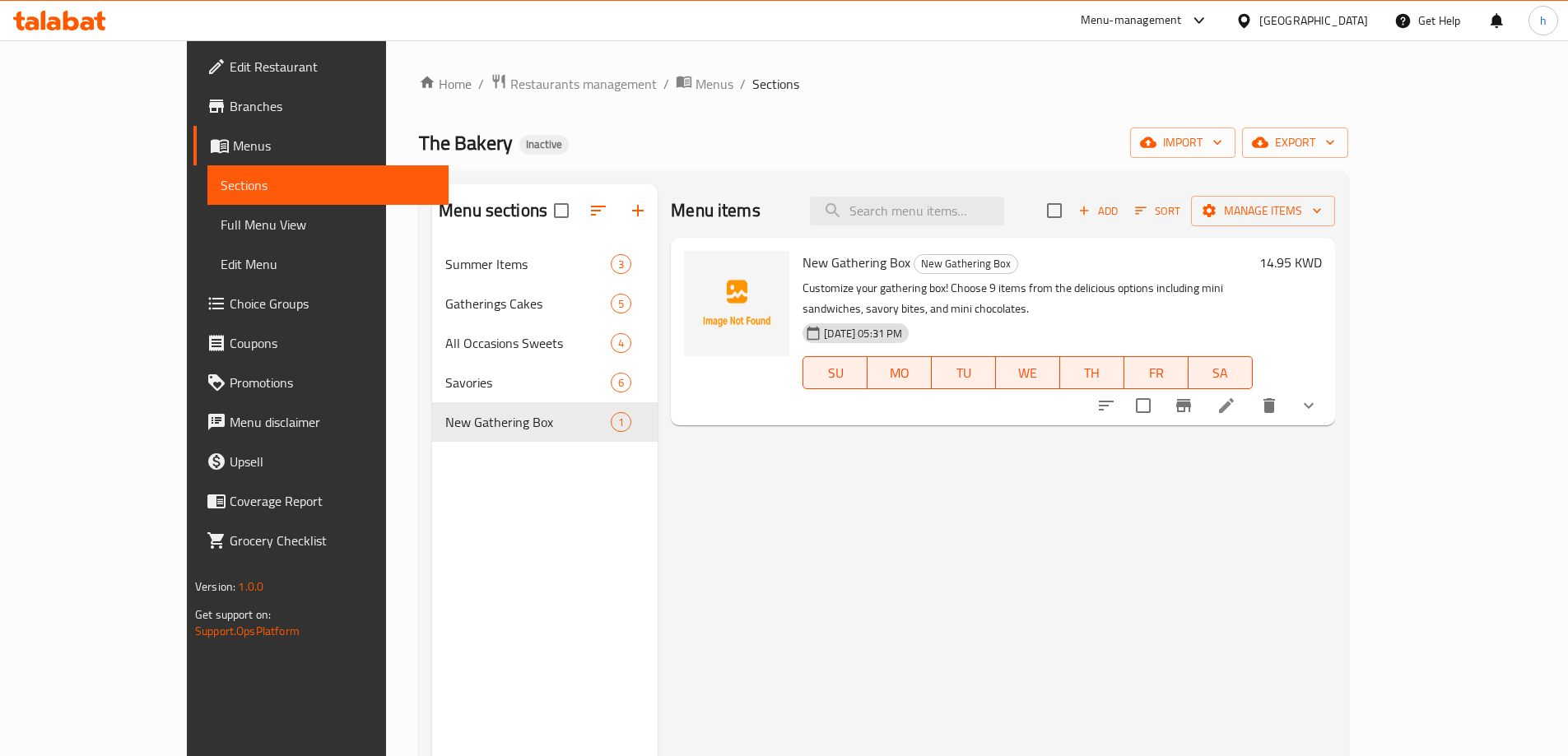
click at [1250, 391] on li at bounding box center [1226, 406] width 46 height 30
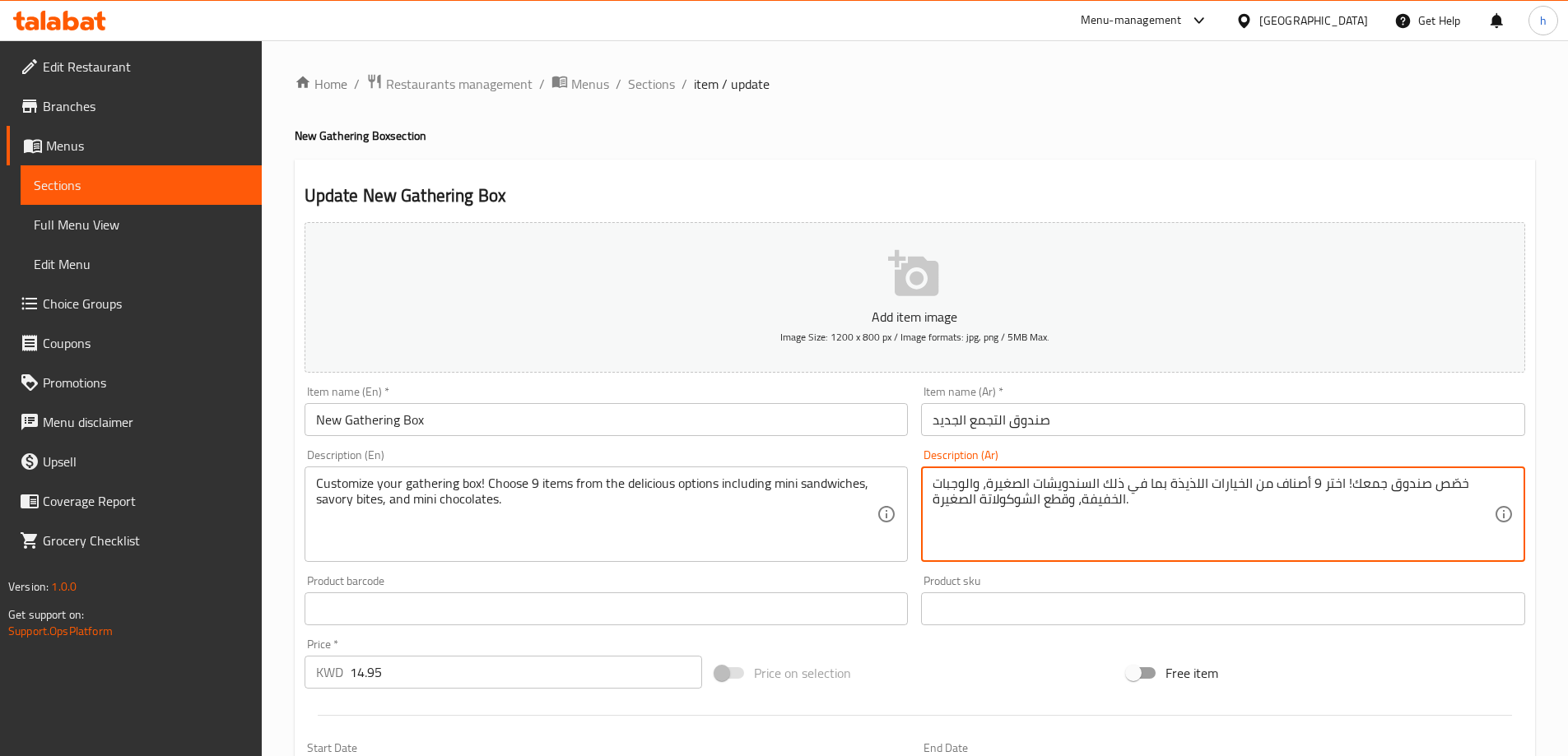
drag, startPoint x: 1021, startPoint y: 485, endPoint x: 986, endPoint y: 486, distance: 35.0
click at [986, 486] on textarea "خصّص صندوق جمعك! اختر 9 أصناف من الخيارات اللذيذة بما في ذلك السندويشات الصغيرة…" at bounding box center [1212, 514] width 561 height 78
click at [1001, 484] on textarea "خصّص صندوق جمعك! اختر 9 أصناف من الخيارات اللذيذة بما في ذلك السندويشات المني، …" at bounding box center [1212, 514] width 561 height 78
drag, startPoint x: 971, startPoint y: 483, endPoint x: 930, endPoint y: 486, distance: 41.1
click at [930, 486] on div "خصّص صندوق جمعك! اختر 9 أصناف من الخيارات اللذيذة بما في ذلك السندويشات الميني،…" at bounding box center [1222, 515] width 604 height 96
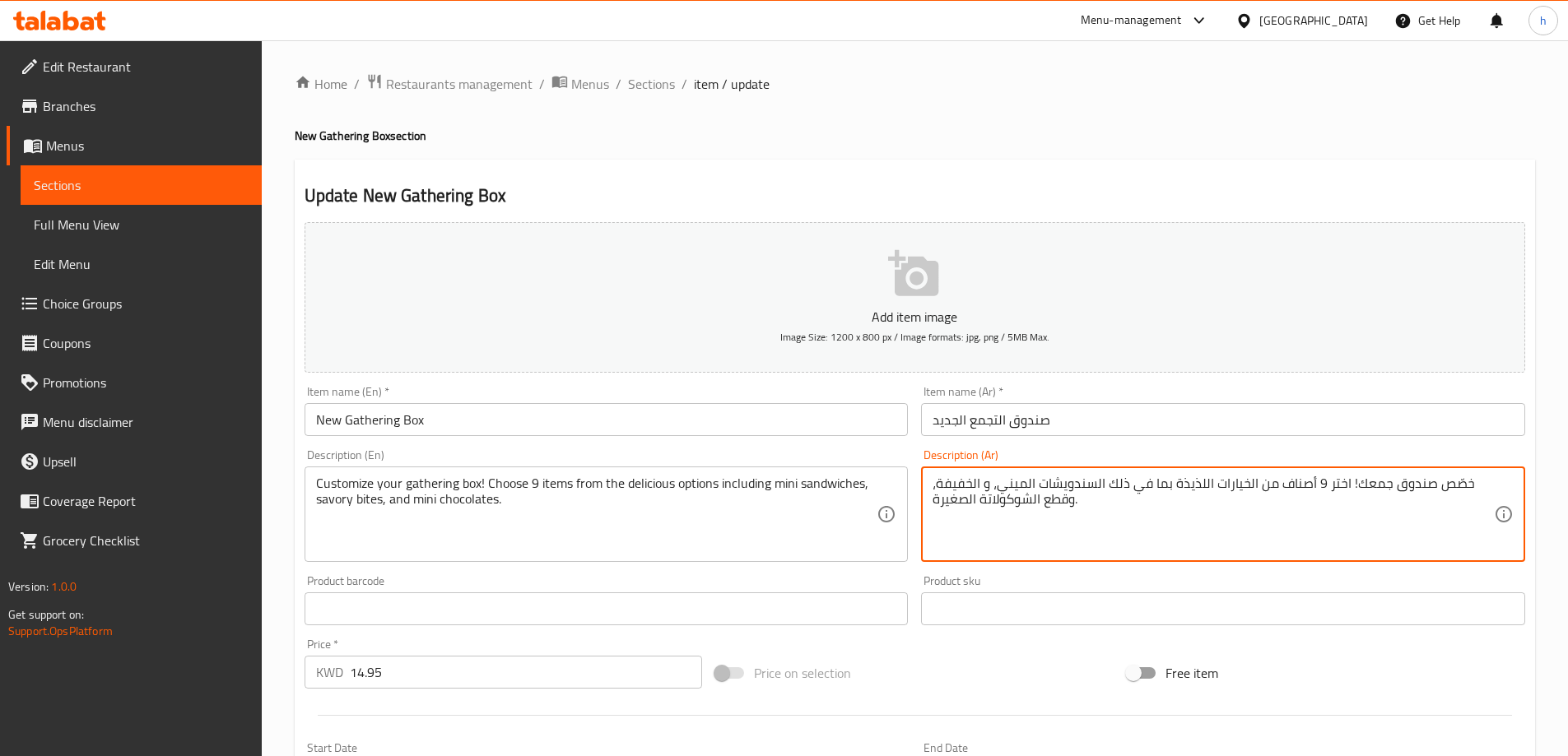
click at [957, 485] on textarea "خصّص صندوق جمعك! اختر 9 أصناف من الخيارات اللذيذة بما في ذلك السندويشات الميني،…" at bounding box center [1212, 514] width 561 height 78
click at [974, 486] on textarea "خصّص صندوق جمعك! اختر 9 أصناف من الخيارات اللذيذة بما في ذلك السندويشات الميني،…" at bounding box center [1212, 514] width 561 height 78
drag, startPoint x: 957, startPoint y: 483, endPoint x: 938, endPoint y: 505, distance: 29.1
click at [938, 505] on textarea "خصّص صندوق جمعك! اختر 9 أصناف من الخيارات اللذيذة بما في ذلك السندويشات الميني،…" at bounding box center [1212, 514] width 561 height 78
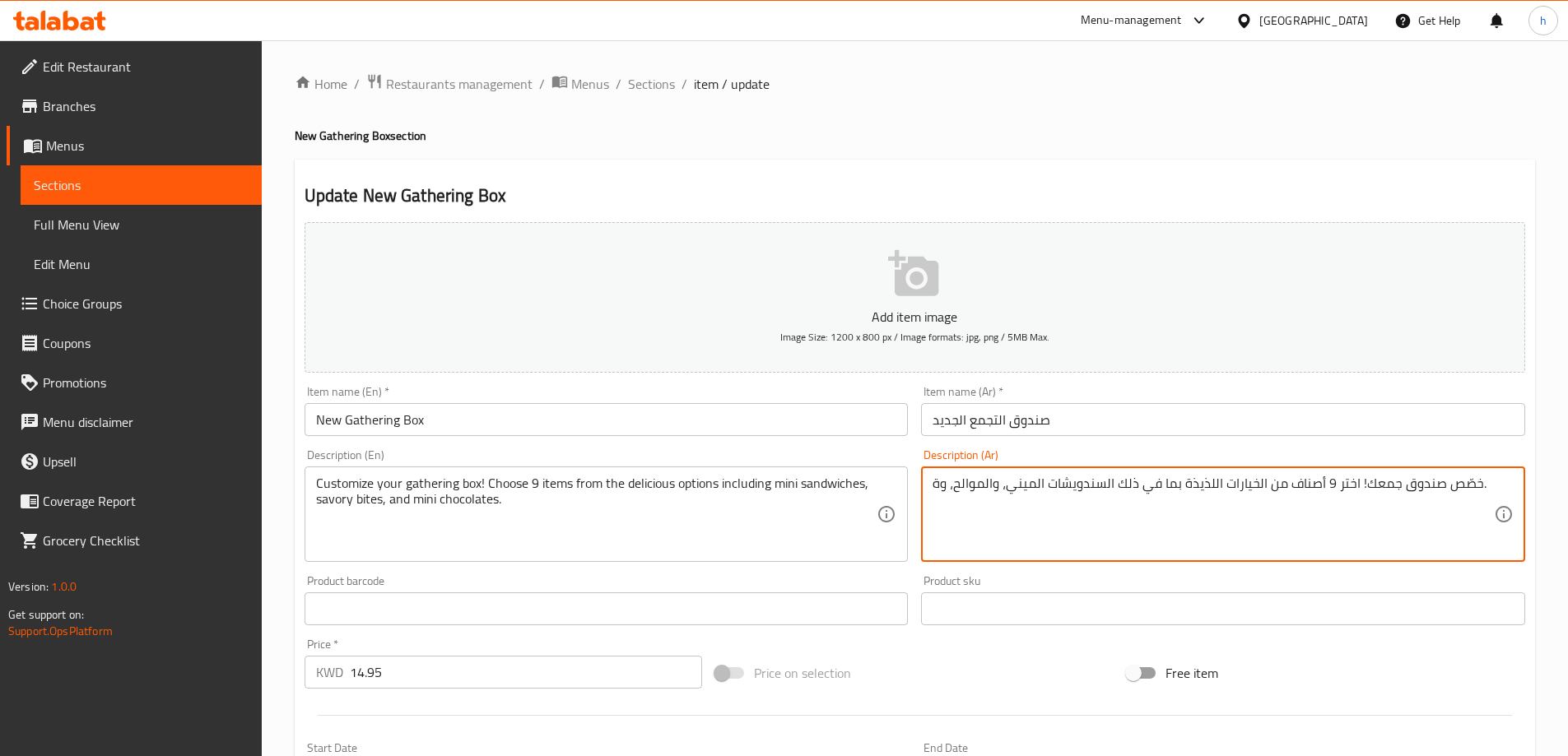
drag, startPoint x: 939, startPoint y: 480, endPoint x: 926, endPoint y: 480, distance: 13.0
click at [926, 480] on div "خصّص صندوق جمعك! اختر 9 أصناف من الخيارات اللذيذة بما في ذلك السندويشات الميني،…" at bounding box center [1222, 515] width 604 height 96
drag, startPoint x: 981, startPoint y: 486, endPoint x: 943, endPoint y: 506, distance: 42.9
click at [943, 506] on textarea "خصّص صندوق جمعك! اختر 9 أصناف من الخيارات اللذيذة بما في ذلك السندويشات الميني،…" at bounding box center [1212, 514] width 561 height 78
drag, startPoint x: 947, startPoint y: 483, endPoint x: 932, endPoint y: 486, distance: 15.3
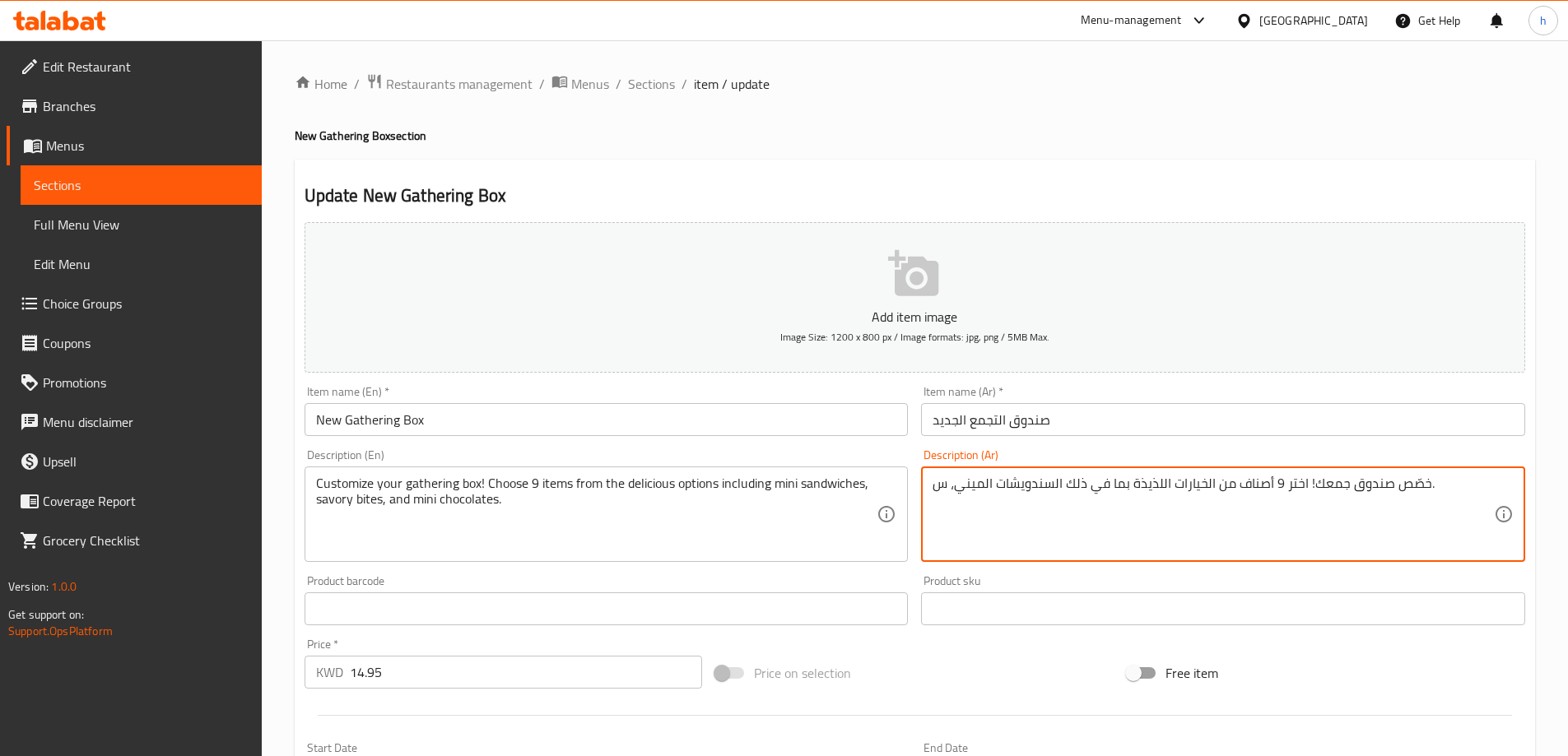
click at [932, 486] on textarea "خصّص صندوق جمعك! اختر 9 أصناف من الخيارات اللذيذة بما في ذلك السندويشات الميني،…" at bounding box center [1212, 514] width 561 height 78
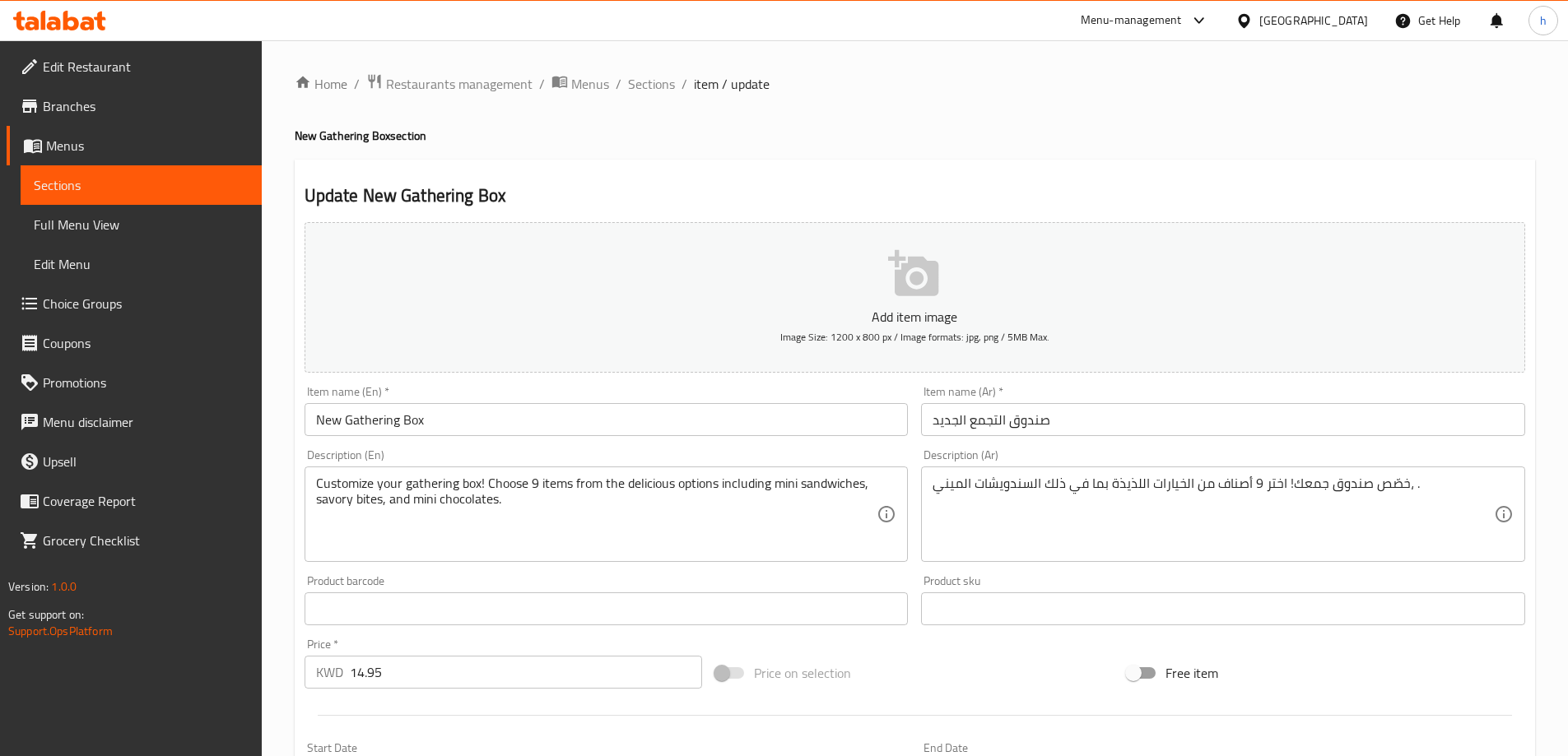
click at [924, 495] on div "خصّص صندوق جمعك! اختر 9 أصناف من الخيارات اللذيذة بما في ذلك السندويشات الميني،…" at bounding box center [1222, 515] width 604 height 96
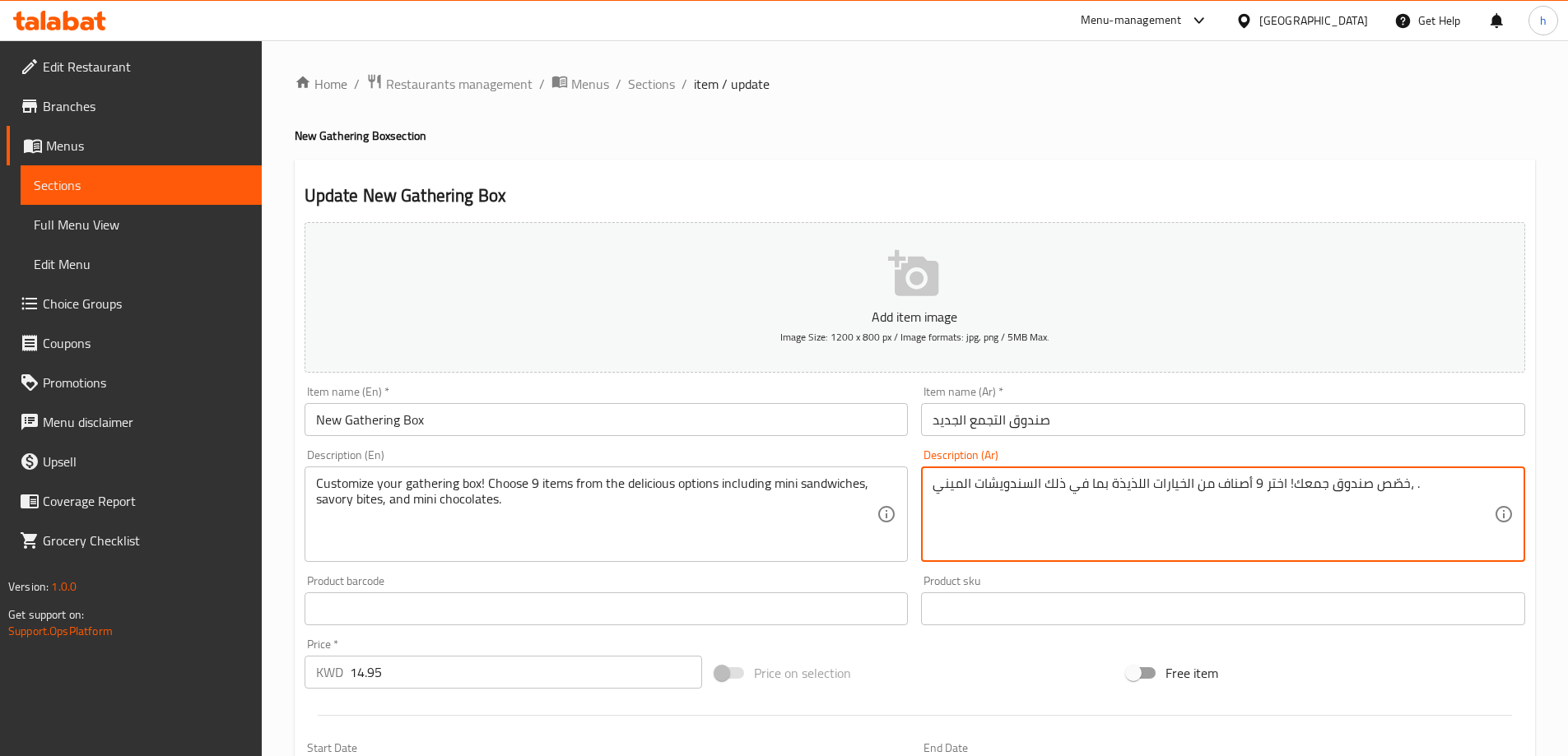
paste textarea "السندويشات"
drag, startPoint x: 1477, startPoint y: 486, endPoint x: 1516, endPoint y: 484, distance: 39.1
click at [1516, 484] on div "خصّص صندوق جمعك! اختر 9 أصناف من الخيارات اللذيذة بما في ذلك السندويشات الميني،…" at bounding box center [1222, 515] width 604 height 96
click at [943, 470] on div "خصّص صندوق جمعك! اختر 9 أصناف من الخيارات اللذيذة بما في ذلك السندويشات الميني،…" at bounding box center [1222, 515] width 604 height 96
click at [950, 490] on textarea "خصّص صندوق جمعك! اختر 9 أصناف من الخيارات اللذيذة بما في ذلك السندويشات الميني،…" at bounding box center [1212, 514] width 561 height 78
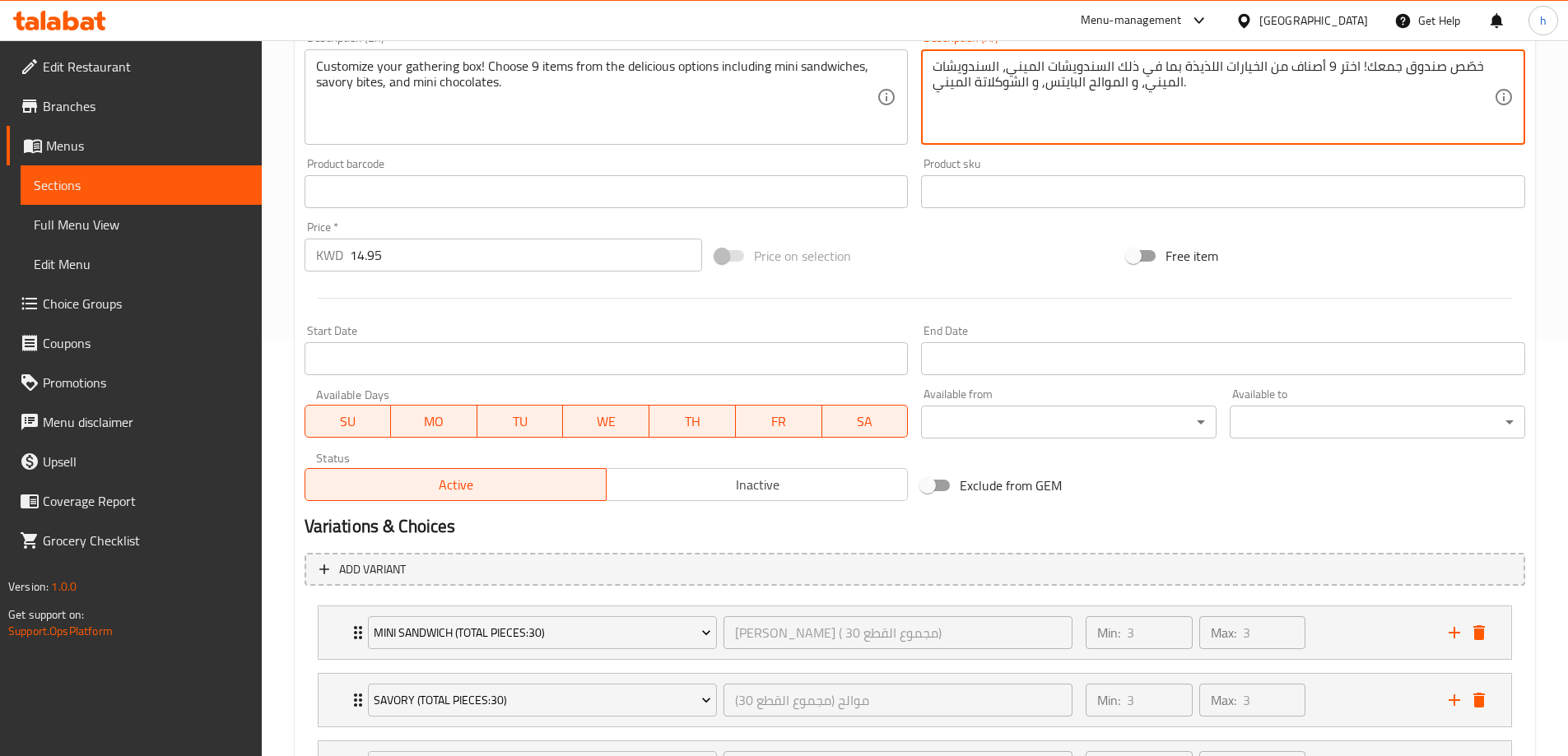
scroll to position [568, 0]
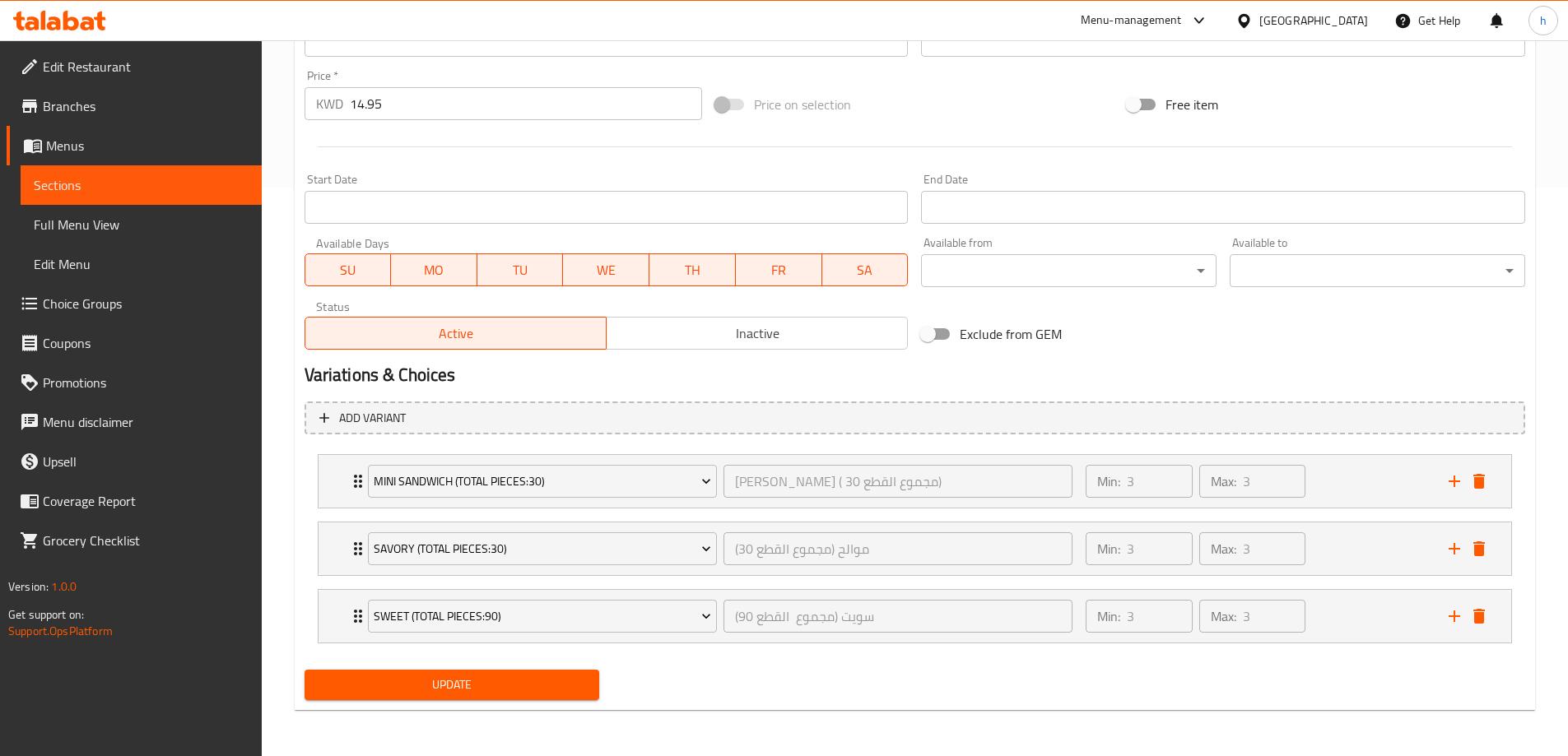
type textarea "خصّص صندوق جمعك! اختر 9 أصناف من الخيارات اللذيذة بما في ذلك السندويشات الميني،…"
click at [548, 684] on span "Update" at bounding box center [452, 685] width 269 height 21
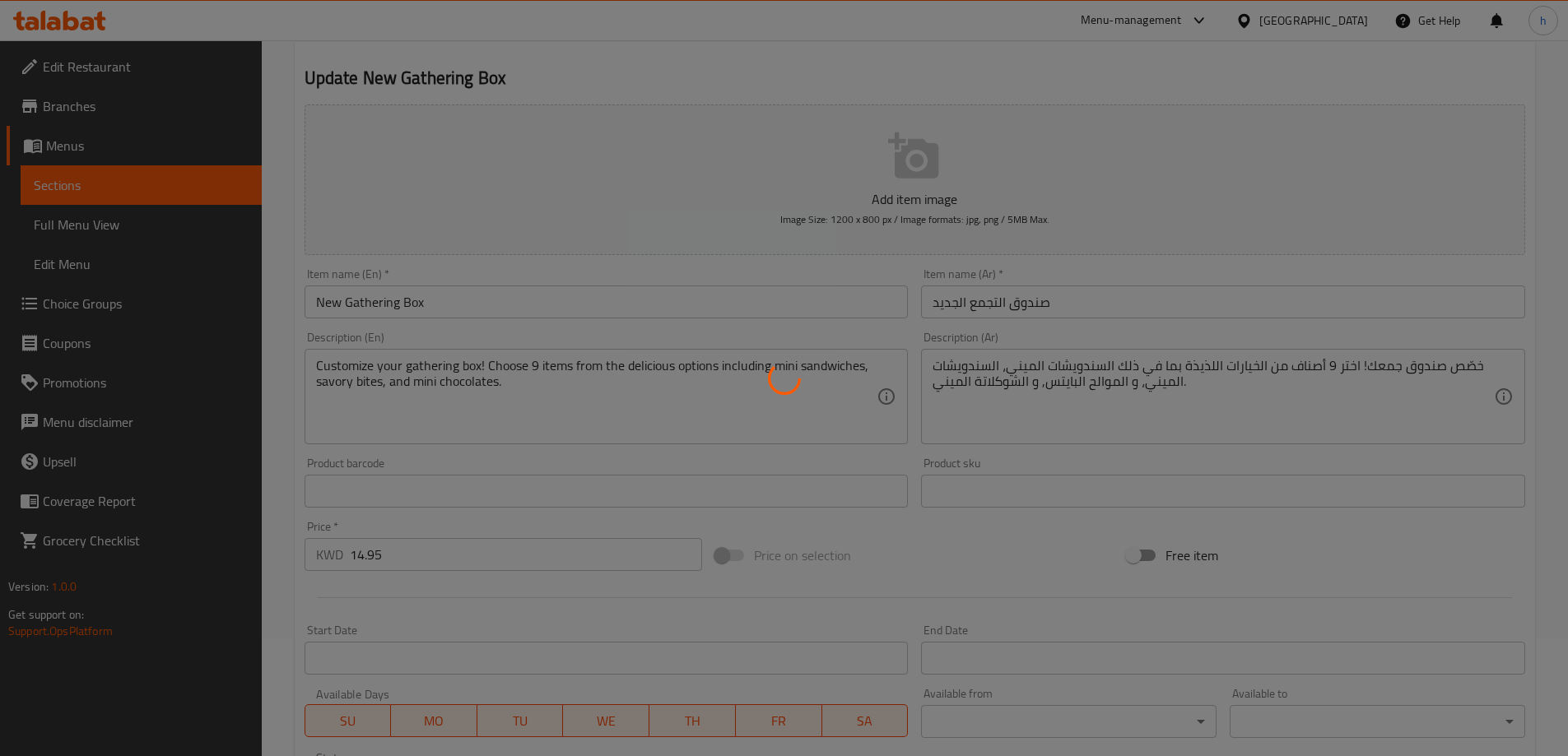
scroll to position [0, 0]
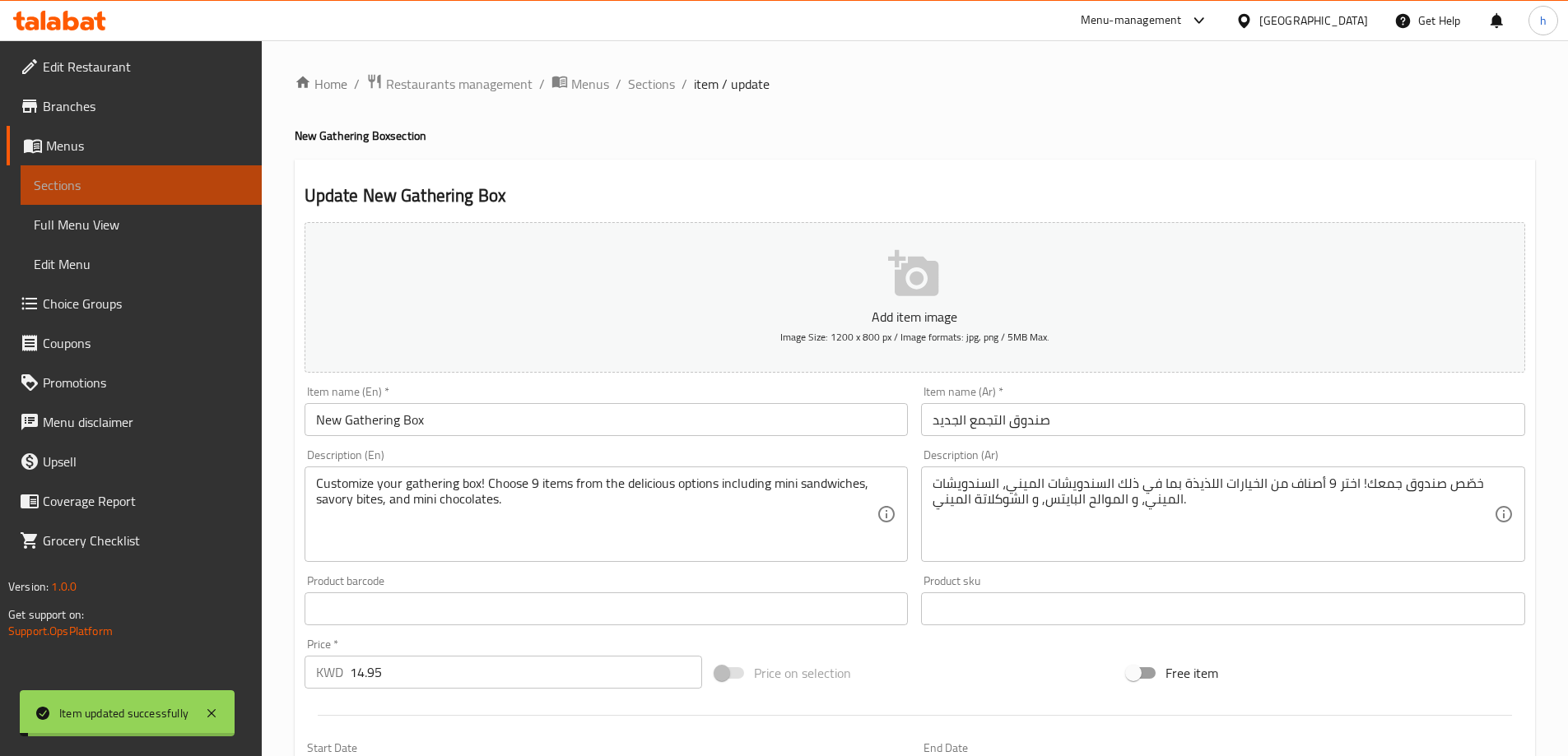
click at [182, 186] on span "Sections" at bounding box center [141, 185] width 215 height 20
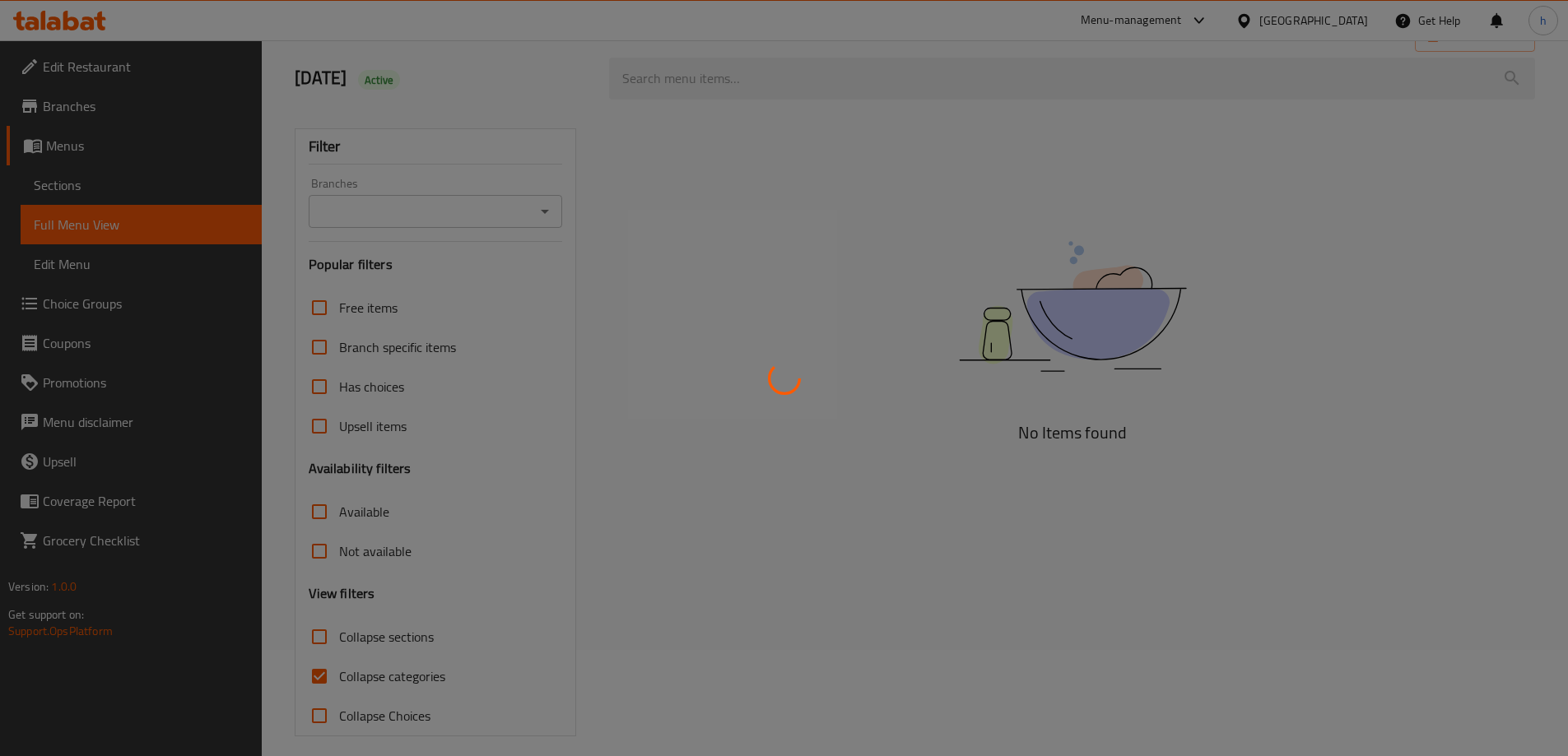
scroll to position [119, 0]
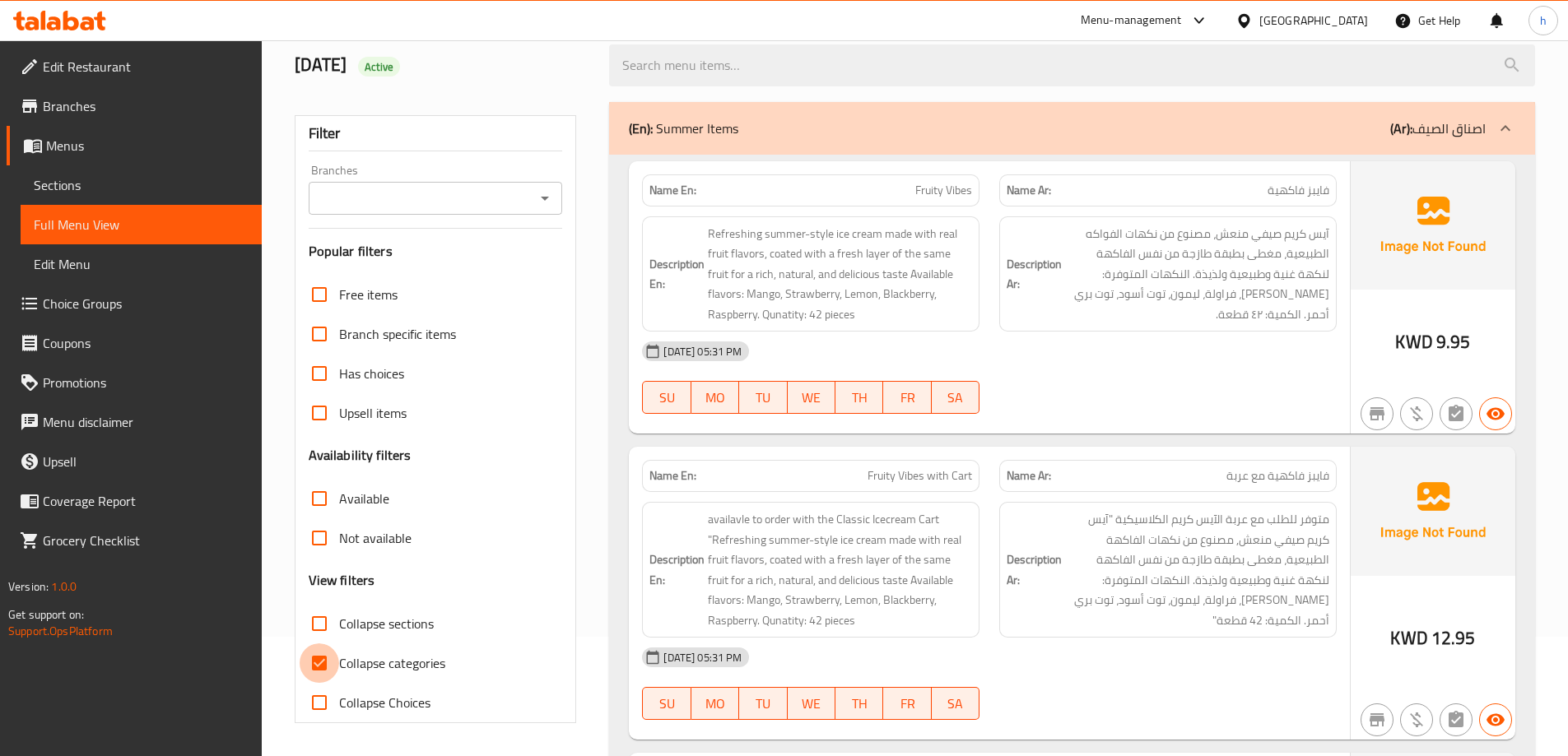
click at [323, 660] on input "Collapse categories" at bounding box center [319, 663] width 39 height 39
checkbox input "false"
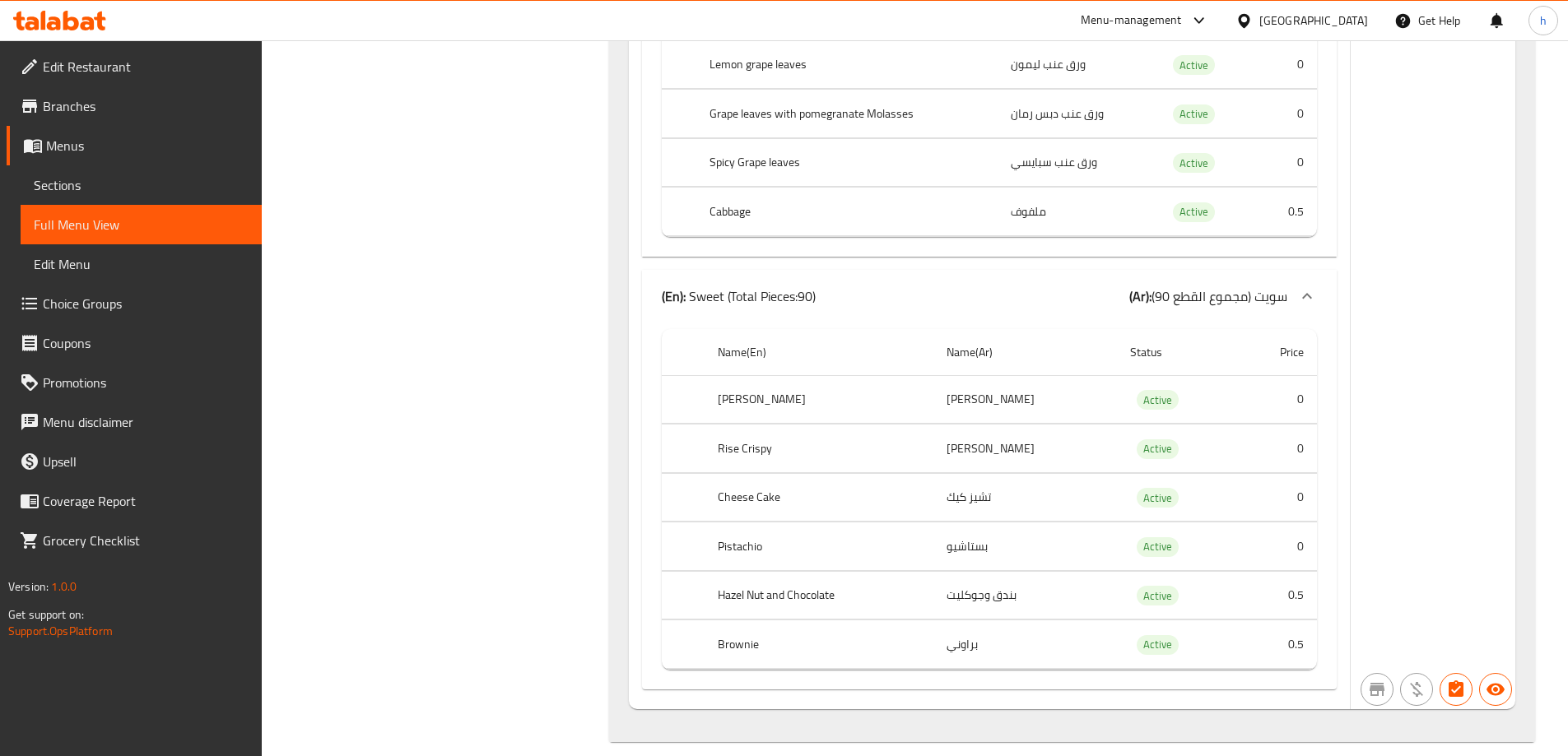
scroll to position [5647, 0]
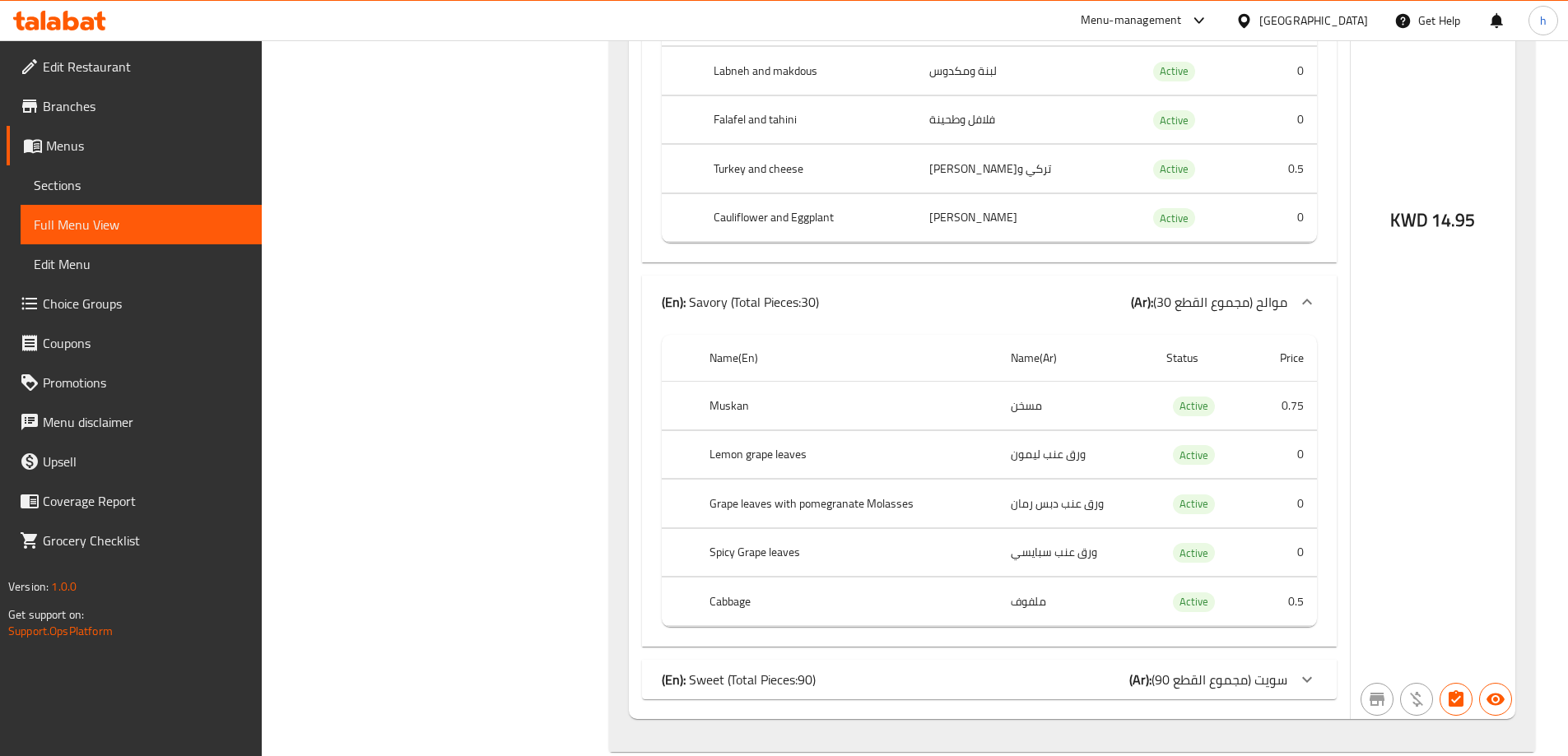
scroll to position [5267, 0]
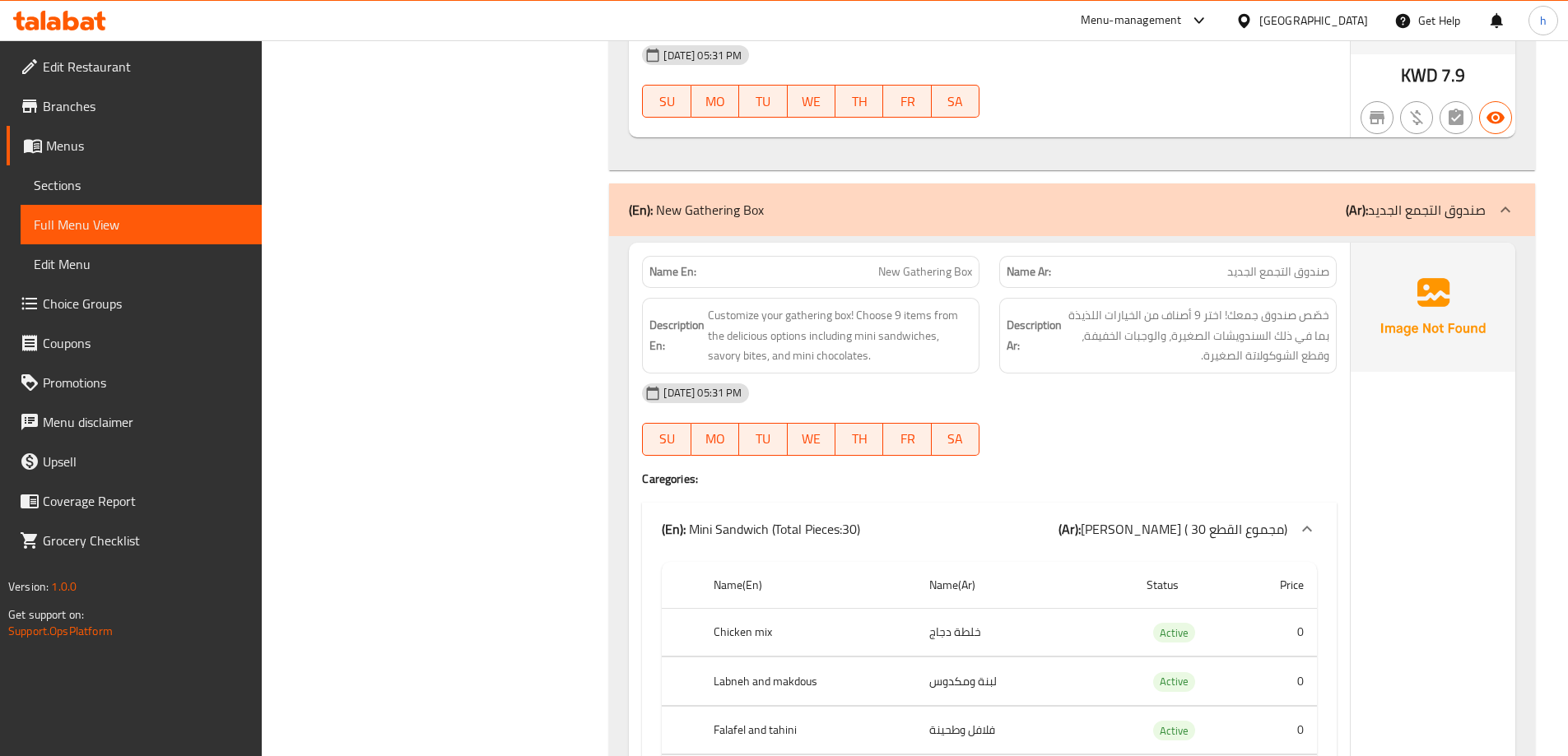
scroll to position [4608, 0]
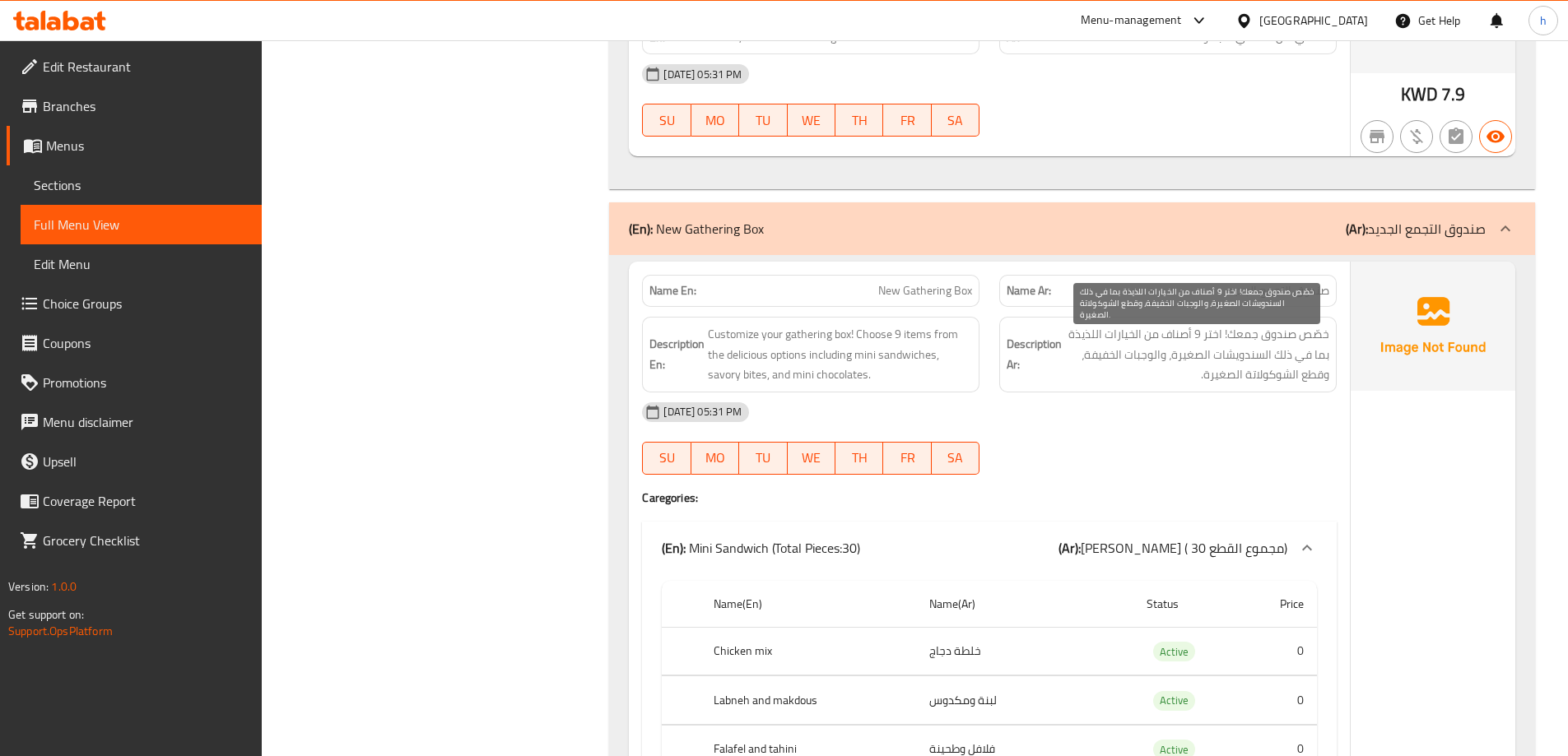
click at [1241, 353] on span "خصّص صندوق جمعك! اختر 9 أصناف من الخيارات اللذيذة بما في ذلك السندويشات الصغيرة…" at bounding box center [1196, 354] width 264 height 61
copy span "السندويشات"
drag, startPoint x: 497, startPoint y: 315, endPoint x: 507, endPoint y: 320, distance: 11.2
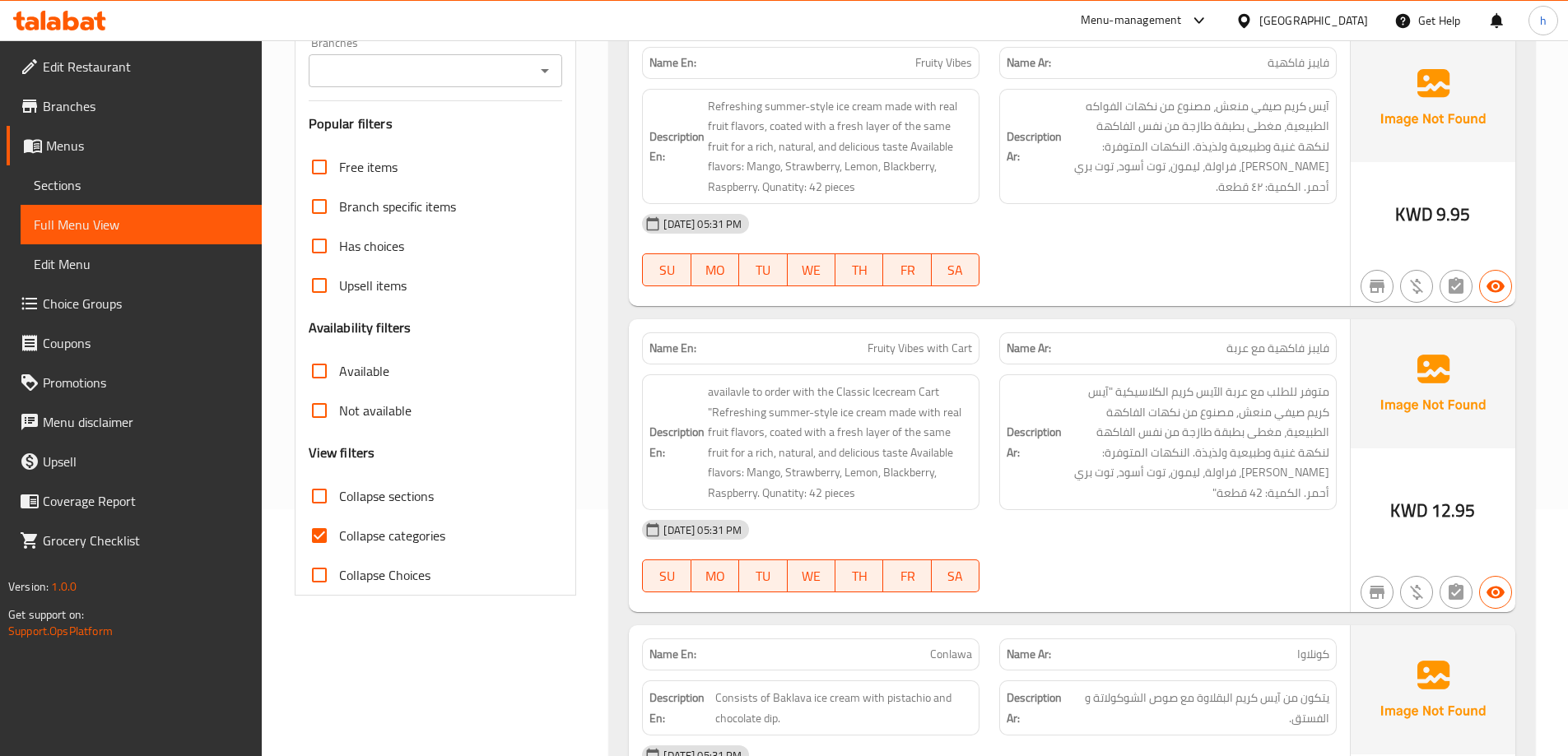
scroll to position [411, 0]
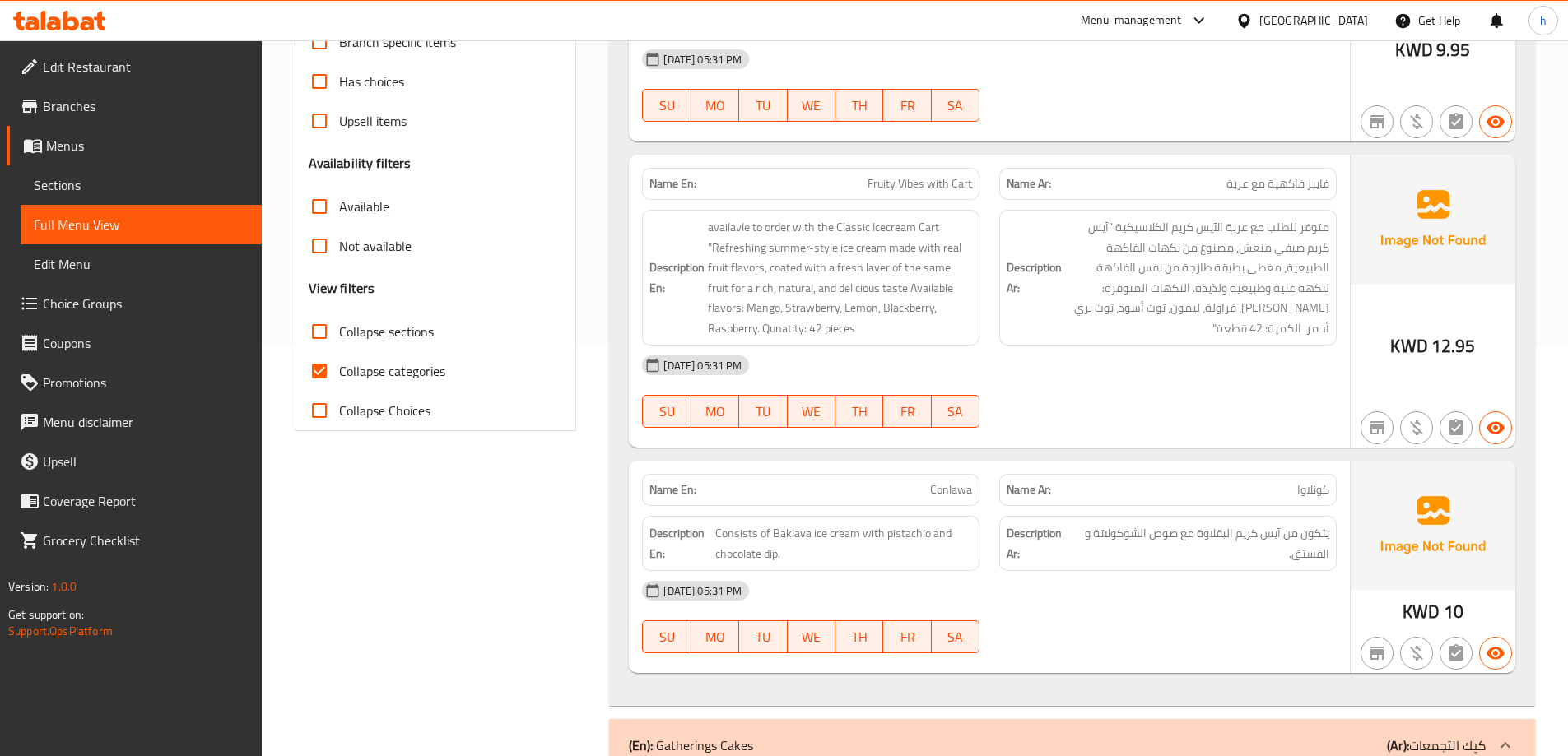
click at [321, 375] on input "Collapse categories" at bounding box center [319, 371] width 39 height 39
checkbox input "false"
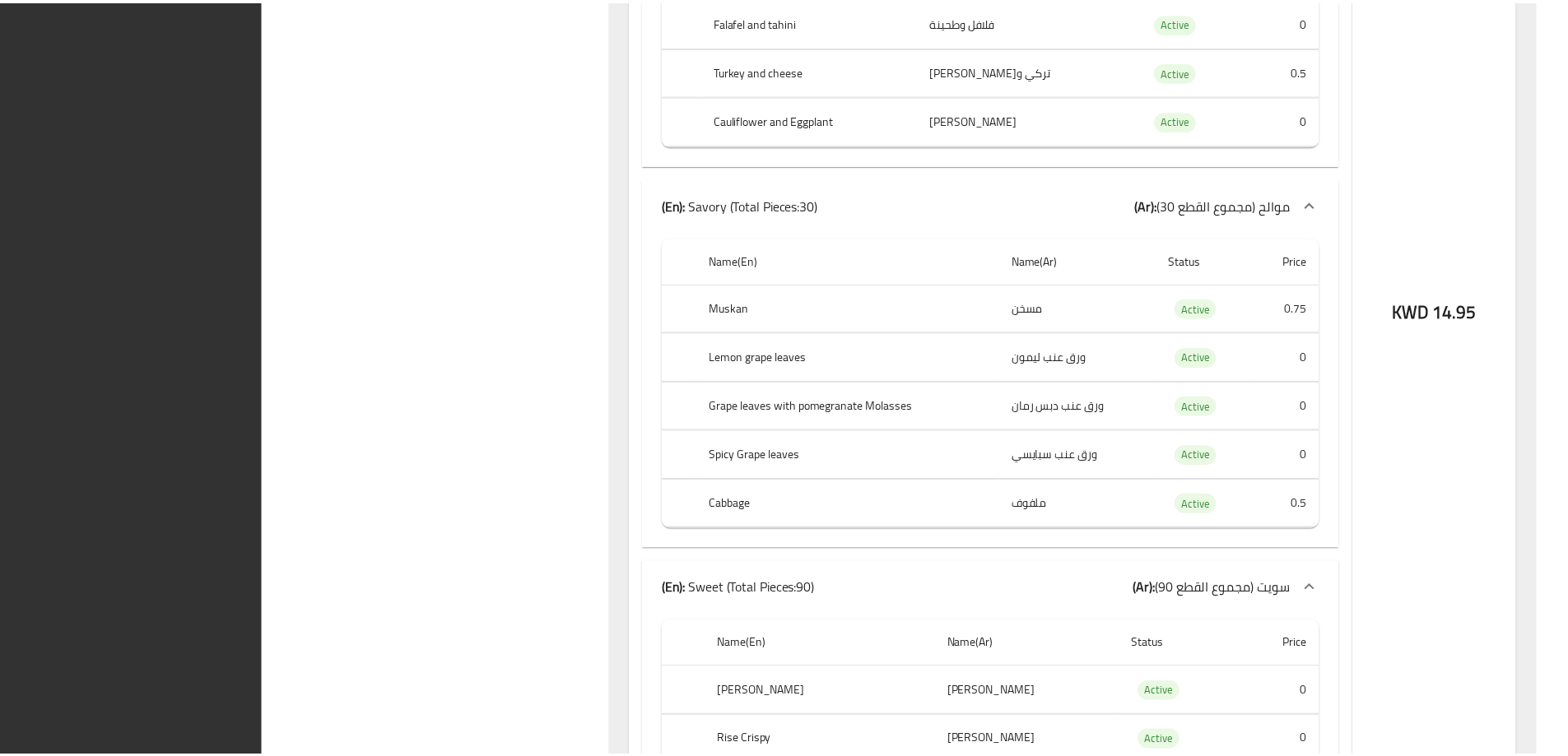
scroll to position [5627, 0]
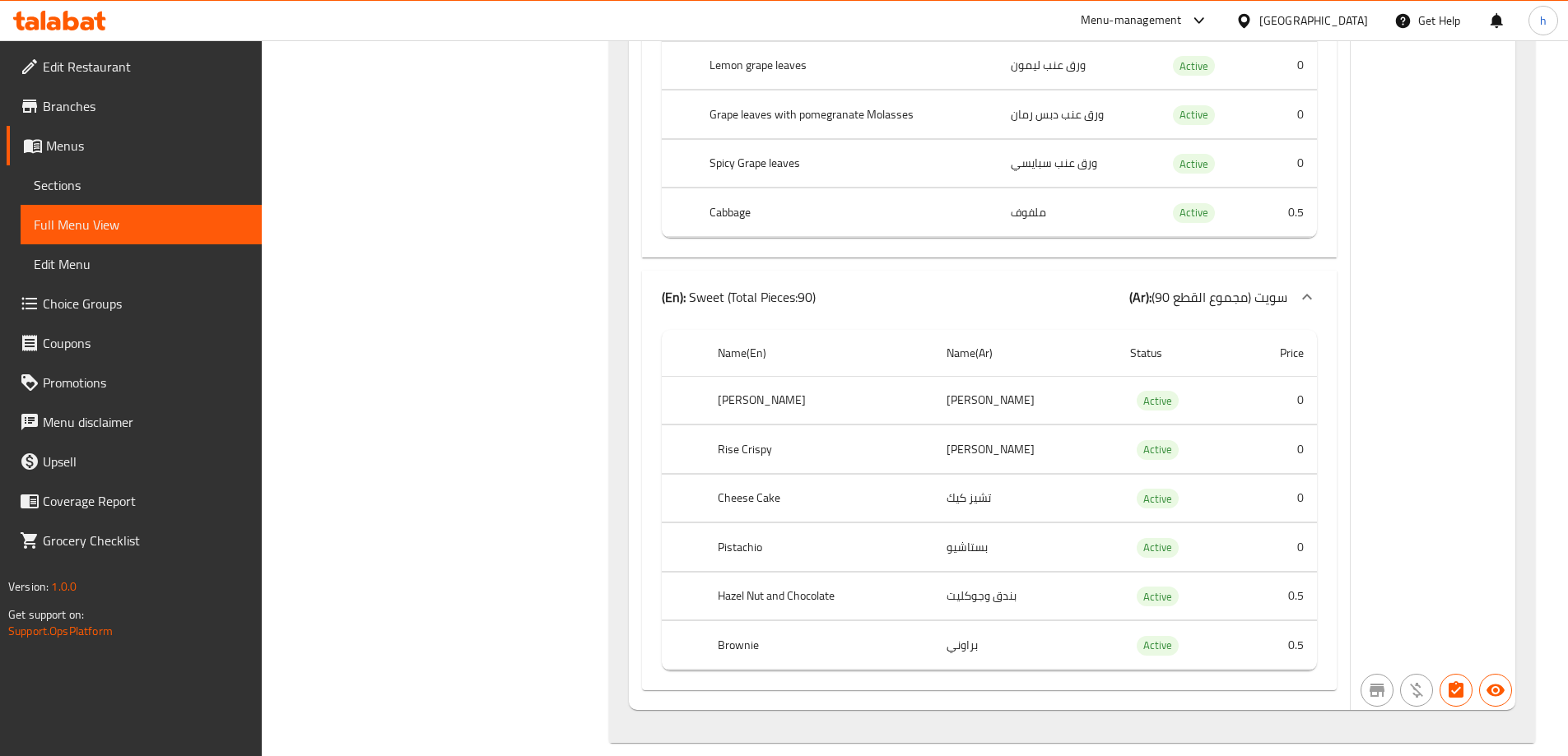
click at [79, 24] on icon at bounding box center [59, 20] width 93 height 20
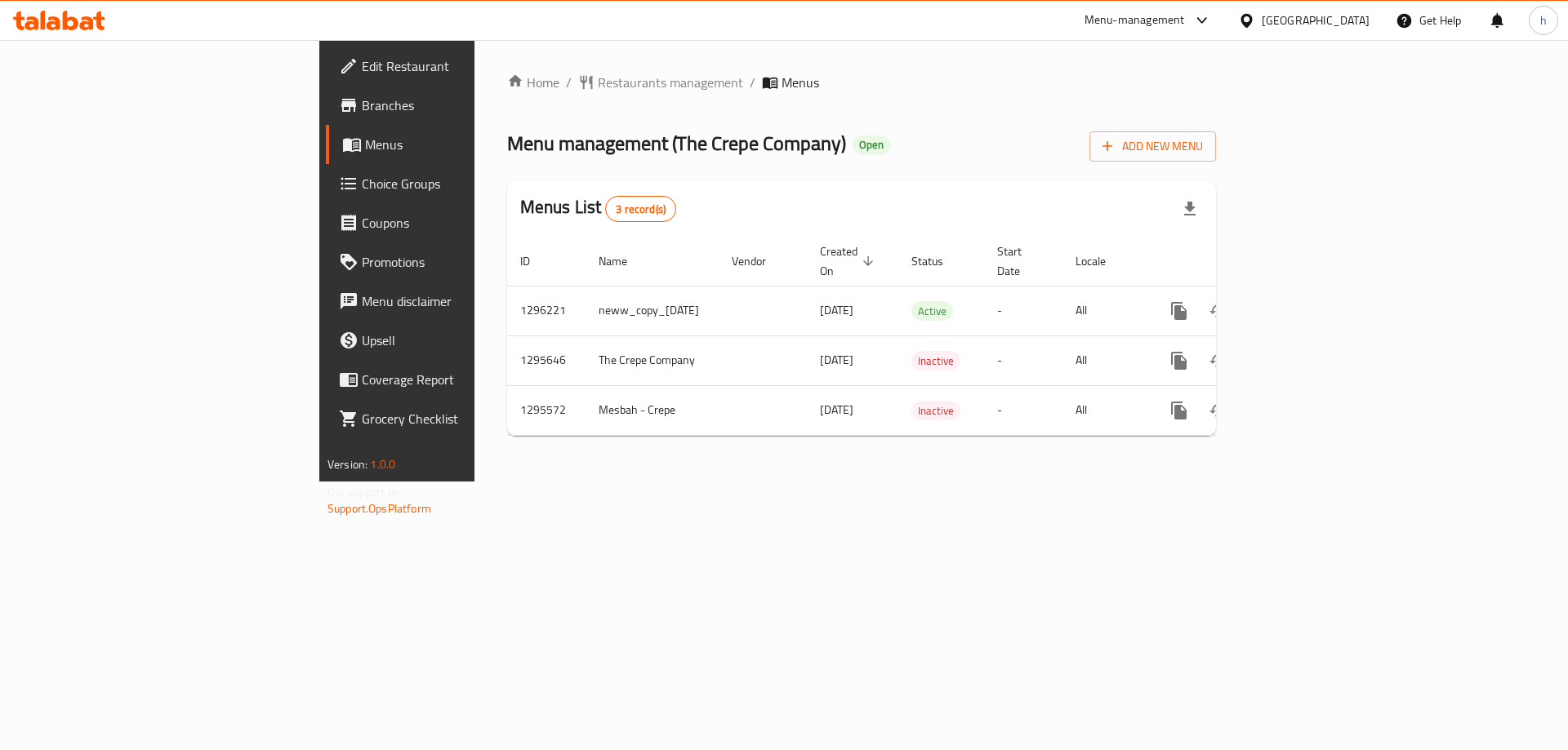
click at [362, 104] on span "Branches" at bounding box center [465, 104] width 207 height 20
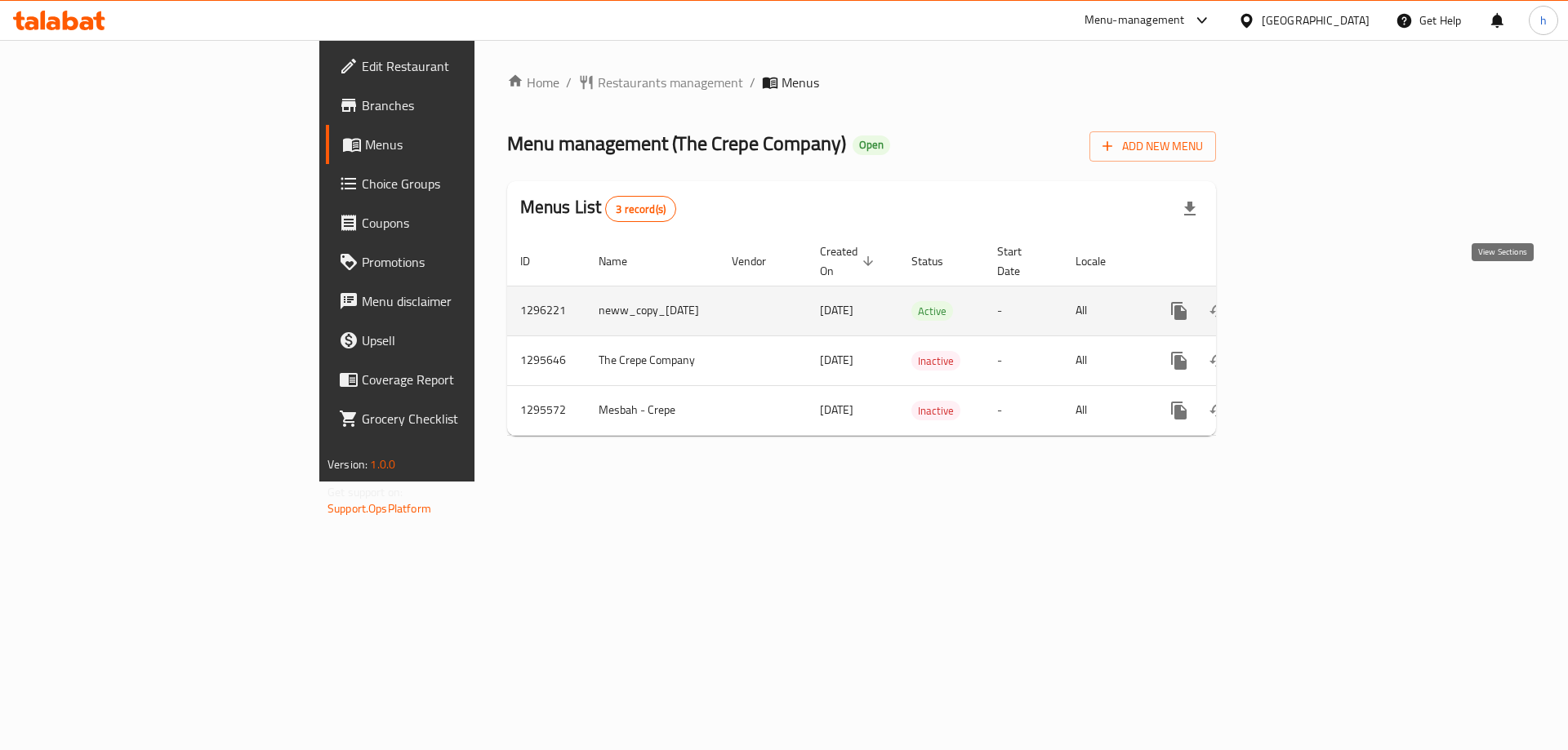
click at [1307, 301] on icon "enhanced table" at bounding box center [1297, 310] width 20 height 20
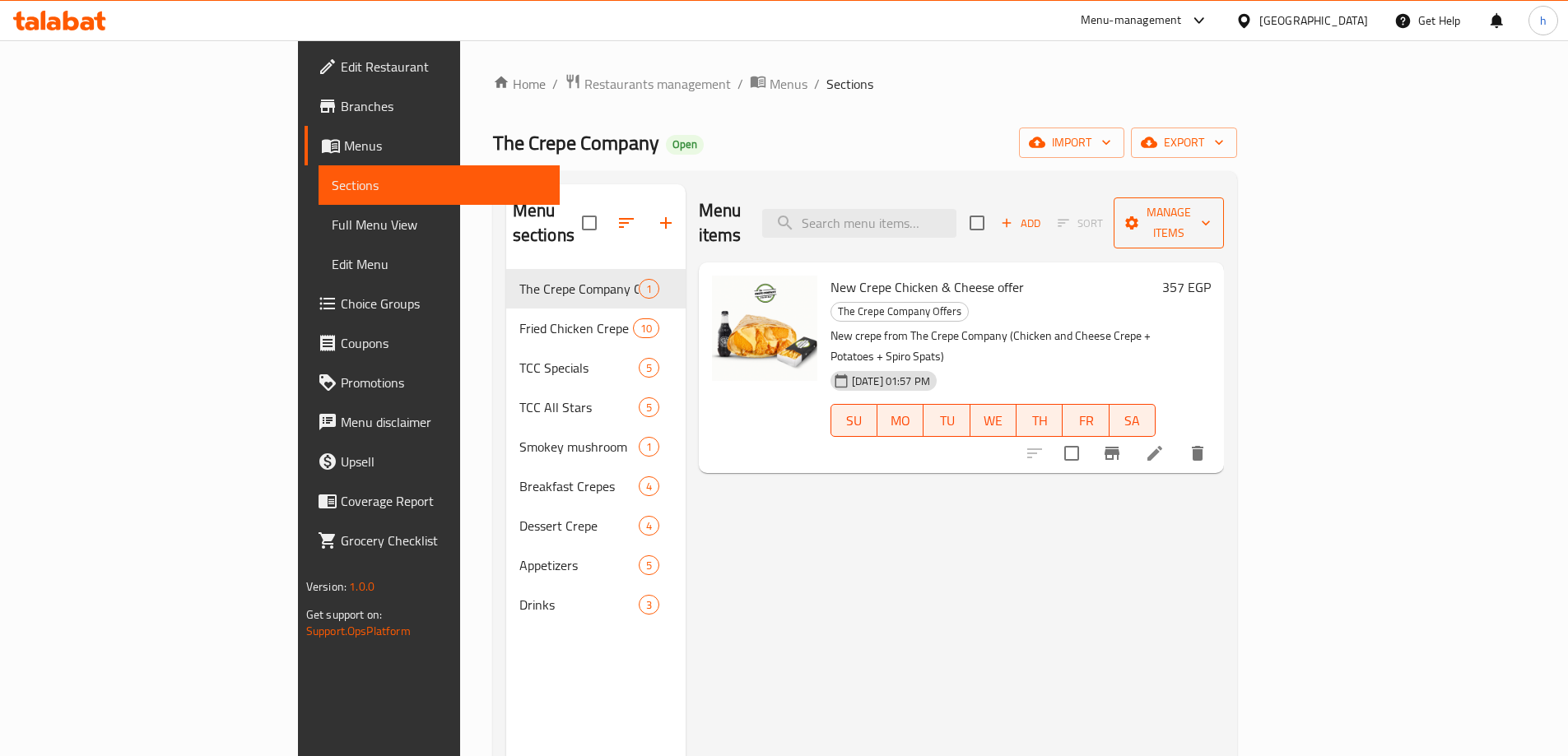
click at [1211, 206] on span "Manage items" at bounding box center [1168, 223] width 84 height 41
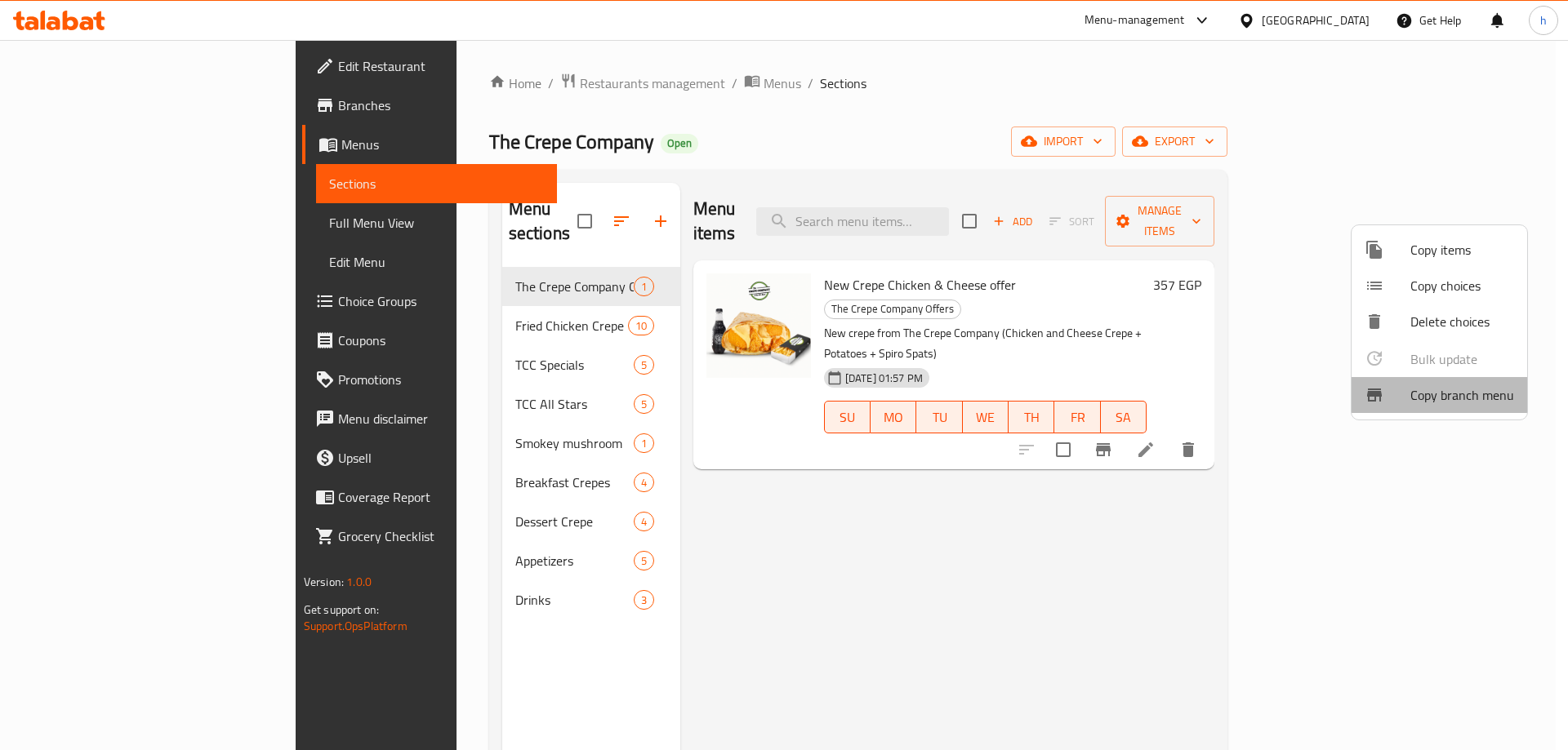
click at [1482, 392] on span "Copy branch menu" at bounding box center [1462, 394] width 103 height 20
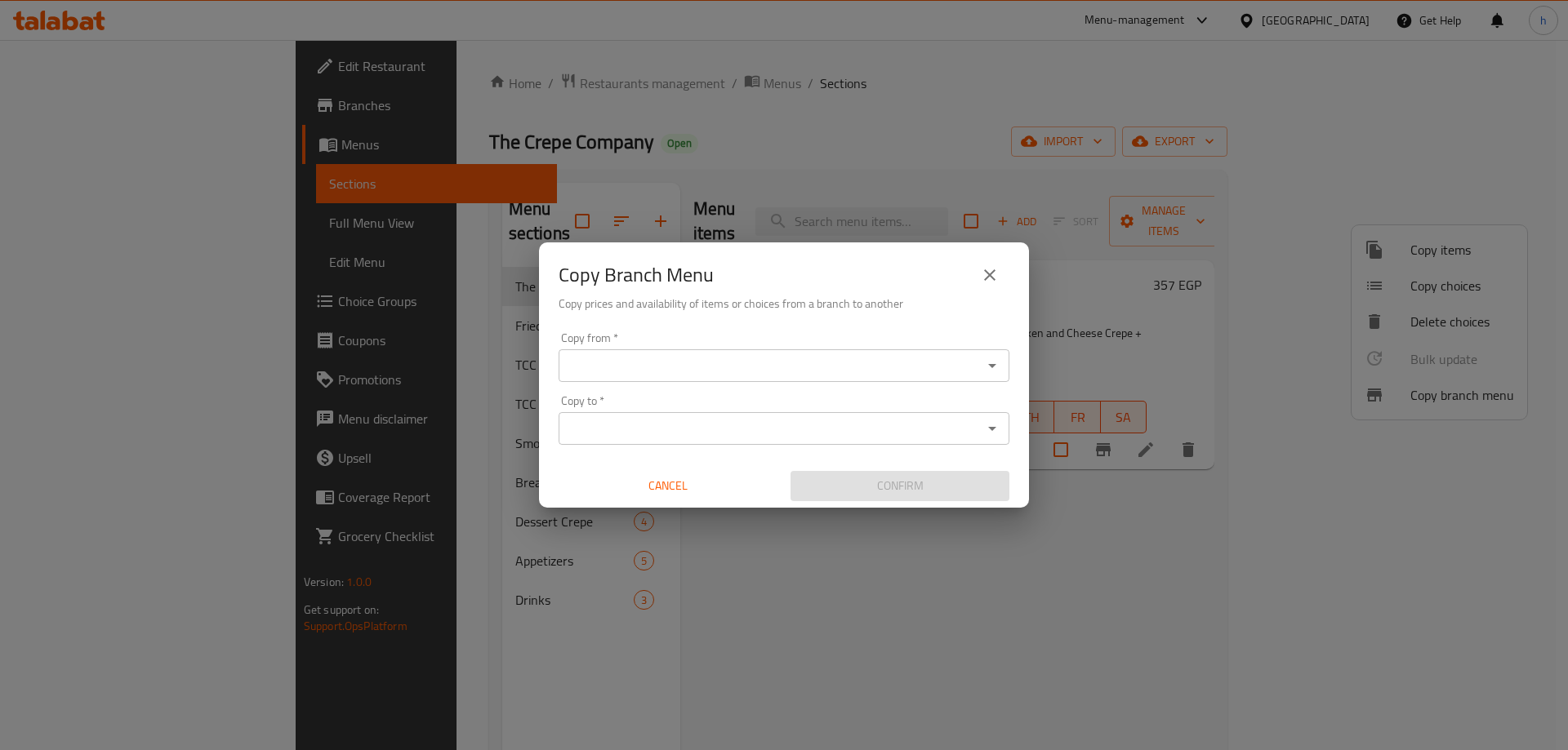
click at [655, 373] on input "Copy from   *" at bounding box center [770, 365] width 414 height 23
click at [848, 359] on input "Copy from   *" at bounding box center [770, 365] width 414 height 23
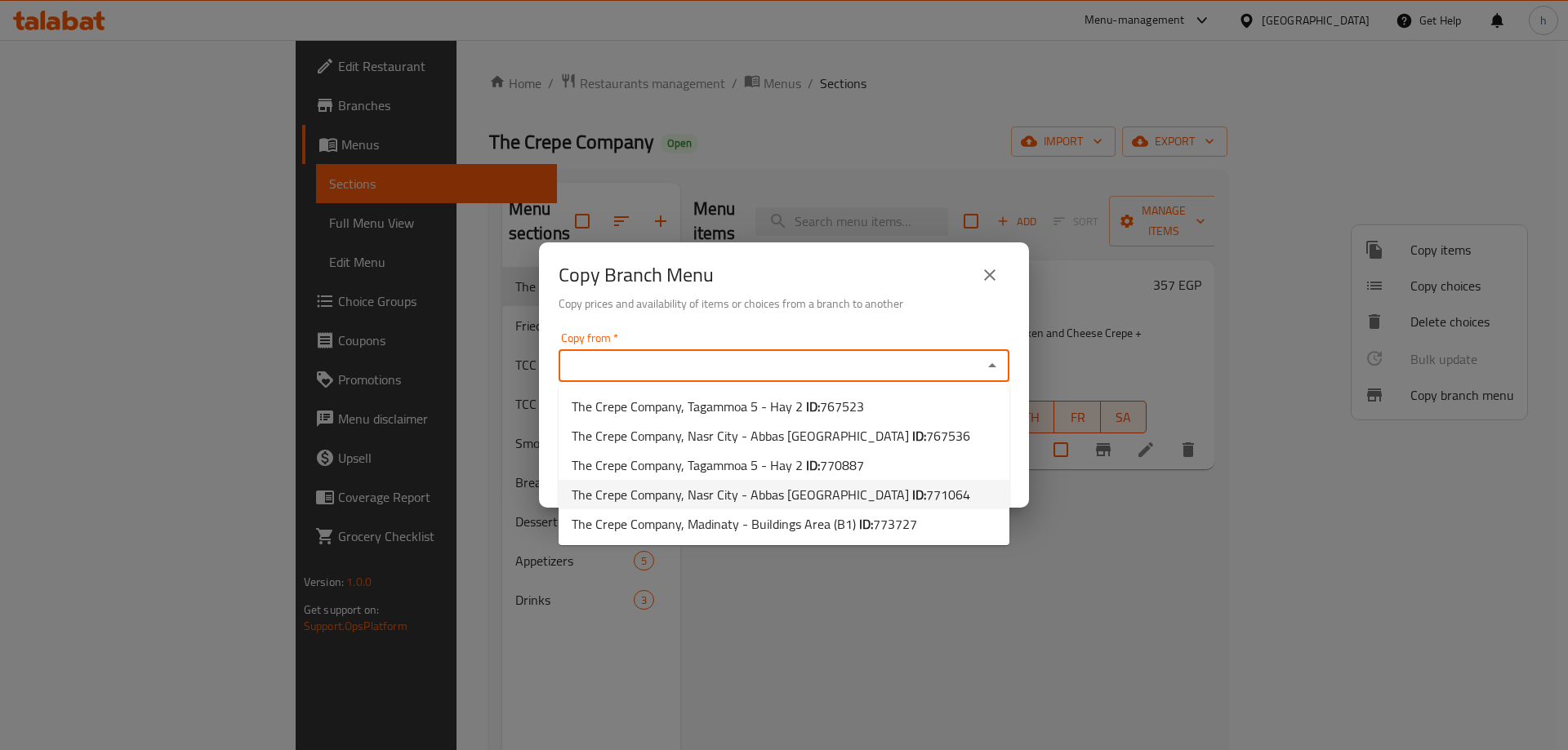
click at [916, 494] on li "The Crepe Company, Nasr City - Abbas El Akkad ID: 771064" at bounding box center [784, 495] width 451 height 30
type input "The Crepe Company, Nasr City - Abbas El Akkad"
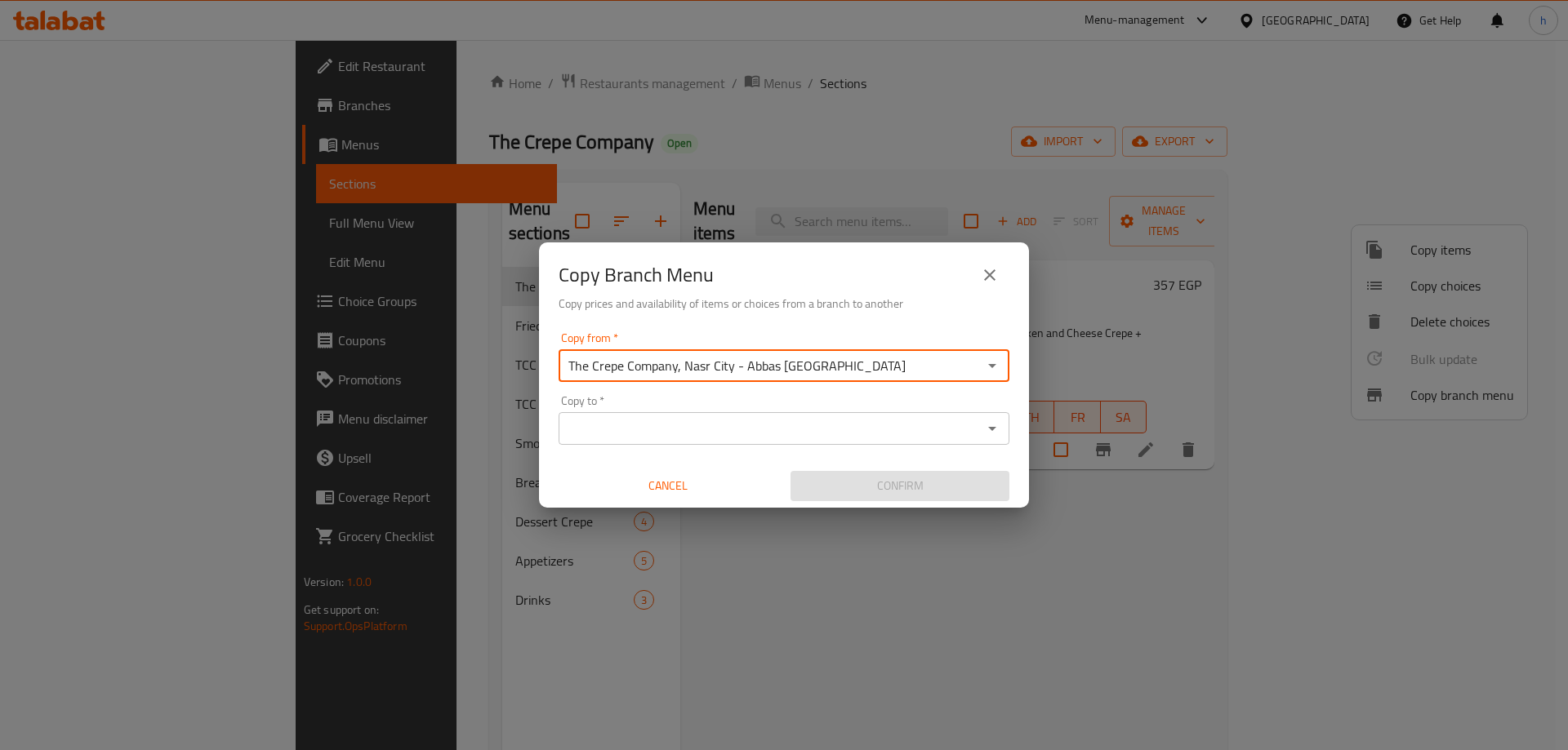
click at [886, 424] on input "Copy to   *" at bounding box center [770, 429] width 414 height 23
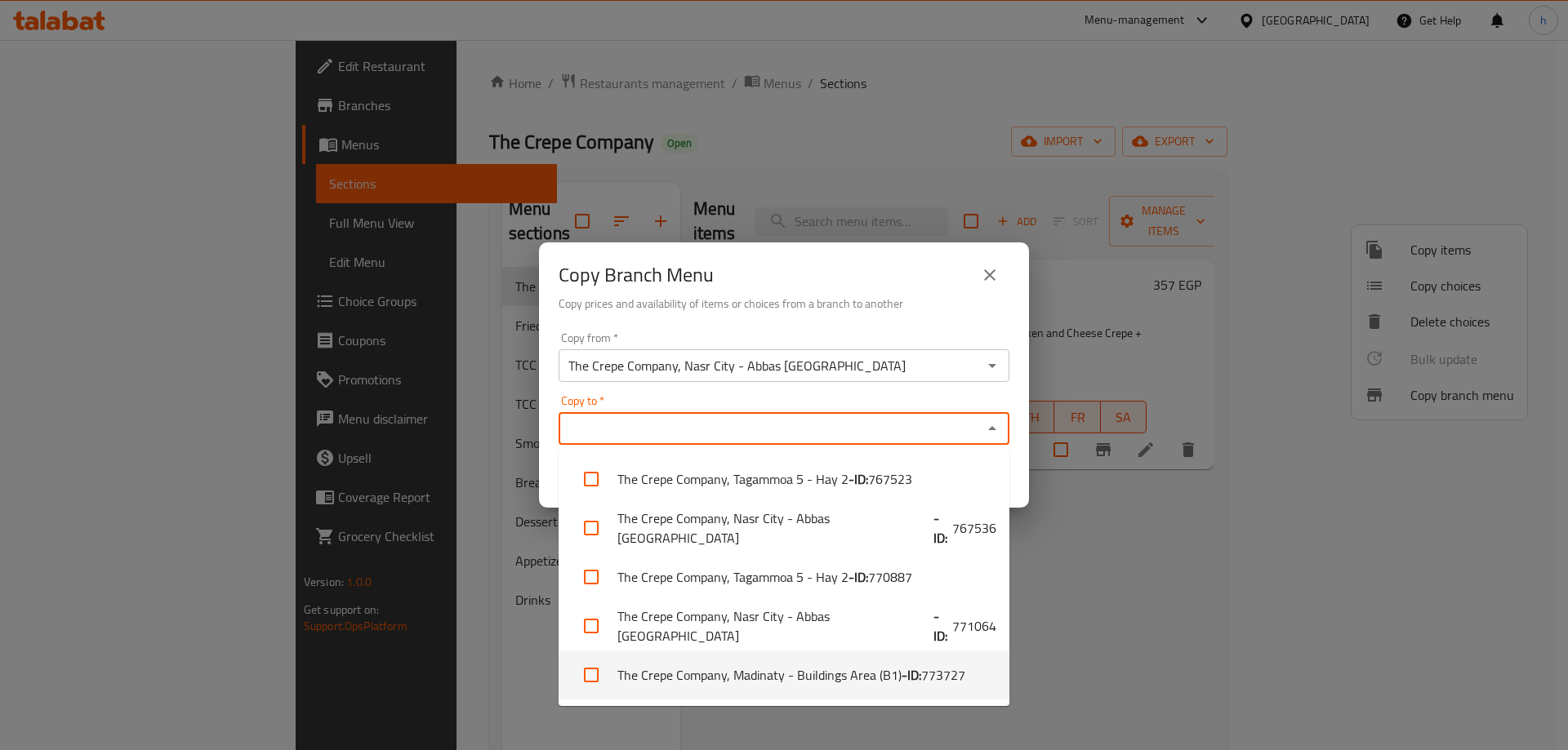
click at [937, 675] on span "773727" at bounding box center [942, 675] width 44 height 20
checkbox input "true"
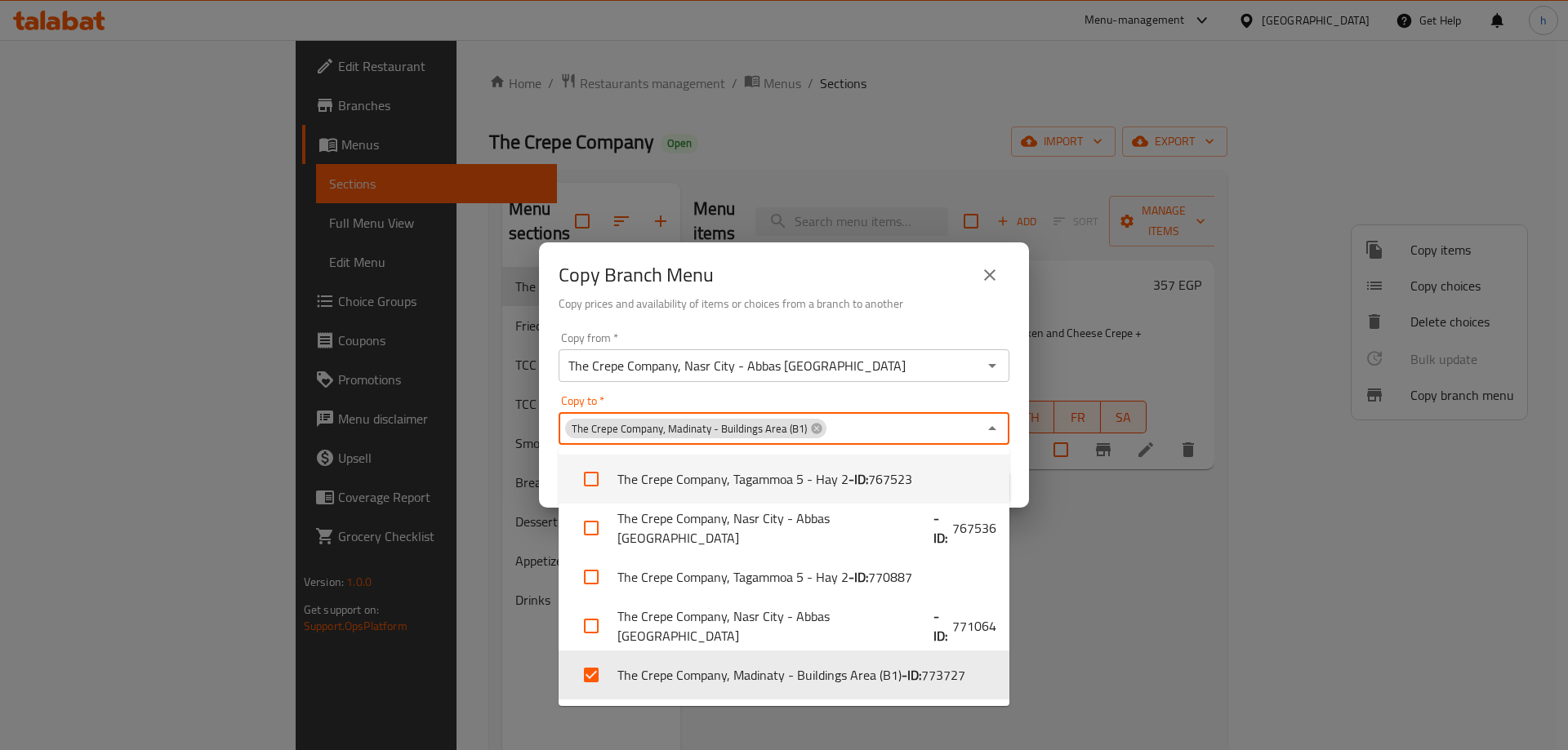
click at [996, 433] on icon "Close" at bounding box center [992, 428] width 20 height 20
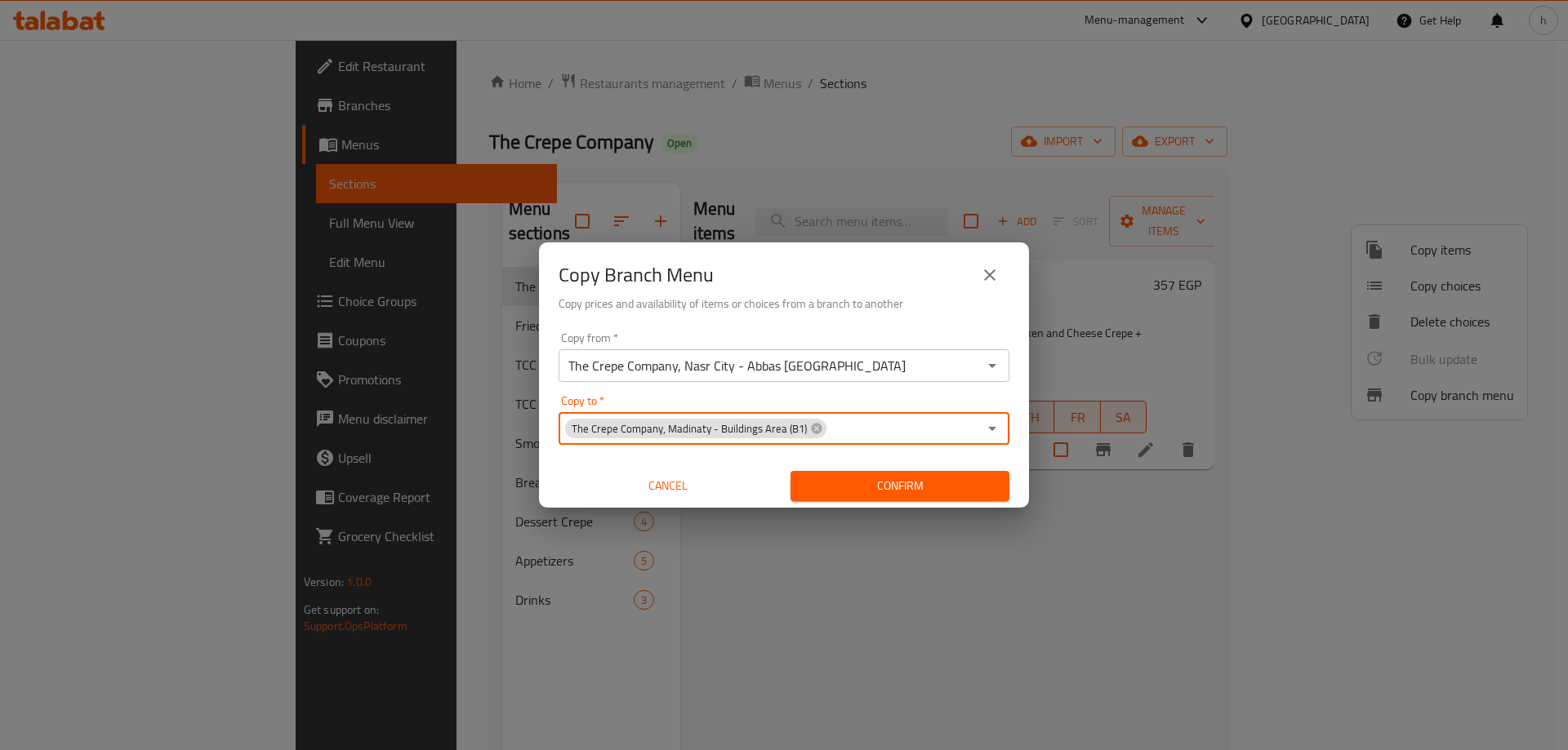
click at [930, 487] on span "Confirm" at bounding box center [900, 486] width 193 height 20
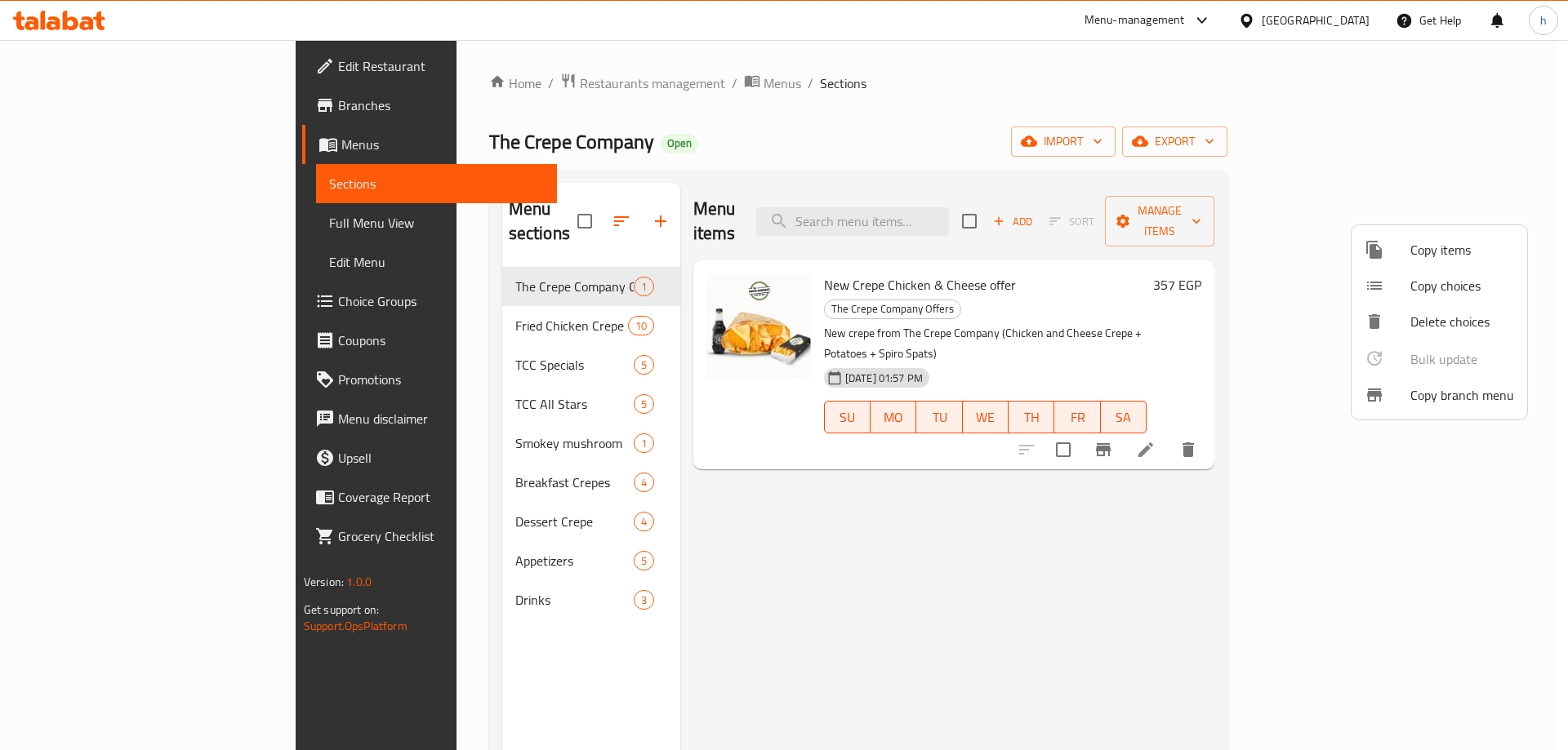
click at [79, 102] on div at bounding box center [784, 375] width 1568 height 750
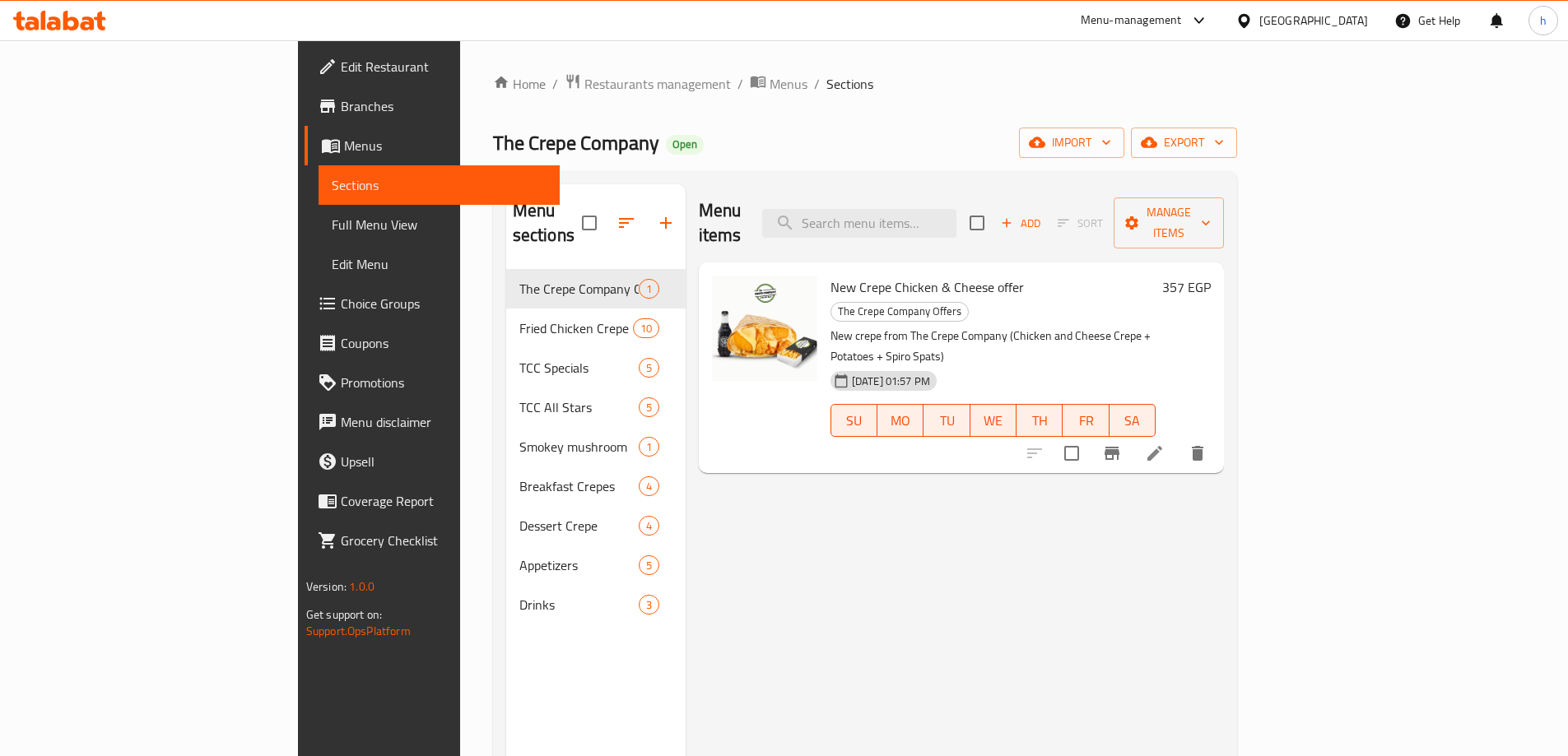
click at [304, 116] on link "Branches" at bounding box center [432, 106] width 256 height 39
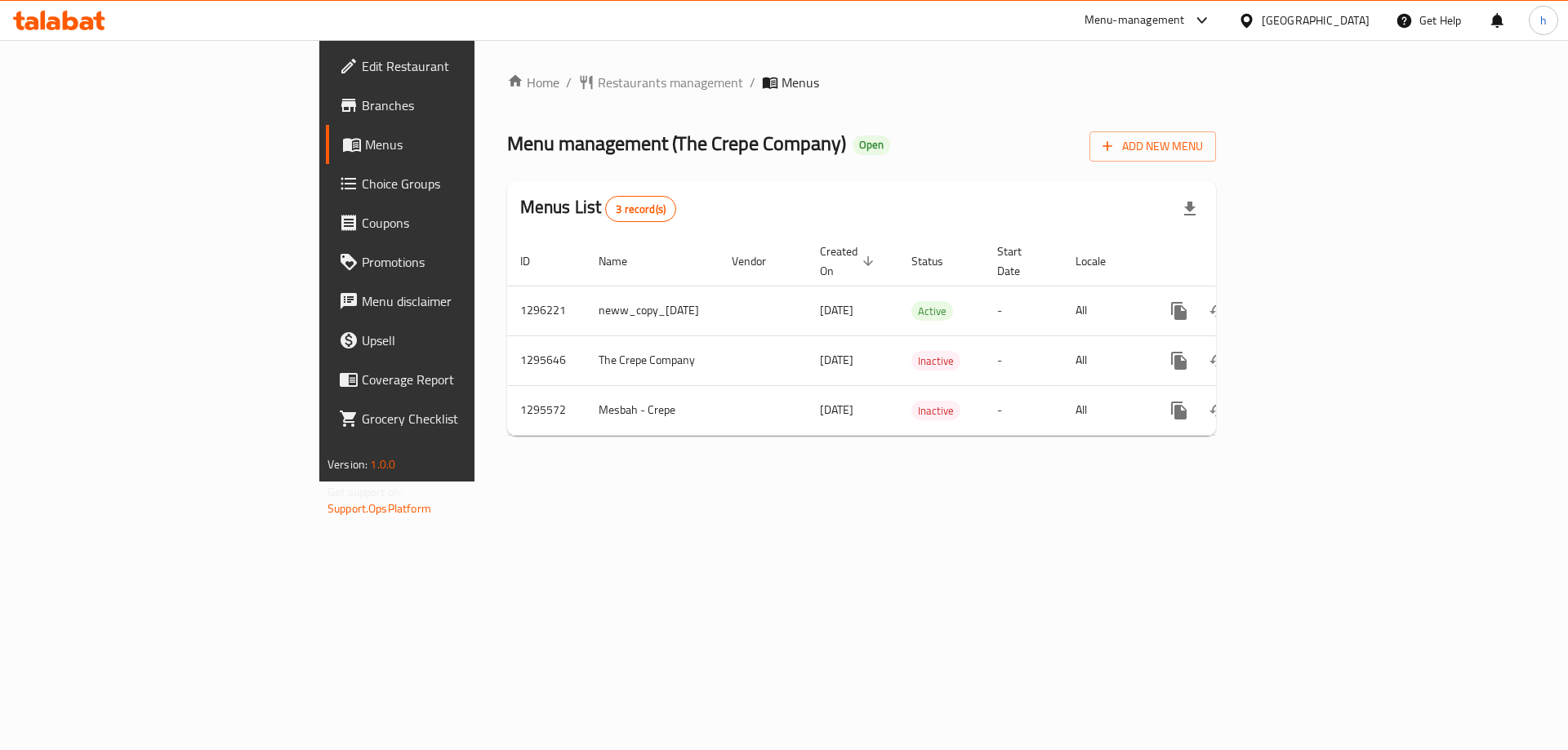
click at [92, 14] on icon at bounding box center [59, 20] width 92 height 20
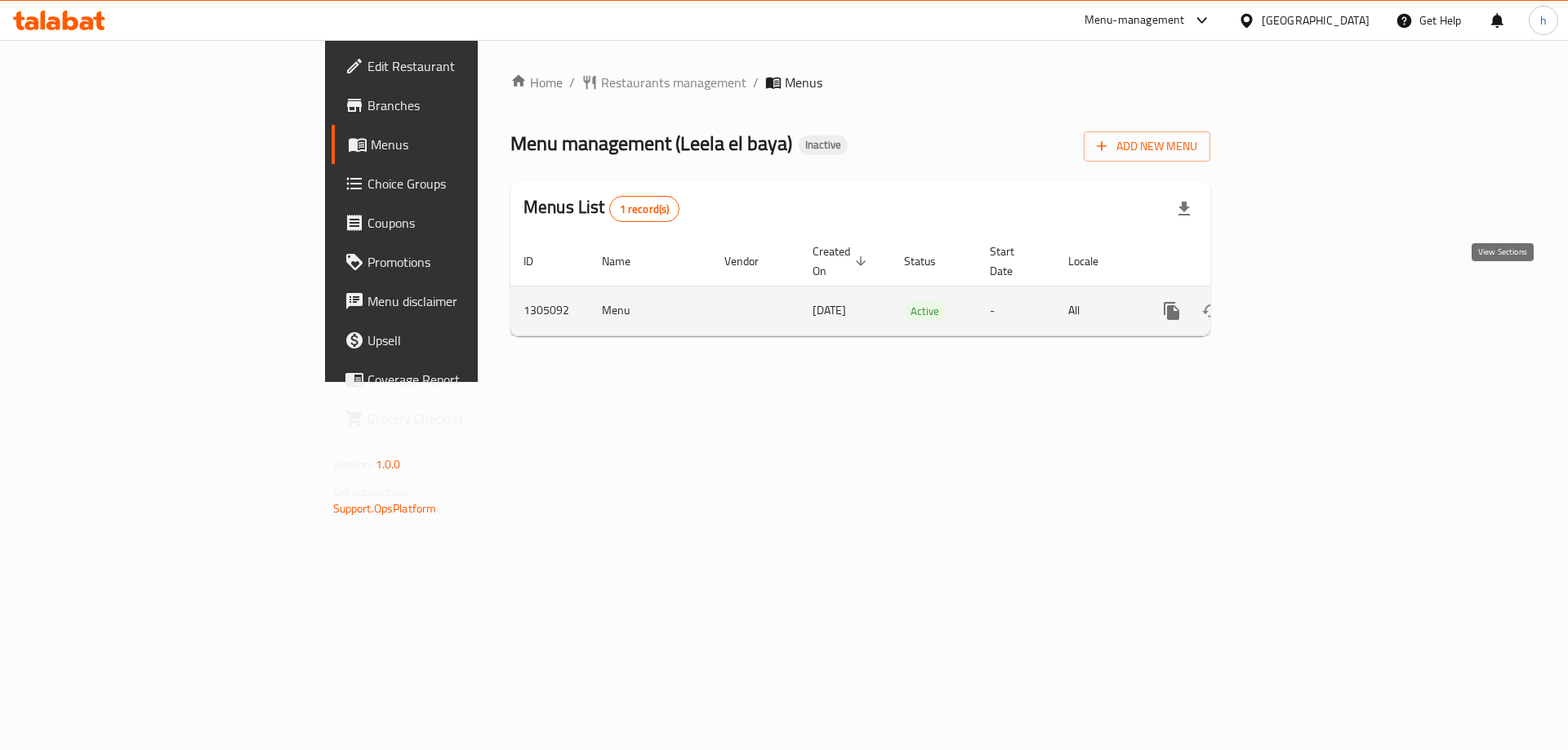
click at [1300, 301] on icon "enhanced table" at bounding box center [1289, 310] width 20 height 20
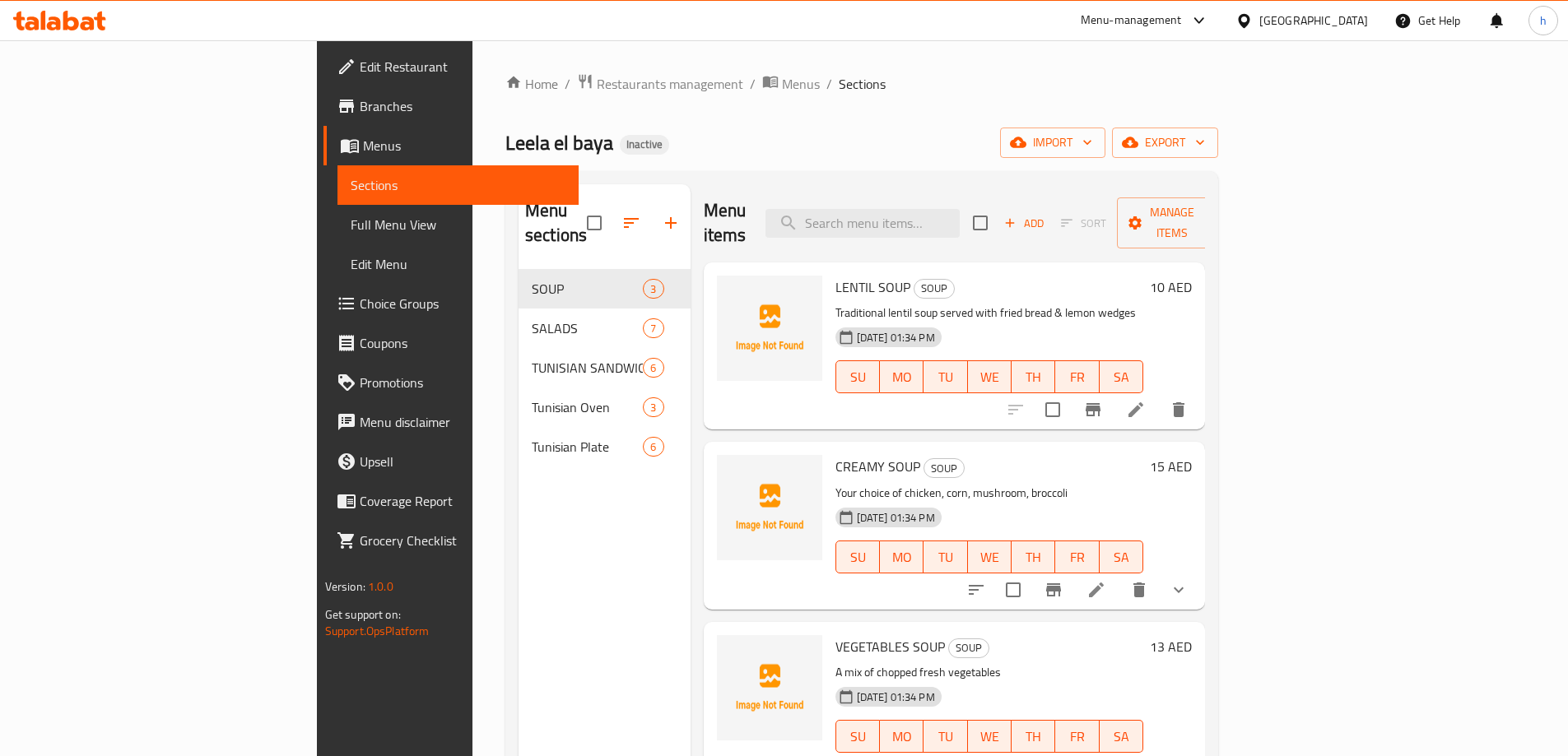
click at [1172, 130] on div "Leela el baya Inactive import export" at bounding box center [862, 143] width 713 height 30
click at [1092, 136] on span "import" at bounding box center [1052, 143] width 79 height 21
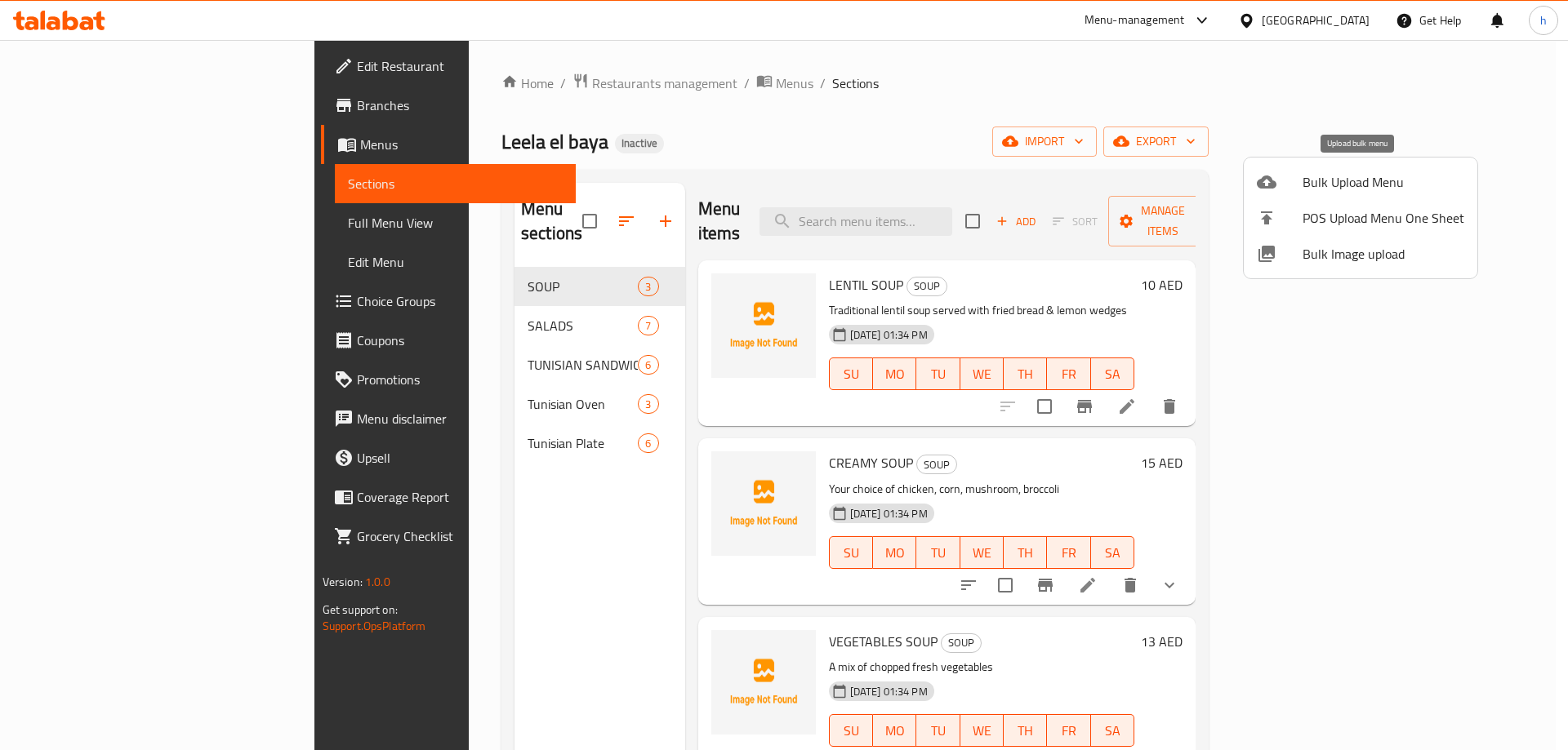
click at [1326, 186] on span "Bulk Upload Menu" at bounding box center [1382, 182] width 161 height 20
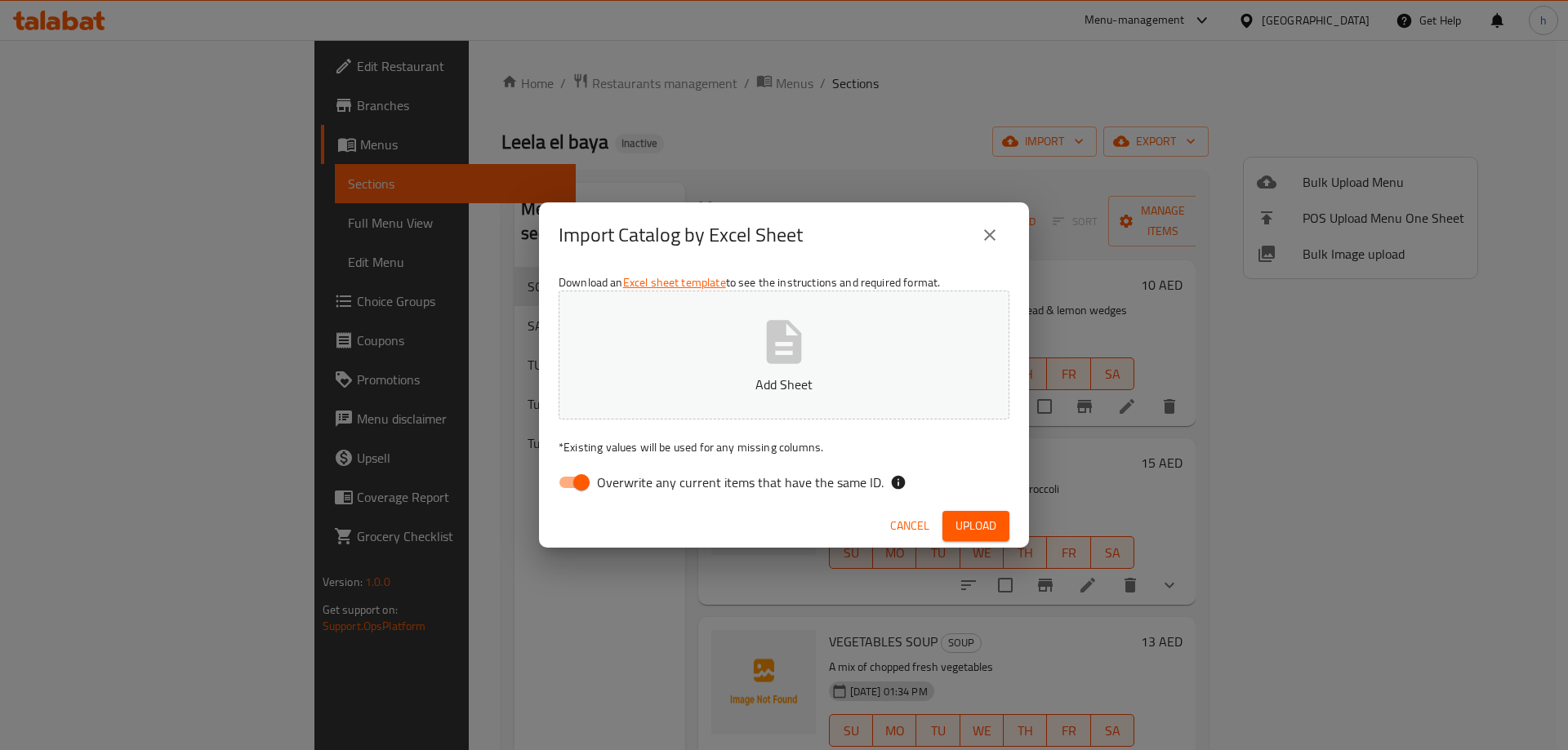
click at [586, 475] on input "Overwrite any current items that have the same ID." at bounding box center [582, 482] width 93 height 31
checkbox input "false"
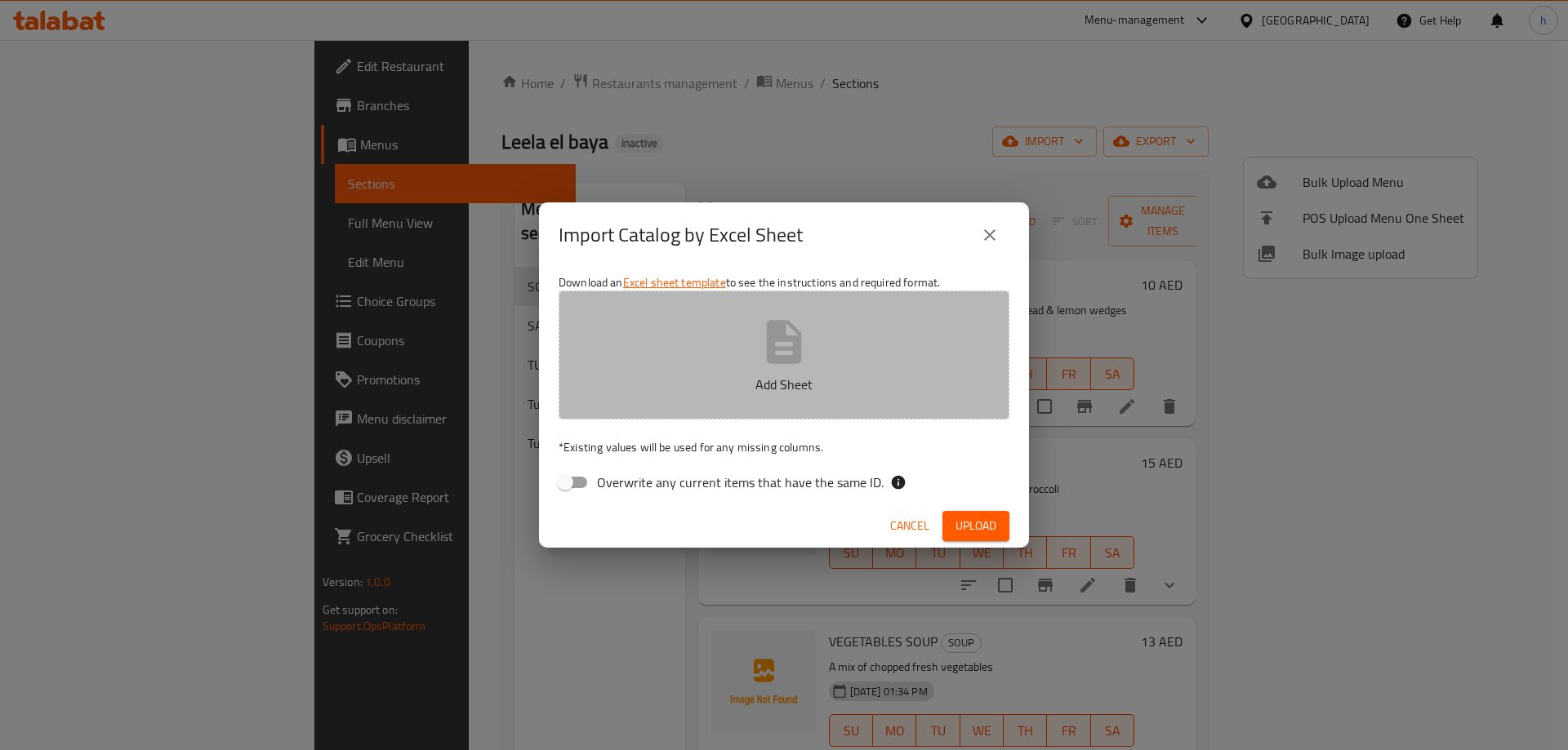
click at [690, 375] on p "Add Sheet" at bounding box center [783, 384] width 400 height 20
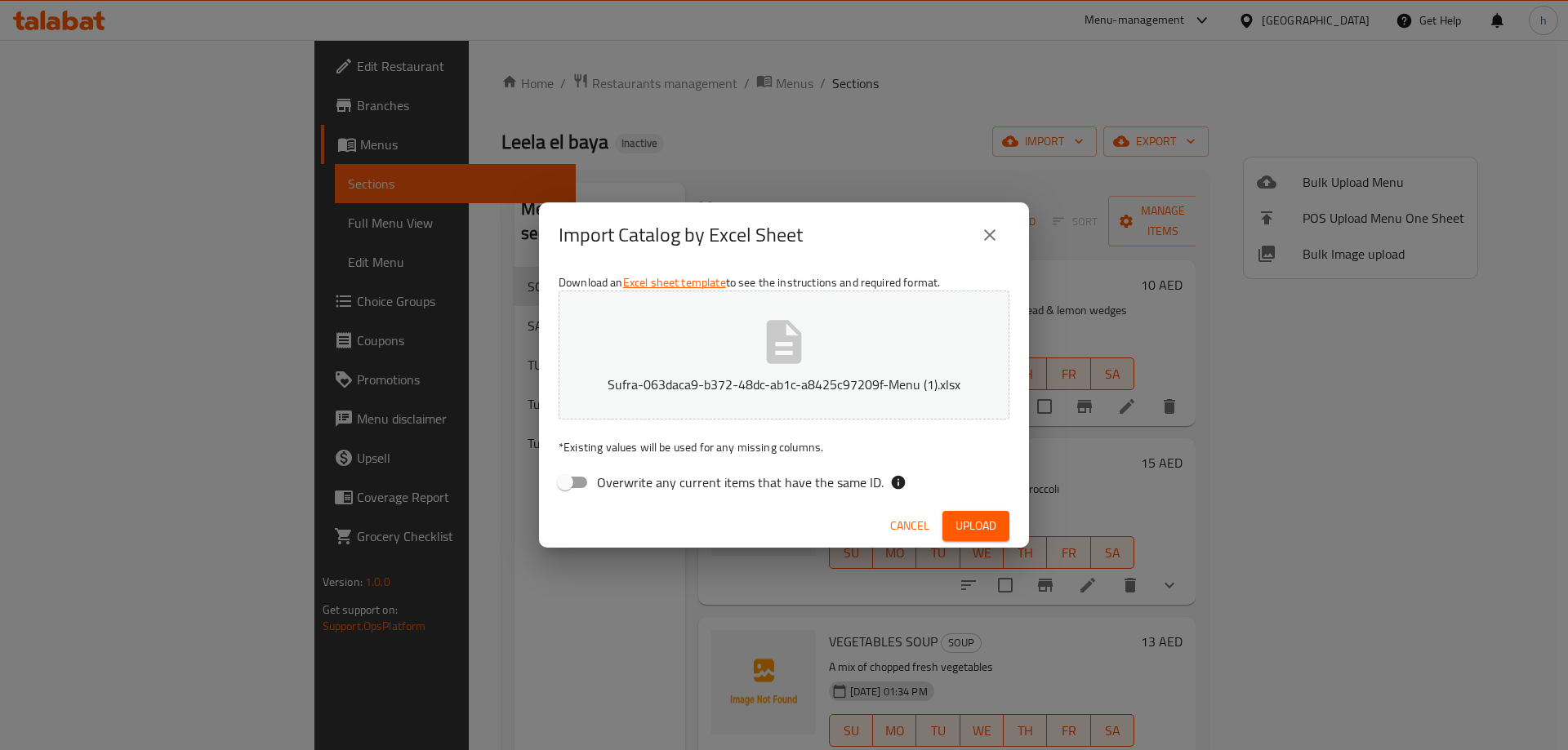
click at [974, 523] on span "Upload" at bounding box center [976, 526] width 41 height 20
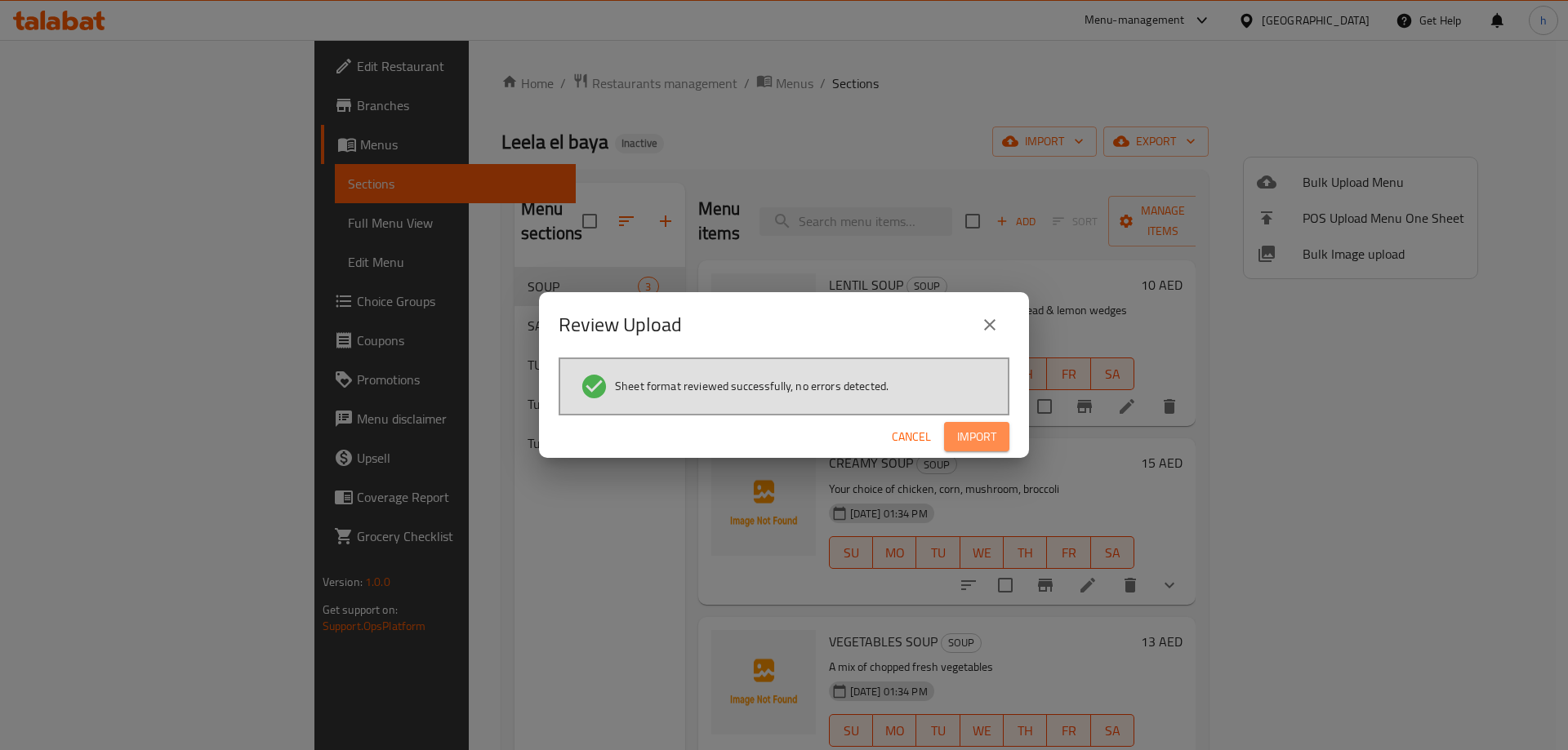
click at [979, 433] on span "Import" at bounding box center [977, 437] width 39 height 20
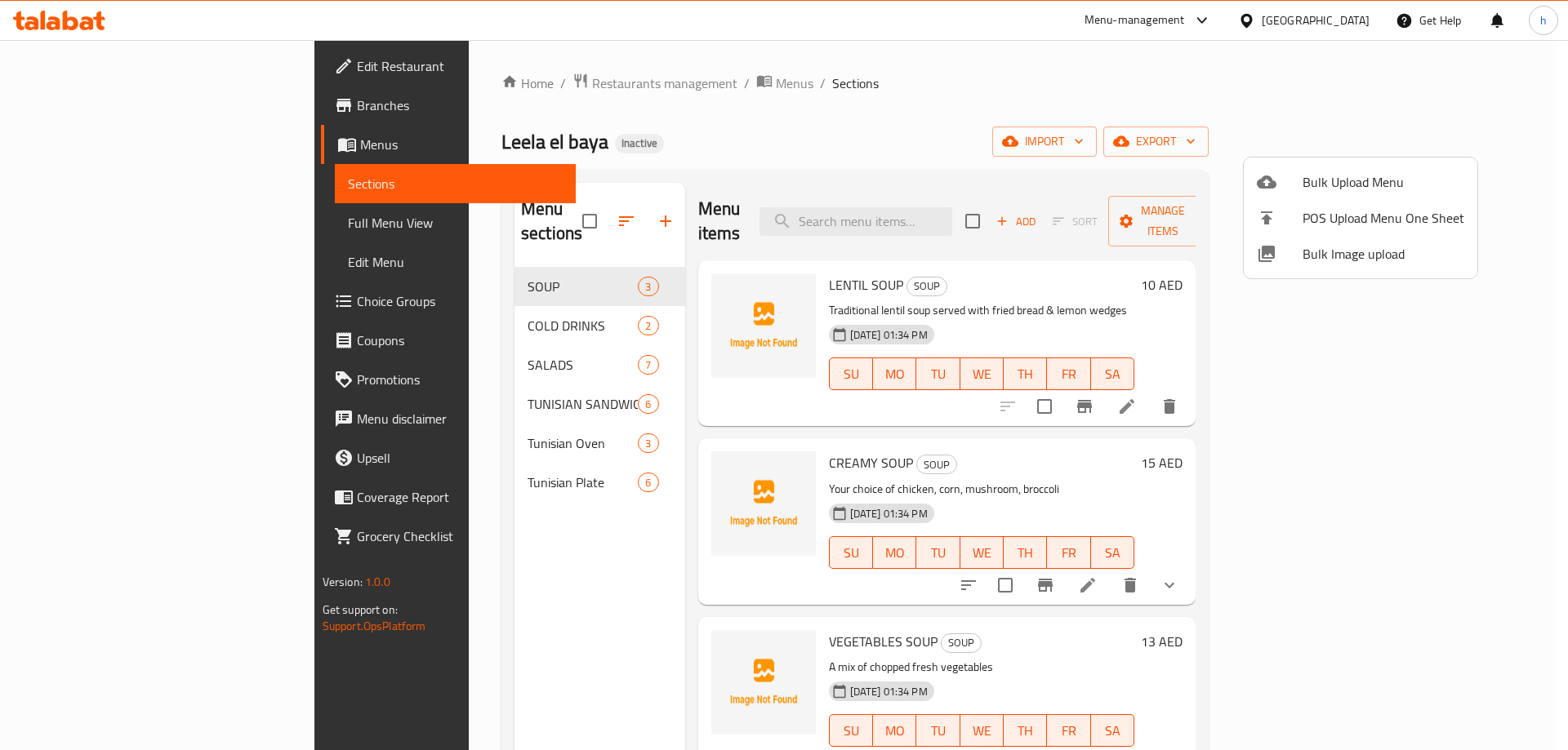
click at [77, 225] on div at bounding box center [784, 375] width 1568 height 750
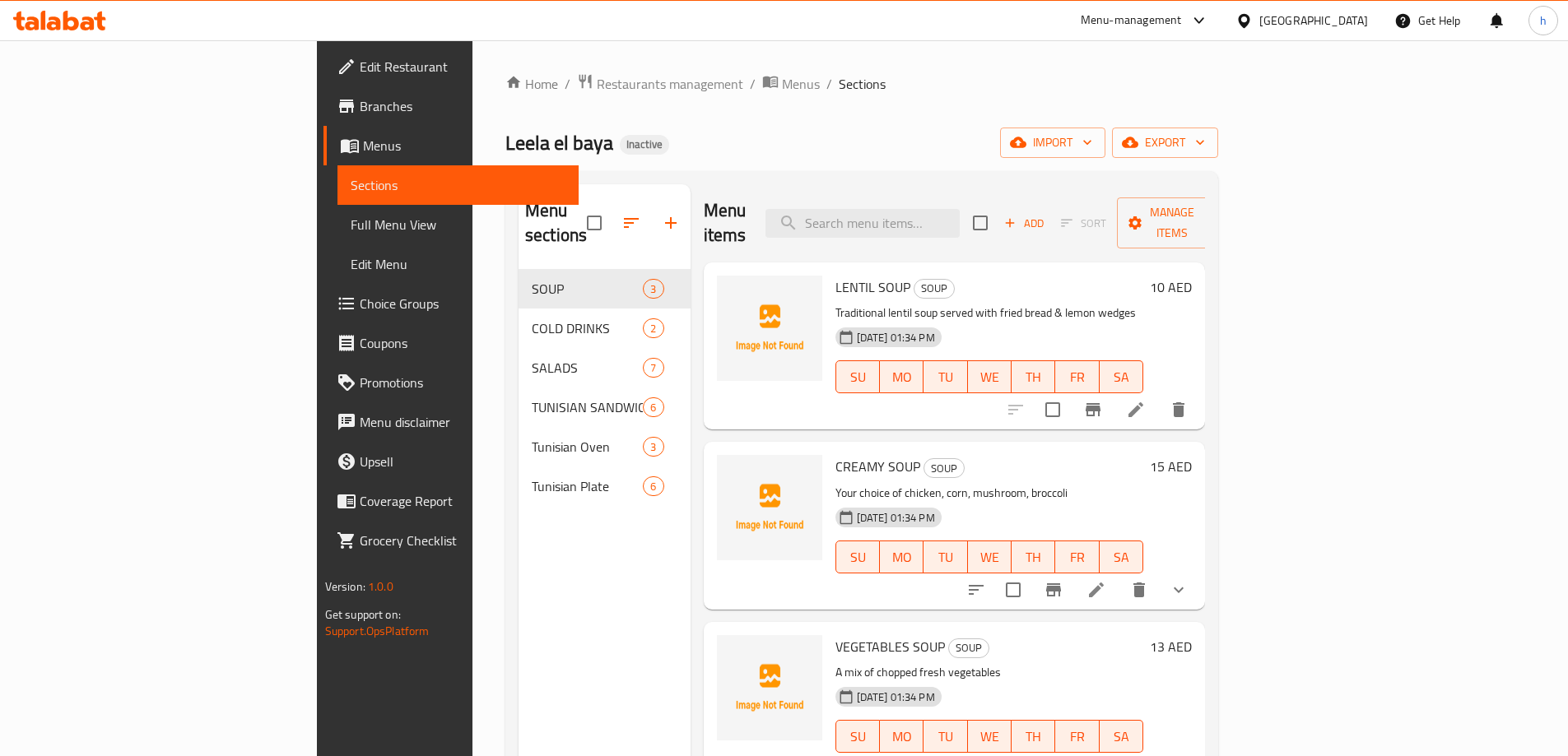
click at [350, 227] on span "Full Menu View" at bounding box center [458, 224] width 215 height 20
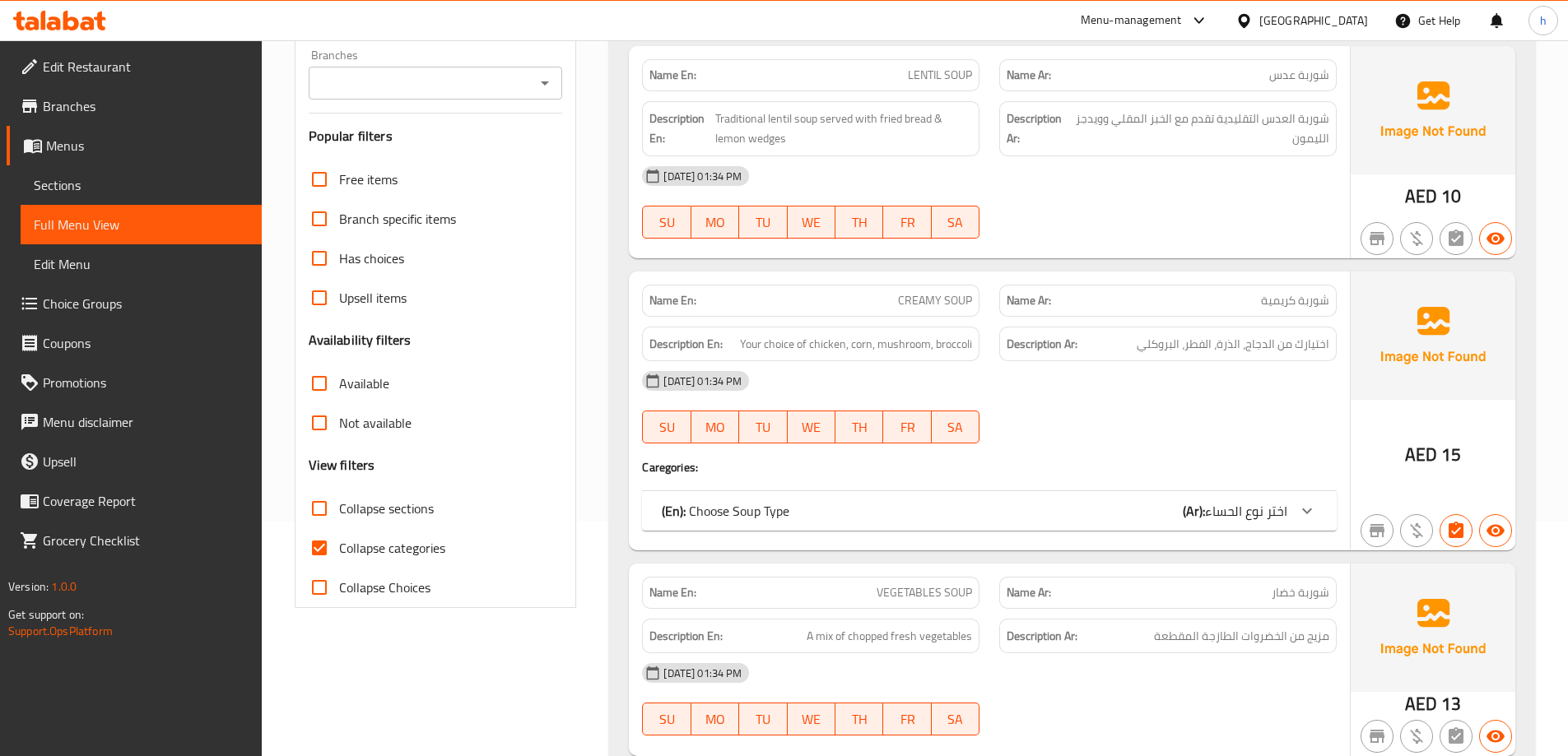
scroll to position [247, 0]
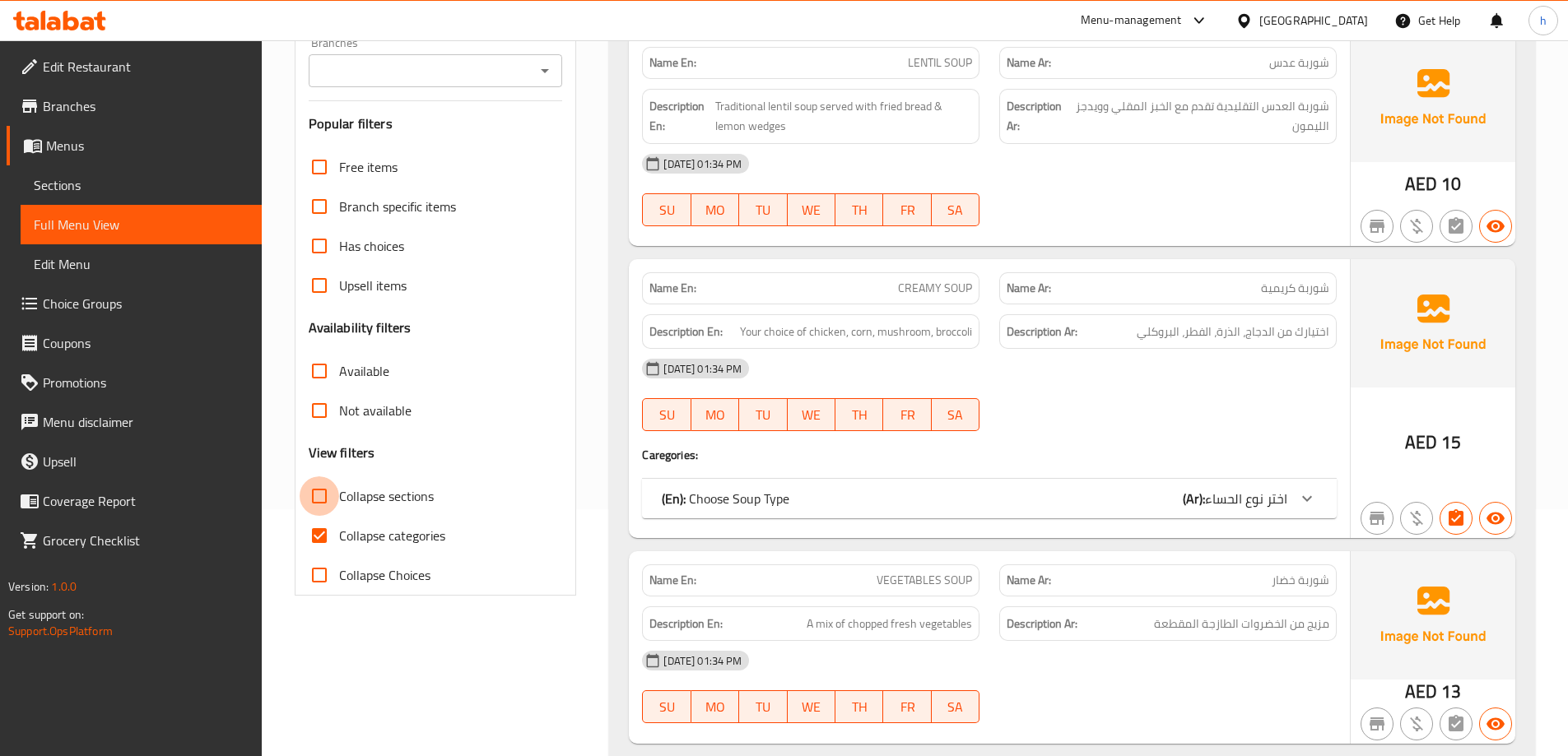
click at [313, 494] on input "Collapse sections" at bounding box center [319, 496] width 39 height 39
checkbox input "true"
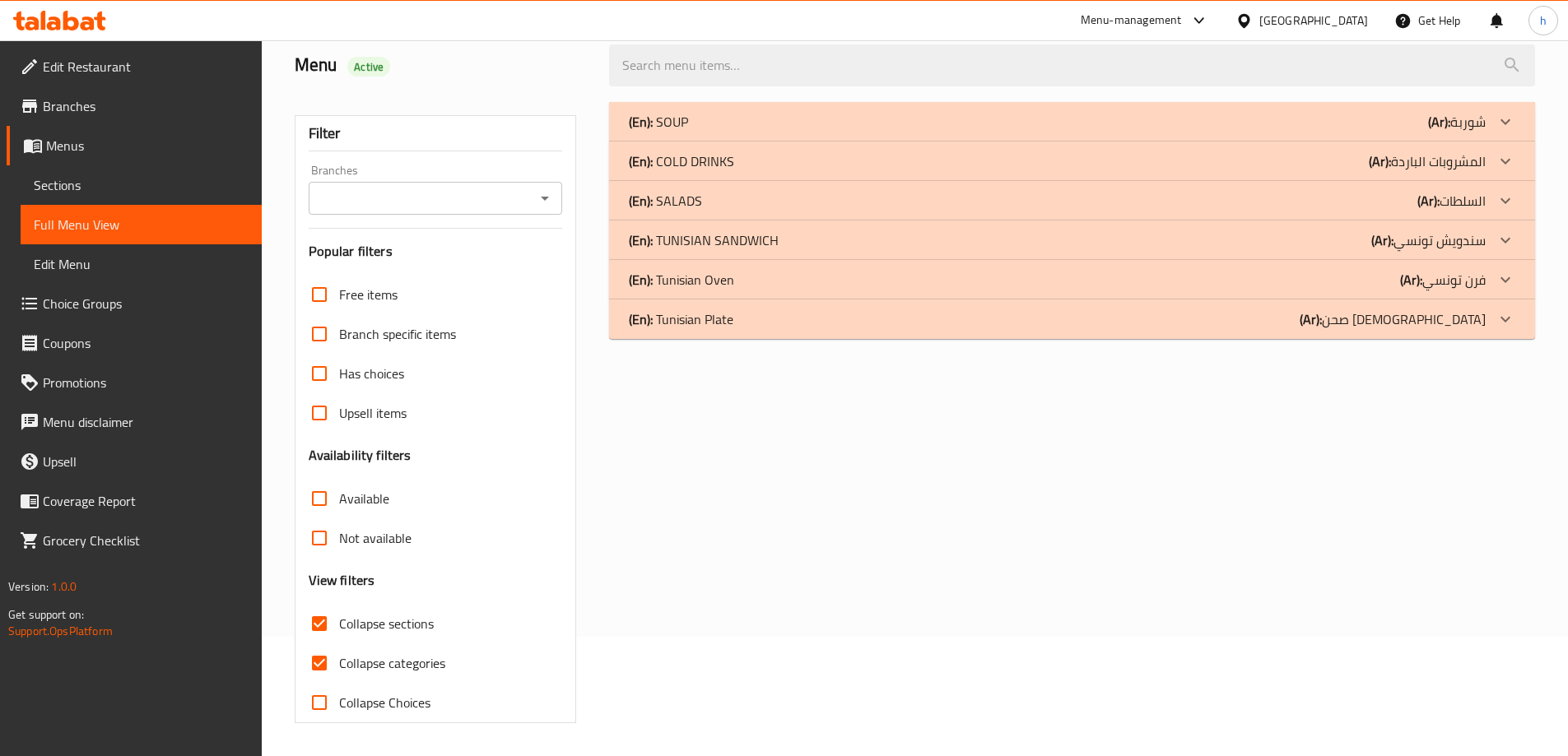
scroll to position [119, 0]
click at [314, 541] on input "Not available" at bounding box center [319, 538] width 39 height 39
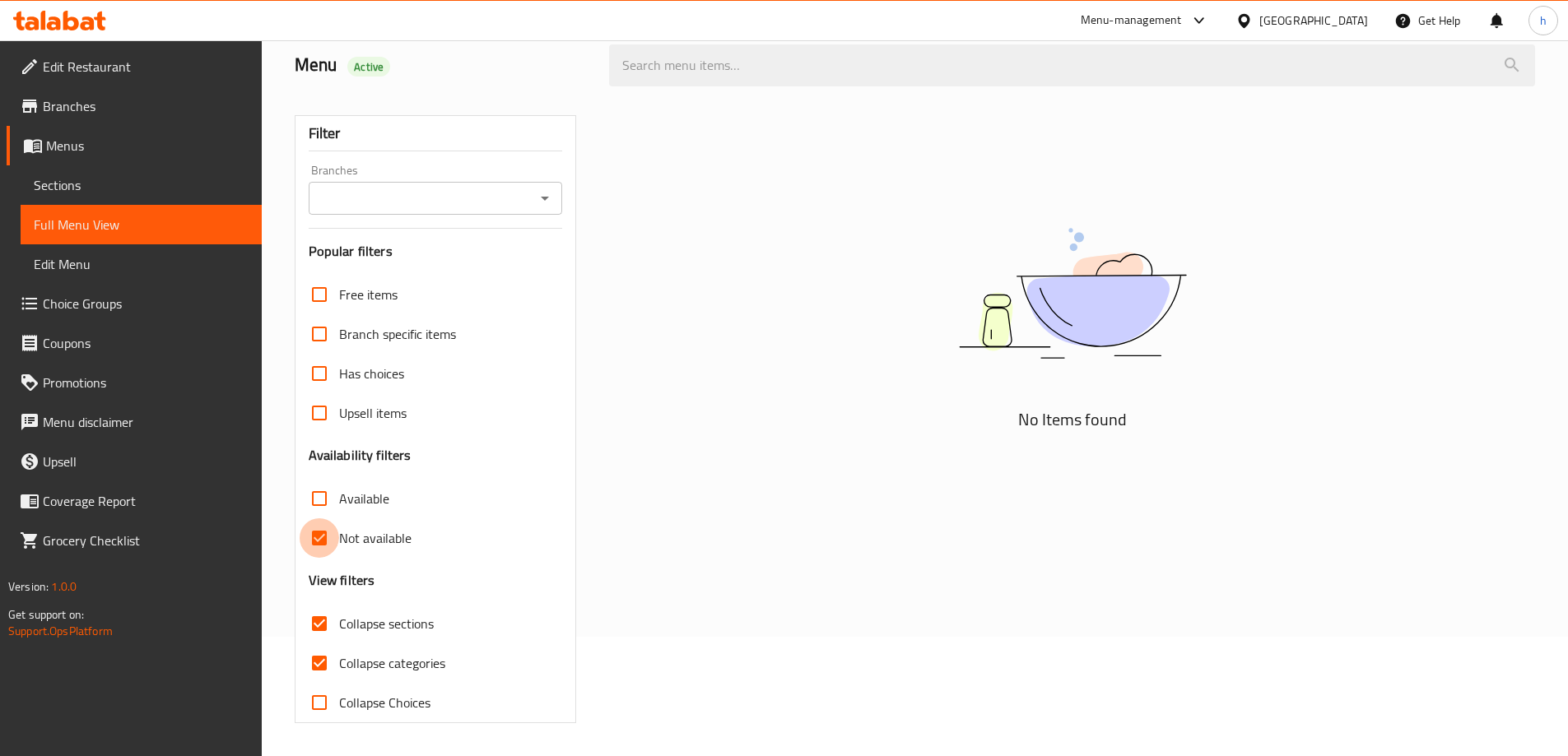
click at [314, 541] on input "Not available" at bounding box center [319, 538] width 39 height 39
checkbox input "false"
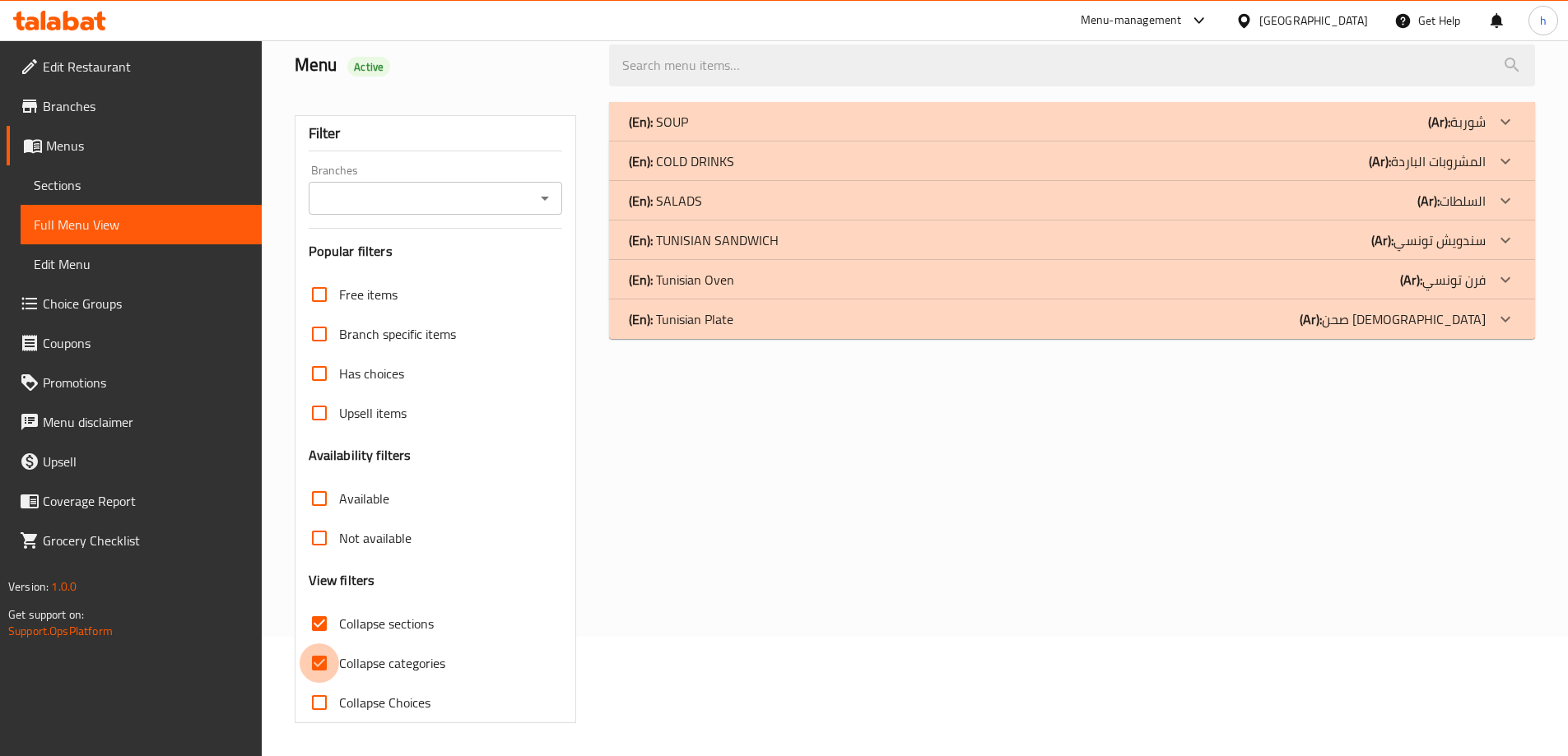
click at [330, 662] on input "Collapse categories" at bounding box center [319, 663] width 39 height 39
checkbox input "false"
click at [1505, 131] on icon at bounding box center [1505, 121] width 20 height 20
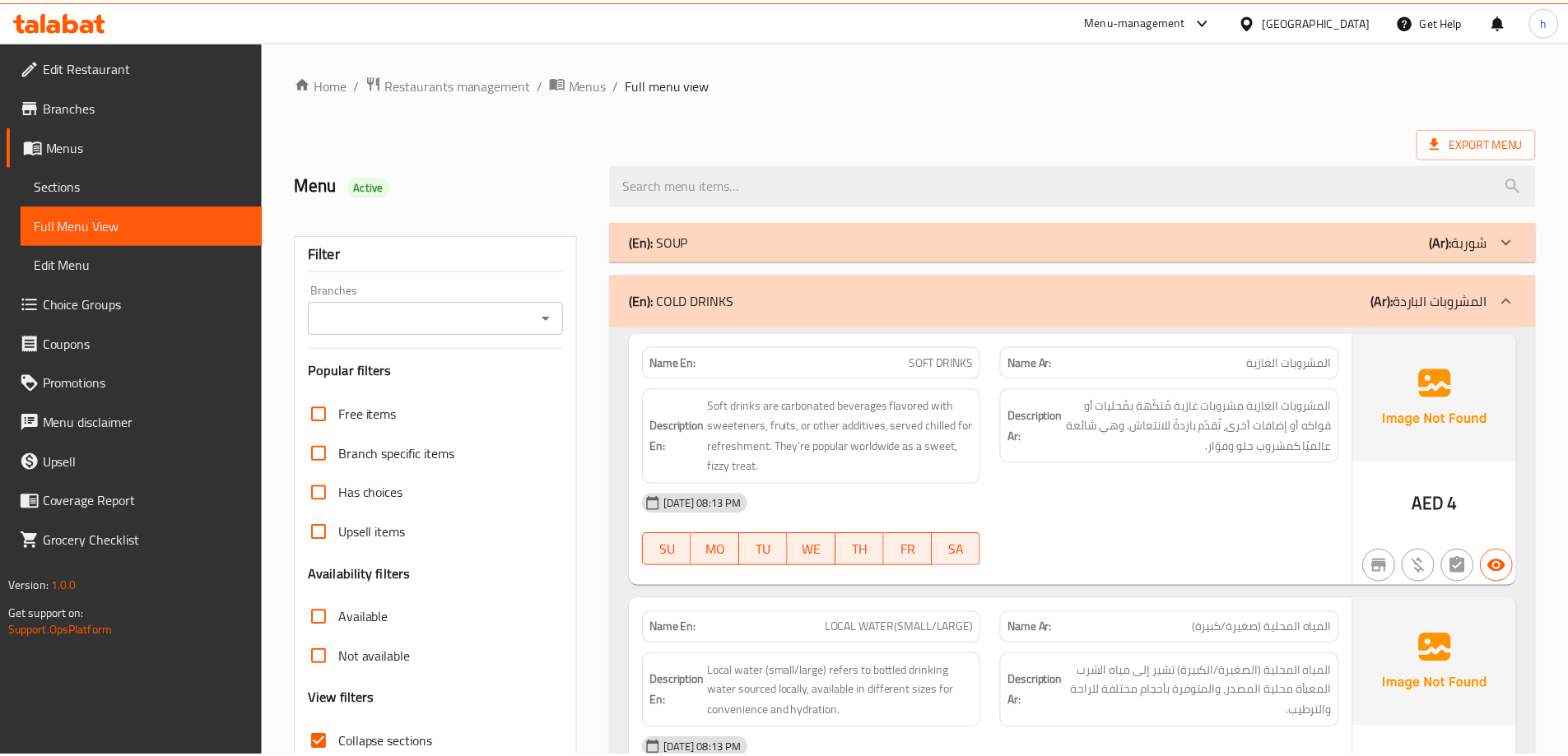
scroll to position [583, 0]
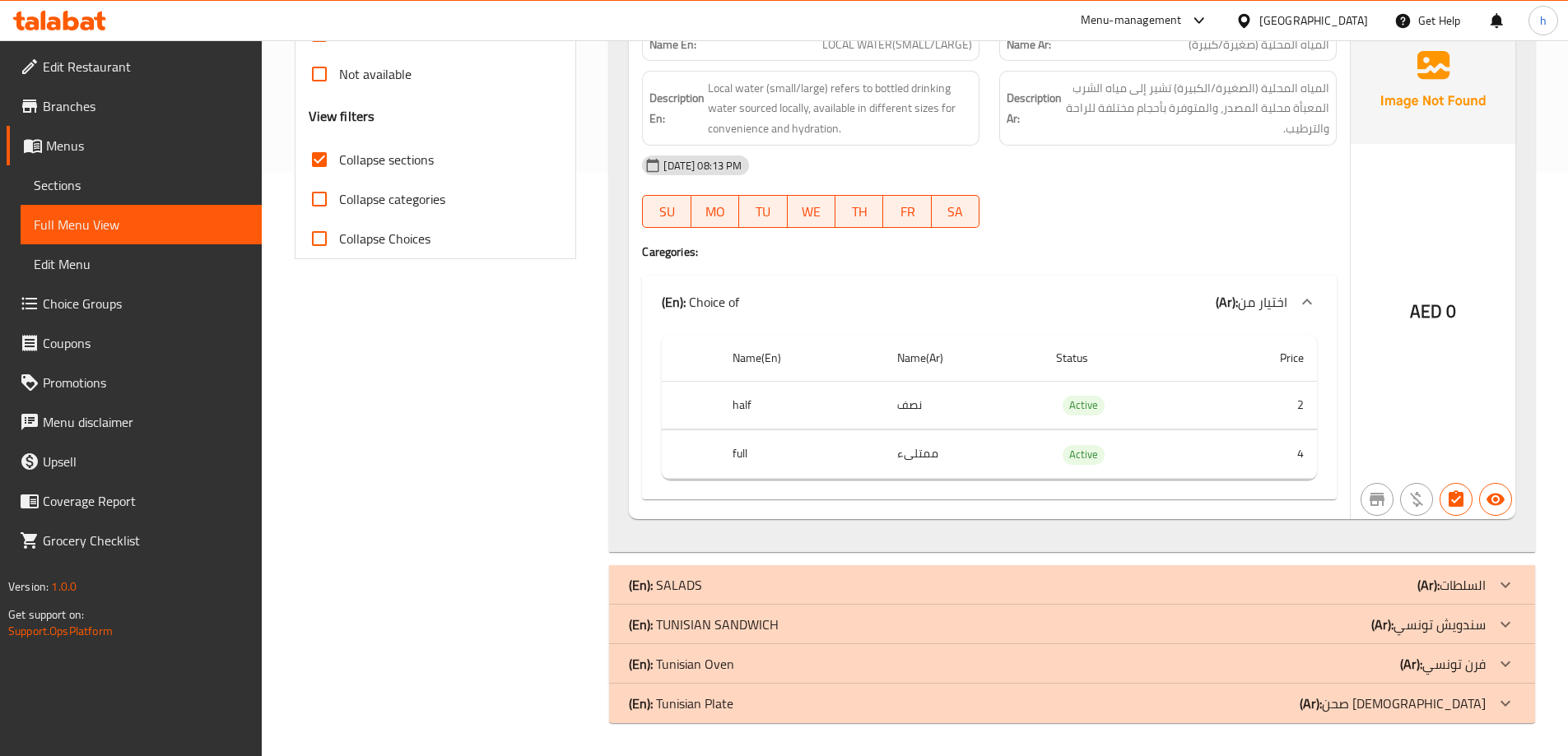
click at [316, 162] on input "Collapse sections" at bounding box center [319, 160] width 39 height 39
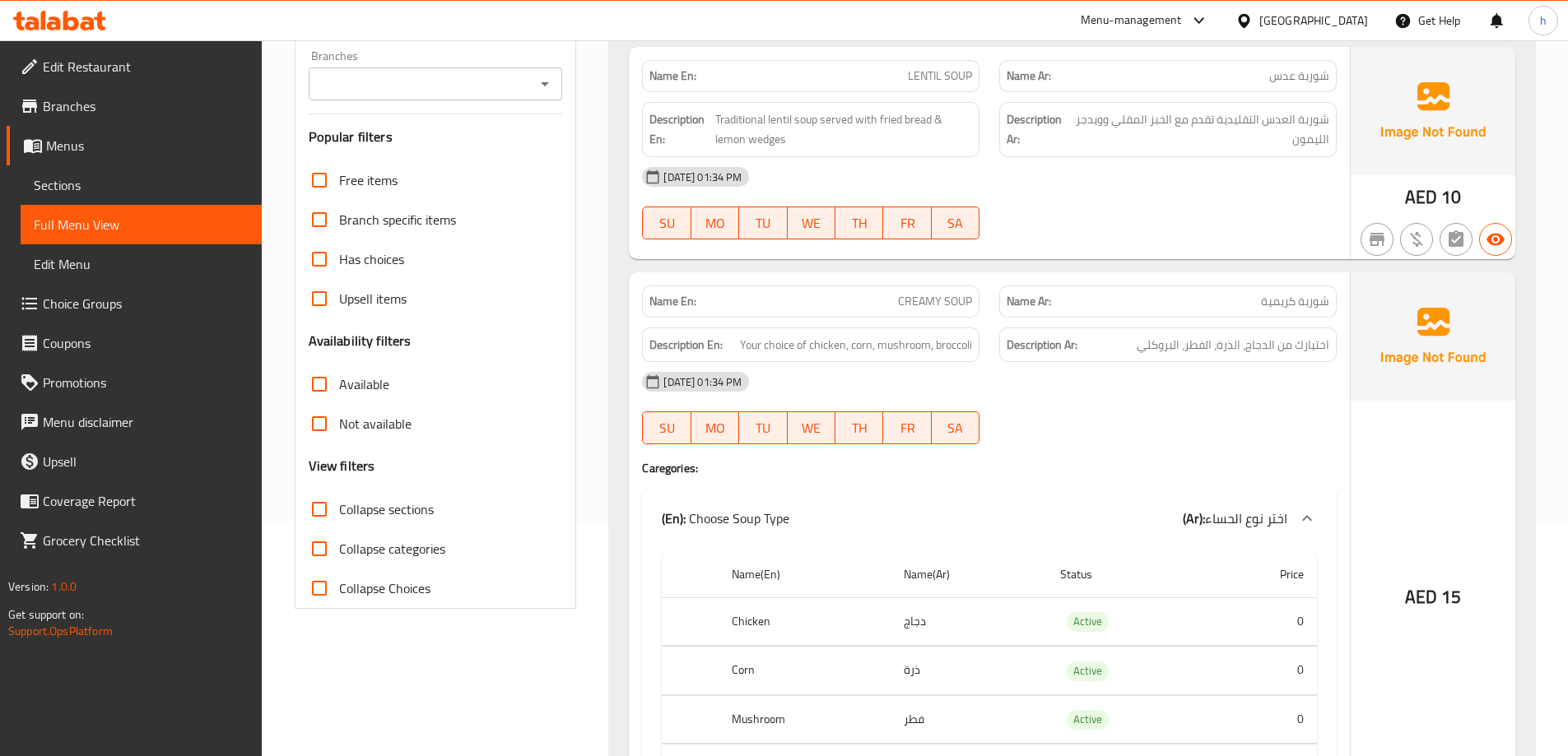
scroll to position [83, 0]
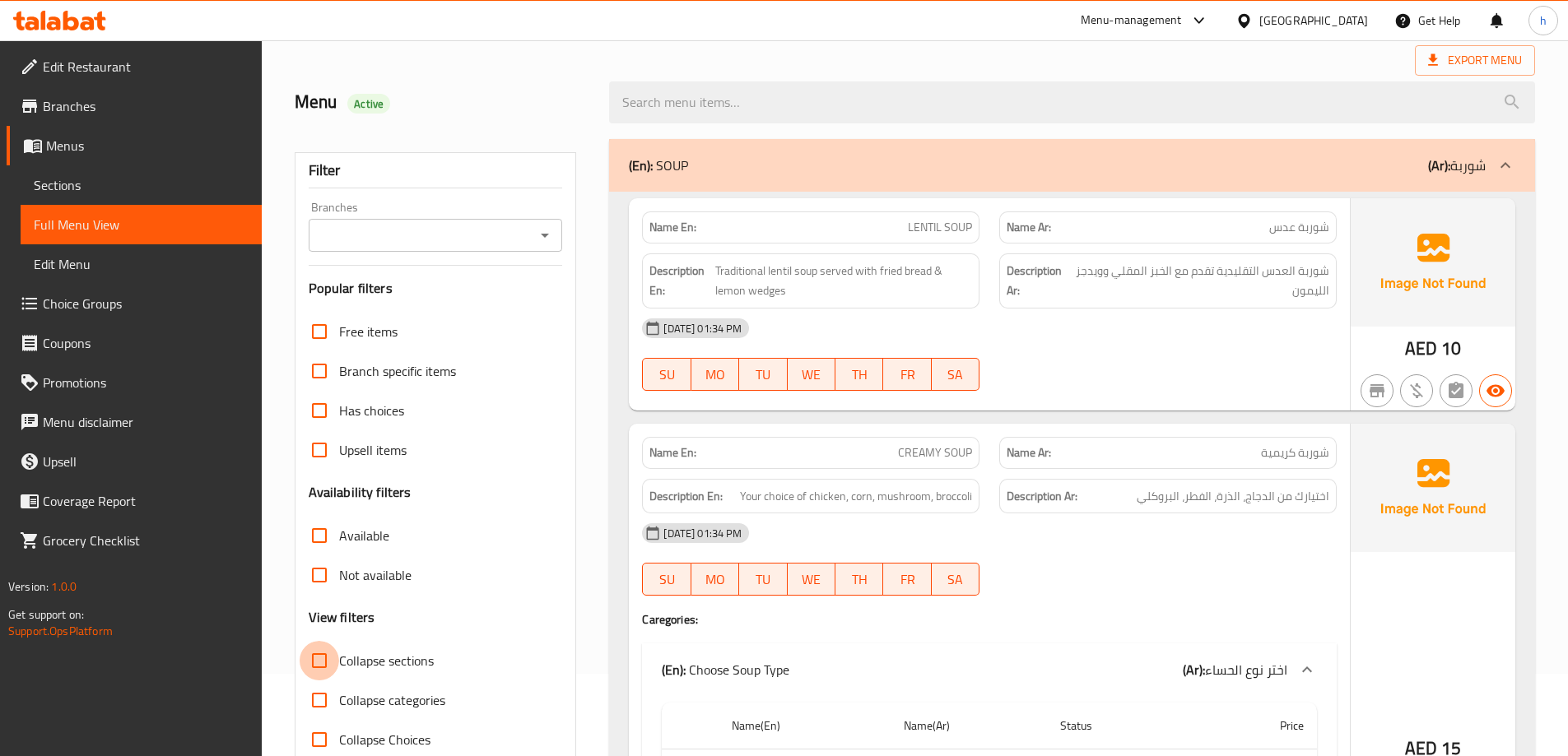
click at [312, 658] on input "Collapse sections" at bounding box center [319, 660] width 39 height 39
checkbox input "true"
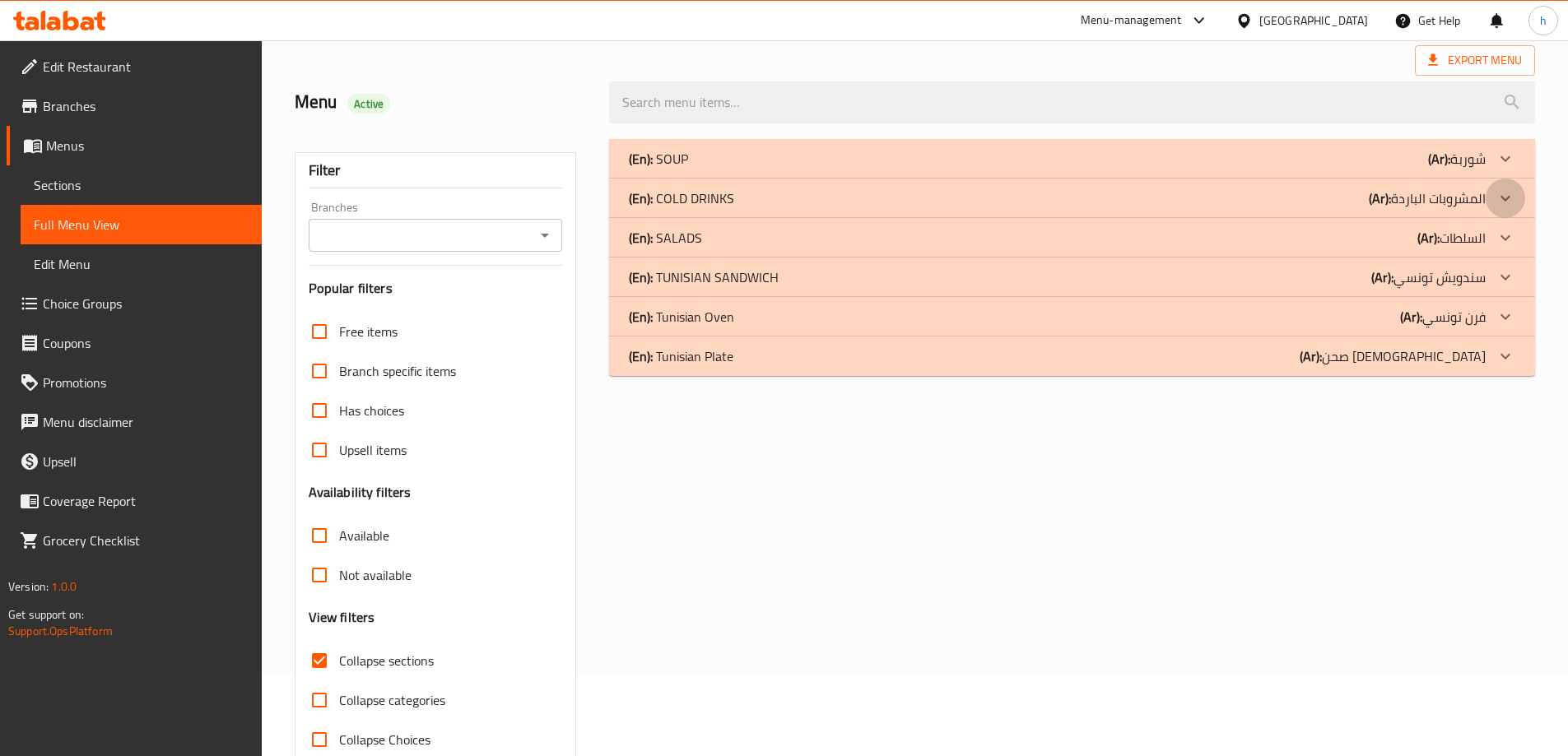
click at [1502, 178] on div at bounding box center [1505, 159] width 39 height 39
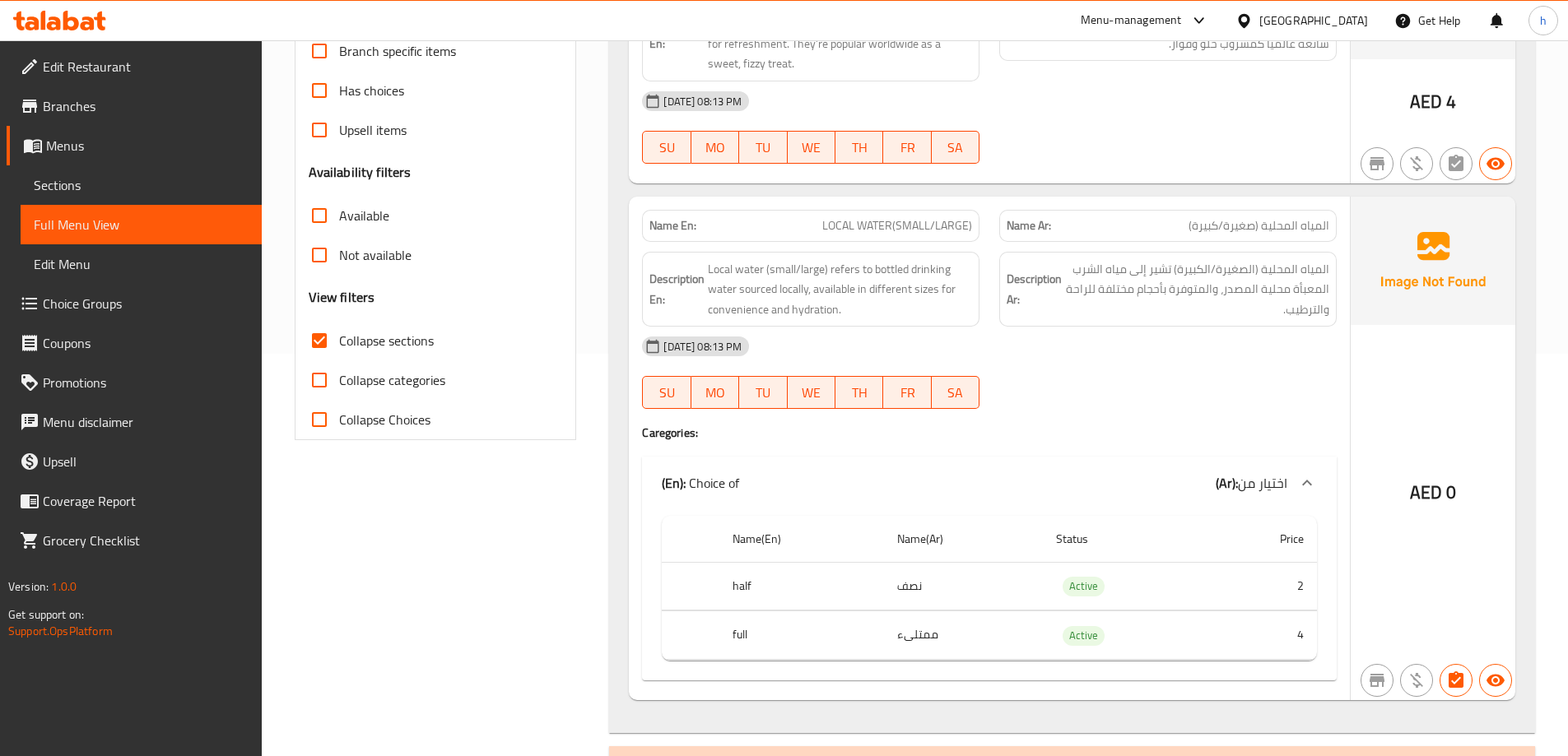
scroll to position [411, 0]
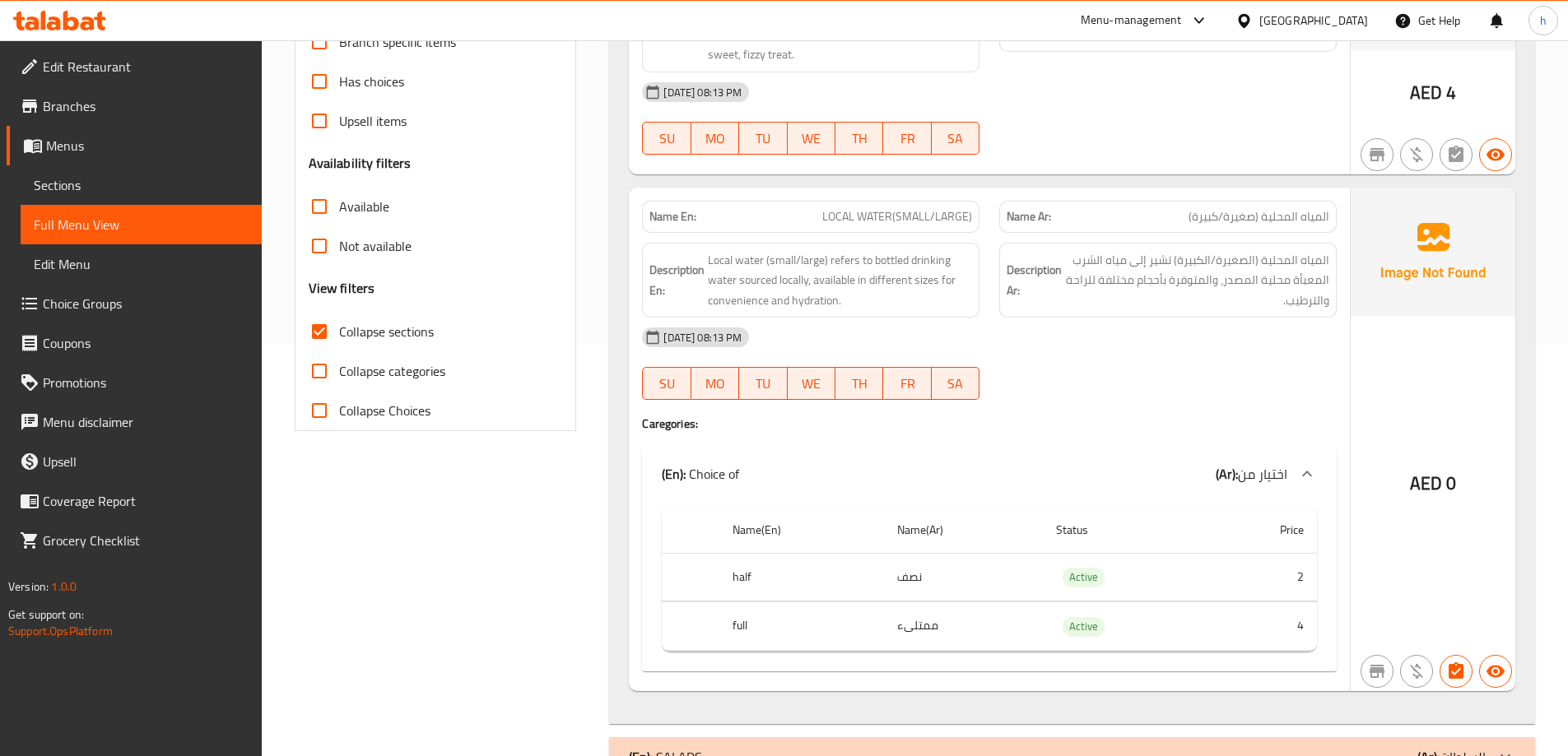
click at [914, 212] on span "LOCAL WATER(SMALL/LARGE)" at bounding box center [896, 217] width 149 height 17
copy span "SMALL"
click at [1237, 219] on span "المياه المحلية (صغيرة/كبيرة)" at bounding box center [1259, 217] width 141 height 17
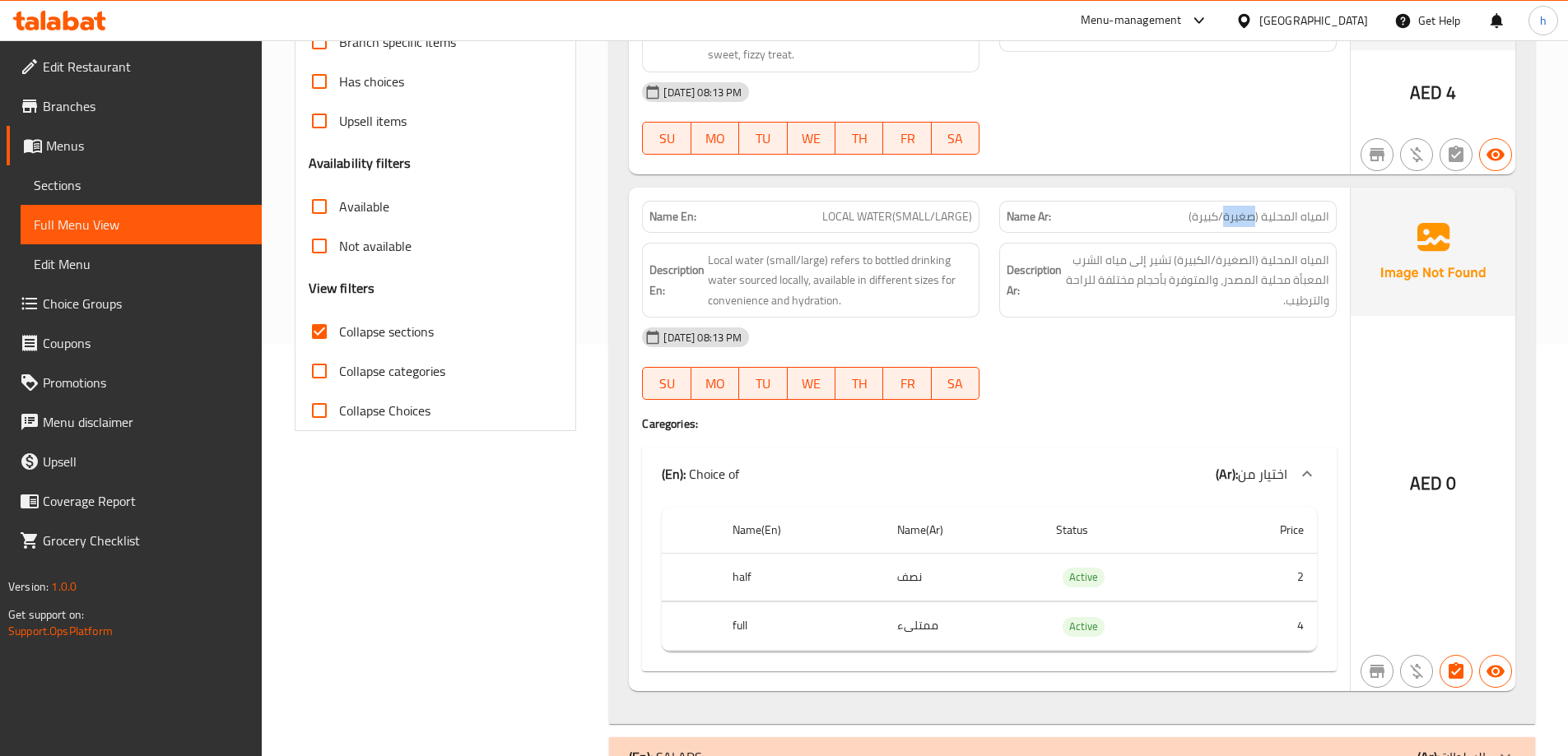
copy span "صغيرة"
click at [955, 216] on span "LOCAL WATER(SMALL/LARGE)" at bounding box center [896, 217] width 149 height 17
copy span "LARGE"
click at [1203, 222] on span "المياه المحلية (صغيرة/كبيرة)" at bounding box center [1259, 217] width 141 height 17
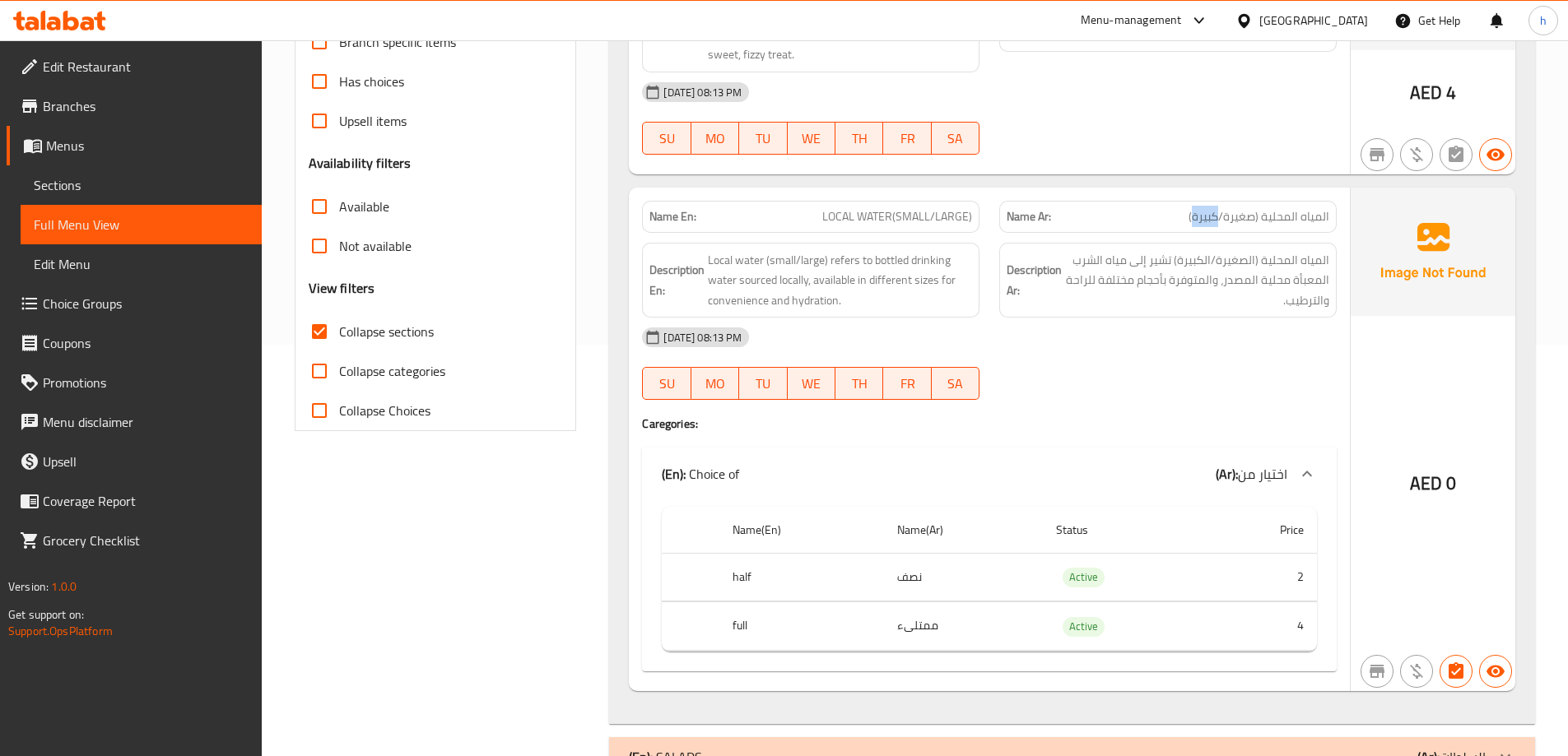
click at [1203, 222] on span "المياه المحلية (صغيرة/كبيرة)" at bounding box center [1259, 217] width 141 height 17
copy span "كبيرة"
click at [495, 499] on div "Filter Branches Branches Popular filters Free items Branch specific items Has c…" at bounding box center [442, 352] width 315 height 1104
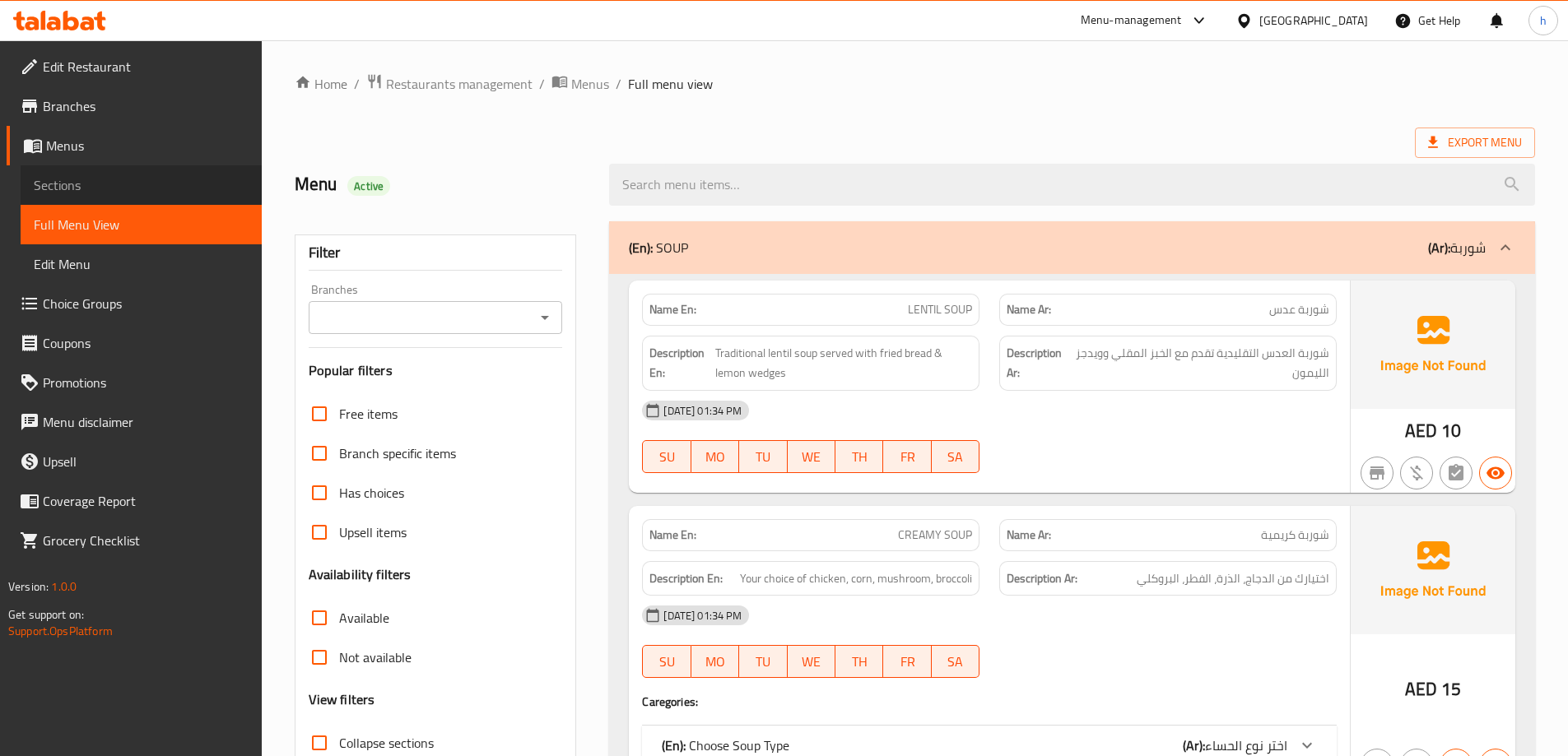
click at [151, 192] on span "Sections" at bounding box center [141, 185] width 215 height 20
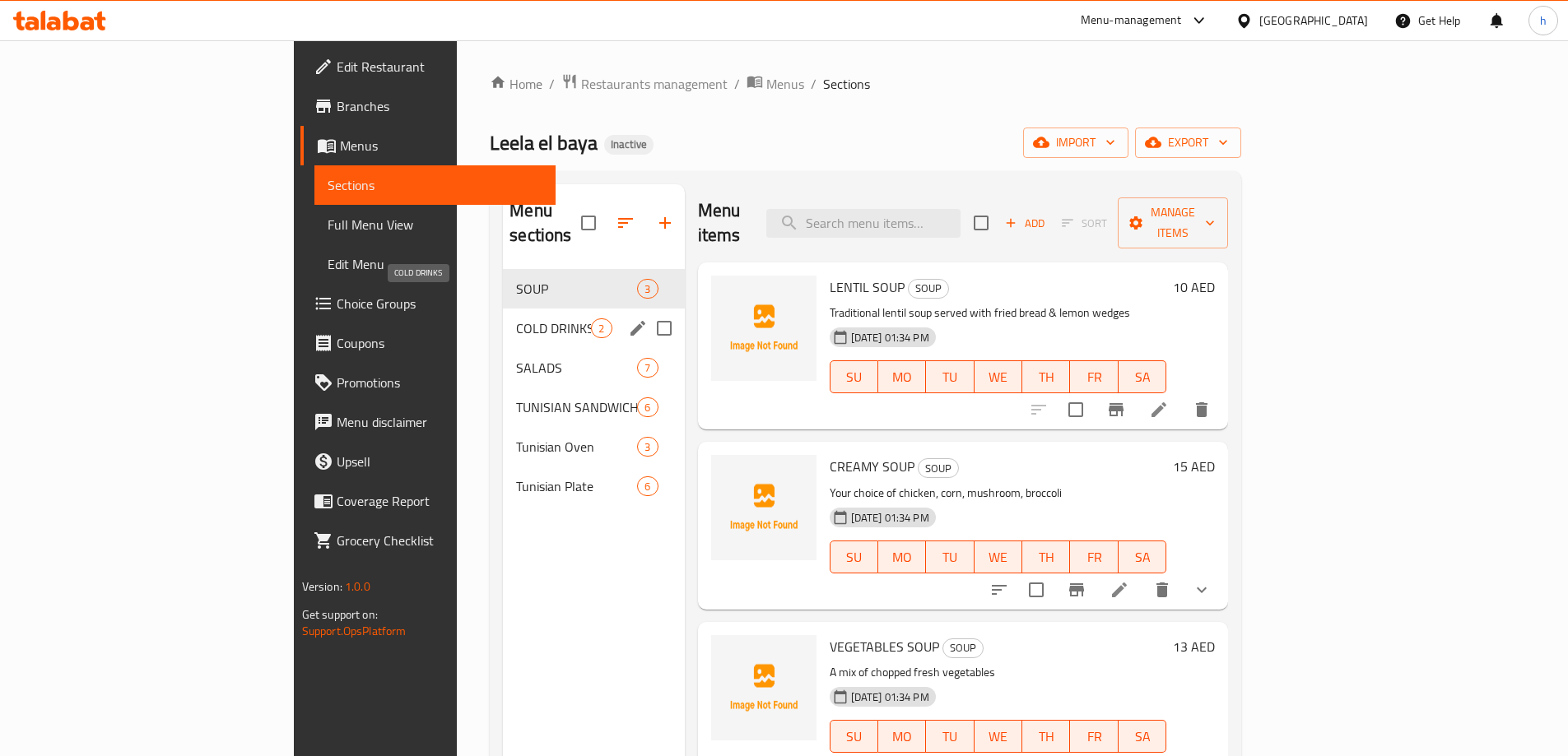
click at [516, 318] on span "COLD DRINKS" at bounding box center [553, 328] width 75 height 20
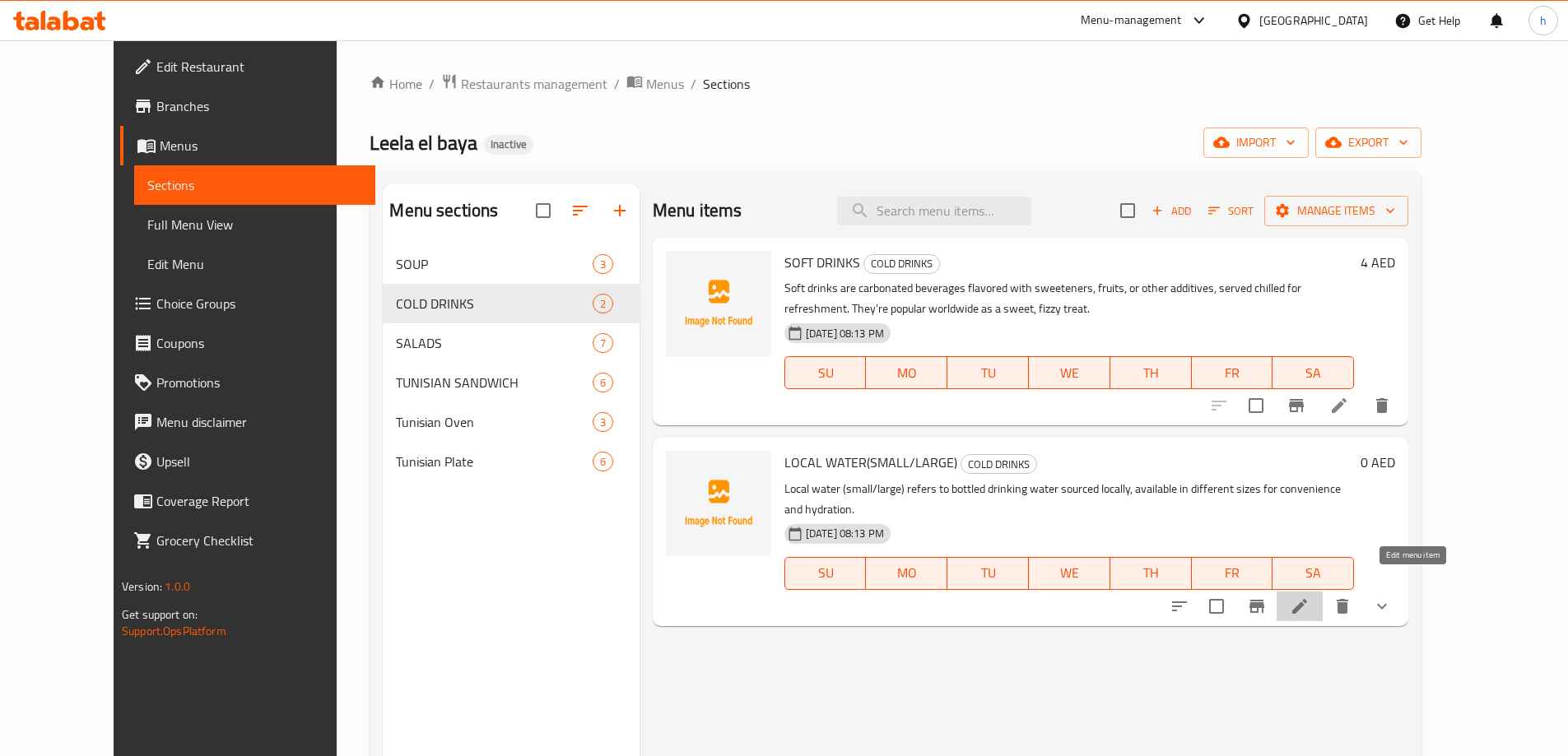
click at [1310, 596] on icon at bounding box center [1299, 606] width 20 height 20
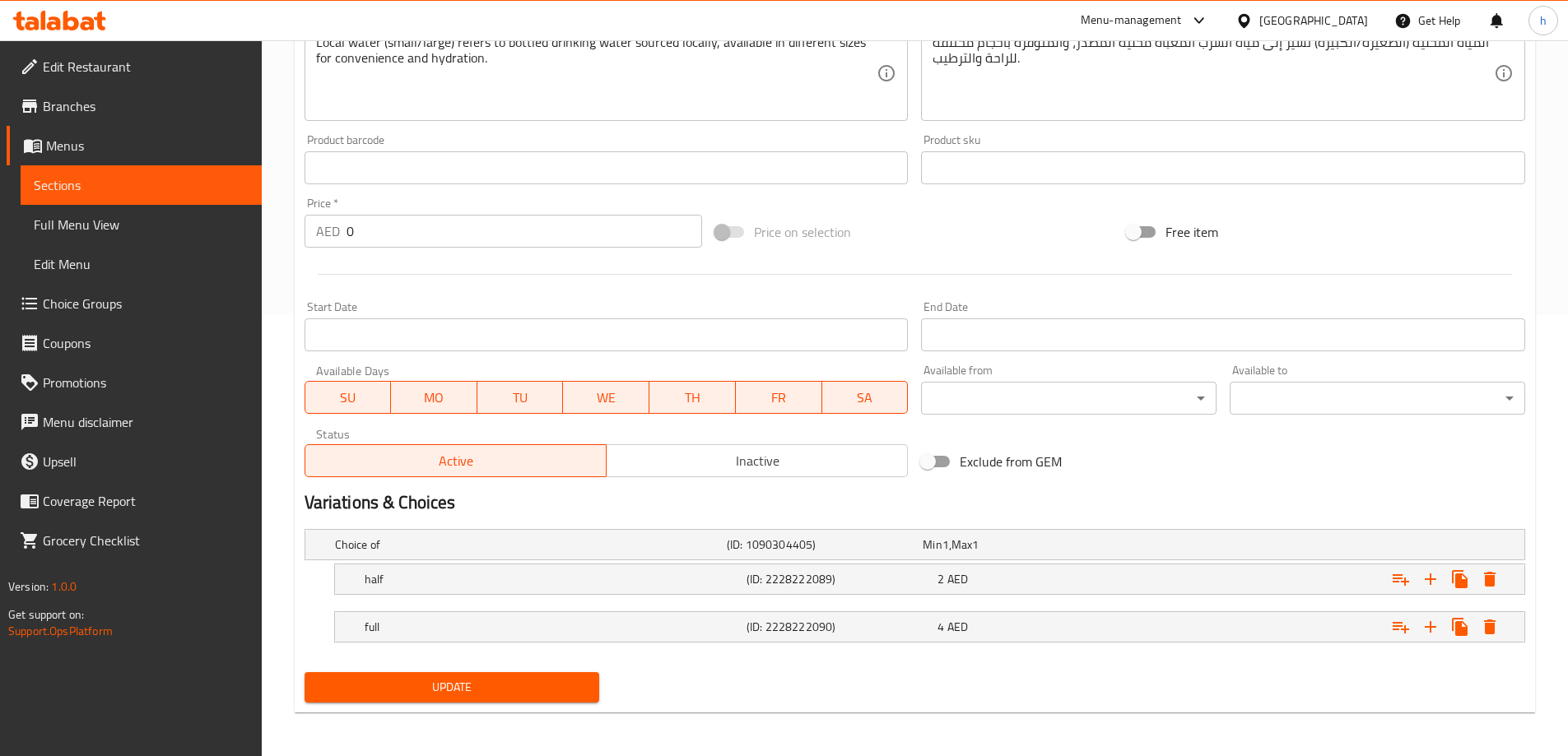
scroll to position [443, 0]
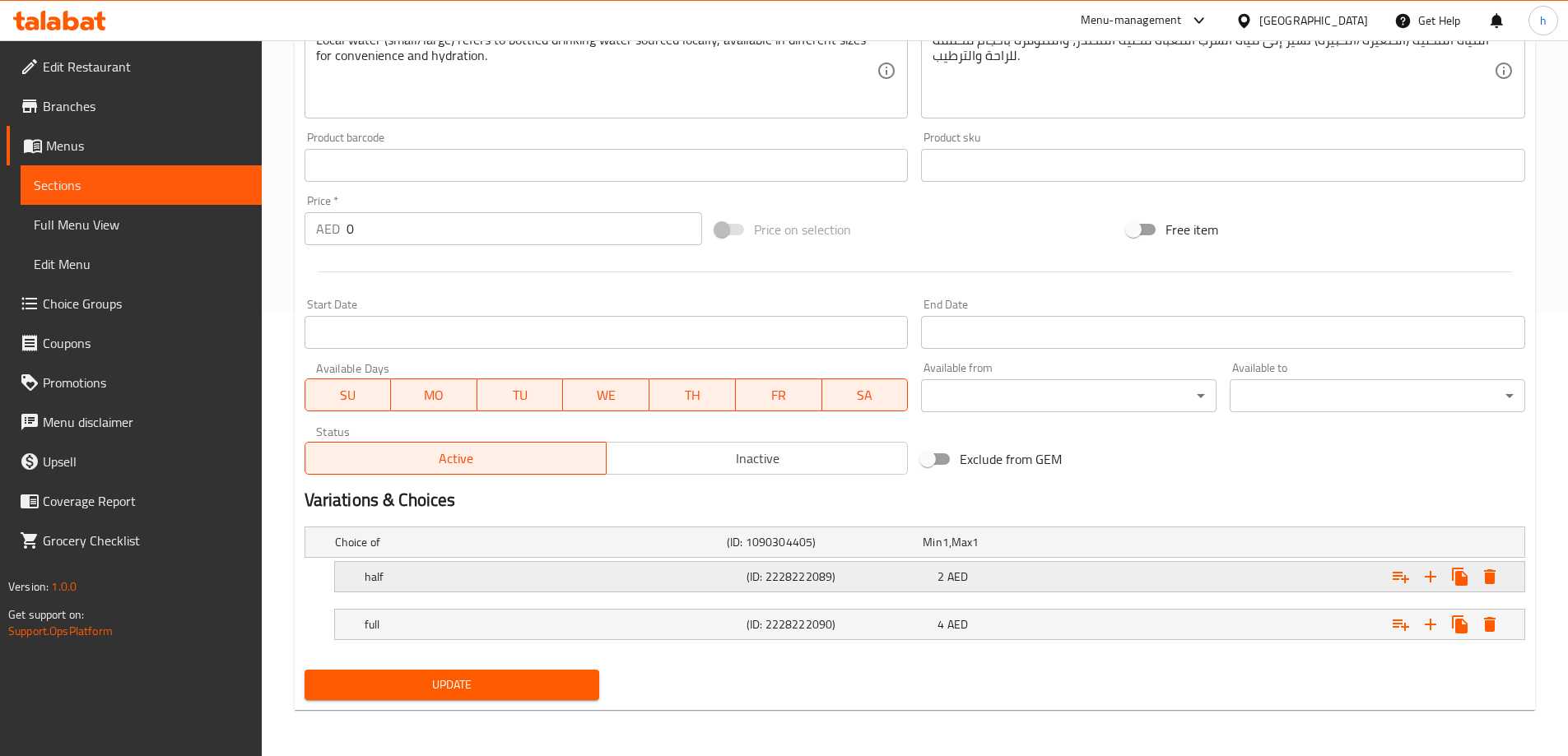
click at [1032, 550] on div "2 AED" at bounding box center [1017, 542] width 189 height 17
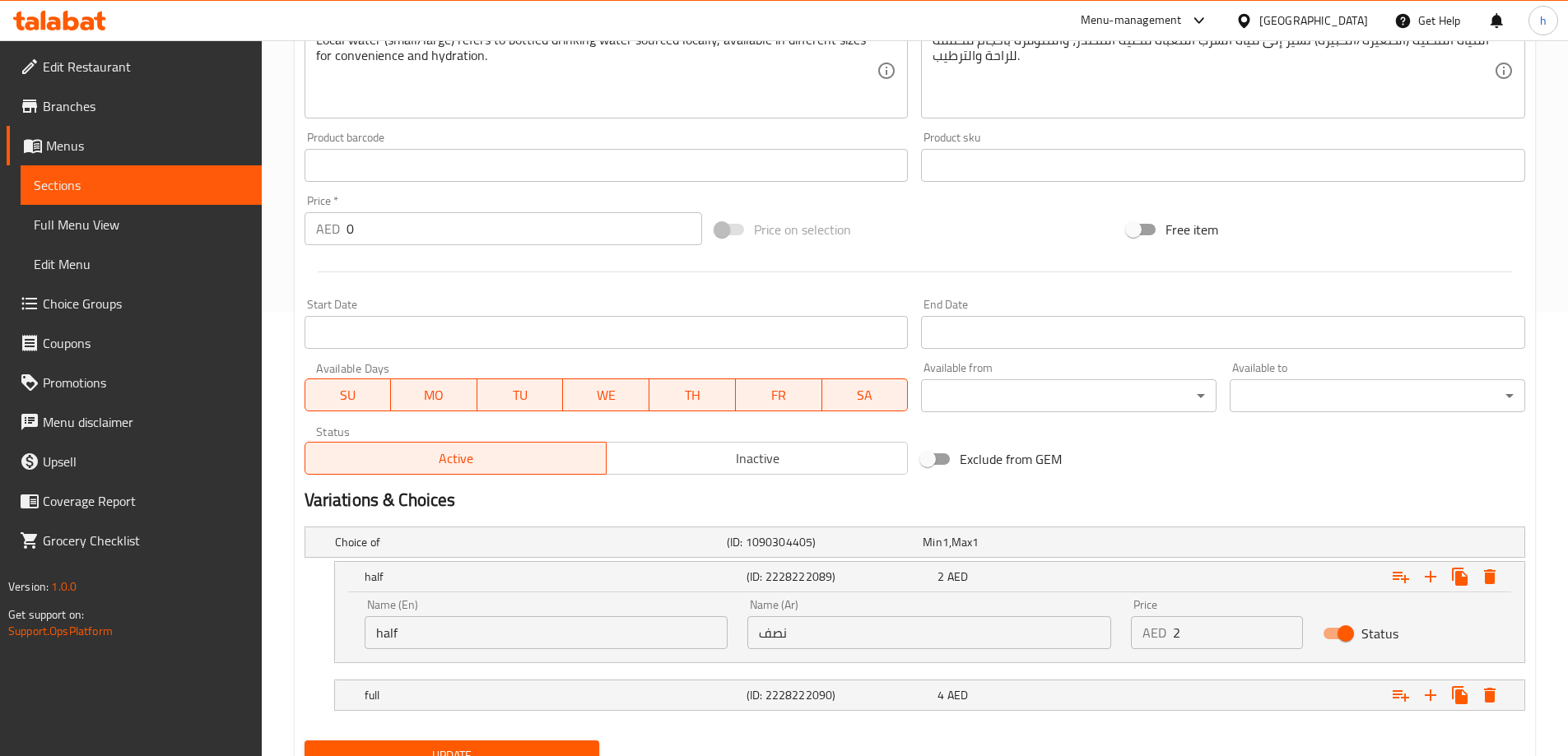
click at [393, 626] on input "half" at bounding box center [546, 632] width 364 height 33
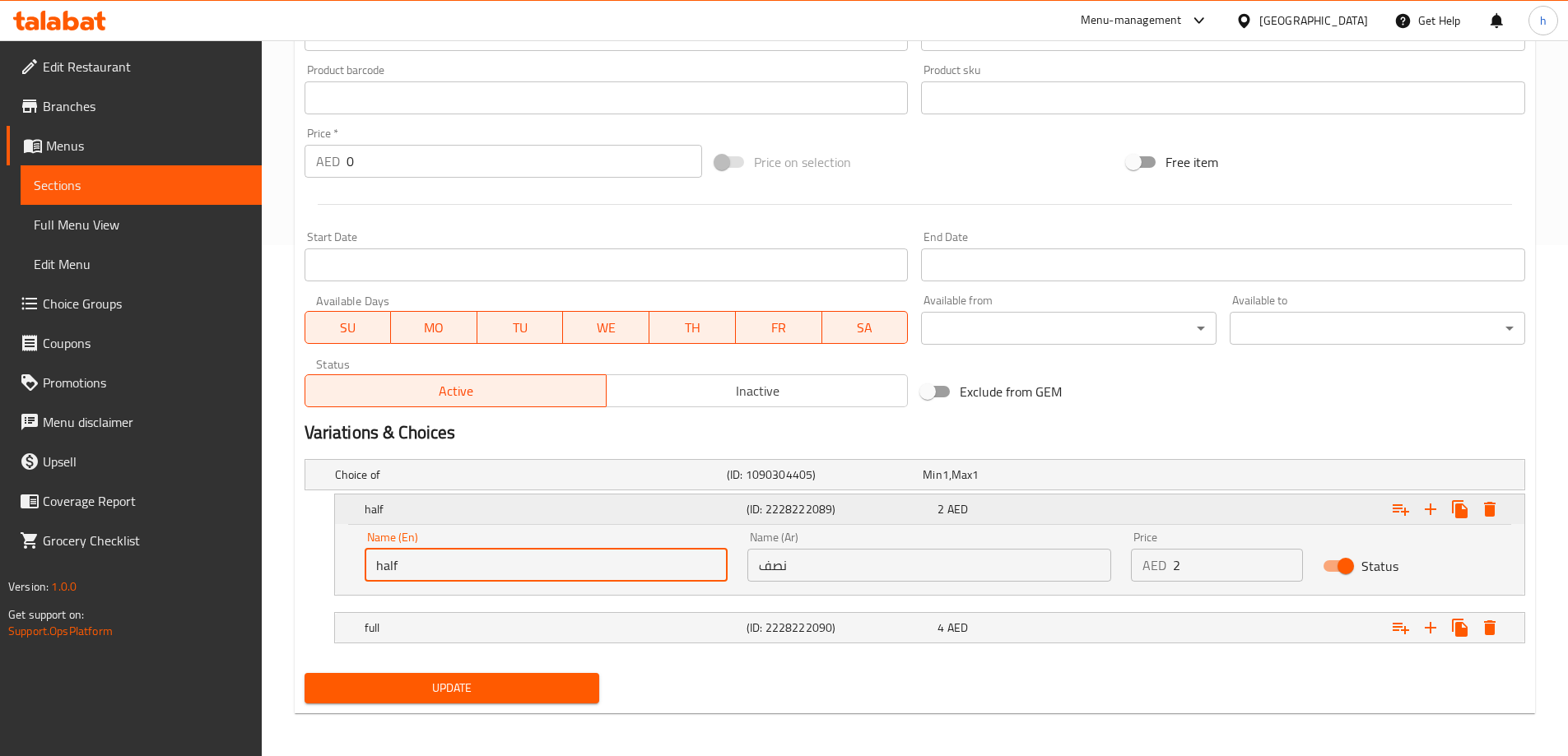
scroll to position [514, 0]
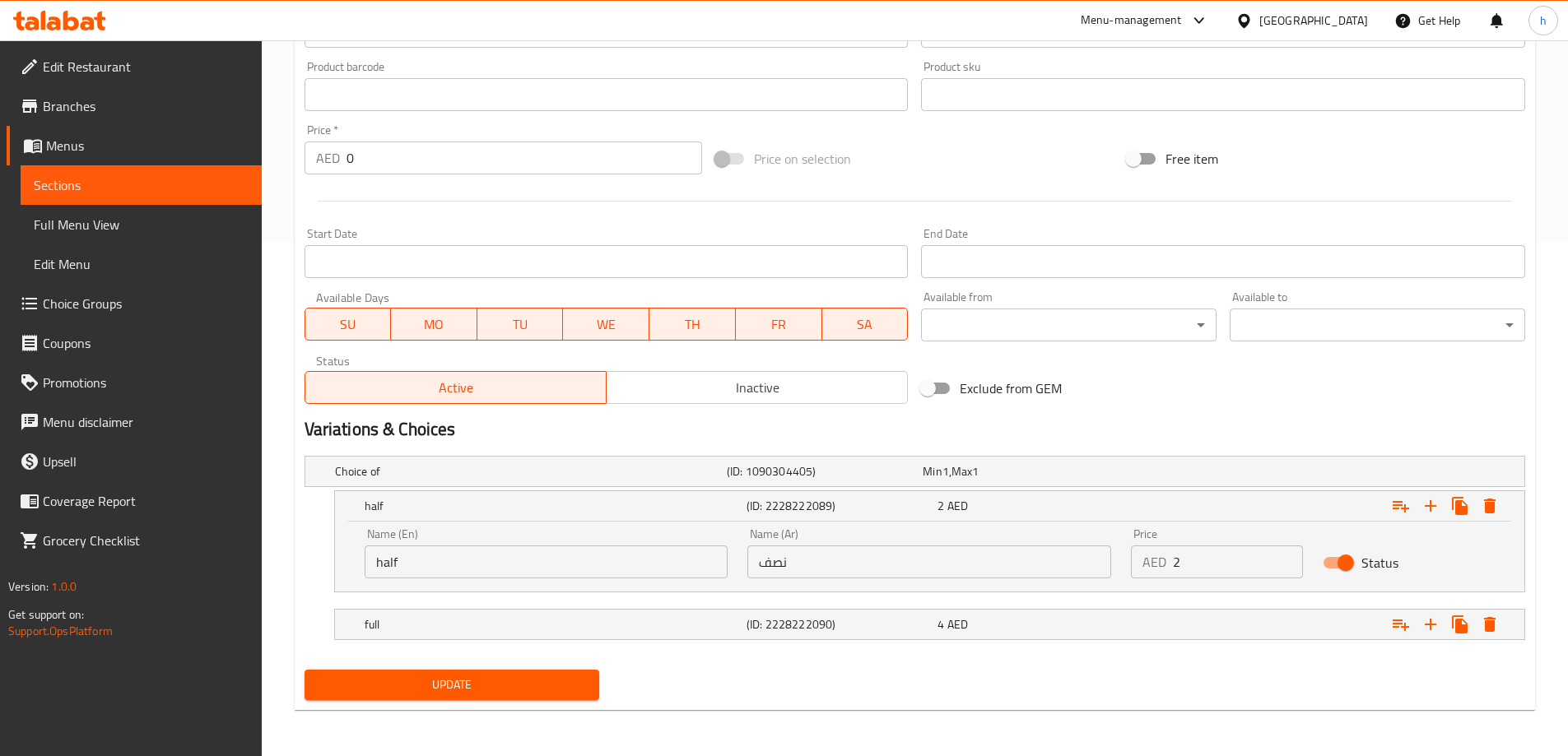
click at [394, 554] on input "half" at bounding box center [546, 562] width 364 height 33
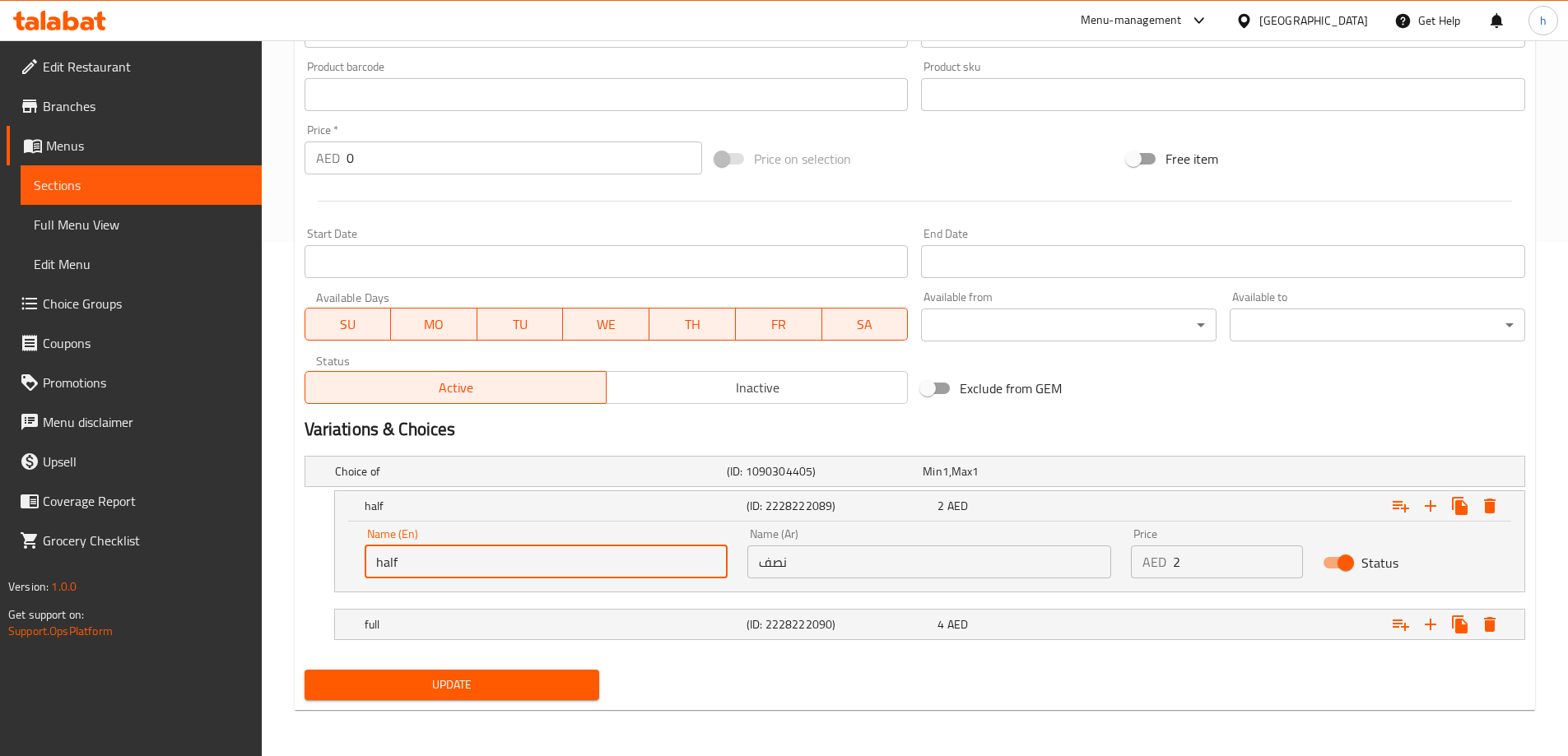
click at [394, 554] on input "half" at bounding box center [546, 562] width 364 height 33
paste input "SMALL"
type input "SMALL"
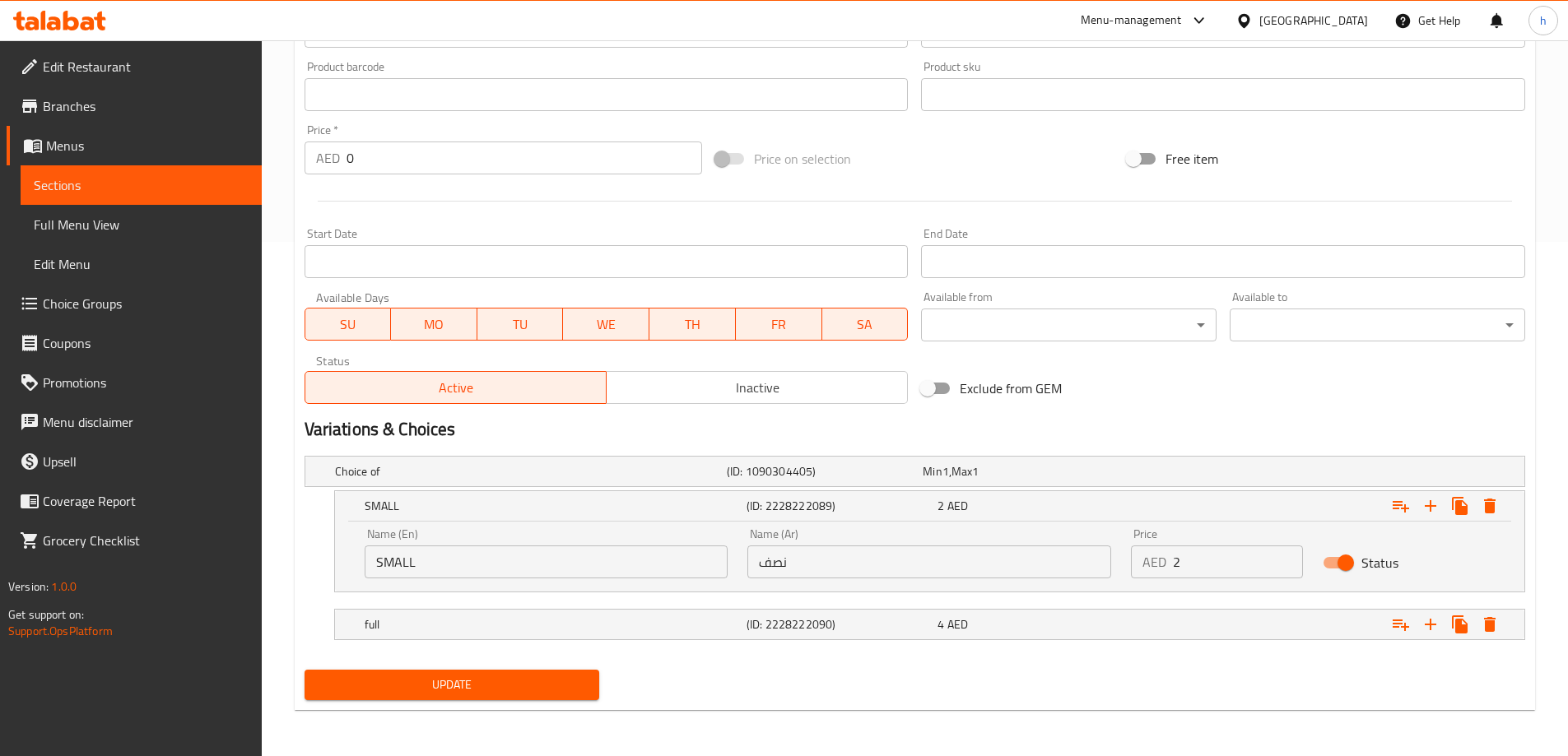
click at [787, 559] on input "نصف" at bounding box center [928, 562] width 364 height 33
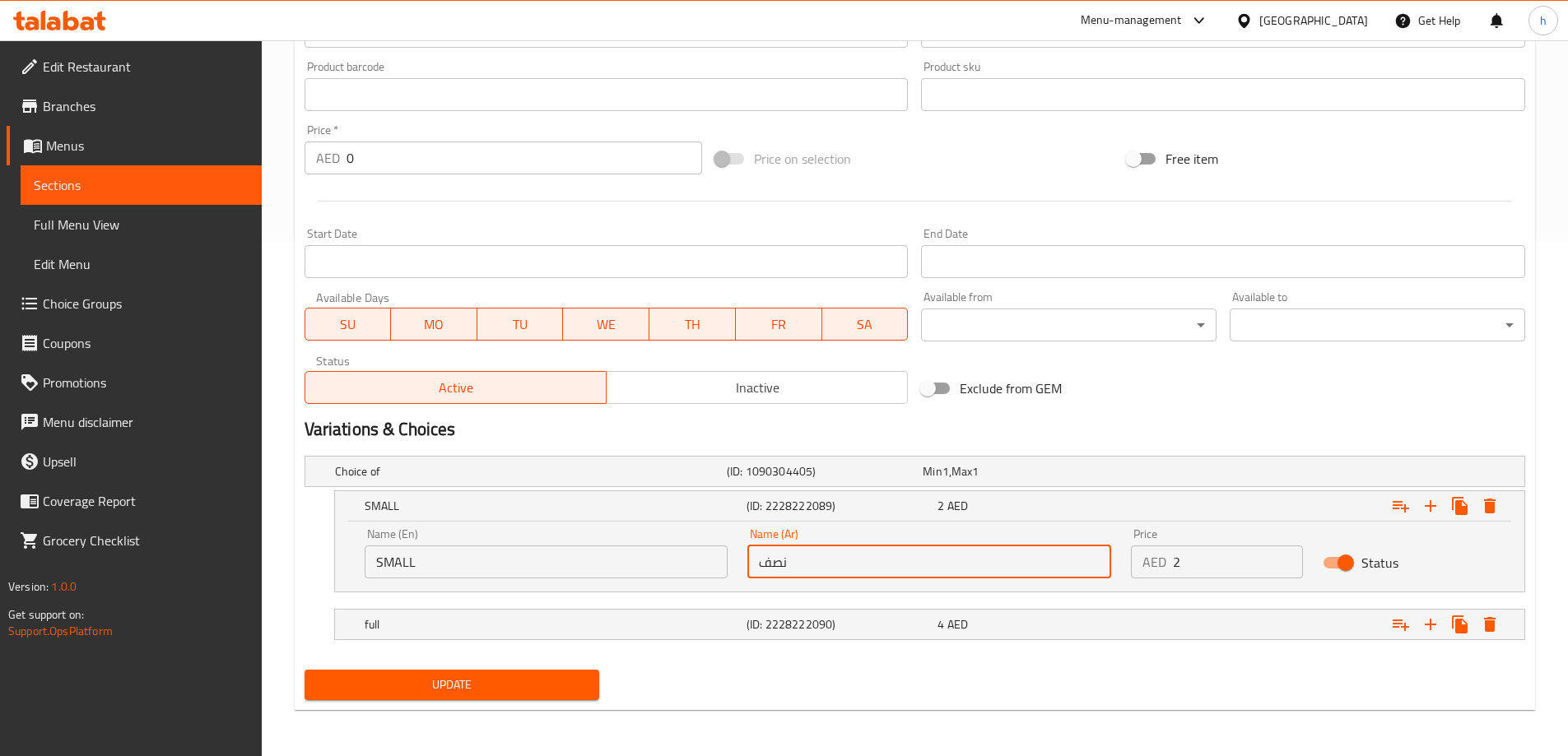
click at [787, 559] on input "نصف" at bounding box center [928, 562] width 364 height 33
paste input "صغيرة"
type input "صغيرة"
click at [1111, 480] on div "4 AED" at bounding box center [1017, 471] width 189 height 17
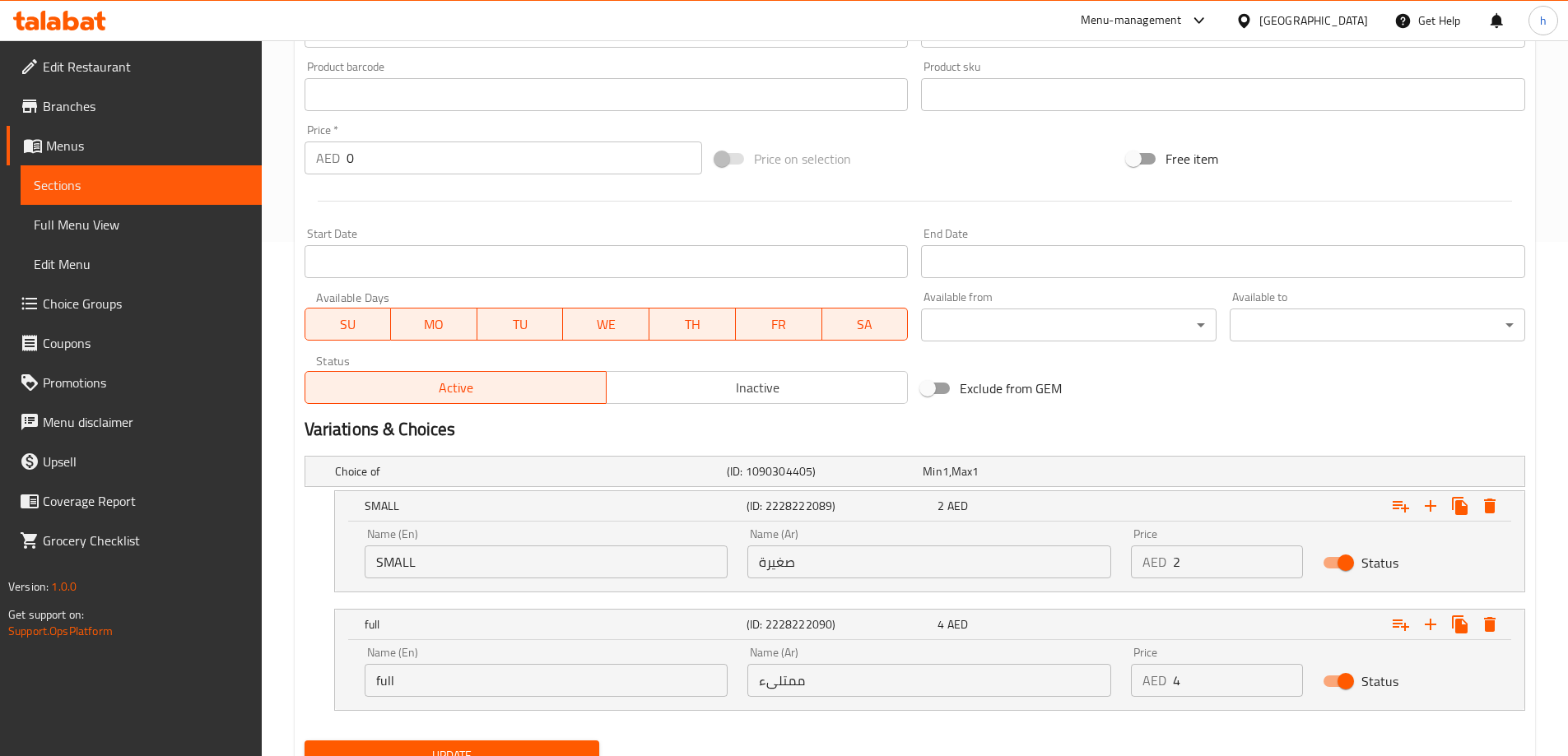
scroll to position [585, 0]
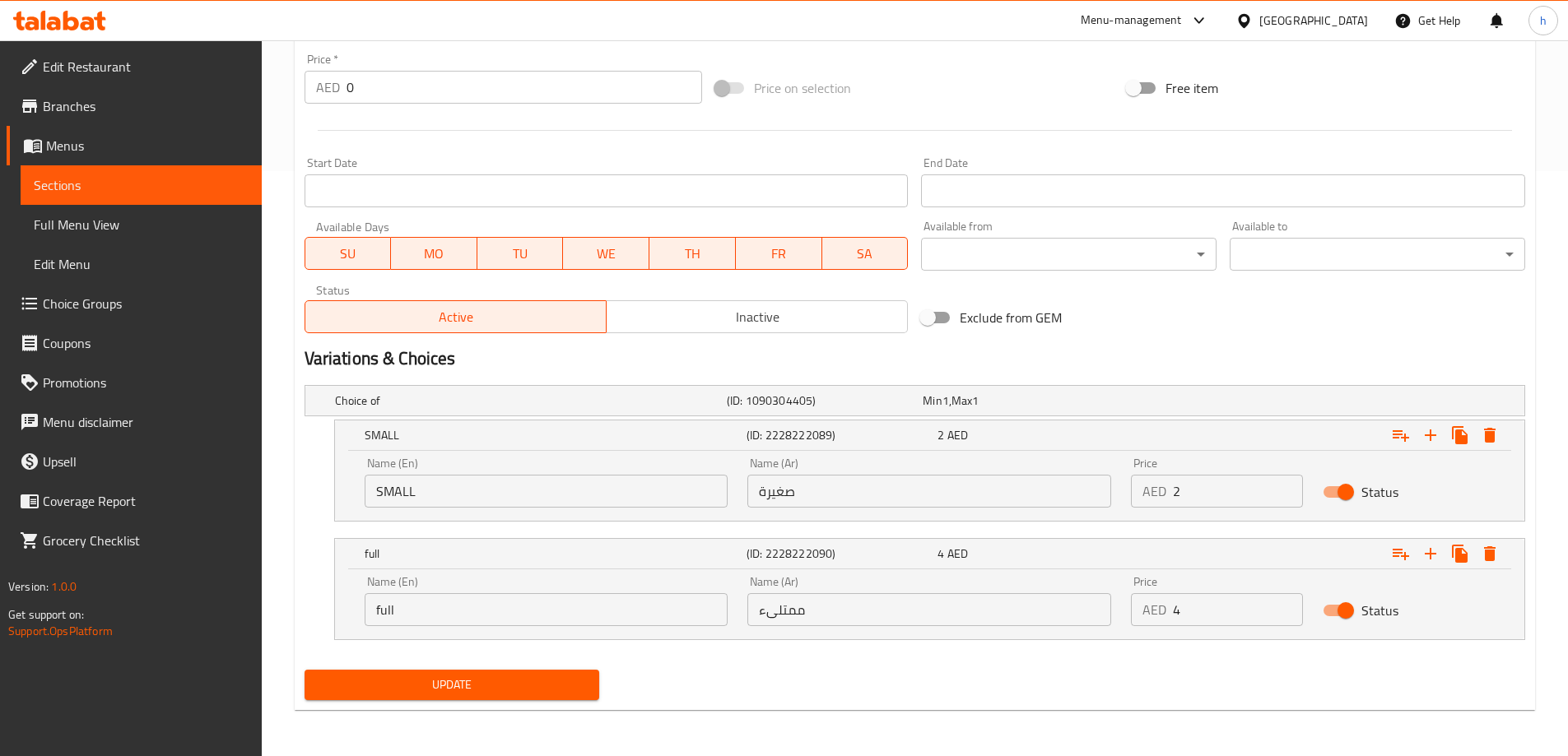
click at [375, 610] on input "full" at bounding box center [546, 609] width 364 height 33
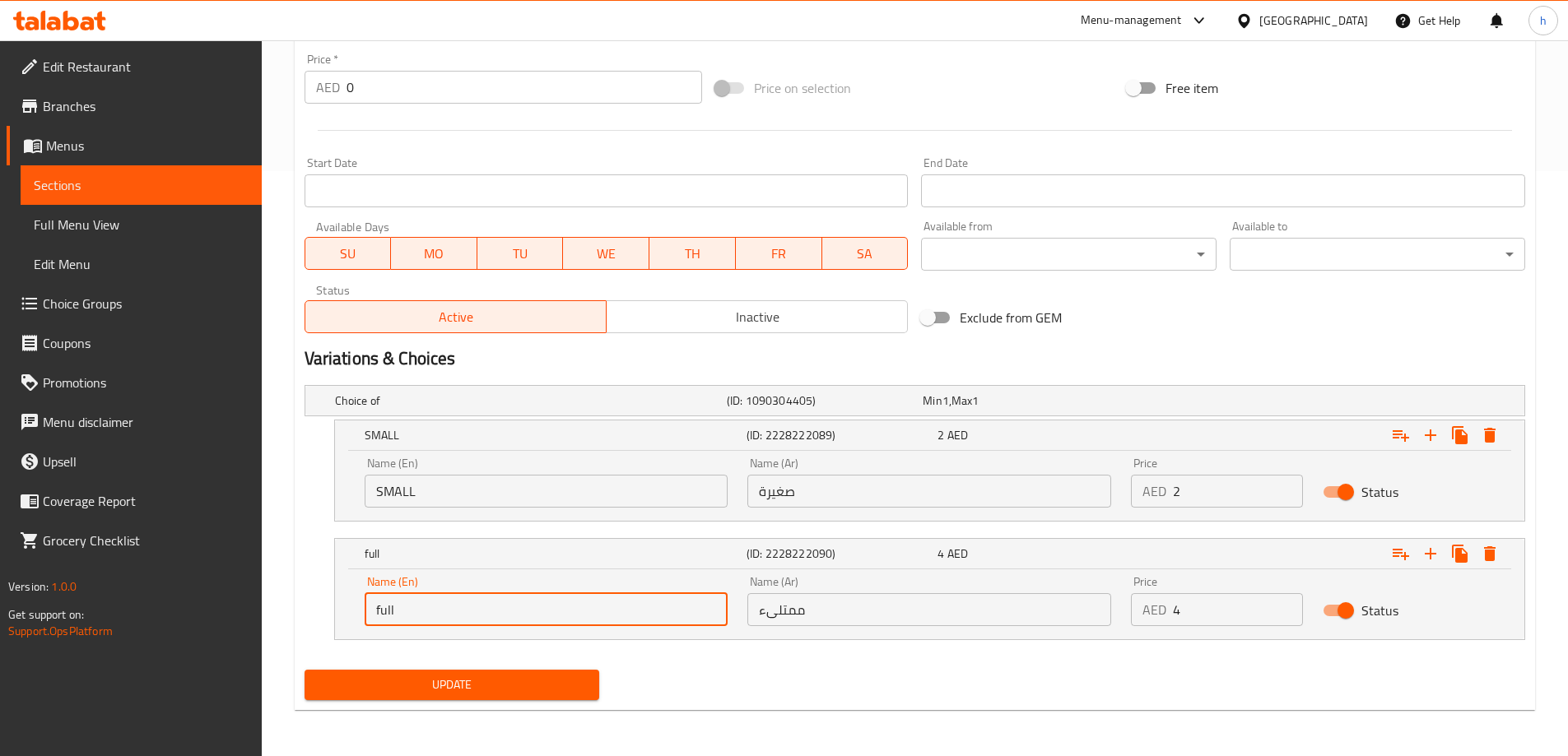
click at [375, 610] on input "full" at bounding box center [546, 609] width 364 height 33
paste input "LARGE"
type input "LARGE"
click at [795, 608] on input "ممتلىء" at bounding box center [928, 609] width 364 height 33
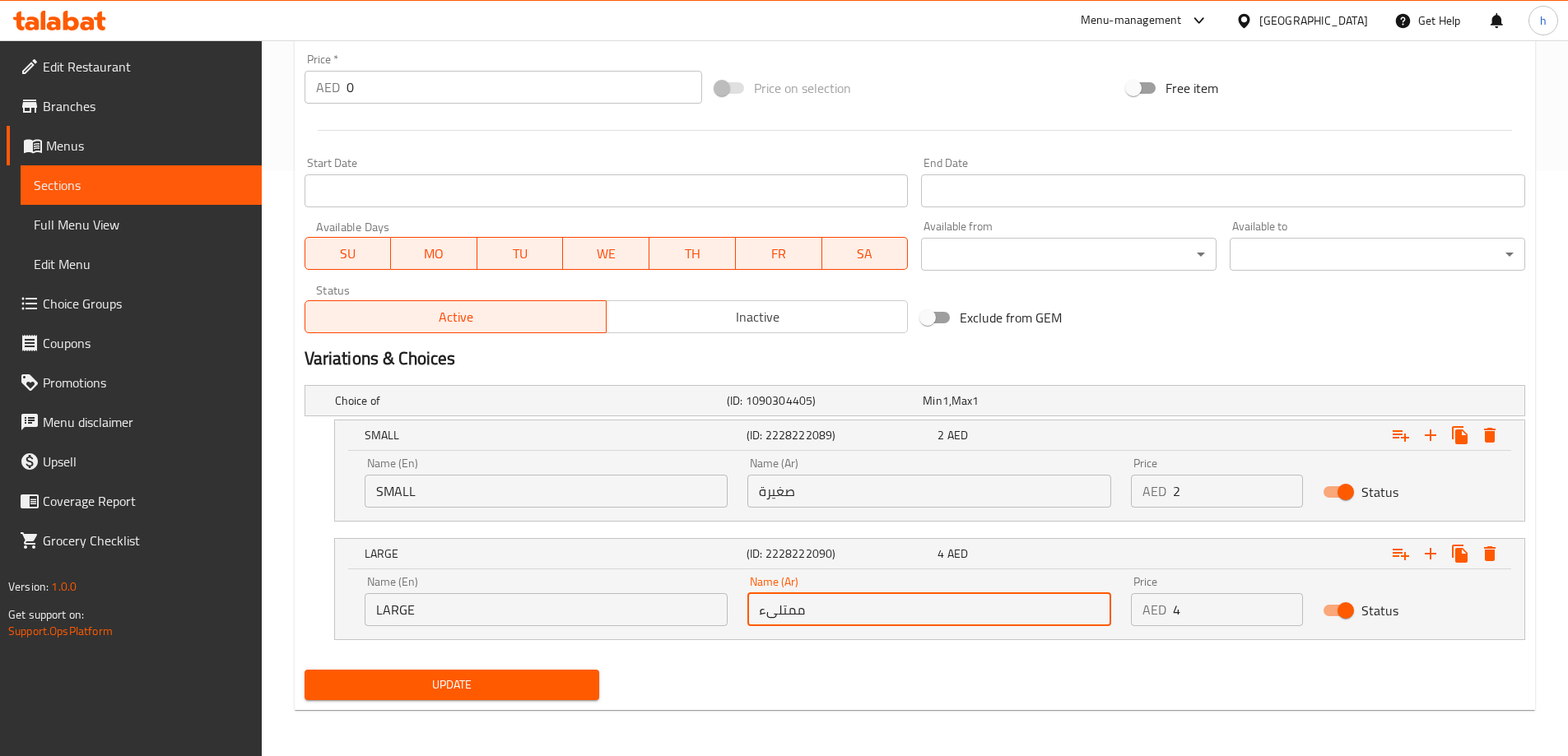
paste input "بيرة"
type input "كبيرة"
click at [514, 690] on span "Update" at bounding box center [452, 685] width 269 height 21
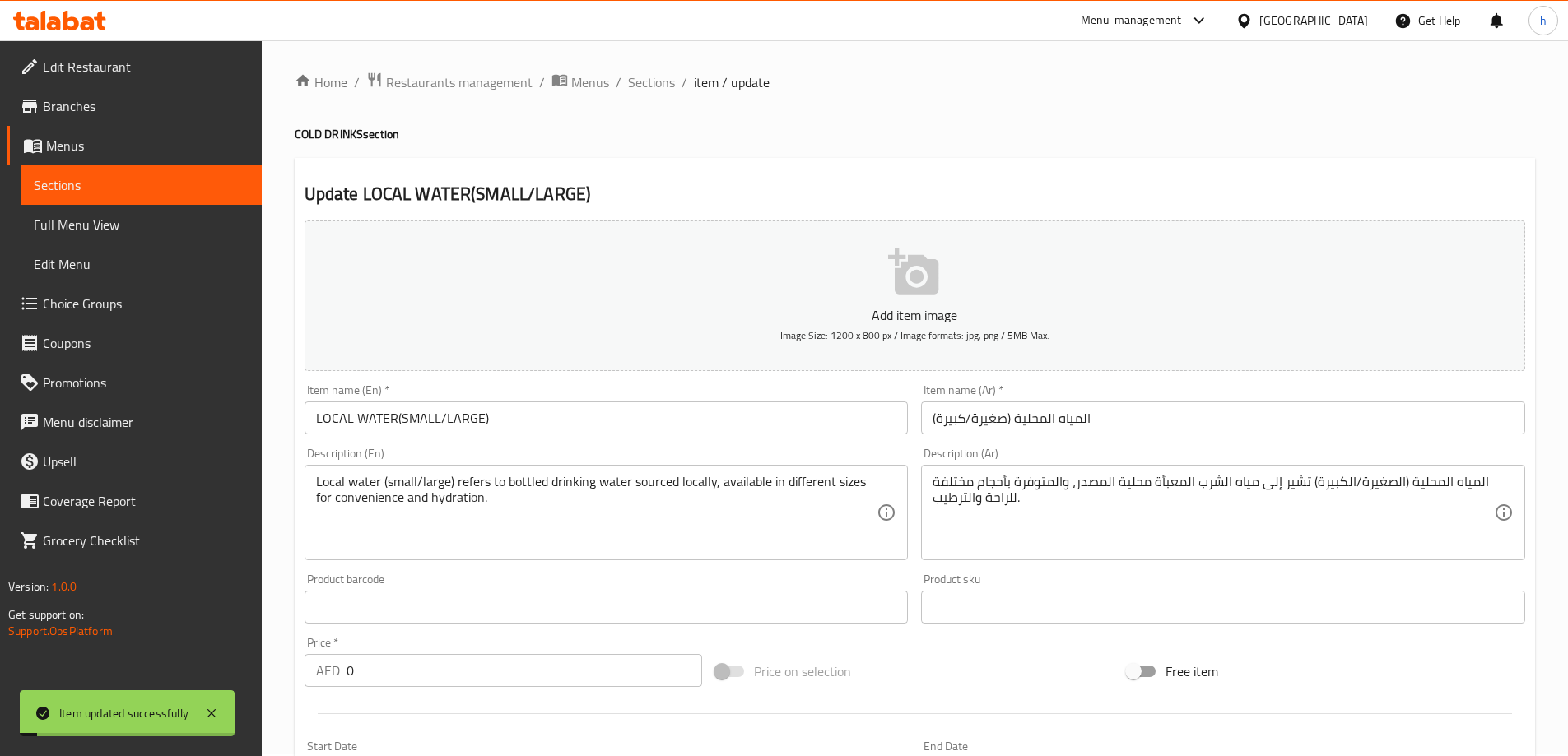
scroll to position [0, 0]
click at [110, 182] on span "Sections" at bounding box center [141, 185] width 215 height 20
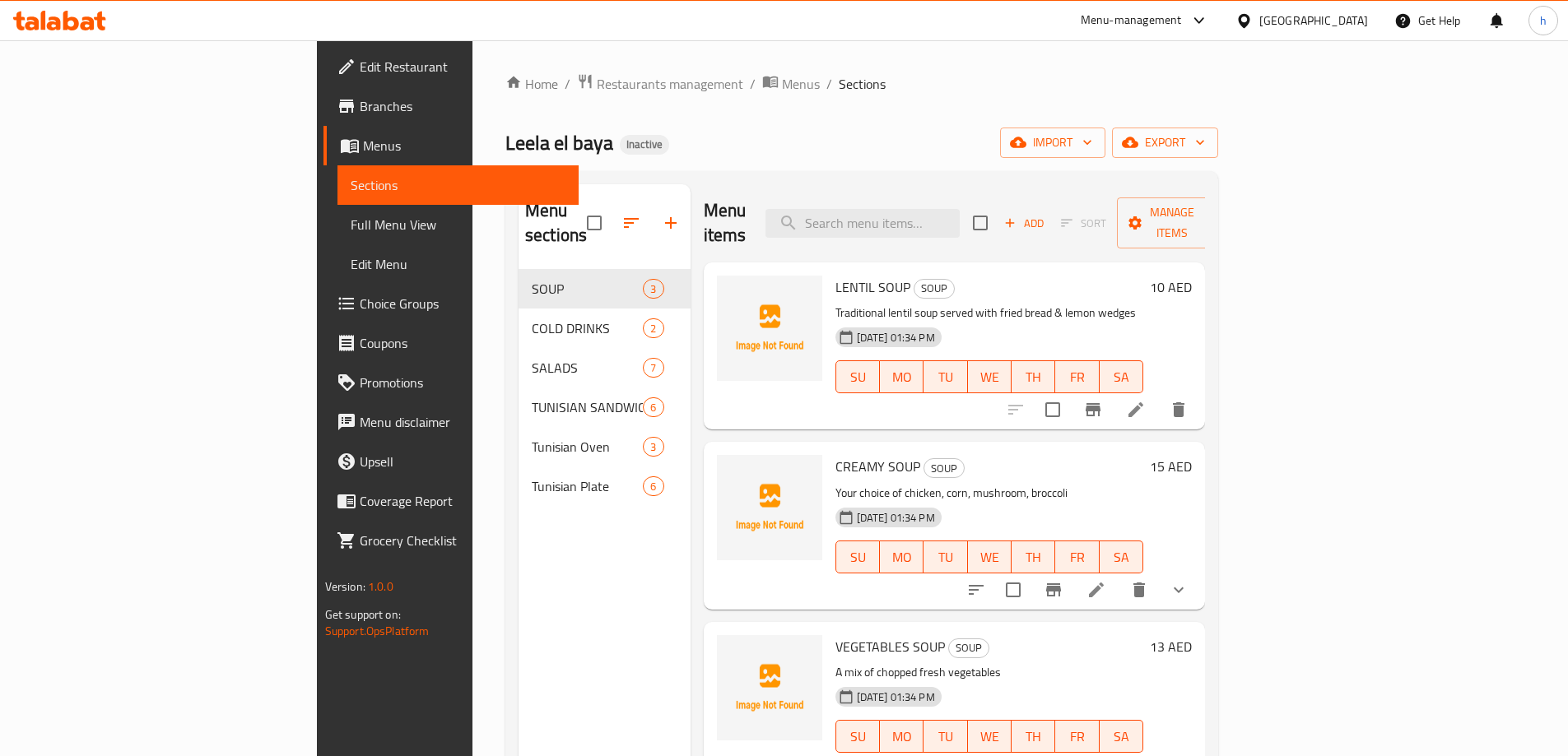
click at [846, 102] on div "Home / Restaurants management / Menus / Sections Leela el baya Inactive import …" at bounding box center [862, 513] width 713 height 880
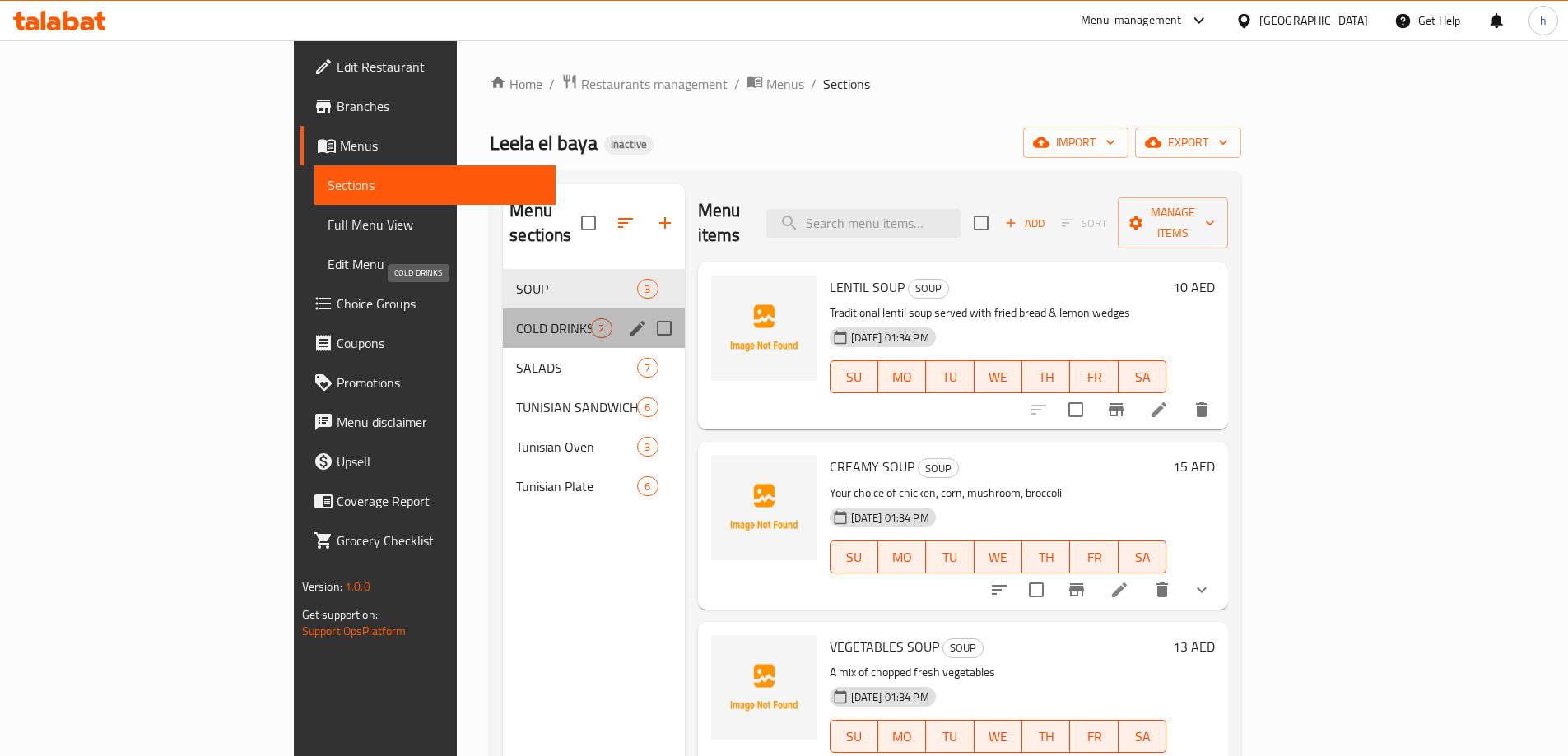
click at [516, 318] on span "COLD DRINKS" at bounding box center [553, 328] width 75 height 20
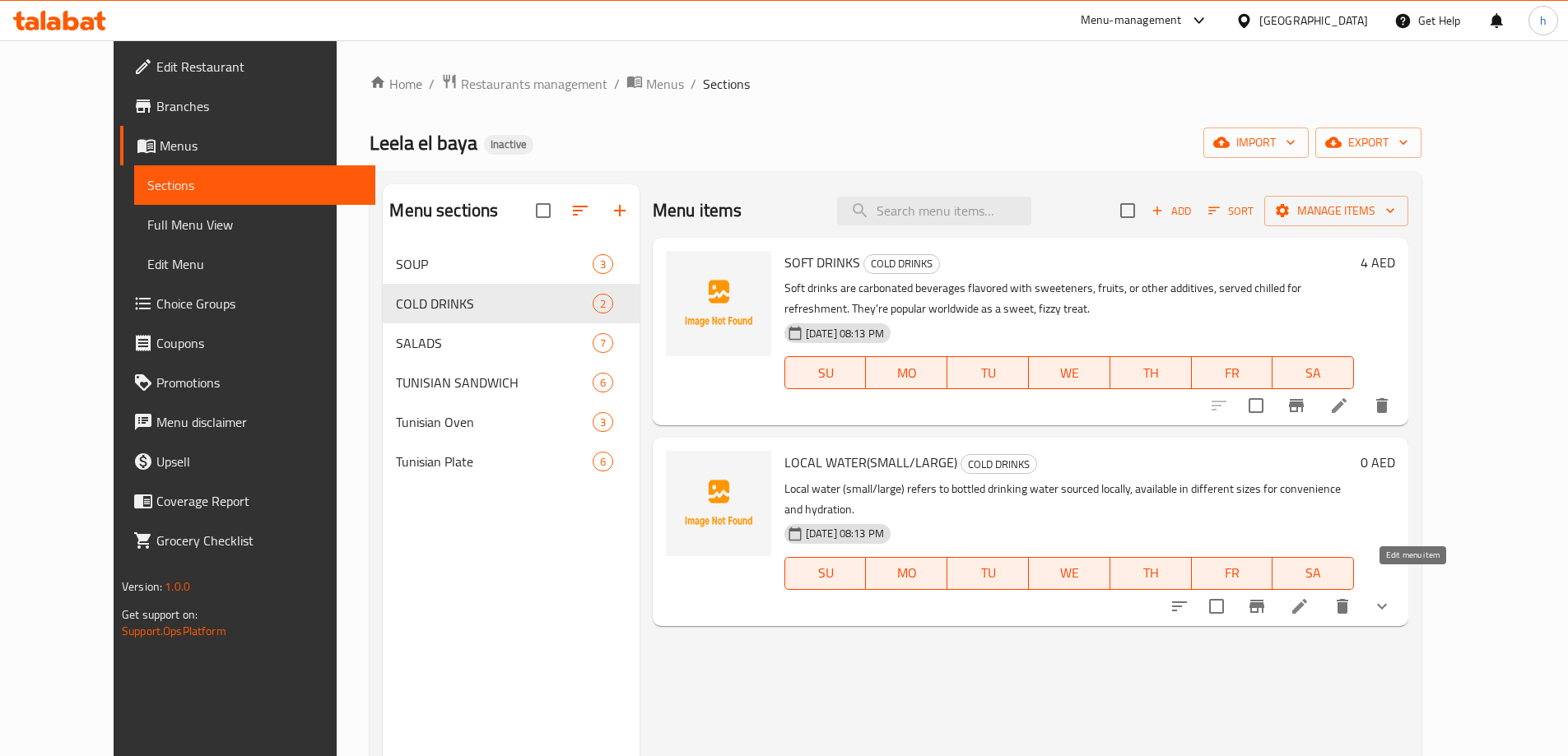
click at [1310, 596] on icon at bounding box center [1299, 606] width 20 height 20
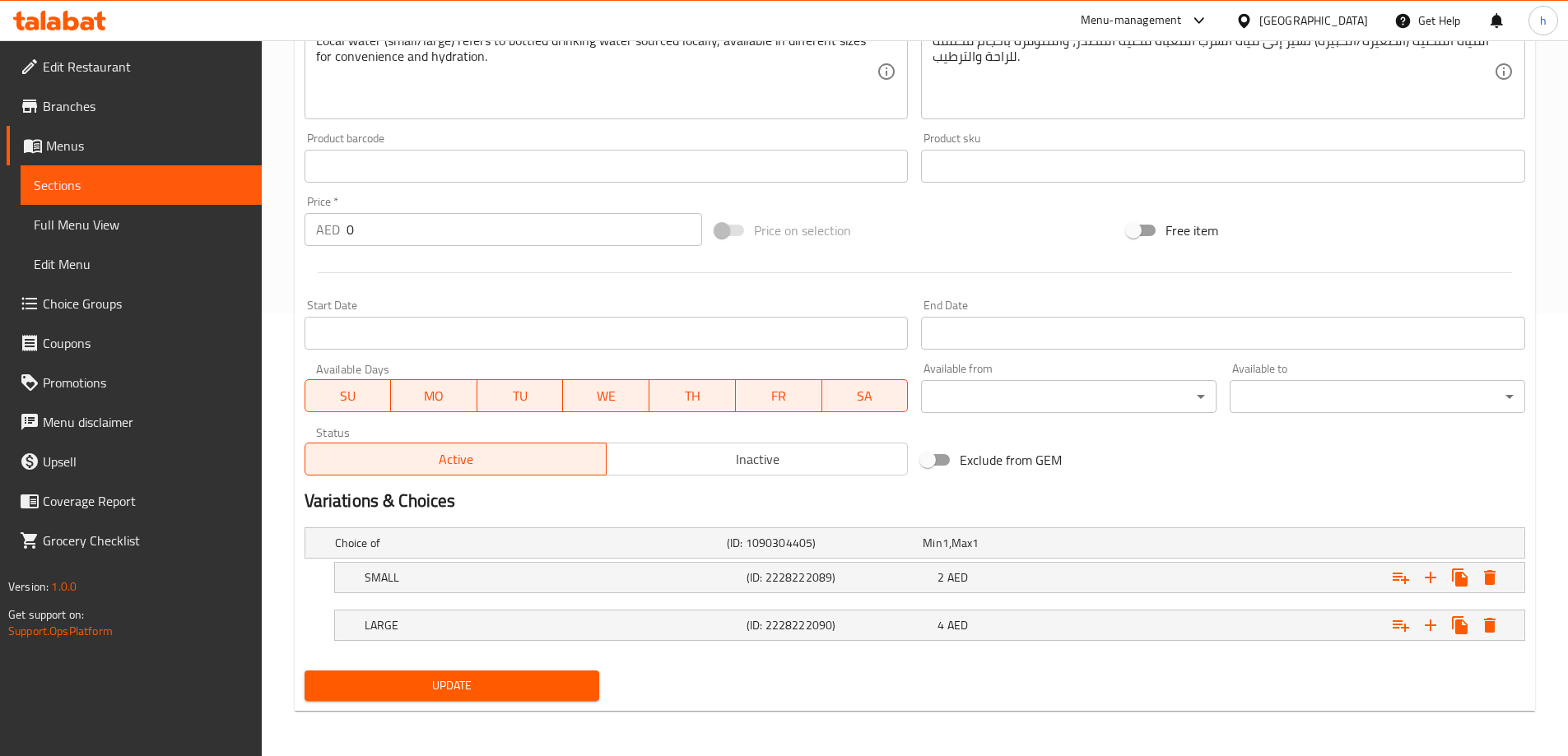
scroll to position [443, 0]
click at [1065, 550] on div "2 AED" at bounding box center [1017, 542] width 189 height 17
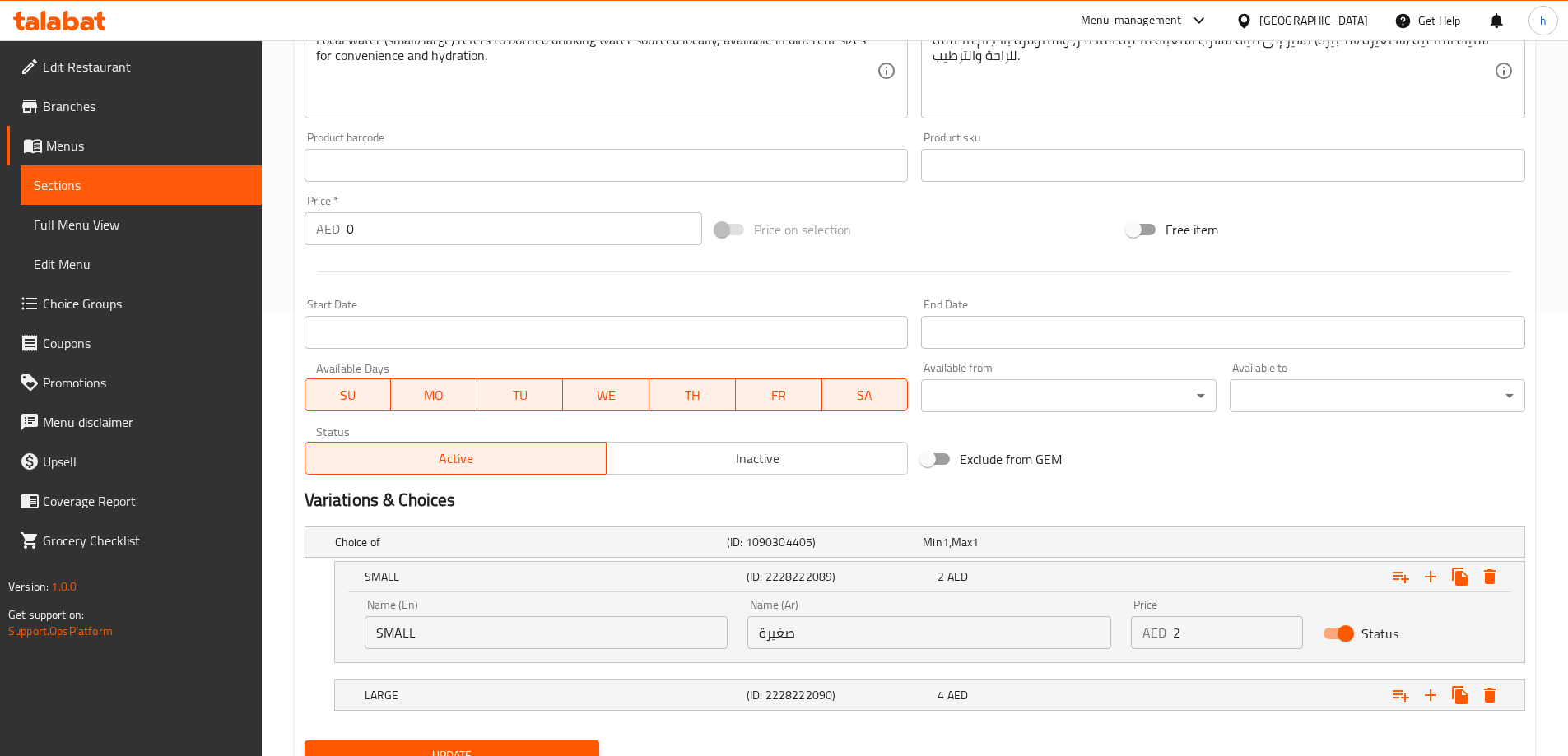
scroll to position [514, 0]
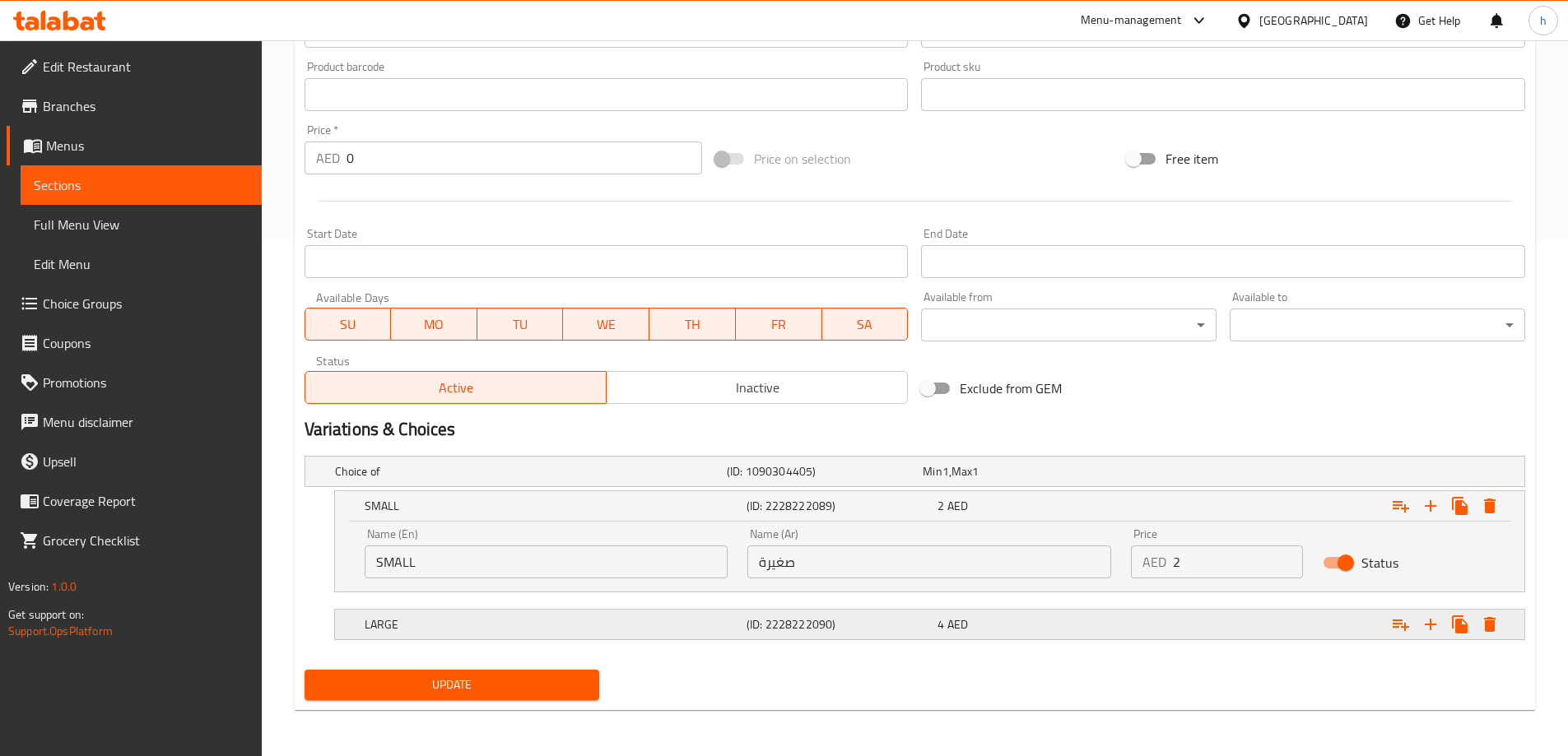
click at [1046, 489] on div "LARGE (ID: 2228222090) 4 AED" at bounding box center [920, 471] width 1176 height 37
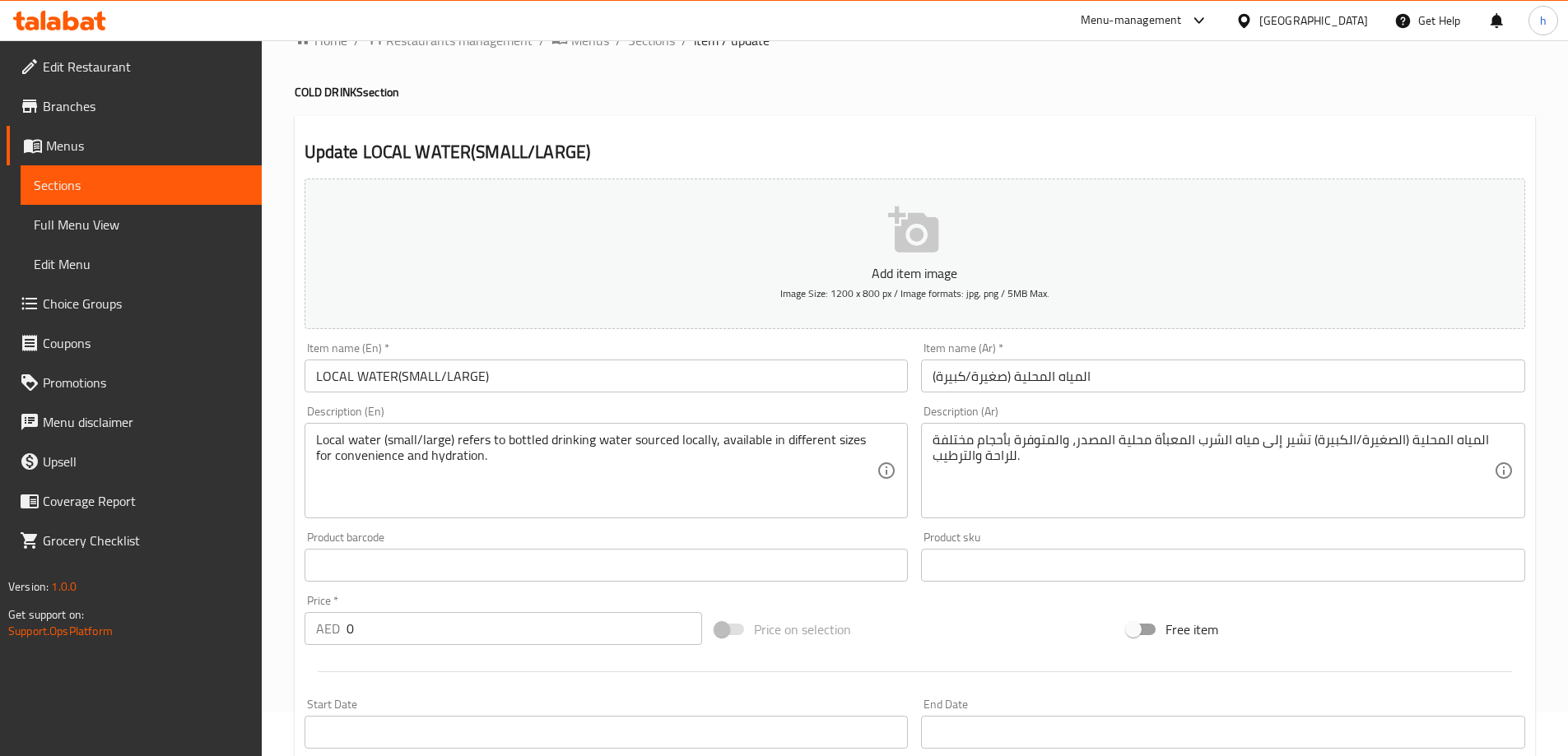
scroll to position [0, 0]
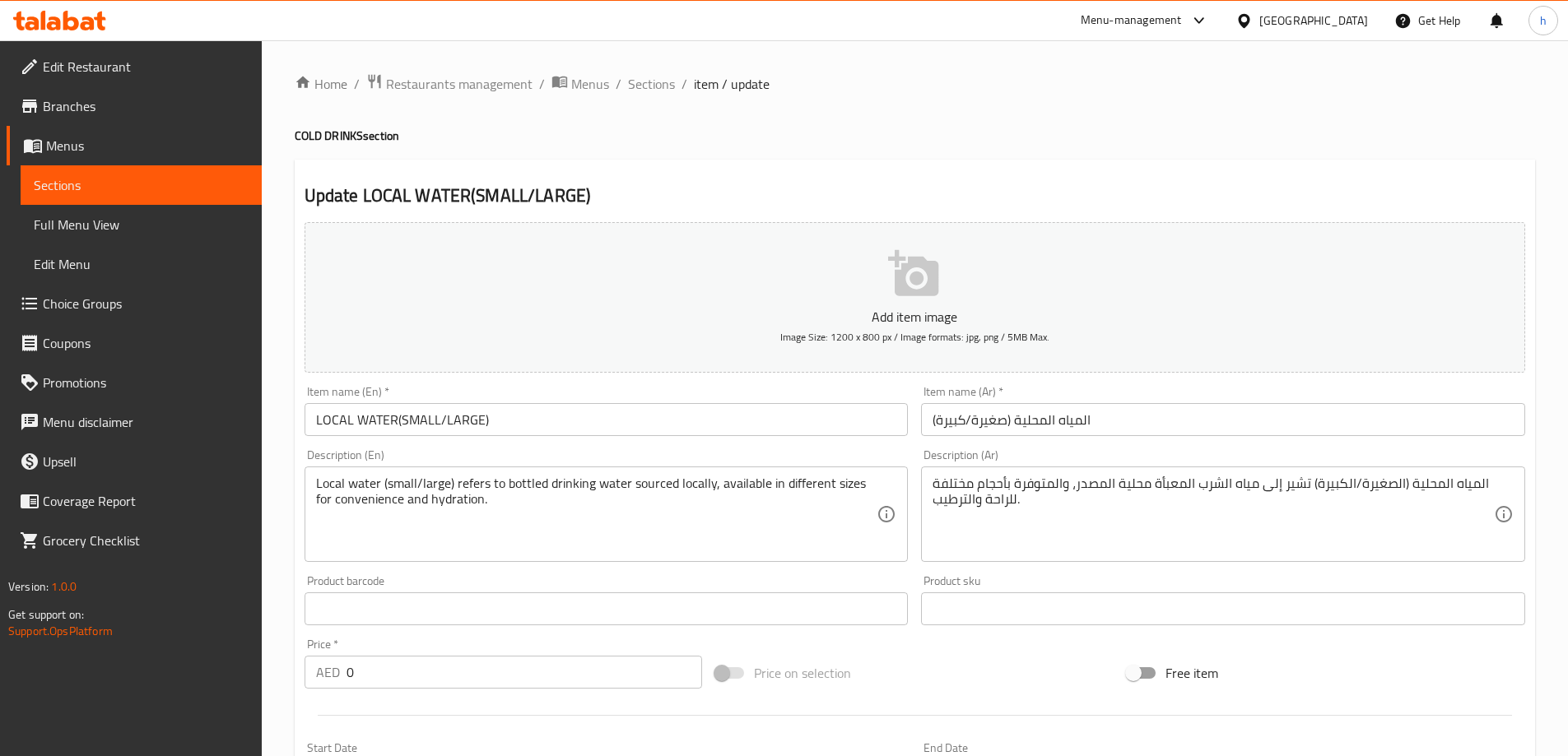
click at [165, 169] on link "Sections" at bounding box center [141, 185] width 241 height 39
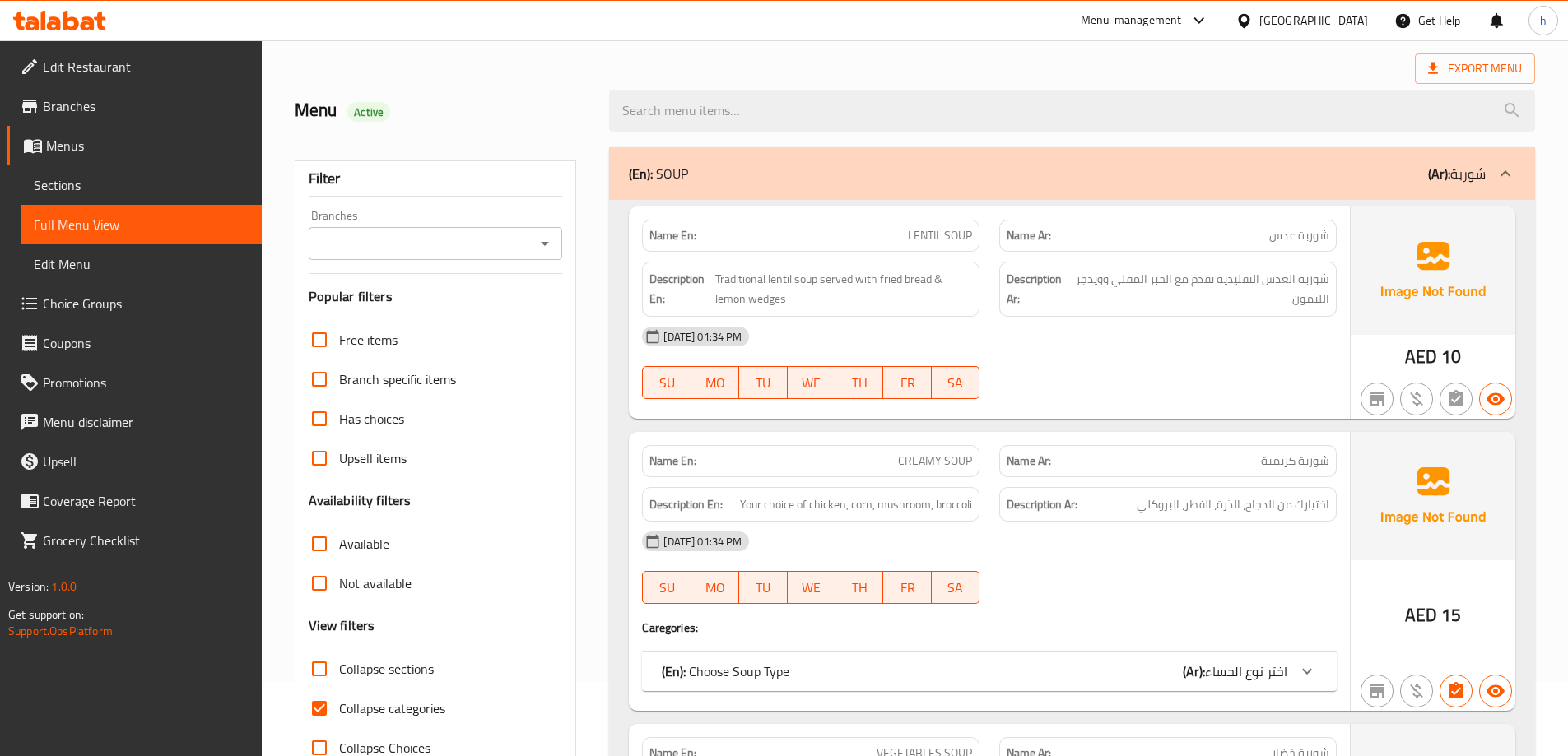
scroll to position [164, 0]
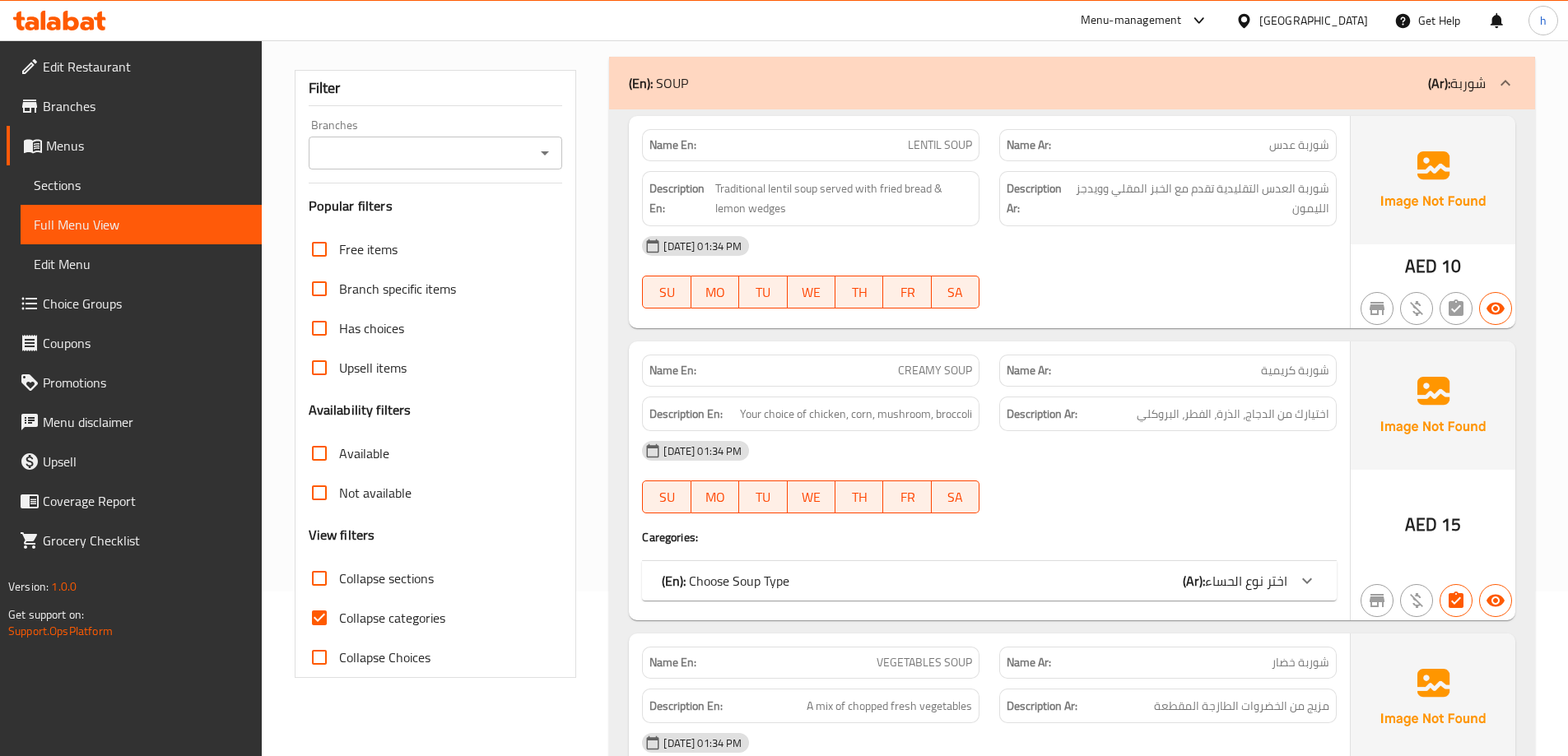
drag, startPoint x: 327, startPoint y: 584, endPoint x: 322, endPoint y: 600, distance: 16.8
click at [327, 584] on input "Collapse sections" at bounding box center [319, 579] width 39 height 39
checkbox input "true"
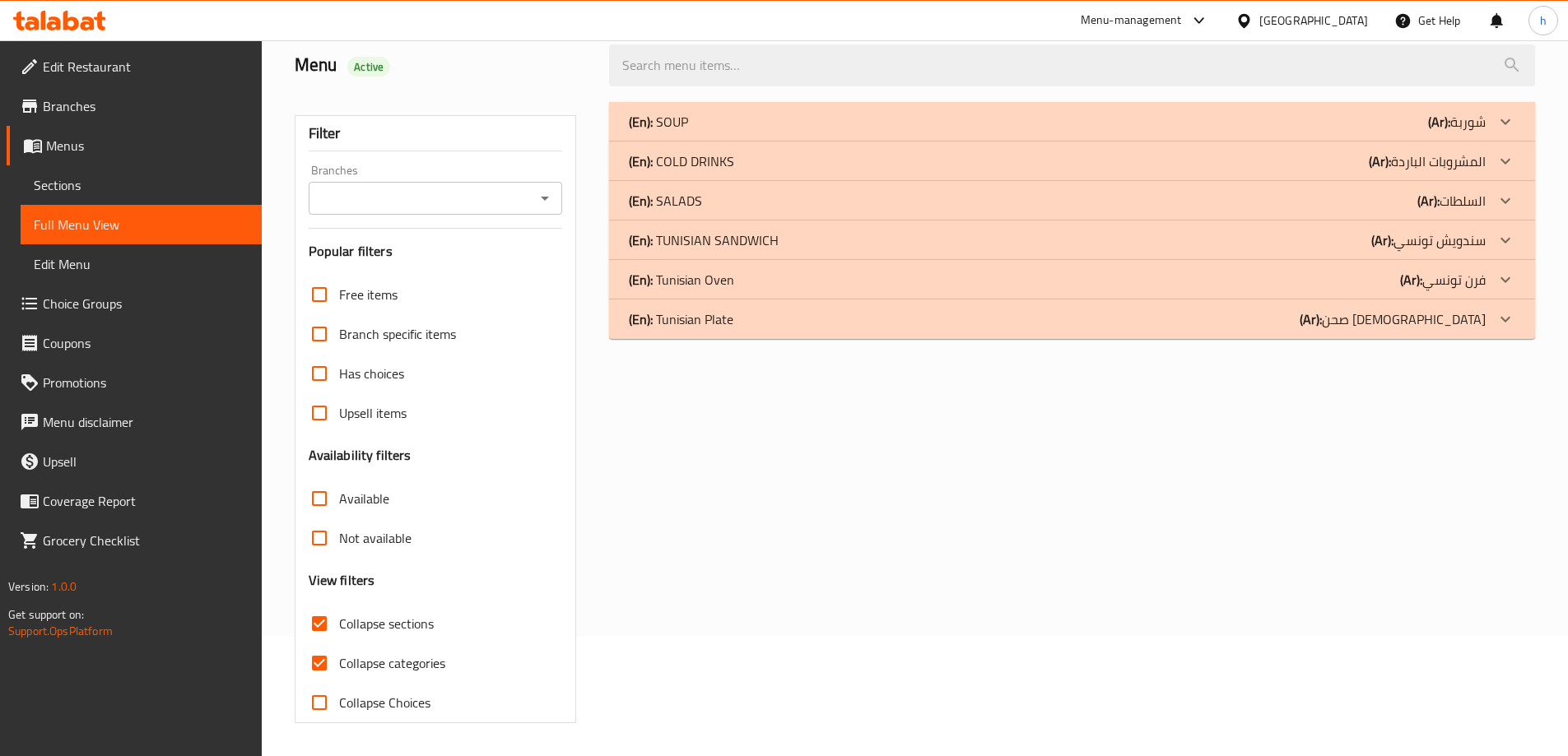
click at [322, 643] on input "Collapse categories" at bounding box center [319, 663] width 39 height 39
click at [1428, 131] on p "(Ar): المشروبات الباردة" at bounding box center [1456, 121] width 57 height 20
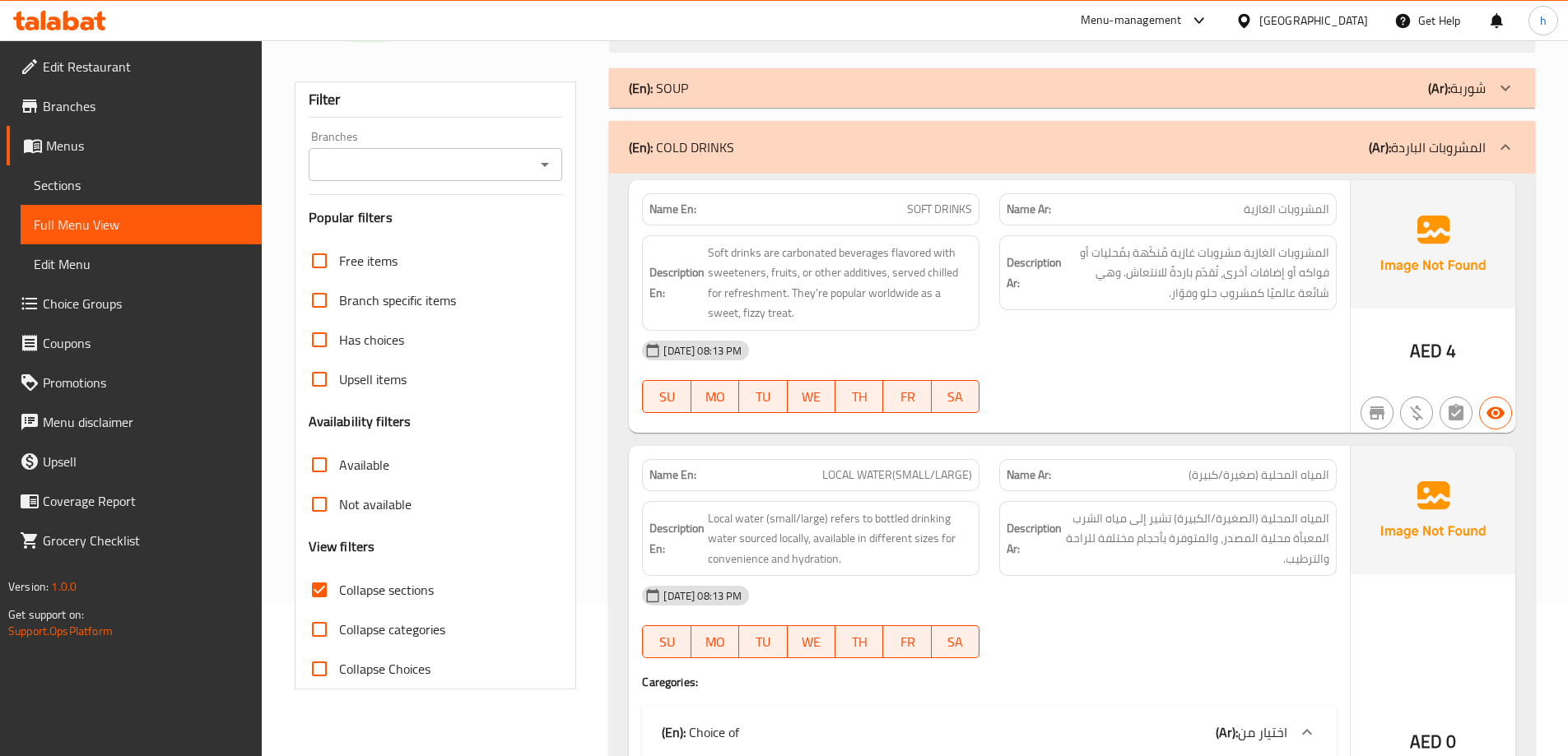
scroll to position [164, 0]
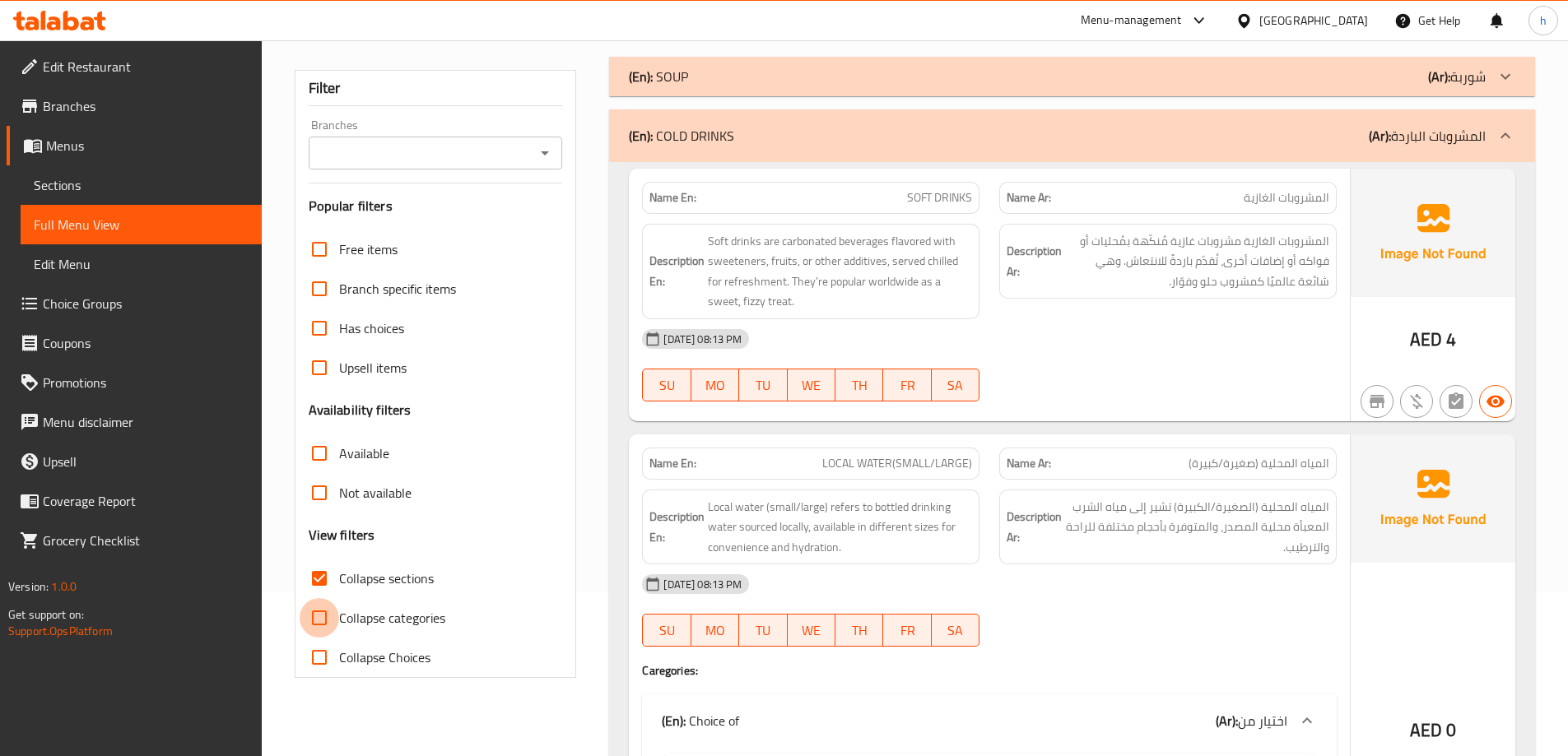
click at [318, 608] on input "Collapse categories" at bounding box center [319, 618] width 39 height 39
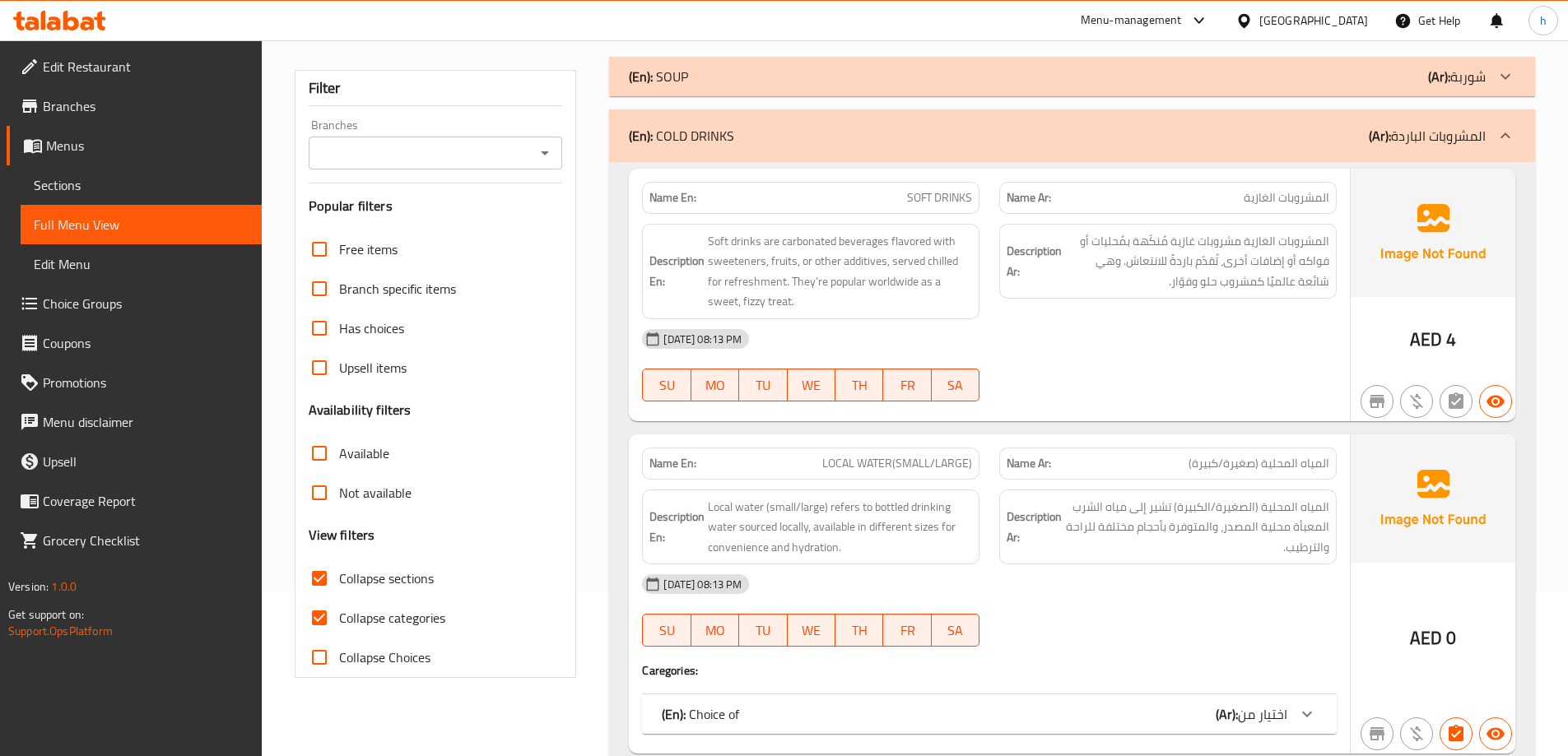
click at [320, 614] on input "Collapse categories" at bounding box center [319, 618] width 39 height 39
checkbox input "false"
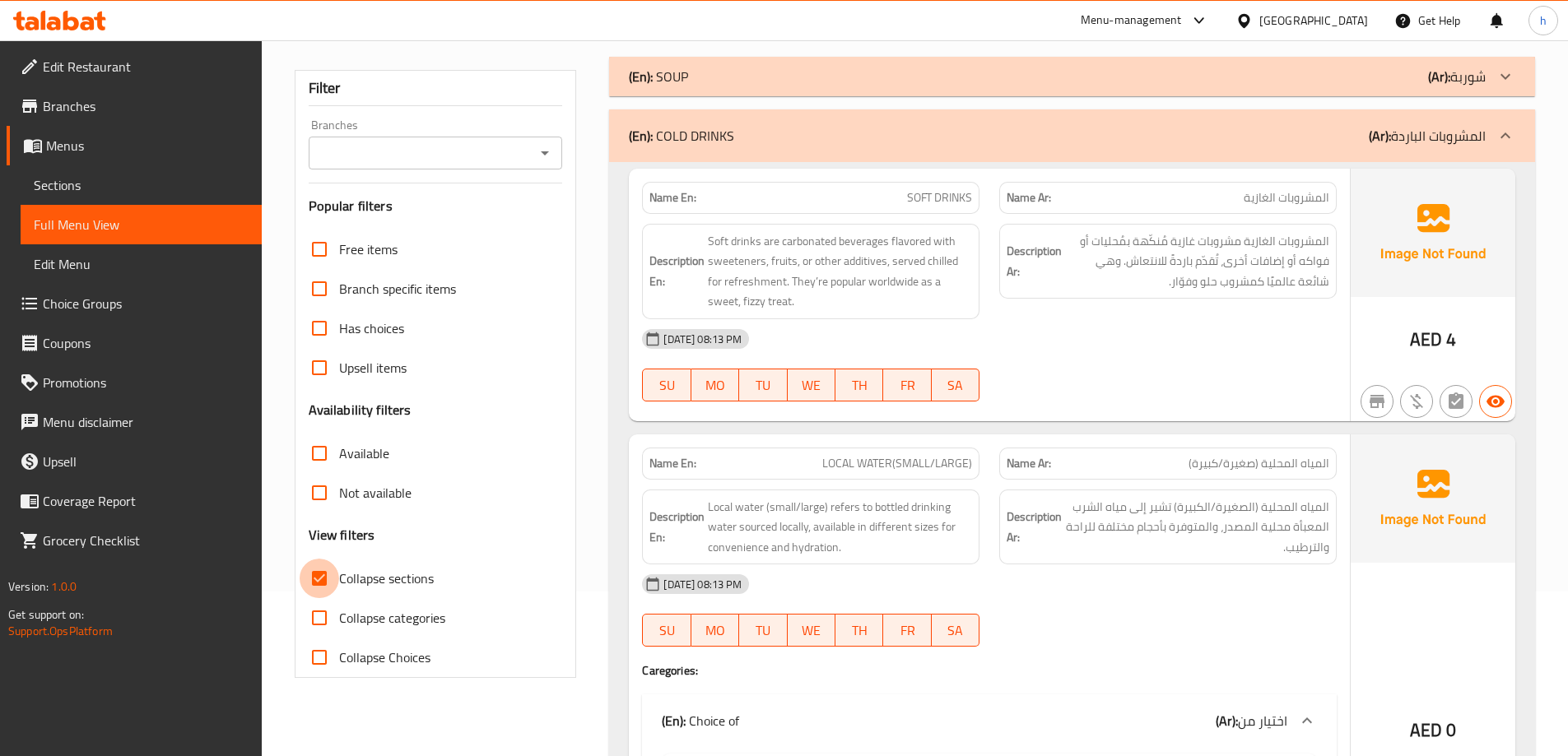
click at [322, 580] on input "Collapse sections" at bounding box center [319, 579] width 39 height 39
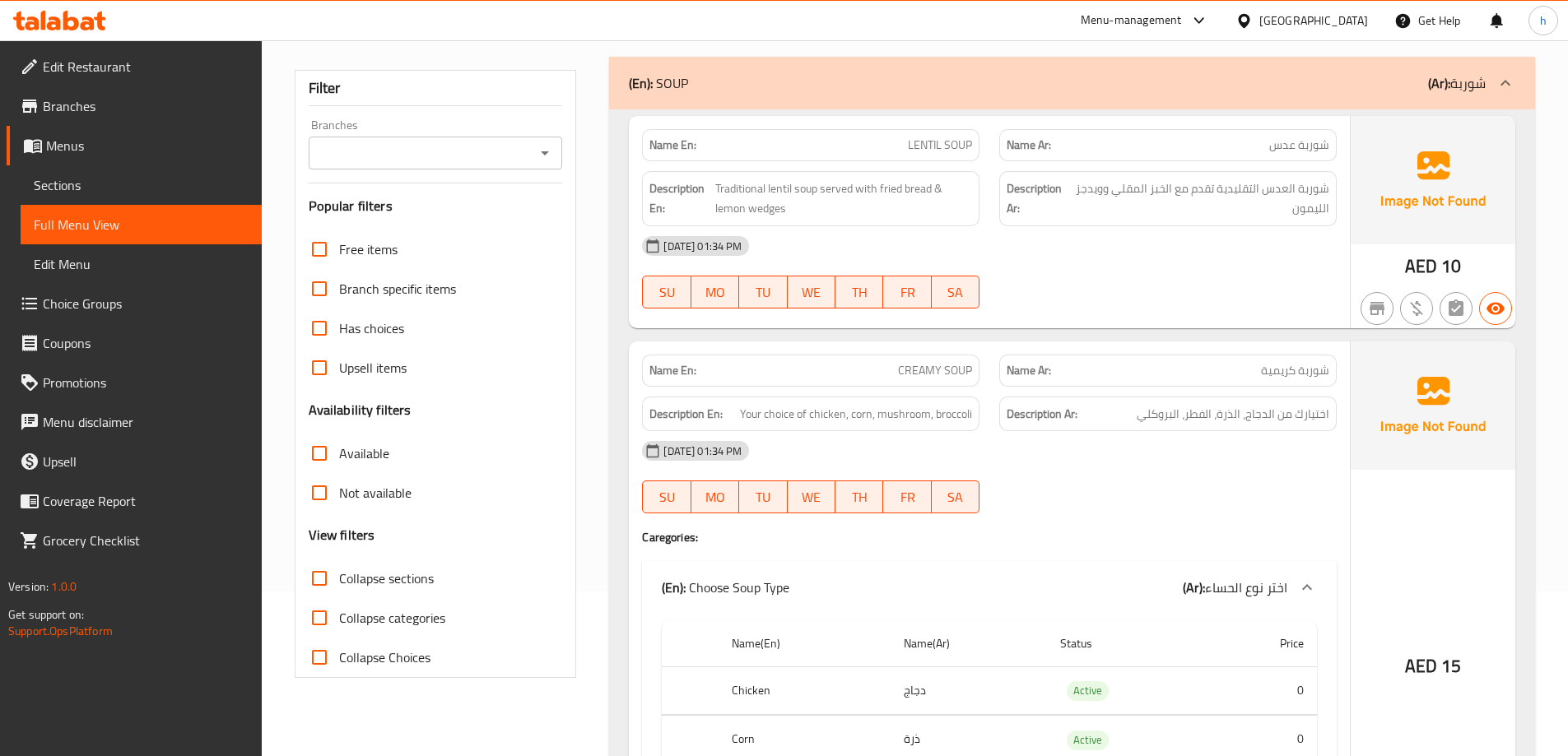
click at [320, 577] on input "Collapse sections" at bounding box center [319, 579] width 39 height 39
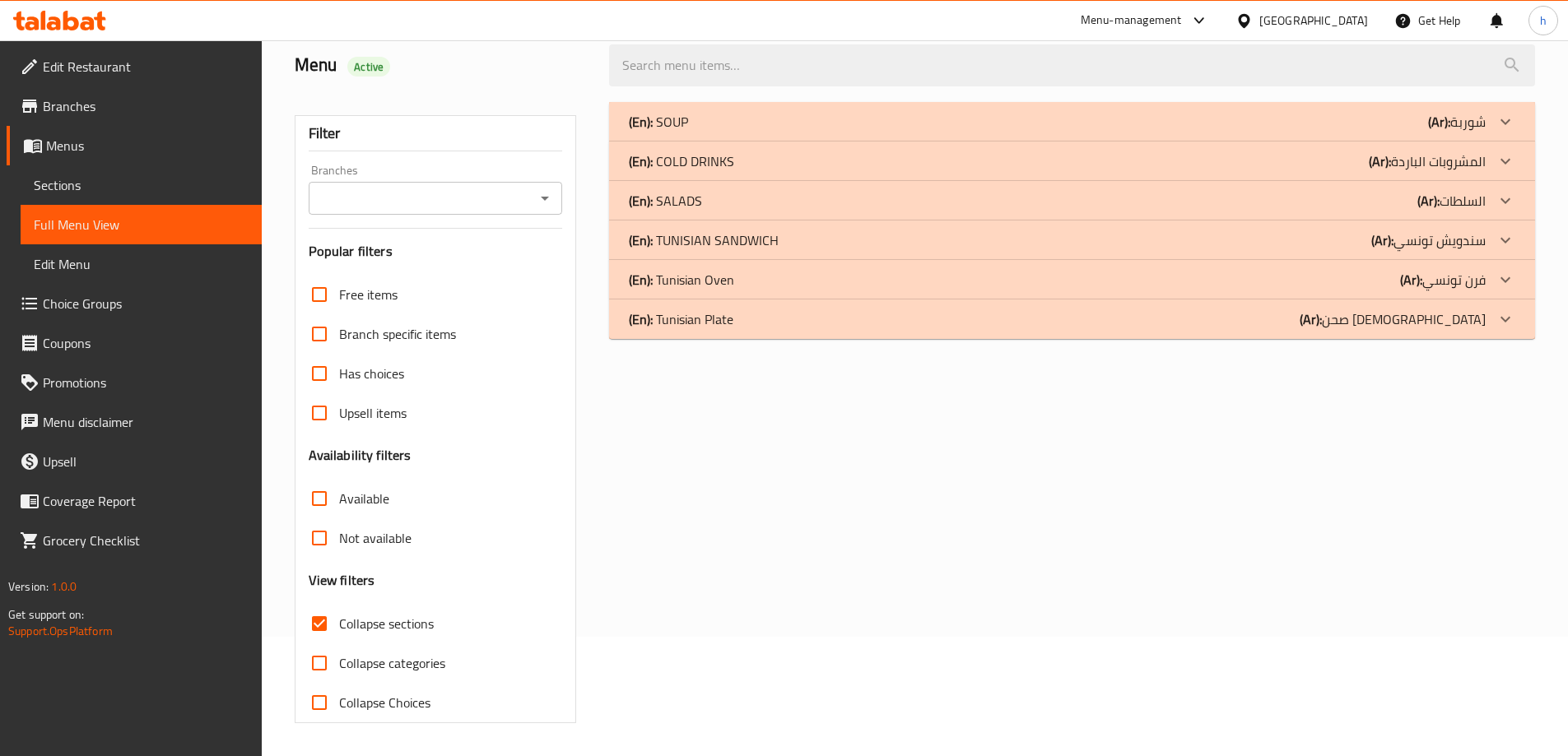
scroll to position [119, 0]
click at [1439, 131] on p "(Ar): المشروبات الباردة" at bounding box center [1456, 121] width 57 height 20
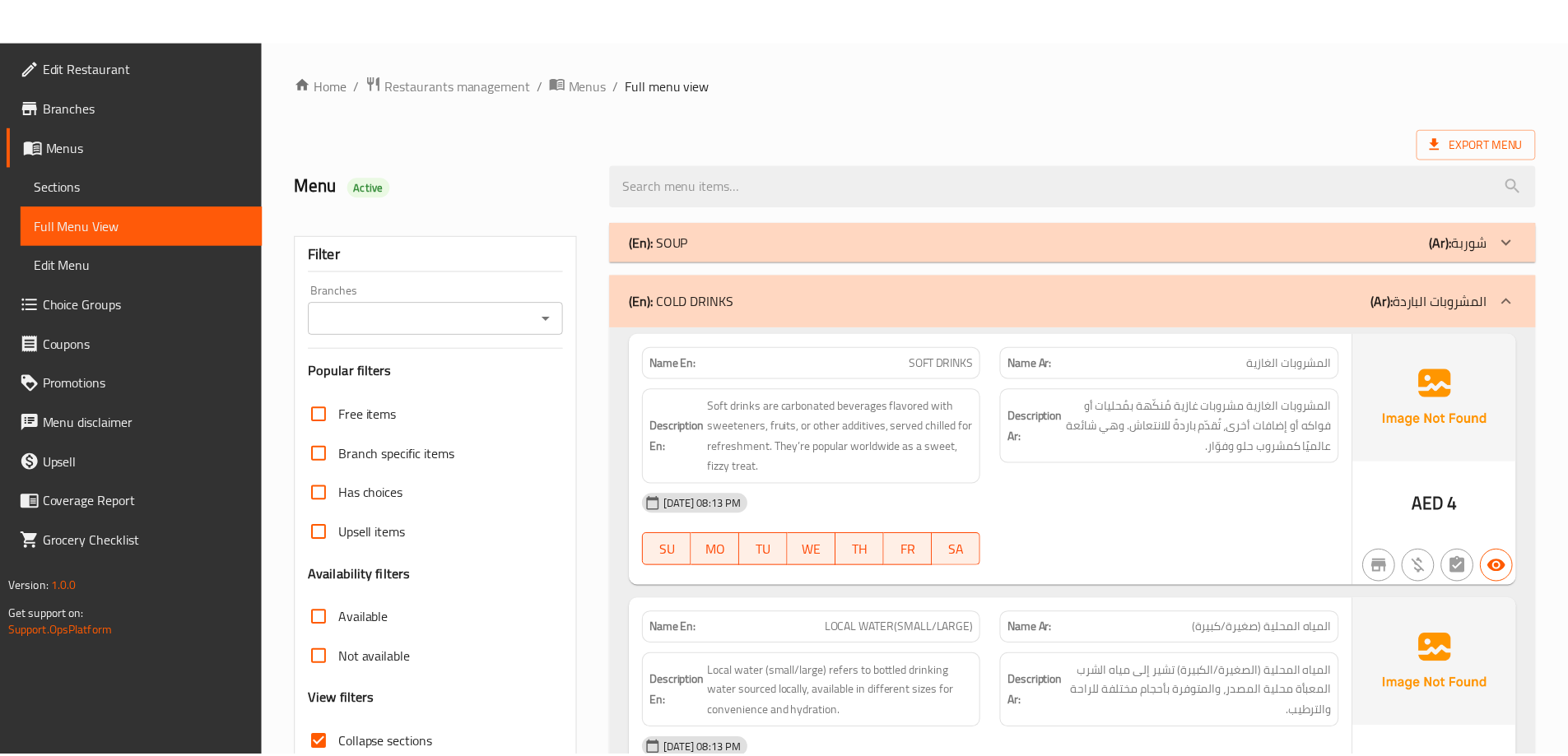
scroll to position [583, 0]
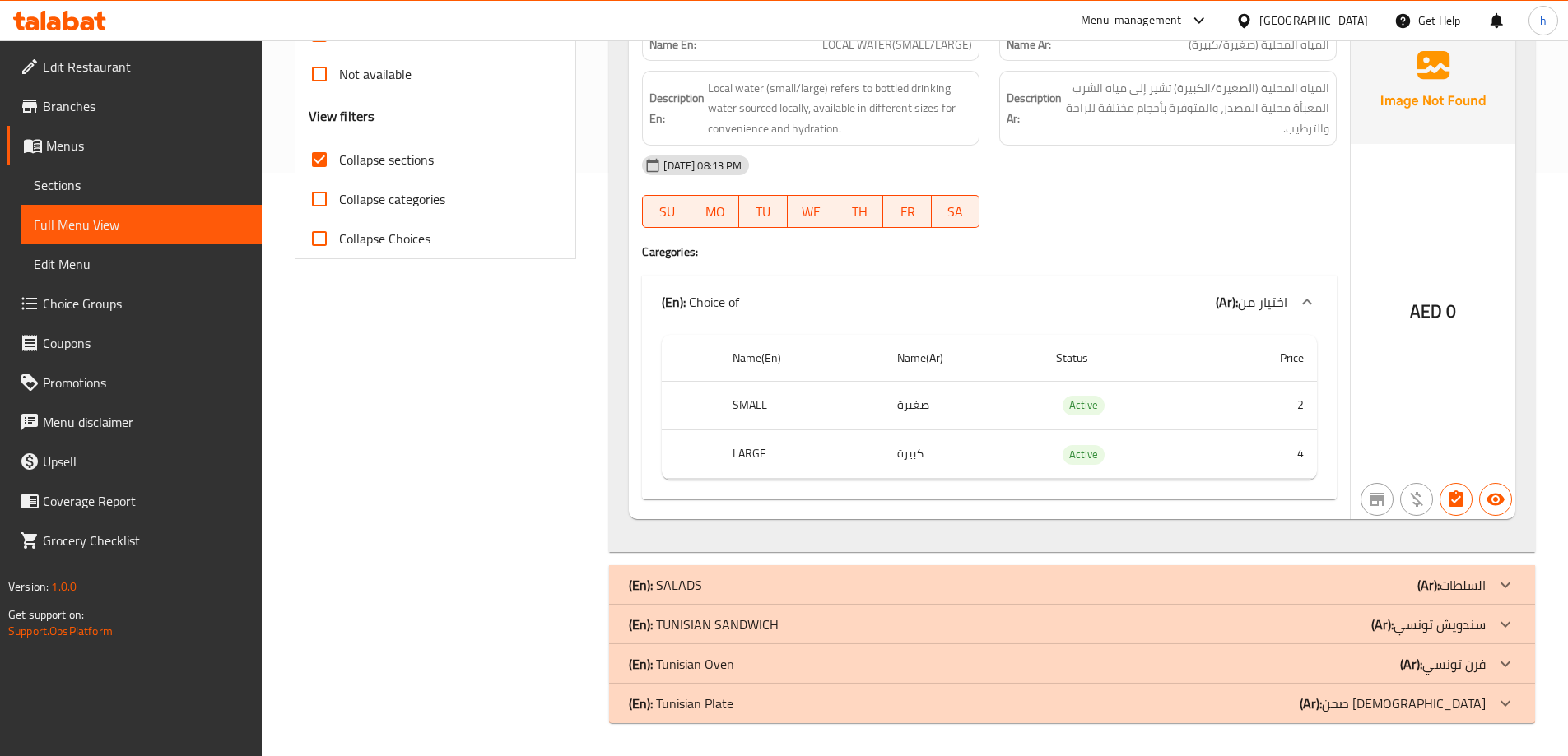
click at [316, 159] on input "Collapse sections" at bounding box center [319, 160] width 39 height 39
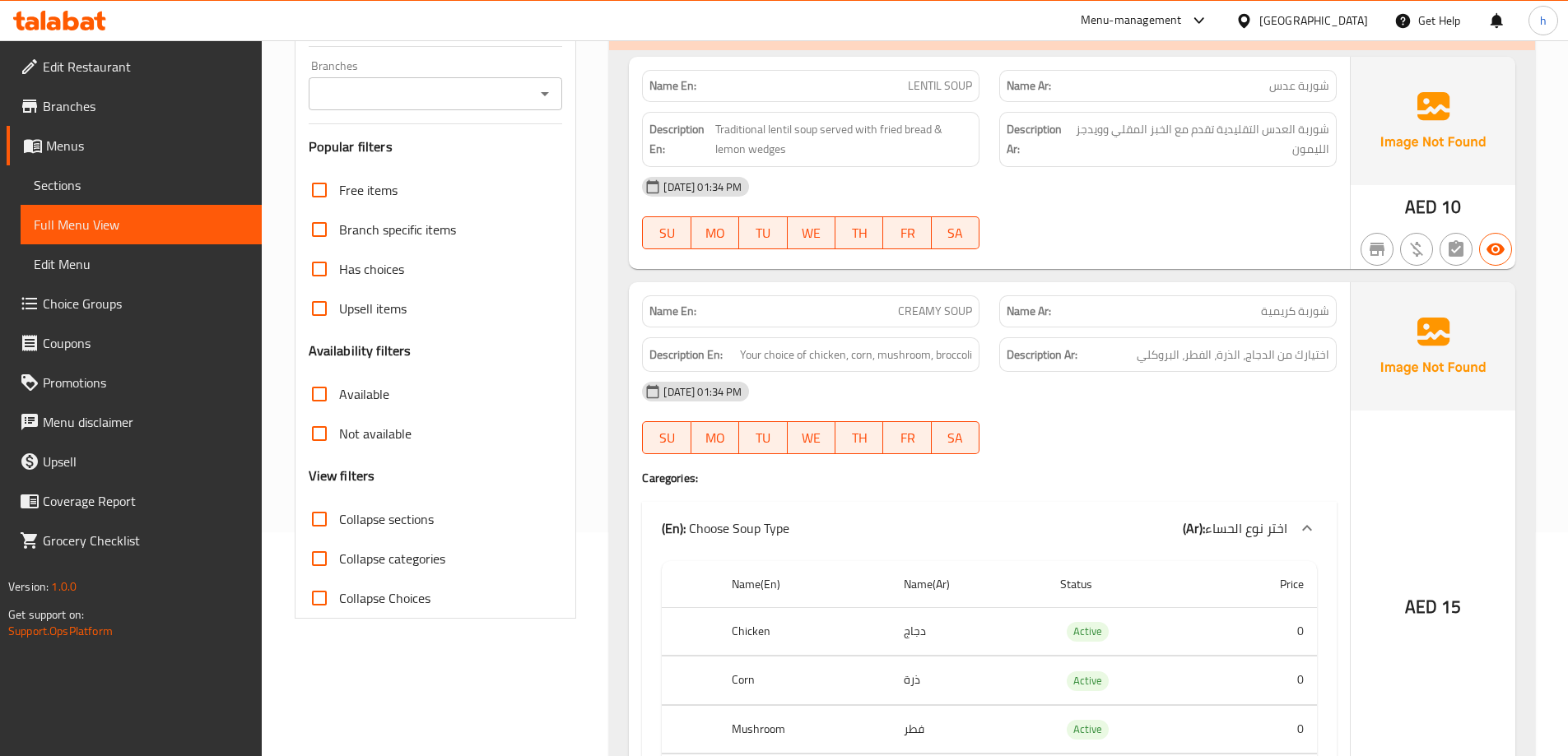
scroll to position [247, 0]
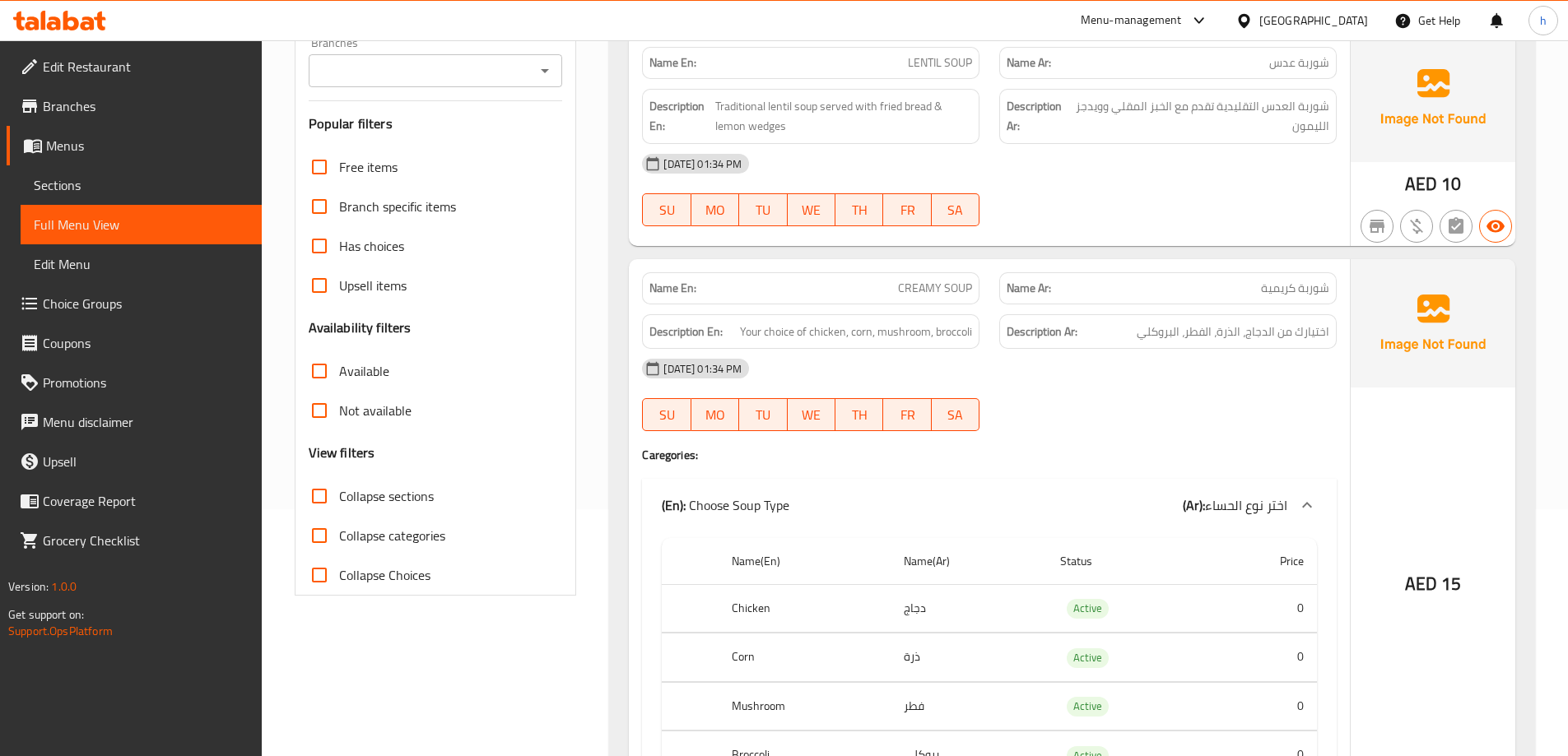
click at [318, 496] on input "Collapse sections" at bounding box center [319, 496] width 39 height 39
checkbox input "true"
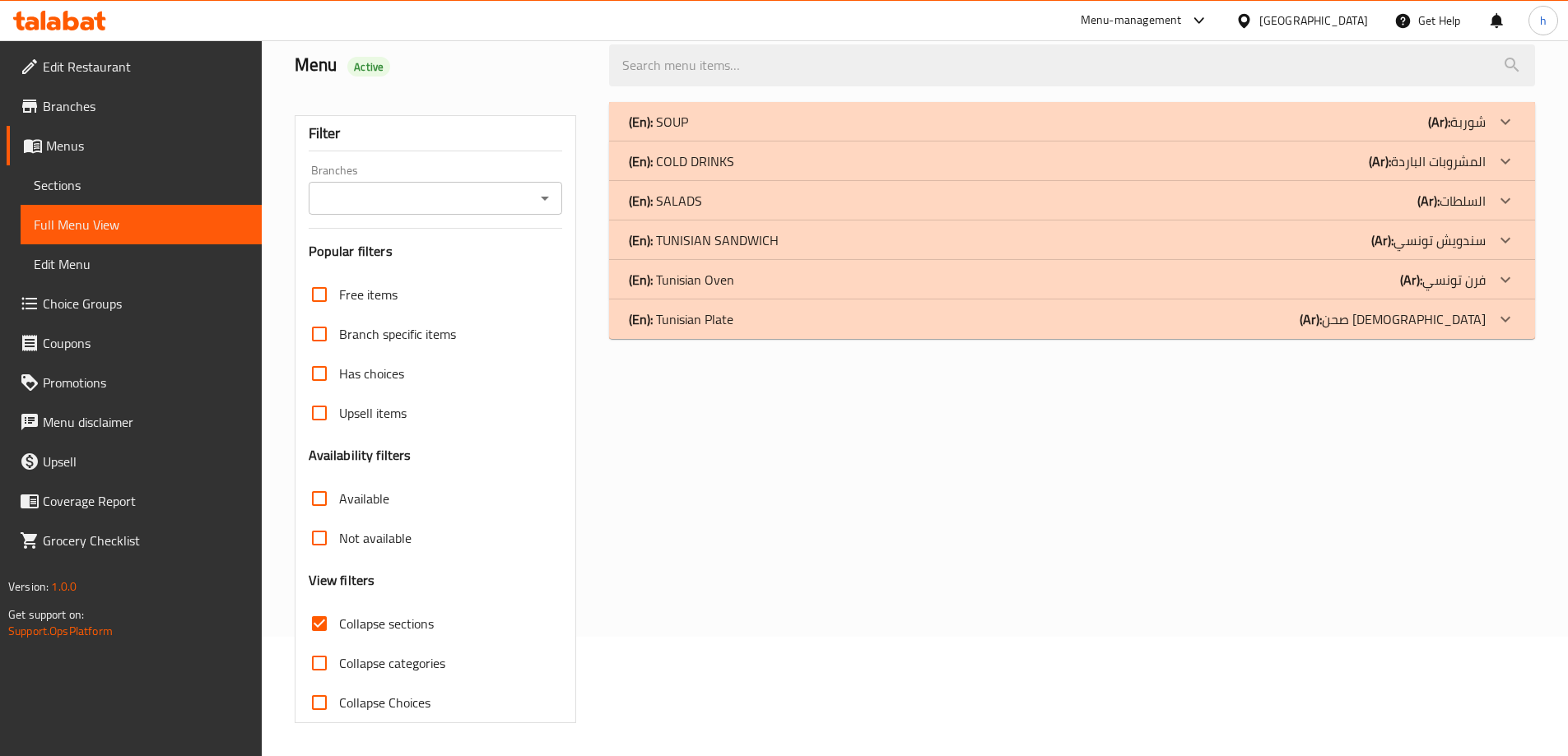
scroll to position [119, 0]
click at [1281, 131] on div "(En): COLD DRINKS (Ar): المشروبات الباردة" at bounding box center [1057, 121] width 857 height 20
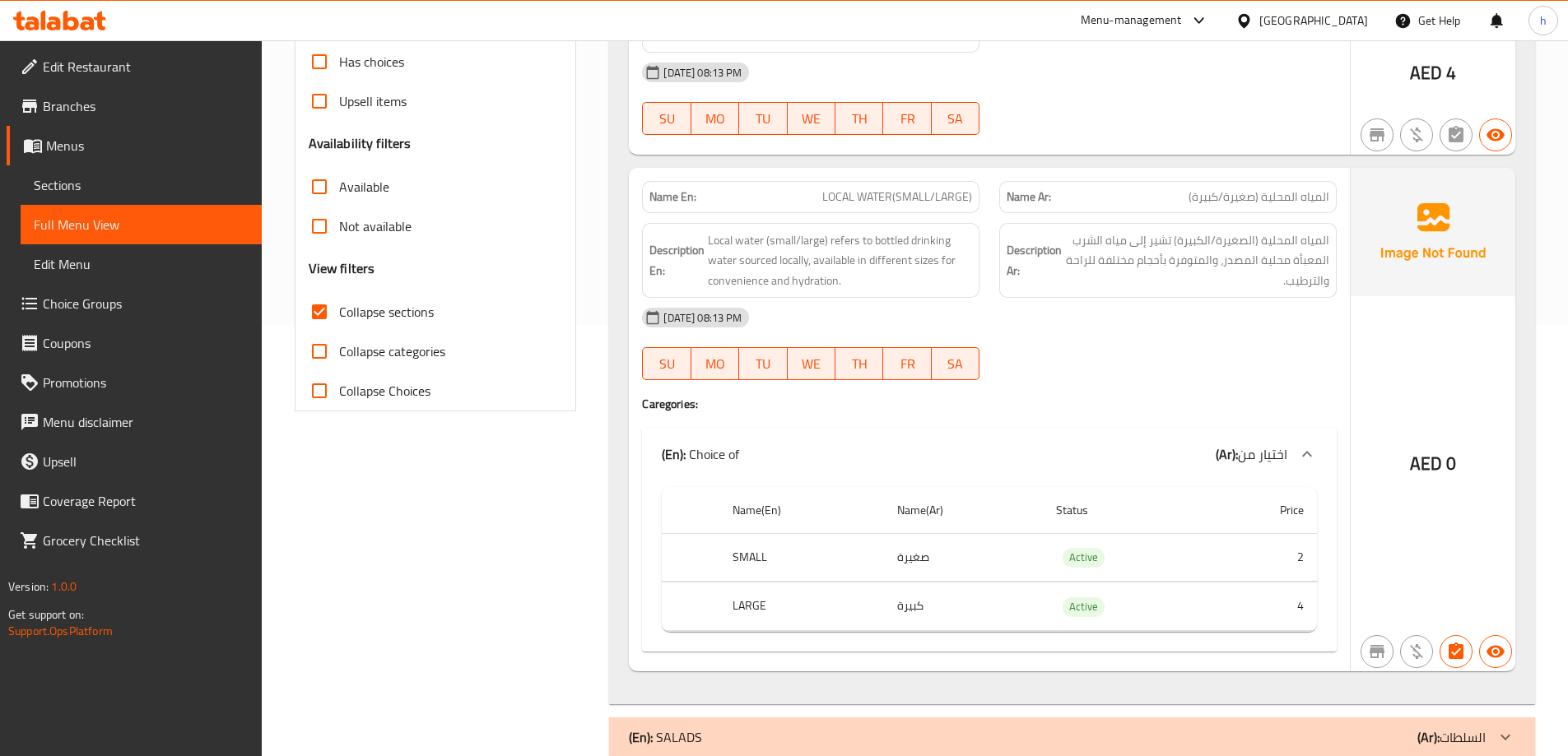
scroll to position [583, 0]
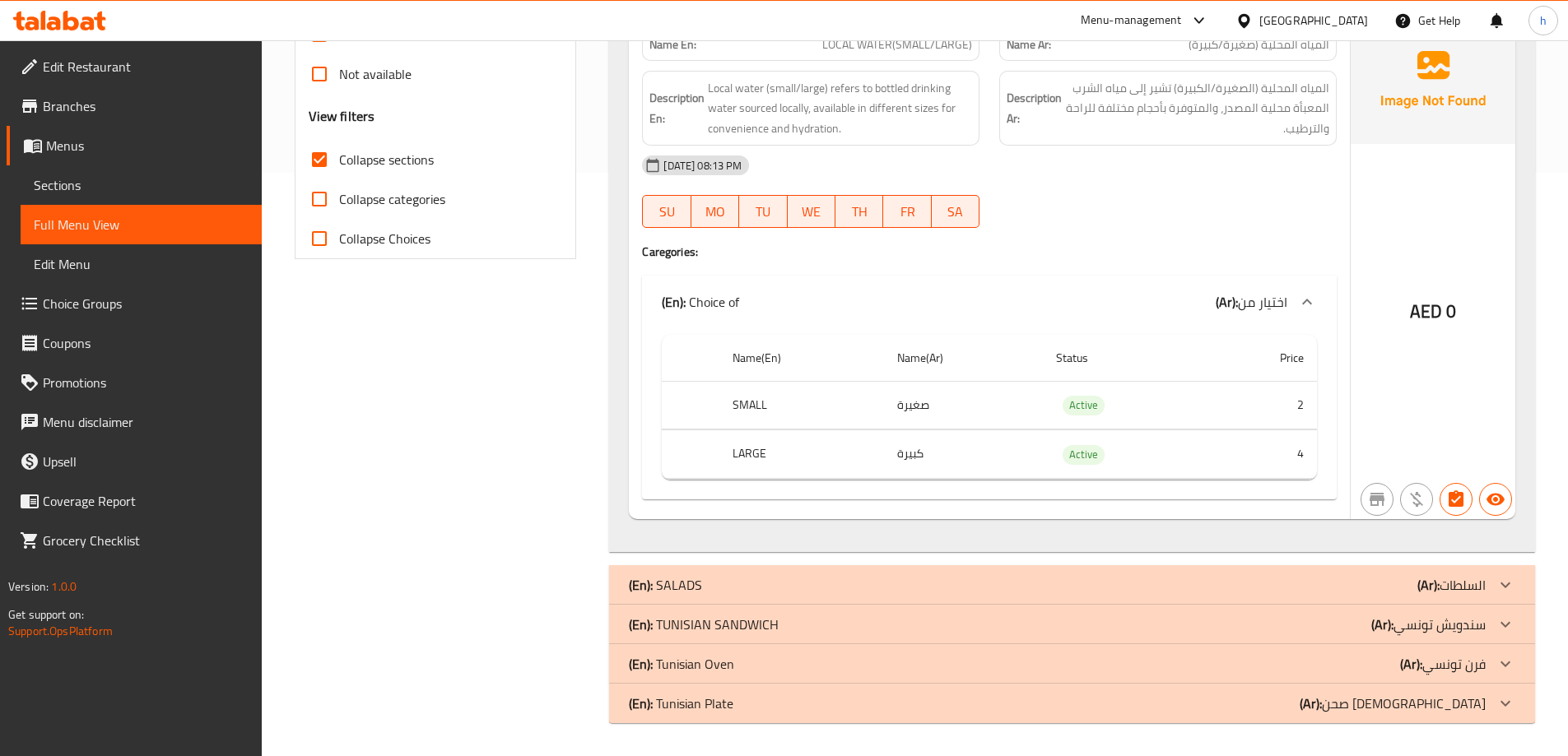
click at [759, 409] on th "SMALL" at bounding box center [801, 406] width 163 height 49
copy th "SMALL"
click at [914, 409] on td "صغيرة" at bounding box center [963, 406] width 159 height 49
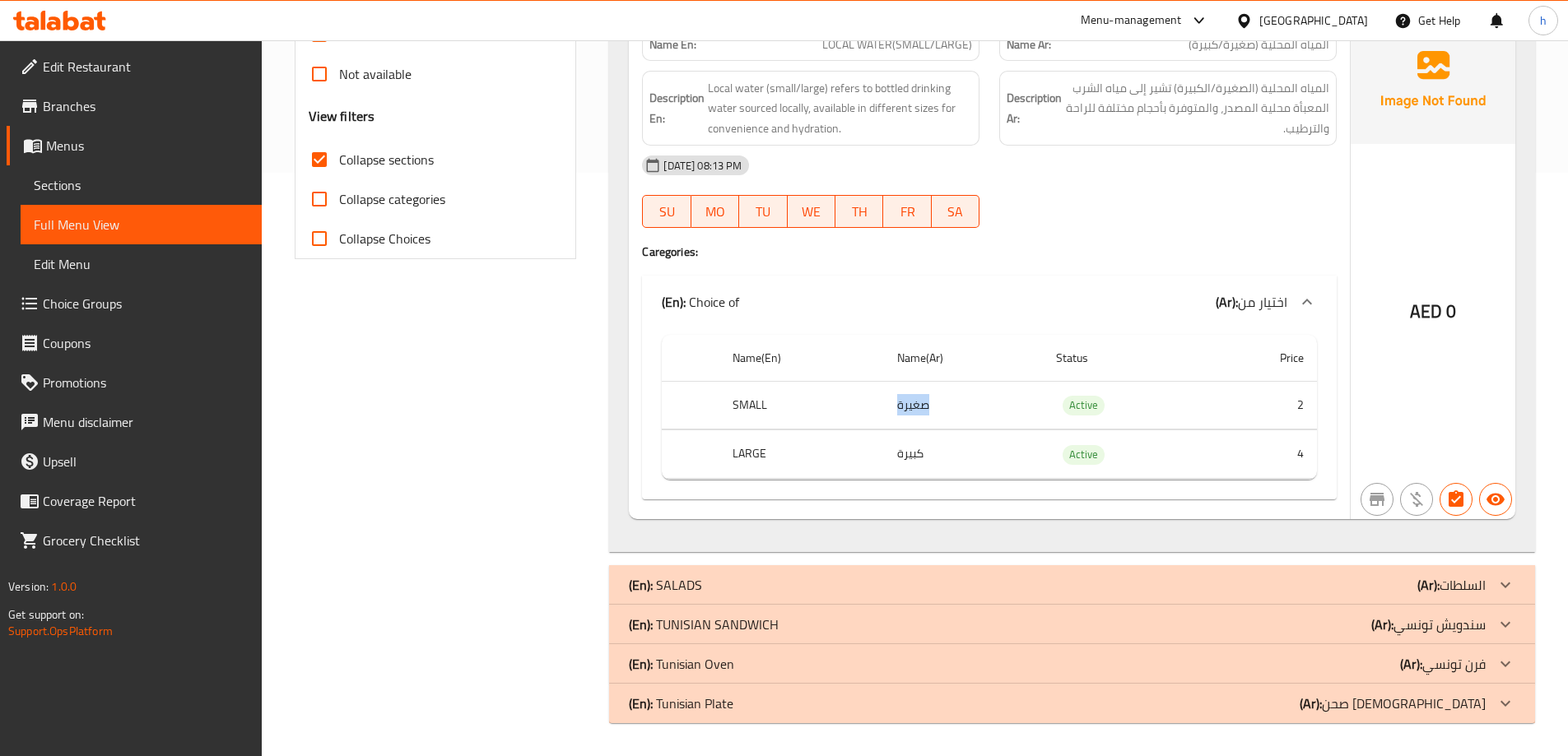
copy td "صغيرة"
click at [767, 455] on th "LARGE" at bounding box center [801, 455] width 163 height 49
click at [764, 455] on th "LARGE" at bounding box center [801, 455] width 163 height 49
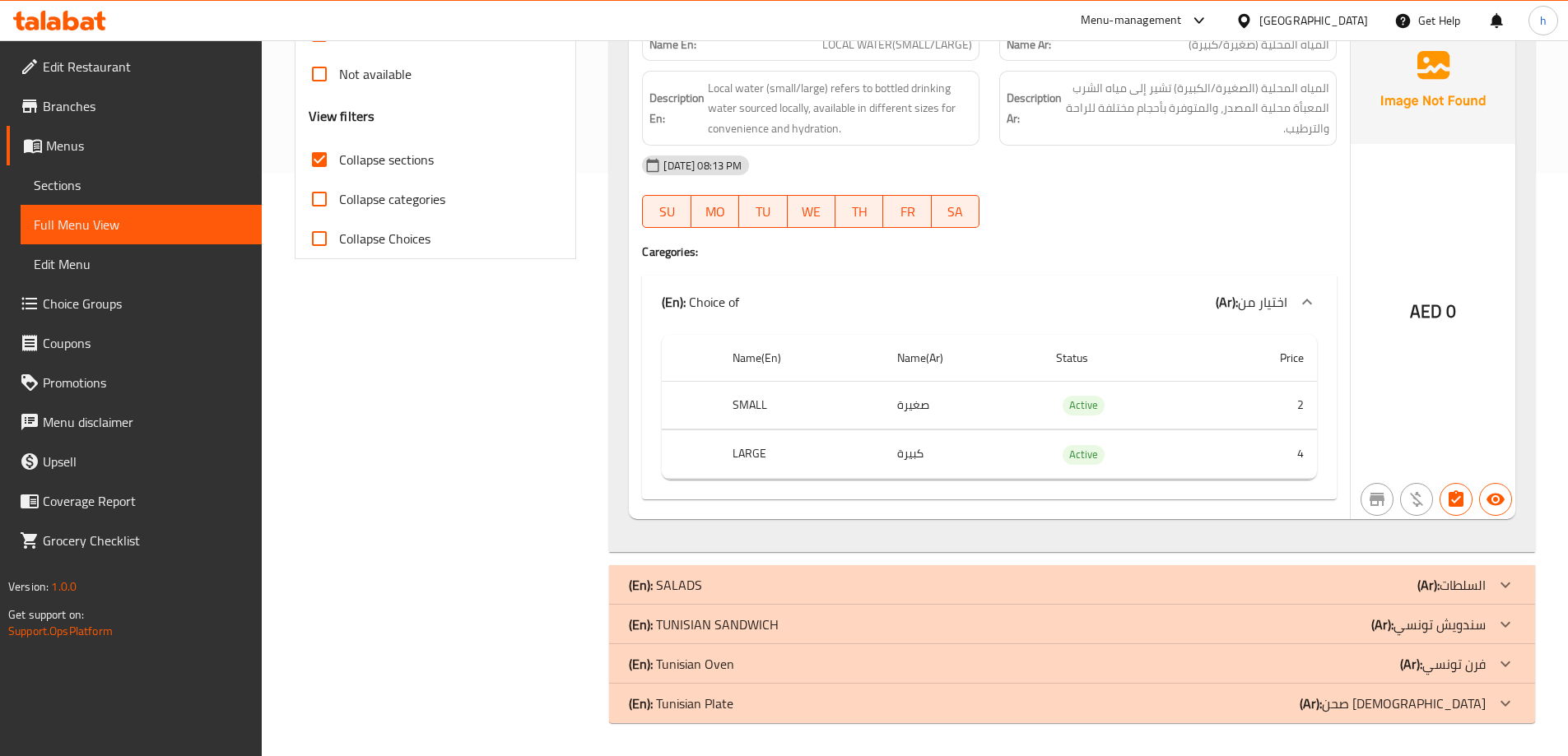
click at [746, 455] on th "LARGE" at bounding box center [801, 455] width 163 height 49
copy th "LARGE"
click at [919, 455] on td "كبيرة" at bounding box center [963, 455] width 159 height 49
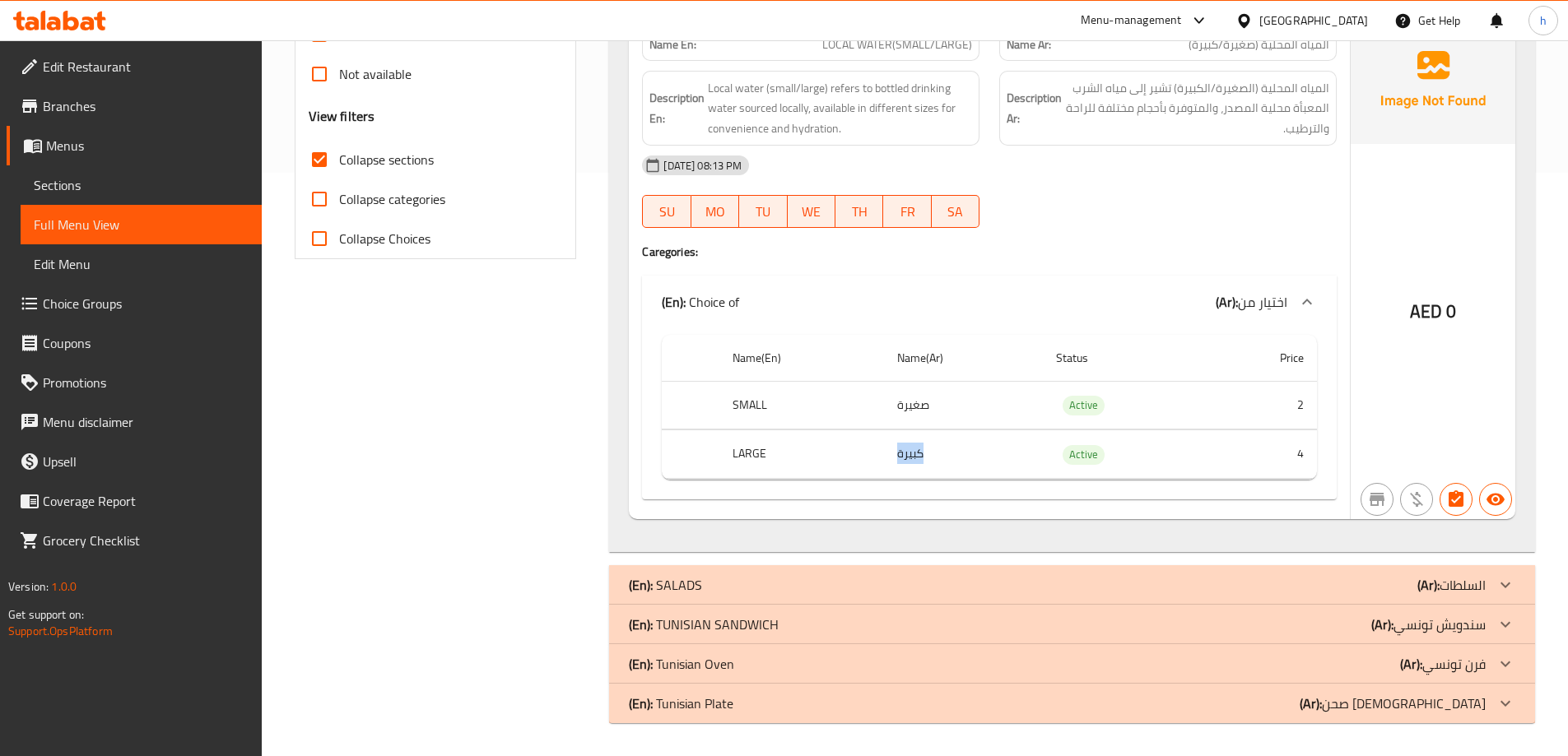
copy td "كبيرة"
click at [1029, 258] on h4 "Caregories:" at bounding box center [988, 252] width 694 height 17
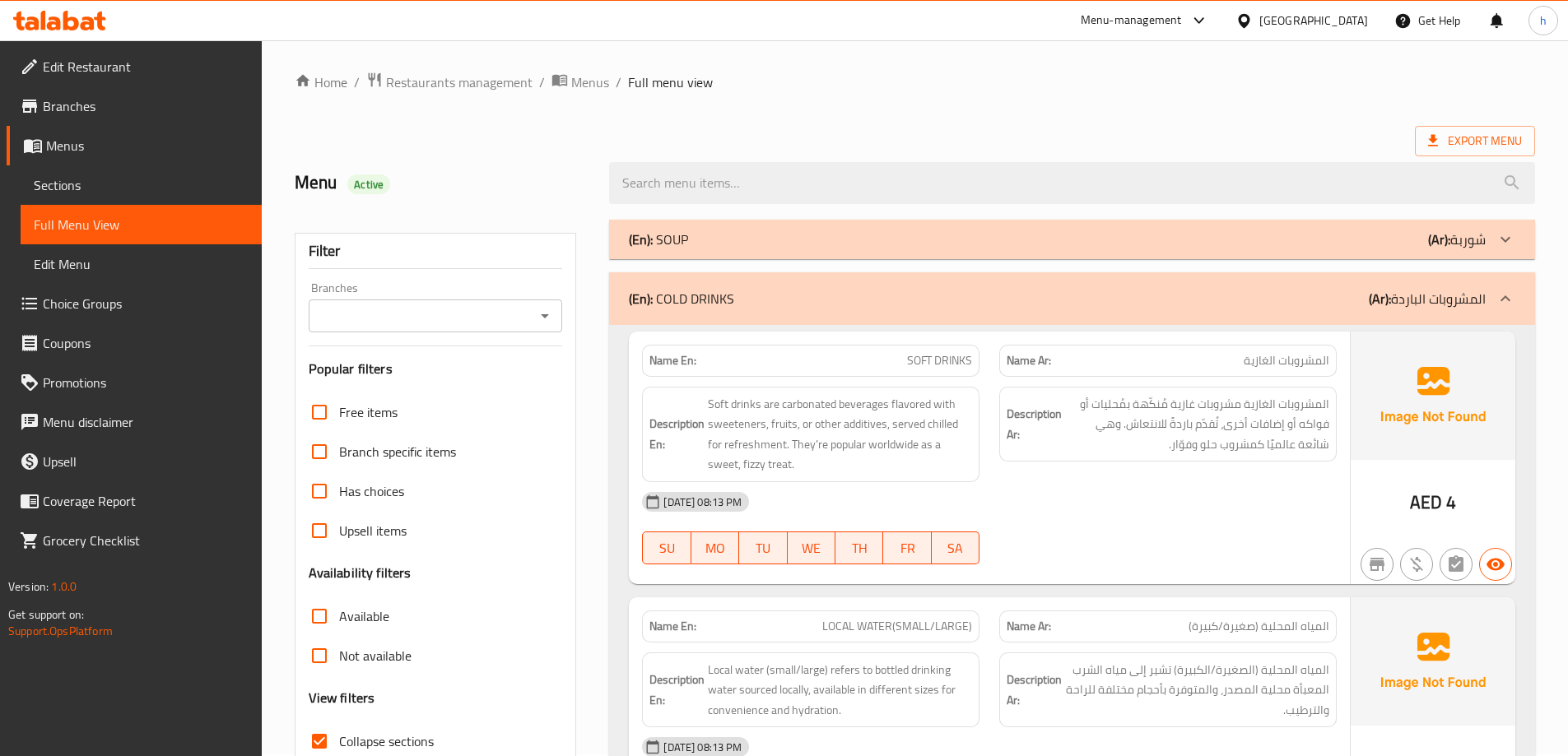
scroll to position [0, 0]
click at [101, 22] on icon at bounding box center [100, 21] width 11 height 19
